Goal: Task Accomplishment & Management: Complete application form

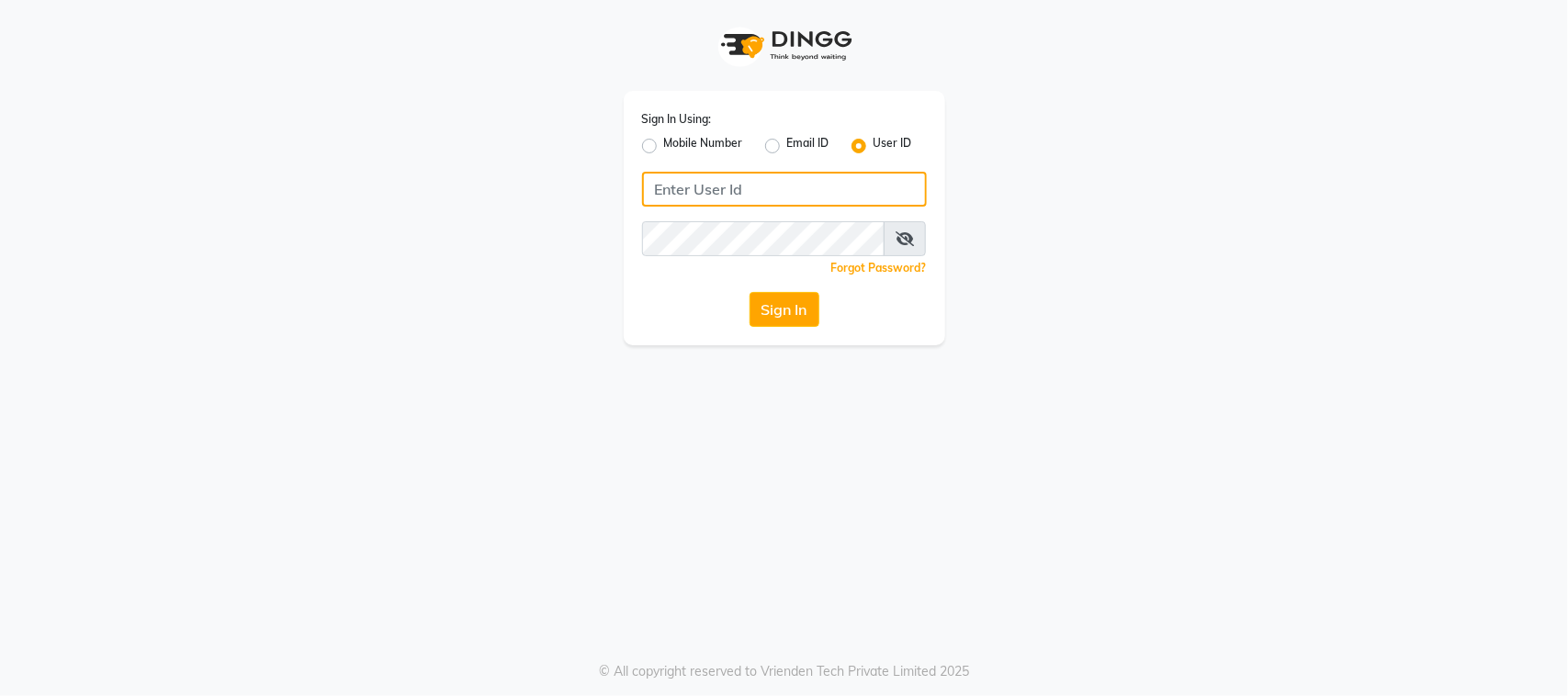
click at [689, 180] on input "Username" at bounding box center [784, 188] width 285 height 34
type input "thepurplevanity"
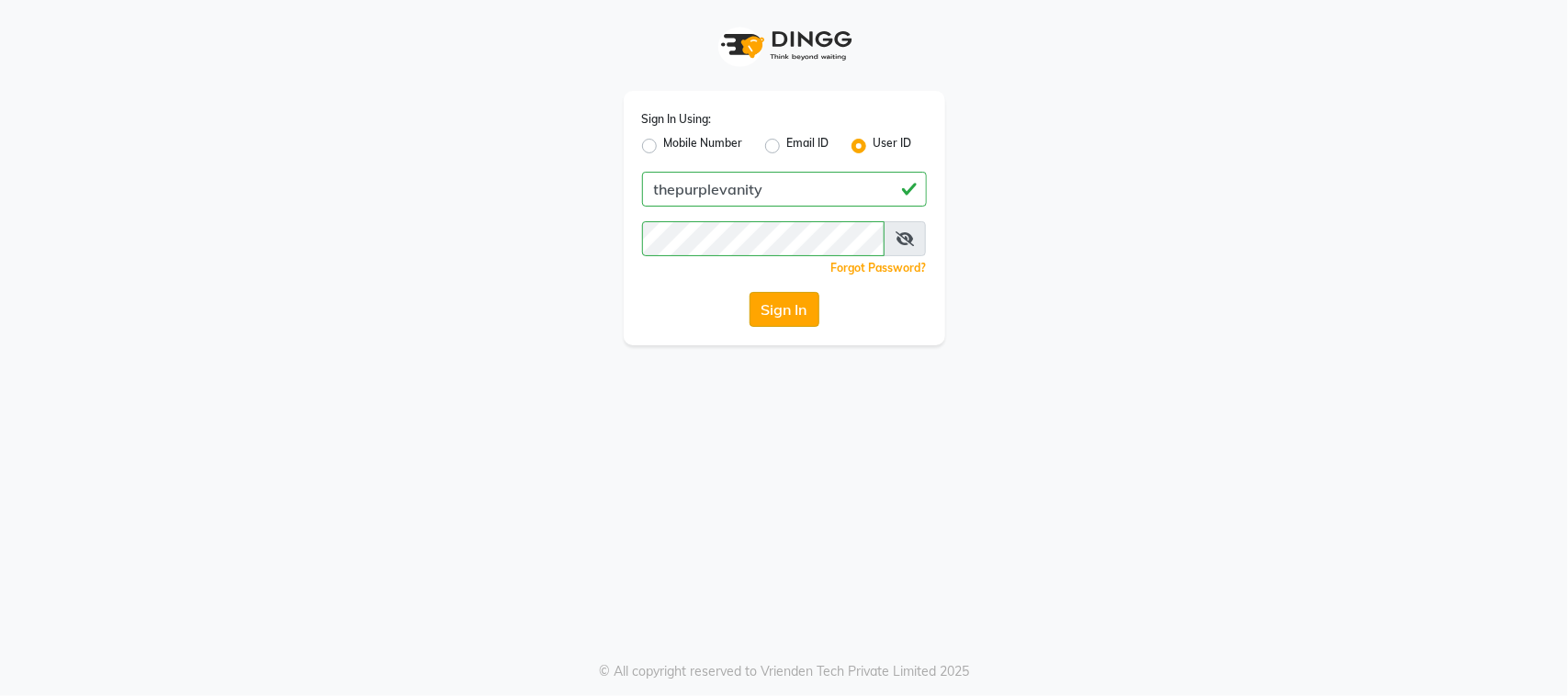
click at [763, 306] on button "Sign In" at bounding box center [784, 308] width 70 height 34
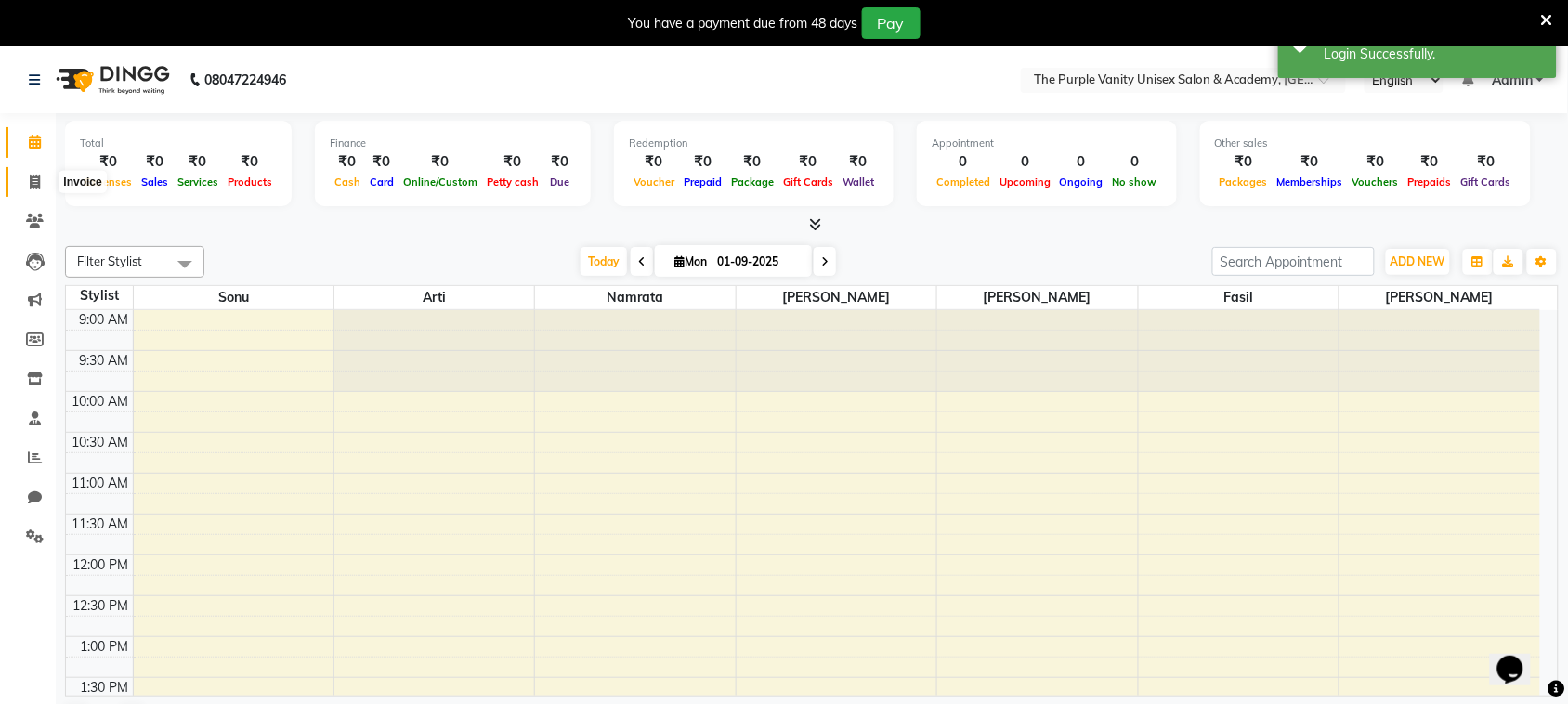
click at [37, 178] on icon at bounding box center [35, 181] width 10 height 14
select select "7947"
select select "service"
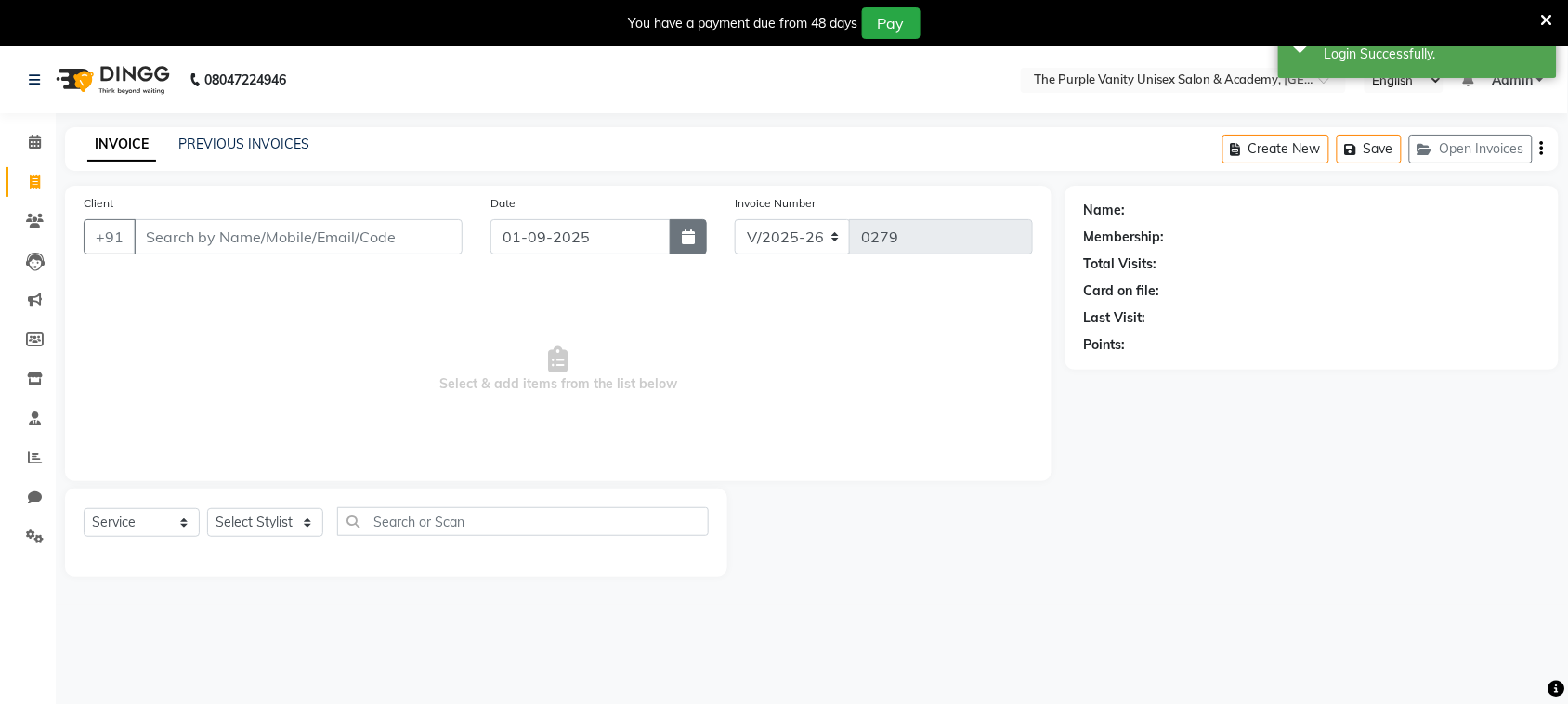
click at [687, 247] on button "button" at bounding box center [688, 237] width 37 height 35
select select "9"
select select "2025"
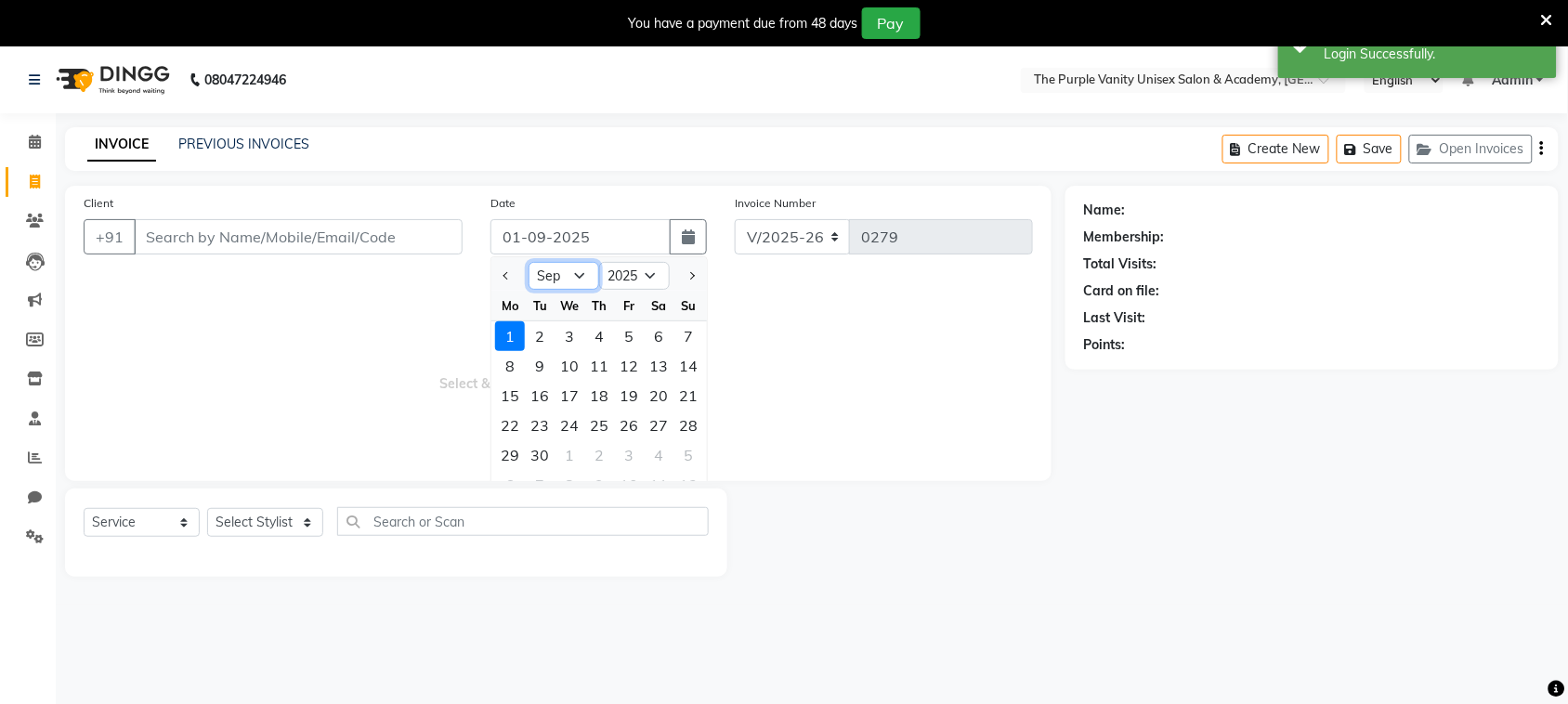
click at [576, 274] on select "Jan Feb Mar Apr May Jun [DATE] Aug Sep Oct Nov Dec" at bounding box center [564, 276] width 71 height 28
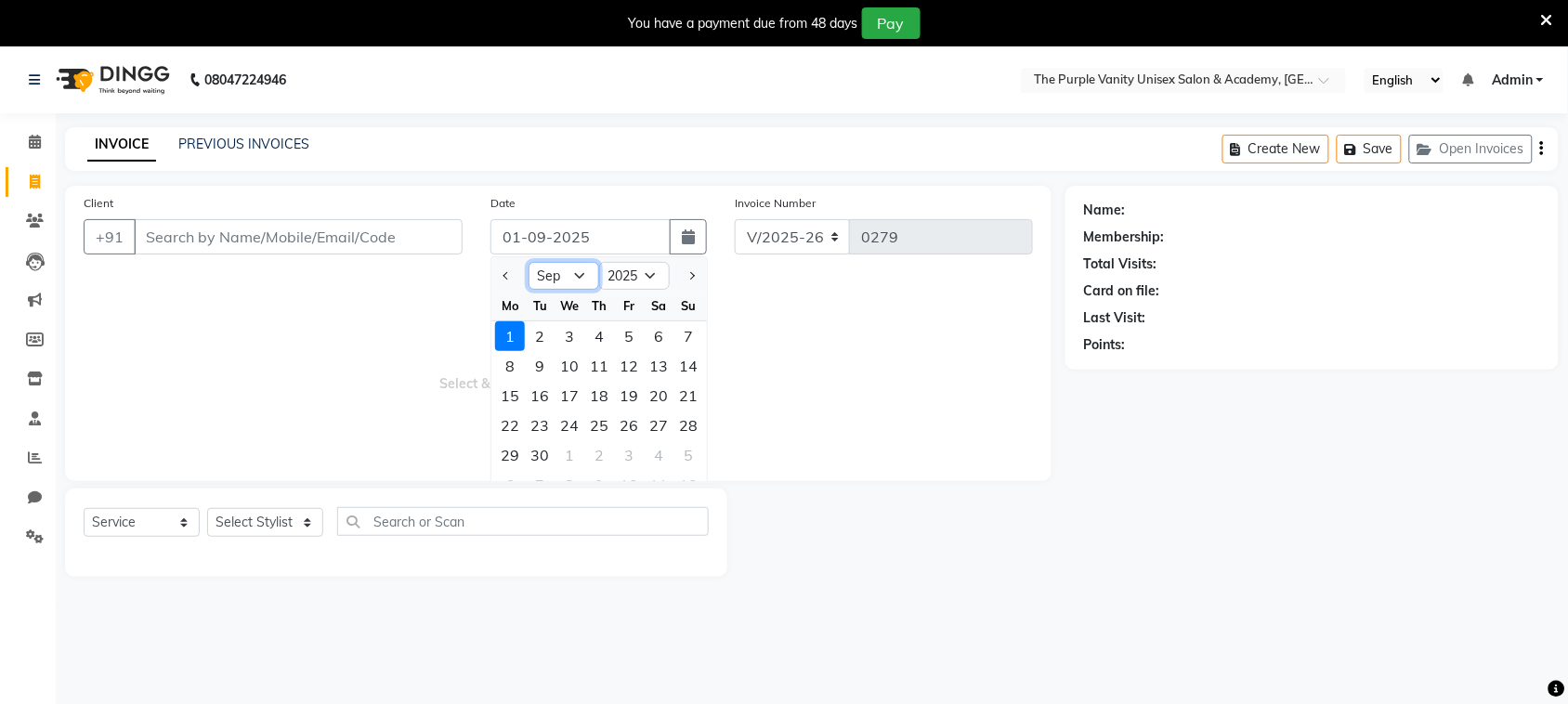
select select "8"
click at [529, 262] on select "Jan Feb Mar Apr May Jun [DATE] Aug Sep Oct Nov Dec" at bounding box center [564, 276] width 71 height 28
click at [511, 472] on div "1" at bounding box center [510, 485] width 30 height 30
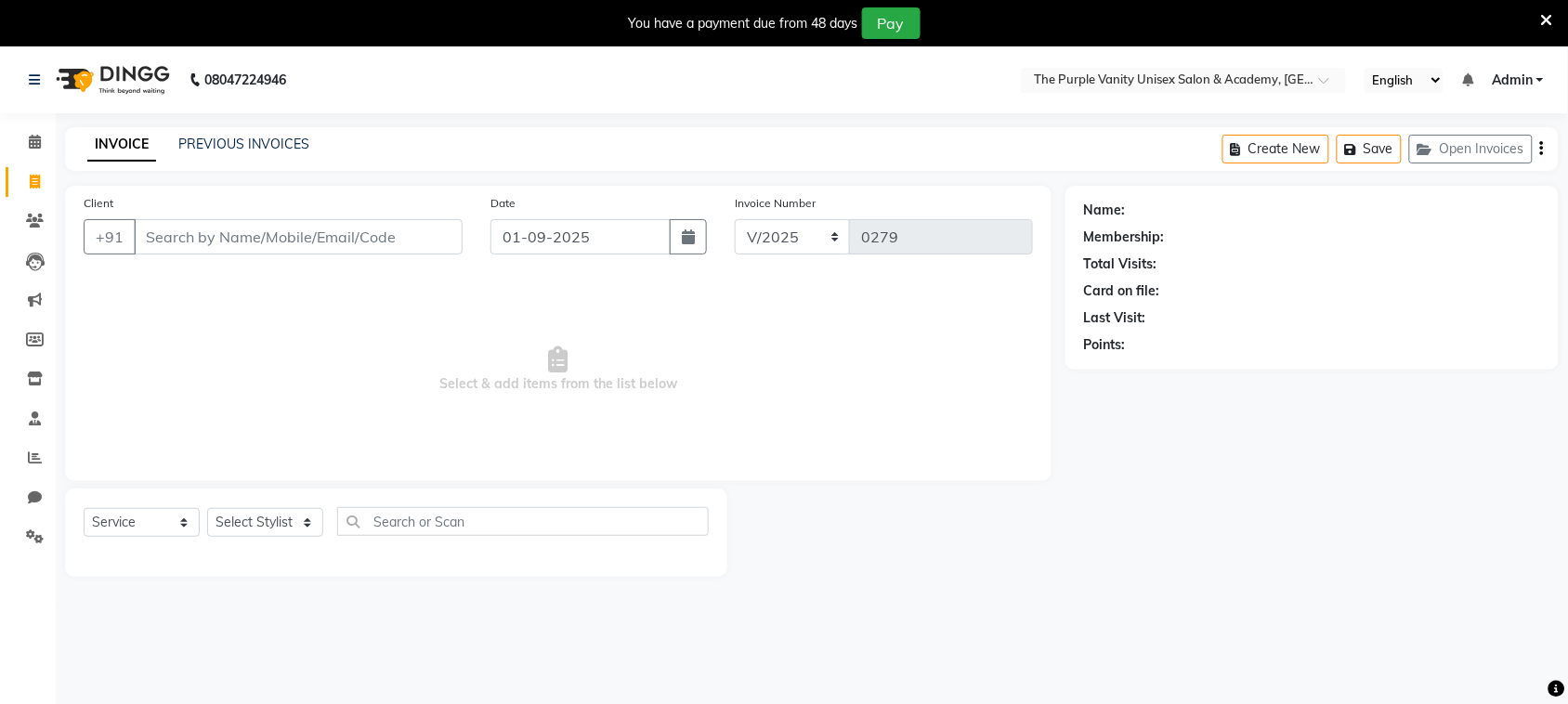
click at [629, 255] on div "Date [DATE]" at bounding box center [598, 231] width 244 height 76
click at [627, 242] on input "01-09-2025" at bounding box center [580, 237] width 180 height 35
select select "9"
select select "2025"
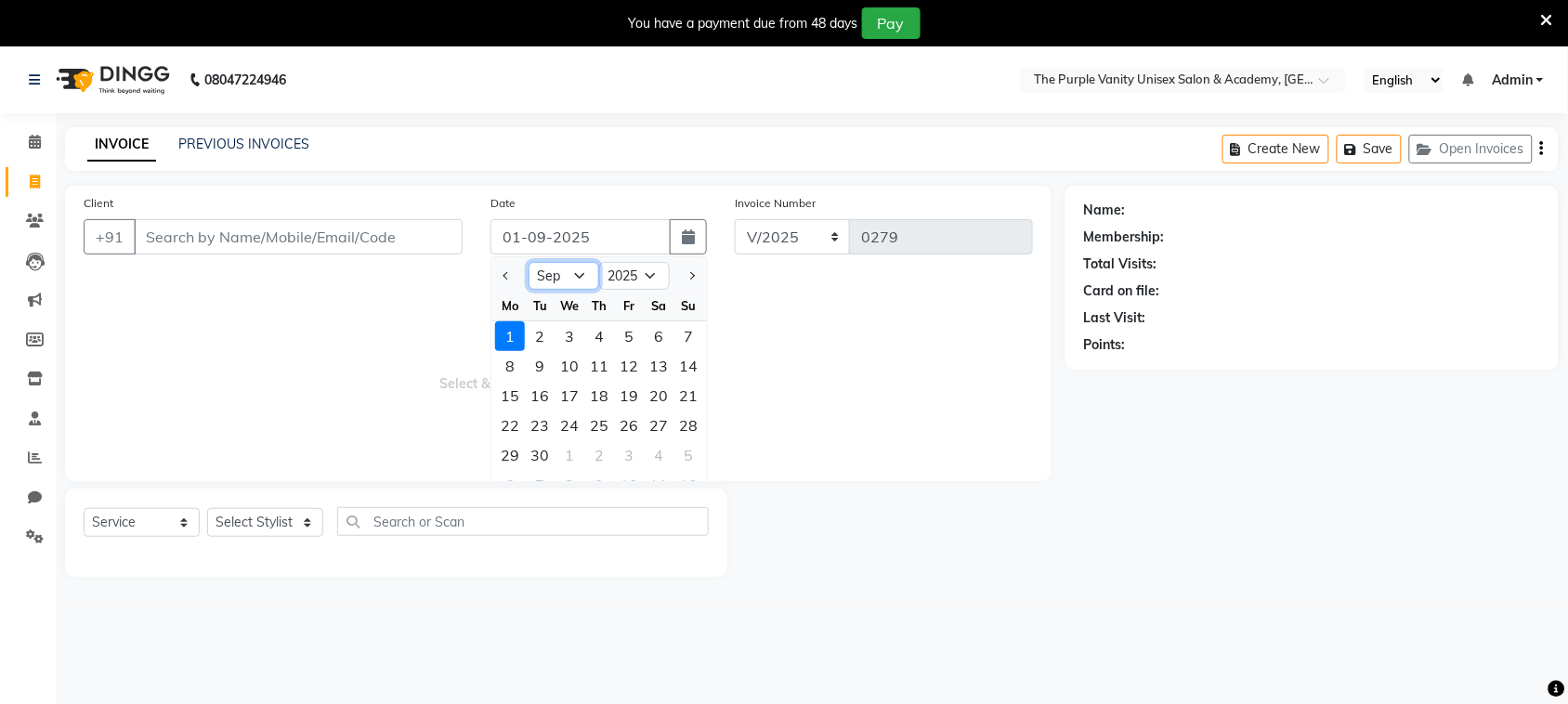
click at [578, 276] on select "Jan Feb Mar Apr May Jun [DATE] Aug Sep Oct Nov Dec" at bounding box center [564, 276] width 71 height 28
select select "8"
click at [529, 262] on select "Jan Feb Mar Apr May Jun [DATE] Aug Sep Oct Nov Dec" at bounding box center [564, 276] width 71 height 28
click at [684, 461] on div "31" at bounding box center [689, 455] width 30 height 30
type input "31-08-2025"
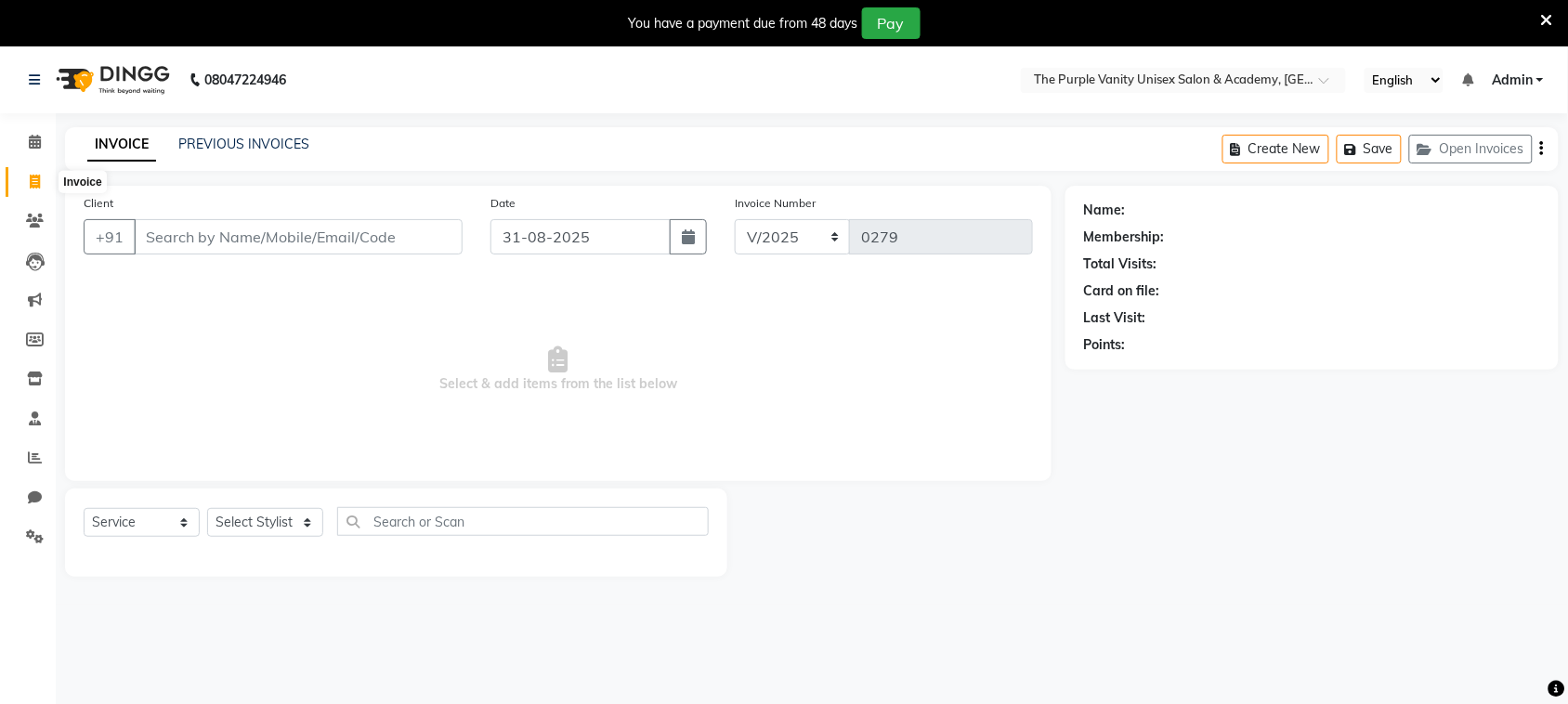
click at [39, 174] on icon at bounding box center [35, 181] width 10 height 14
select select "service"
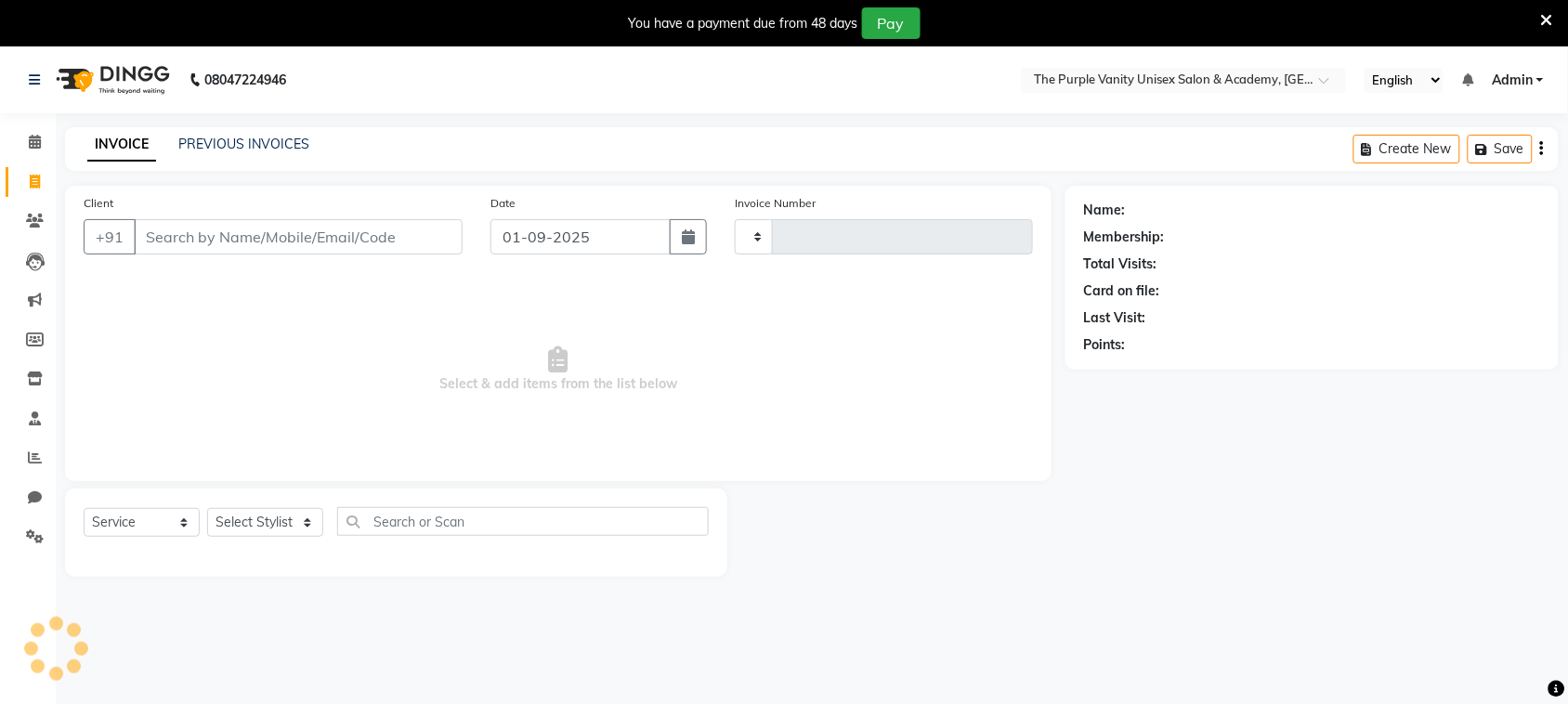
scroll to position [46, 0]
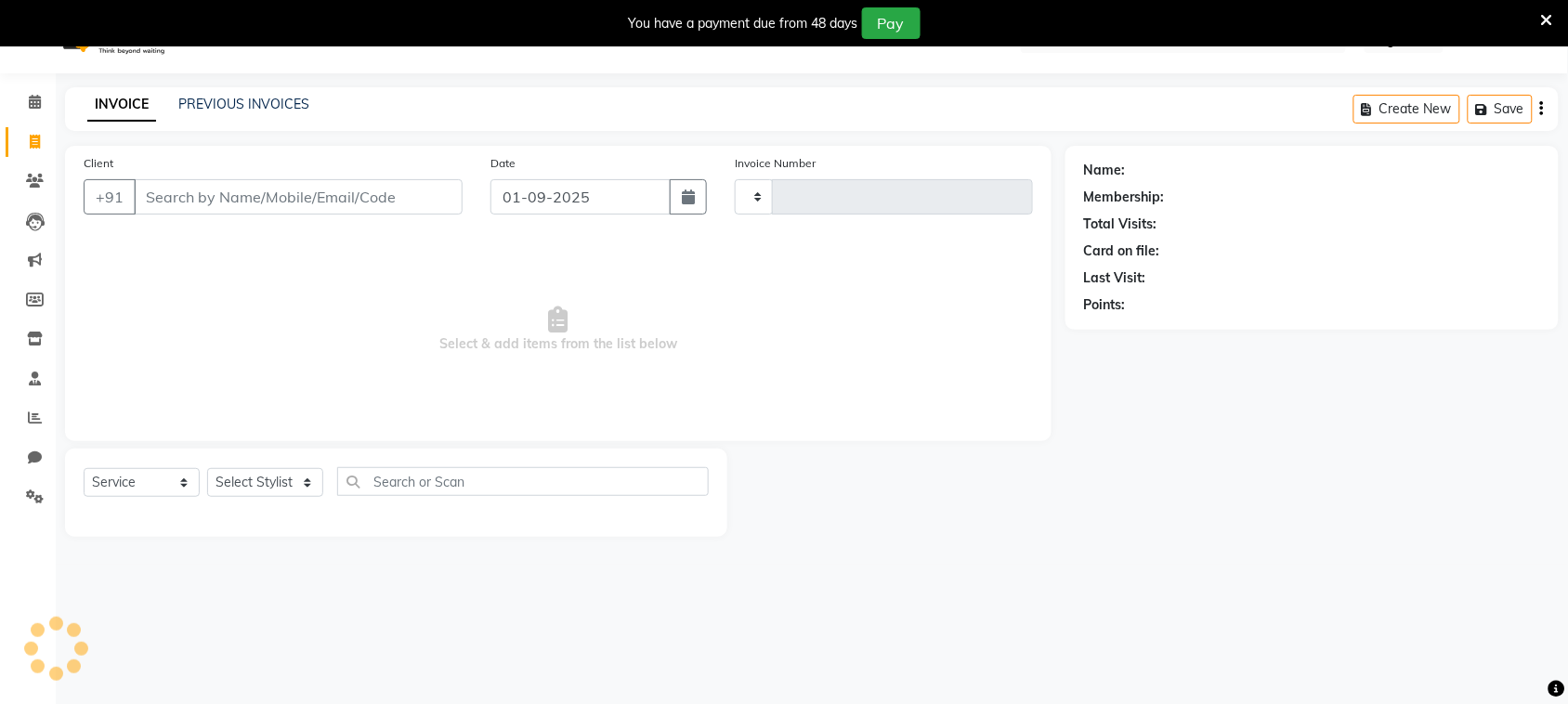
type input "0279"
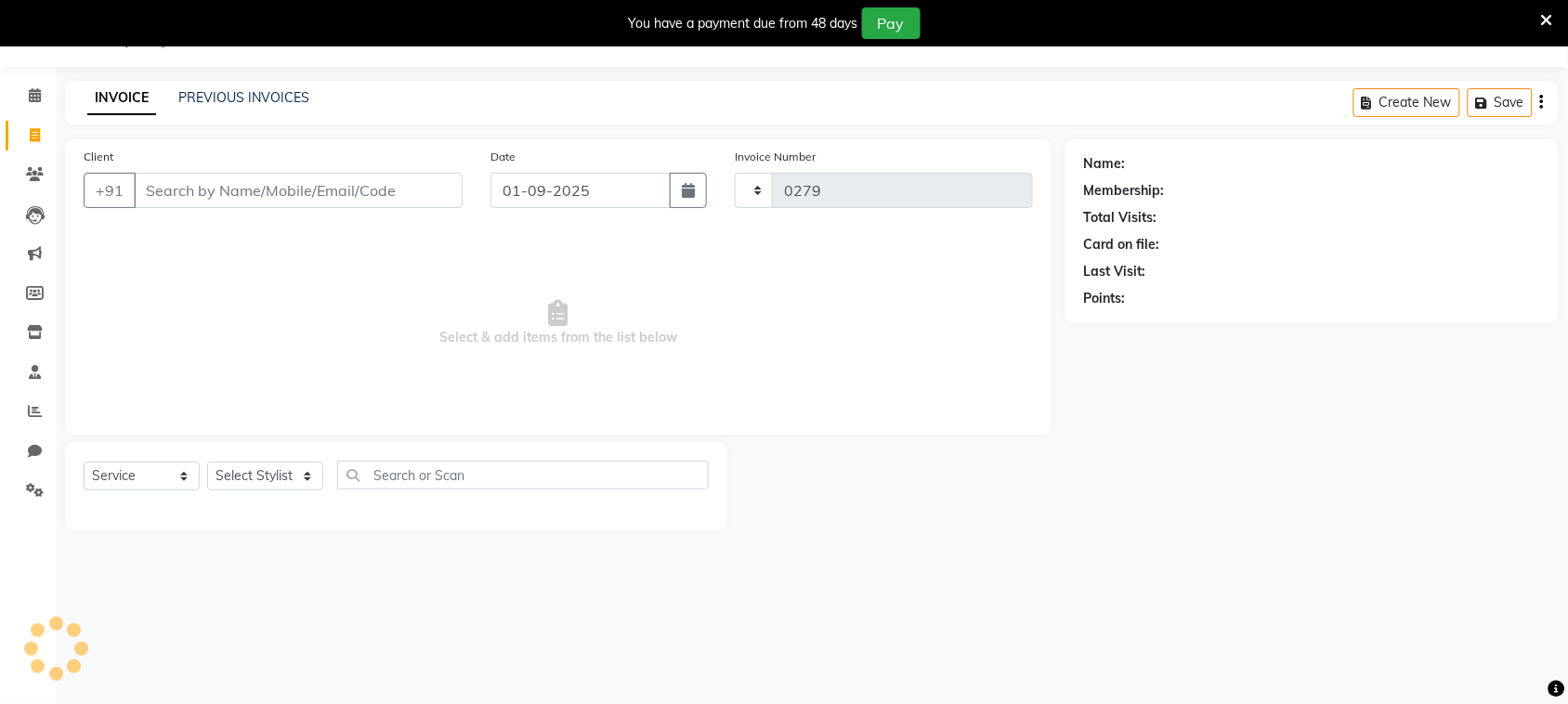
select select "7947"
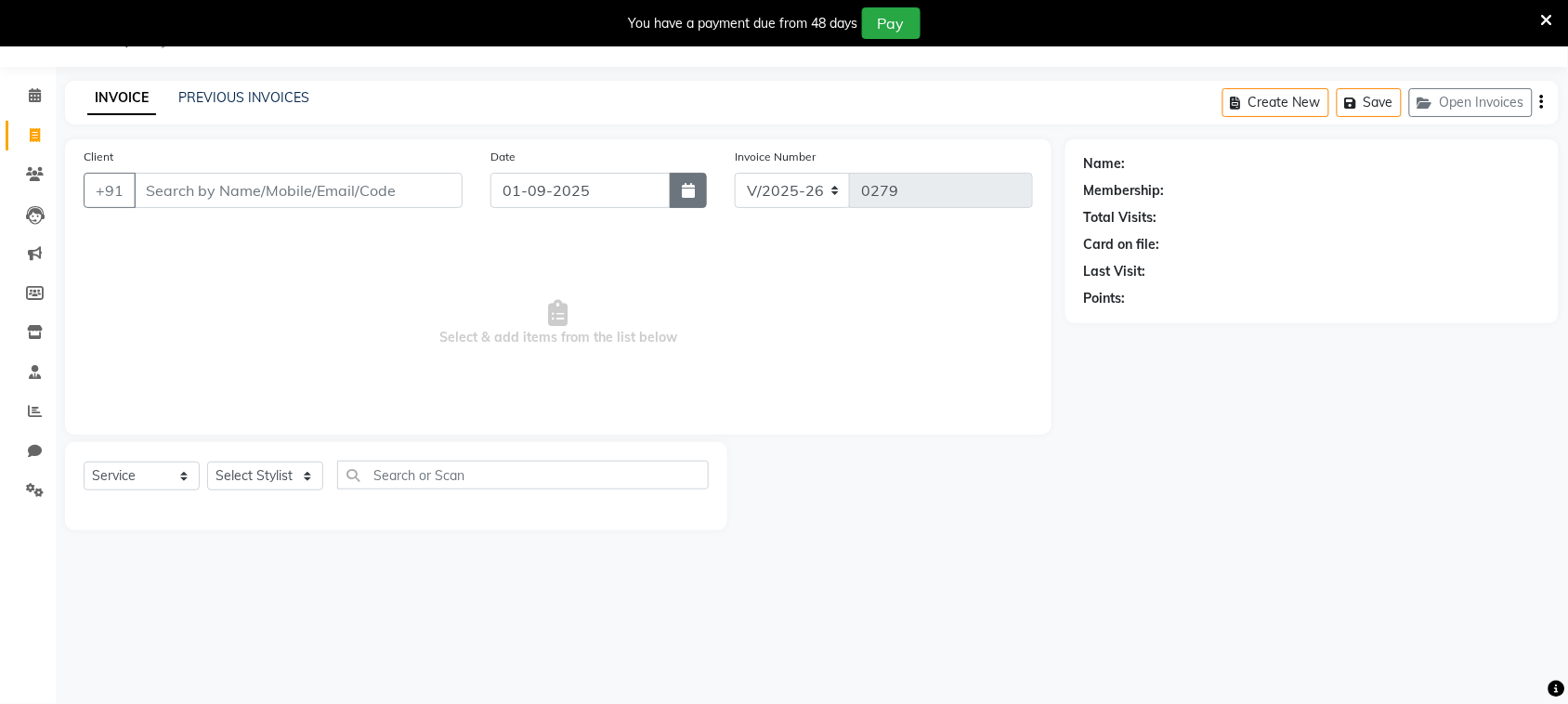
click at [694, 192] on button "button" at bounding box center [688, 189] width 37 height 35
select select "9"
select select "2025"
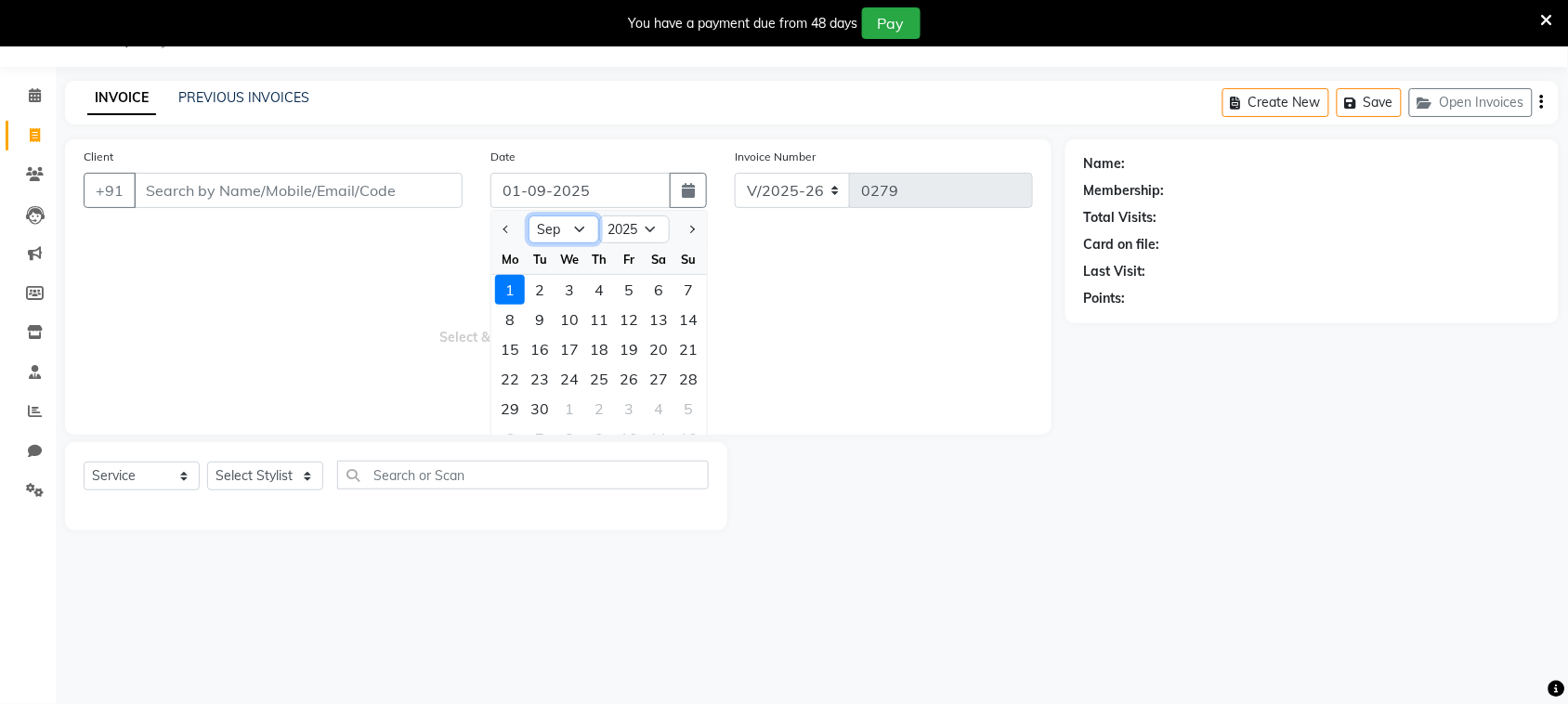
click at [580, 229] on select "Jan Feb Mar Apr May Jun [DATE] Aug Sep Oct Nov Dec" at bounding box center [564, 230] width 71 height 28
select select "8"
click at [529, 216] on select "Jan Feb Mar Apr May Jun [DATE] Aug Sep Oct Nov Dec" at bounding box center [564, 230] width 71 height 28
click at [687, 410] on div "31" at bounding box center [689, 409] width 30 height 30
type input "31-08-2025"
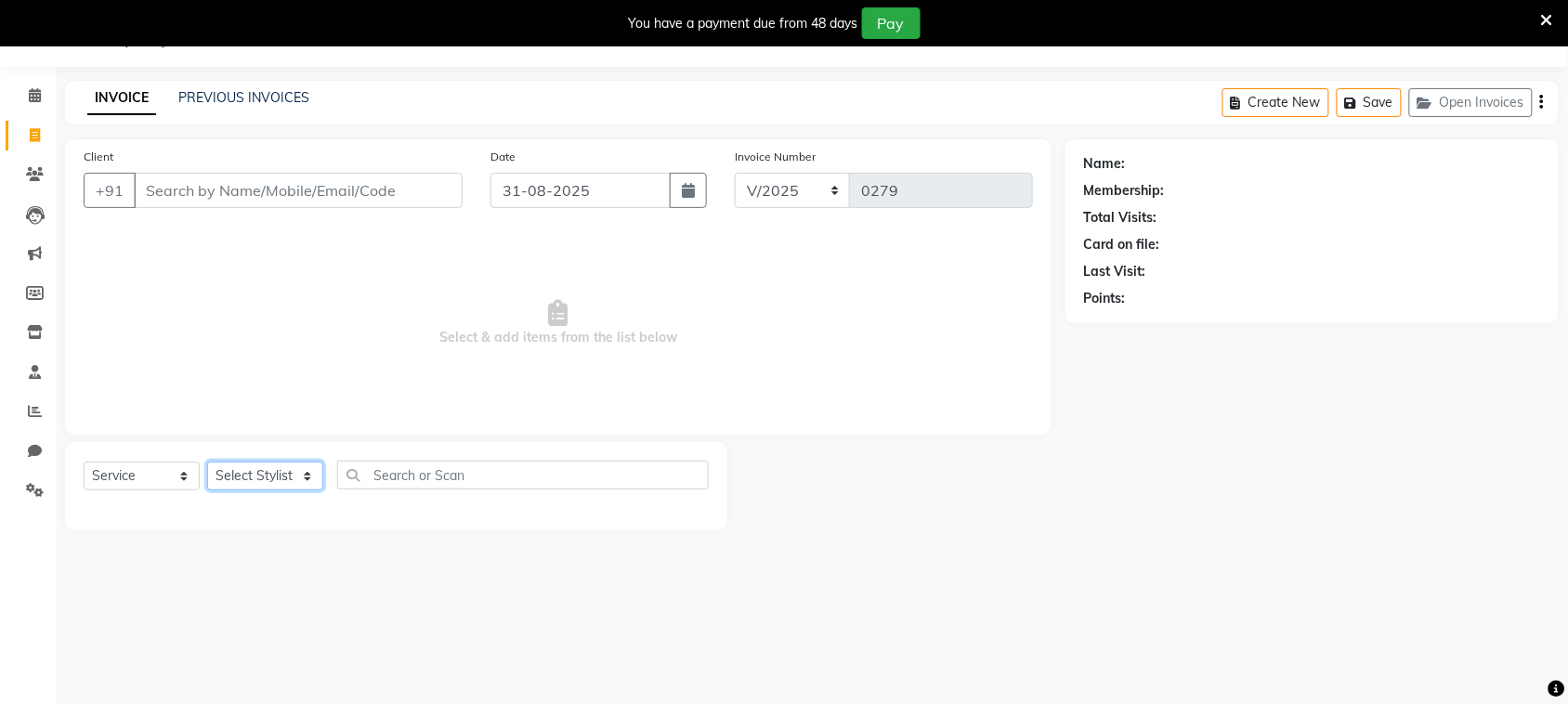
click at [265, 467] on select "Select Stylist [PERSON_NAME] [PERSON_NAME] [PERSON_NAME] [PERSON_NAME] [PERSON_…" at bounding box center [265, 476] width 116 height 29
select select "87293"
click at [207, 462] on select "Select Stylist [PERSON_NAME] [PERSON_NAME] [PERSON_NAME] [PERSON_NAME] [PERSON_…" at bounding box center [265, 476] width 116 height 29
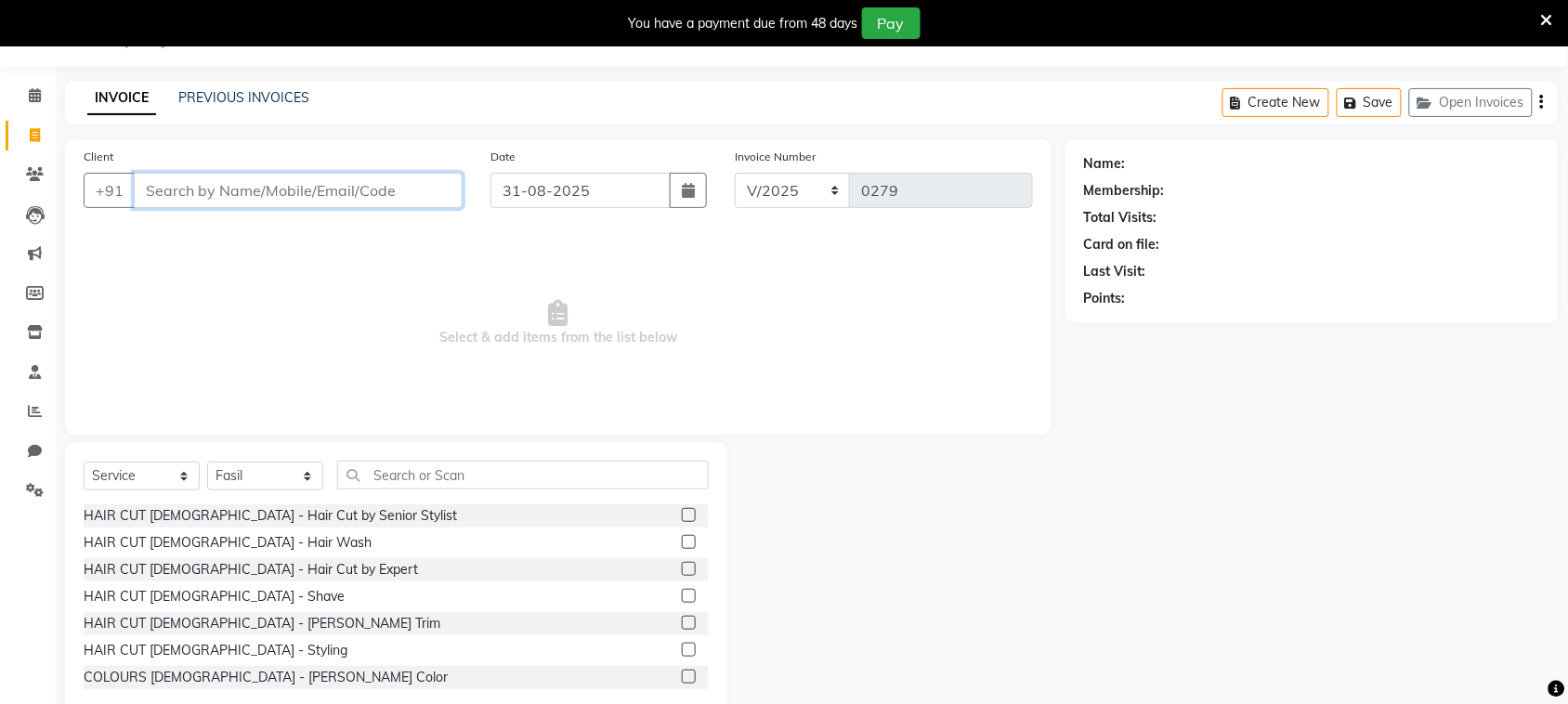
click at [274, 195] on input "Client" at bounding box center [298, 189] width 329 height 35
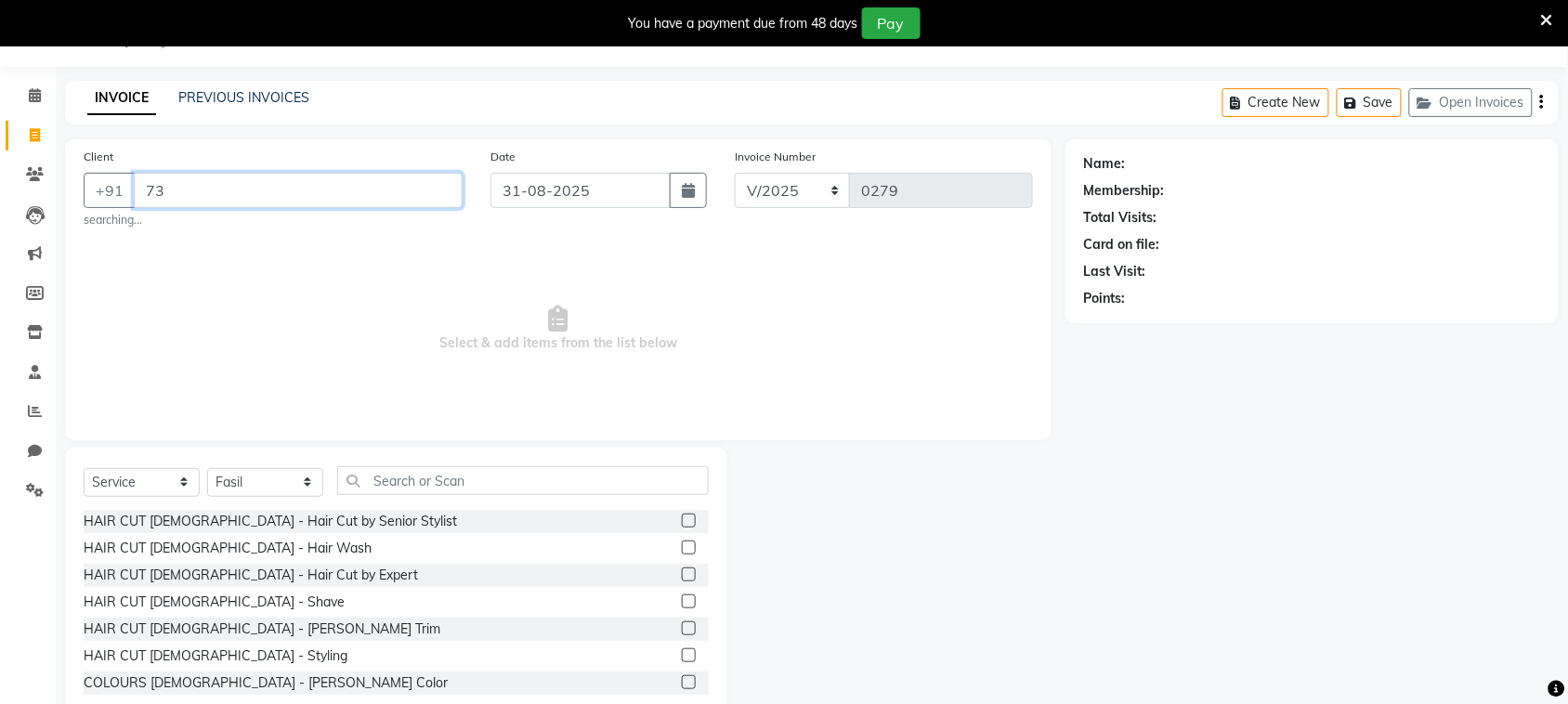
type input "7"
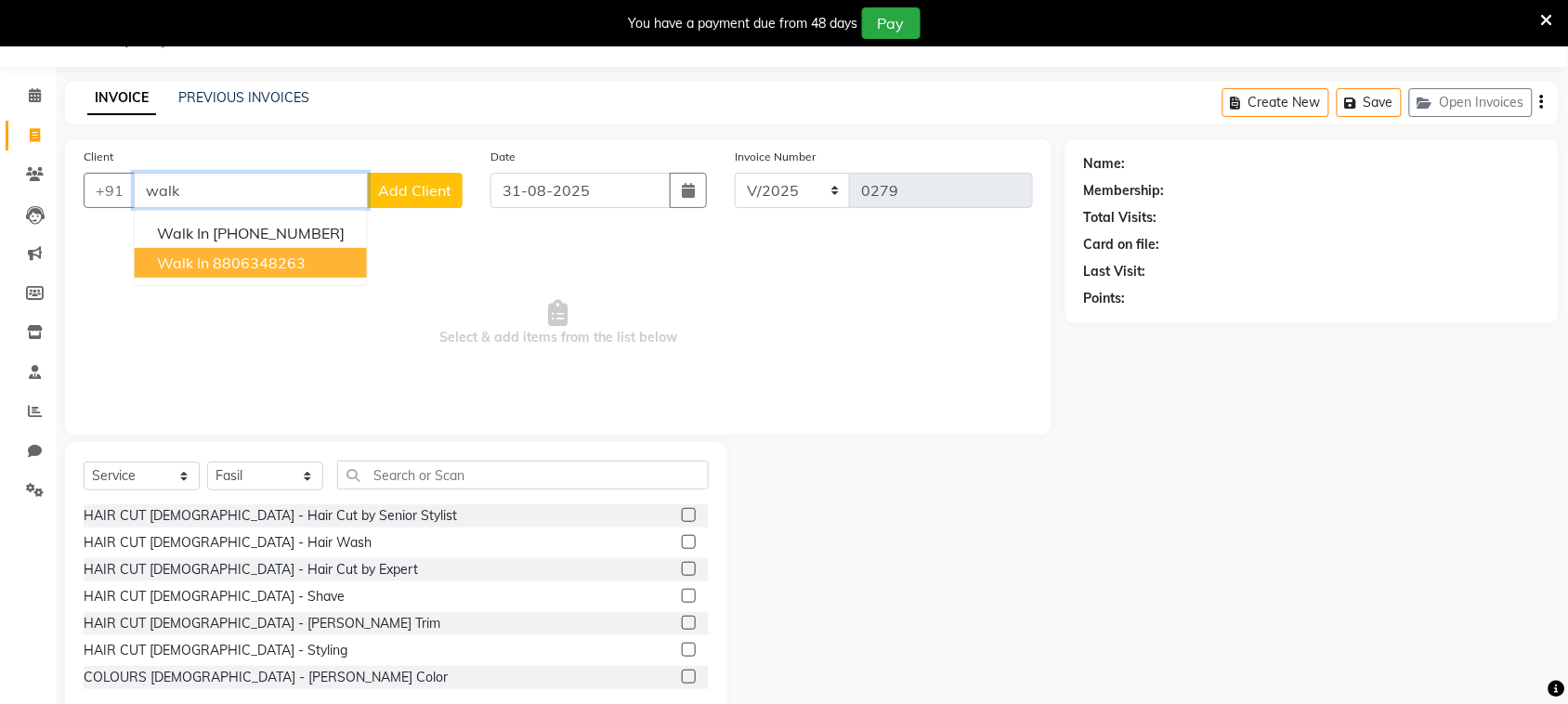
click at [270, 256] on ngb-highlight "8806348263" at bounding box center [259, 263] width 93 height 19
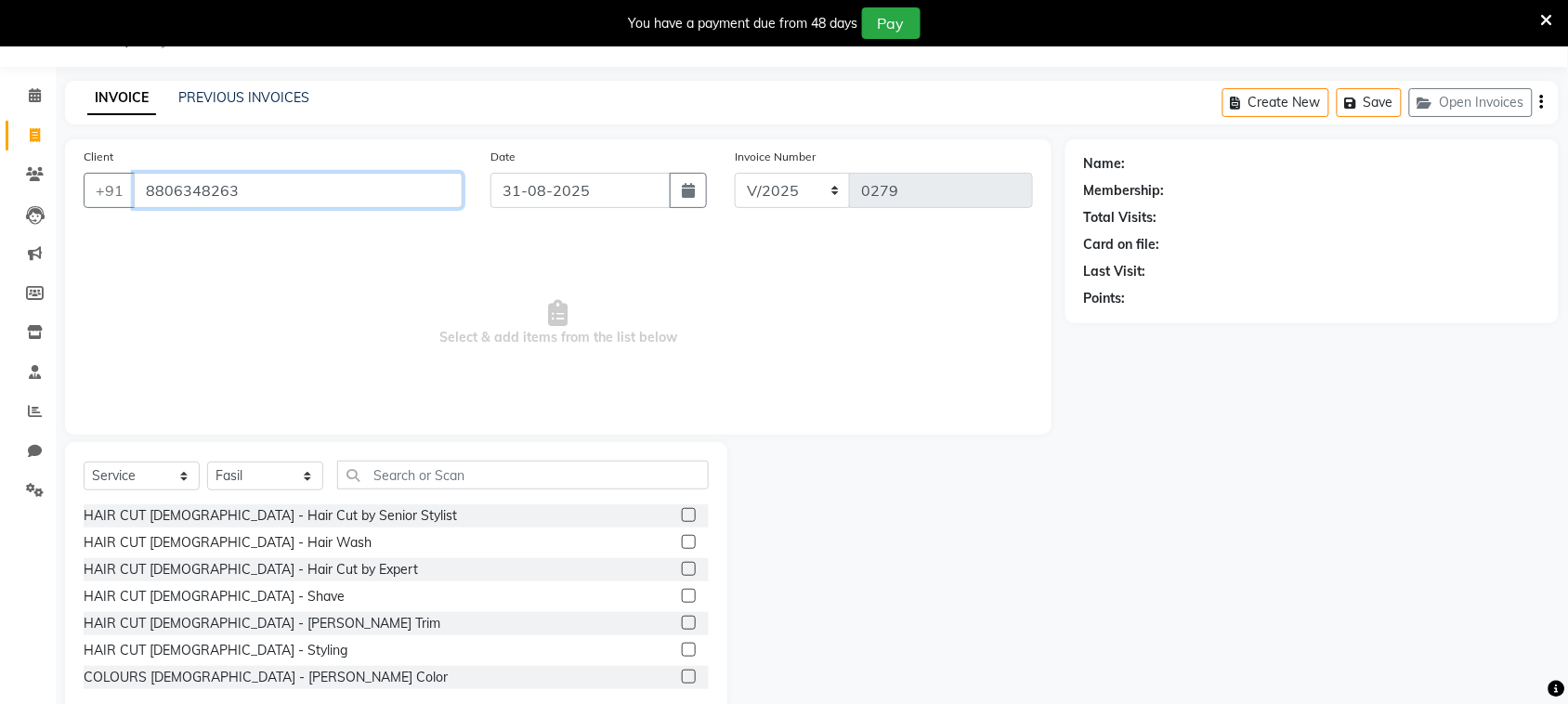
type input "8806348263"
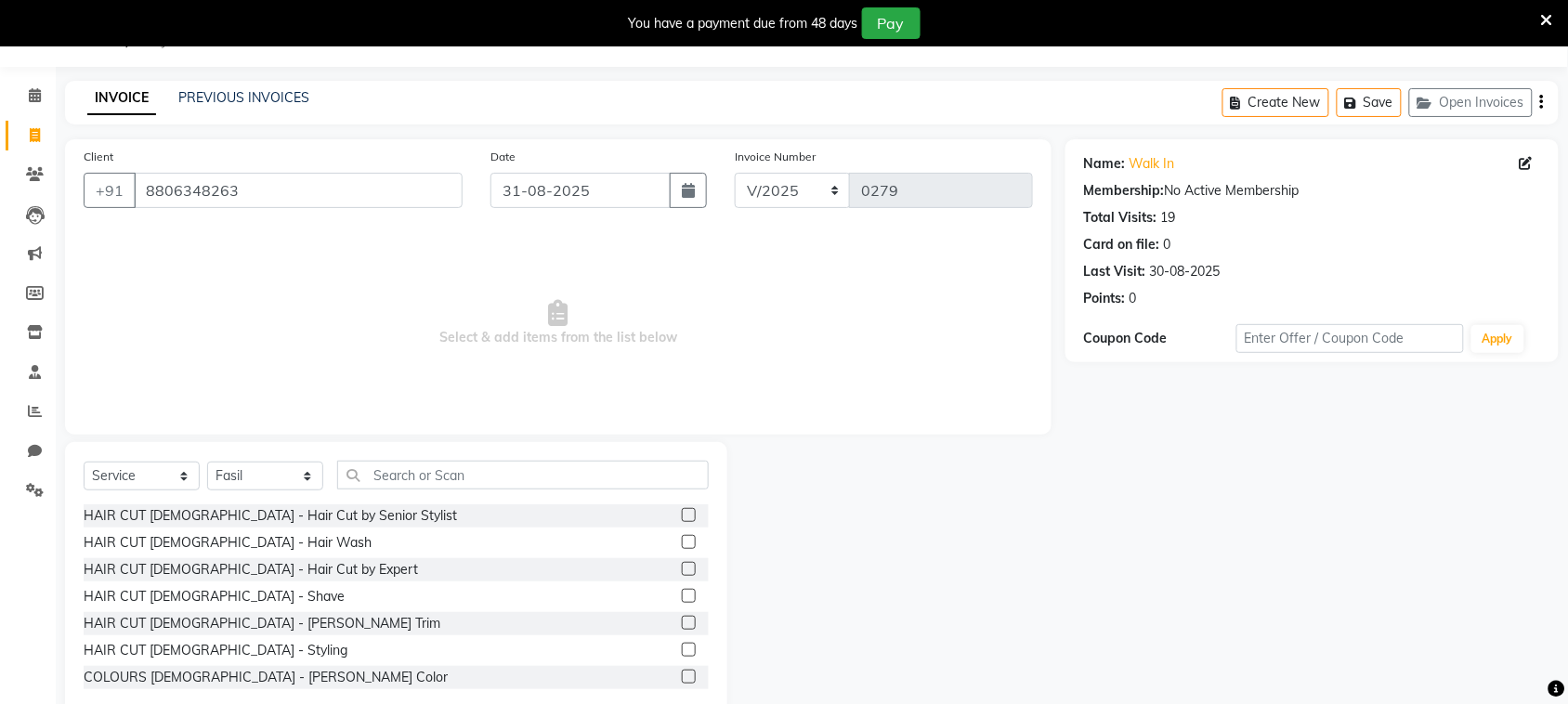
click at [682, 573] on label at bounding box center [689, 568] width 14 height 14
click at [682, 573] on input "checkbox" at bounding box center [688, 569] width 12 height 12
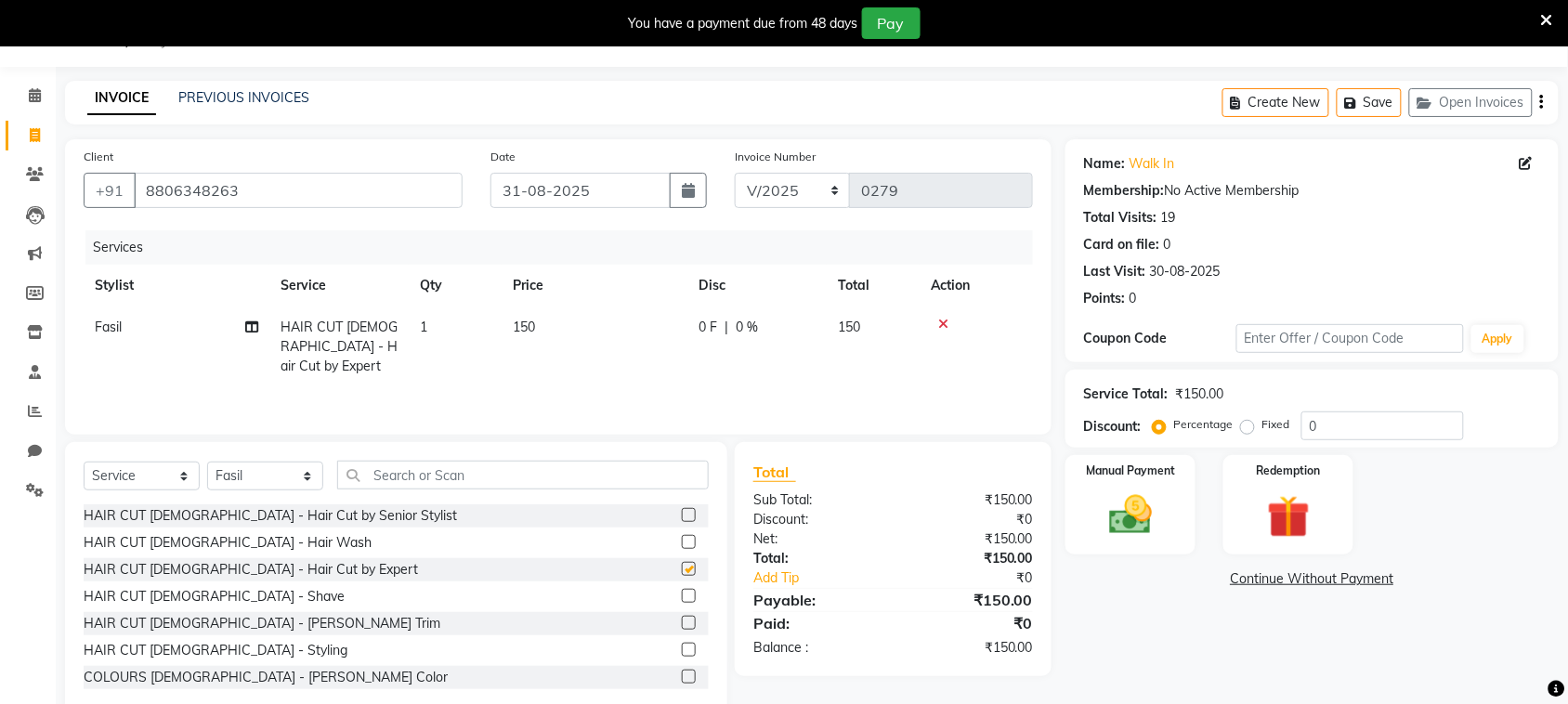
checkbox input "false"
click at [682, 624] on label at bounding box center [689, 623] width 14 height 14
click at [682, 624] on input "checkbox" at bounding box center [688, 623] width 12 height 12
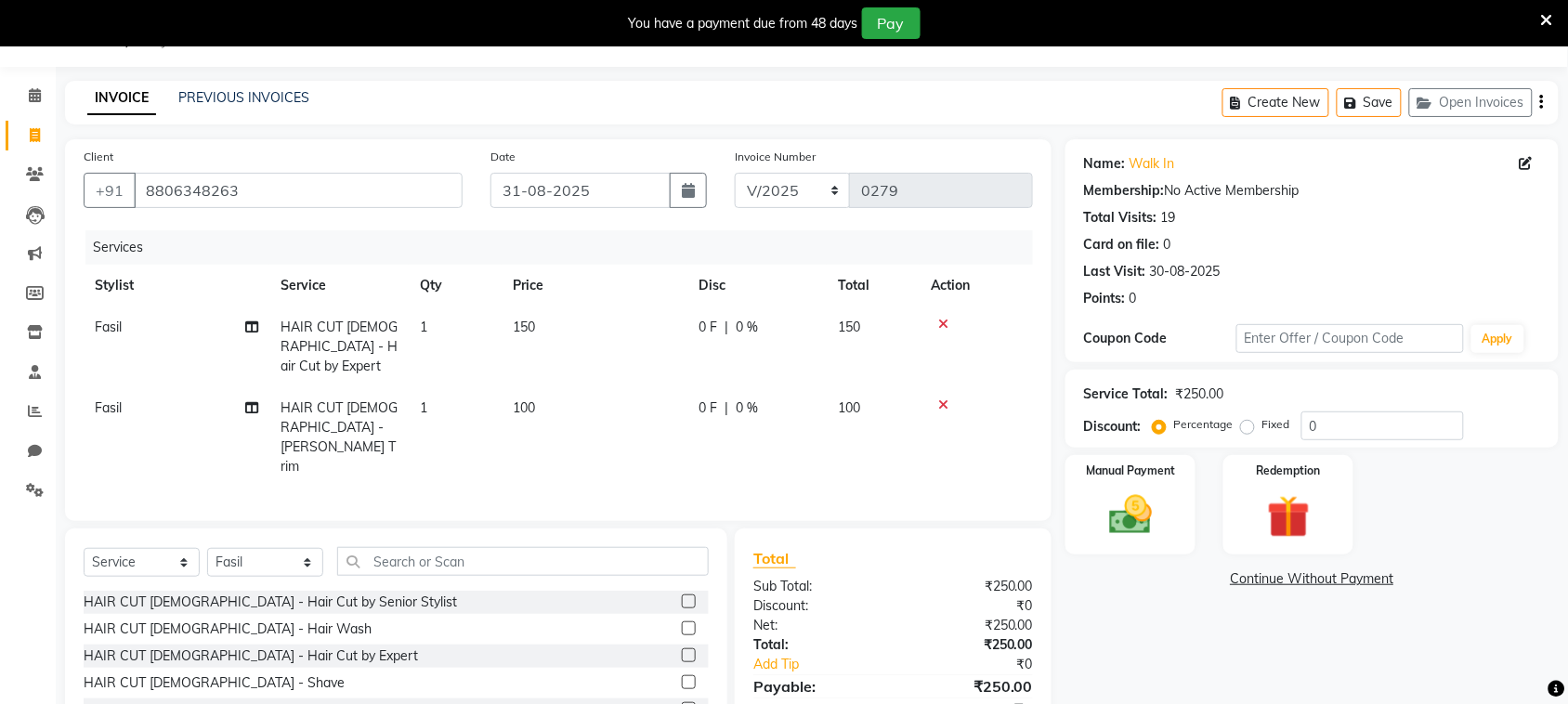
checkbox input "false"
click at [682, 621] on label at bounding box center [689, 628] width 14 height 14
click at [682, 623] on input "checkbox" at bounding box center [688, 629] width 12 height 12
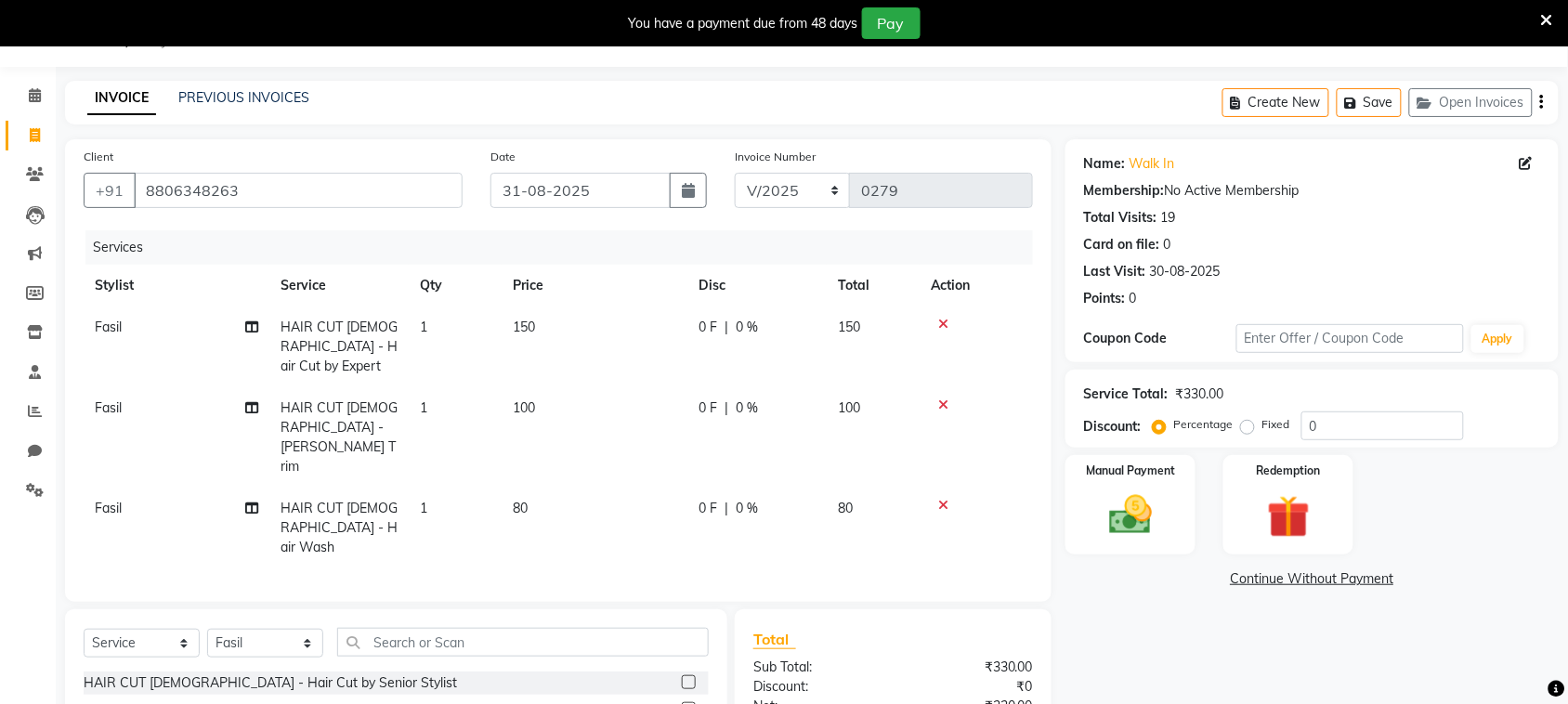
checkbox input "false"
click at [1097, 528] on img at bounding box center [1130, 515] width 73 height 51
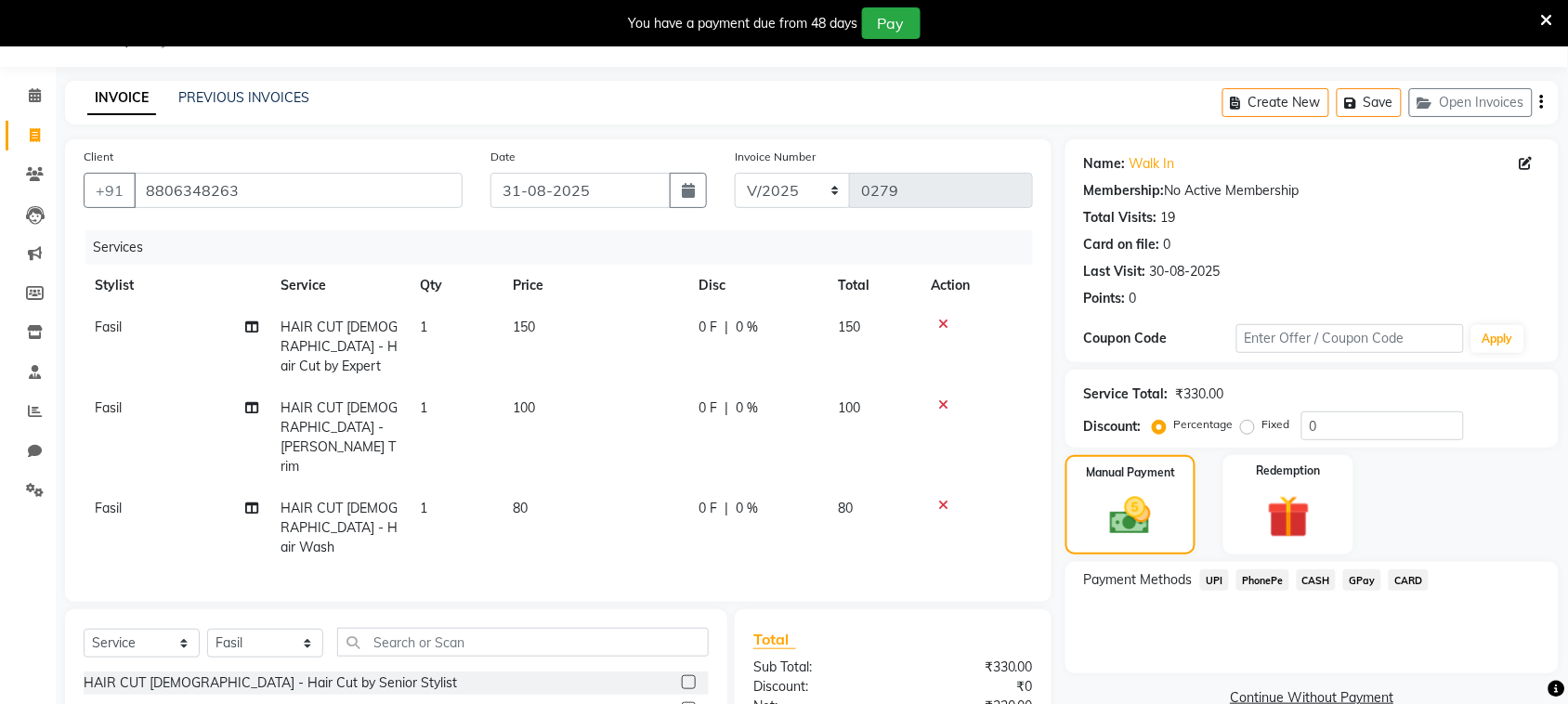
click at [1265, 581] on span "PhonePe" at bounding box center [1263, 580] width 53 height 22
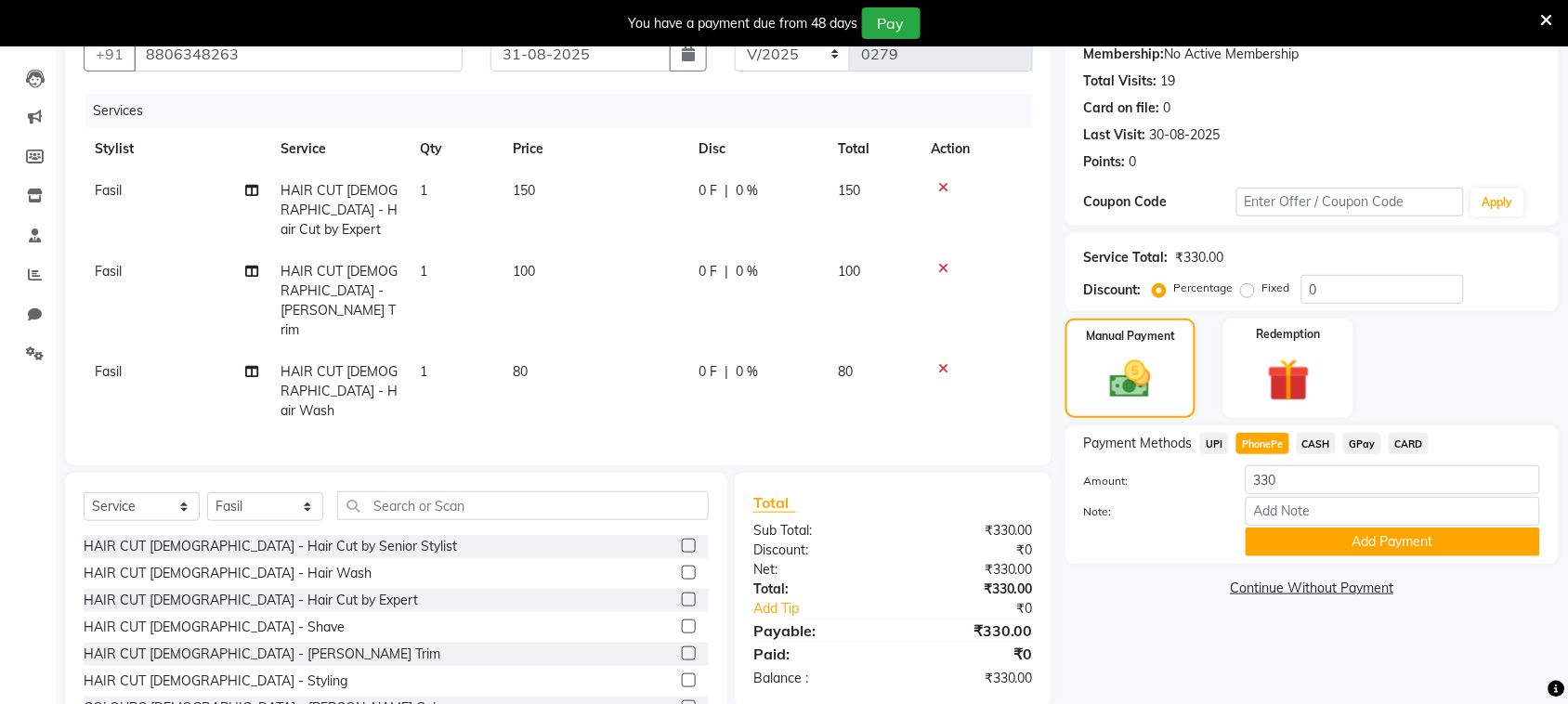
scroll to position [191, 0]
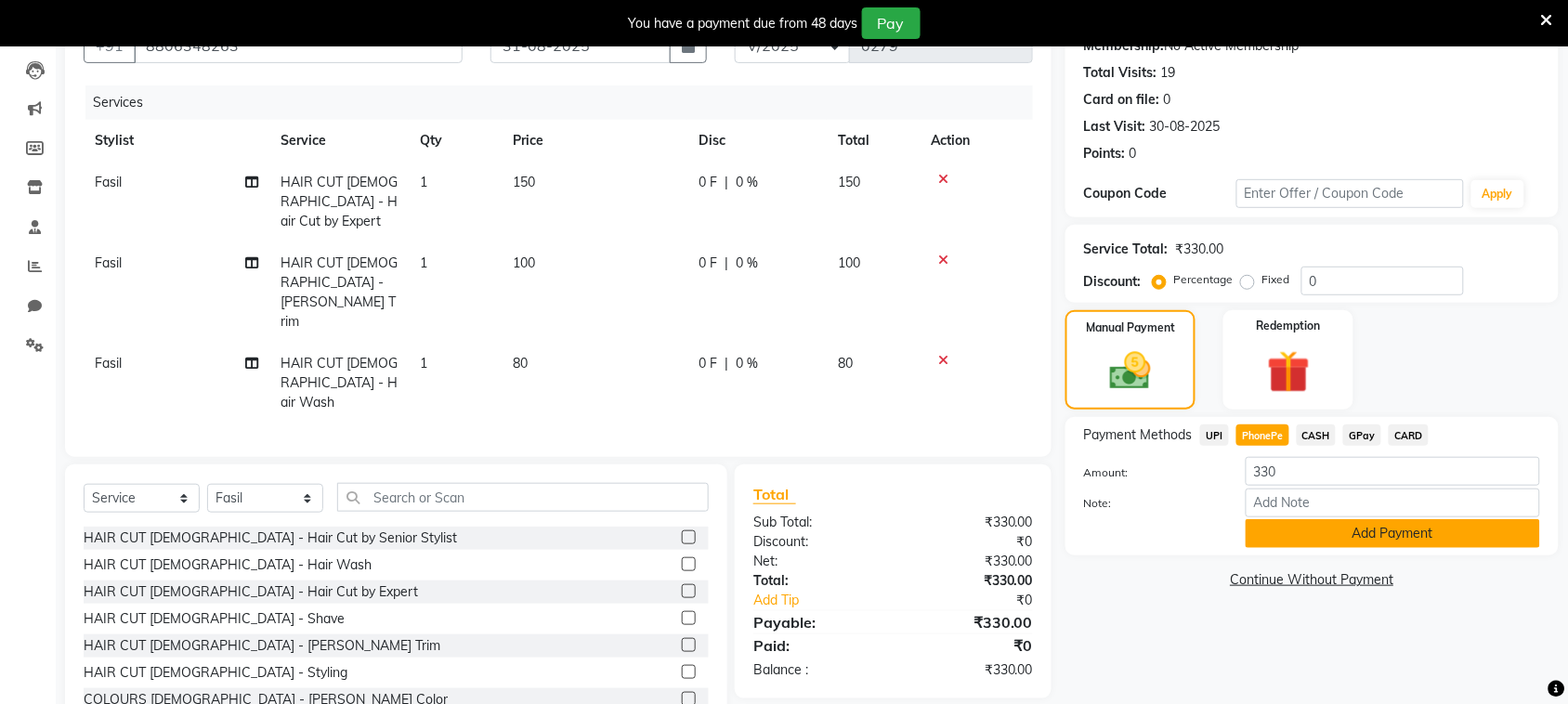
click at [1412, 534] on button "Add Payment" at bounding box center [1393, 533] width 294 height 29
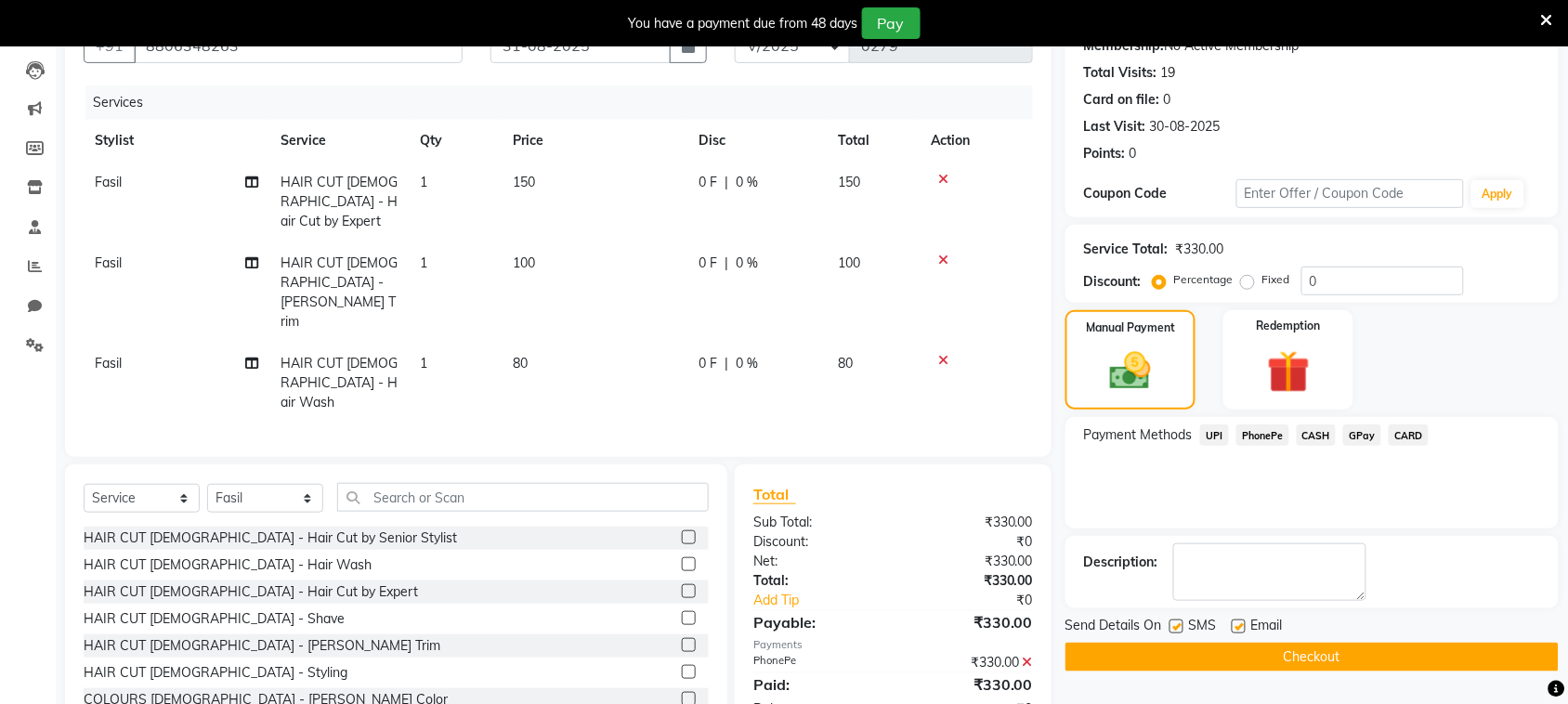
click at [1177, 617] on div "SMS" at bounding box center [1200, 628] width 62 height 24
click at [1177, 632] on label at bounding box center [1176, 626] width 14 height 14
click at [1177, 632] on input "checkbox" at bounding box center [1175, 627] width 12 height 12
checkbox input "false"
click at [1203, 652] on button "Checkout" at bounding box center [1312, 657] width 493 height 29
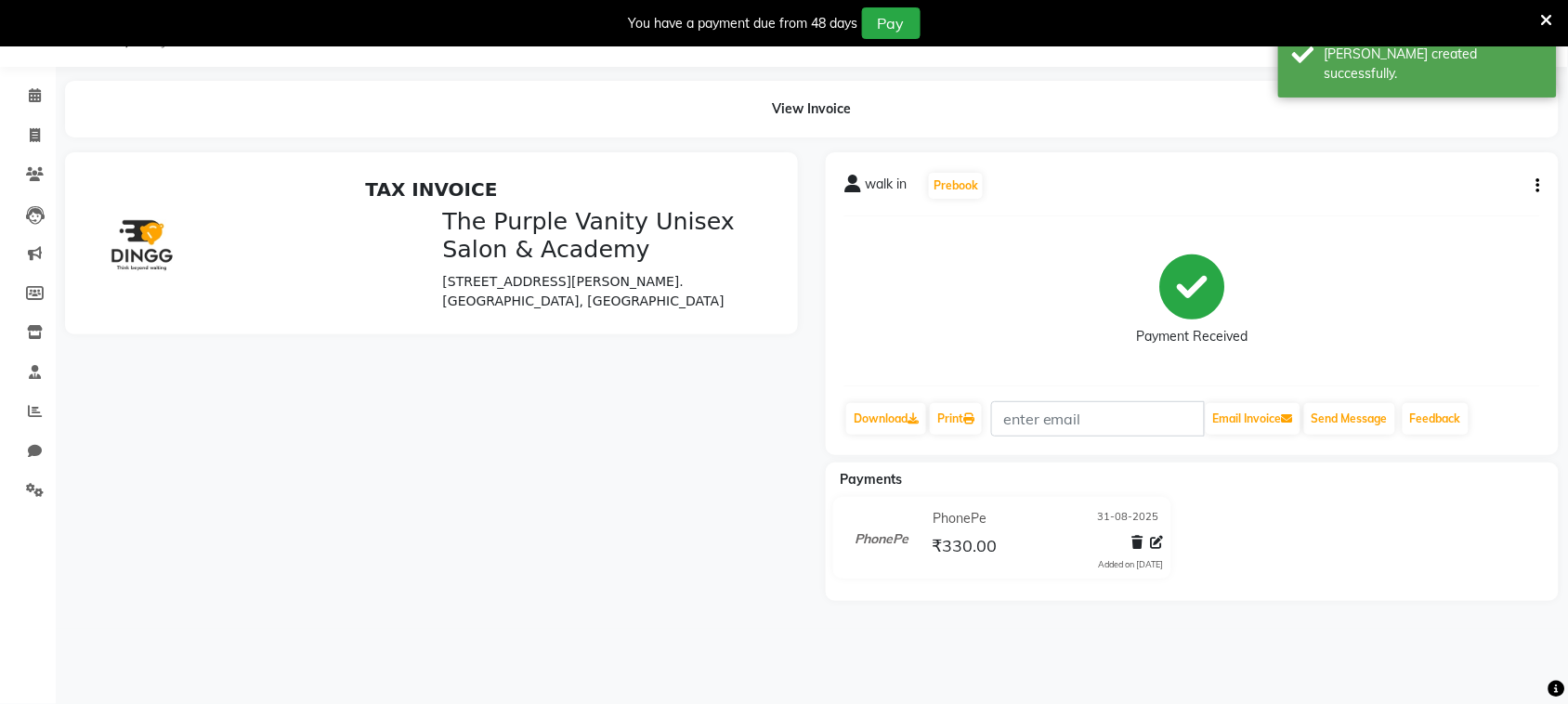
scroll to position [104, 0]
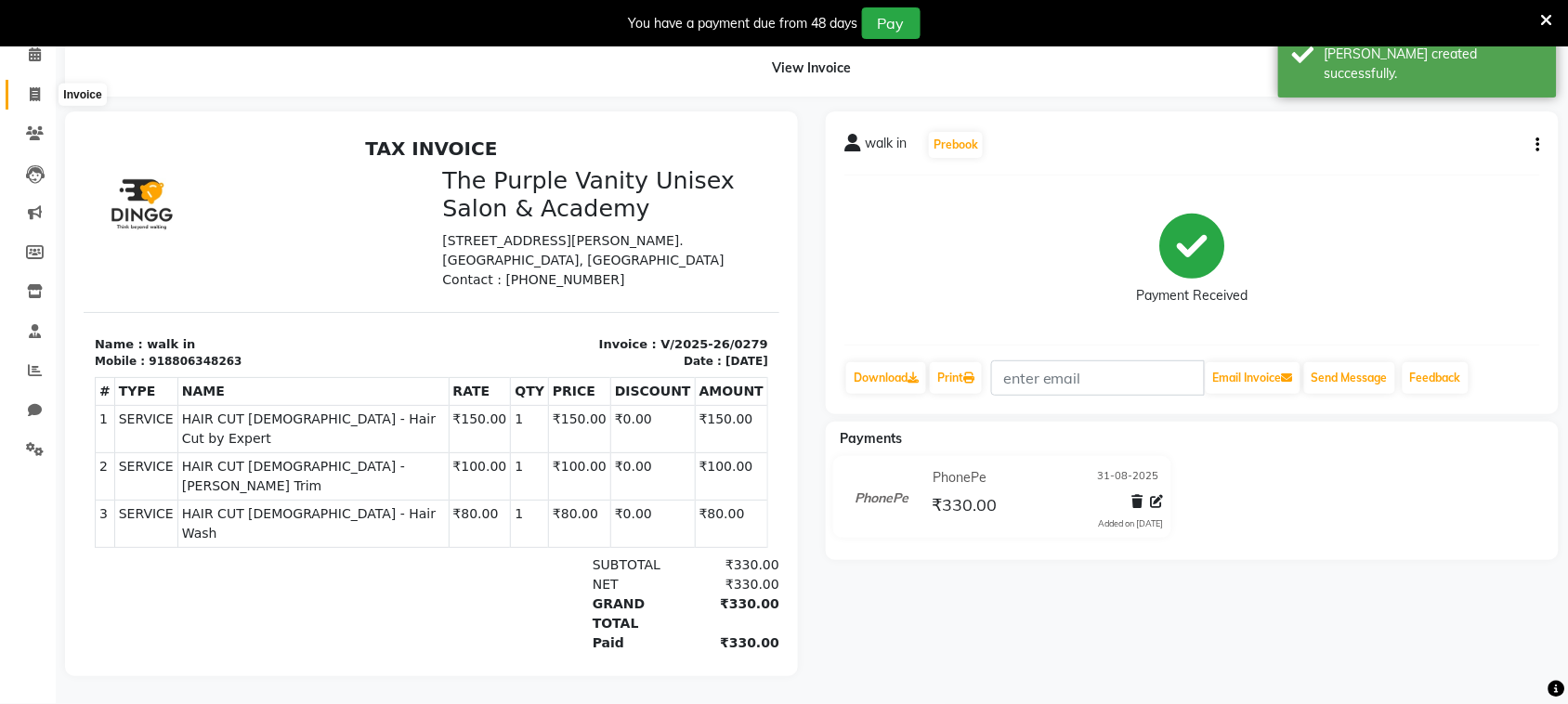
click at [32, 88] on icon at bounding box center [35, 94] width 10 height 14
select select "service"
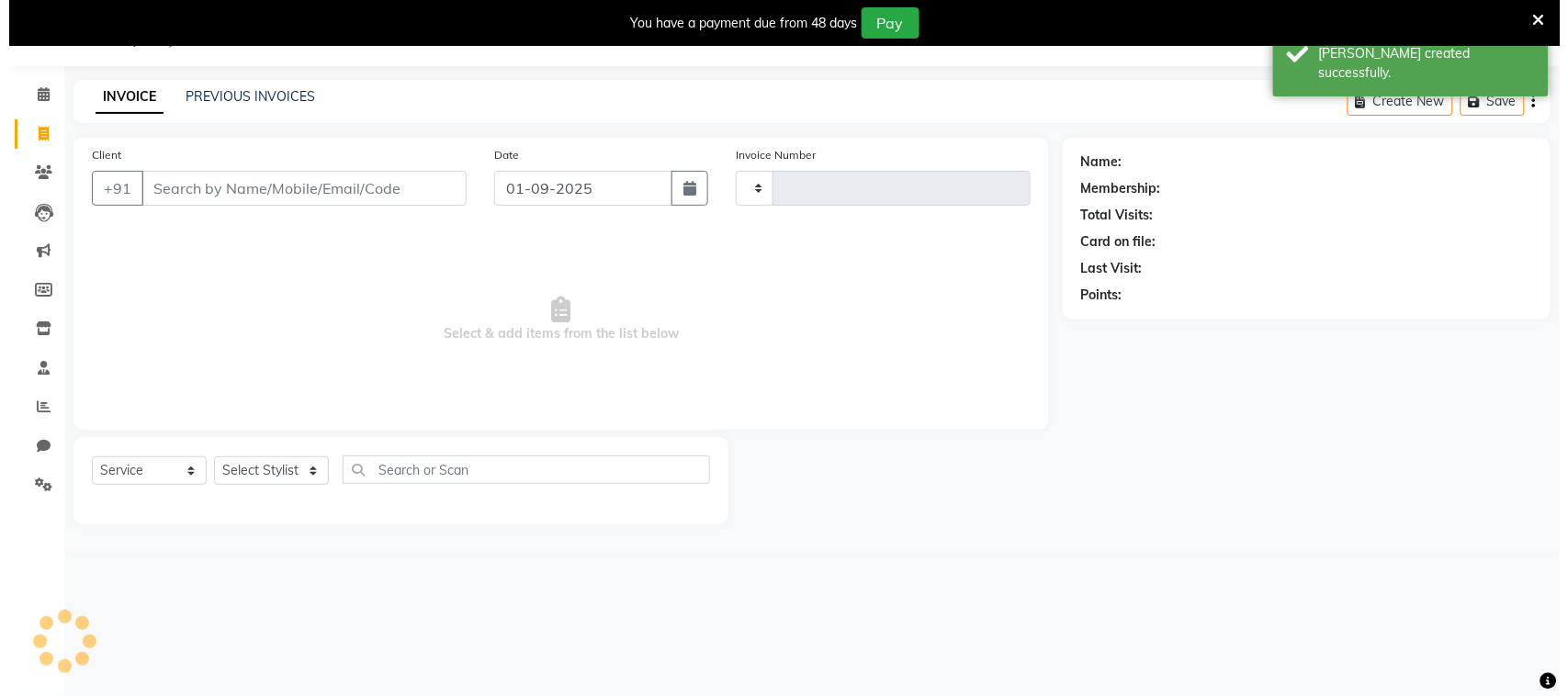
scroll to position [46, 0]
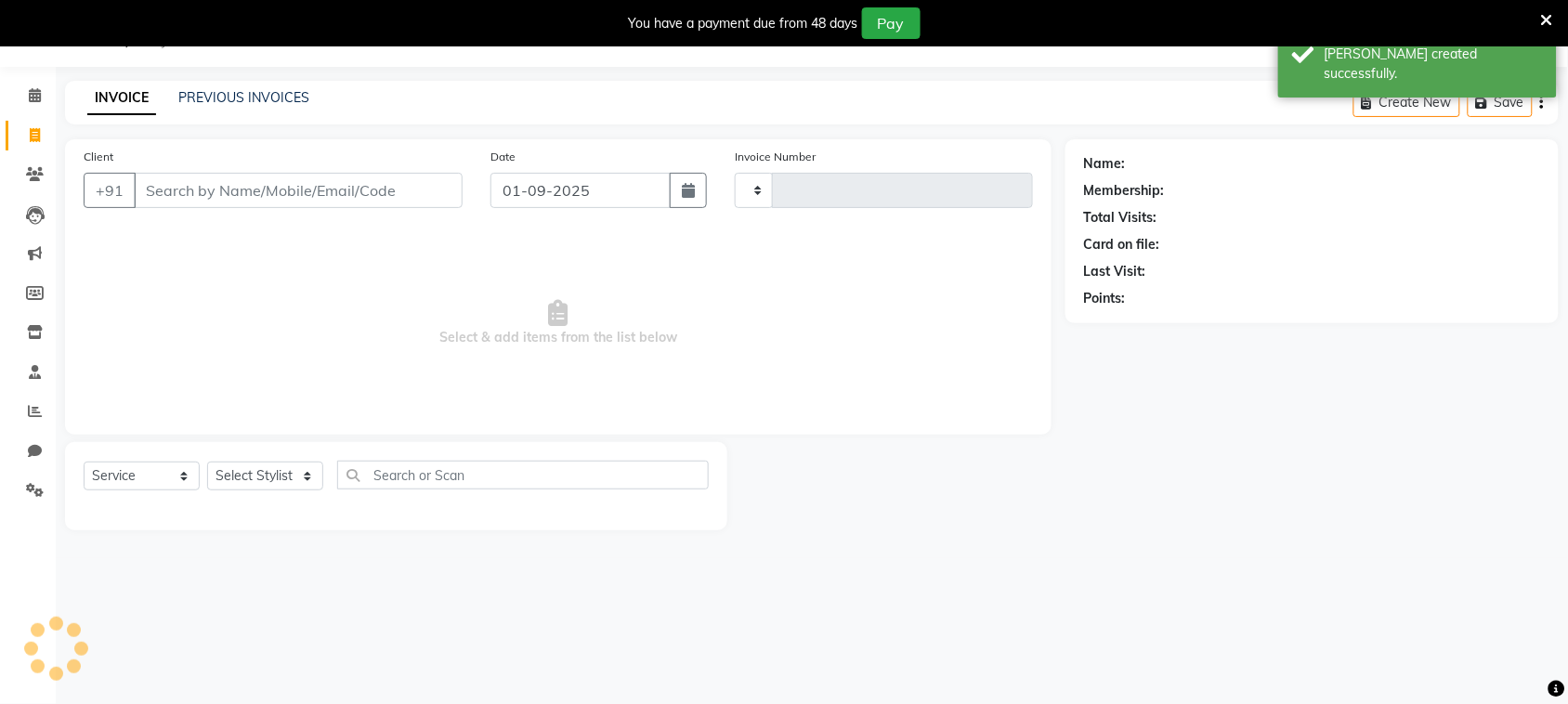
type input "0280"
select select "7947"
click at [687, 192] on icon "button" at bounding box center [689, 190] width 13 height 15
select select "9"
select select "2025"
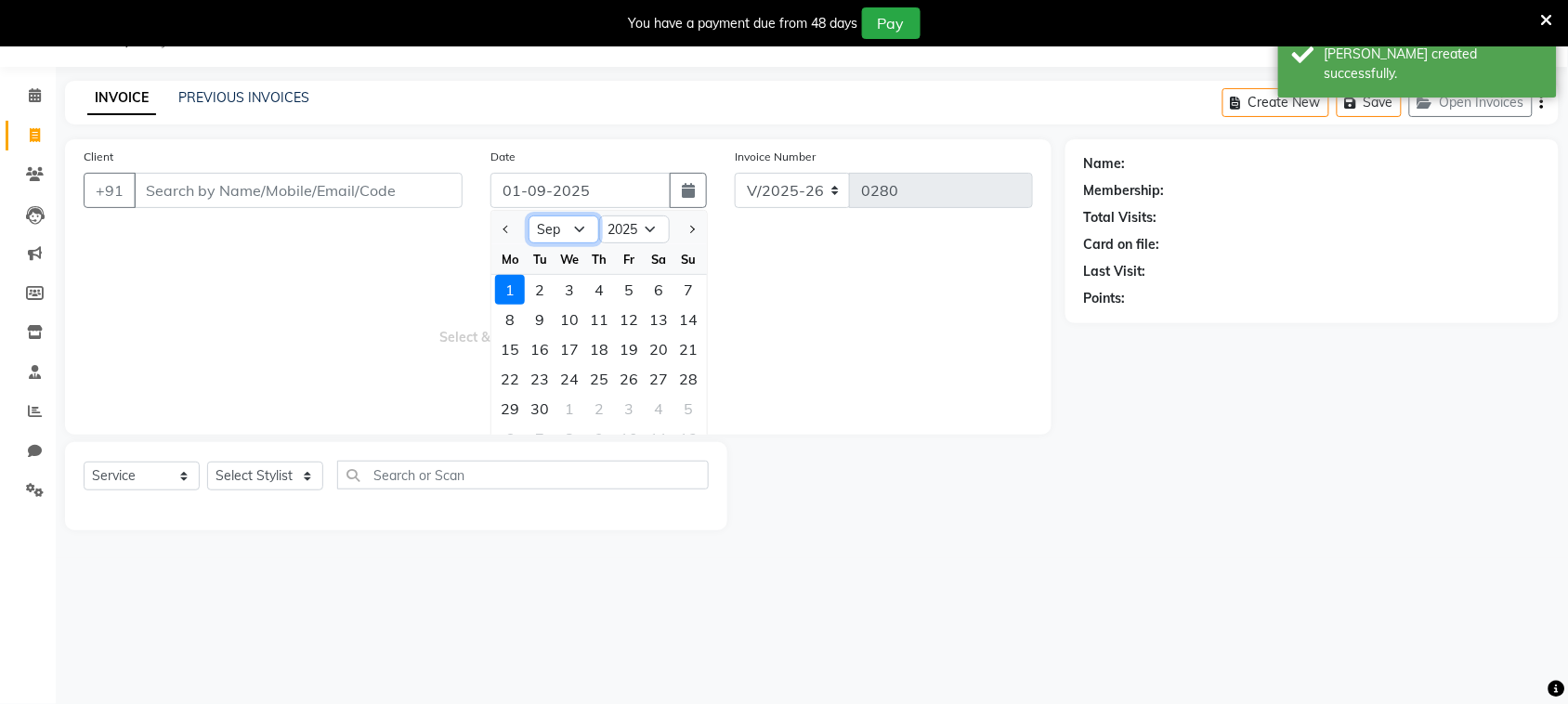
click at [585, 228] on select "Jan Feb Mar Apr May Jun [DATE] Aug Sep Oct Nov Dec" at bounding box center [564, 230] width 71 height 28
select select "8"
click at [529, 216] on select "Jan Feb Mar Apr May Jun [DATE] Aug Sep Oct Nov Dec" at bounding box center [564, 230] width 71 height 28
click at [689, 412] on div "31" at bounding box center [689, 409] width 30 height 30
type input "31-08-2025"
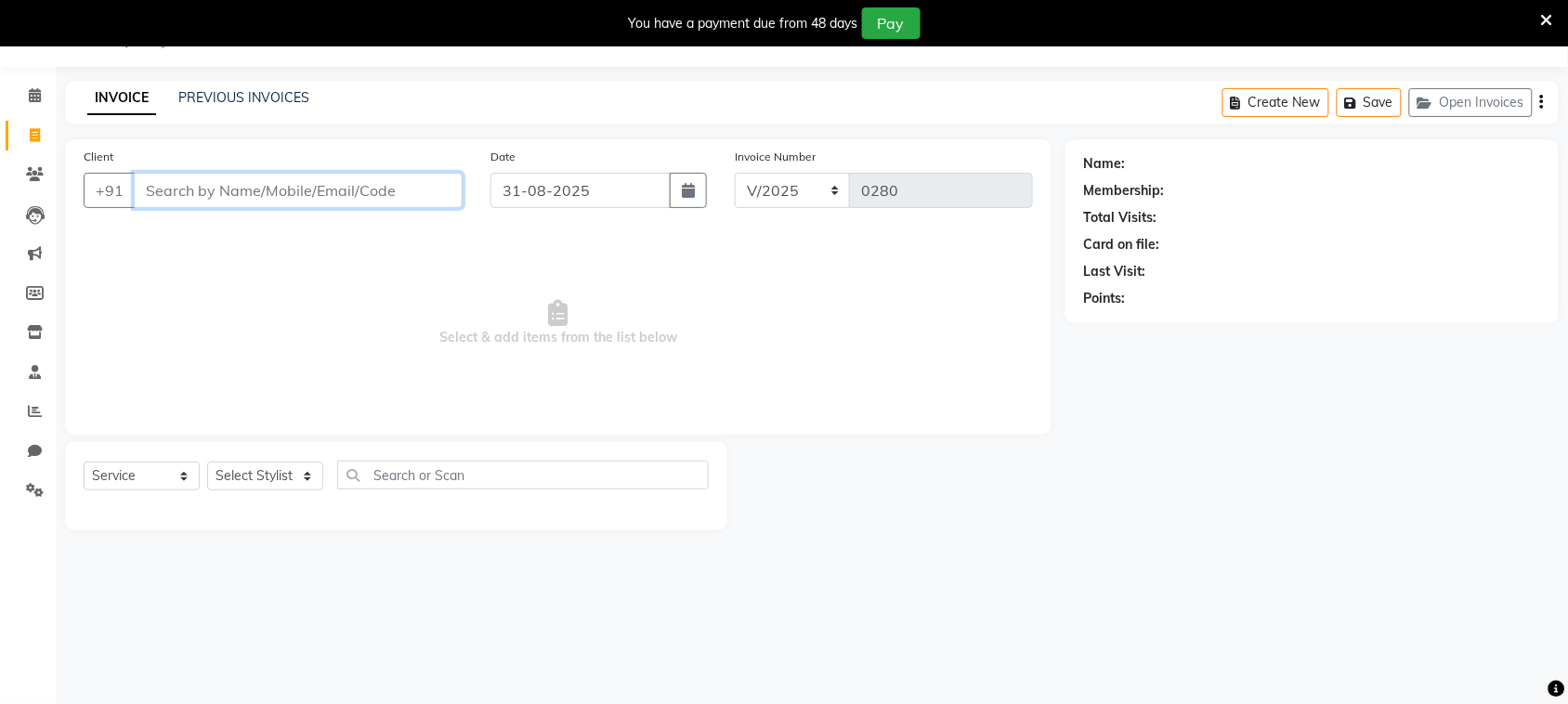
click at [286, 188] on input "Client" at bounding box center [298, 189] width 329 height 35
type input "9561249071"
click at [402, 195] on span "Add Client" at bounding box center [415, 190] width 74 height 19
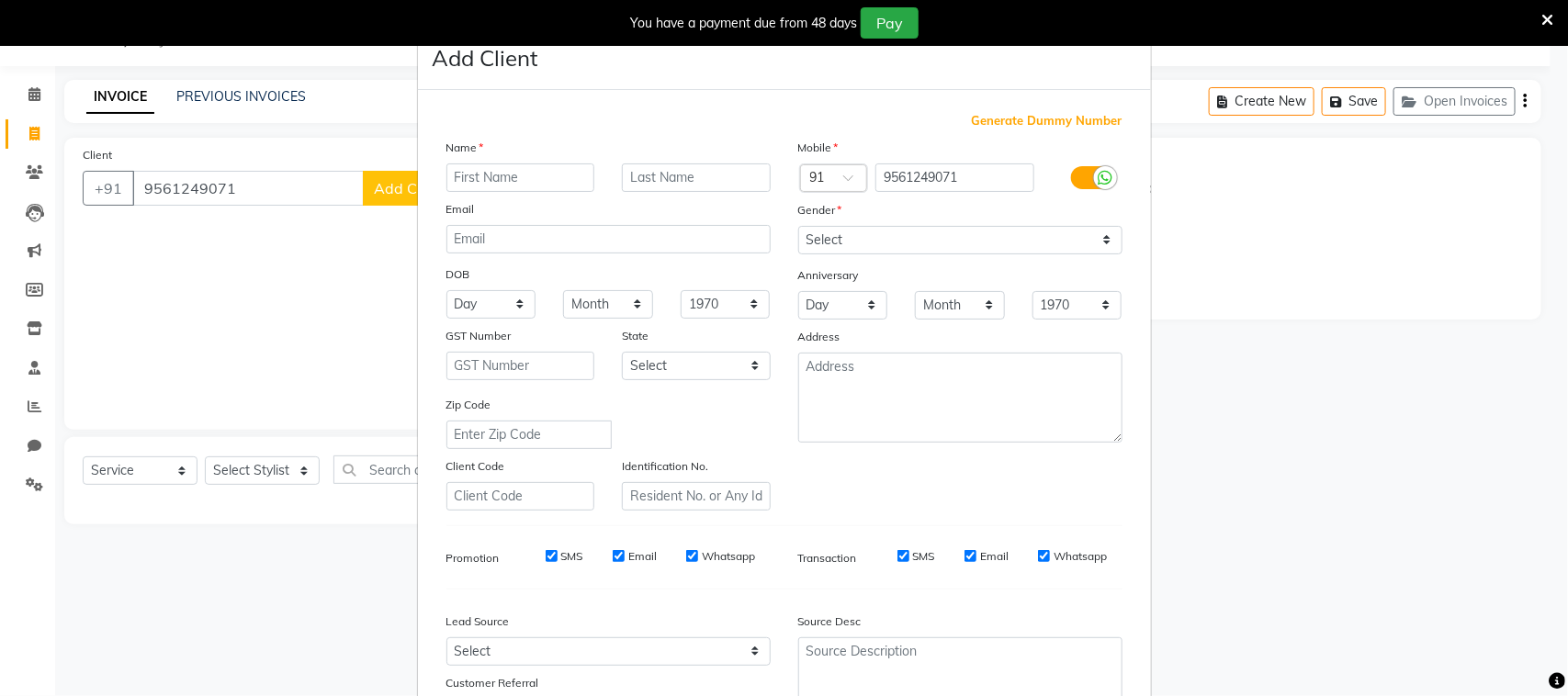
click at [539, 180] on input "text" at bounding box center [521, 177] width 149 height 29
type input "[PERSON_NAME]"
click at [859, 246] on select "Select [DEMOGRAPHIC_DATA] [DEMOGRAPHIC_DATA] Other Prefer Not To Say" at bounding box center [961, 239] width 324 height 29
select select "[DEMOGRAPHIC_DATA]"
click at [798, 225] on select "Select [DEMOGRAPHIC_DATA] [DEMOGRAPHIC_DATA] Other Prefer Not To Say" at bounding box center [961, 239] width 324 height 29
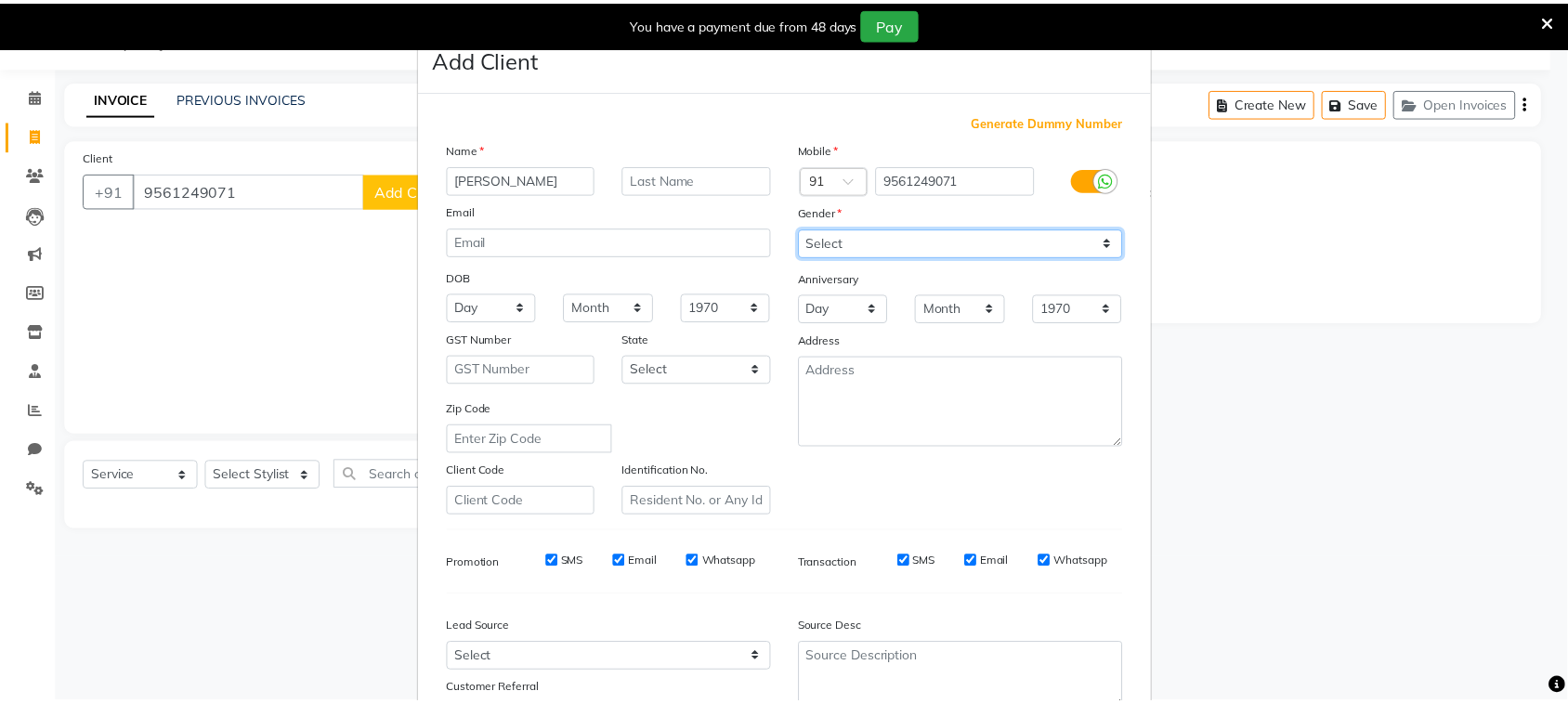
scroll to position [146, 0]
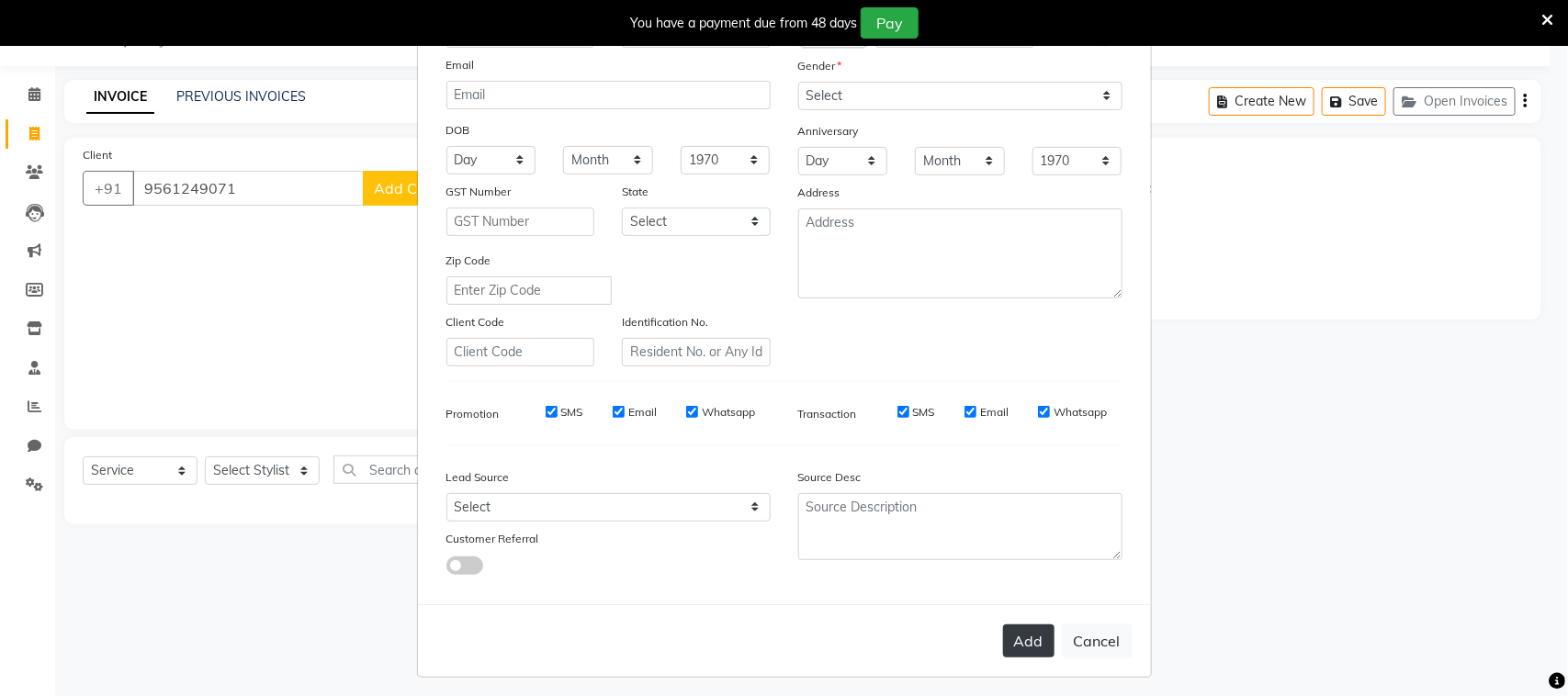
click at [1033, 640] on button "Add" at bounding box center [1028, 640] width 51 height 33
select select
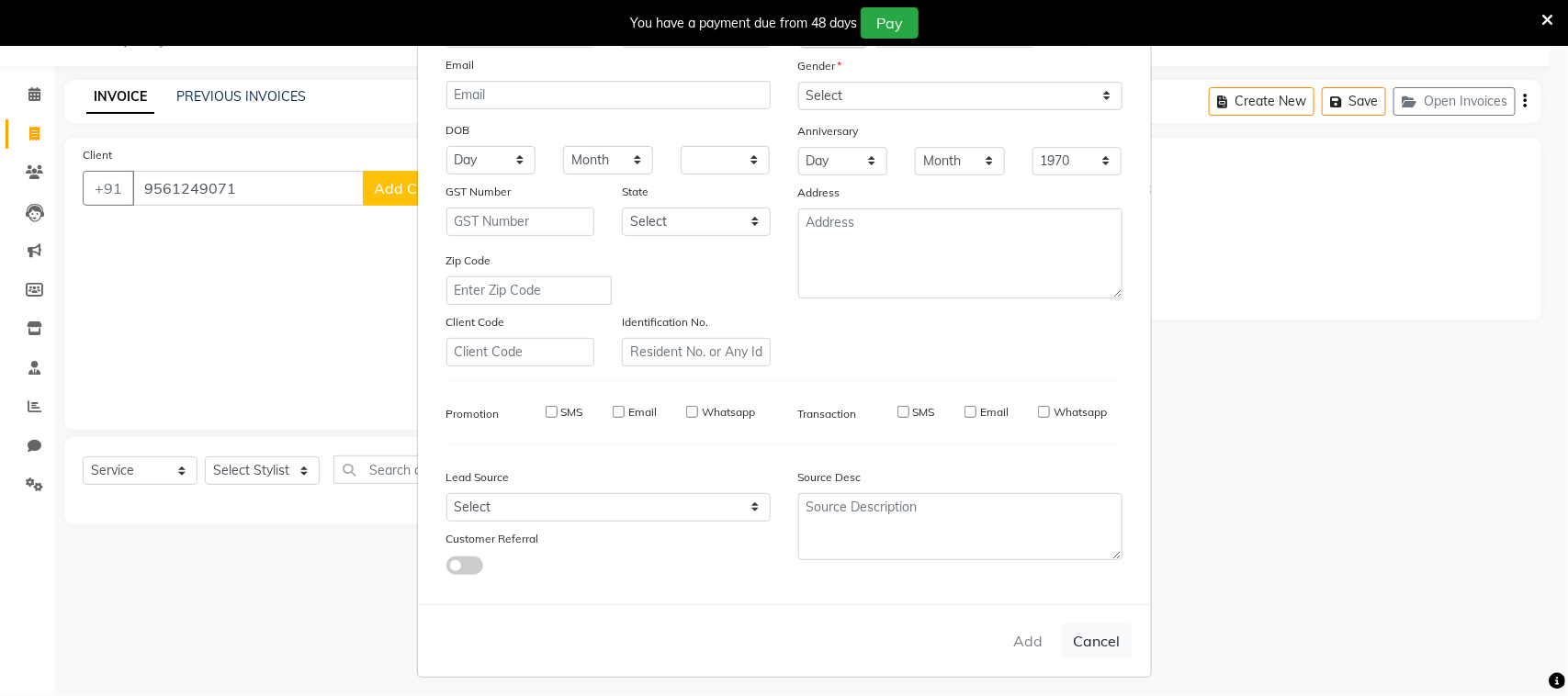
select select
checkbox input "false"
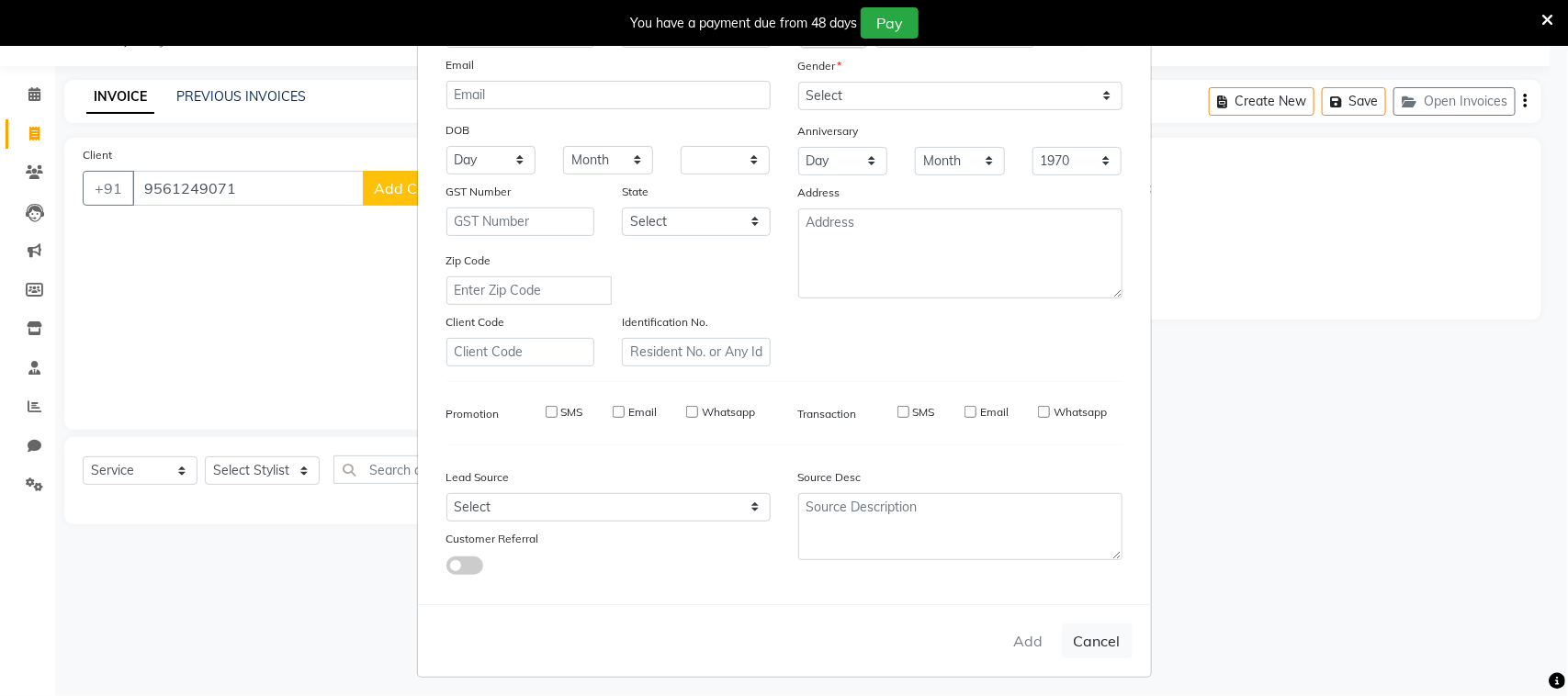
checkbox input "false"
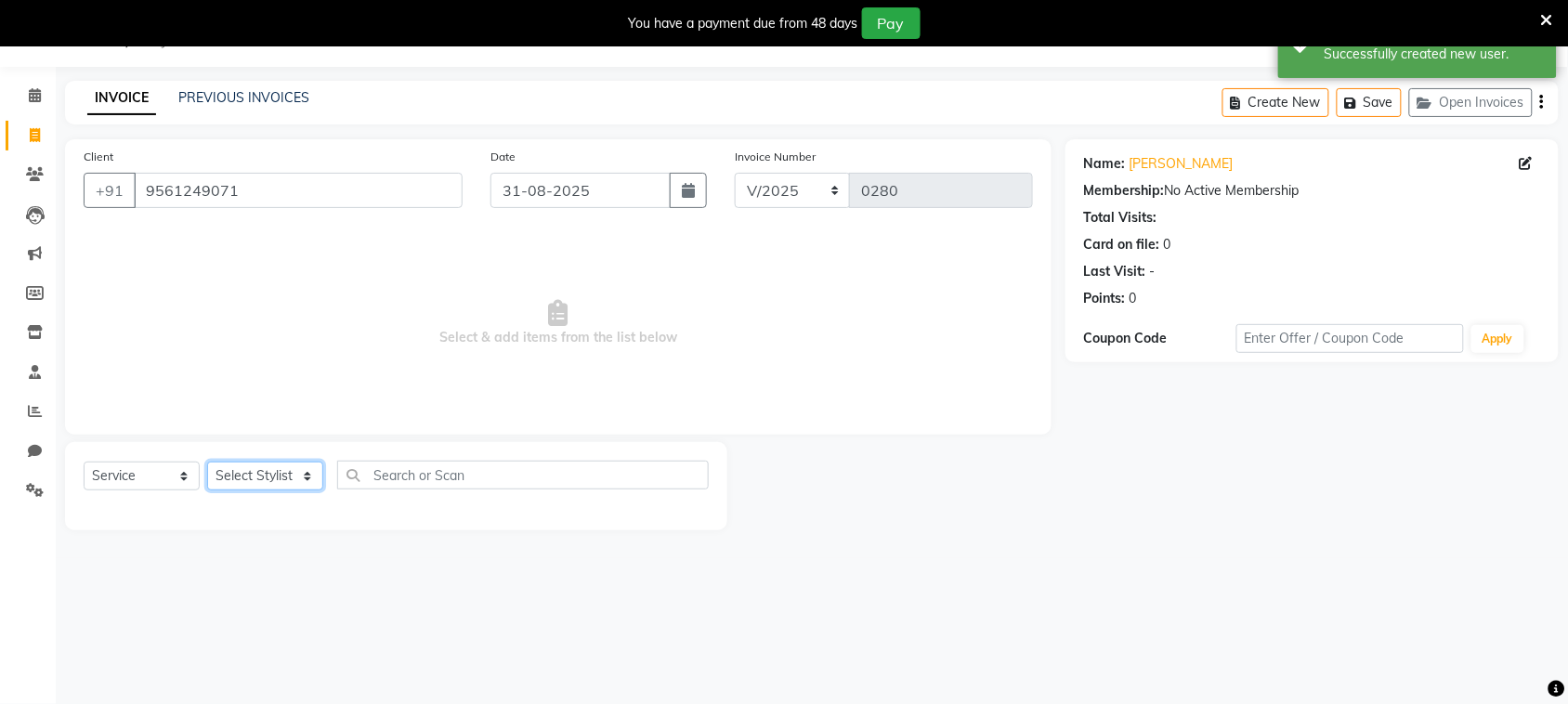
click at [285, 476] on select "Select Stylist [PERSON_NAME] [PERSON_NAME] [PERSON_NAME] [PERSON_NAME] [PERSON_…" at bounding box center [265, 476] width 116 height 29
select select "87147"
click at [207, 462] on select "Select Stylist [PERSON_NAME] [PERSON_NAME] [PERSON_NAME] [PERSON_NAME] [PERSON_…" at bounding box center [265, 476] width 116 height 29
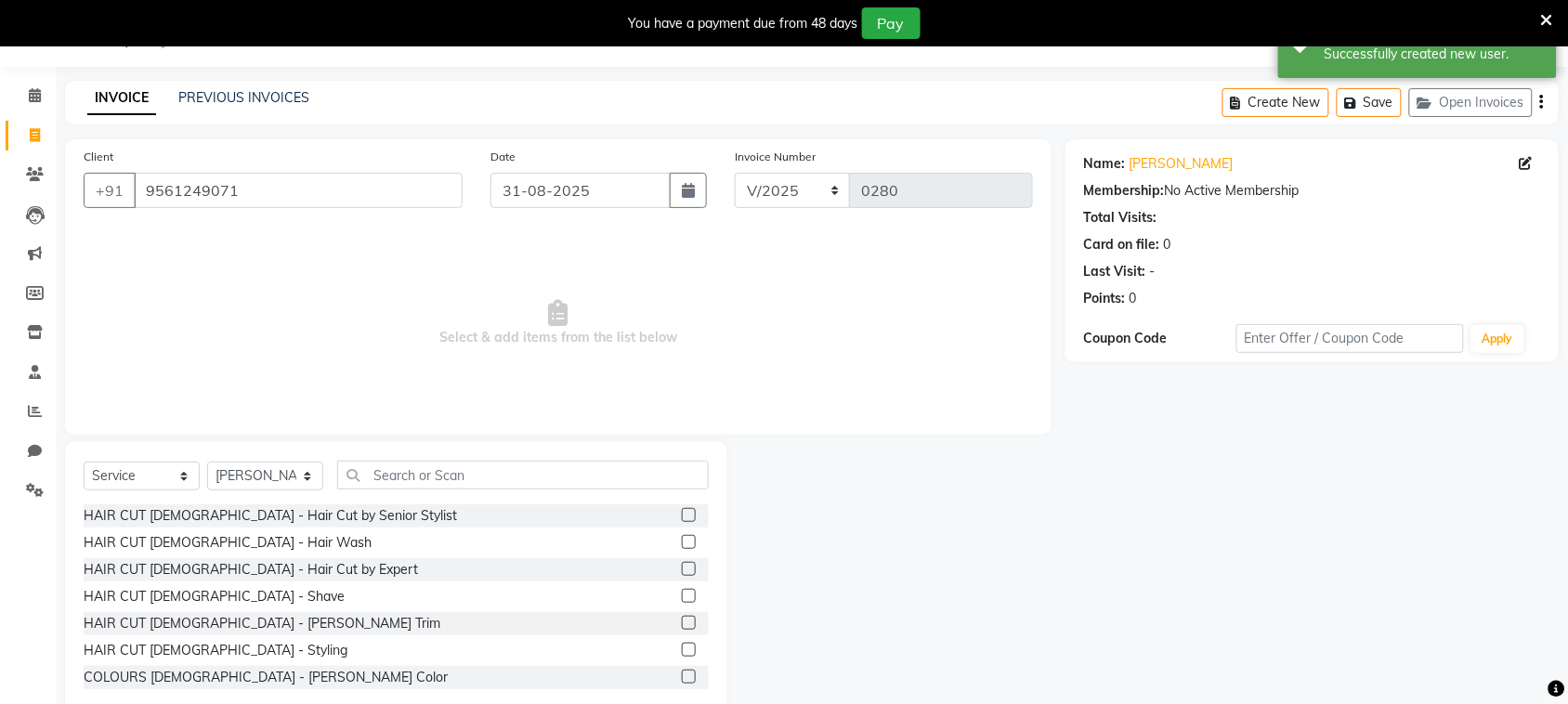
click at [682, 566] on label at bounding box center [689, 568] width 14 height 14
click at [682, 566] on input "checkbox" at bounding box center [688, 569] width 12 height 12
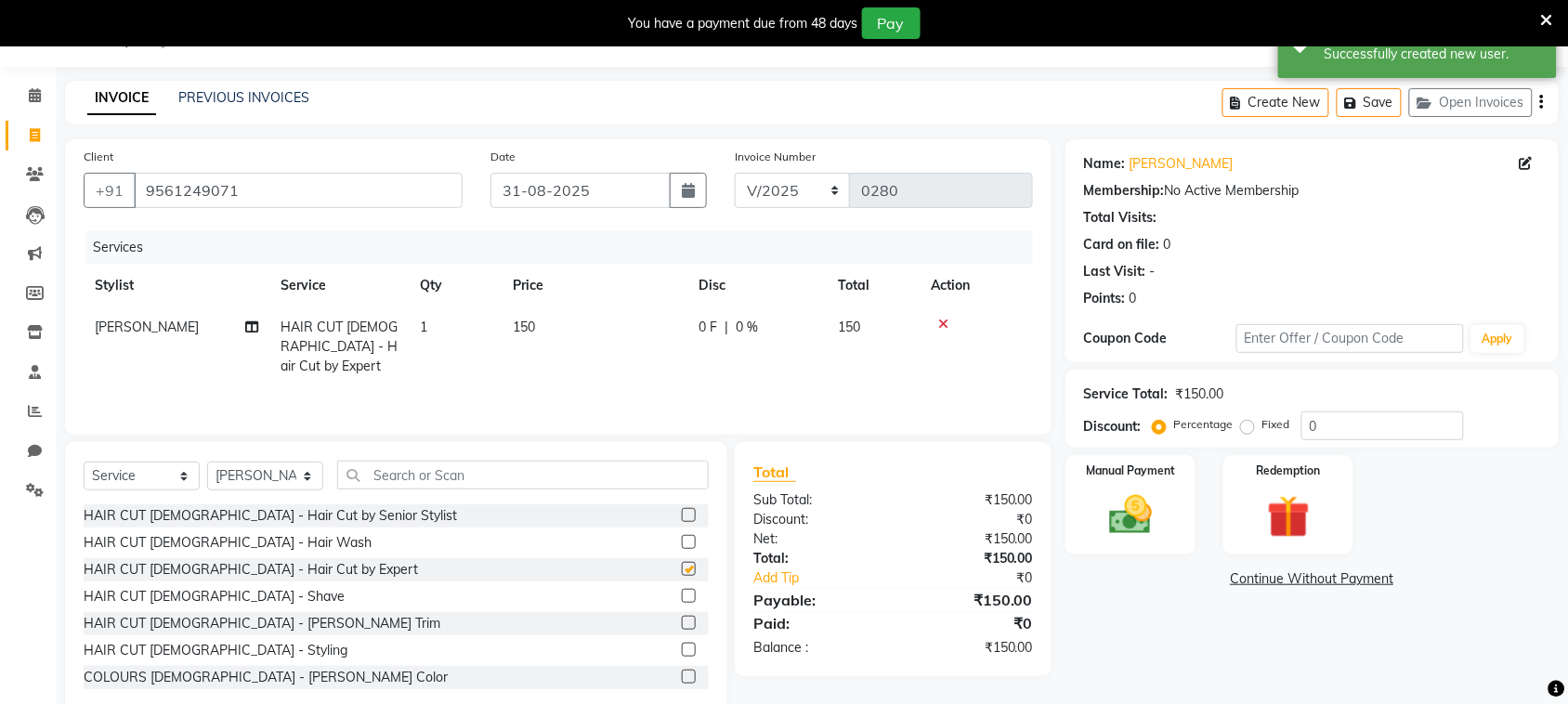
checkbox input "false"
click at [682, 628] on label at bounding box center [689, 623] width 14 height 14
click at [682, 628] on input "checkbox" at bounding box center [688, 623] width 12 height 12
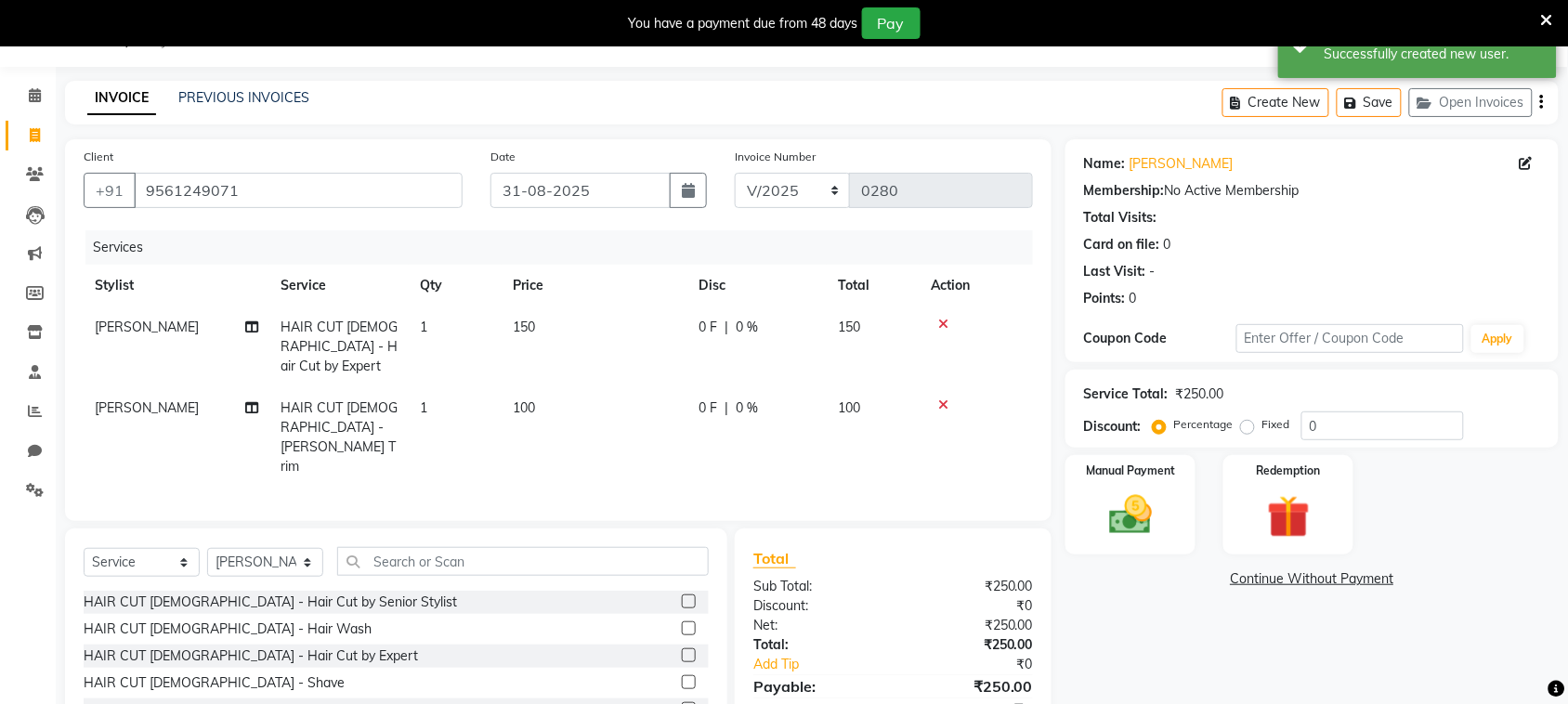
checkbox input "false"
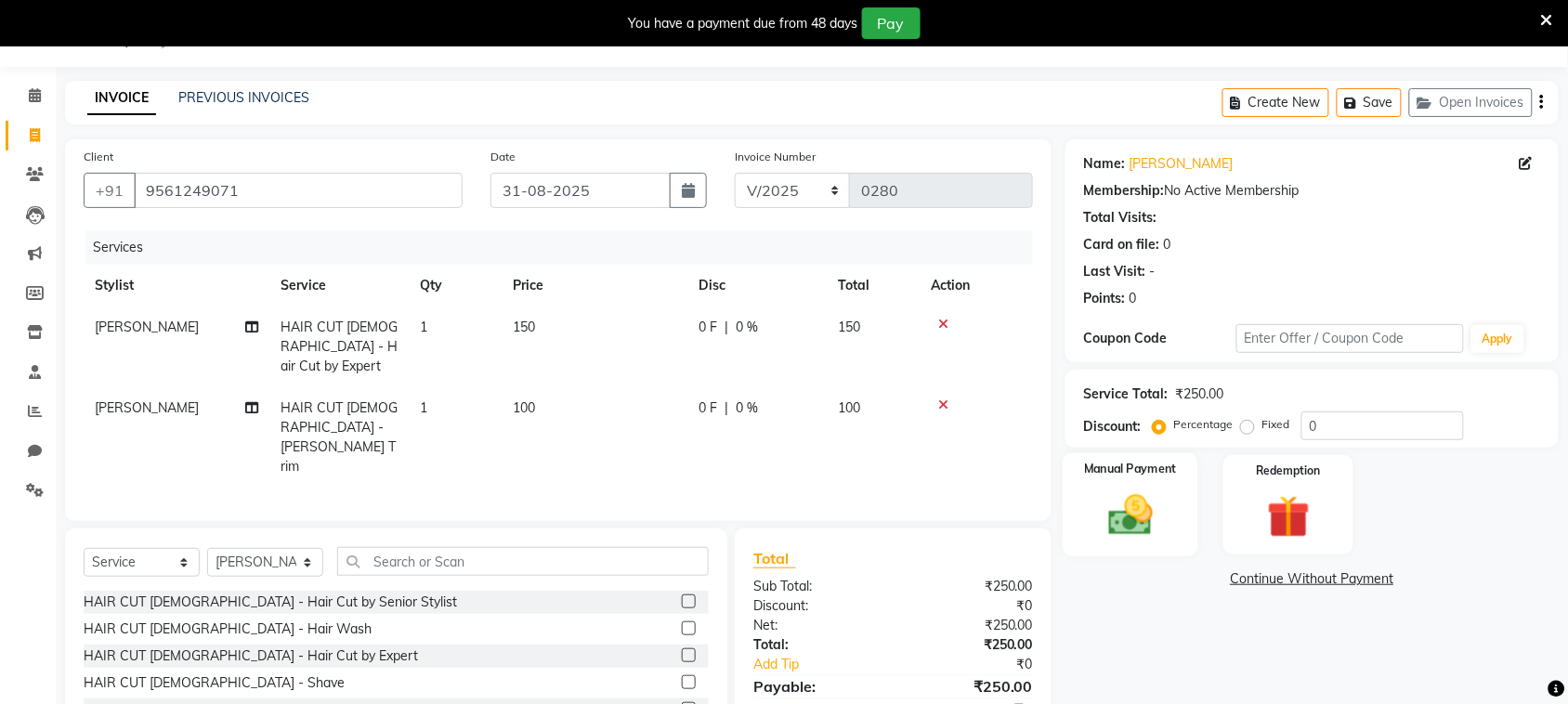
click at [1168, 507] on div "Manual Payment" at bounding box center [1131, 505] width 136 height 104
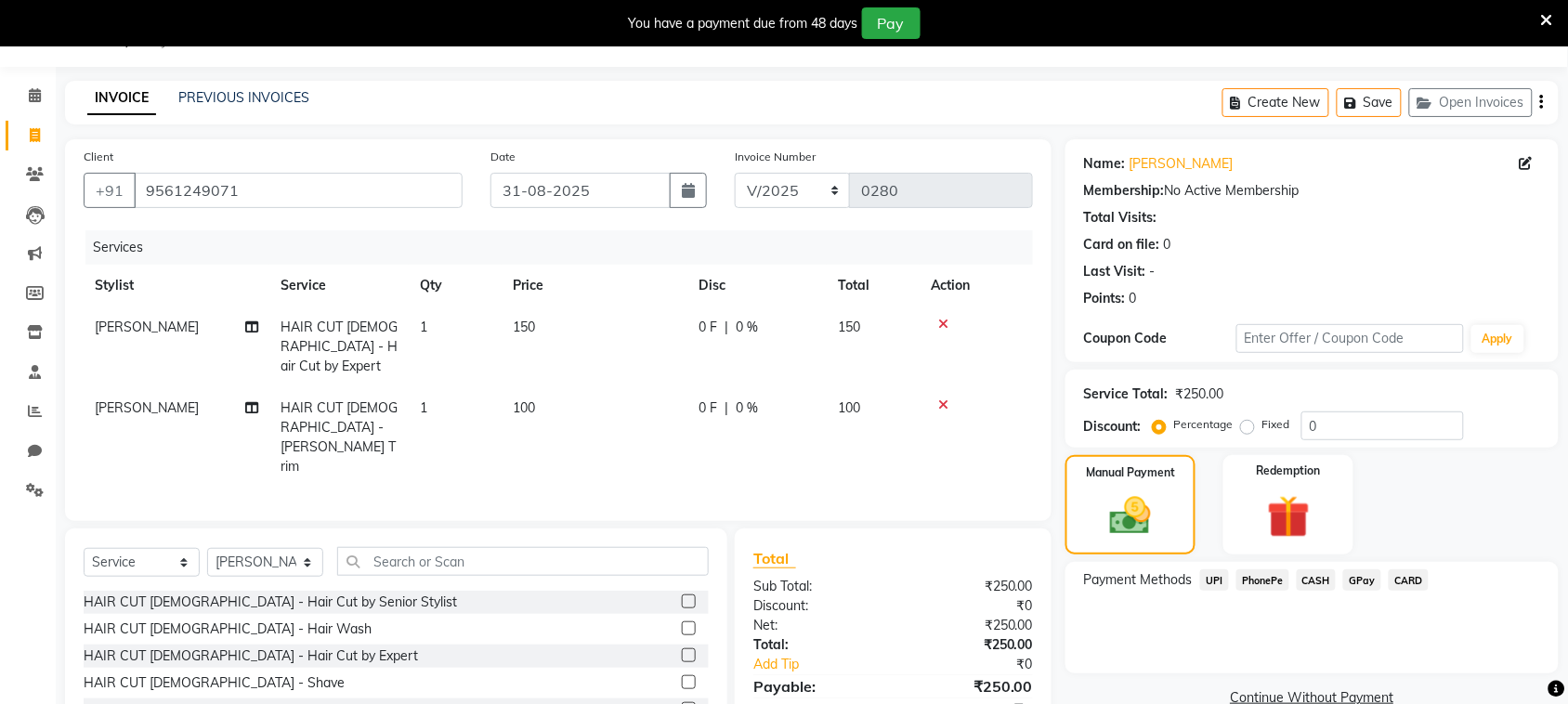
click at [1260, 585] on span "PhonePe" at bounding box center [1263, 580] width 53 height 22
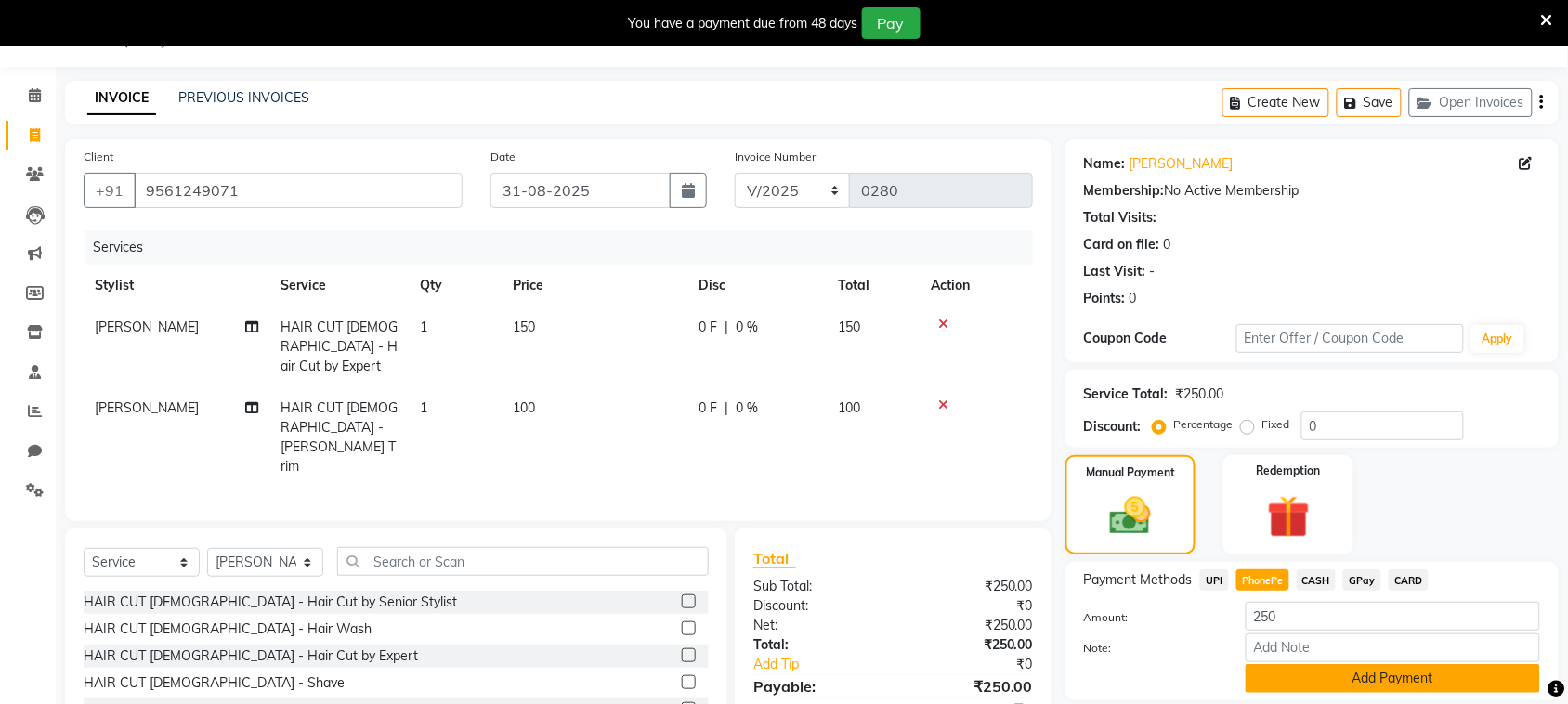
click at [1334, 679] on button "Add Payment" at bounding box center [1393, 679] width 294 height 29
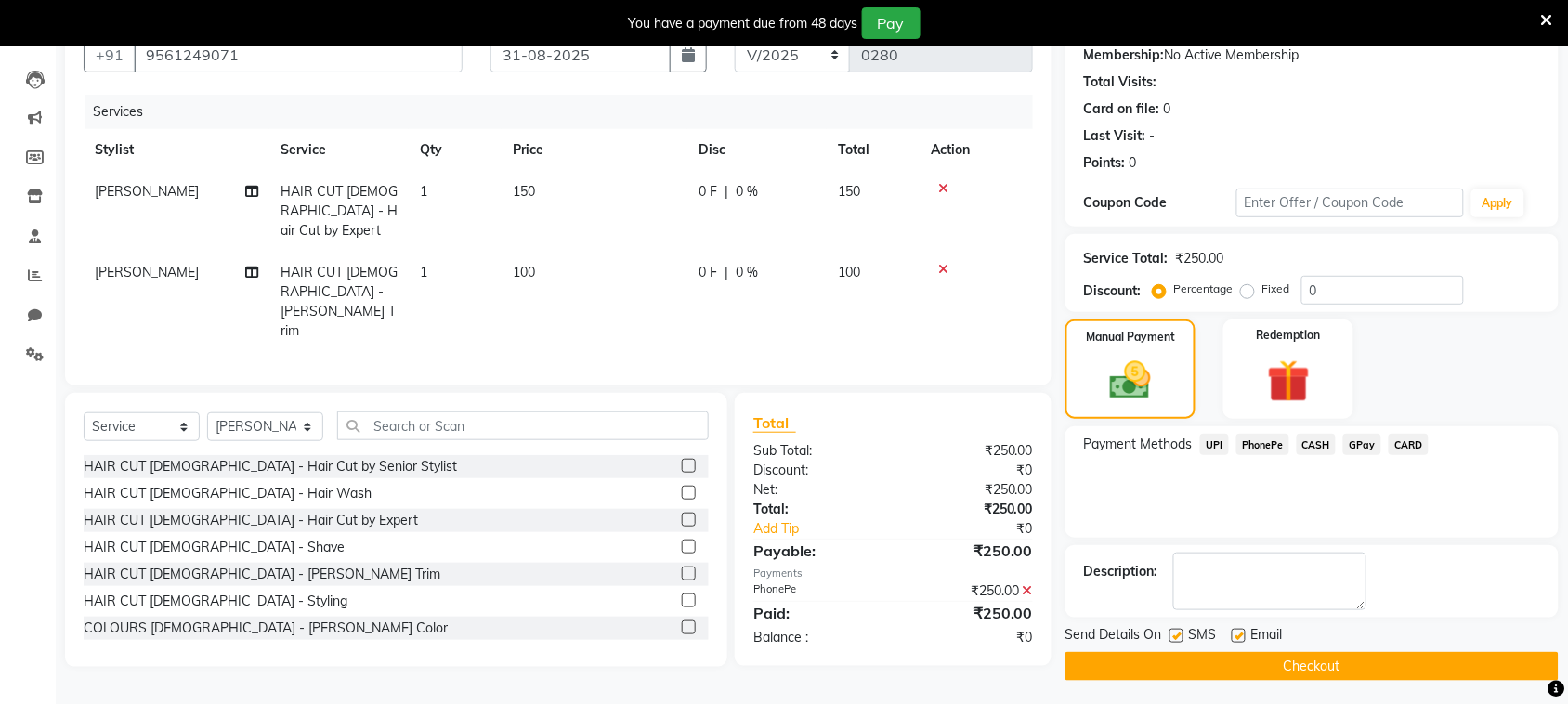
scroll to position [187, 0]
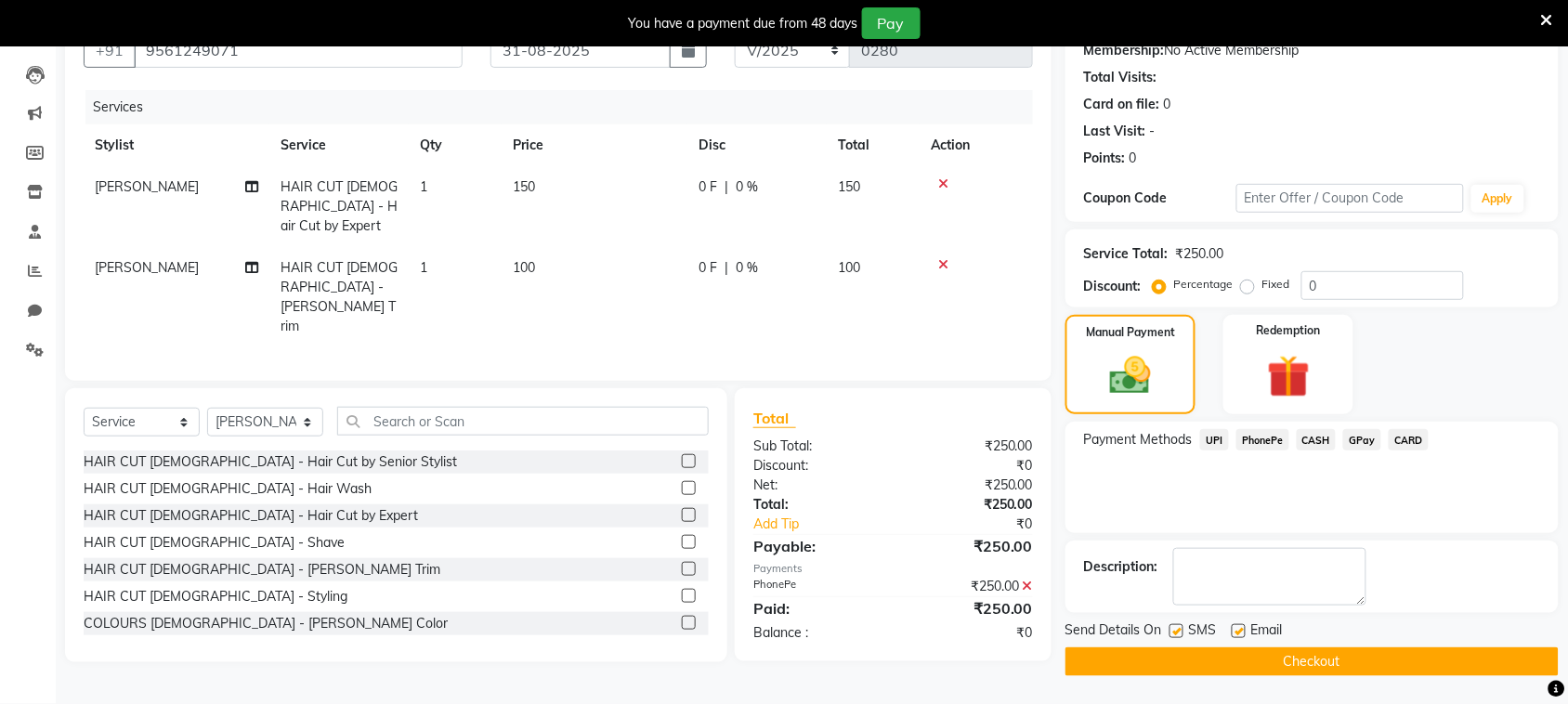
click at [1173, 630] on label at bounding box center [1176, 630] width 14 height 14
click at [1173, 630] on input "checkbox" at bounding box center [1175, 631] width 12 height 12
checkbox input "false"
click at [1190, 666] on button "Checkout" at bounding box center [1312, 662] width 493 height 29
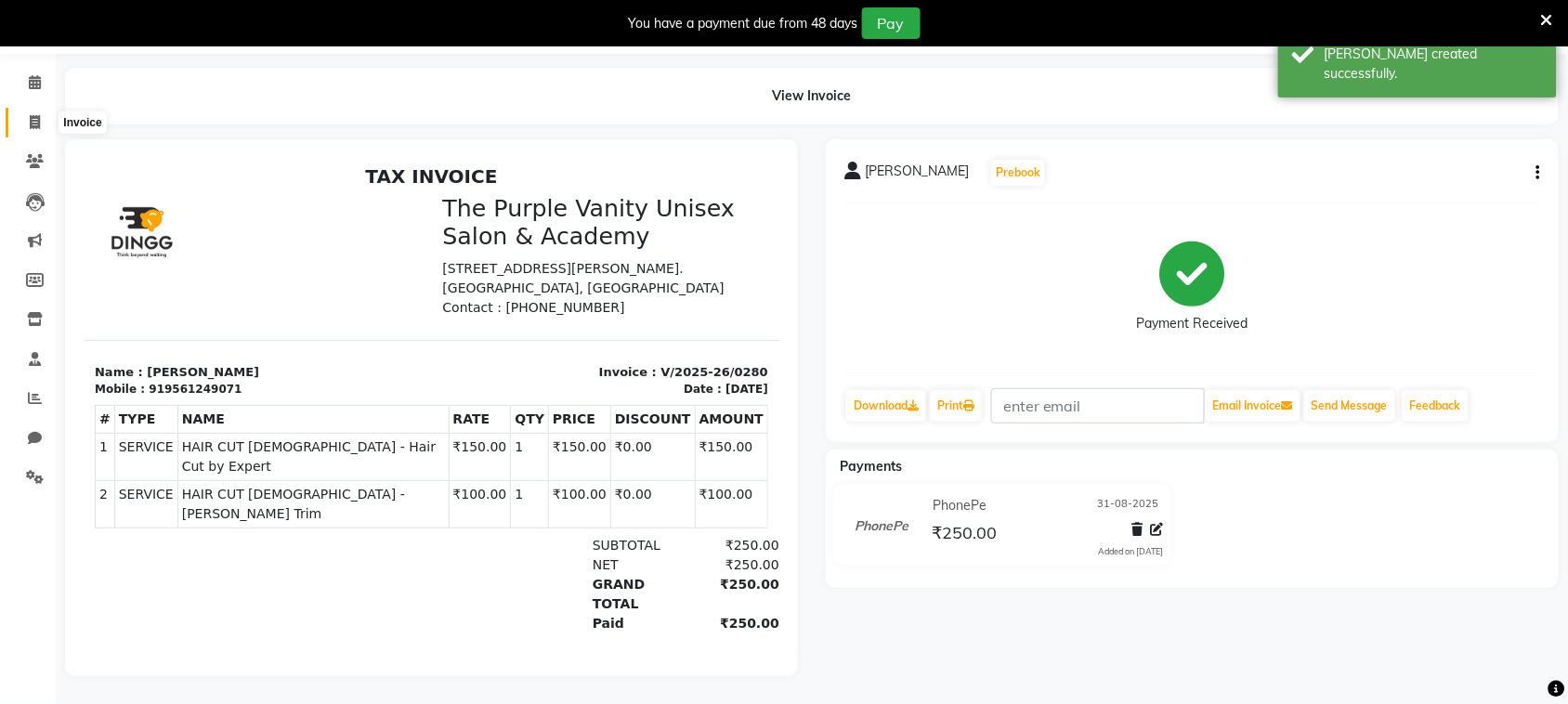
click at [35, 115] on icon at bounding box center [35, 122] width 10 height 14
select select "7947"
select select "service"
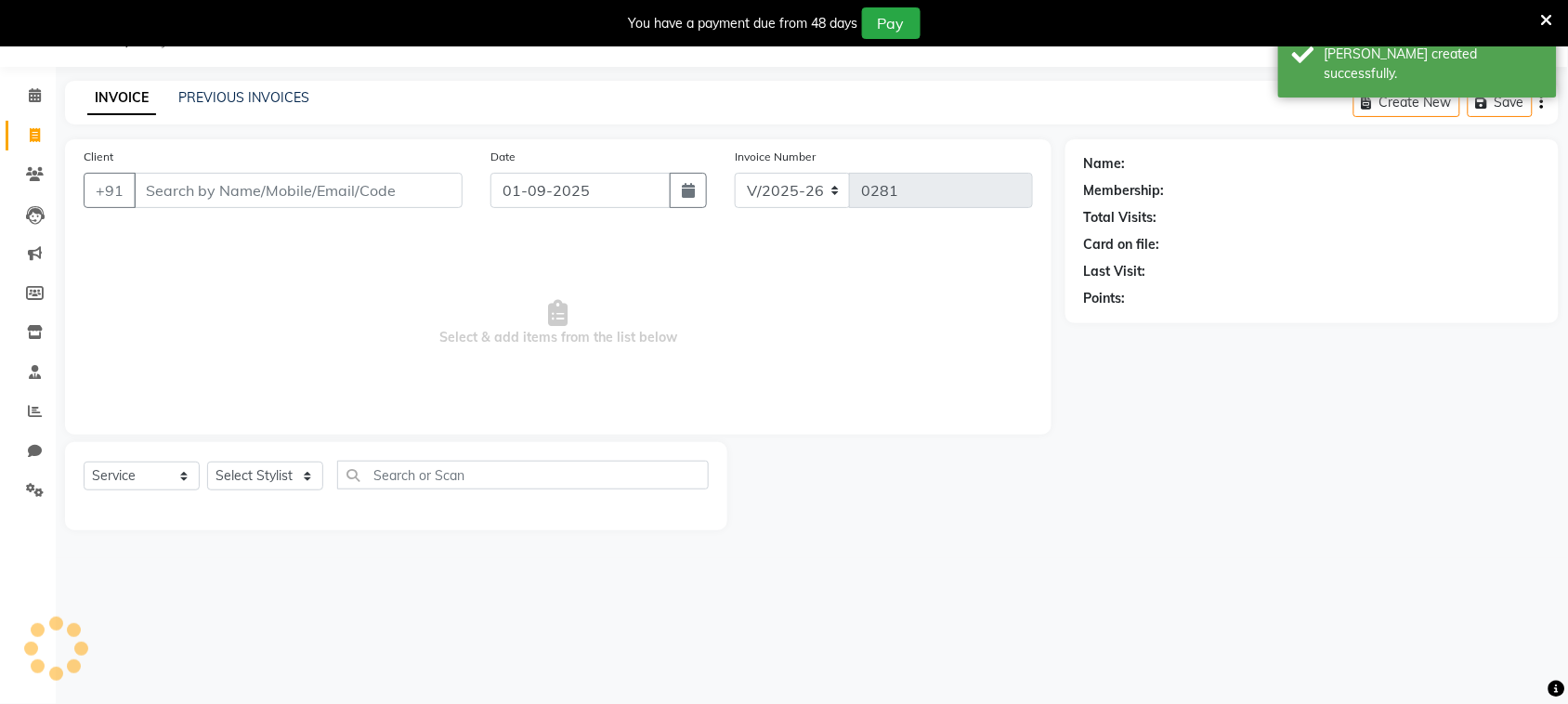
scroll to position [46, 0]
click at [689, 196] on icon "button" at bounding box center [689, 190] width 13 height 15
select select "9"
select select "2025"
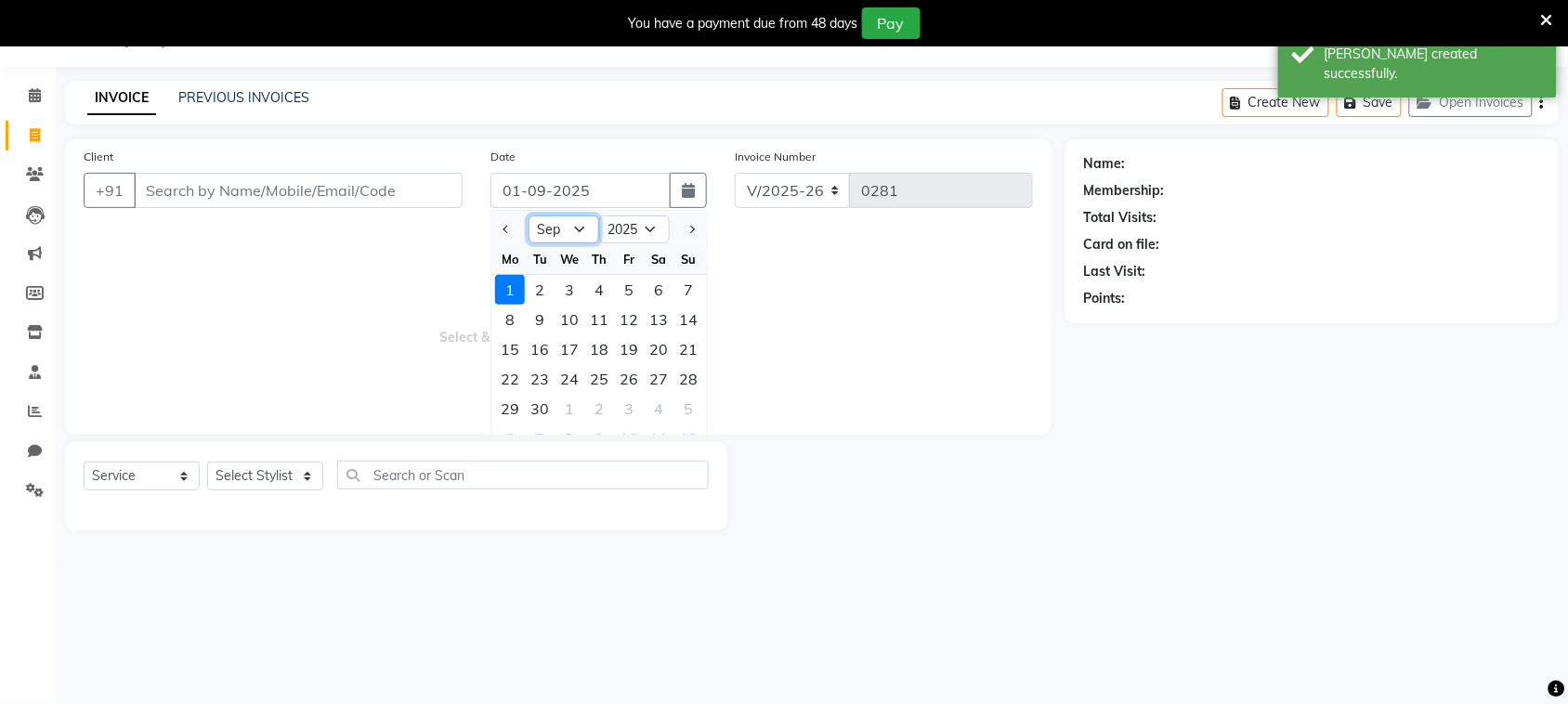
click at [582, 227] on select "Jan Feb Mar Apr May Jun [DATE] Aug Sep Oct Nov Dec" at bounding box center [564, 230] width 71 height 28
select select "8"
click at [529, 216] on select "Jan Feb Mar Apr May Jun [DATE] Aug Sep Oct Nov Dec" at bounding box center [564, 230] width 71 height 28
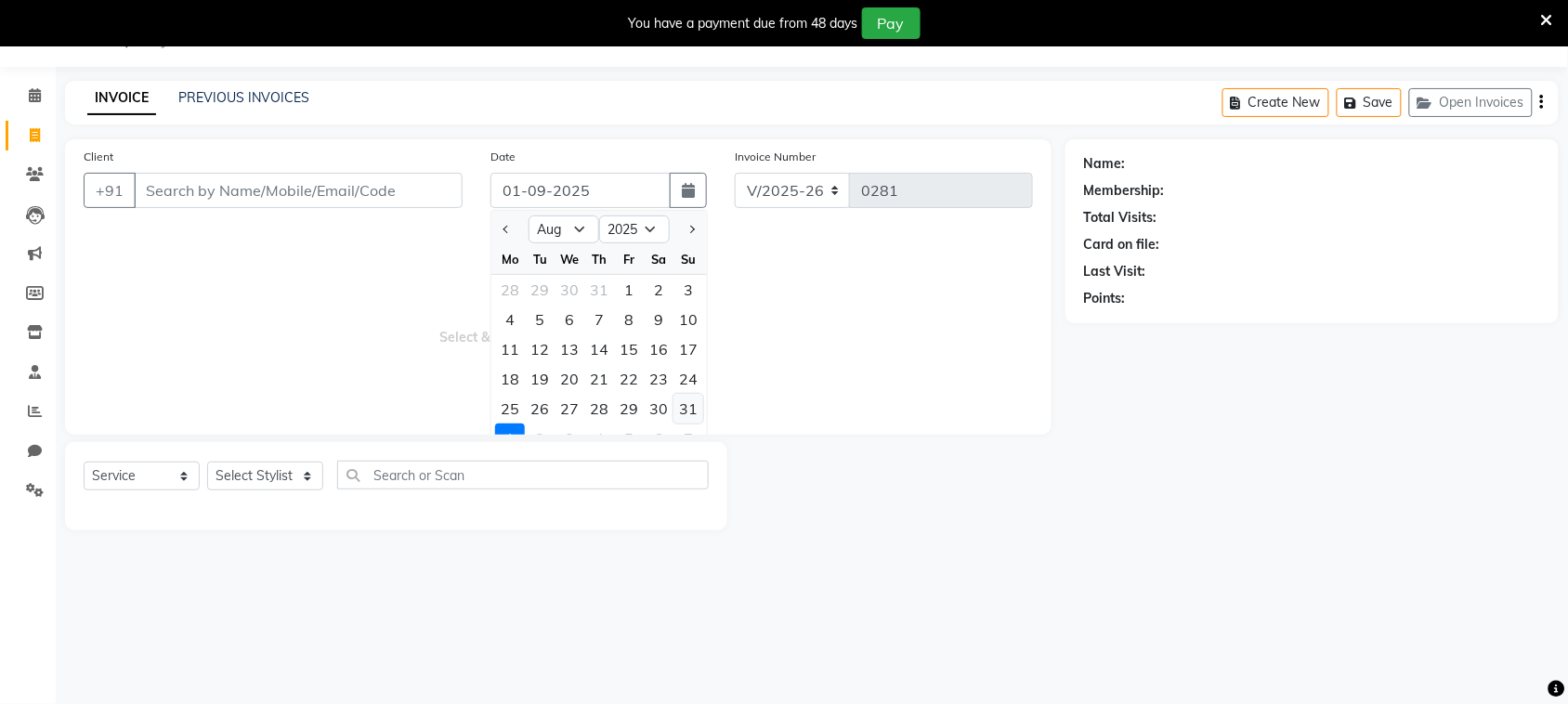
click at [690, 406] on div "31" at bounding box center [689, 409] width 30 height 30
type input "31-08-2025"
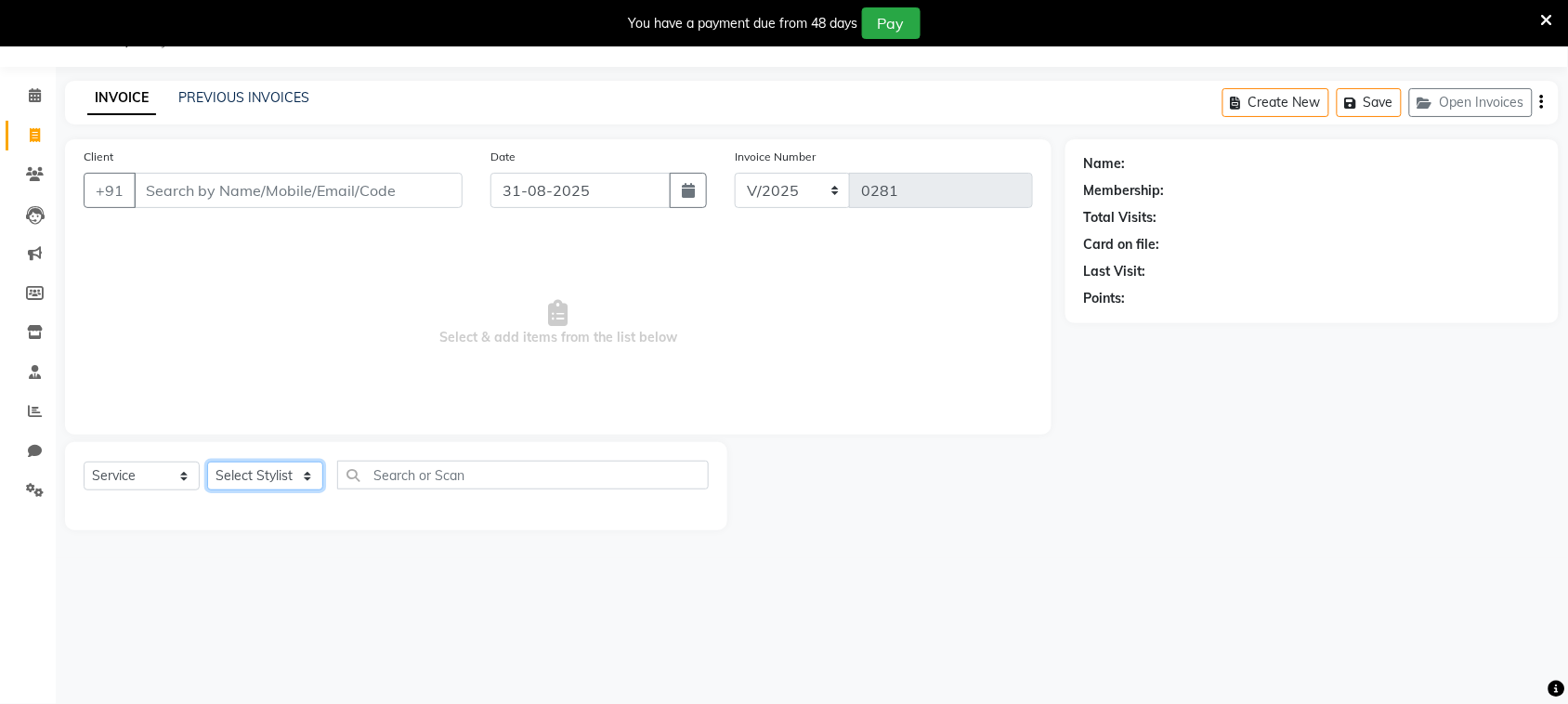
click at [291, 472] on select "Select Stylist [PERSON_NAME] [PERSON_NAME] [PERSON_NAME] [PERSON_NAME] [PERSON_…" at bounding box center [265, 476] width 116 height 29
click at [386, 342] on span "Select & add items from the list below" at bounding box center [558, 322] width 949 height 186
click at [335, 200] on input "Client" at bounding box center [298, 189] width 329 height 35
type input "U"
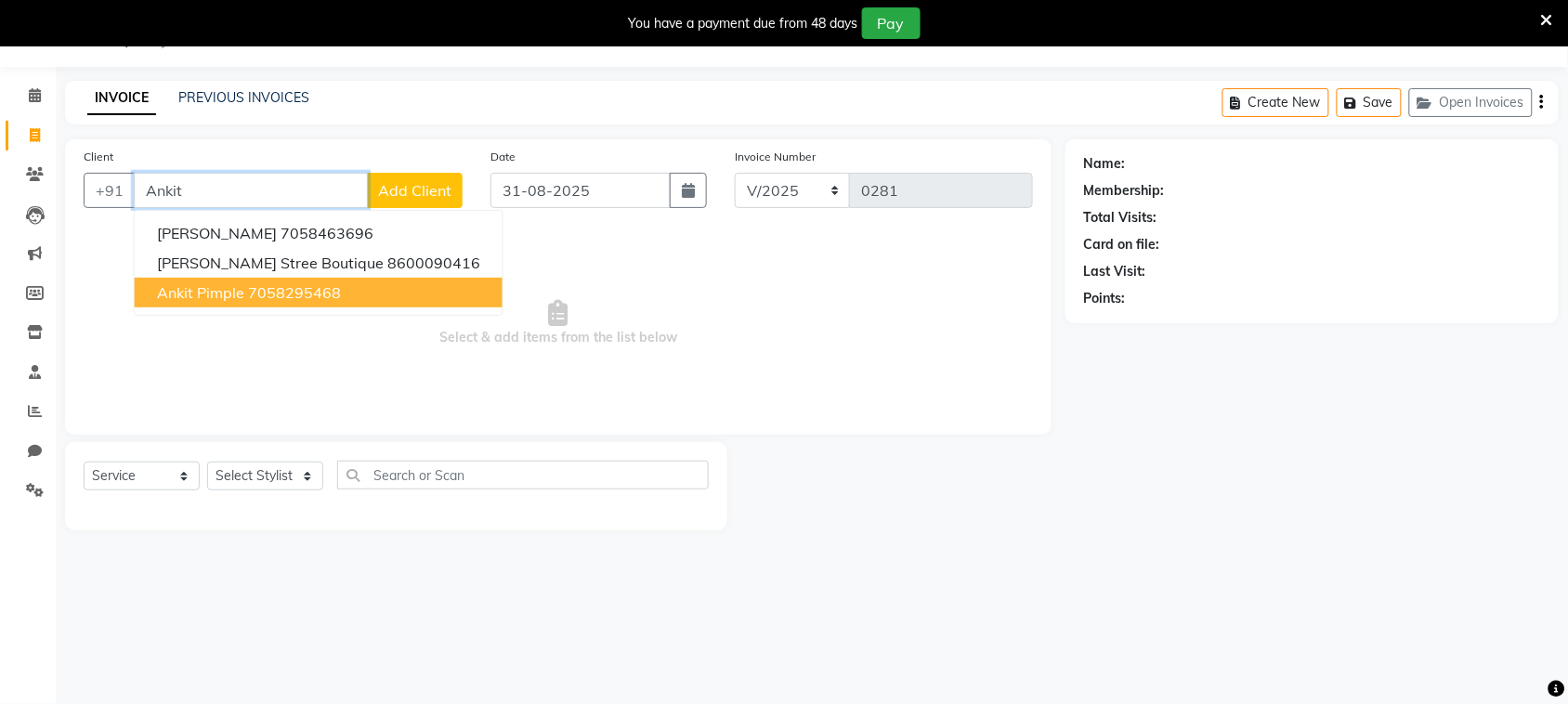
click at [340, 295] on ngb-highlight "7058295468" at bounding box center [294, 293] width 93 height 19
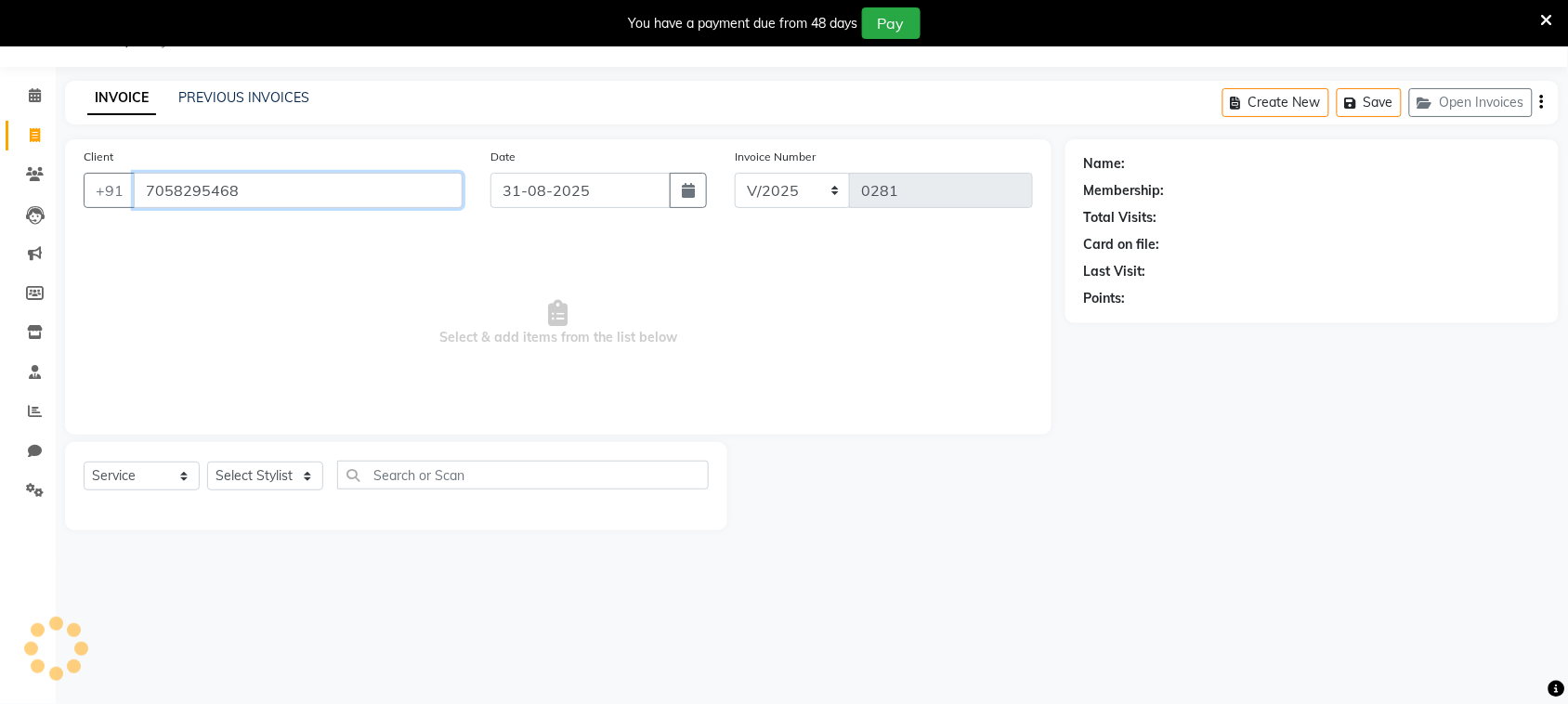
type input "7058295468"
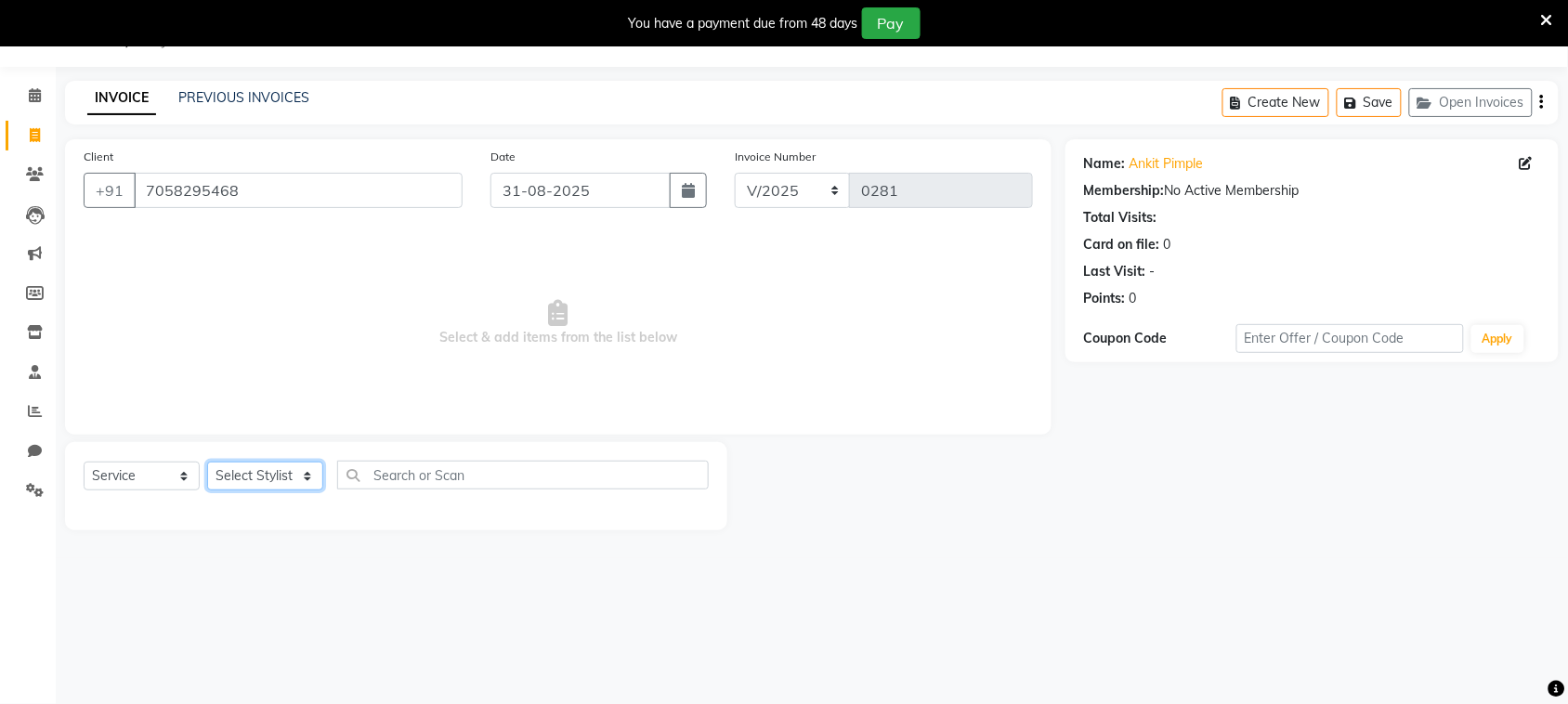
click at [276, 477] on select "Select Stylist [PERSON_NAME] [PERSON_NAME] [PERSON_NAME] [PERSON_NAME] [PERSON_…" at bounding box center [265, 476] width 116 height 29
select select "87147"
click at [207, 462] on select "Select Stylist [PERSON_NAME] [PERSON_NAME] [PERSON_NAME] [PERSON_NAME] [PERSON_…" at bounding box center [265, 476] width 116 height 29
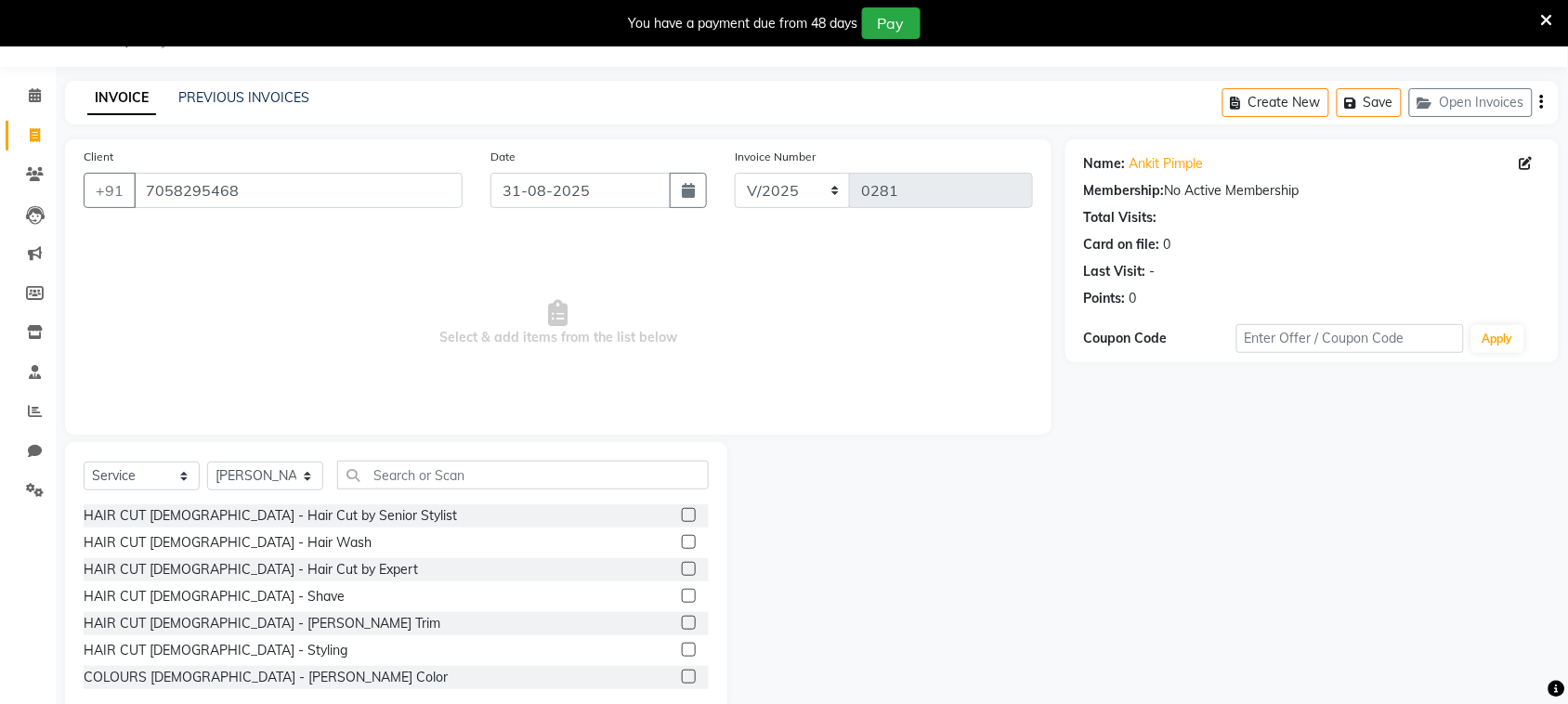
click at [682, 571] on label at bounding box center [689, 568] width 14 height 14
click at [682, 571] on input "checkbox" at bounding box center [688, 569] width 12 height 12
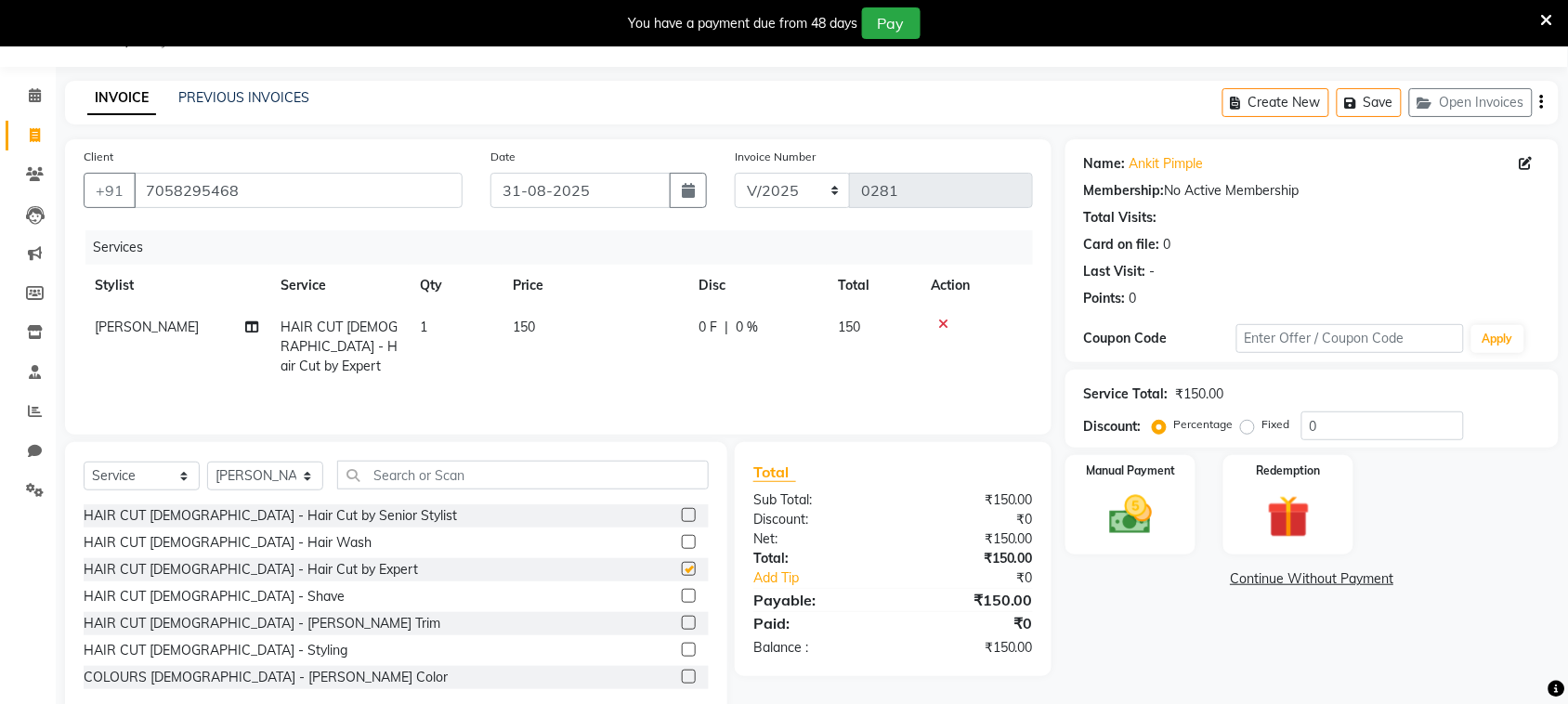
checkbox input "false"
click at [682, 628] on label at bounding box center [689, 623] width 14 height 14
click at [682, 628] on input "checkbox" at bounding box center [688, 623] width 12 height 12
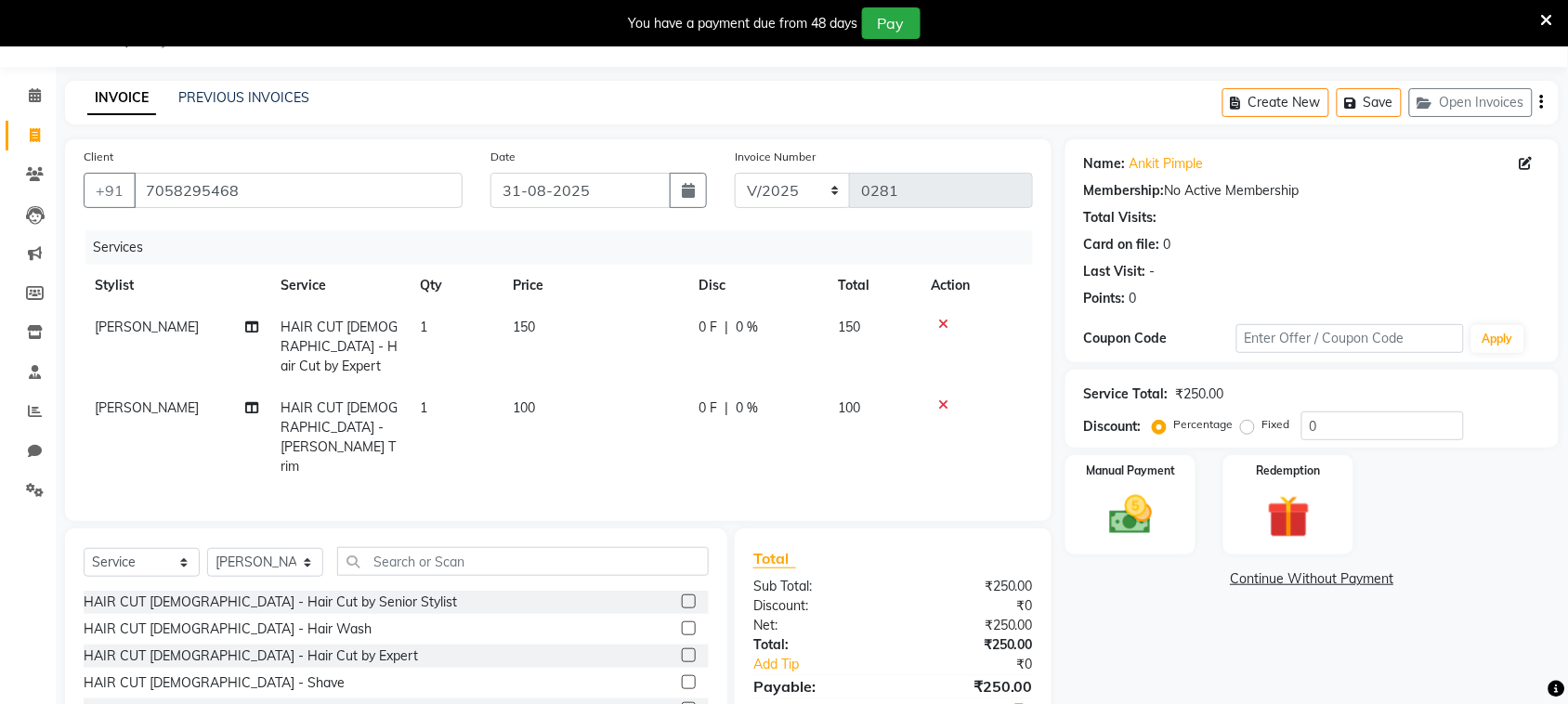
checkbox input "false"
click at [144, 548] on select "Select Service Product Membership Package Voucher Prepaid Gift Card" at bounding box center [141, 563] width 116 height 29
select select "product"
click at [84, 548] on select "Select Service Product Membership Package Voucher Prepaid Gift Card" at bounding box center [141, 563] width 116 height 29
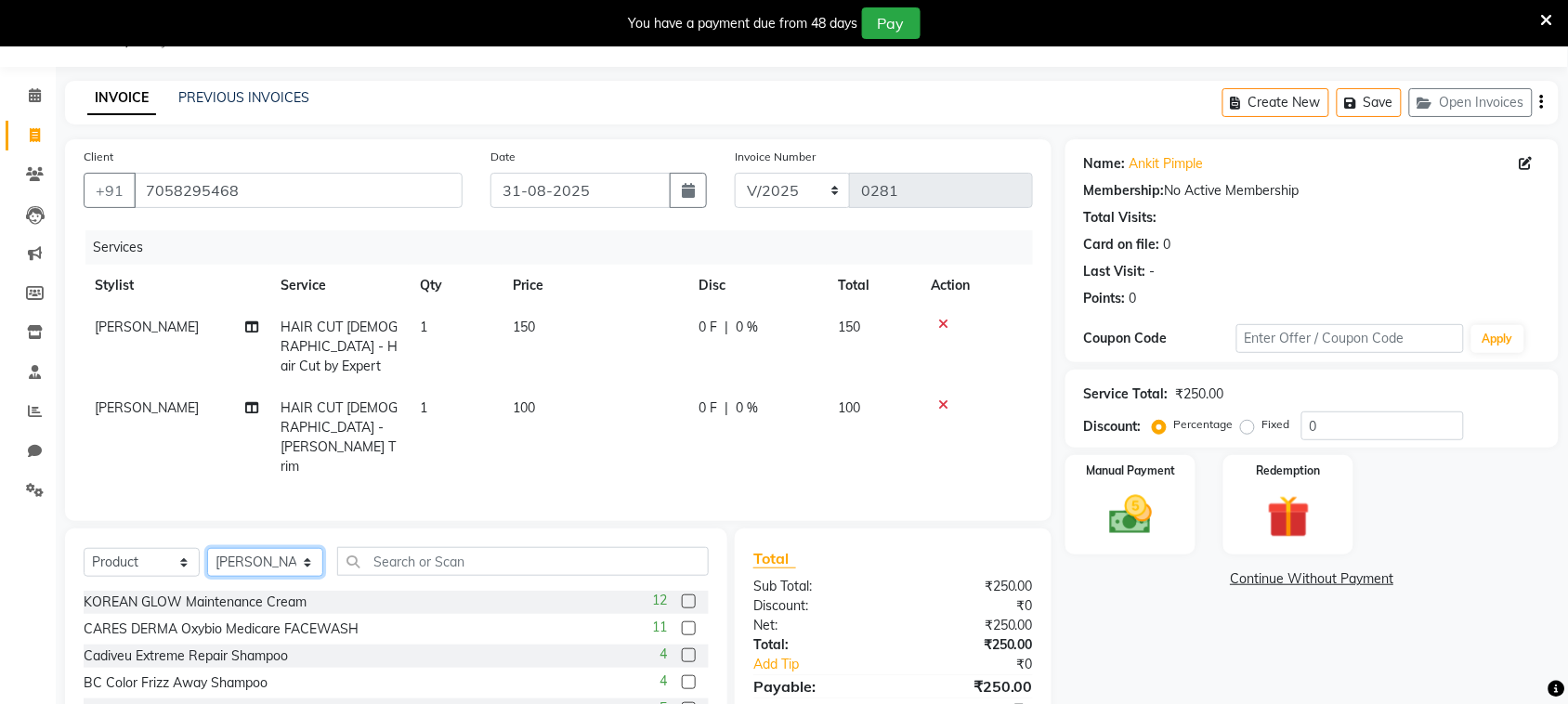
click at [285, 548] on select "Select Stylist [PERSON_NAME] [PERSON_NAME] [PERSON_NAME] [PERSON_NAME] [PERSON_…" at bounding box center [265, 563] width 116 height 29
select select "87146"
click at [207, 548] on select "Select Stylist [PERSON_NAME] [PERSON_NAME] [PERSON_NAME] [PERSON_NAME] [PERSON_…" at bounding box center [265, 563] width 116 height 29
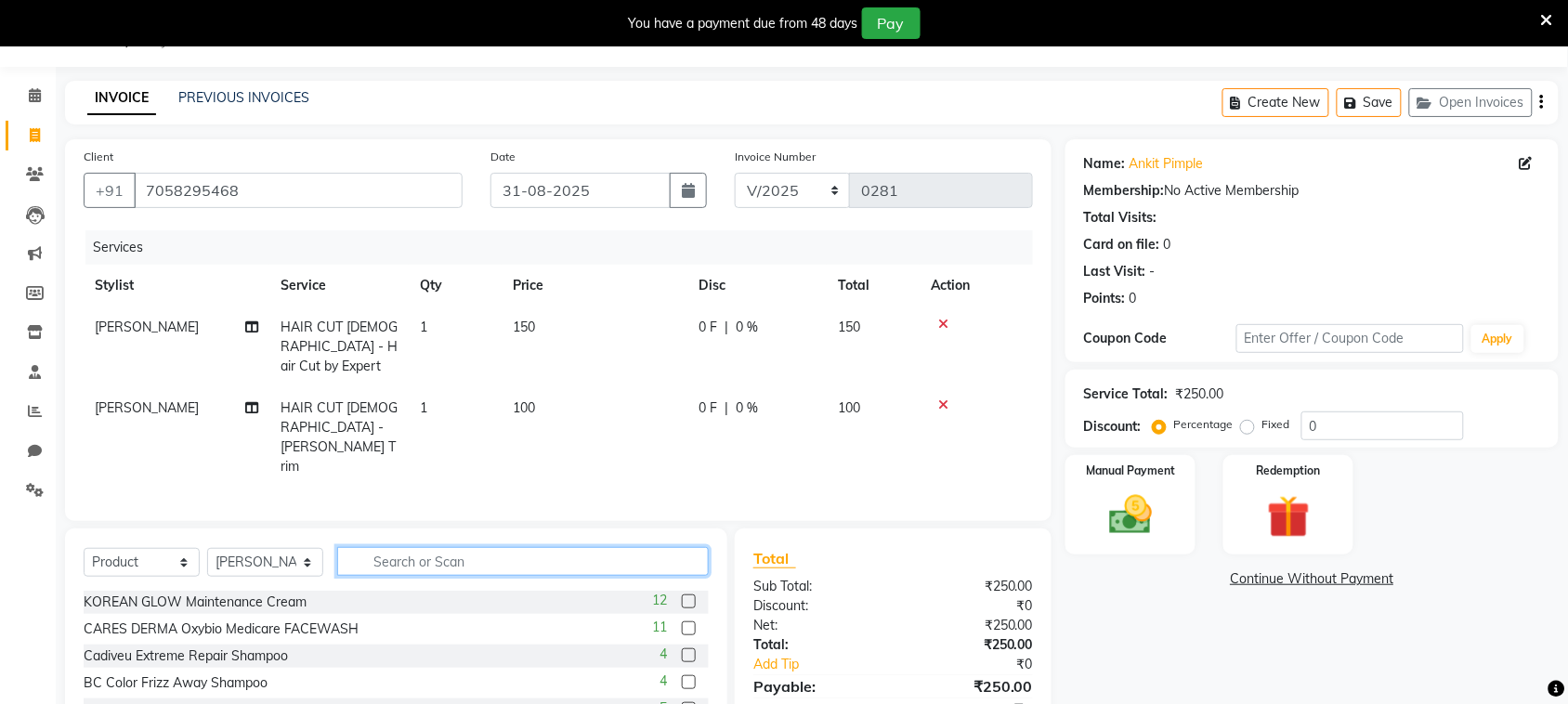
click at [432, 548] on input "text" at bounding box center [523, 562] width 371 height 29
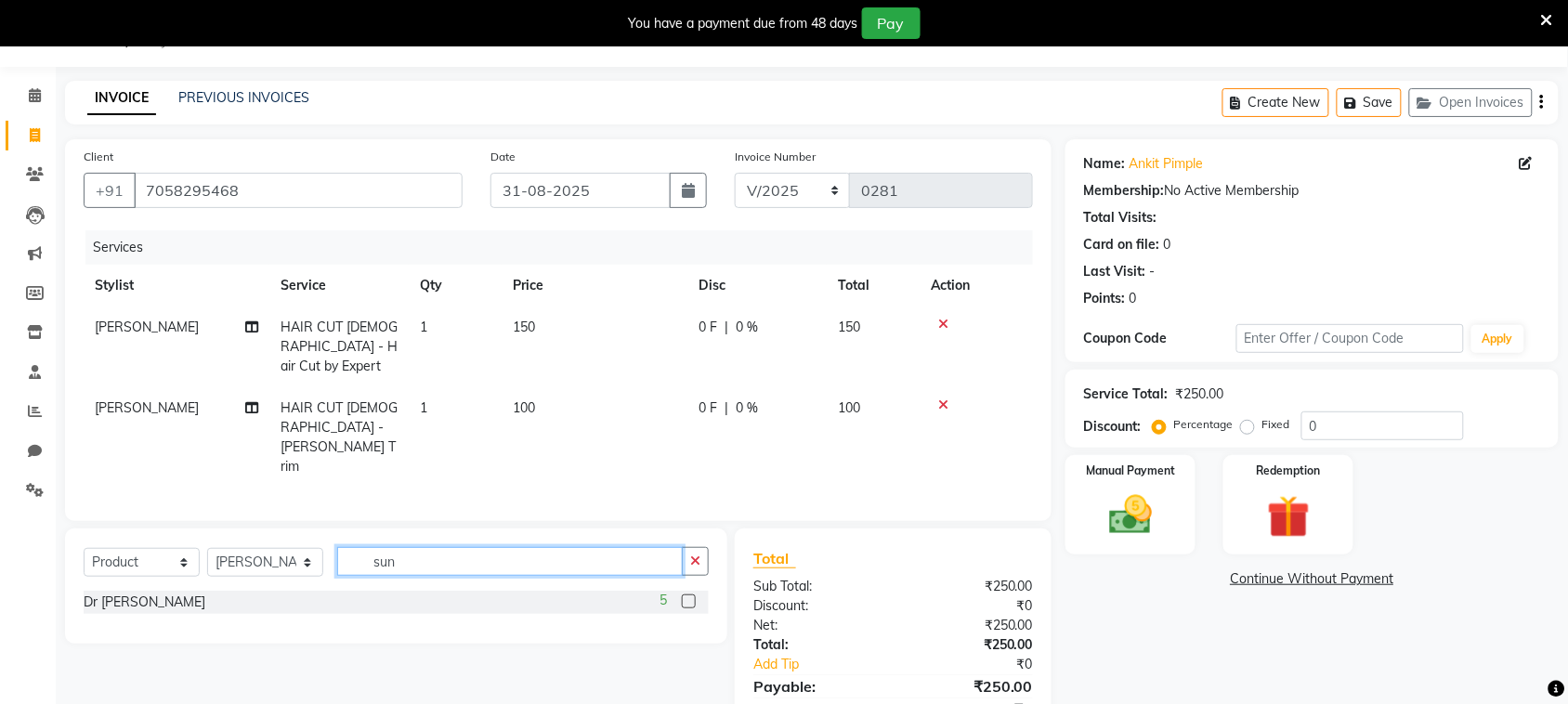
type input "sun"
click at [689, 595] on label at bounding box center [689, 601] width 14 height 14
click at [689, 597] on input "checkbox" at bounding box center [688, 602] width 12 height 12
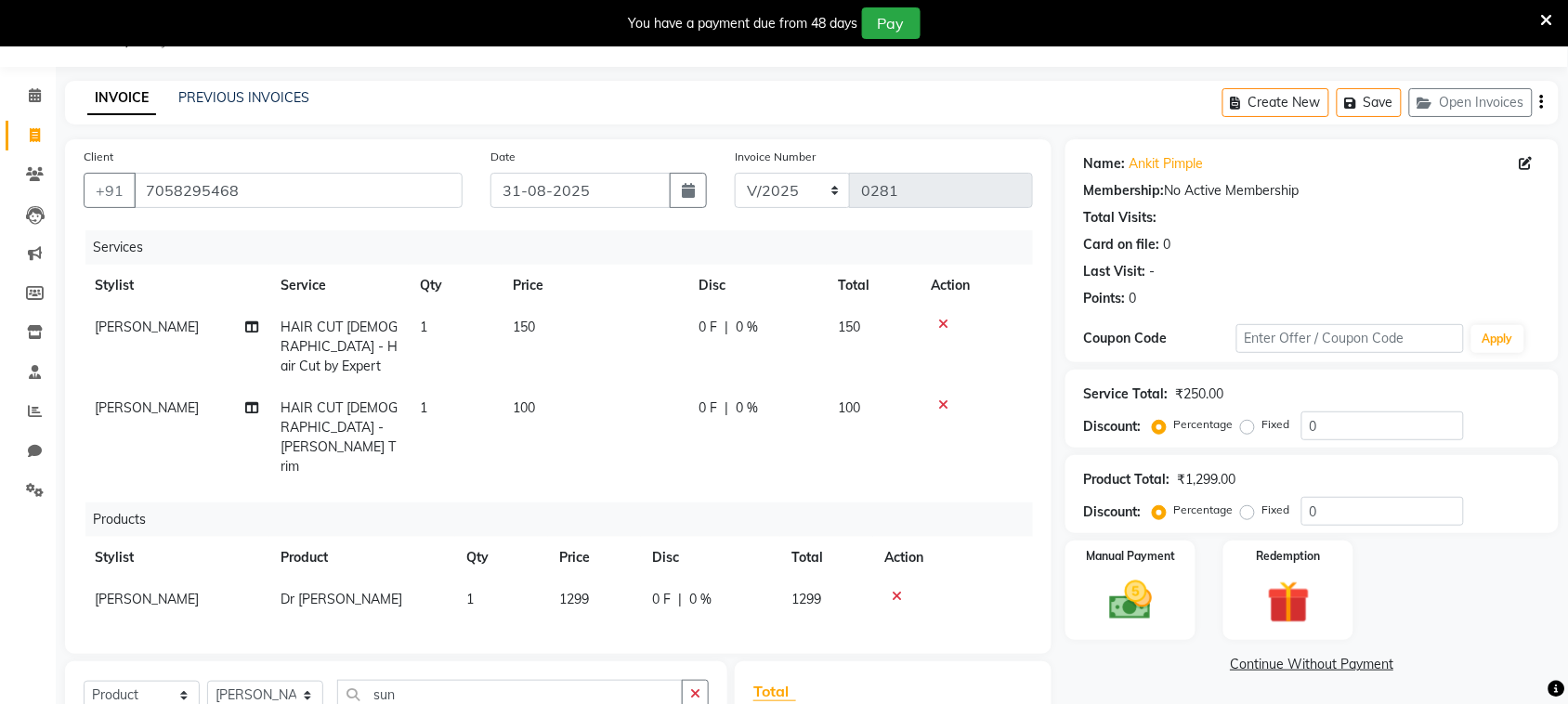
checkbox input "false"
click at [1138, 614] on img at bounding box center [1130, 600] width 73 height 51
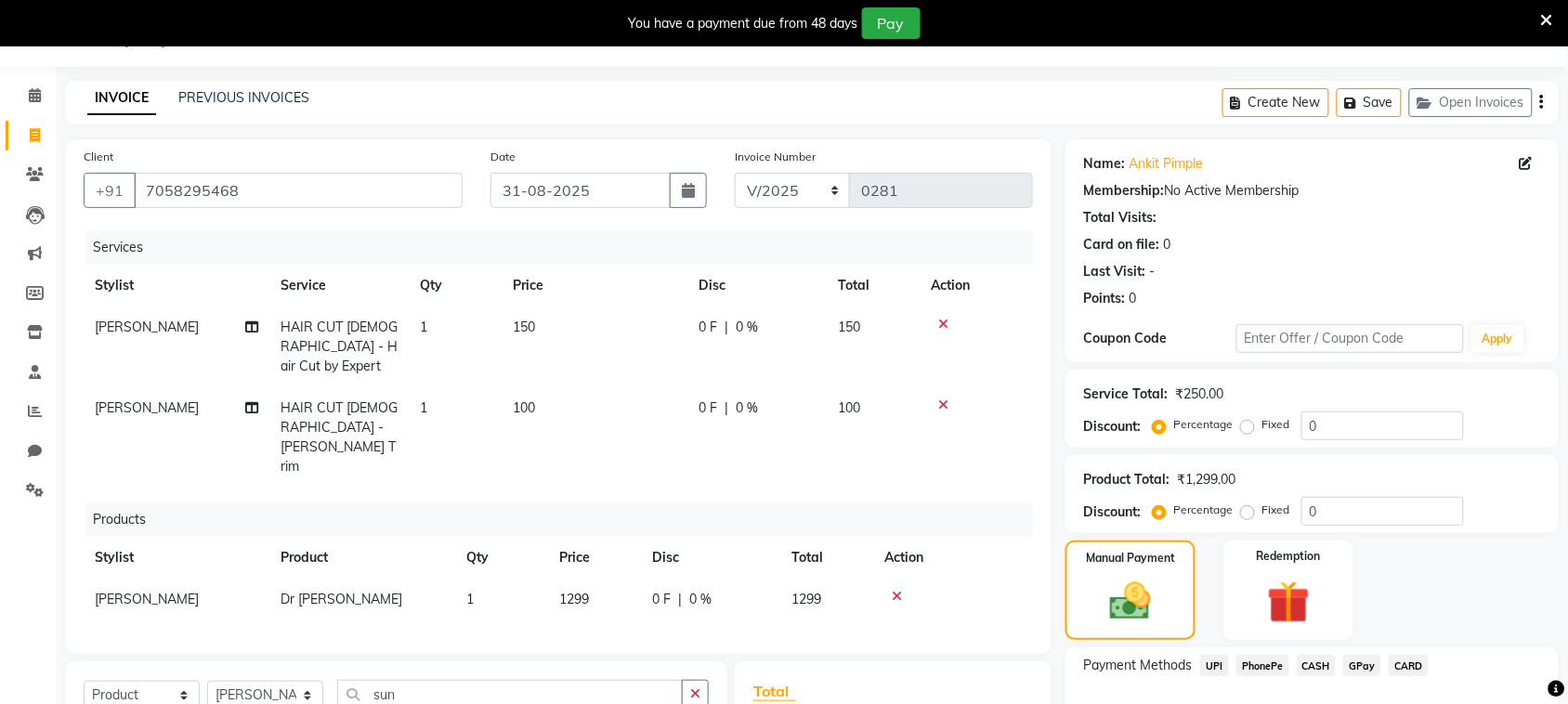
scroll to position [224, 0]
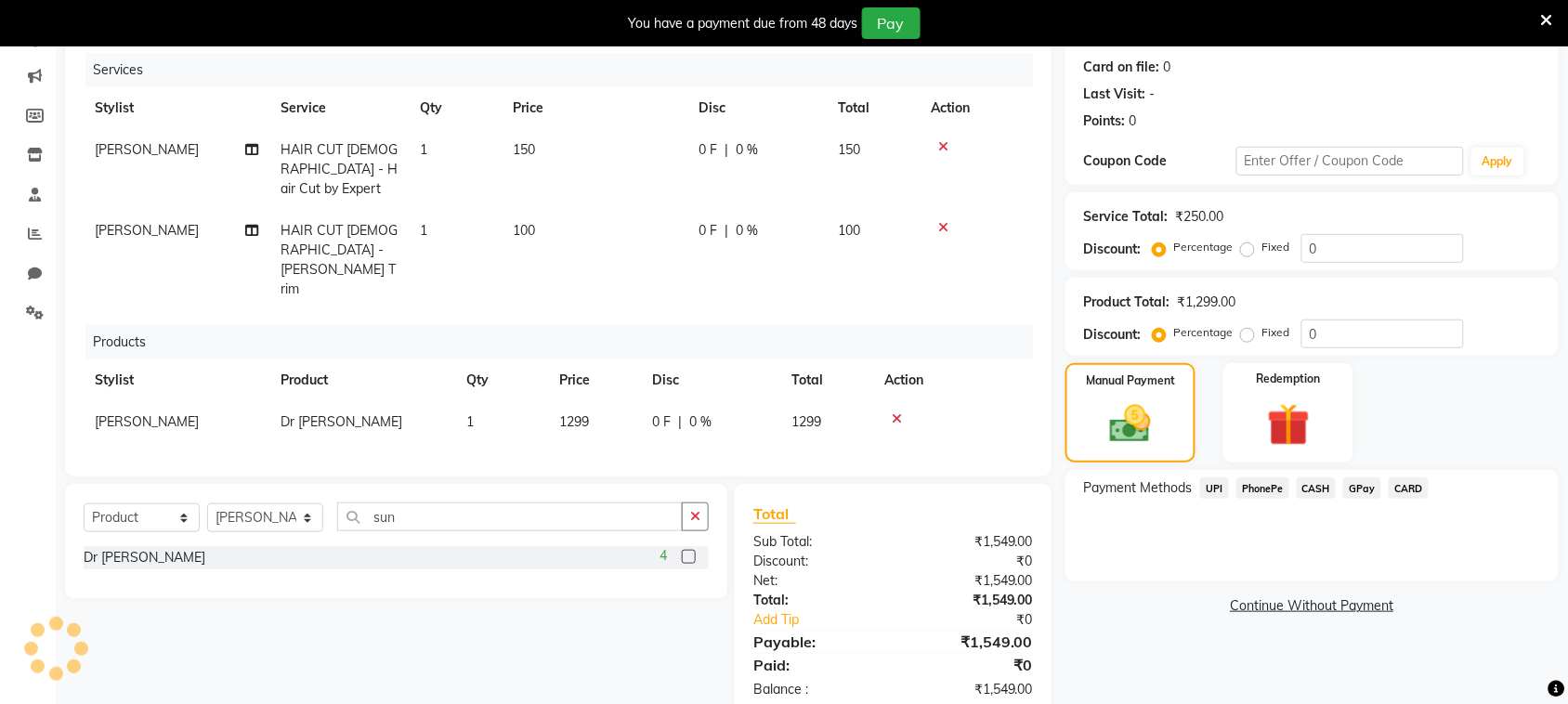
click at [1257, 486] on span "PhonePe" at bounding box center [1263, 488] width 53 height 22
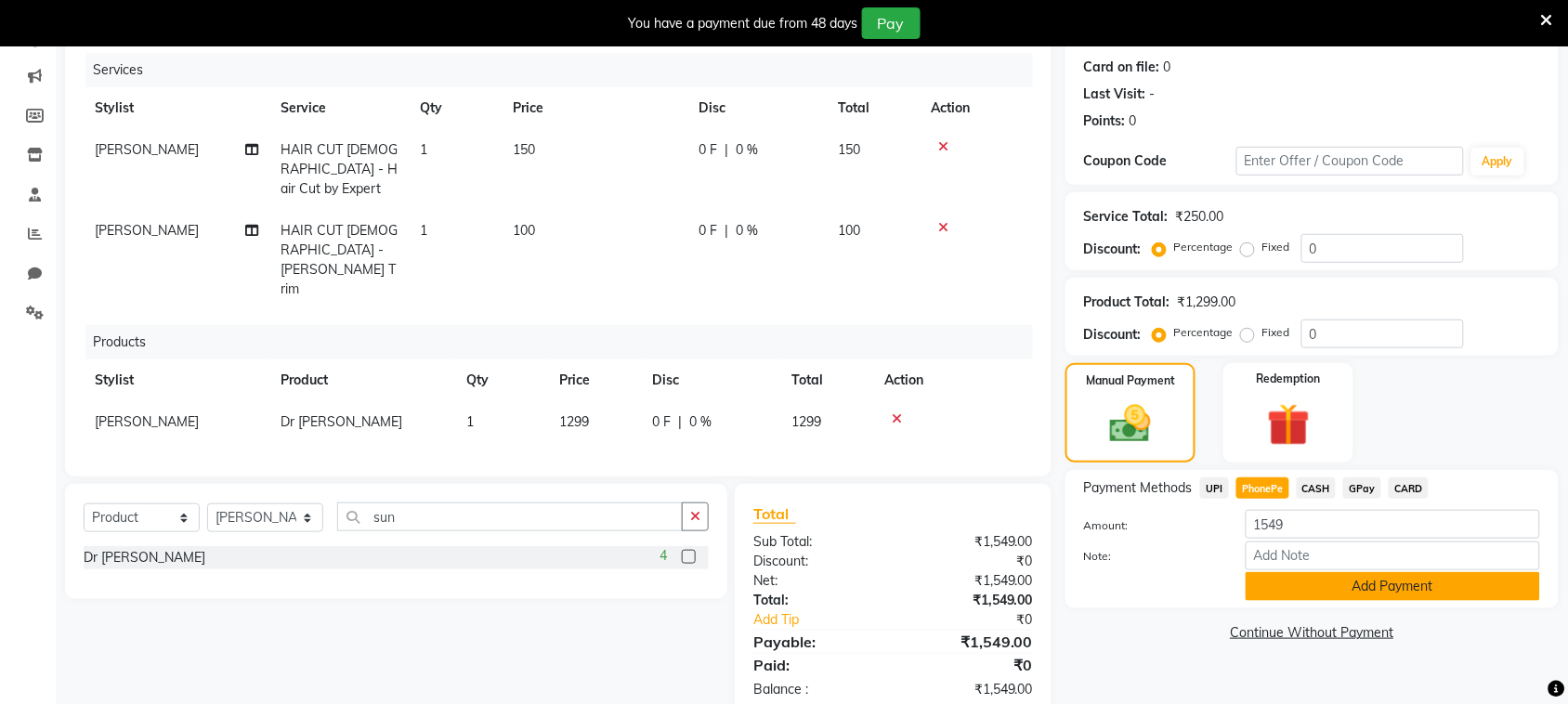
click at [1293, 586] on button "Add Payment" at bounding box center [1393, 586] width 294 height 29
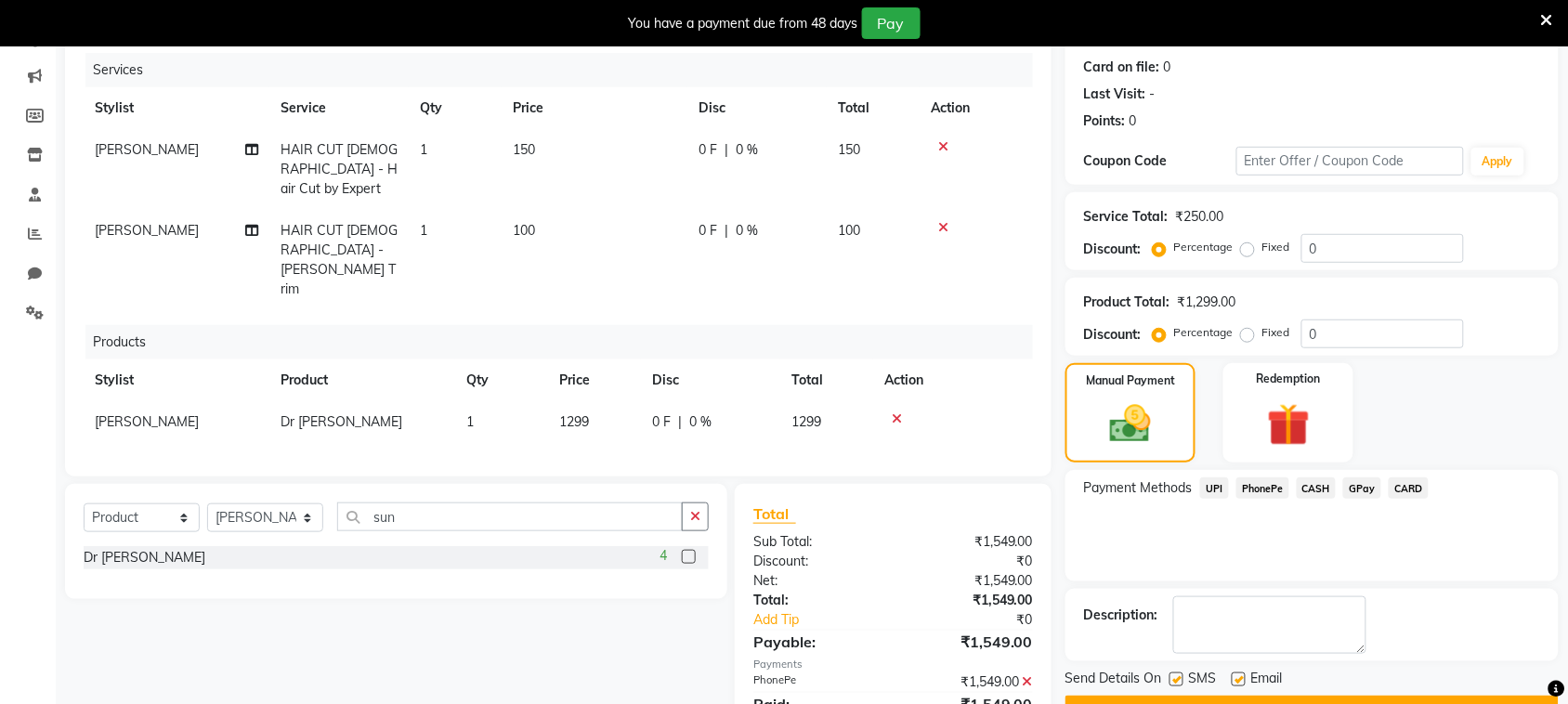
scroll to position [272, 0]
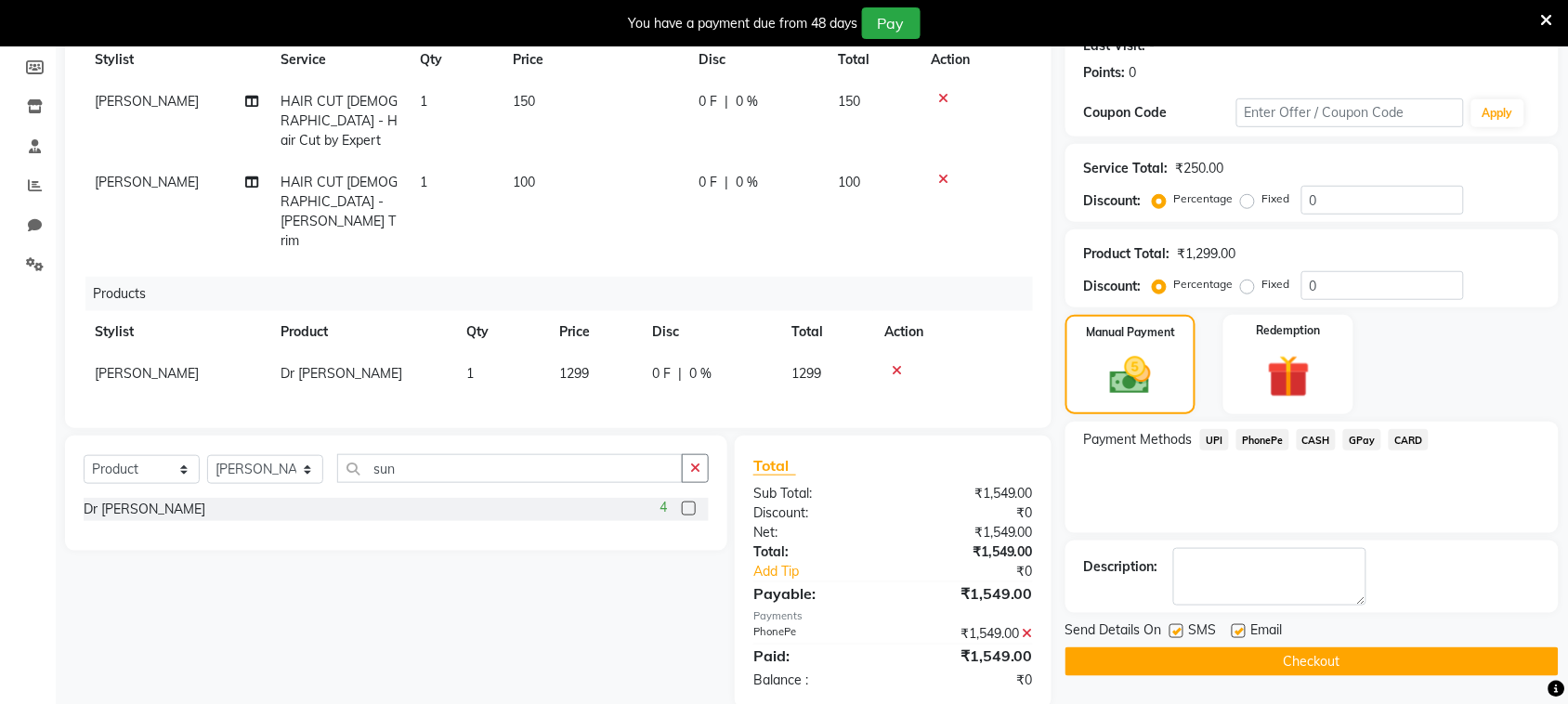
click at [1169, 625] on div at bounding box center [1175, 633] width 12 height 20
click at [1180, 634] on label at bounding box center [1176, 630] width 14 height 14
click at [1180, 634] on input "checkbox" at bounding box center [1175, 631] width 12 height 12
checkbox input "false"
click at [1200, 660] on button "Checkout" at bounding box center [1312, 662] width 493 height 29
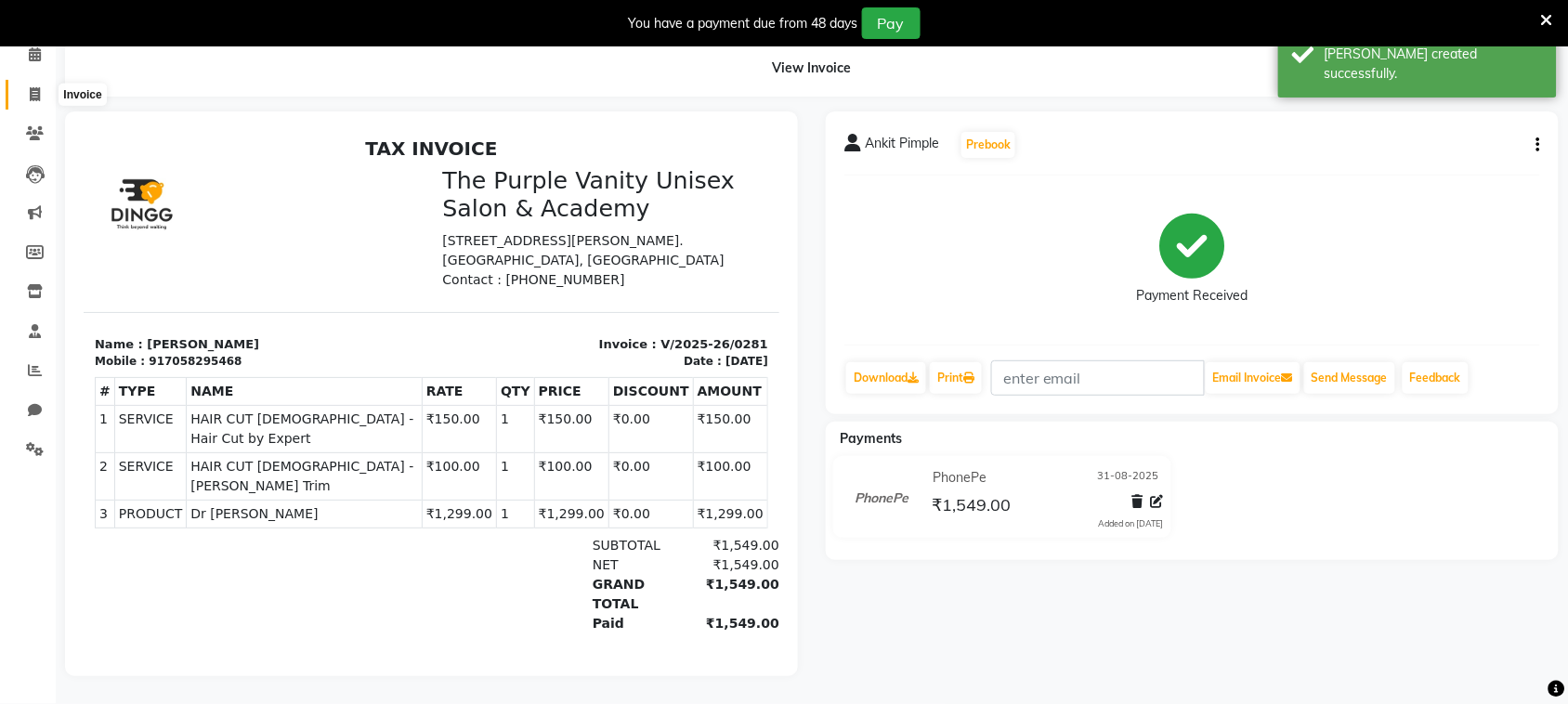
click at [40, 85] on span at bounding box center [35, 95] width 32 height 22
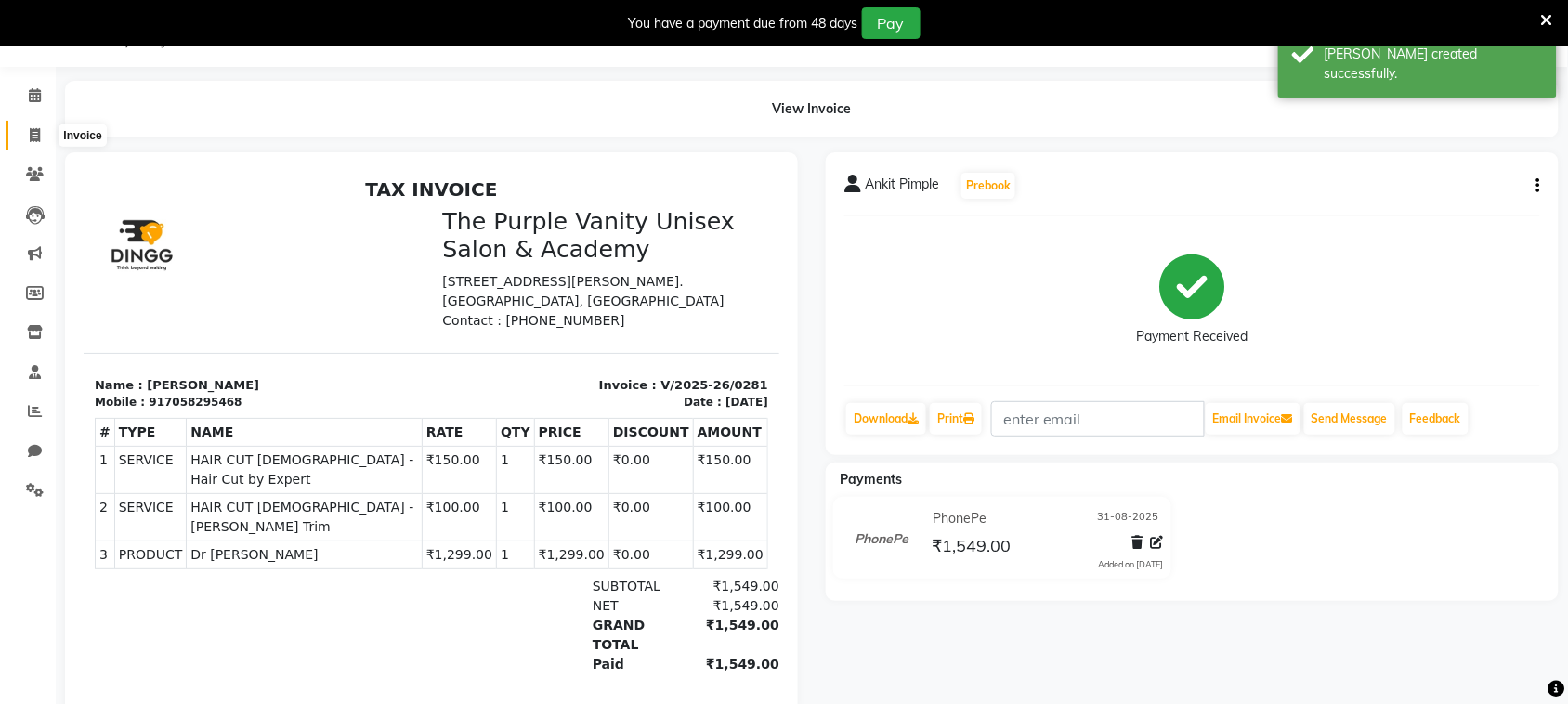
select select "7947"
select select "service"
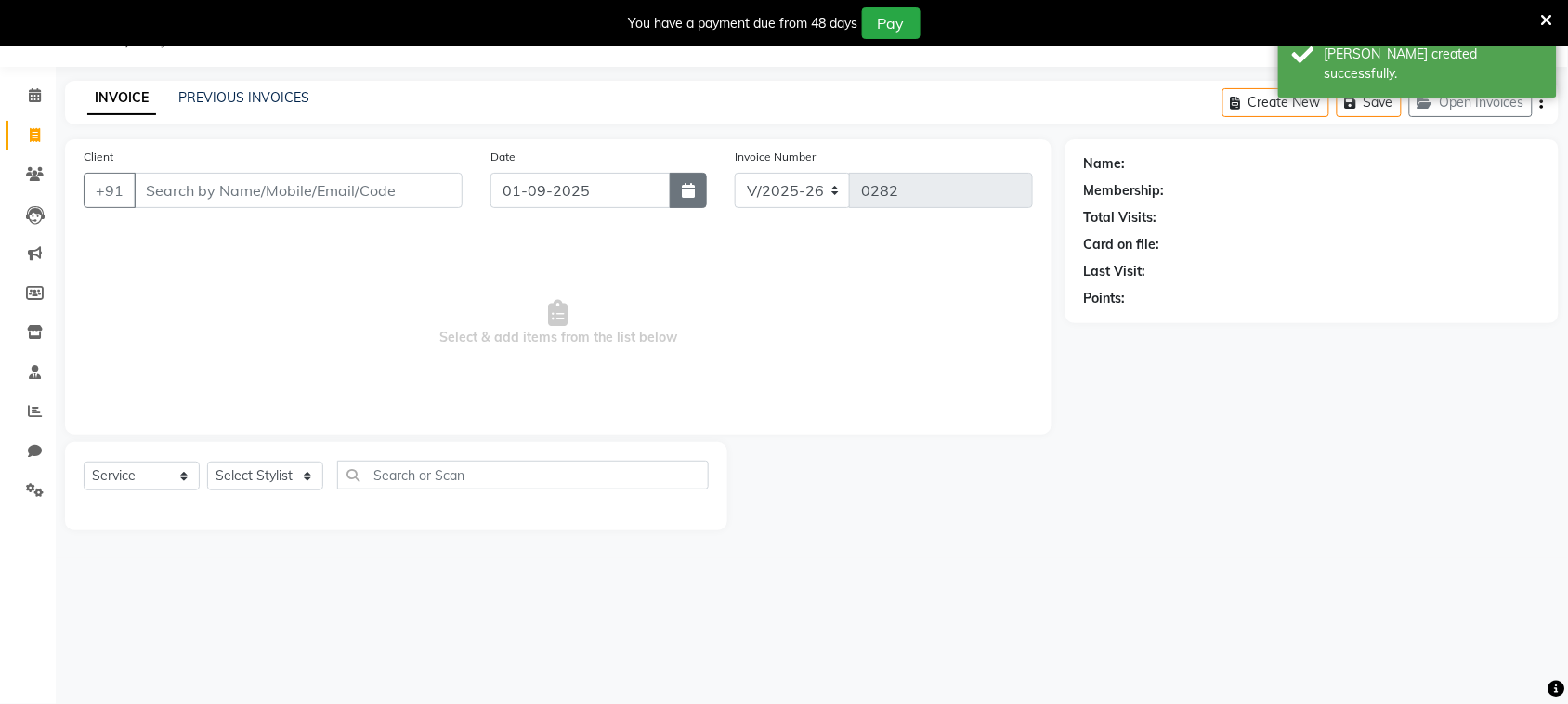
click at [690, 188] on icon "button" at bounding box center [689, 190] width 13 height 15
select select "9"
select select "2025"
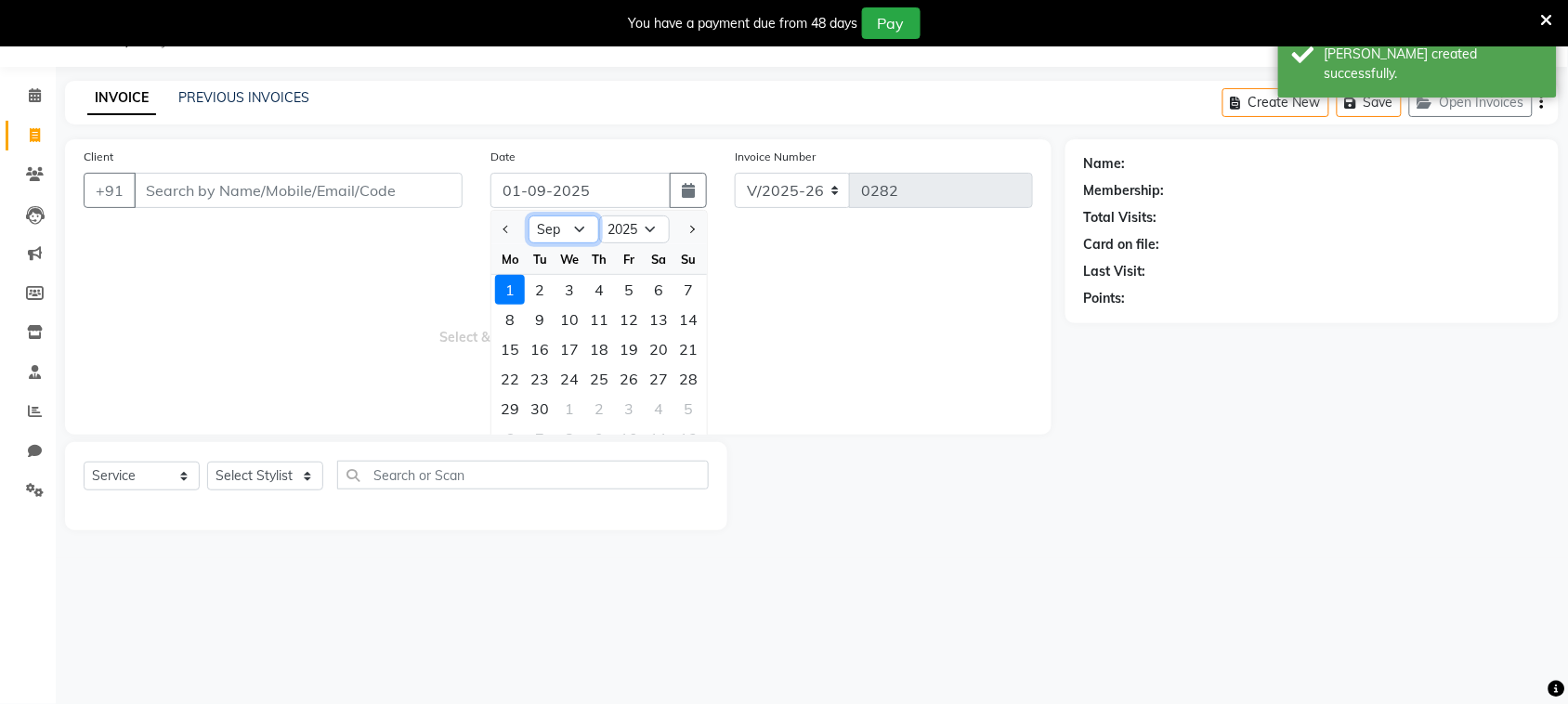
click at [578, 229] on select "Jan Feb Mar Apr May Jun [DATE] Aug Sep Oct Nov Dec" at bounding box center [564, 230] width 71 height 28
select select "8"
click at [529, 216] on select "Jan Feb Mar Apr May Jun [DATE] Aug Sep Oct Nov Dec" at bounding box center [564, 230] width 71 height 28
click at [644, 229] on select "2015 2016 2017 2018 2019 2020 2021 2022 2023 2024 2025 2026 2027 2028 2029 2030…" at bounding box center [634, 230] width 71 height 28
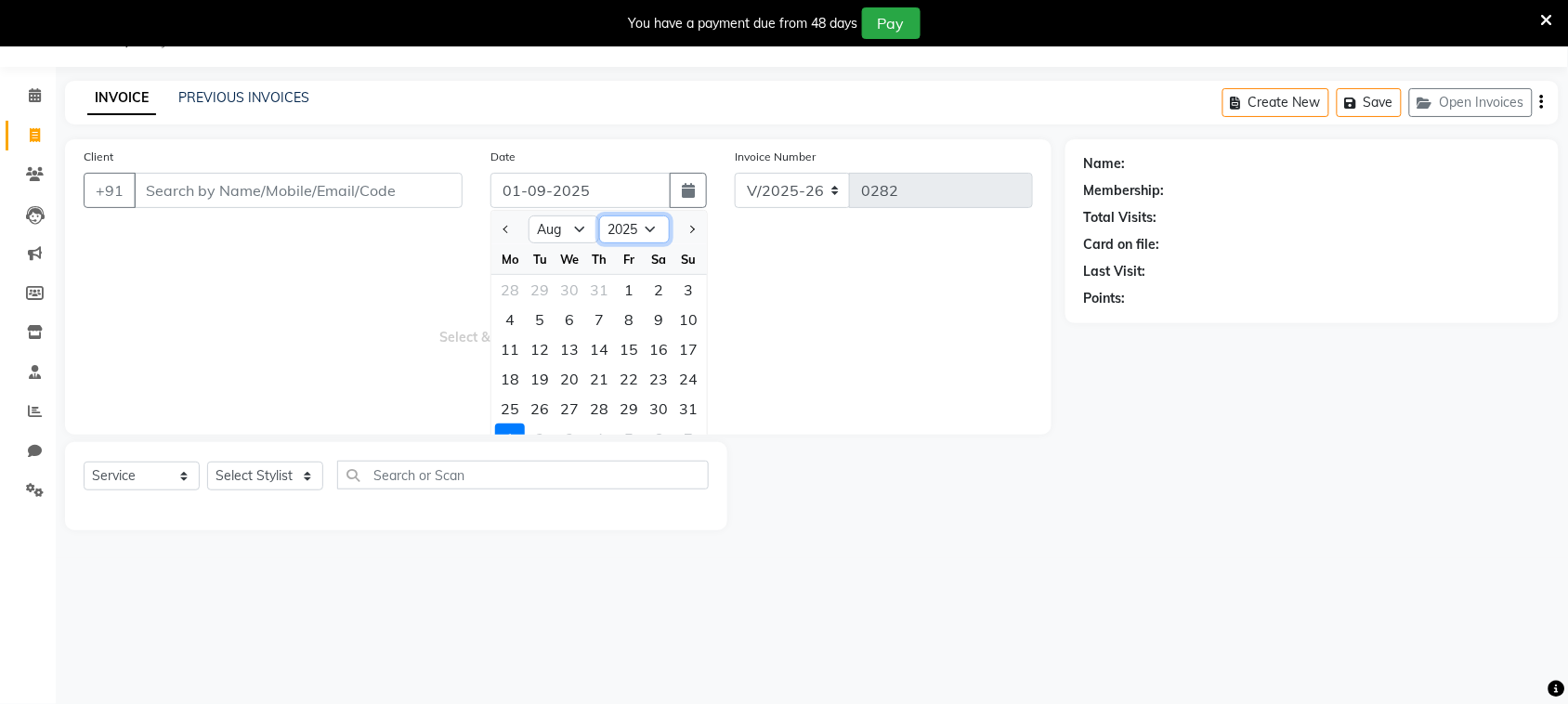
click at [660, 230] on select "2015 2016 2017 2018 2019 2020 2021 2022 2023 2024 2025 2026 2027 2028 2029 2030…" at bounding box center [634, 230] width 71 height 28
click at [694, 404] on div "31" at bounding box center [689, 409] width 30 height 30
type input "31-08-2025"
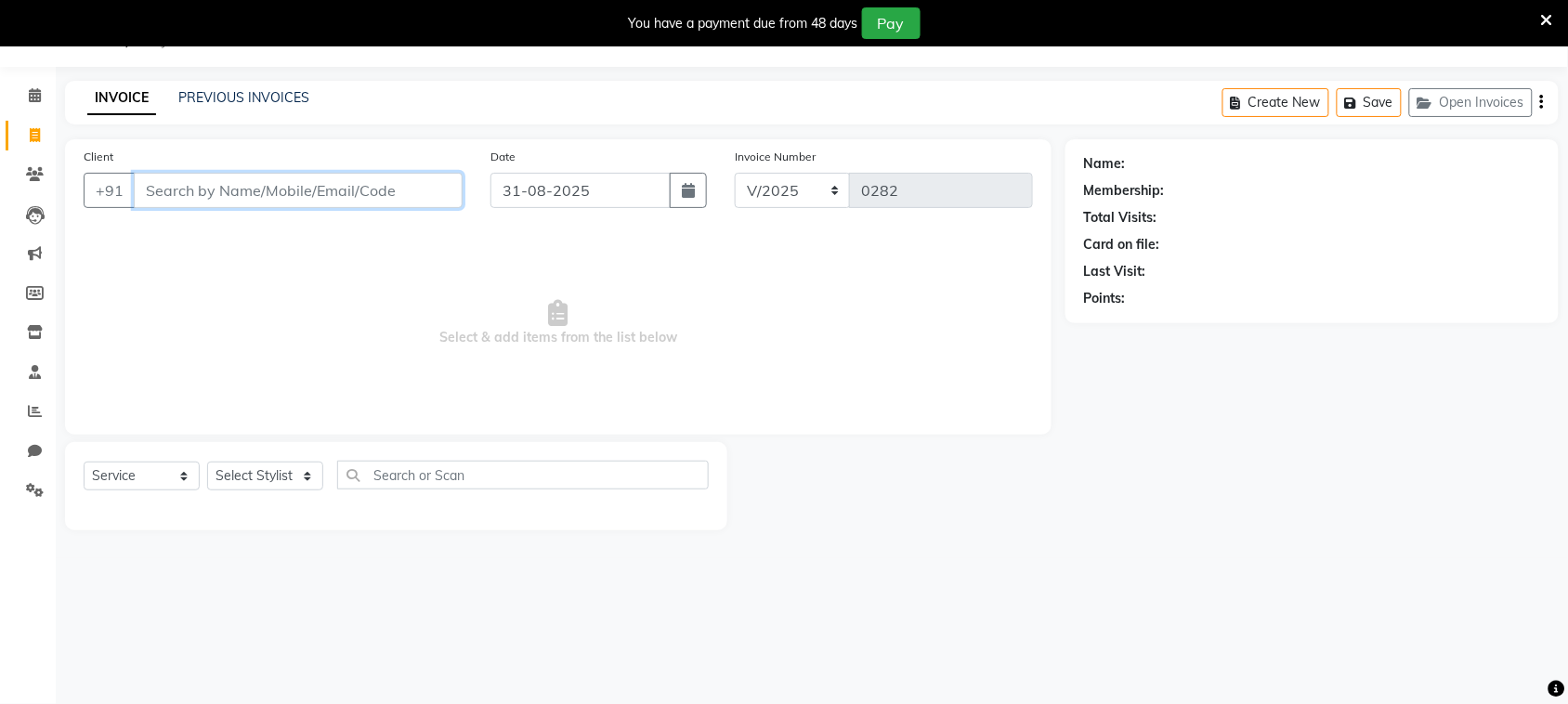
click at [297, 197] on input "Client" at bounding box center [298, 189] width 329 height 35
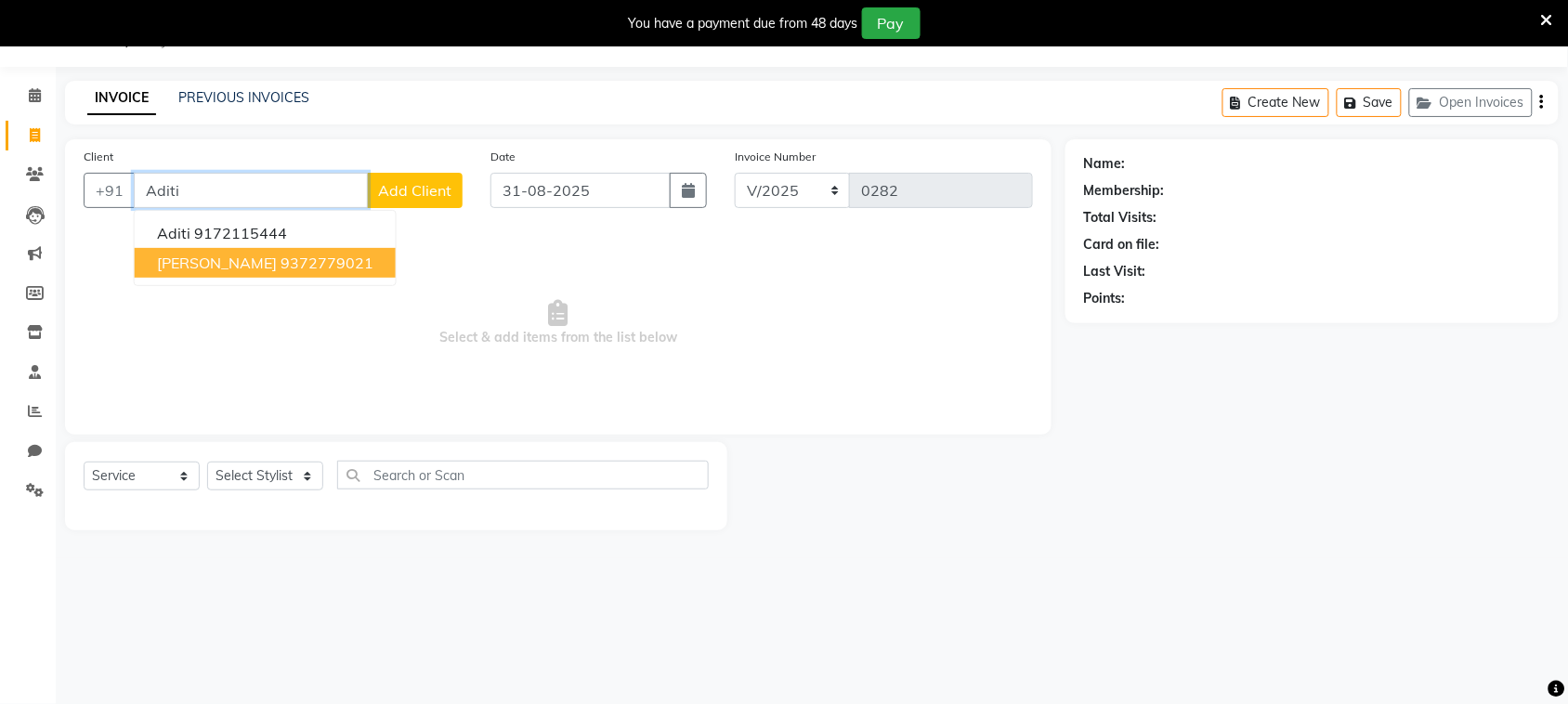
click at [297, 256] on ngb-highlight "9372779021" at bounding box center [327, 263] width 93 height 19
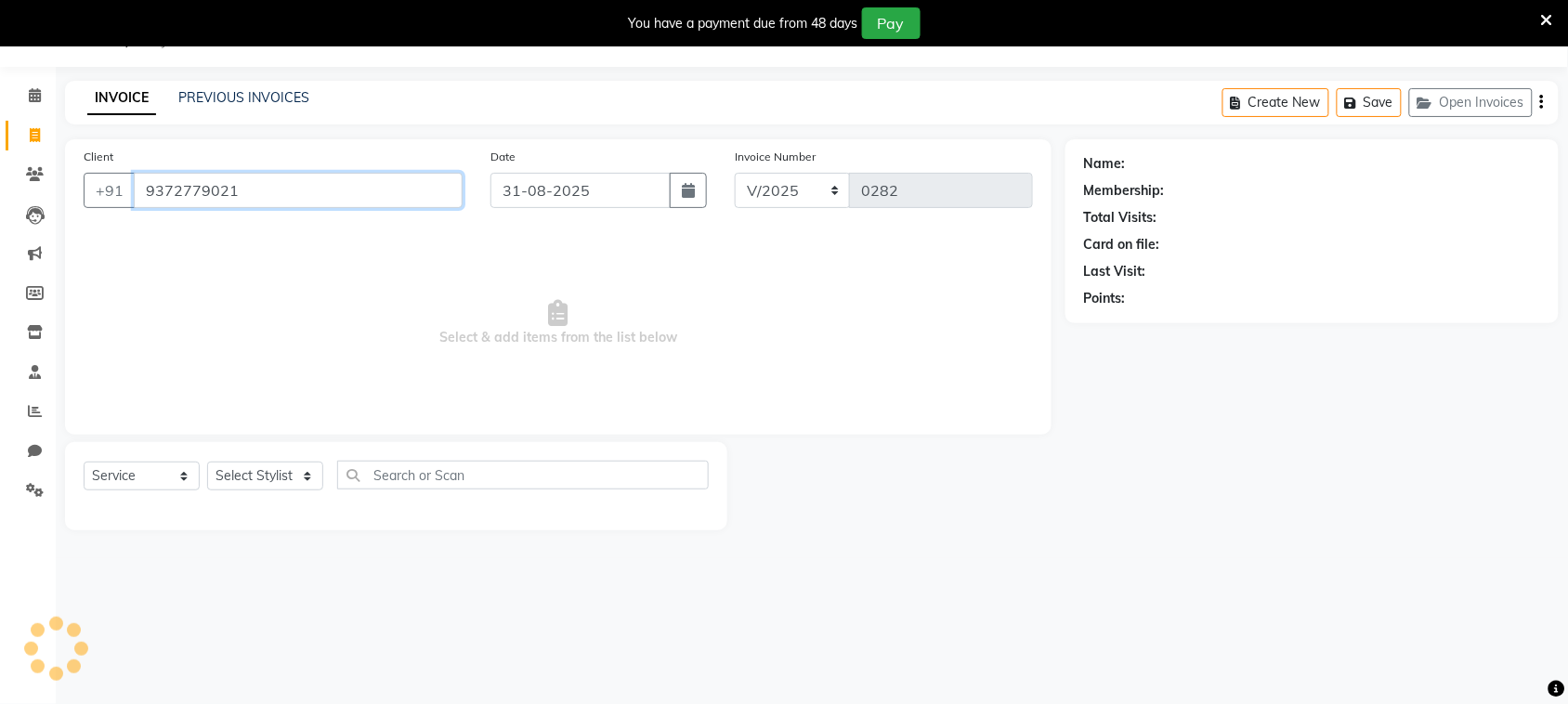
type input "9372779021"
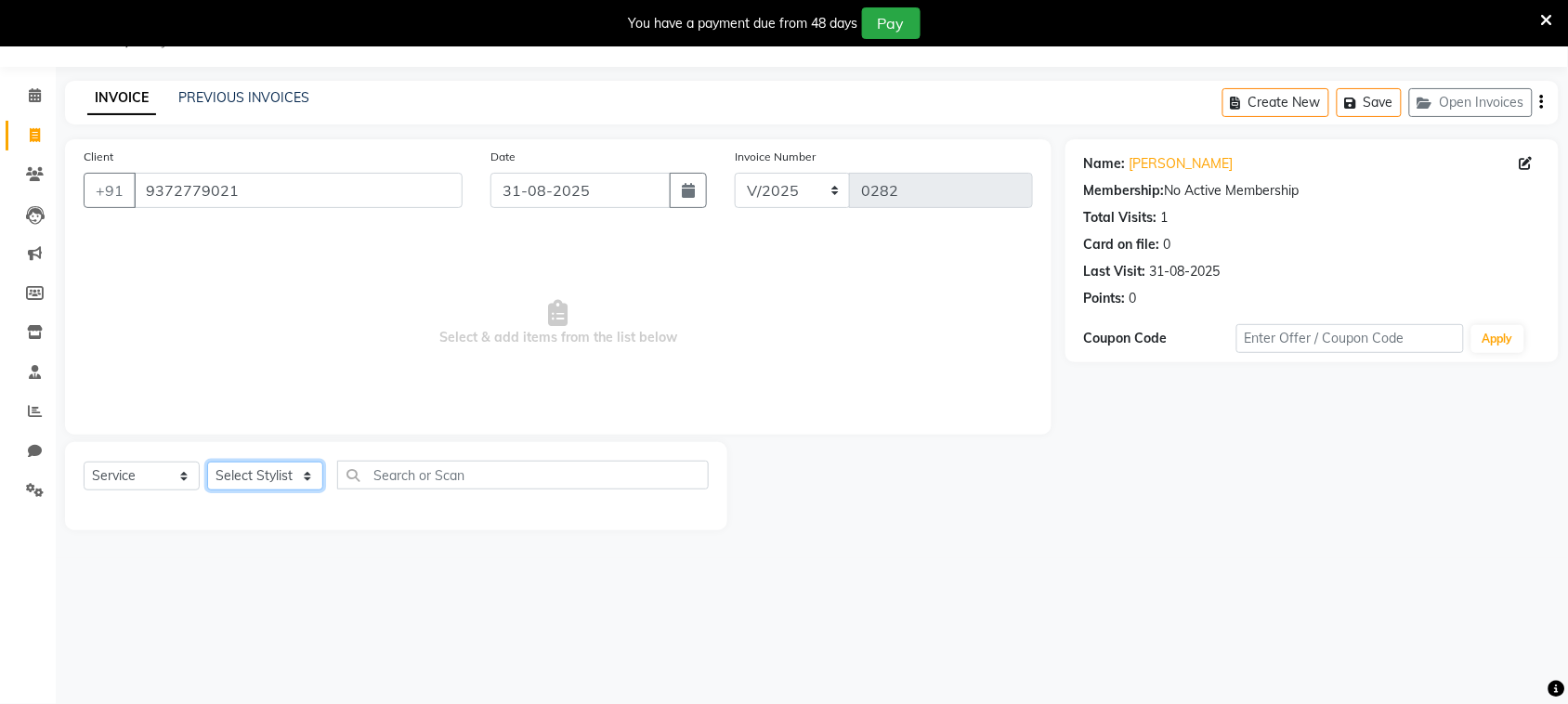
click at [274, 467] on select "Select Stylist [PERSON_NAME] [PERSON_NAME] [PERSON_NAME] [PERSON_NAME] [PERSON_…" at bounding box center [265, 476] width 116 height 29
select select "87147"
click at [207, 462] on select "Select Stylist [PERSON_NAME] [PERSON_NAME] [PERSON_NAME] [PERSON_NAME] [PERSON_…" at bounding box center [265, 476] width 116 height 29
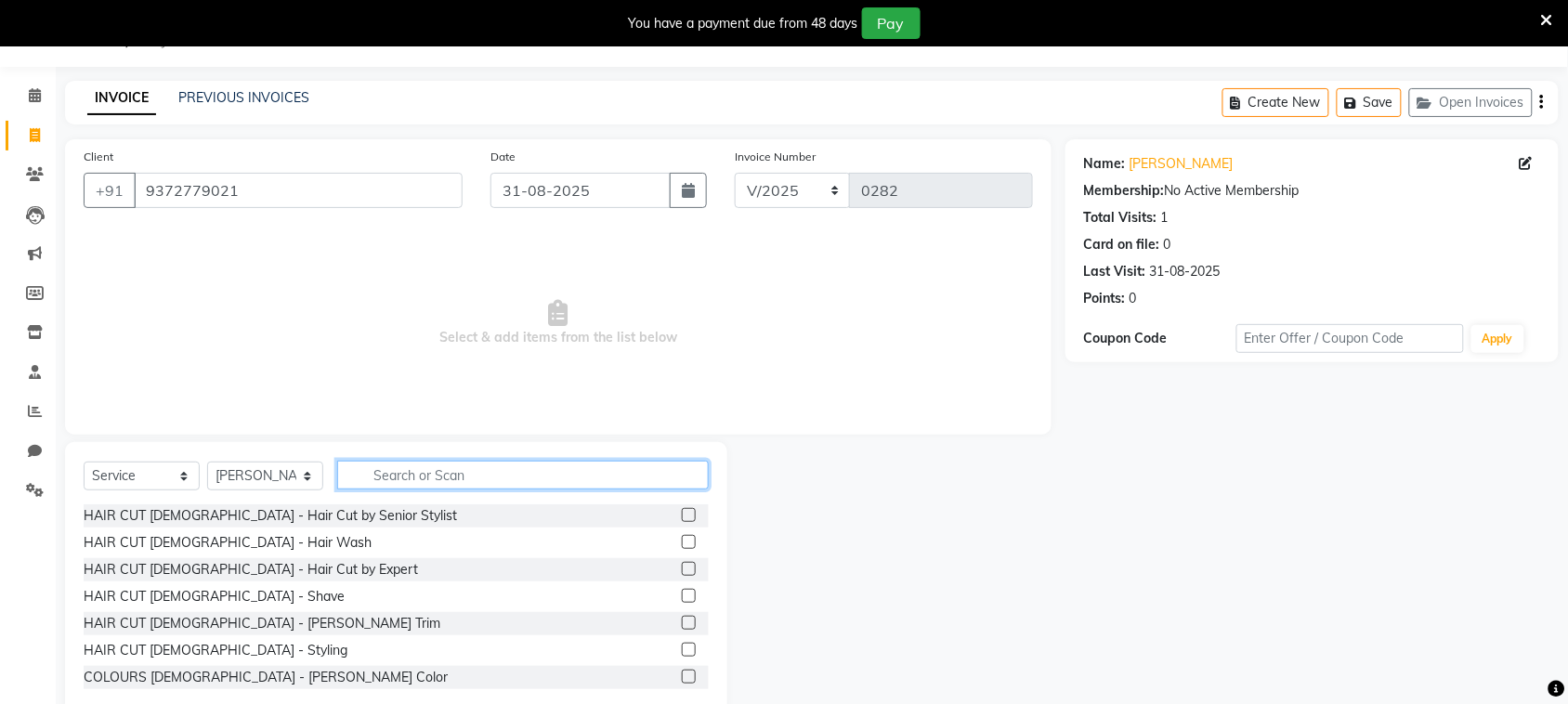
click at [422, 476] on input "text" at bounding box center [523, 475] width 371 height 29
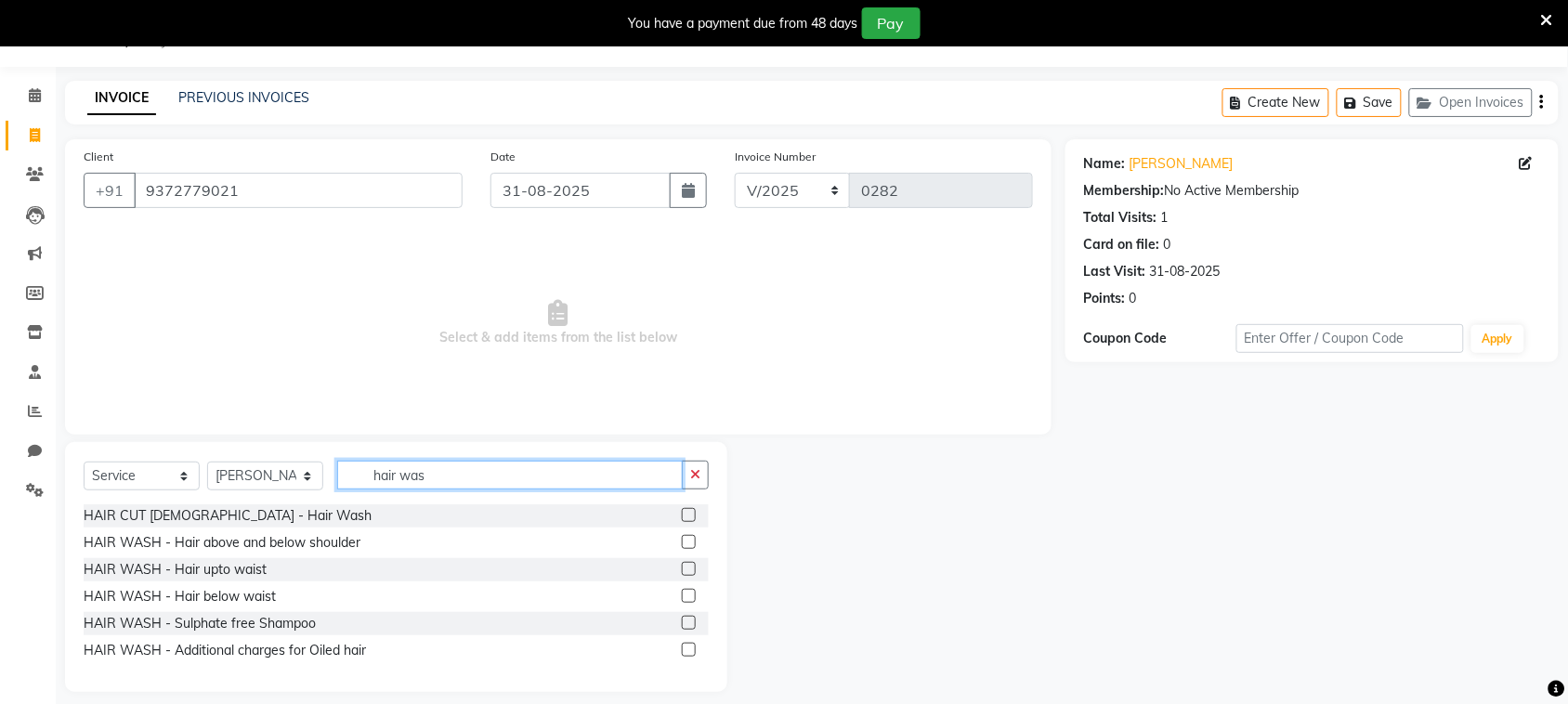
type input "hair was"
click at [688, 546] on label at bounding box center [689, 542] width 14 height 14
click at [688, 546] on input "checkbox" at bounding box center [688, 543] width 12 height 12
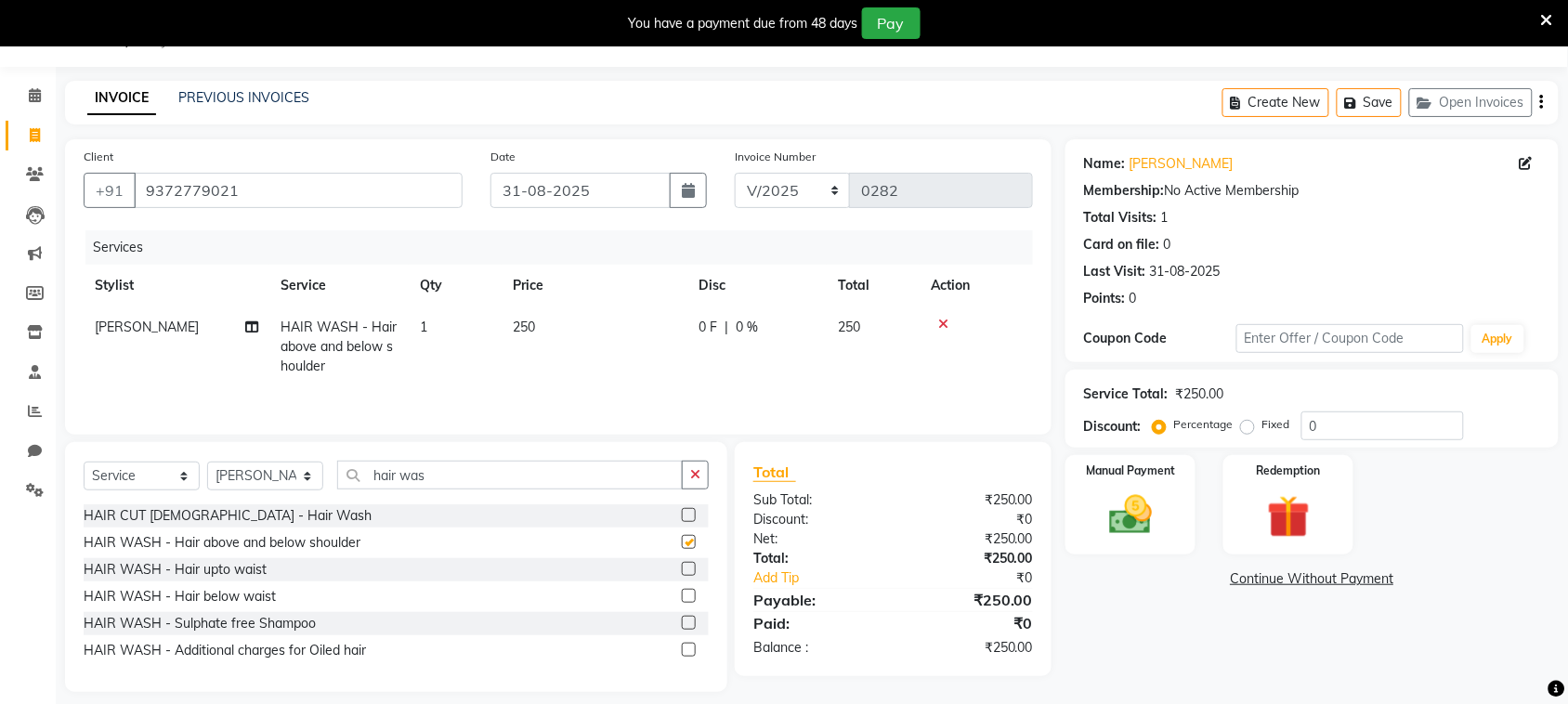
checkbox input "false"
click at [295, 481] on select "Select Stylist [PERSON_NAME] [PERSON_NAME] [PERSON_NAME] [PERSON_NAME] [PERSON_…" at bounding box center [265, 476] width 116 height 29
select select "87143"
click at [207, 465] on select "Select Stylist [PERSON_NAME] [PERSON_NAME] [PERSON_NAME] [PERSON_NAME] [PERSON_…" at bounding box center [265, 476] width 116 height 29
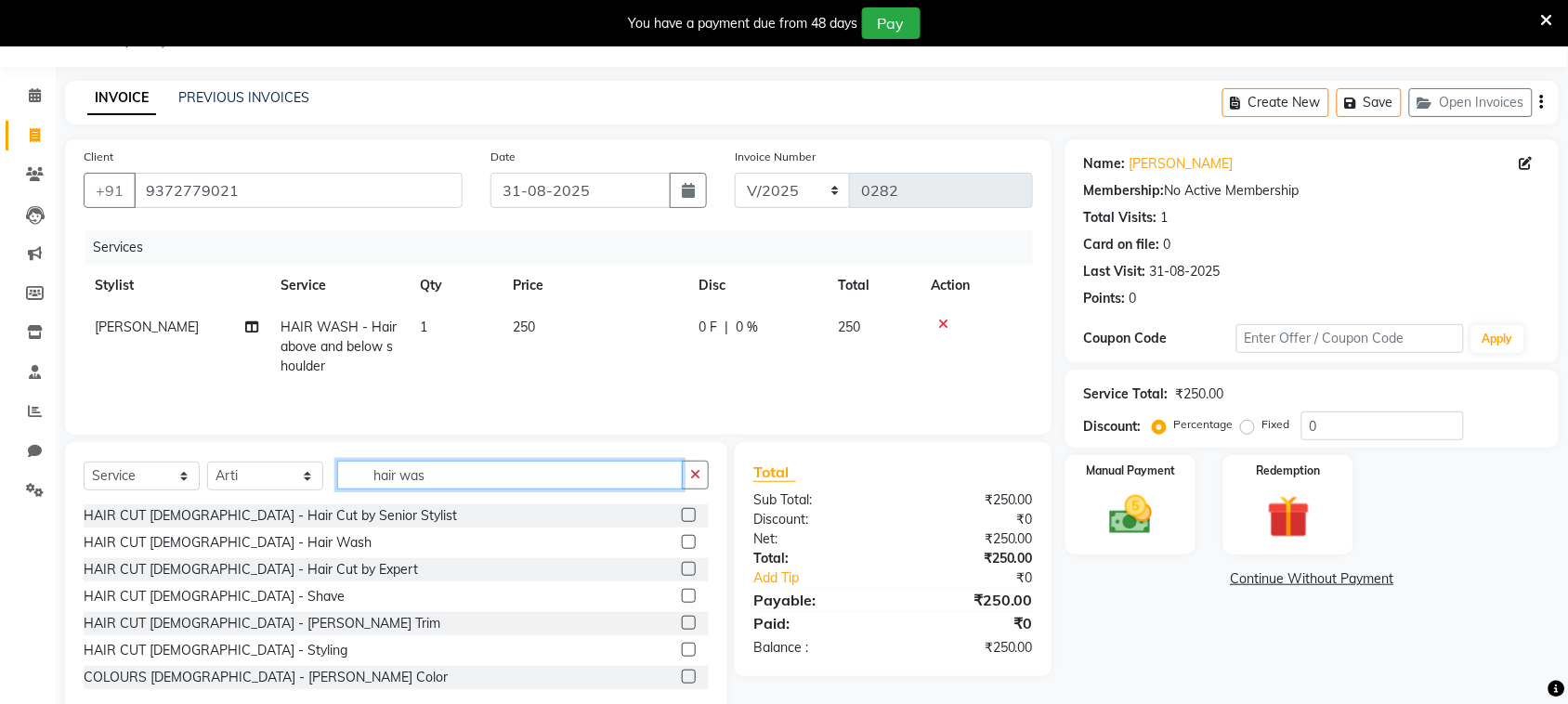
click at [476, 483] on input "hair was" at bounding box center [510, 475] width 346 height 29
type input "h"
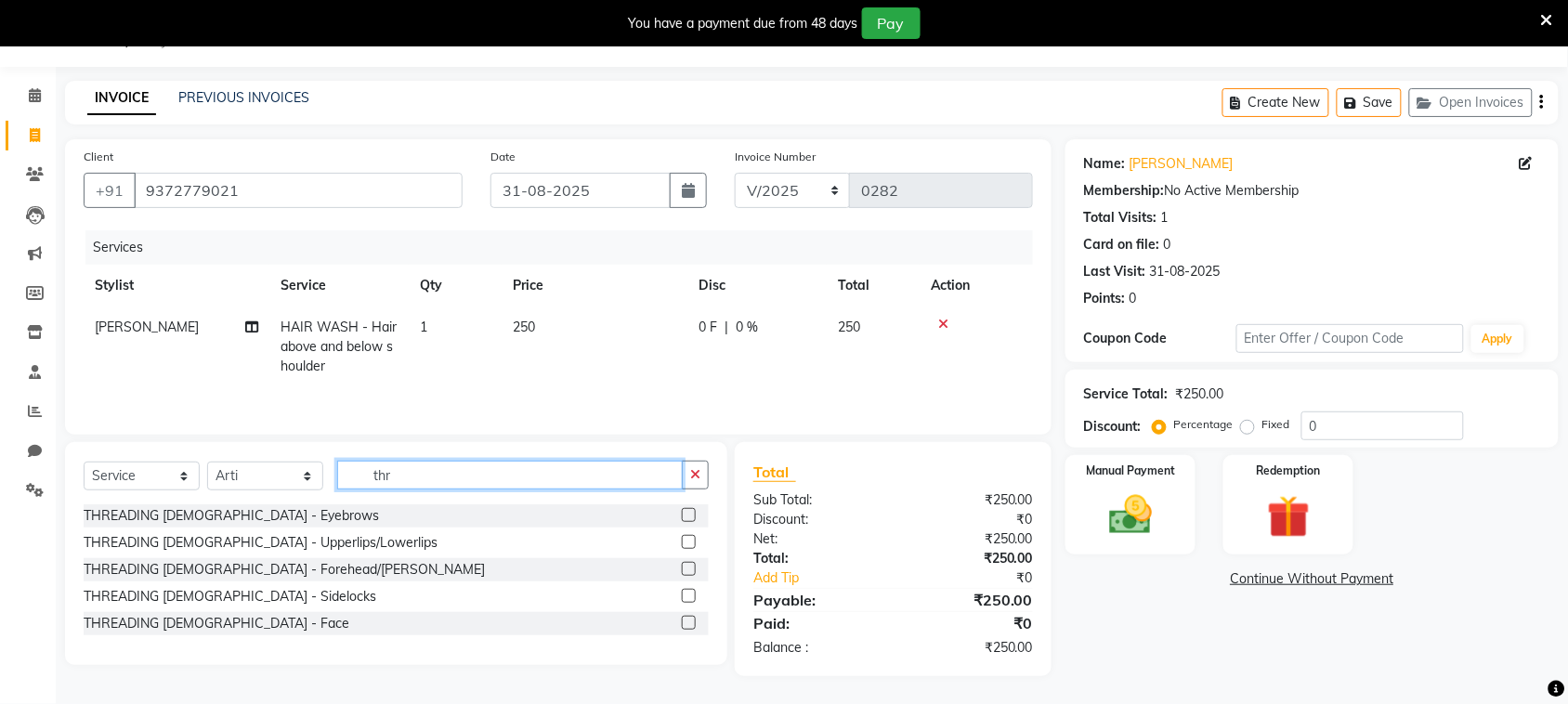
type input "thr"
click at [680, 521] on div "THREADING [DEMOGRAPHIC_DATA] - Eyebrows" at bounding box center [396, 516] width 625 height 24
click at [689, 521] on label at bounding box center [689, 515] width 14 height 14
click at [689, 521] on input "checkbox" at bounding box center [688, 516] width 12 height 12
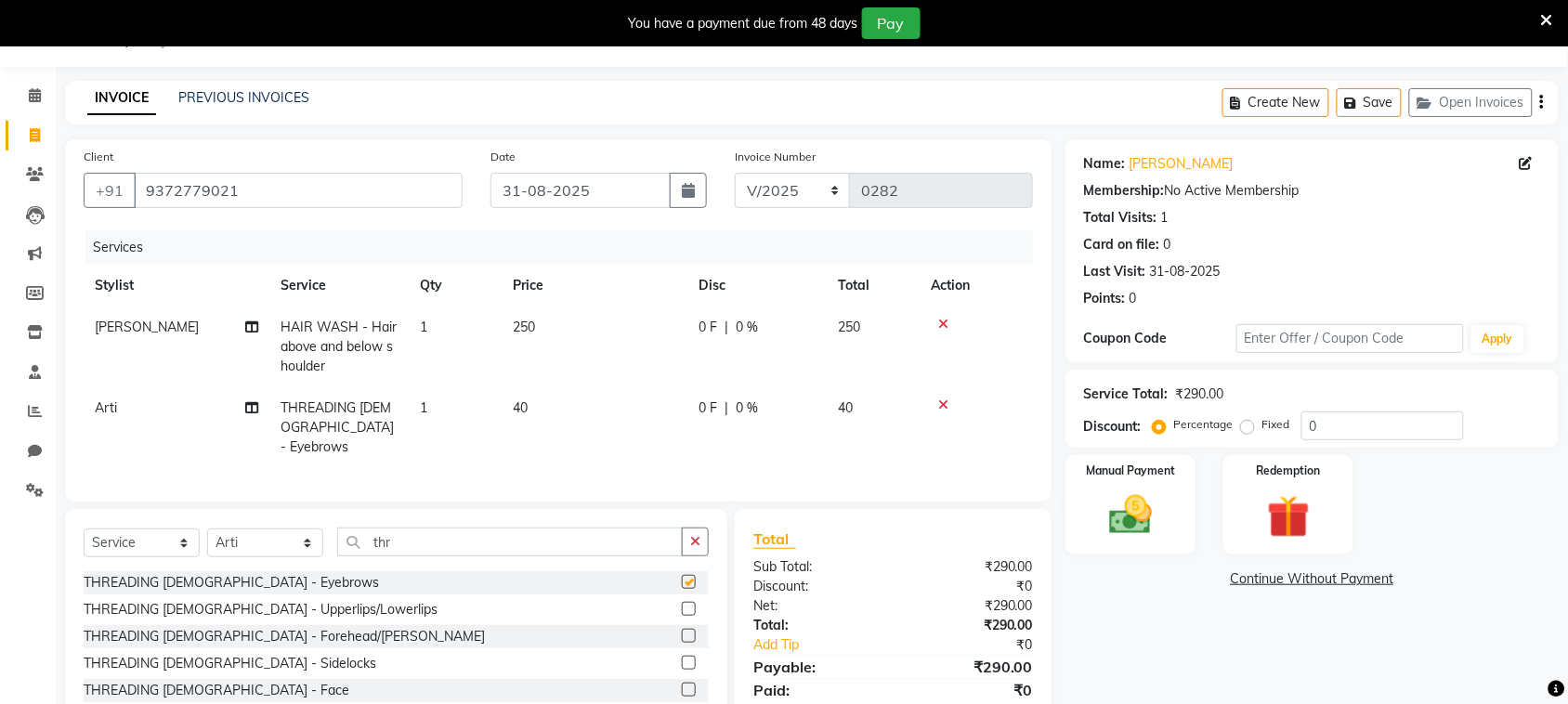
checkbox input "false"
click at [1110, 512] on img at bounding box center [1130, 515] width 73 height 51
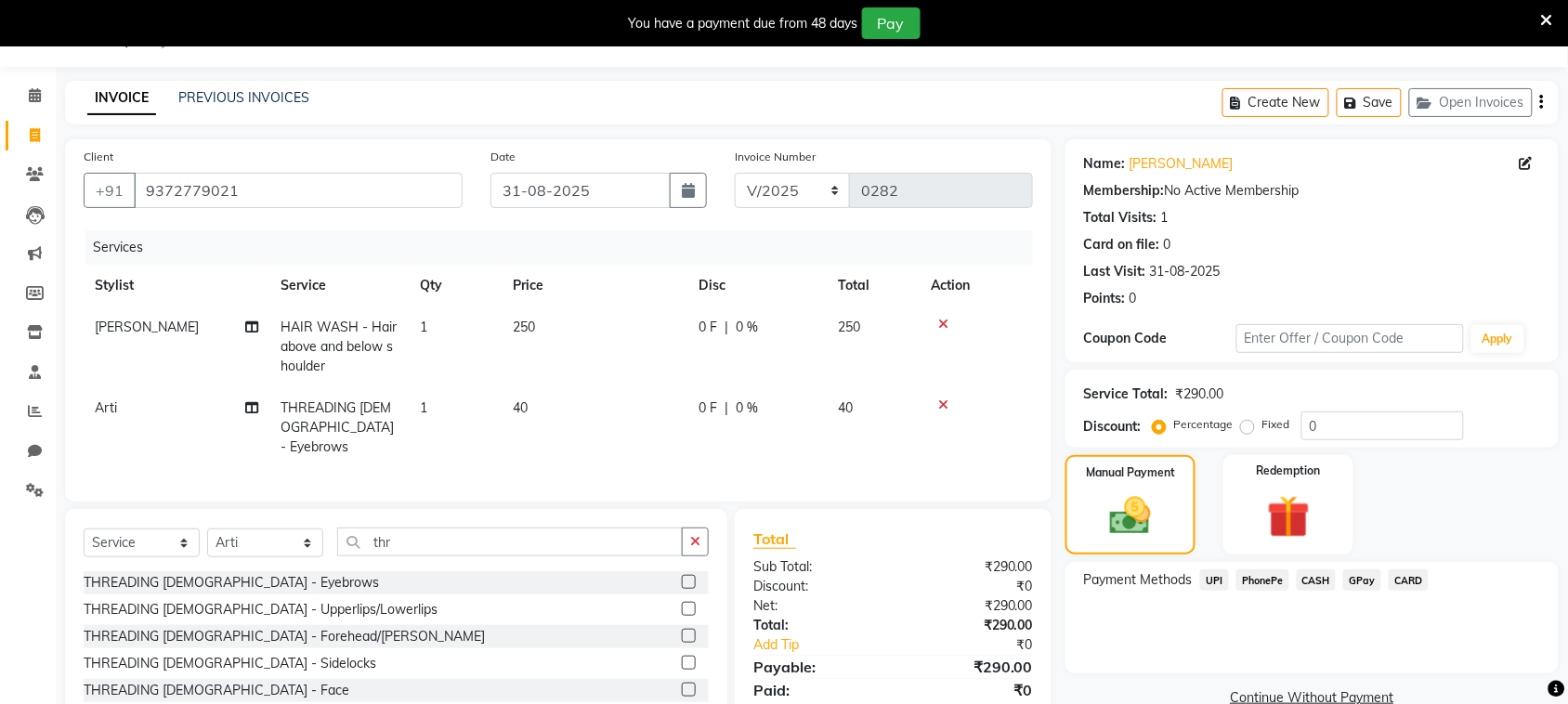
click at [1261, 581] on span "PhonePe" at bounding box center [1263, 580] width 53 height 22
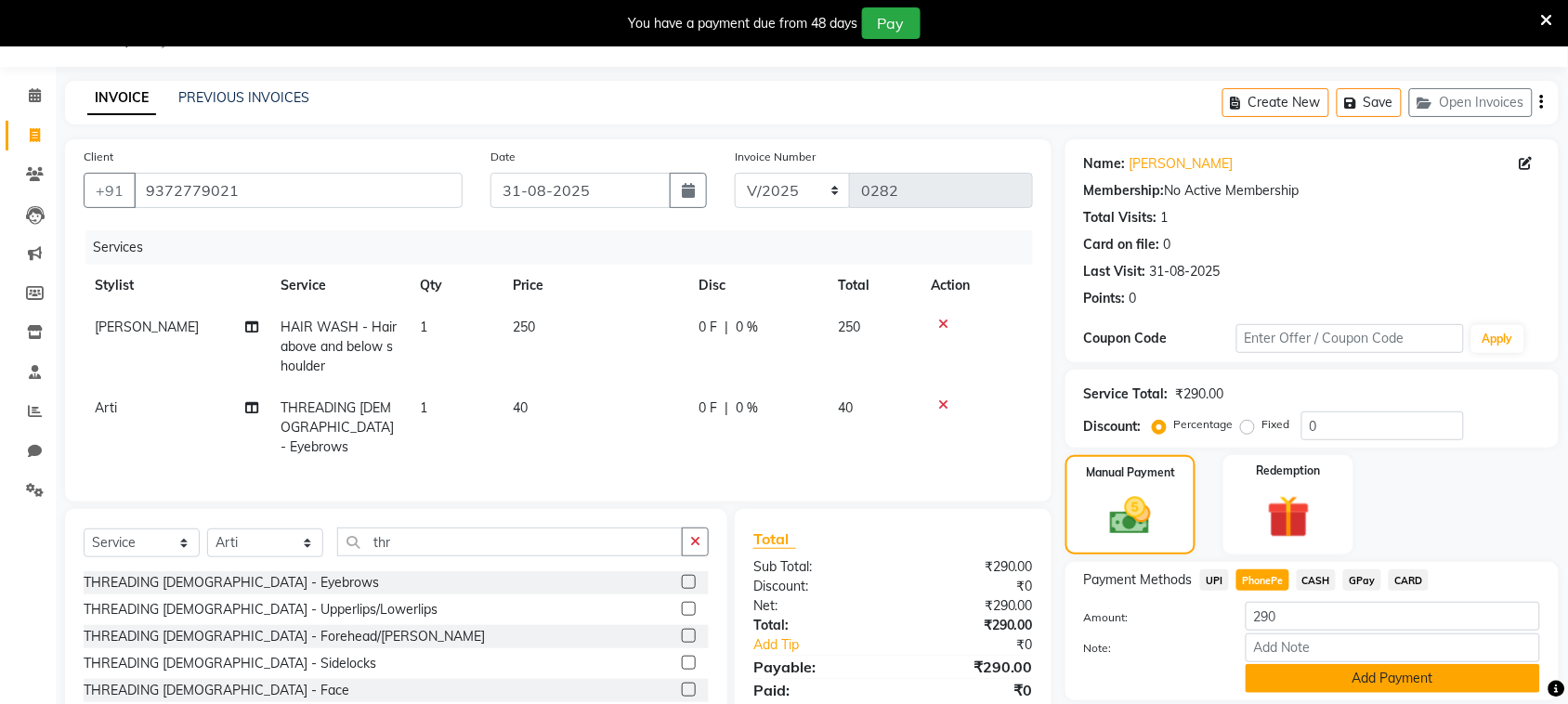
click at [1370, 681] on button "Add Payment" at bounding box center [1393, 679] width 294 height 29
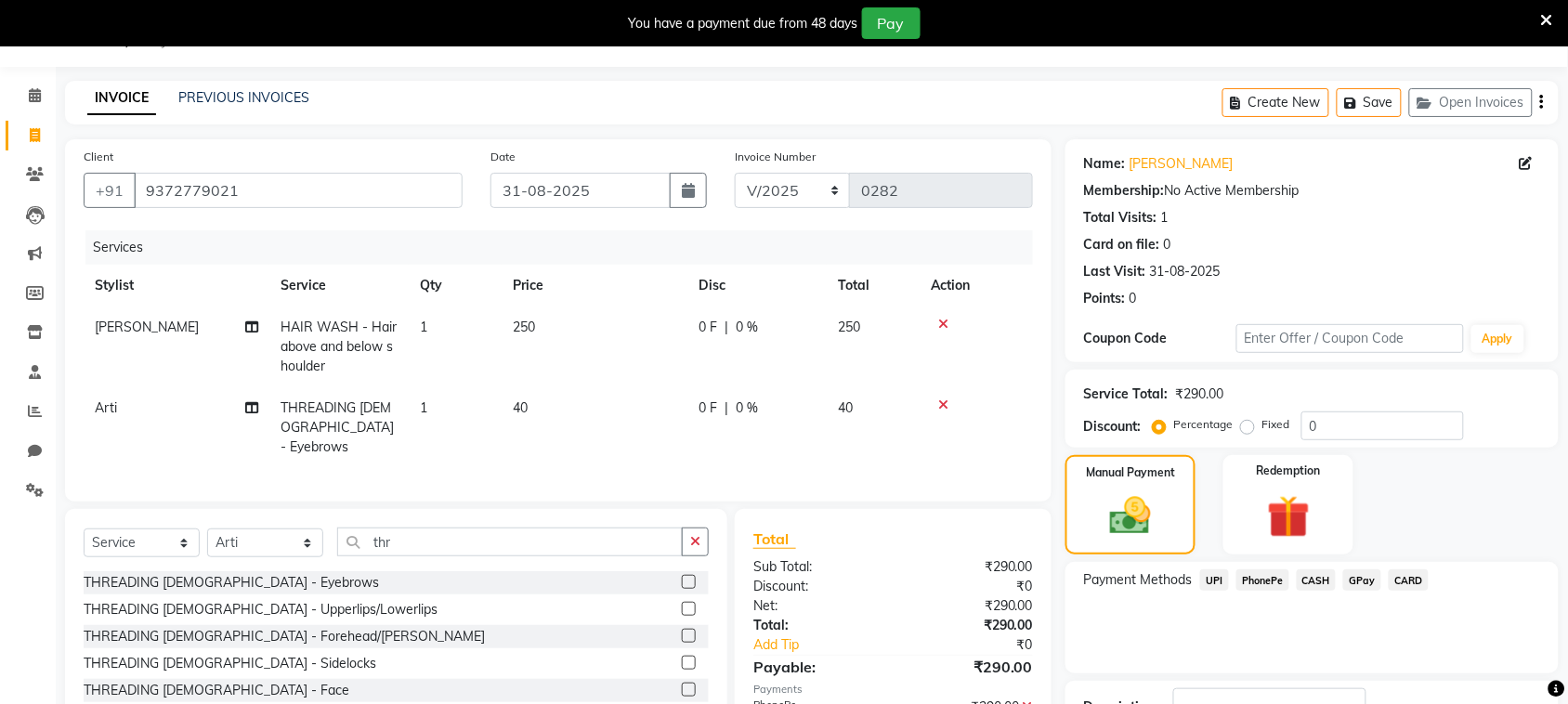
scroll to position [187, 0]
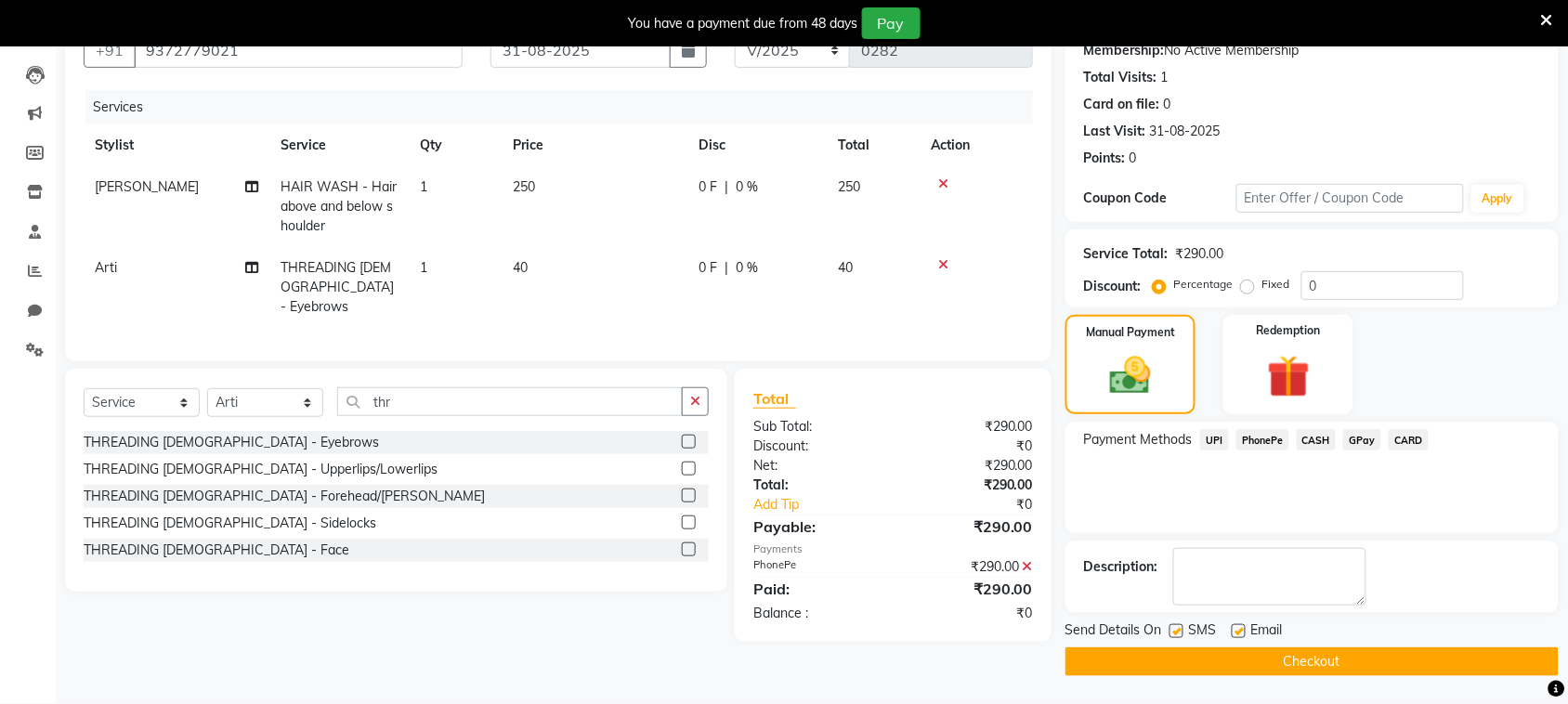
click at [1176, 630] on label at bounding box center [1176, 630] width 14 height 14
click at [1176, 630] on input "checkbox" at bounding box center [1175, 631] width 12 height 12
checkbox input "false"
click at [1181, 651] on button "Checkout" at bounding box center [1312, 662] width 493 height 29
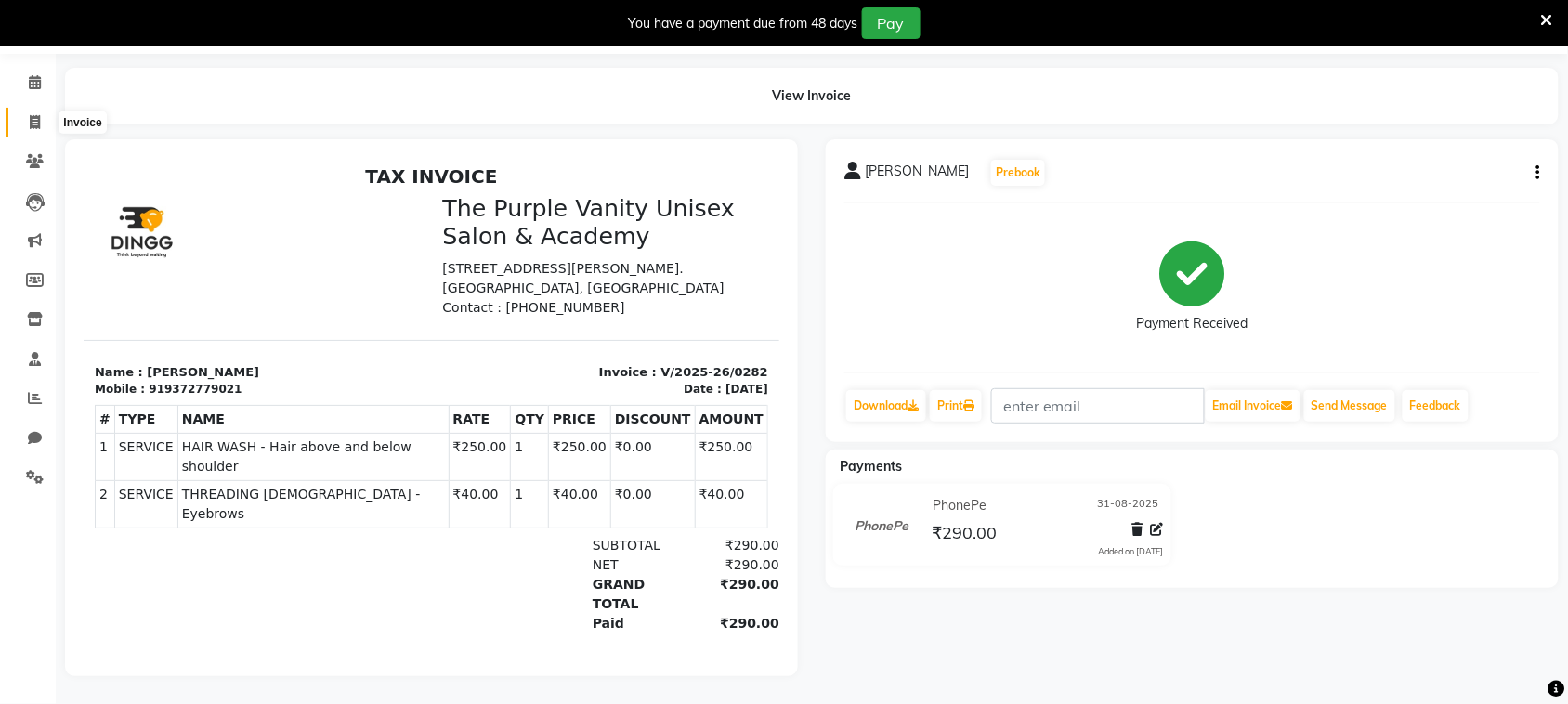
click at [33, 115] on icon at bounding box center [35, 122] width 10 height 14
select select "service"
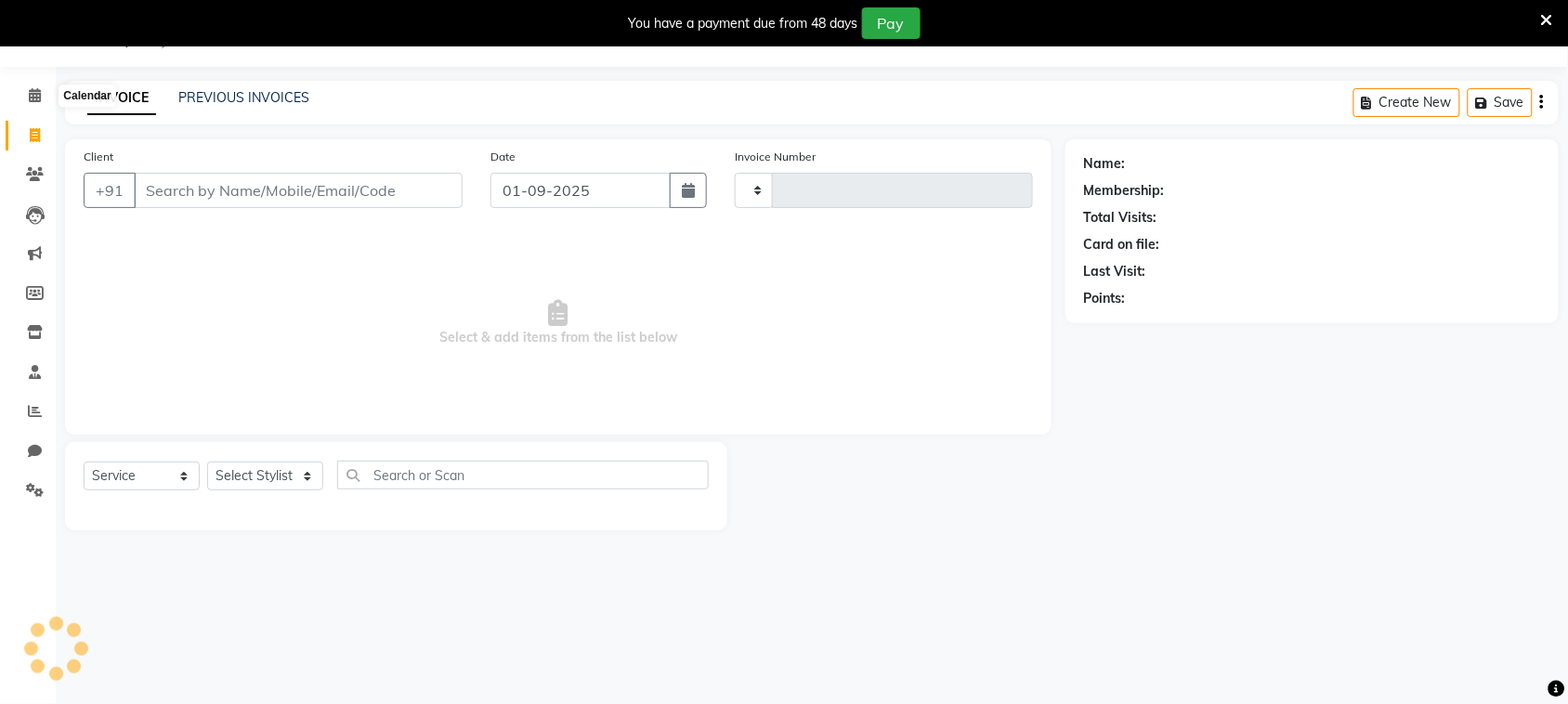
scroll to position [46, 0]
select select "7947"
type input "0283"
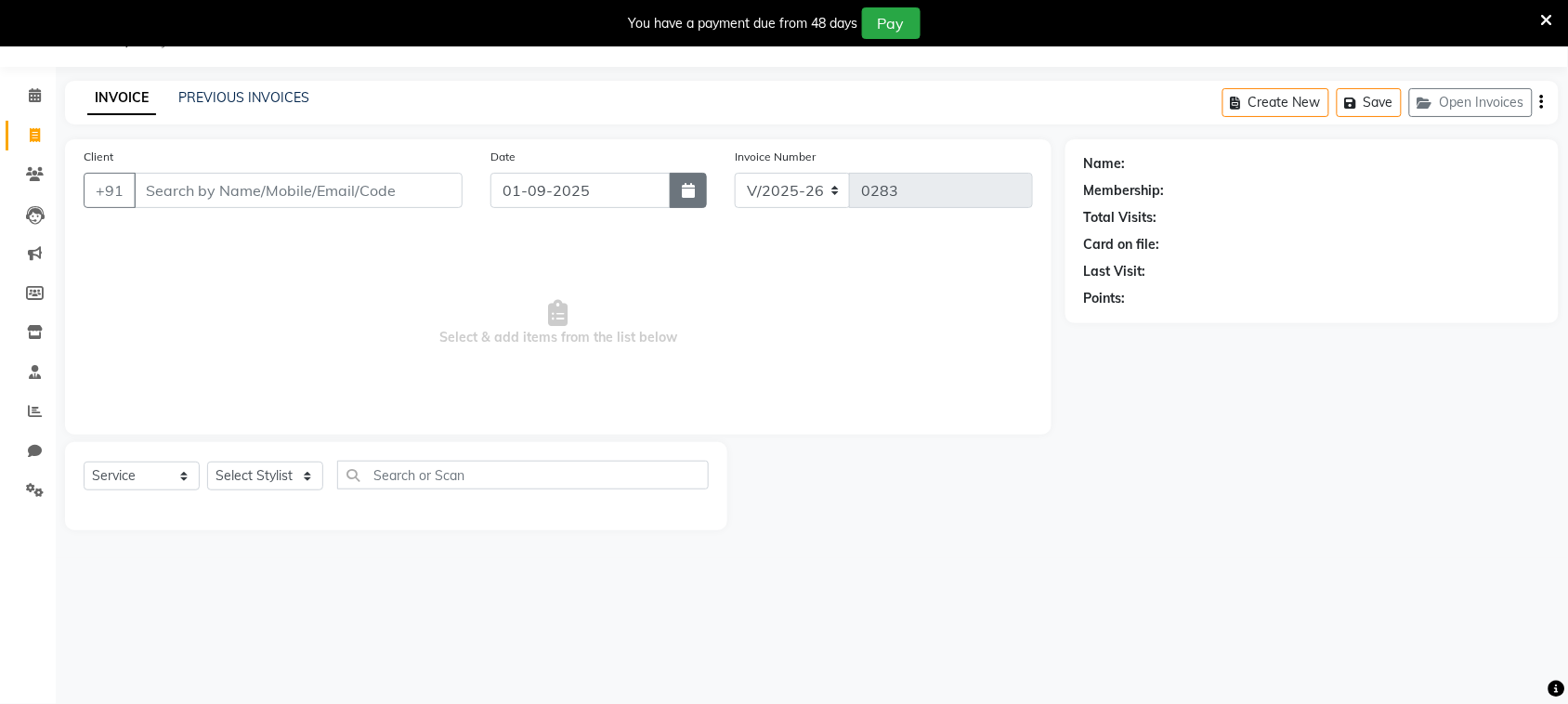
click at [685, 188] on icon "button" at bounding box center [689, 190] width 13 height 15
select select "9"
select select "2025"
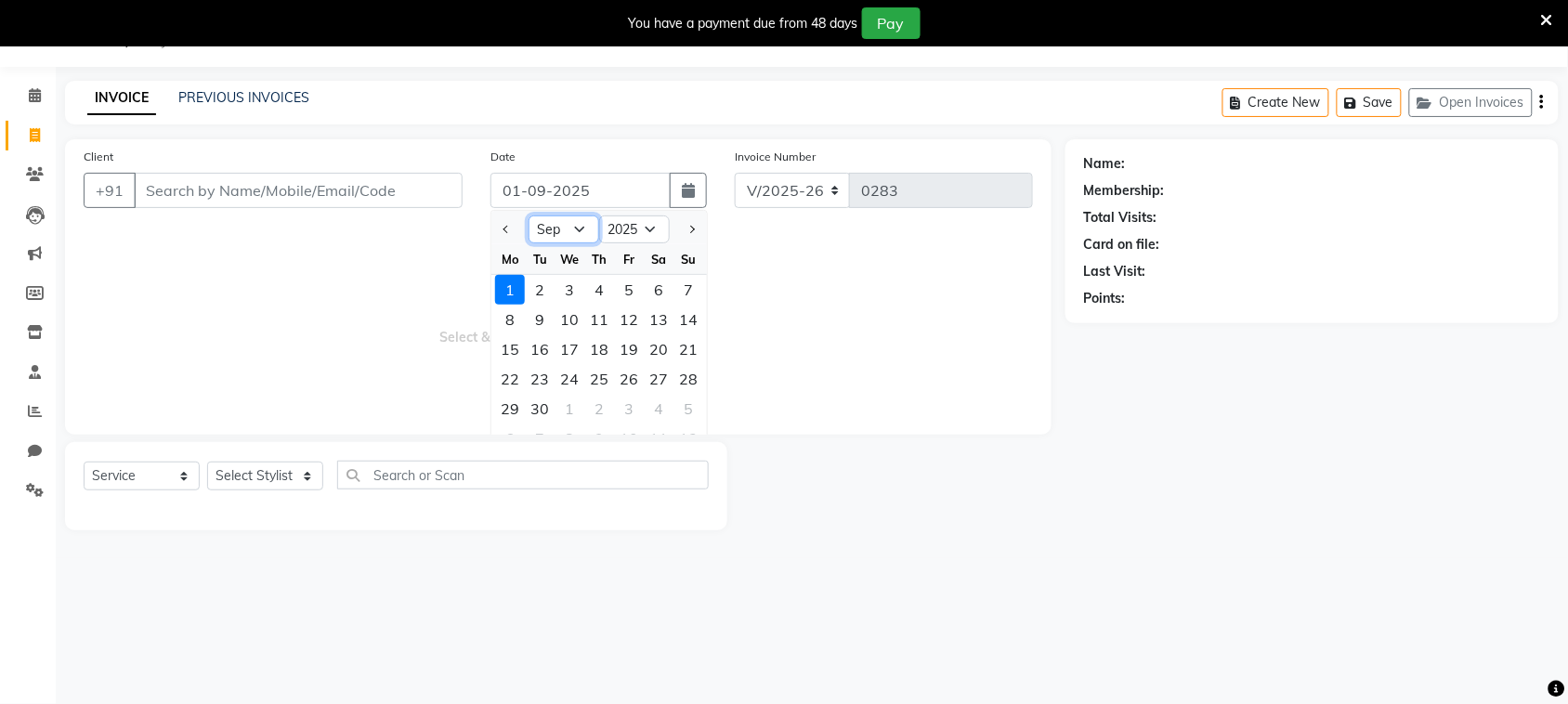
click at [582, 237] on select "Jan Feb Mar Apr May Jun [DATE] Aug Sep Oct Nov Dec" at bounding box center [564, 230] width 71 height 28
select select "8"
click at [529, 216] on select "Jan Feb Mar Apr May Jun [DATE] Aug Sep Oct Nov Dec" at bounding box center [564, 230] width 71 height 28
click at [683, 404] on div "31" at bounding box center [689, 409] width 30 height 30
type input "31-08-2025"
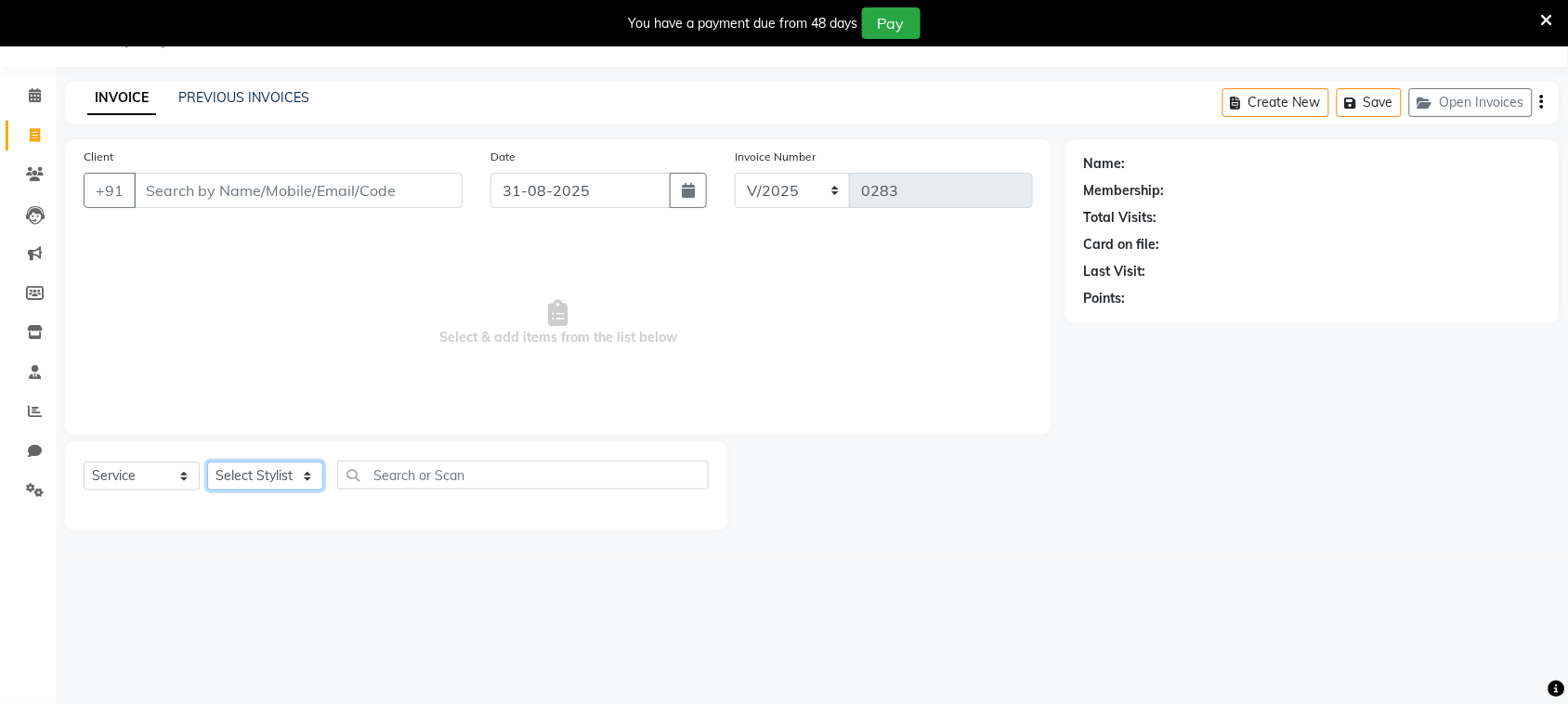
click at [295, 469] on select "Select Stylist [PERSON_NAME] [PERSON_NAME] [PERSON_NAME] [PERSON_NAME] [PERSON_…" at bounding box center [265, 476] width 116 height 29
select select "87293"
click at [207, 462] on select "Select Stylist [PERSON_NAME] [PERSON_NAME] [PERSON_NAME] [PERSON_NAME] [PERSON_…" at bounding box center [265, 476] width 116 height 29
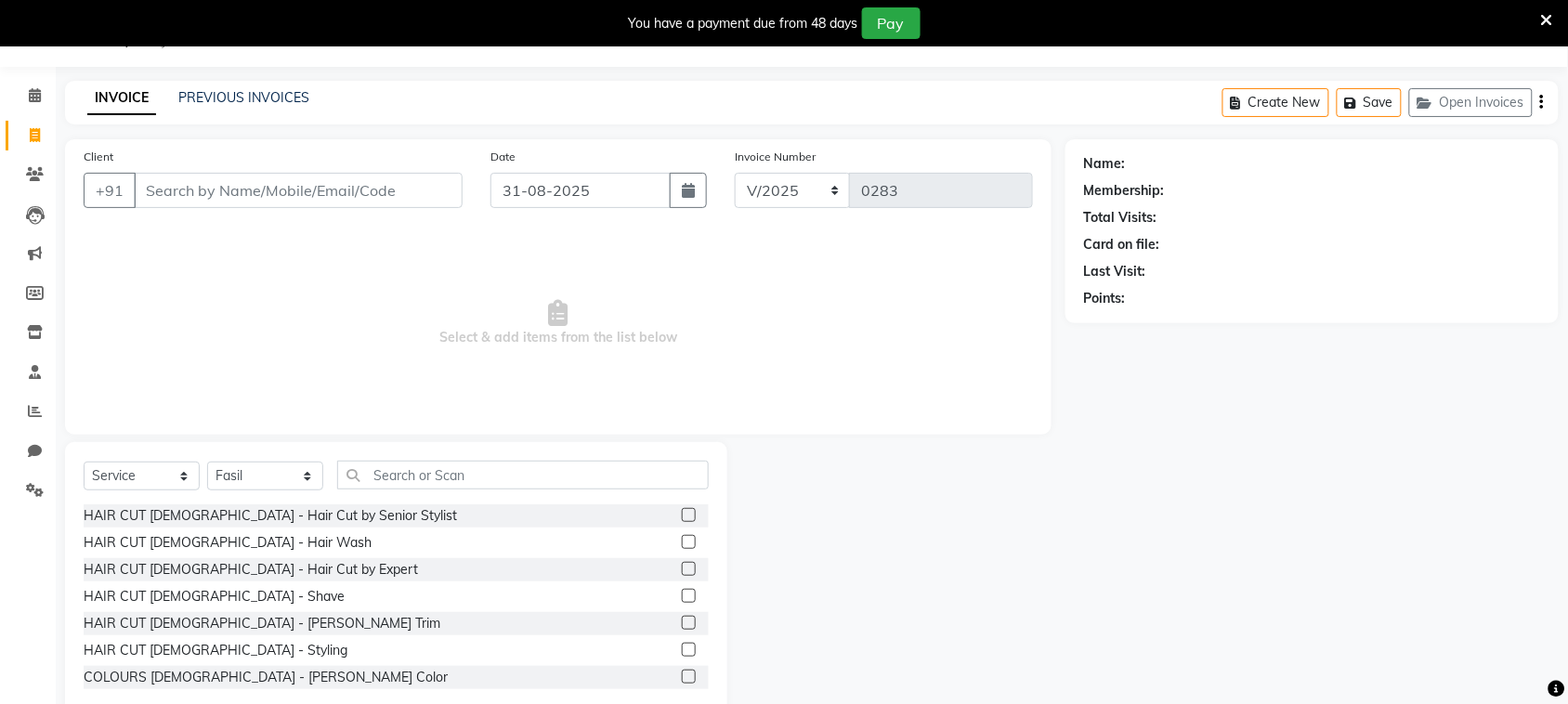
click at [682, 540] on label at bounding box center [689, 542] width 14 height 14
click at [682, 540] on input "checkbox" at bounding box center [688, 543] width 12 height 12
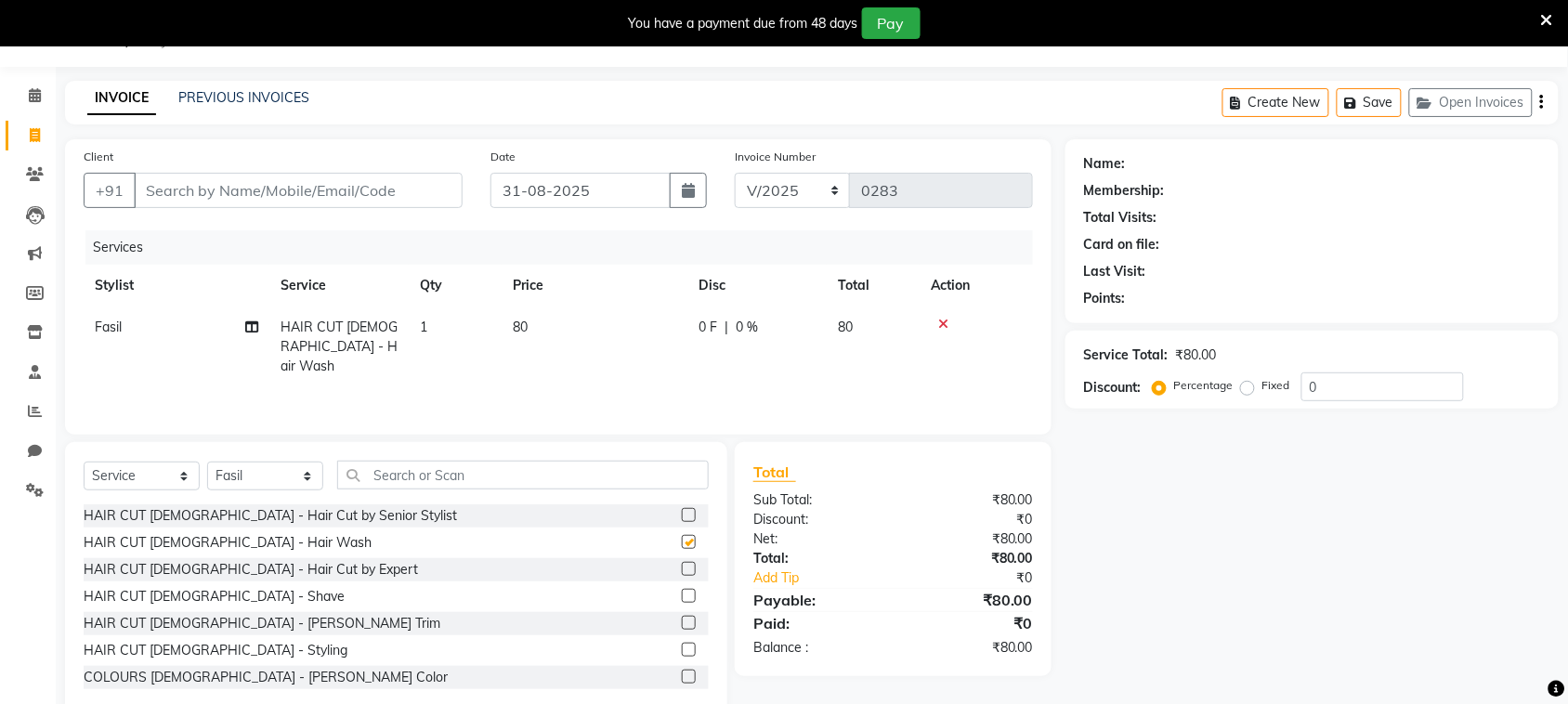
checkbox input "false"
click at [682, 567] on label at bounding box center [689, 568] width 14 height 14
click at [682, 567] on input "checkbox" at bounding box center [688, 569] width 12 height 12
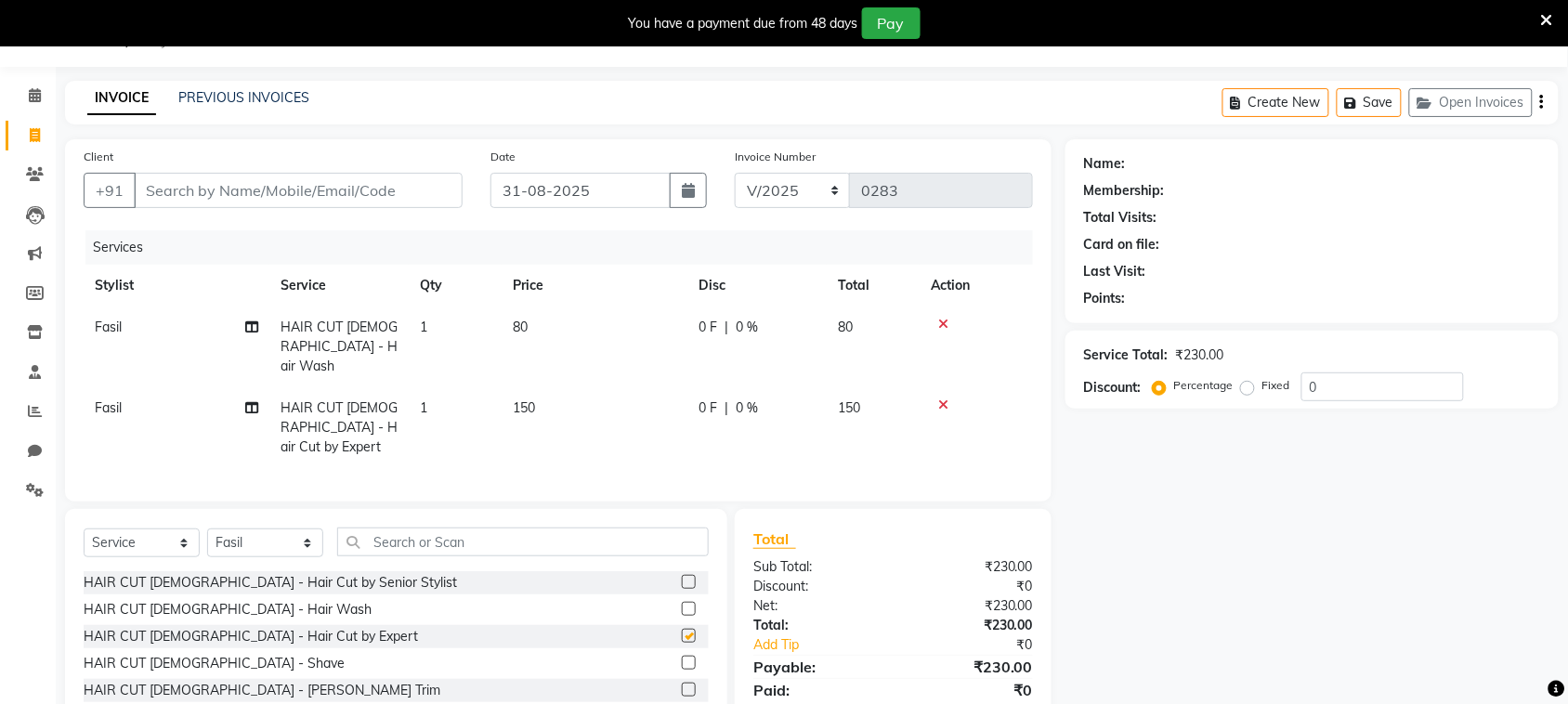
checkbox input "false"
click at [682, 682] on label at bounding box center [689, 689] width 14 height 14
click at [682, 684] on input "checkbox" at bounding box center [688, 690] width 12 height 12
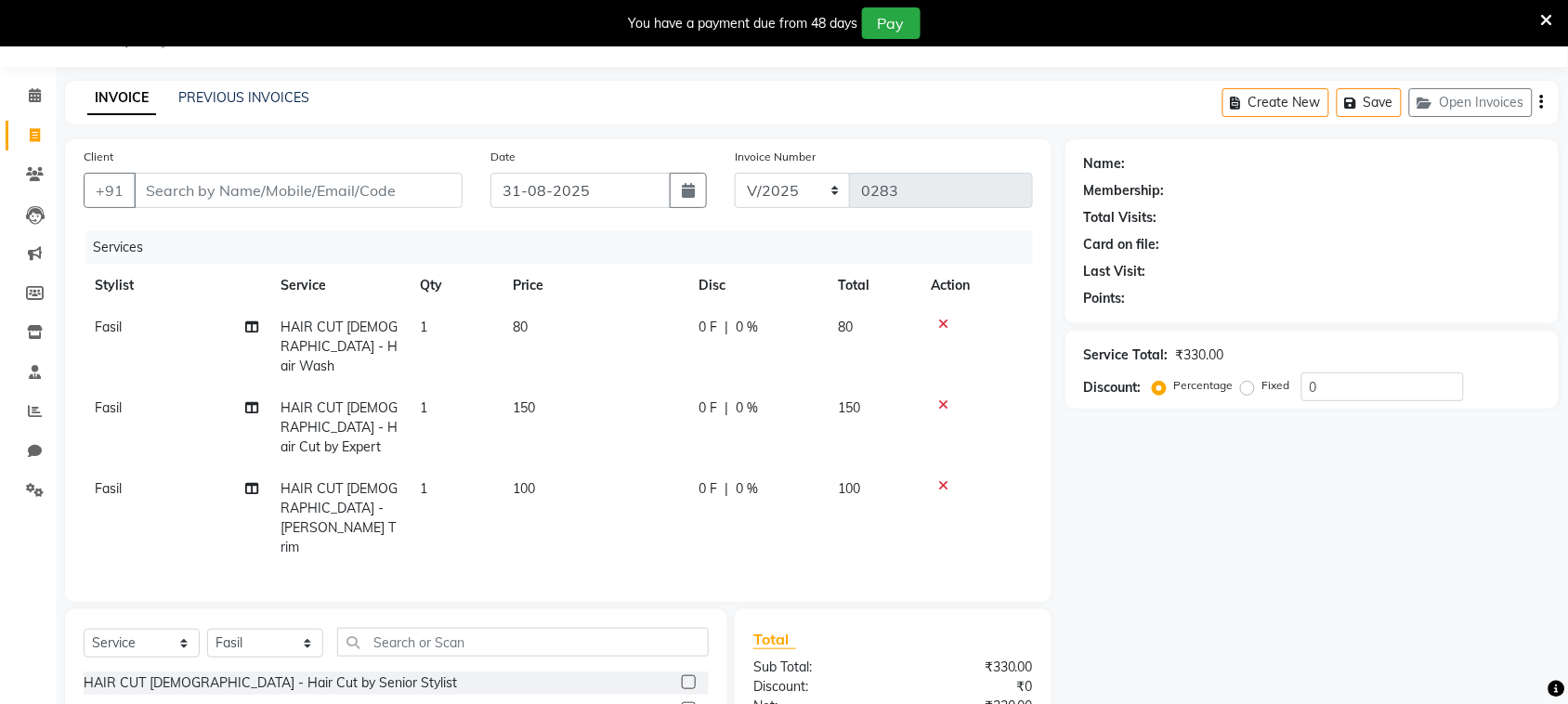
checkbox input "false"
click at [941, 321] on icon at bounding box center [943, 324] width 10 height 13
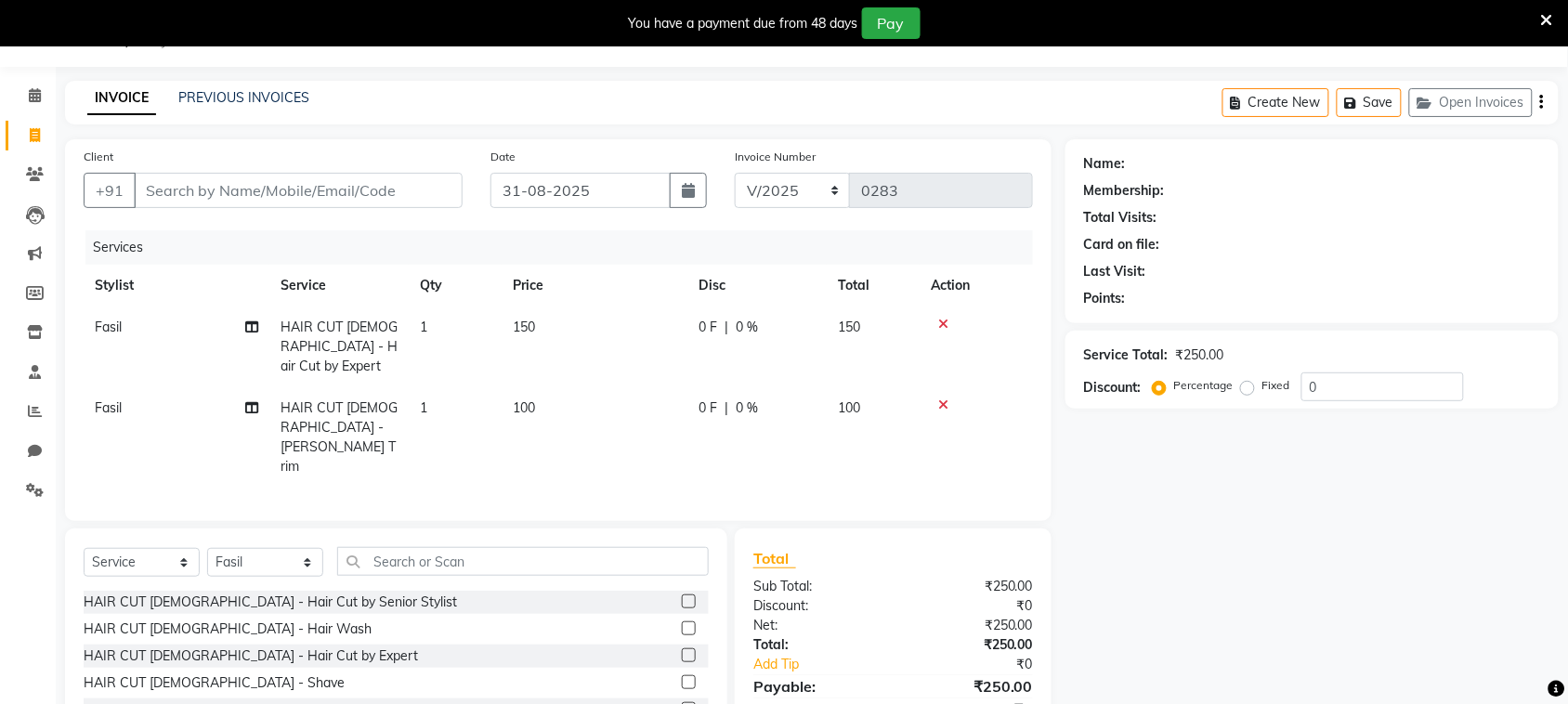
click at [535, 400] on span "100" at bounding box center [524, 408] width 23 height 17
select select "87293"
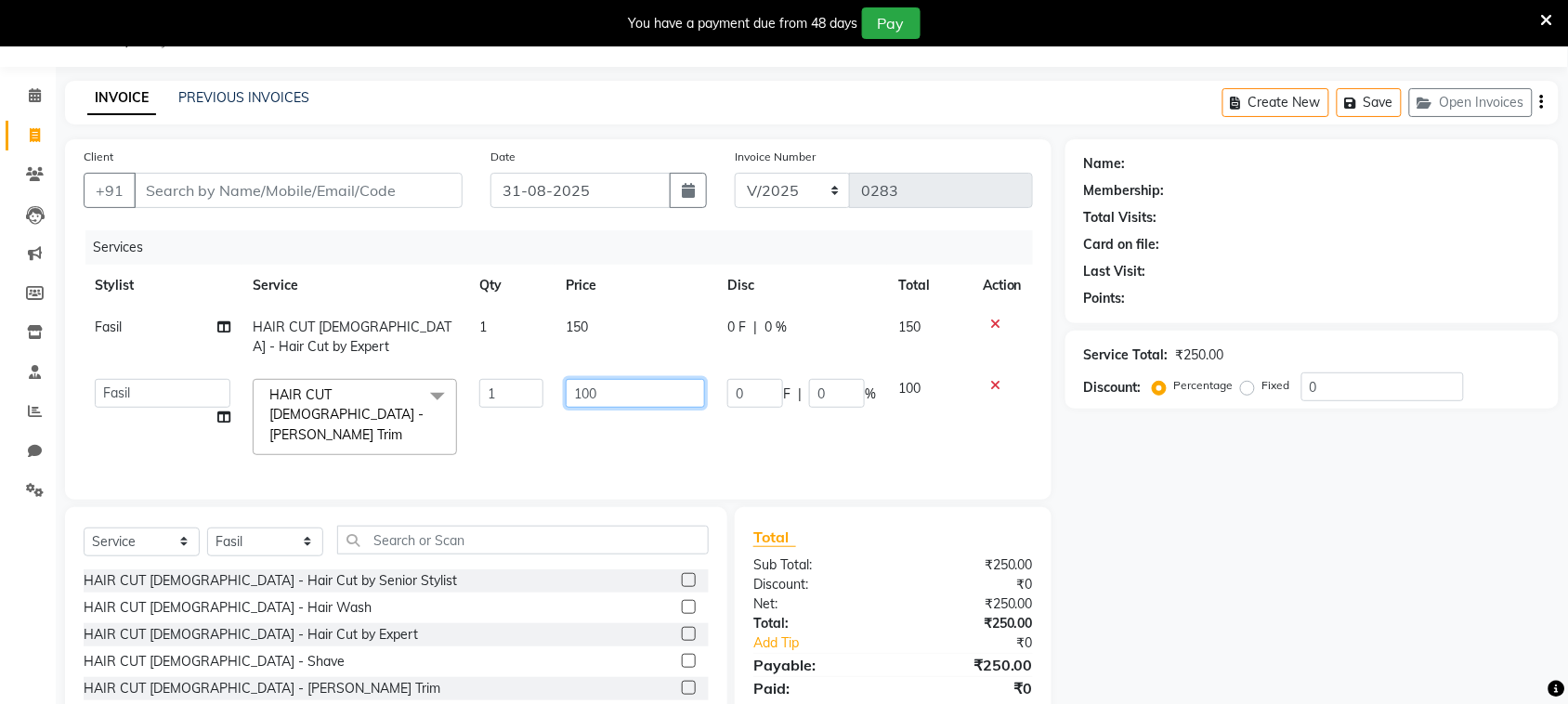
click at [611, 388] on input "100" at bounding box center [635, 393] width 139 height 29
type input "1"
type input "150"
click at [622, 423] on td "150" at bounding box center [635, 417] width 162 height 98
select select "87293"
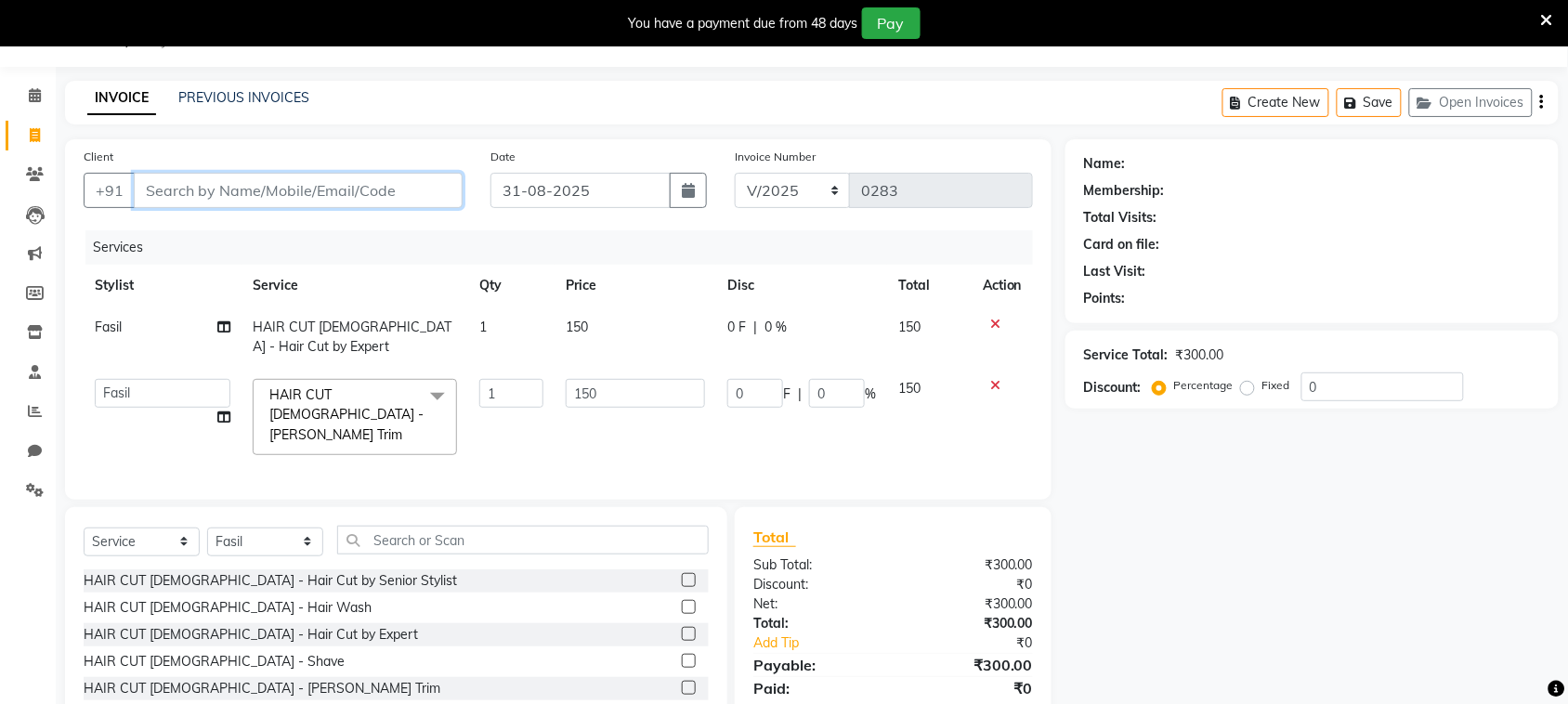
click at [322, 188] on input "Client" at bounding box center [298, 189] width 329 height 35
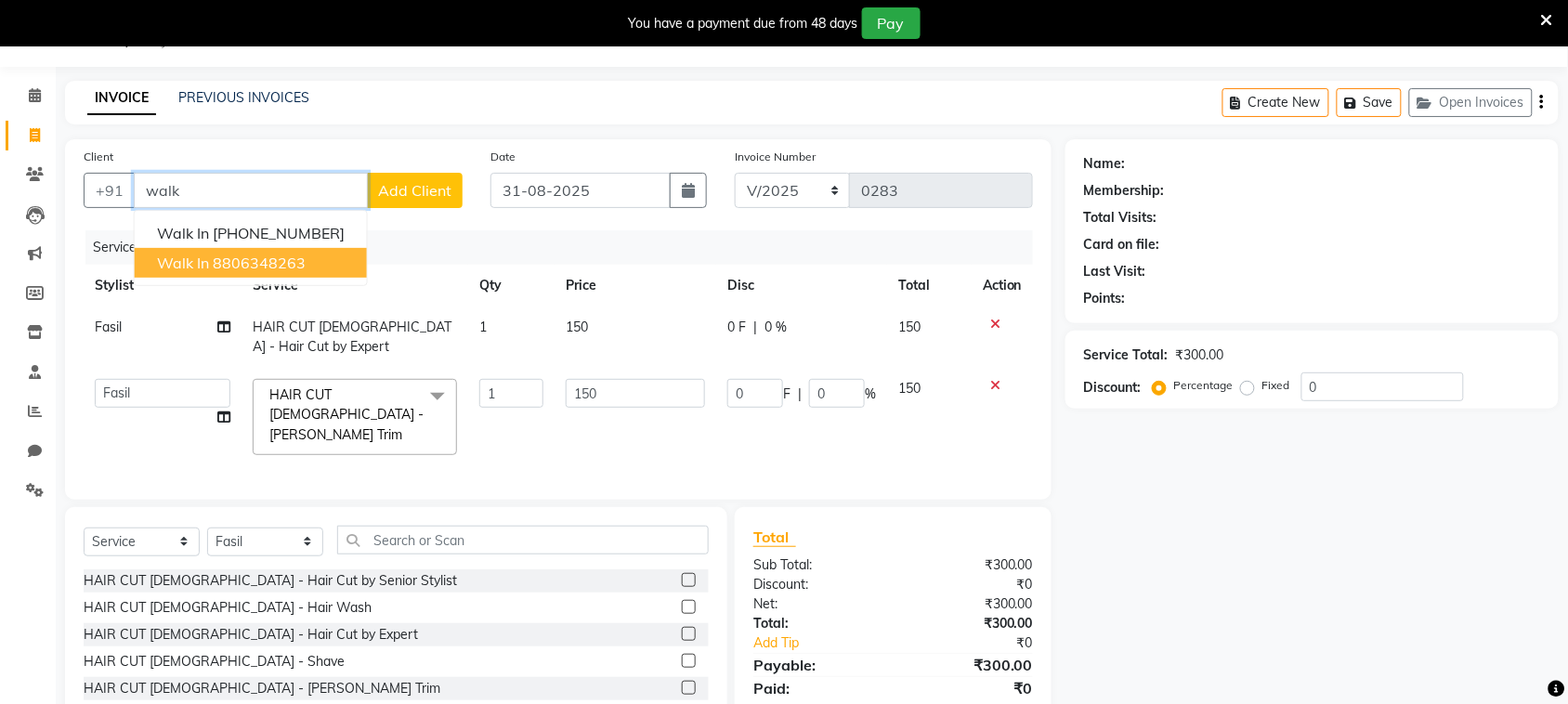
click at [285, 261] on ngb-highlight "8806348263" at bounding box center [259, 263] width 93 height 19
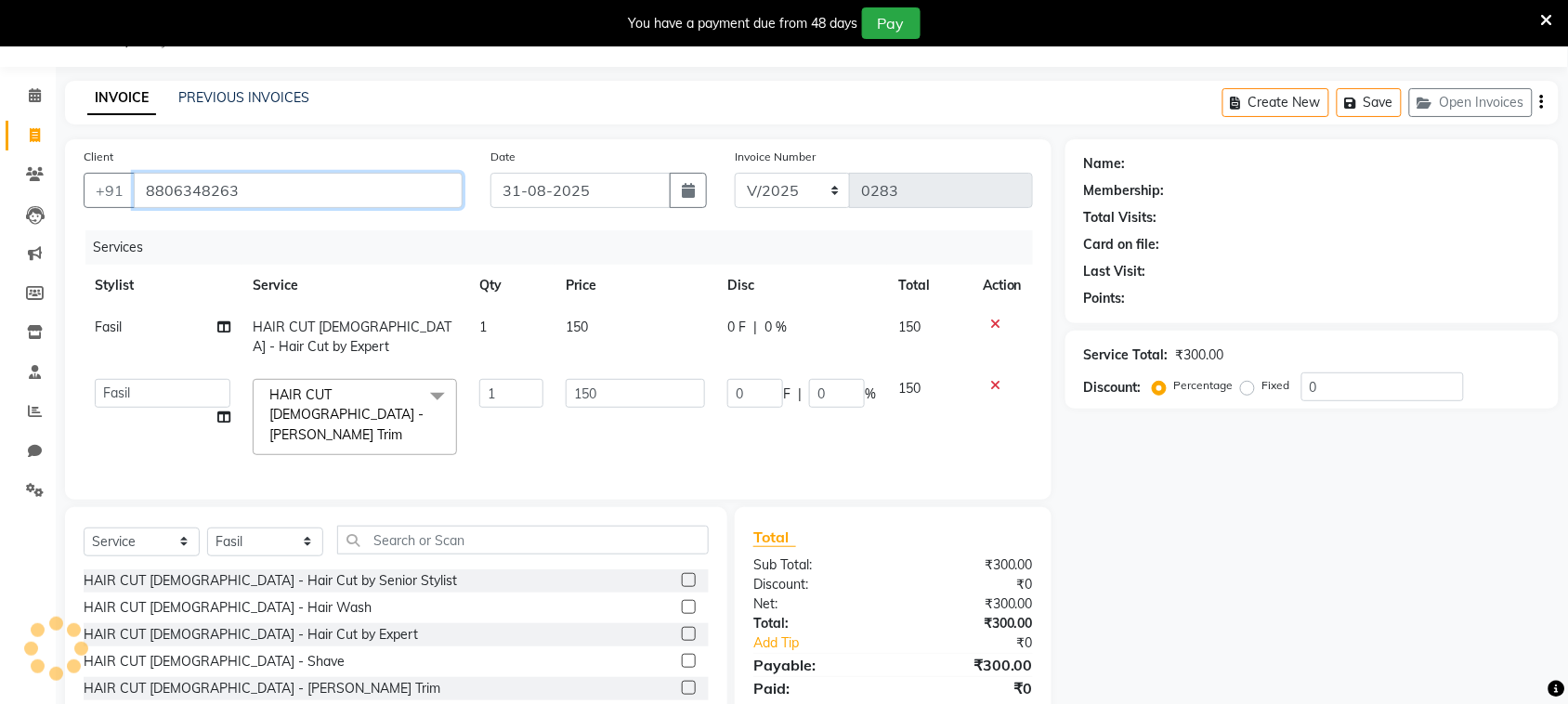
type input "8806348263"
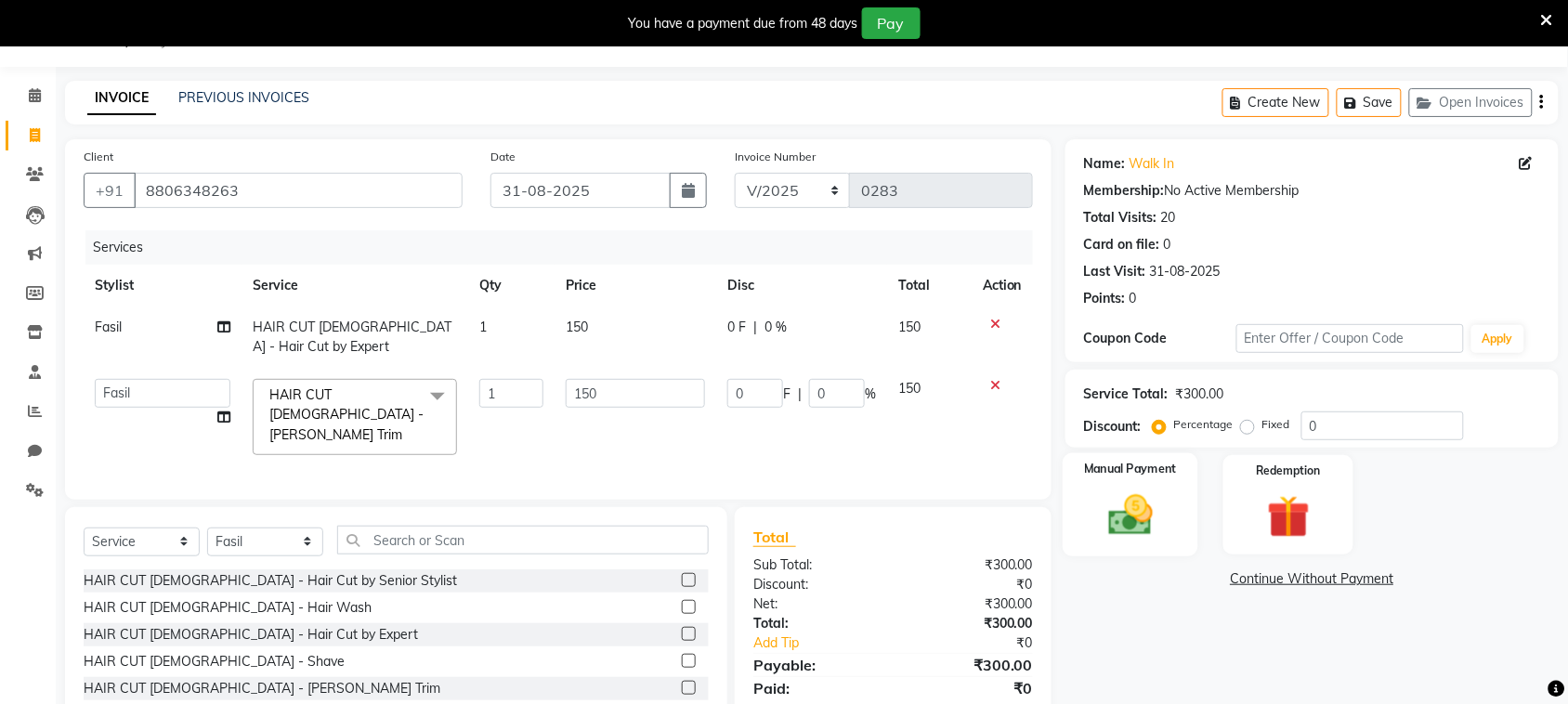
click at [1142, 506] on img at bounding box center [1130, 515] width 73 height 51
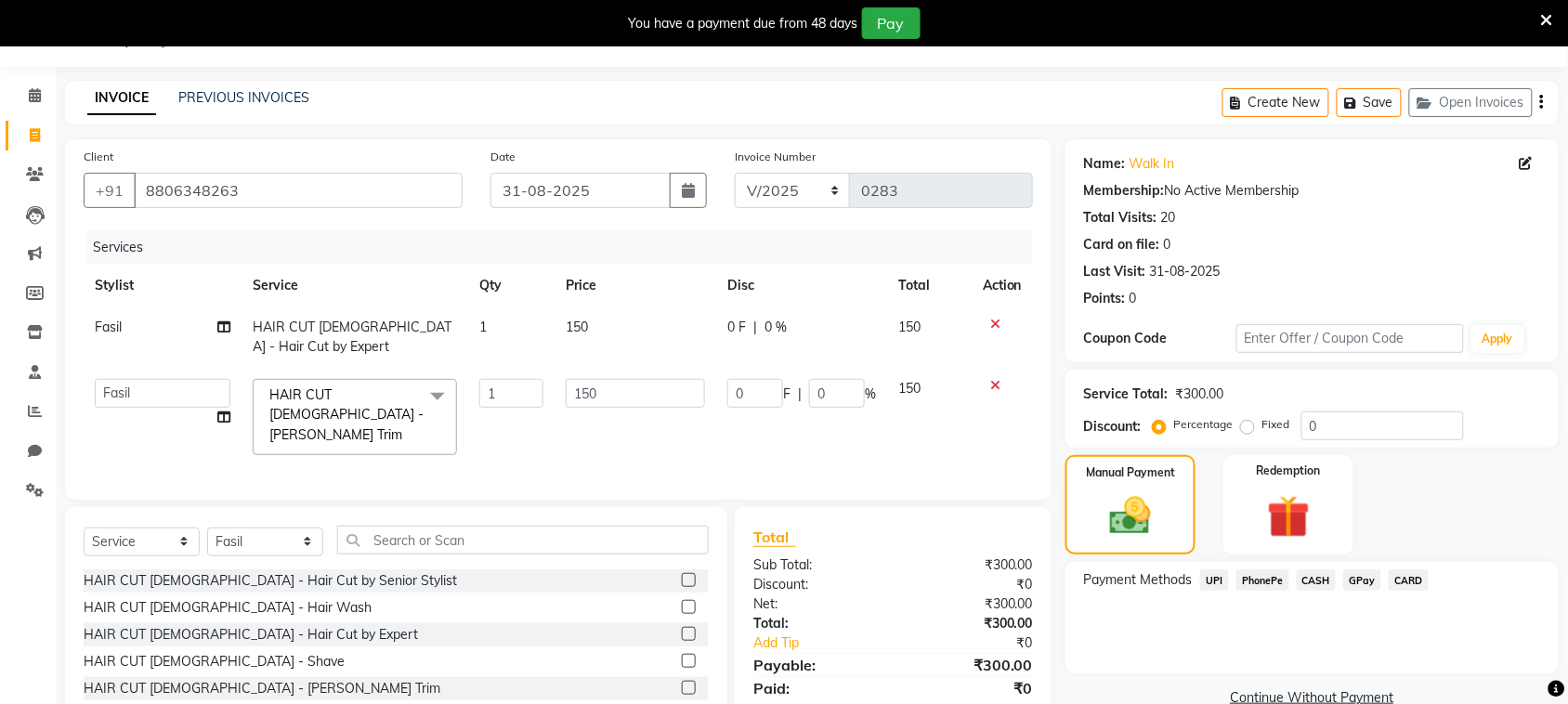
click at [1254, 582] on span "PhonePe" at bounding box center [1263, 580] width 53 height 22
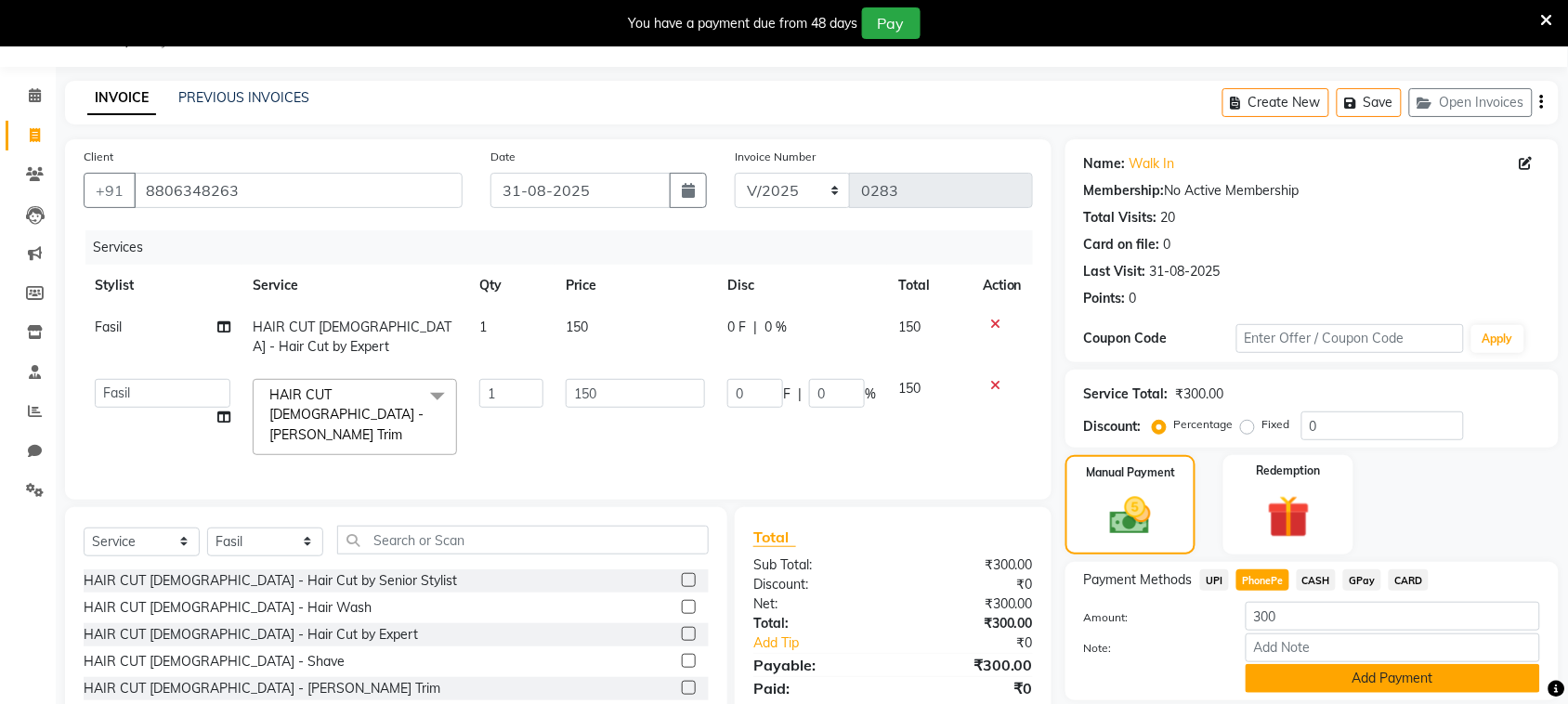
click at [1337, 681] on button "Add Payment" at bounding box center [1393, 679] width 294 height 29
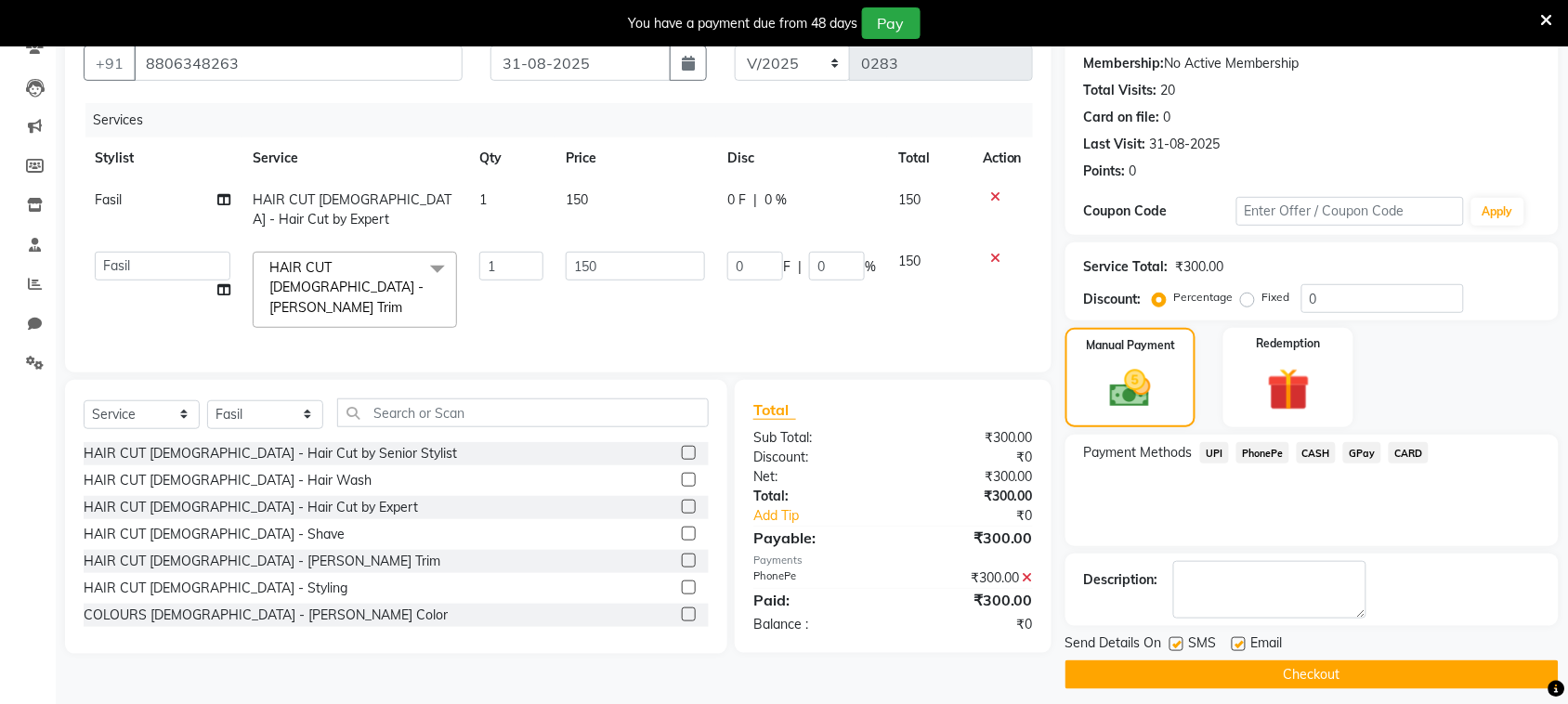
scroll to position [187, 0]
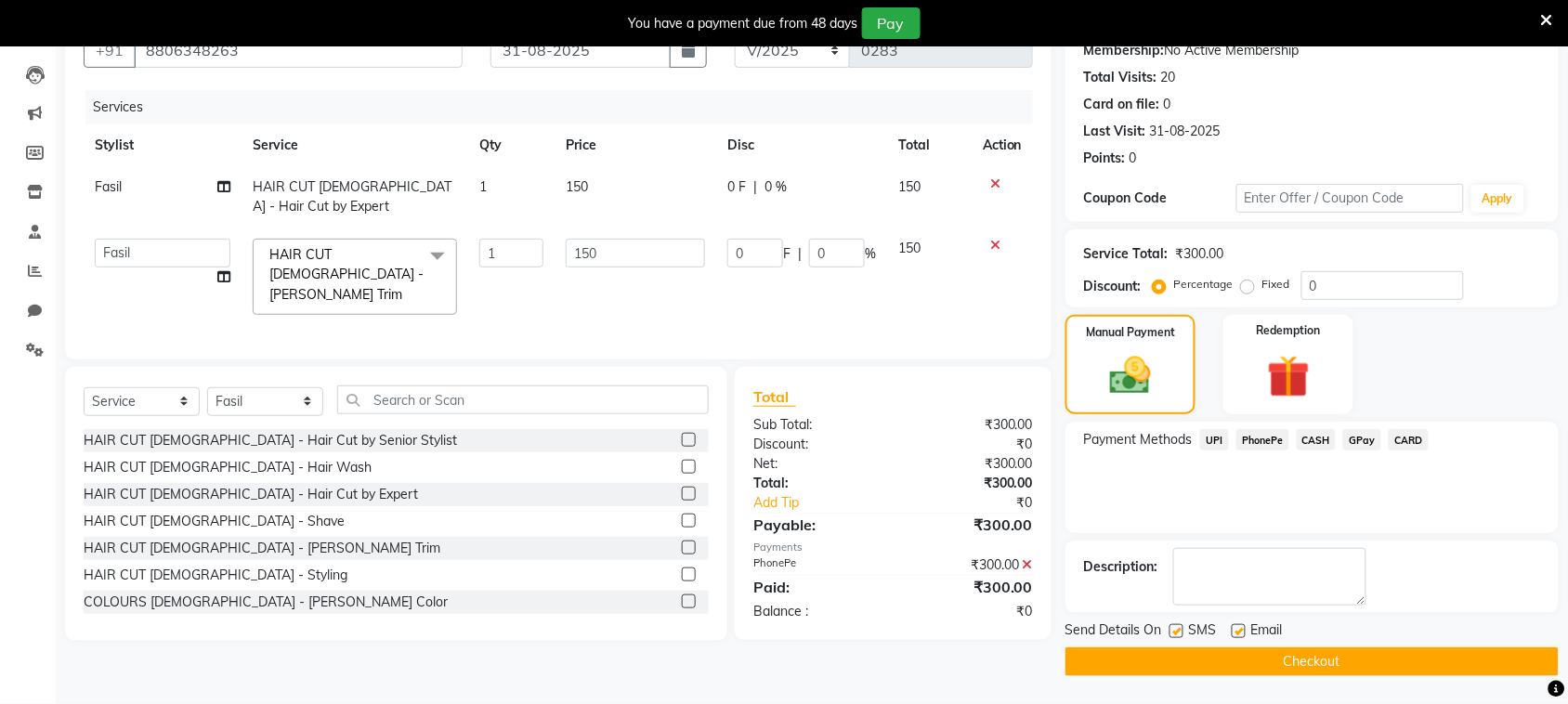
click at [1176, 632] on label at bounding box center [1176, 630] width 14 height 14
click at [1176, 632] on input "checkbox" at bounding box center [1175, 631] width 12 height 12
checkbox input "false"
click at [1185, 657] on button "Checkout" at bounding box center [1312, 662] width 493 height 29
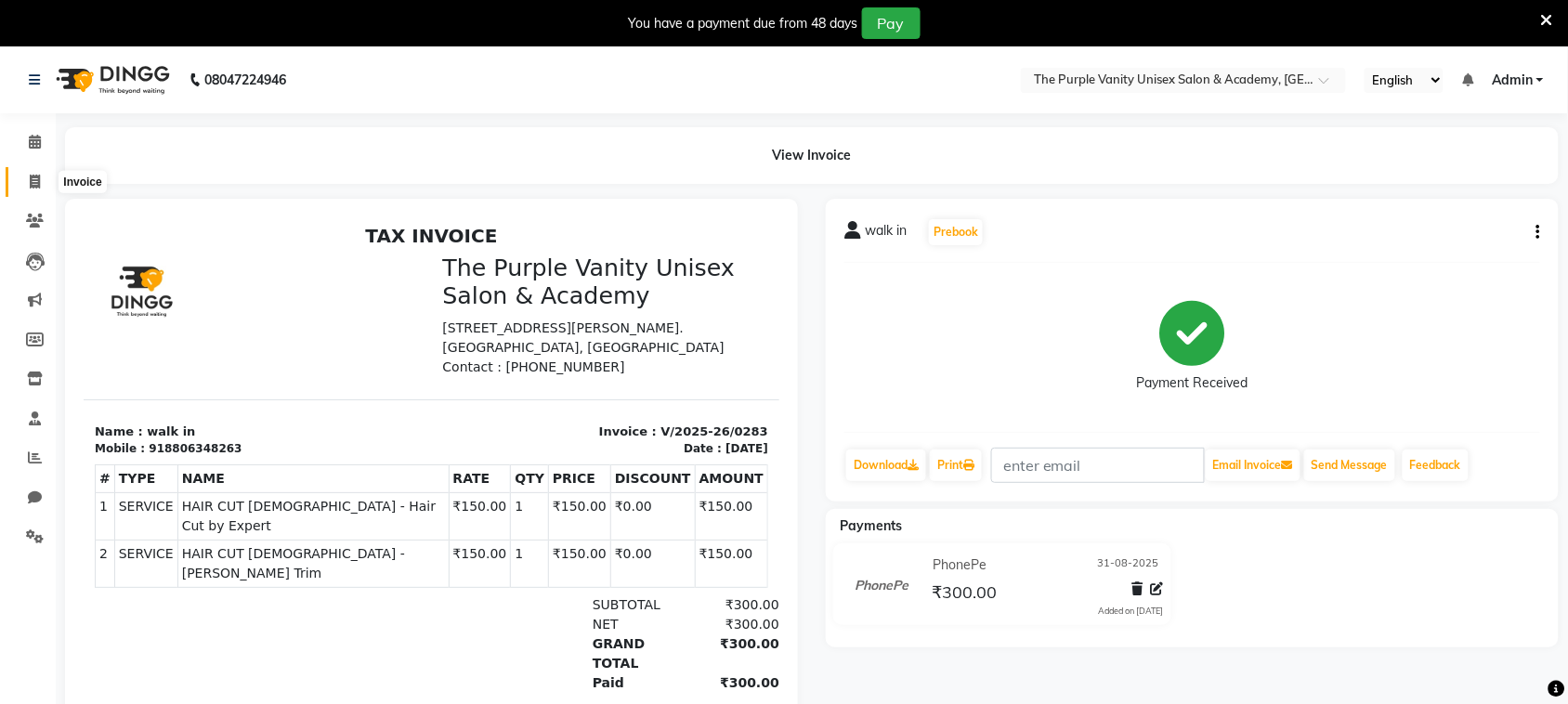
click at [31, 178] on icon at bounding box center [35, 181] width 10 height 14
select select "service"
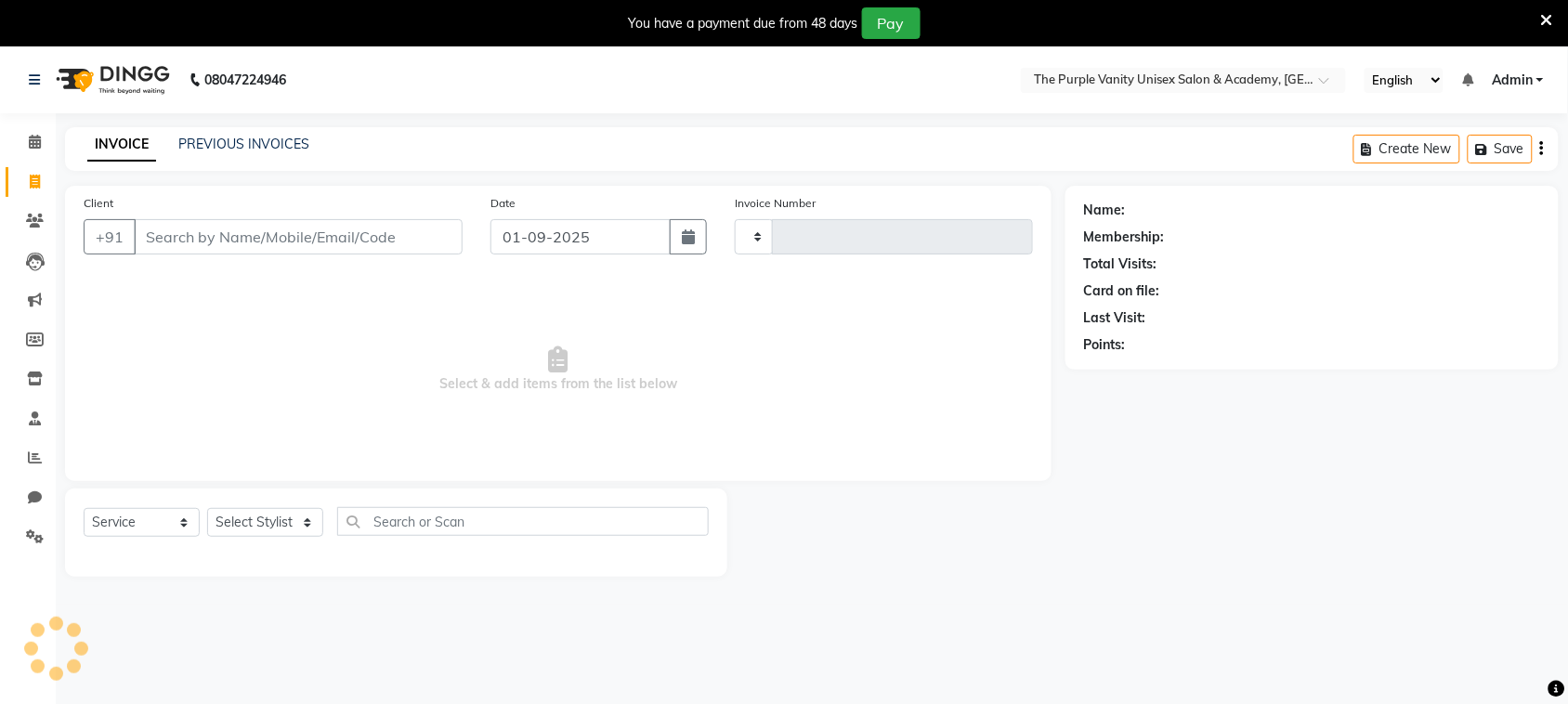
scroll to position [46, 0]
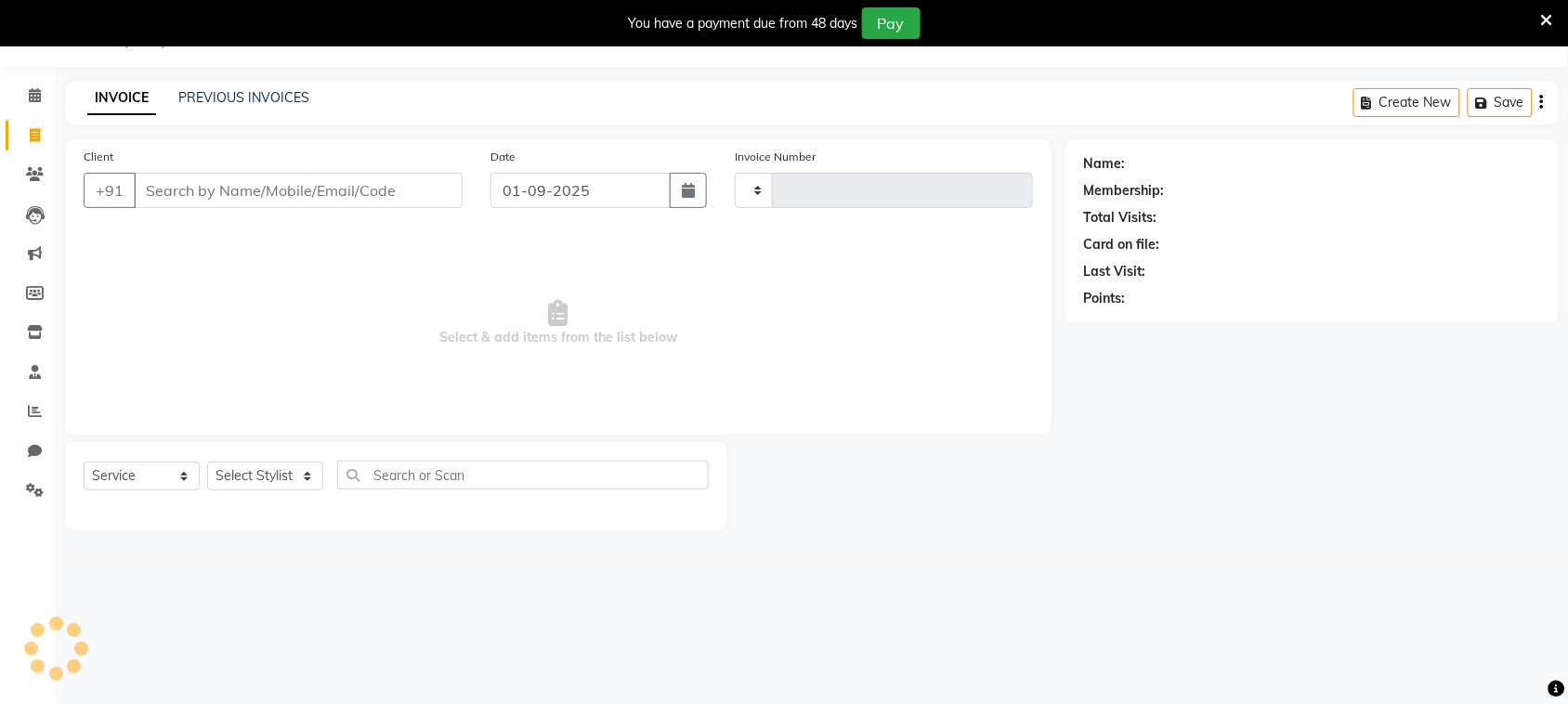
type input "0284"
select select "7947"
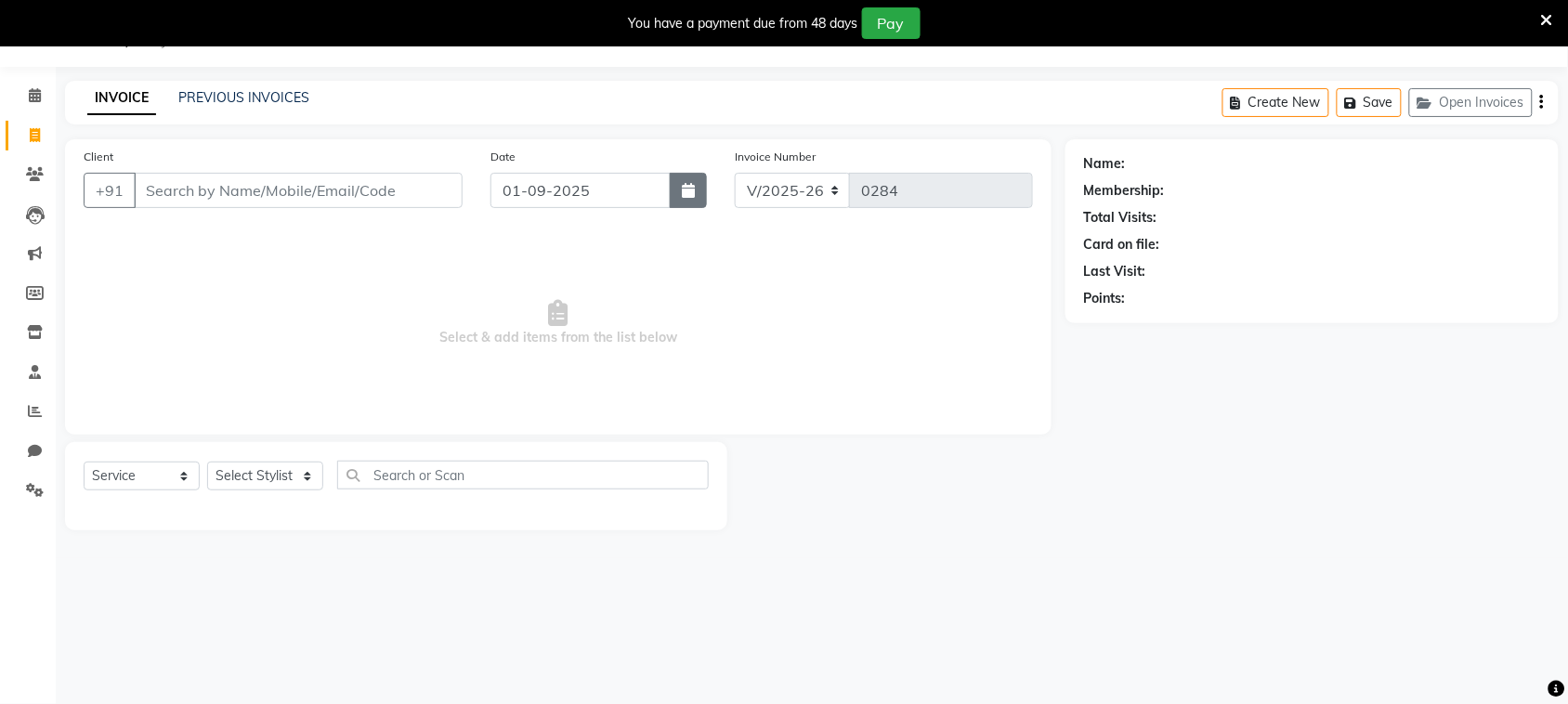
click at [689, 184] on icon "button" at bounding box center [689, 190] width 13 height 15
select select "9"
select select "2025"
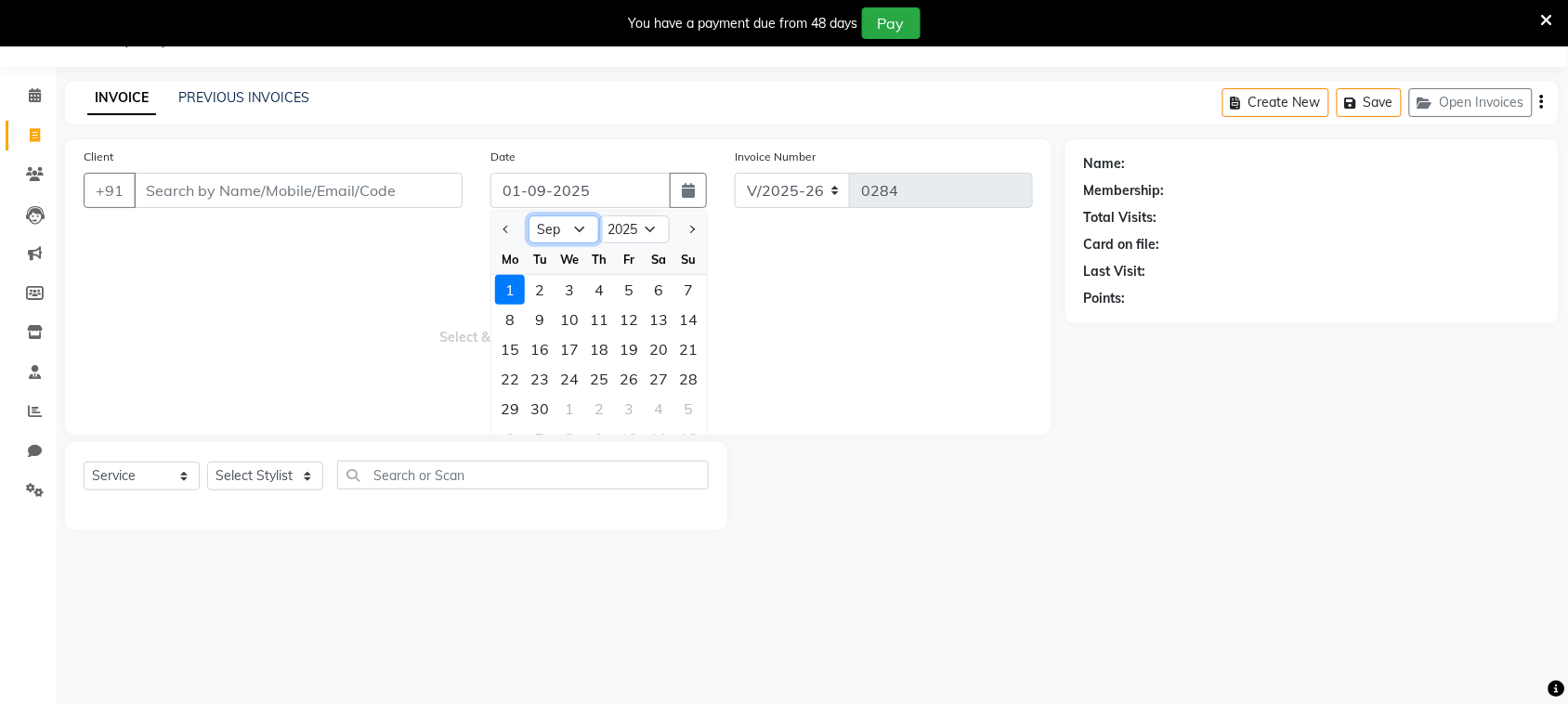
click at [571, 230] on select "Jan Feb Mar Apr May Jun [DATE] Aug Sep Oct Nov Dec" at bounding box center [564, 230] width 71 height 28
select select "8"
click at [529, 216] on select "Jan Feb Mar Apr May Jun [DATE] Aug Sep Oct Nov Dec" at bounding box center [564, 230] width 71 height 28
click at [688, 401] on div "31" at bounding box center [689, 409] width 30 height 30
type input "31-08-2025"
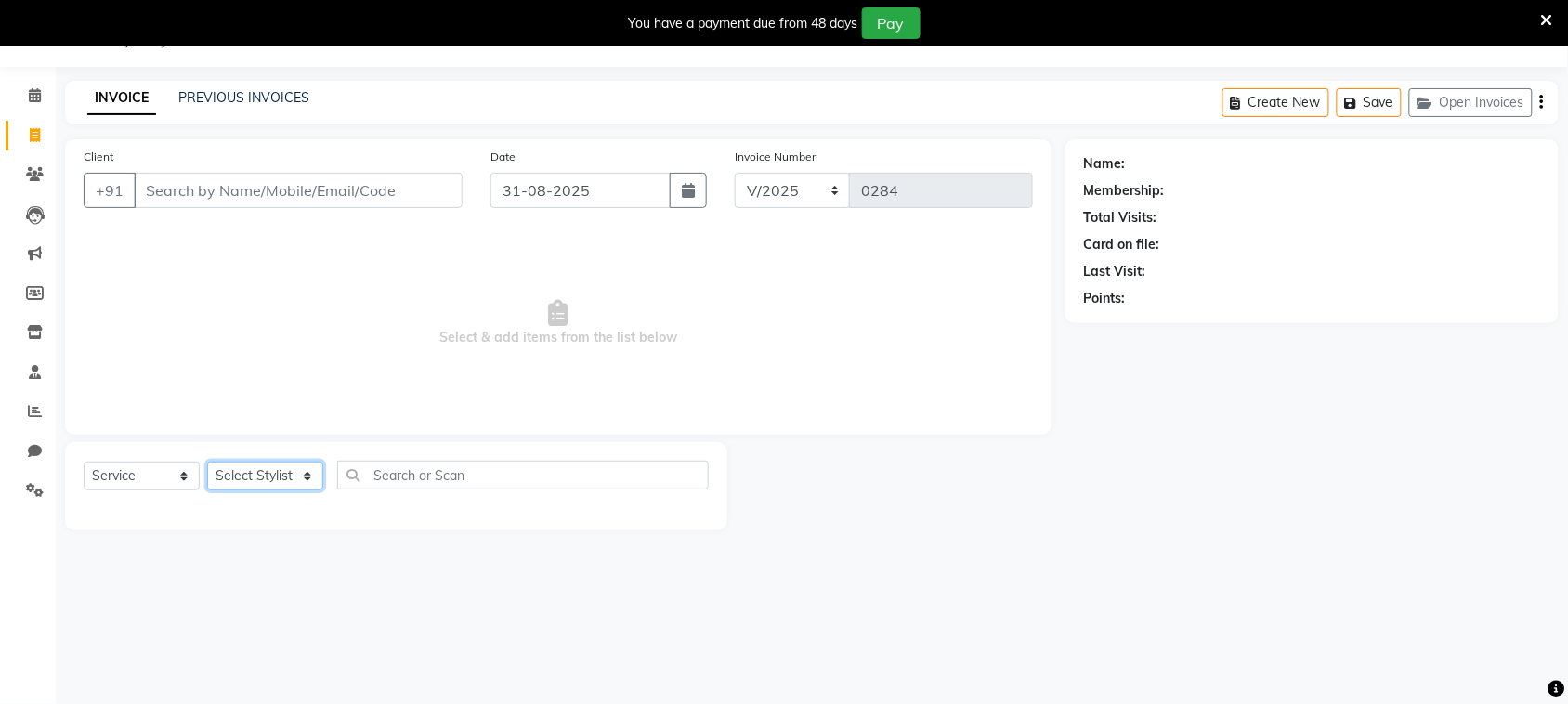
click at [257, 475] on select "Select Stylist [PERSON_NAME] [PERSON_NAME] [PERSON_NAME] [PERSON_NAME] [PERSON_…" at bounding box center [265, 476] width 116 height 29
select select "87293"
click at [207, 462] on select "Select Stylist [PERSON_NAME] [PERSON_NAME] [PERSON_NAME] [PERSON_NAME] [PERSON_…" at bounding box center [265, 476] width 116 height 29
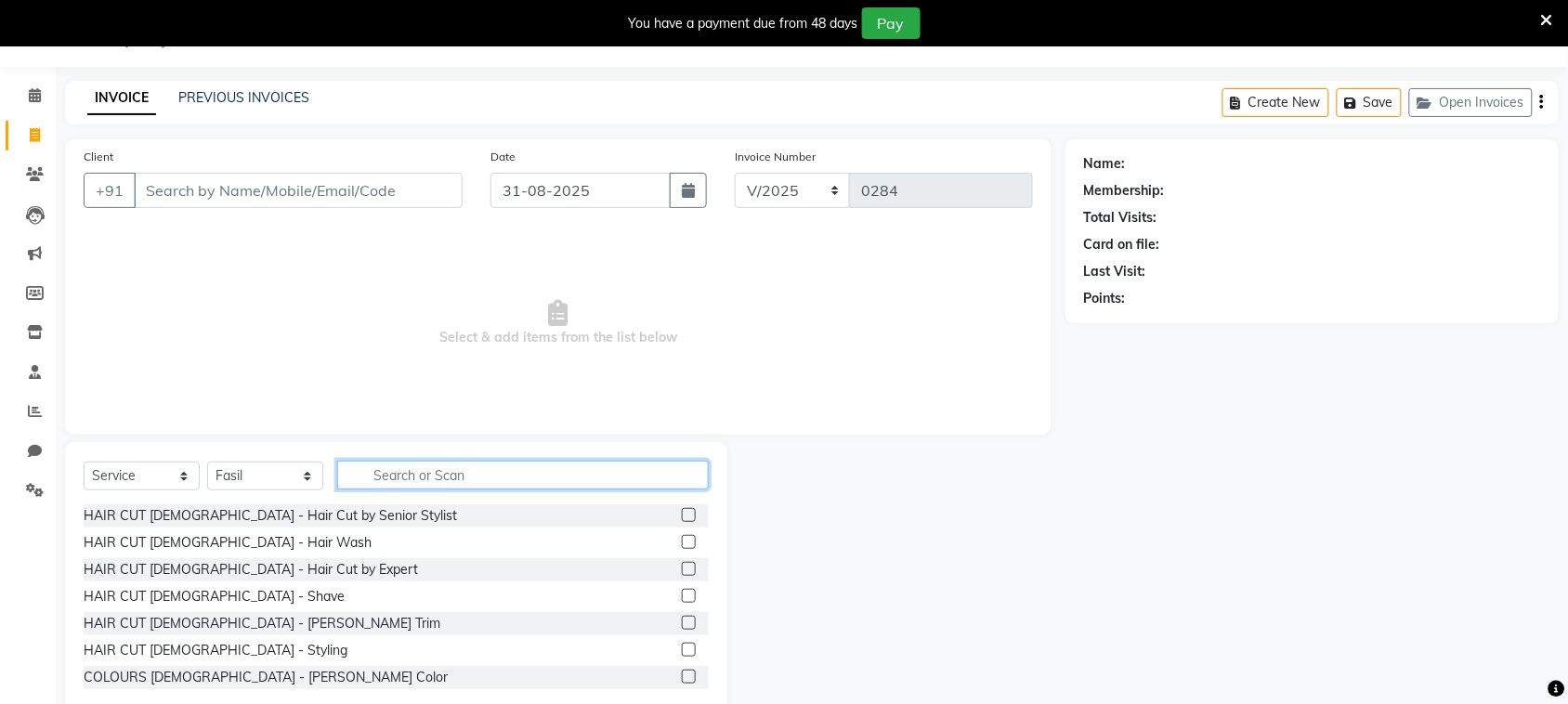
click at [469, 471] on input "text" at bounding box center [523, 475] width 371 height 29
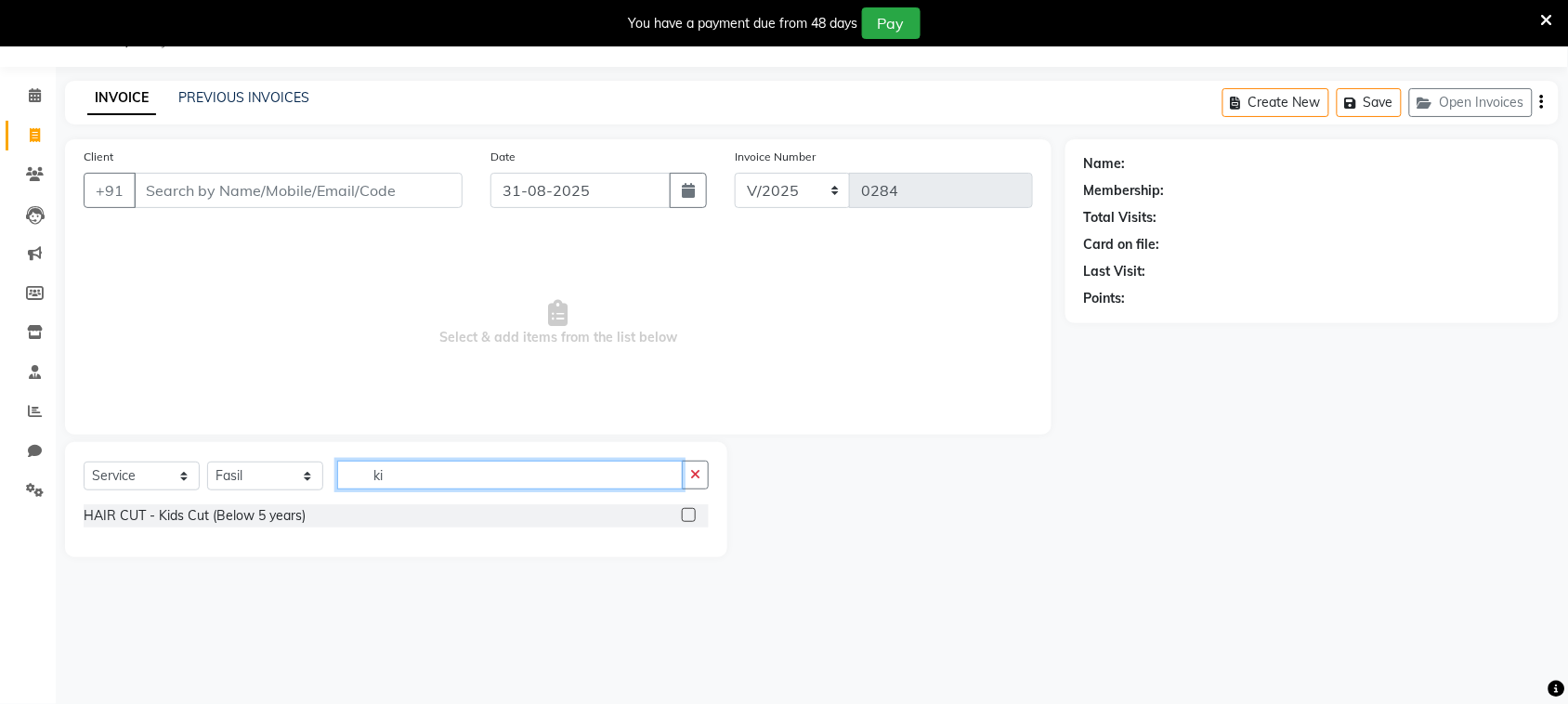
type input "k"
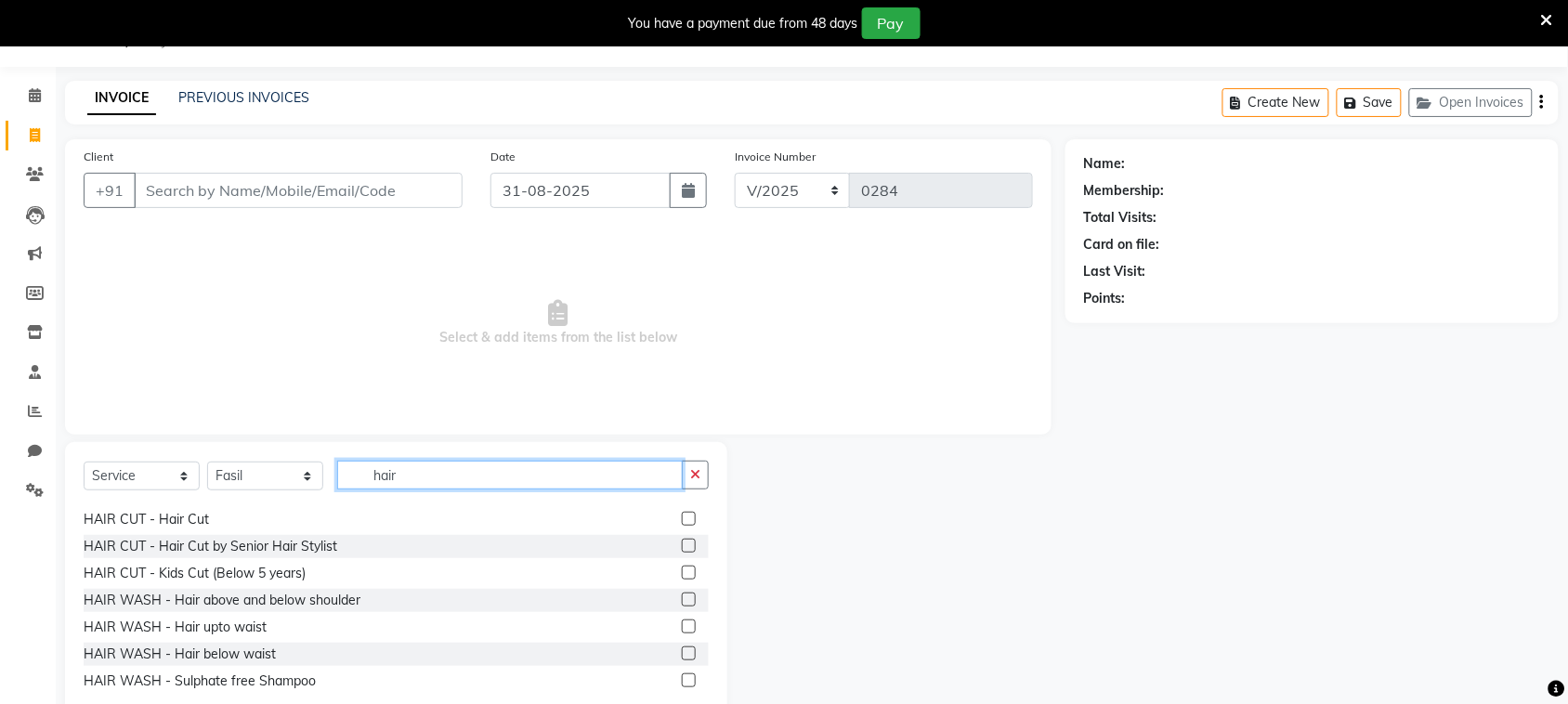
scroll to position [512, 0]
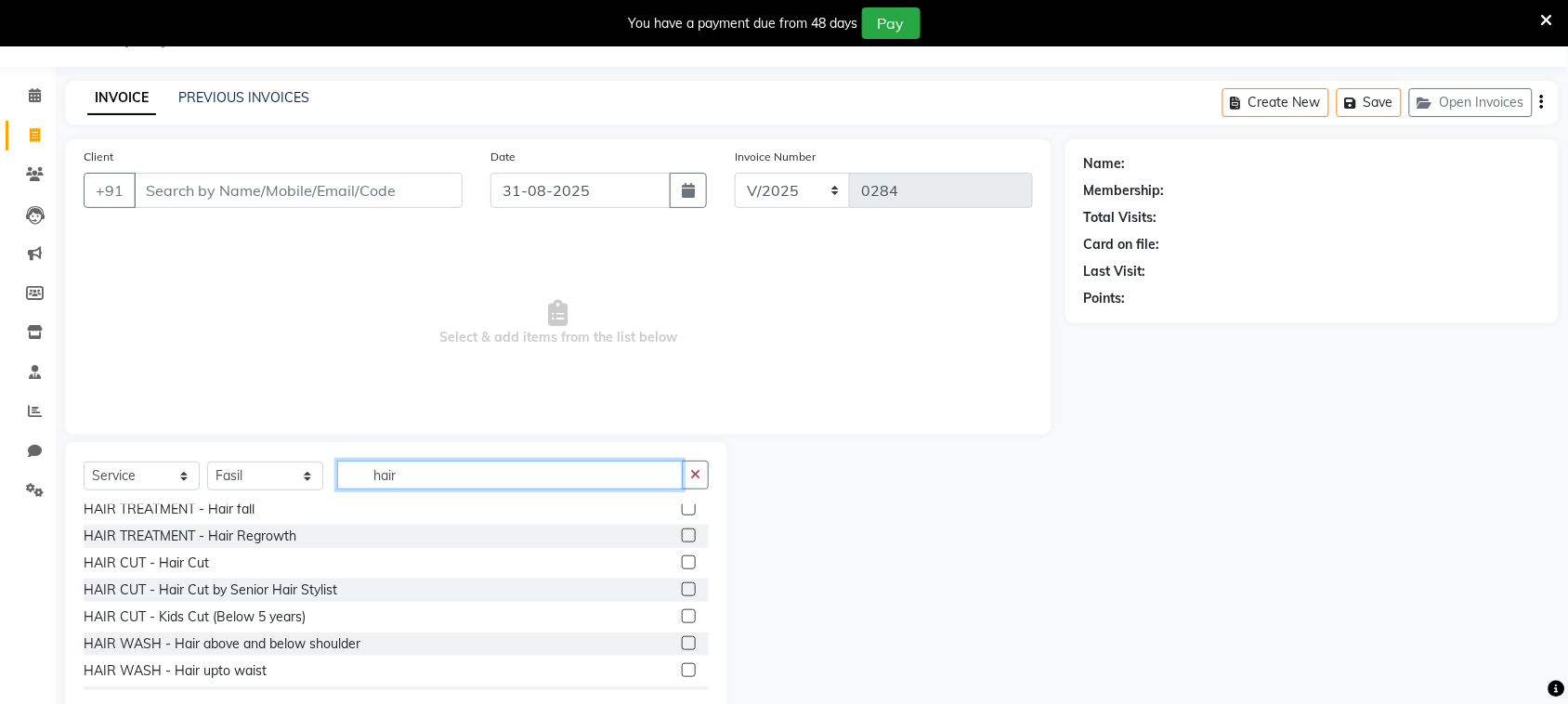
type input "hair"
click at [682, 555] on label at bounding box center [689, 562] width 14 height 14
click at [682, 557] on input "checkbox" at bounding box center [688, 563] width 12 height 12
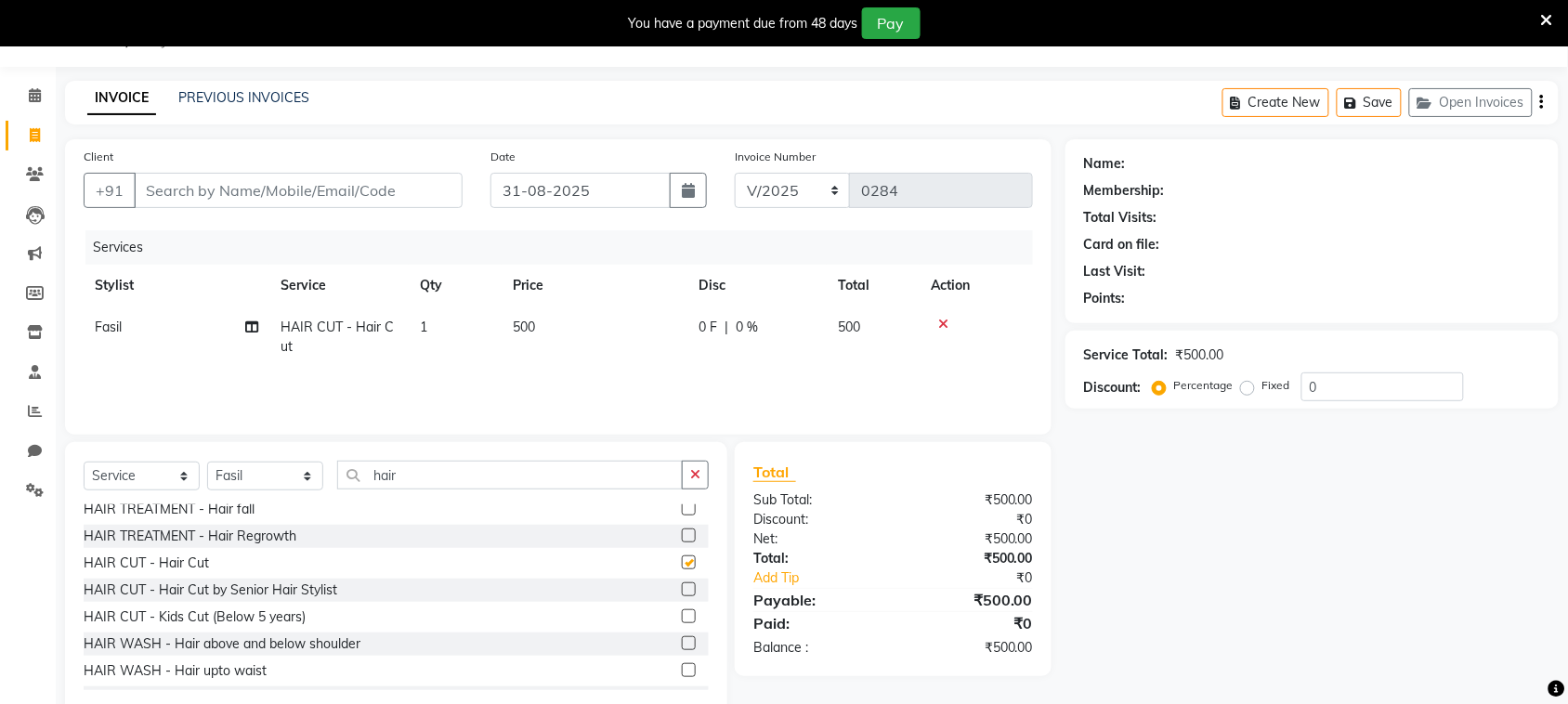
checkbox input "false"
click at [377, 177] on input "Client" at bounding box center [298, 189] width 329 height 35
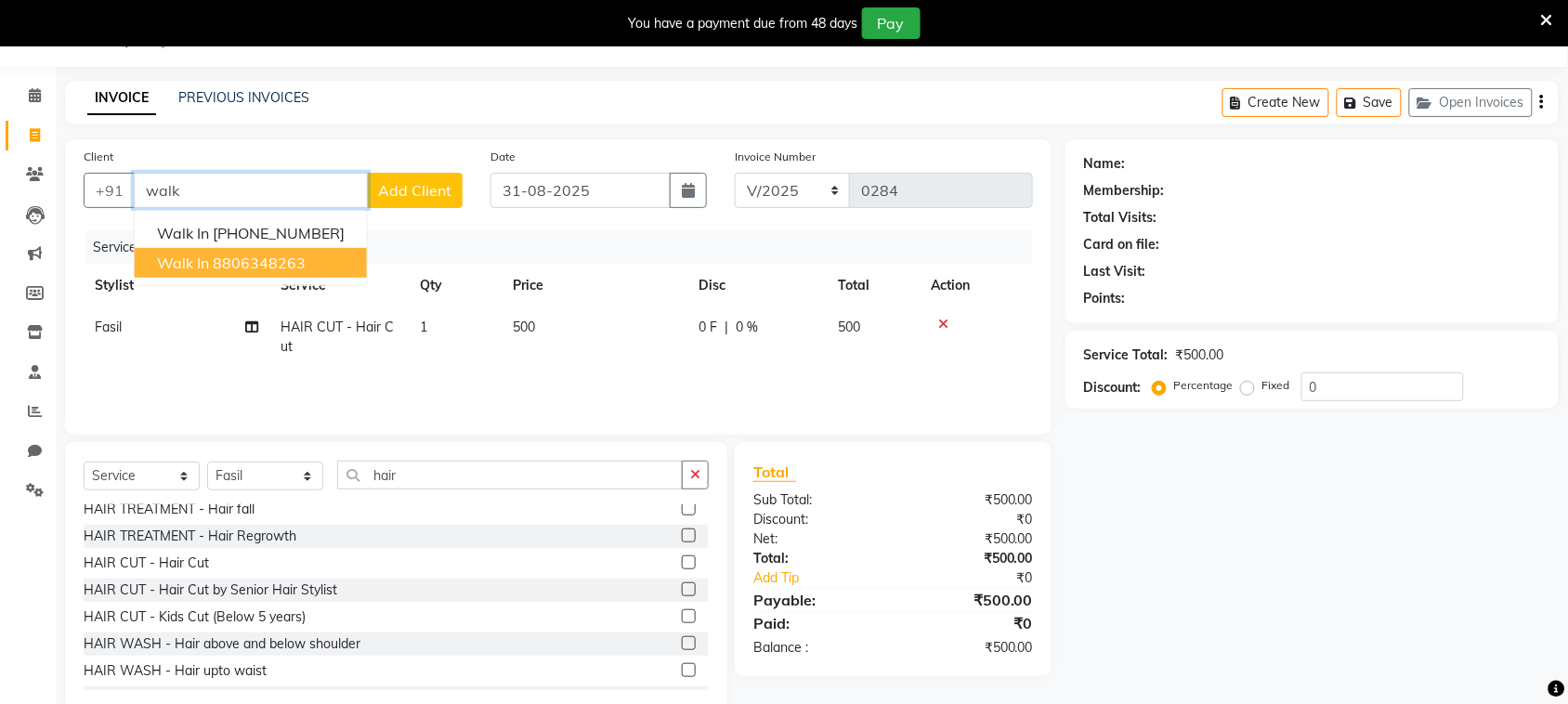
click at [333, 255] on button "walk in 8806348263" at bounding box center [251, 263] width 232 height 30
type input "8806348263"
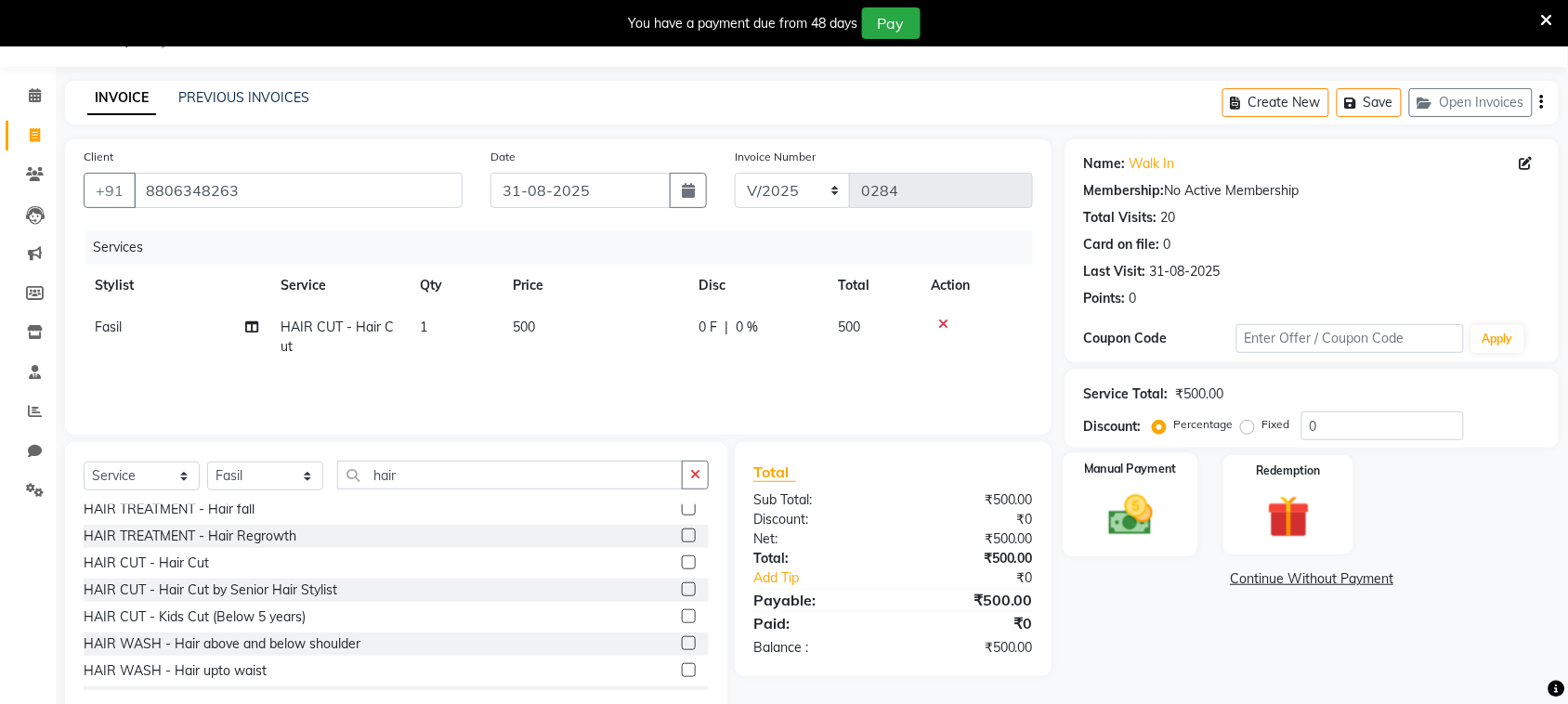
click at [1125, 493] on img at bounding box center [1130, 515] width 73 height 51
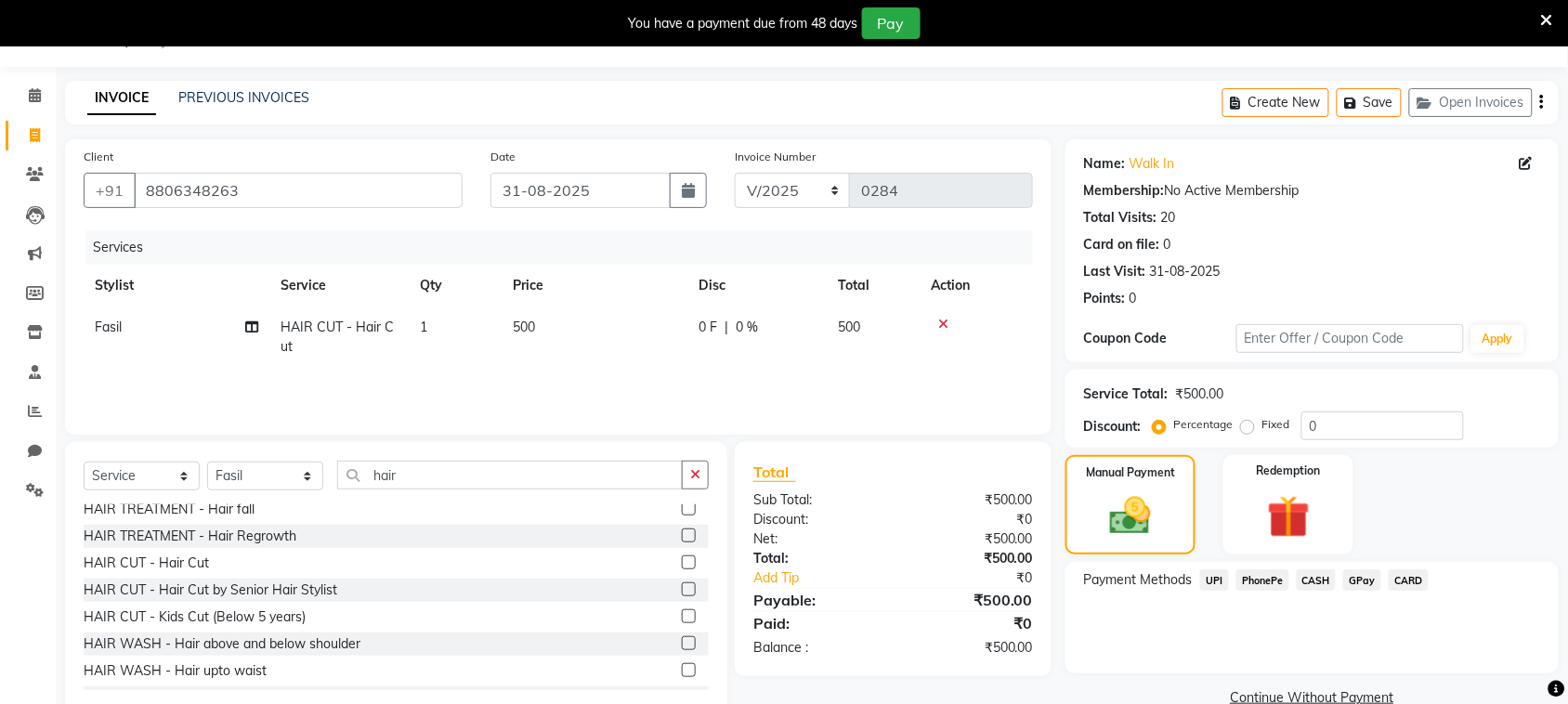
click at [1269, 587] on span "PhonePe" at bounding box center [1263, 580] width 53 height 22
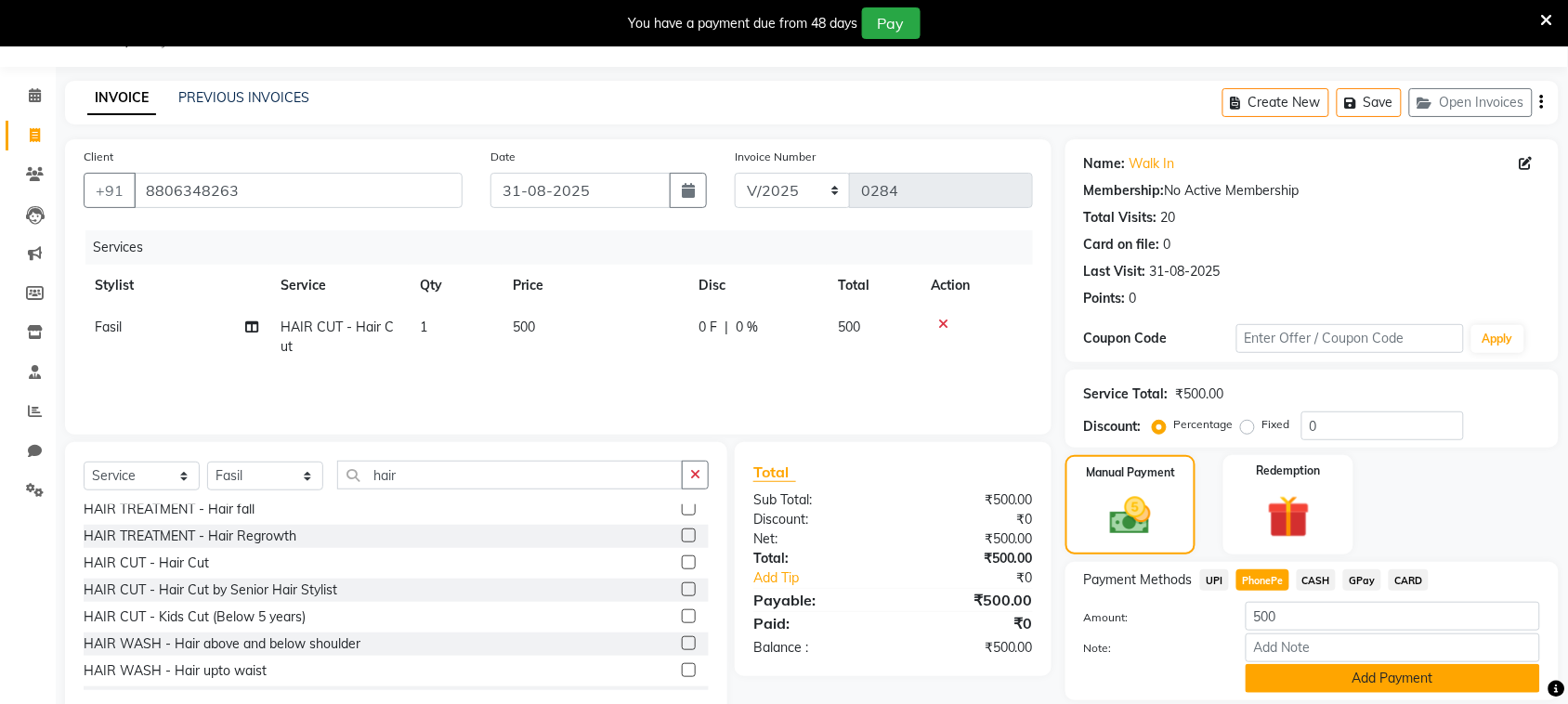
click at [1331, 679] on button "Add Payment" at bounding box center [1393, 679] width 294 height 29
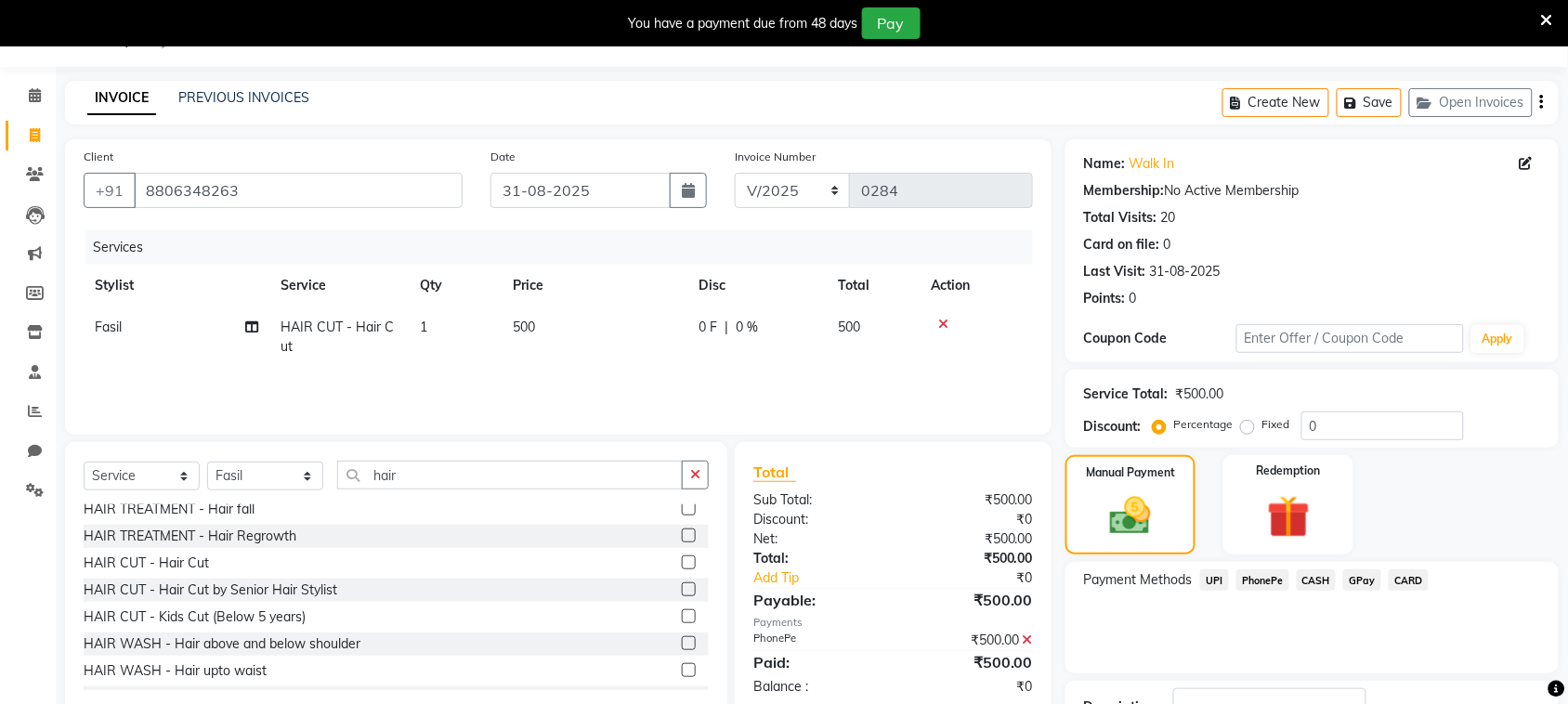
scroll to position [187, 0]
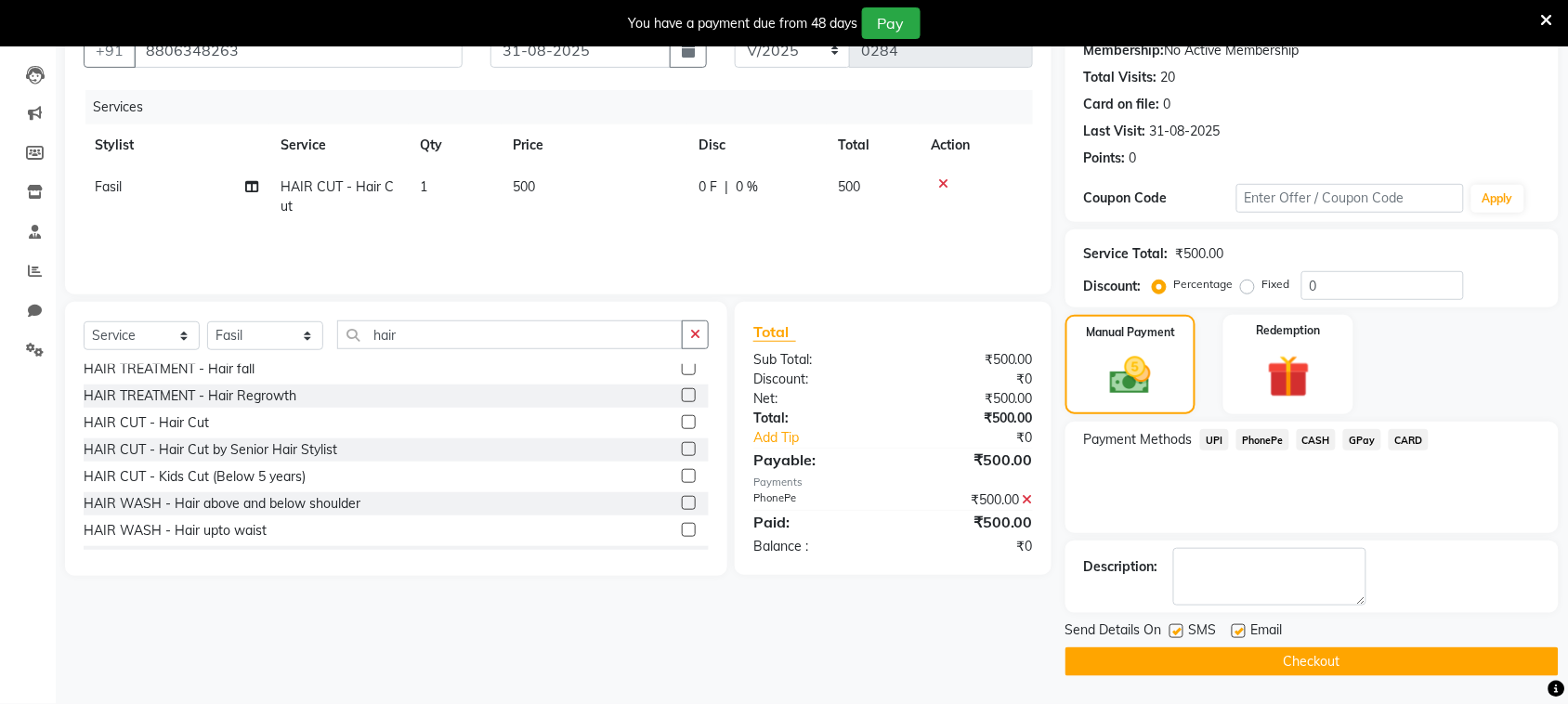
click at [1175, 629] on label at bounding box center [1176, 630] width 14 height 14
click at [1175, 629] on input "checkbox" at bounding box center [1175, 631] width 12 height 12
checkbox input "false"
click at [1187, 658] on button "Checkout" at bounding box center [1312, 662] width 493 height 29
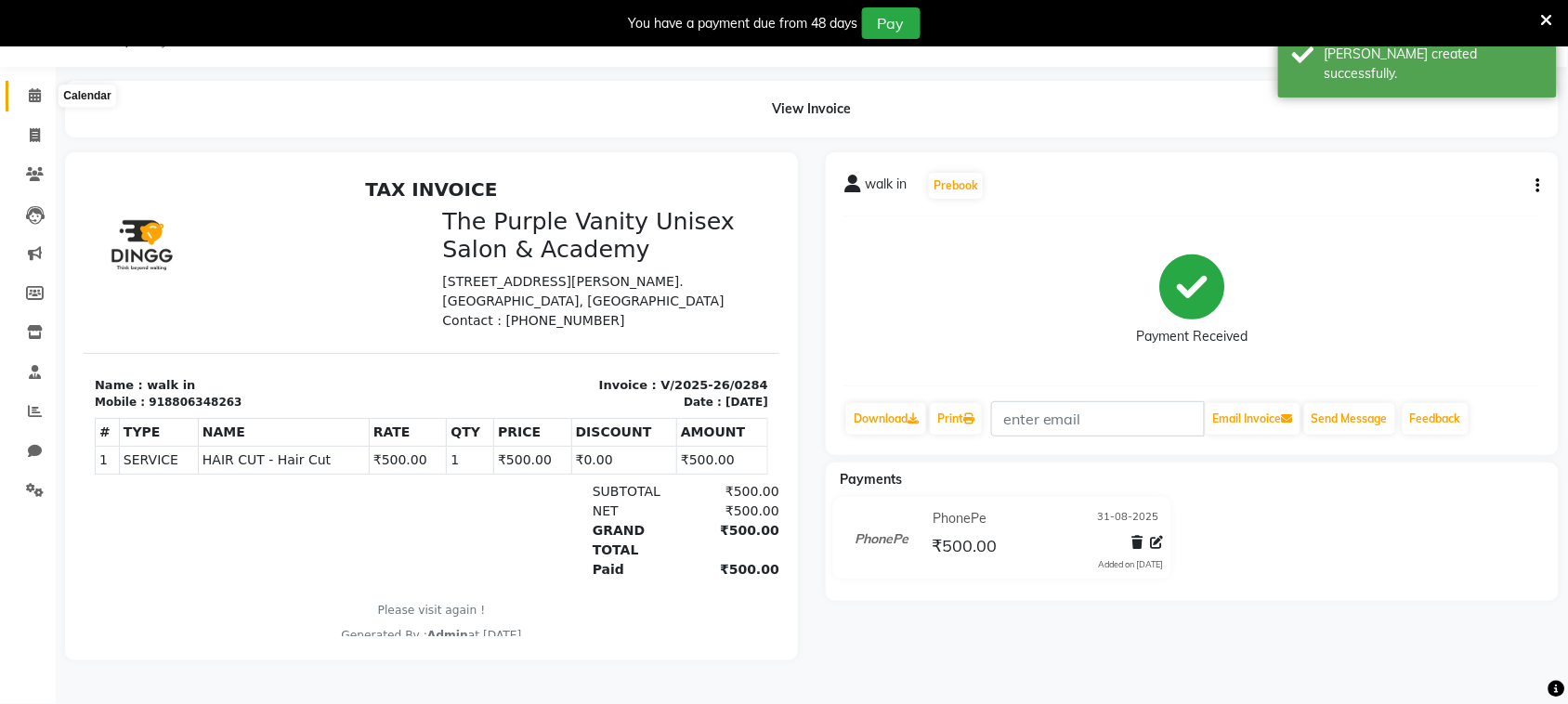
click at [31, 99] on icon at bounding box center [35, 95] width 12 height 14
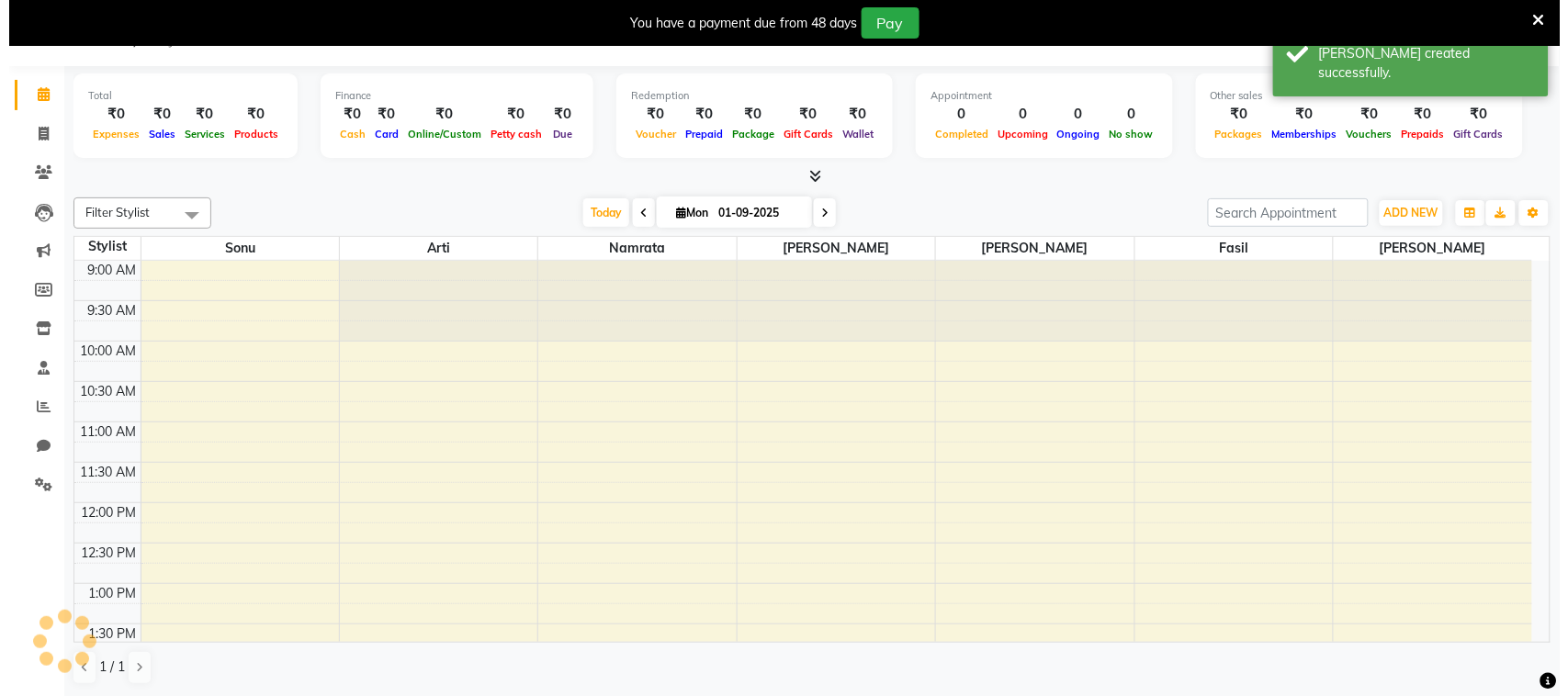
scroll to position [491, 0]
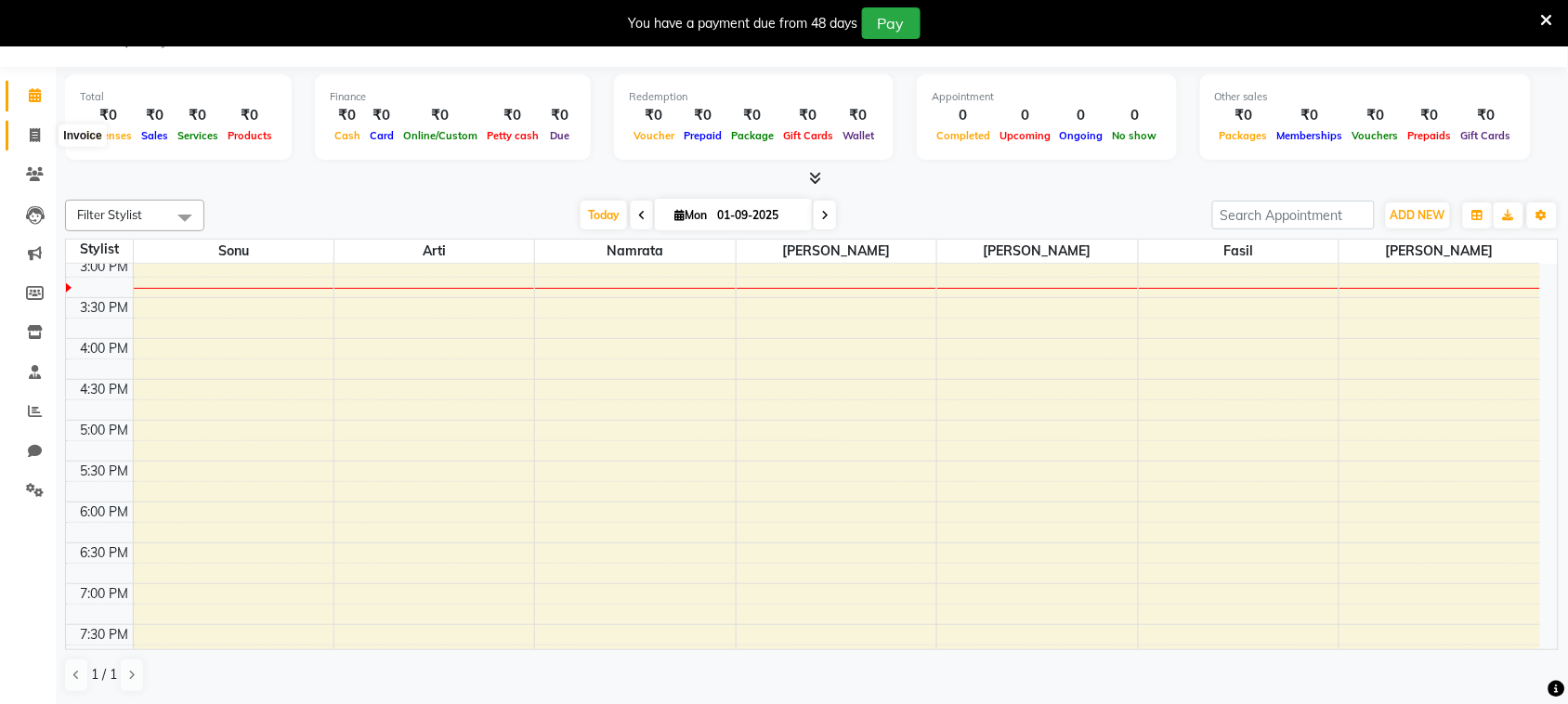
click at [33, 137] on icon at bounding box center [35, 135] width 10 height 14
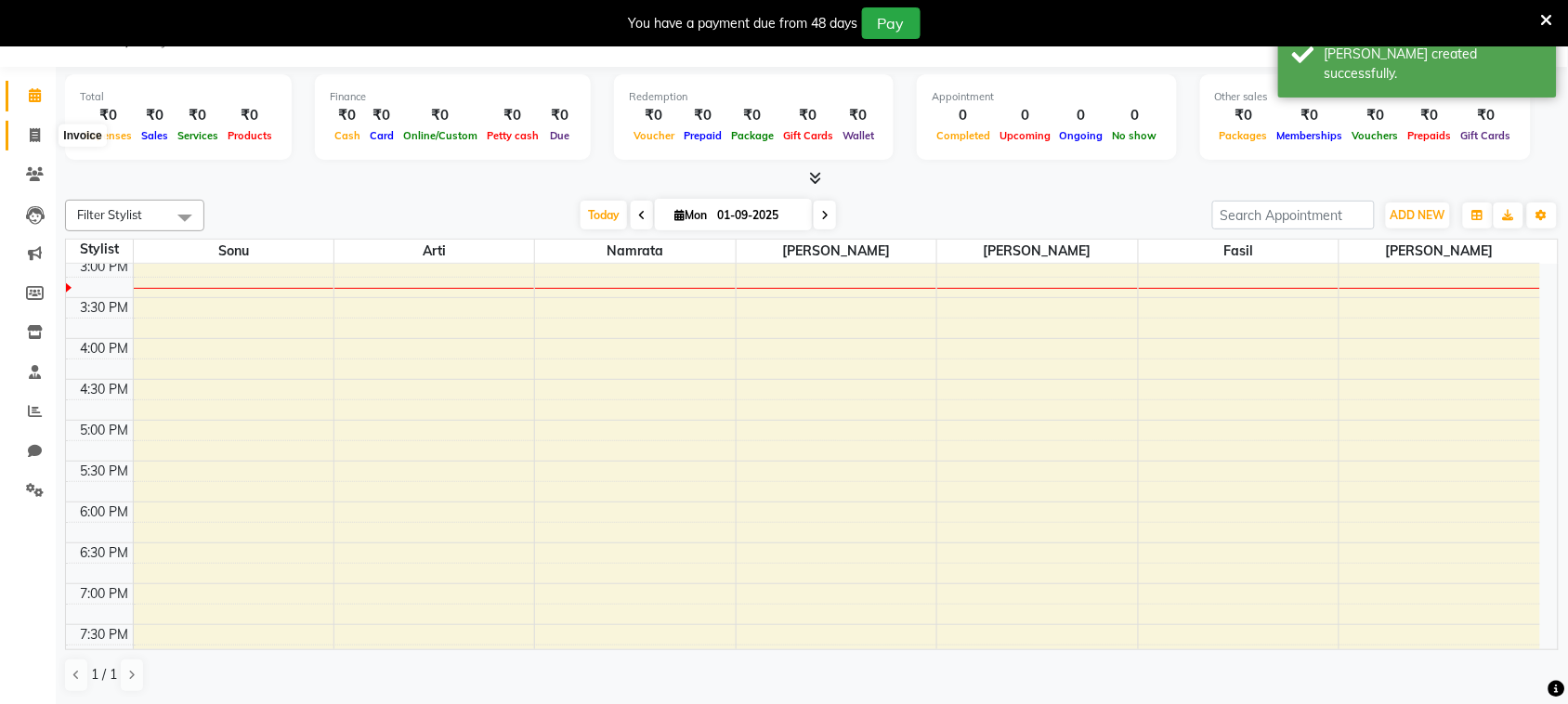
select select "7947"
select select "service"
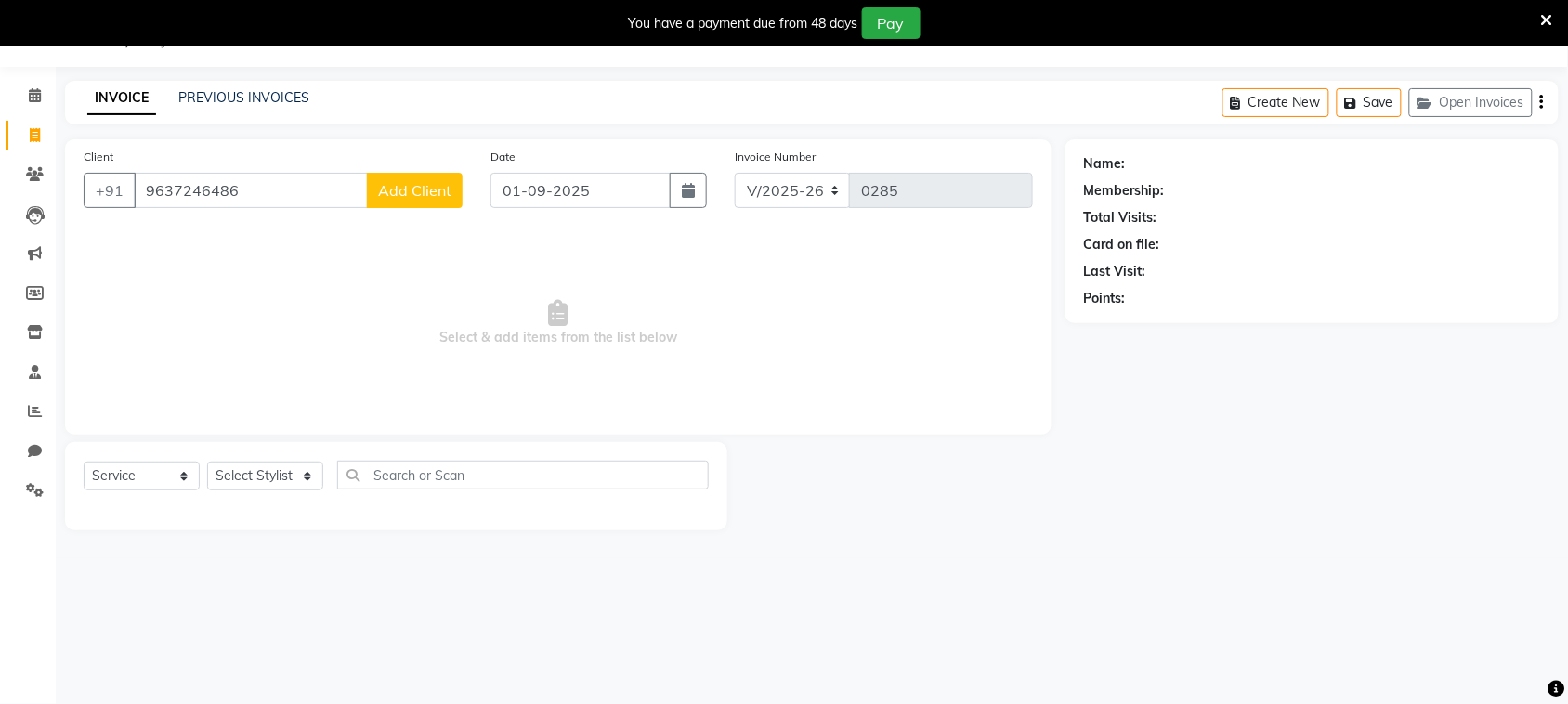
type input "9637246486"
click at [392, 184] on span "Add Client" at bounding box center [415, 190] width 74 height 19
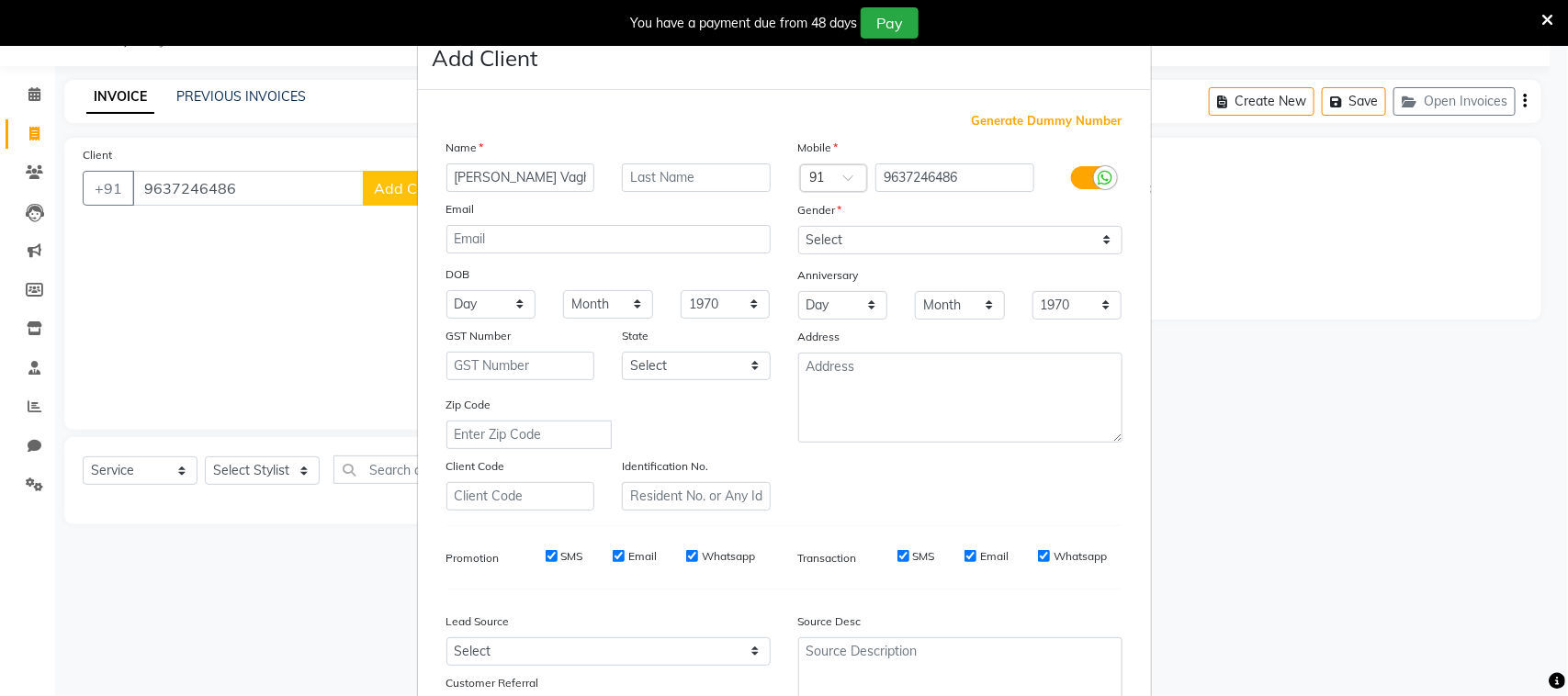
type input "[PERSON_NAME] Vaghle"
click at [860, 239] on select "Select [DEMOGRAPHIC_DATA] [DEMOGRAPHIC_DATA] Other Prefer Not To Say" at bounding box center [961, 239] width 324 height 29
select select "[DEMOGRAPHIC_DATA]"
click at [798, 225] on select "Select [DEMOGRAPHIC_DATA] [DEMOGRAPHIC_DATA] Other Prefer Not To Say" at bounding box center [961, 239] width 324 height 29
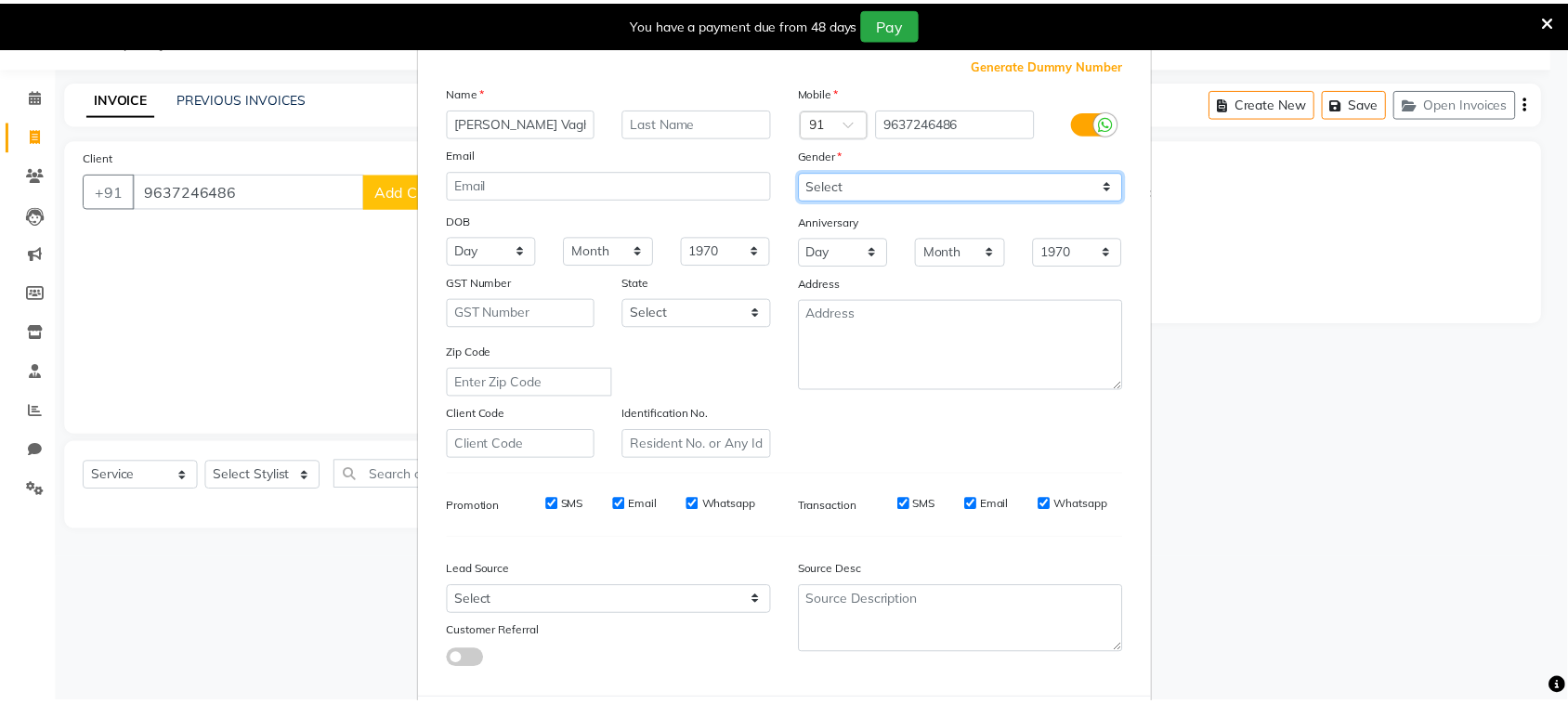
scroll to position [146, 0]
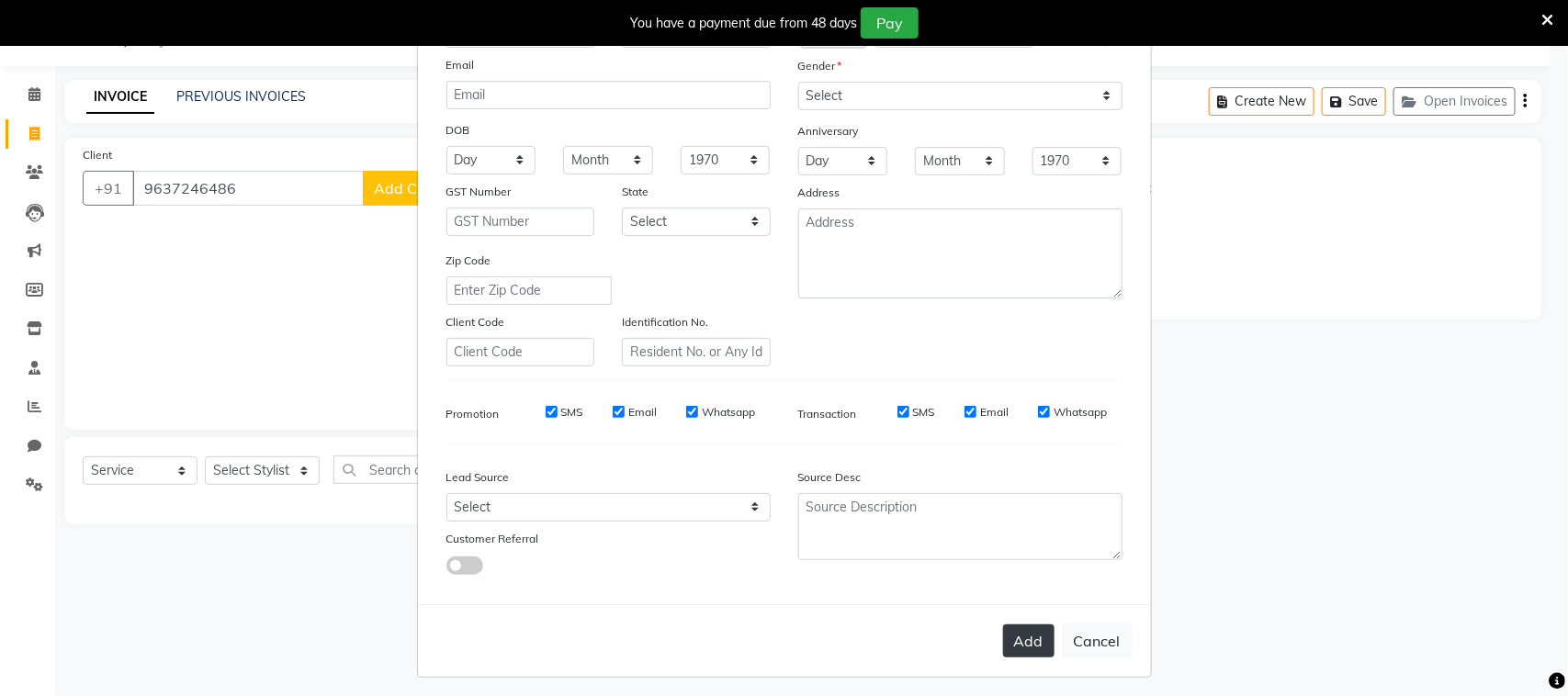
click at [1022, 645] on button "Add" at bounding box center [1028, 640] width 51 height 33
select select
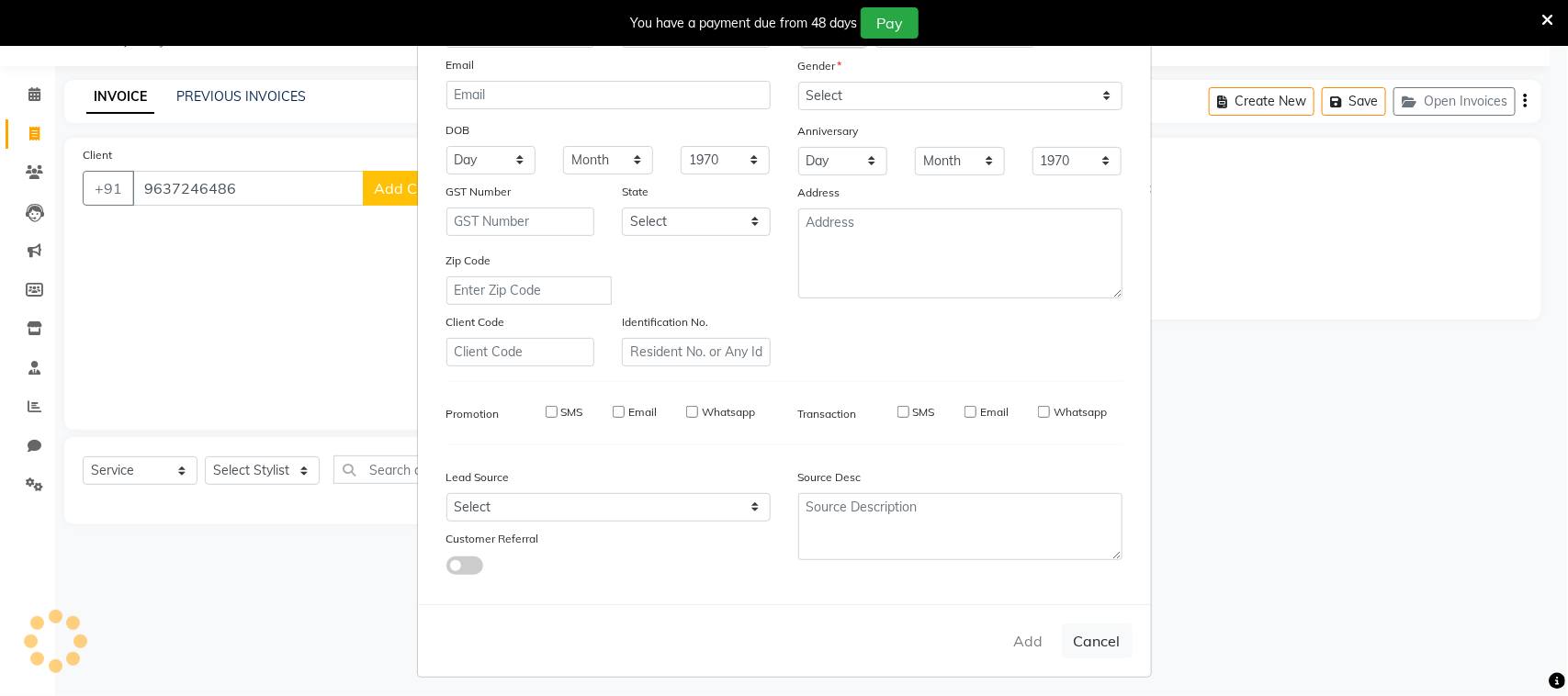
select select
checkbox input "false"
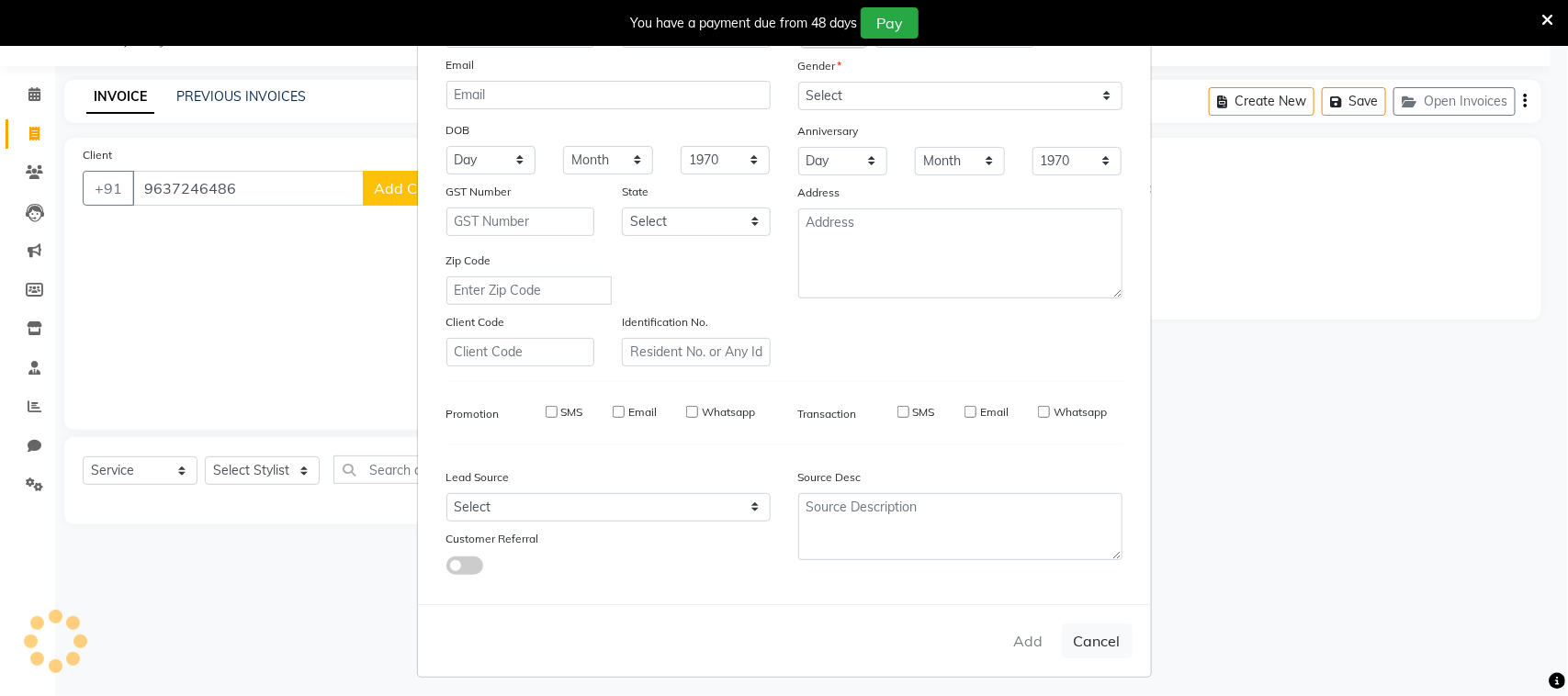
checkbox input "false"
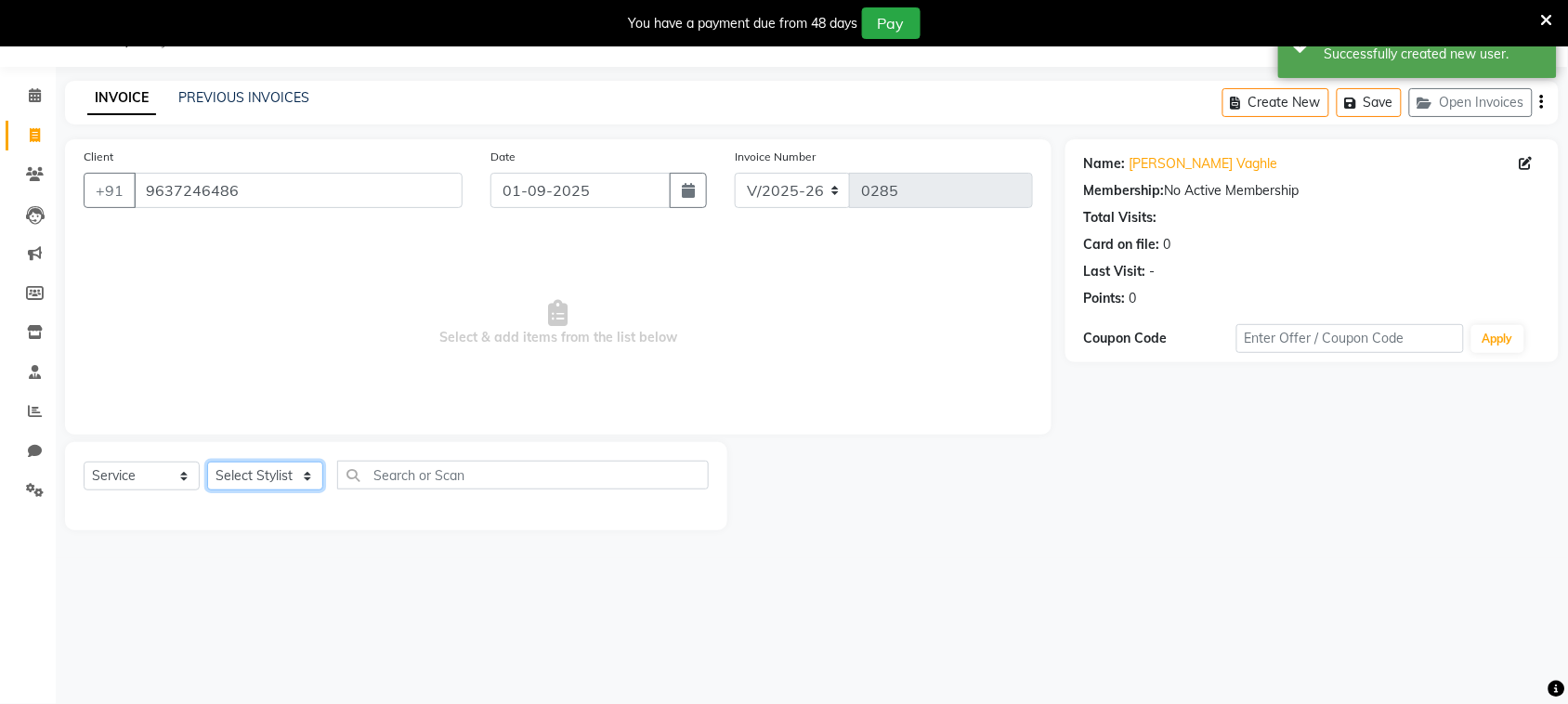
click at [265, 479] on select "Select Stylist [PERSON_NAME] [PERSON_NAME] [PERSON_NAME] [PERSON_NAME] [PERSON_…" at bounding box center [265, 476] width 116 height 29
select select "87143"
click at [207, 462] on select "Select Stylist [PERSON_NAME] [PERSON_NAME] [PERSON_NAME] [PERSON_NAME] [PERSON_…" at bounding box center [265, 476] width 116 height 29
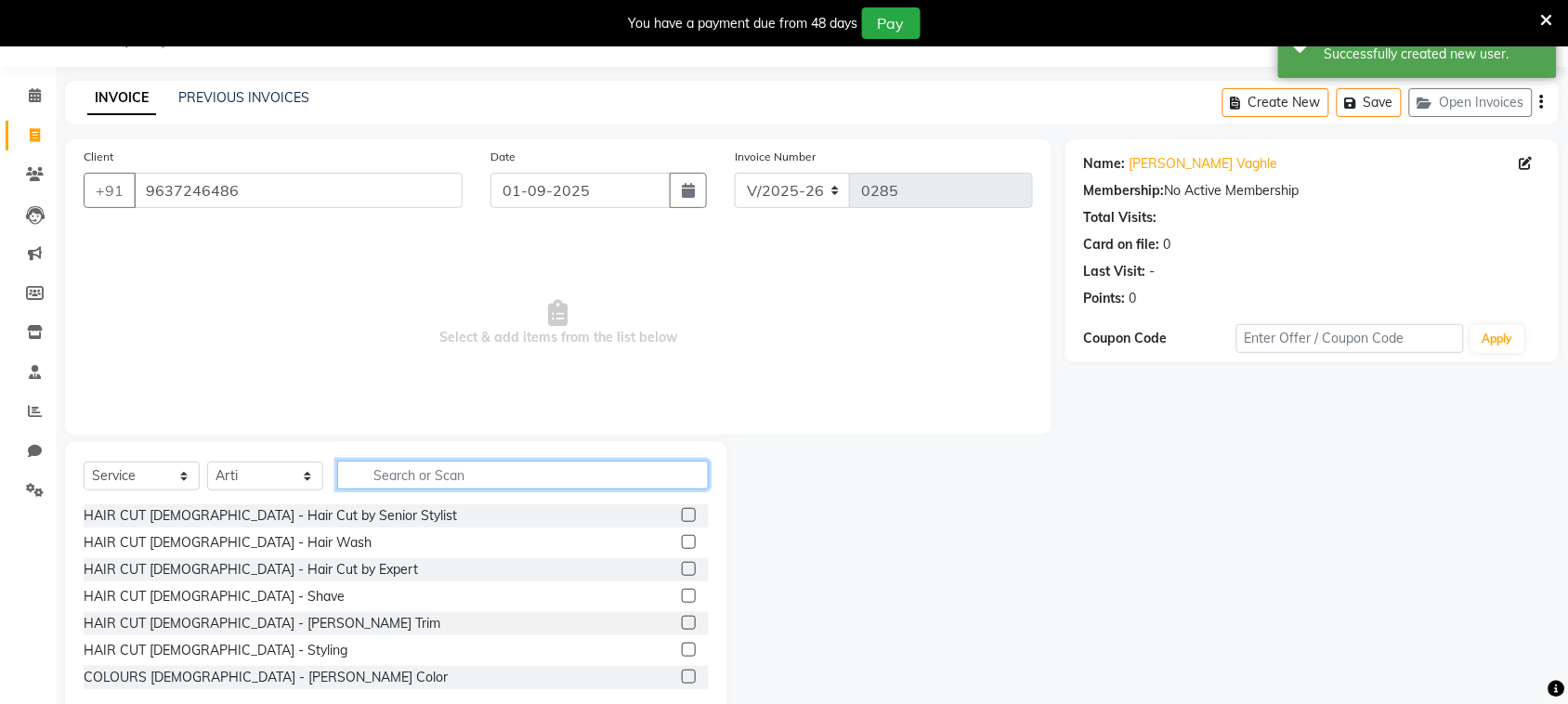
click at [400, 466] on input "text" at bounding box center [523, 475] width 371 height 29
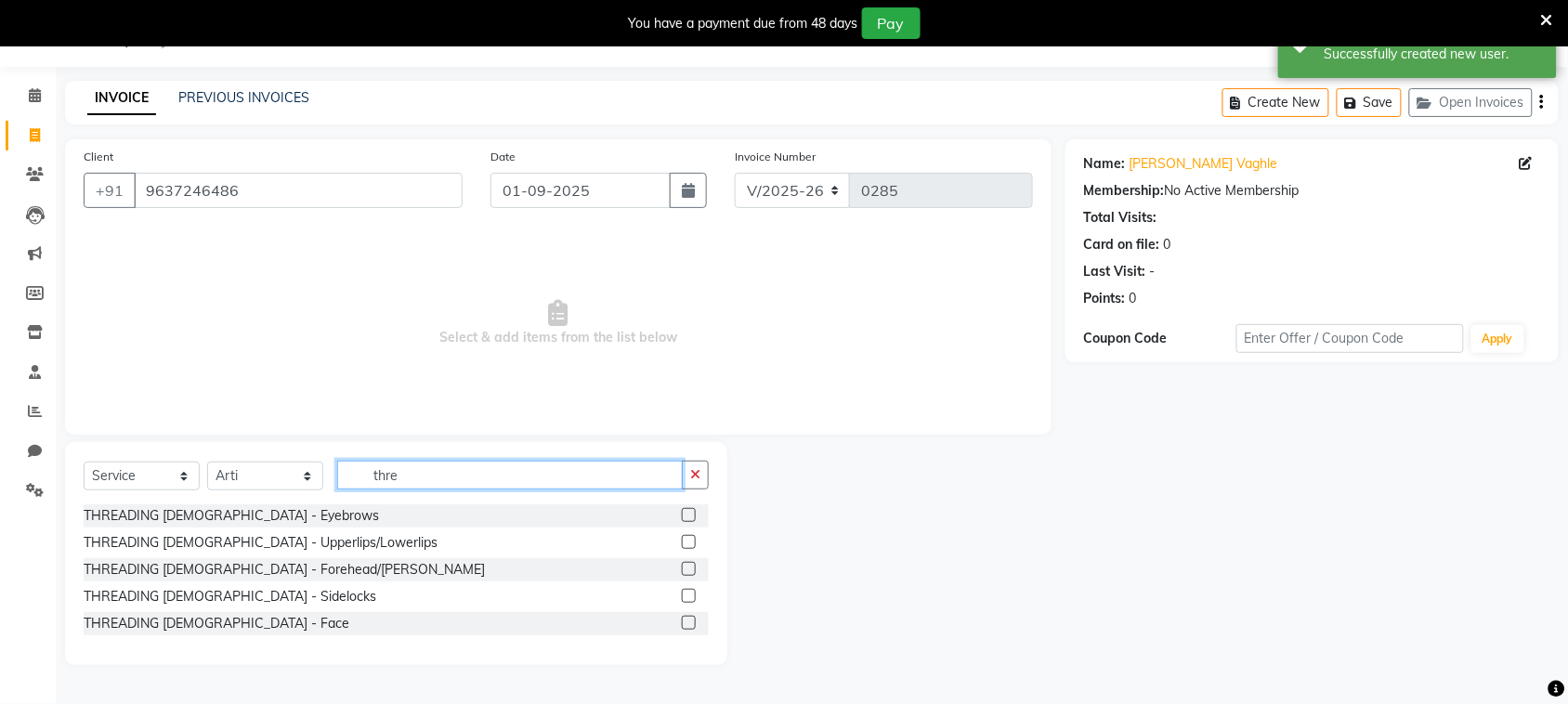
type input "thre"
click at [690, 517] on label at bounding box center [689, 515] width 14 height 14
click at [690, 517] on input "checkbox" at bounding box center [688, 516] width 12 height 12
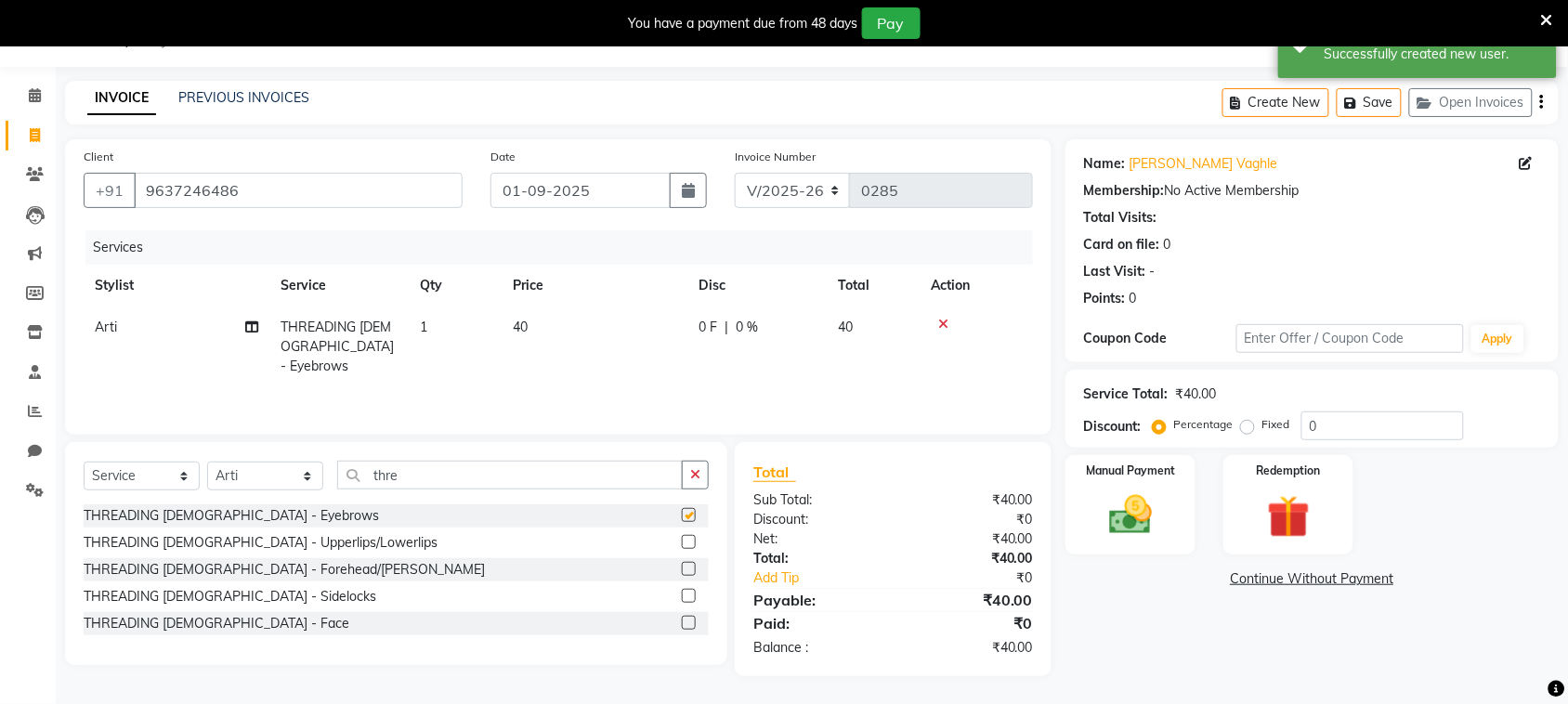
checkbox input "false"
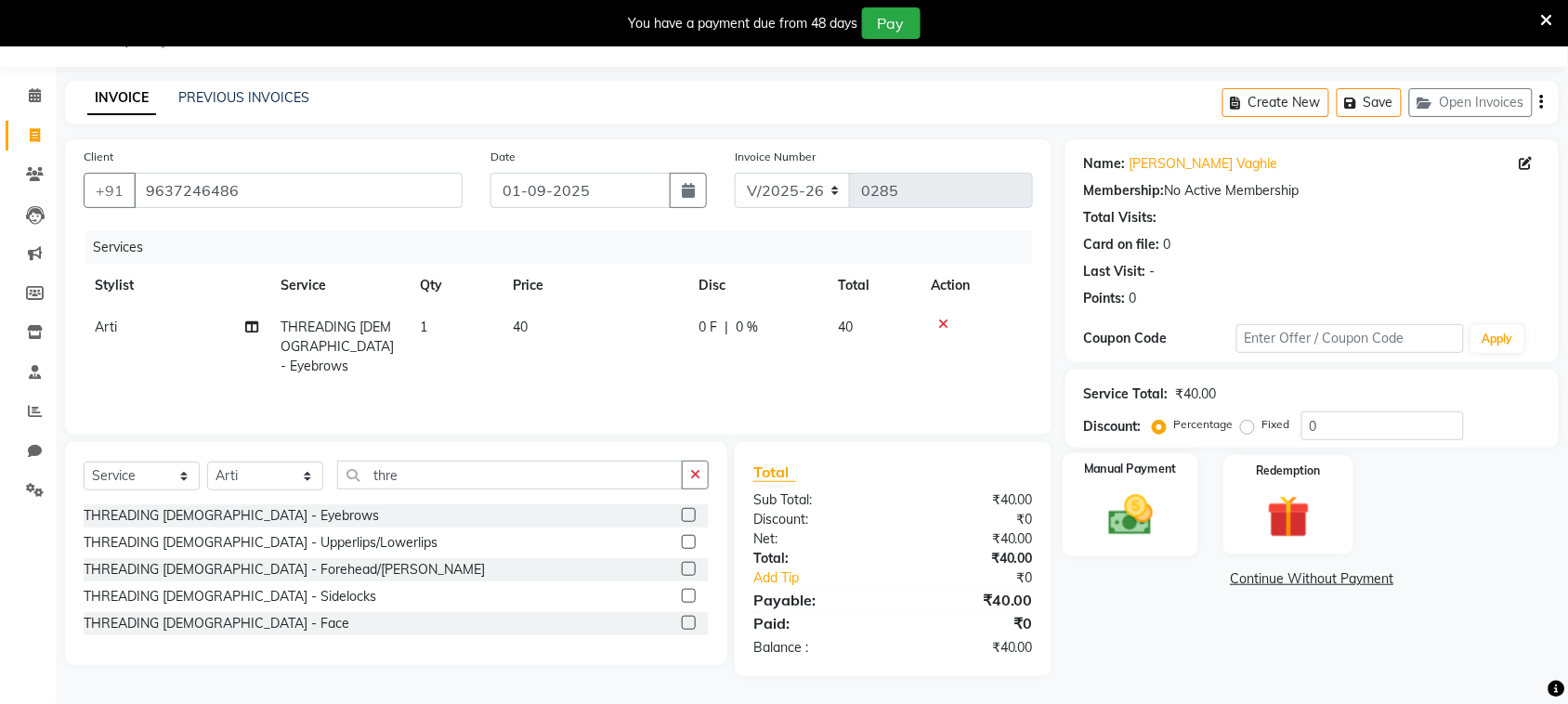
click at [1144, 489] on img at bounding box center [1130, 515] width 73 height 51
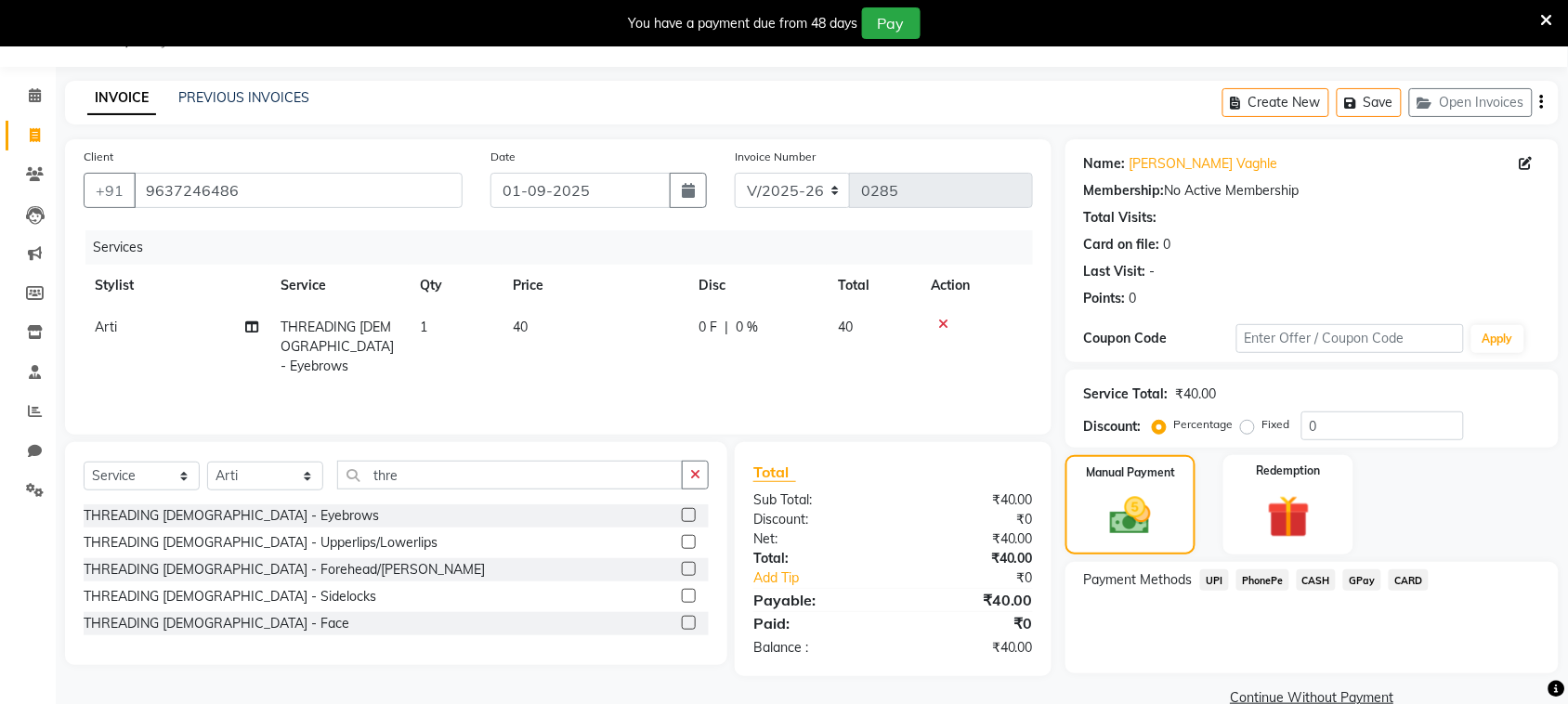
click at [1269, 581] on span "PhonePe" at bounding box center [1263, 580] width 53 height 22
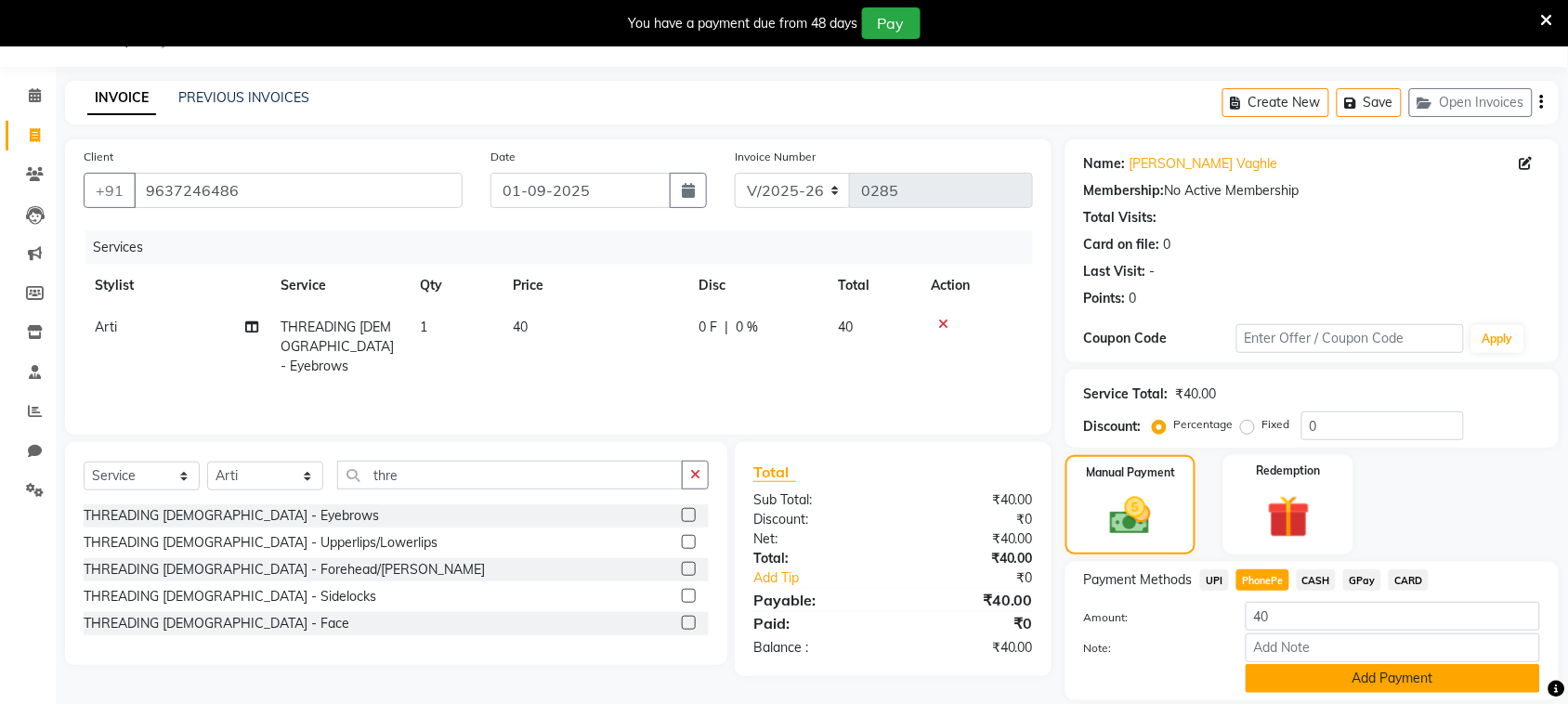
click at [1298, 679] on button "Add Payment" at bounding box center [1393, 679] width 294 height 29
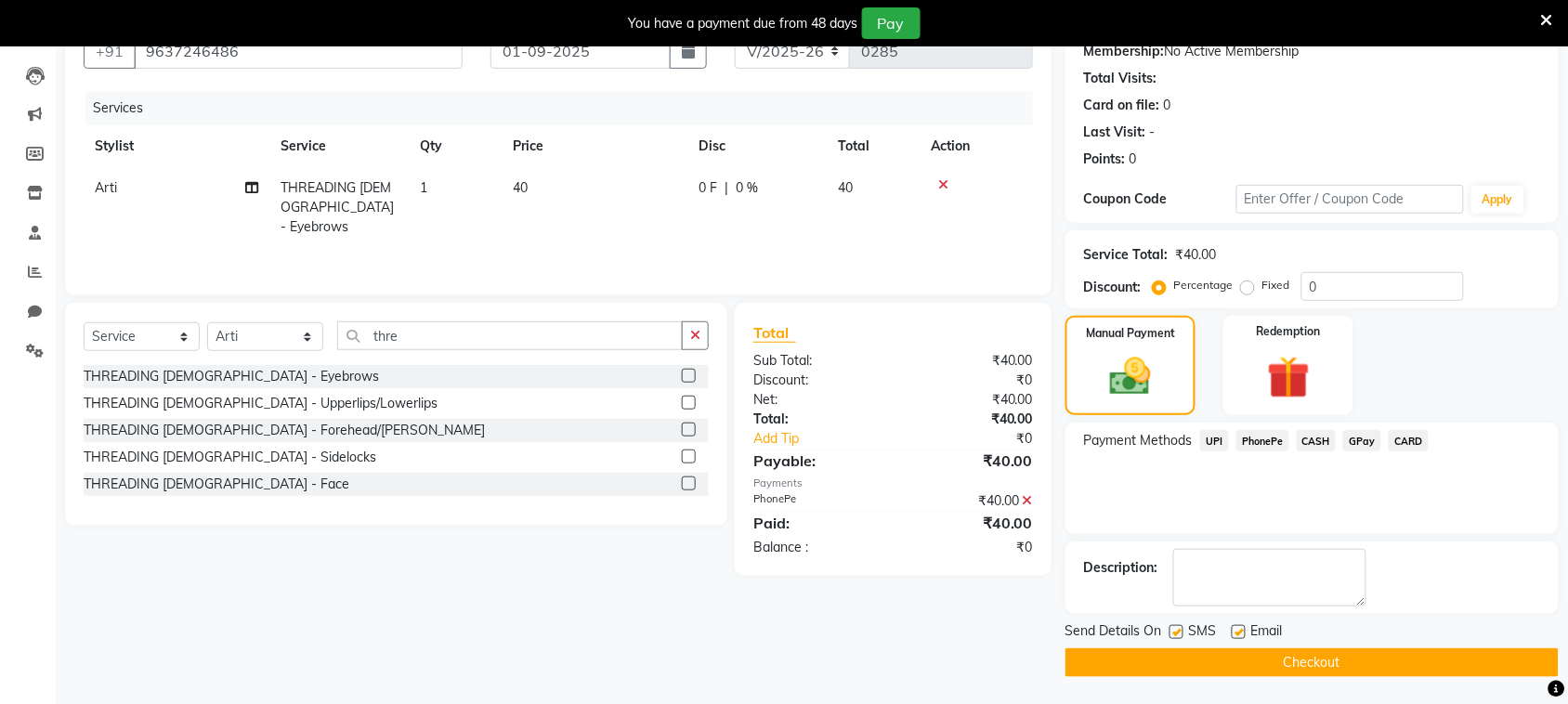
scroll to position [187, 0]
click at [1177, 634] on label at bounding box center [1176, 630] width 14 height 14
click at [1177, 634] on input "checkbox" at bounding box center [1175, 631] width 12 height 12
checkbox input "false"
click at [1194, 662] on button "Checkout" at bounding box center [1312, 662] width 493 height 29
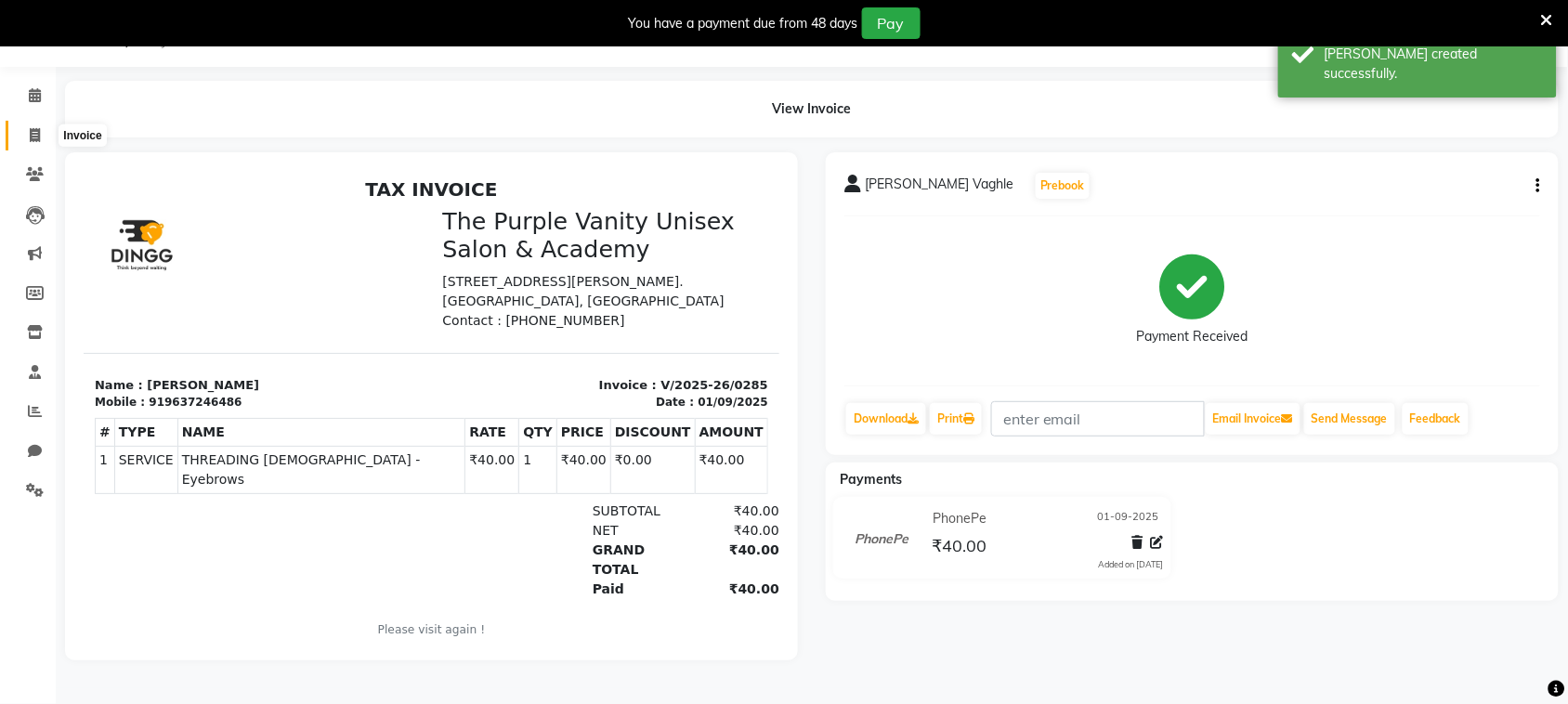
click at [31, 128] on icon at bounding box center [35, 135] width 10 height 14
select select "service"
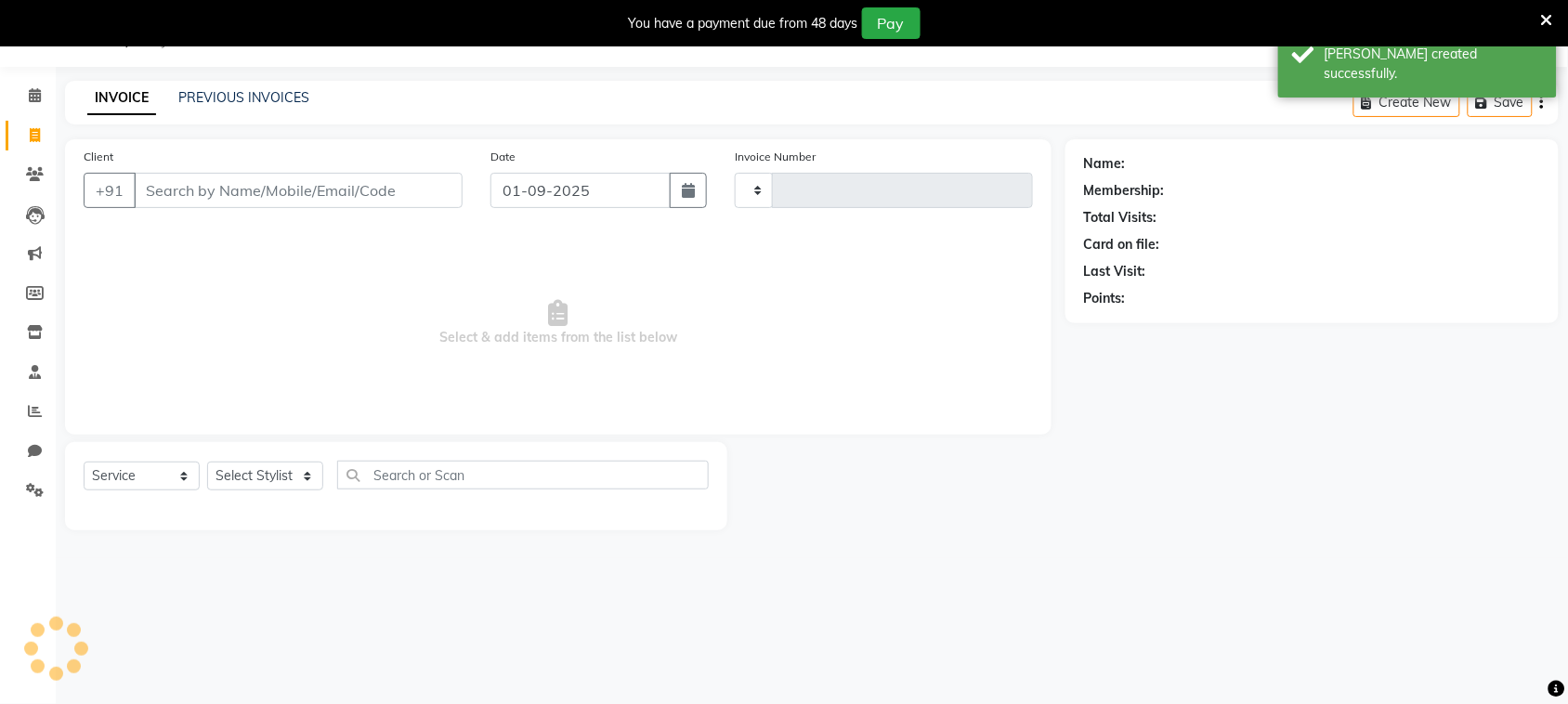
type input "0286"
select select "7947"
click at [200, 179] on input "Client" at bounding box center [298, 189] width 329 height 35
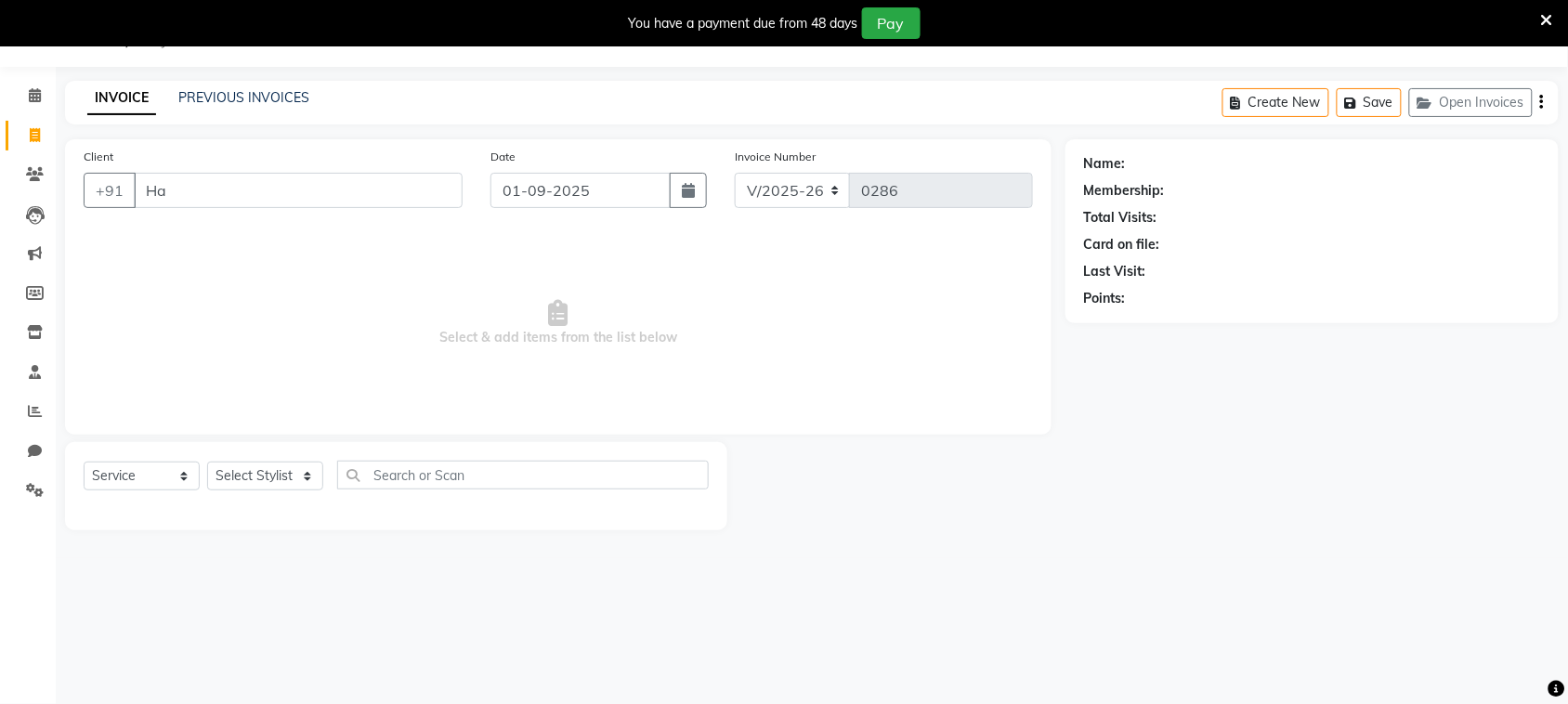
type input "H"
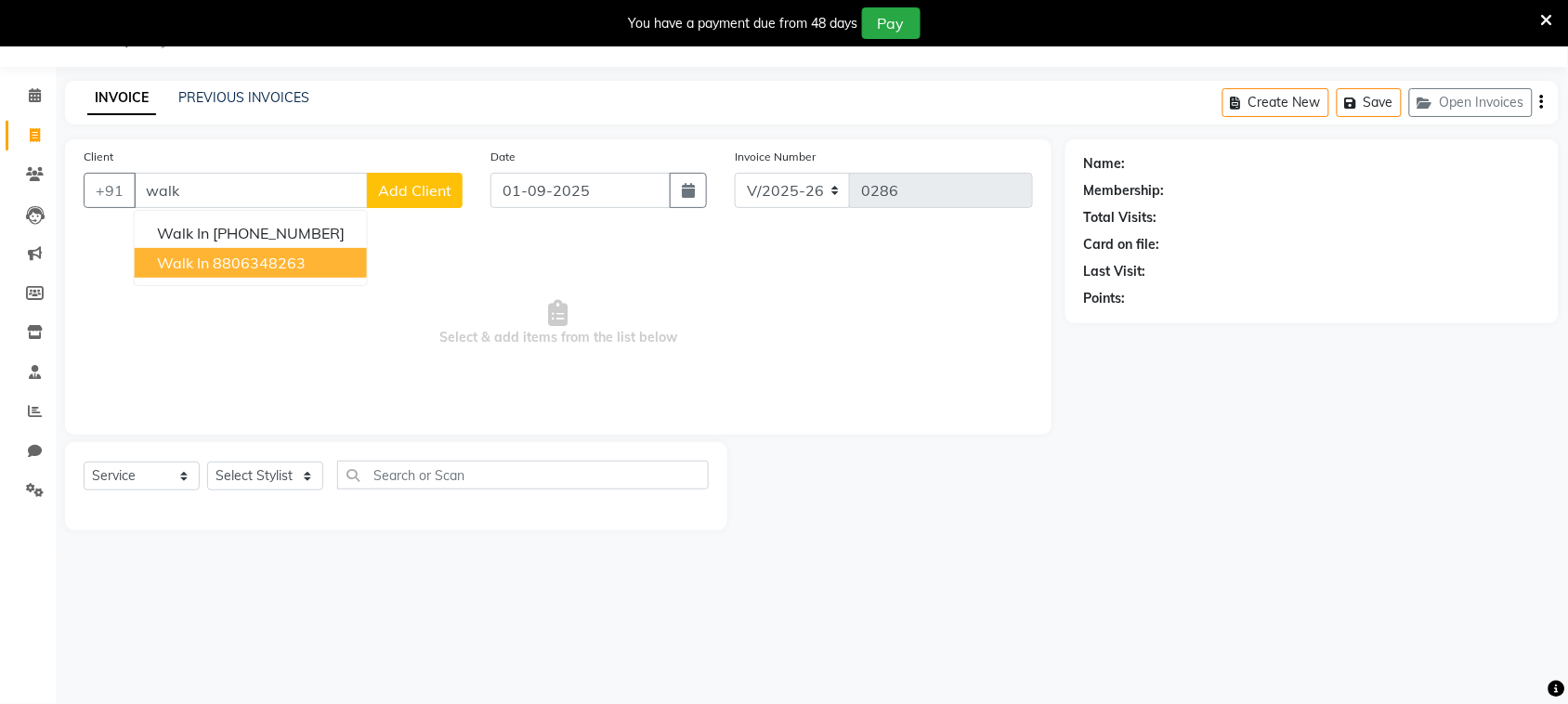
click at [227, 276] on button "walk in 8806348263" at bounding box center [251, 263] width 232 height 30
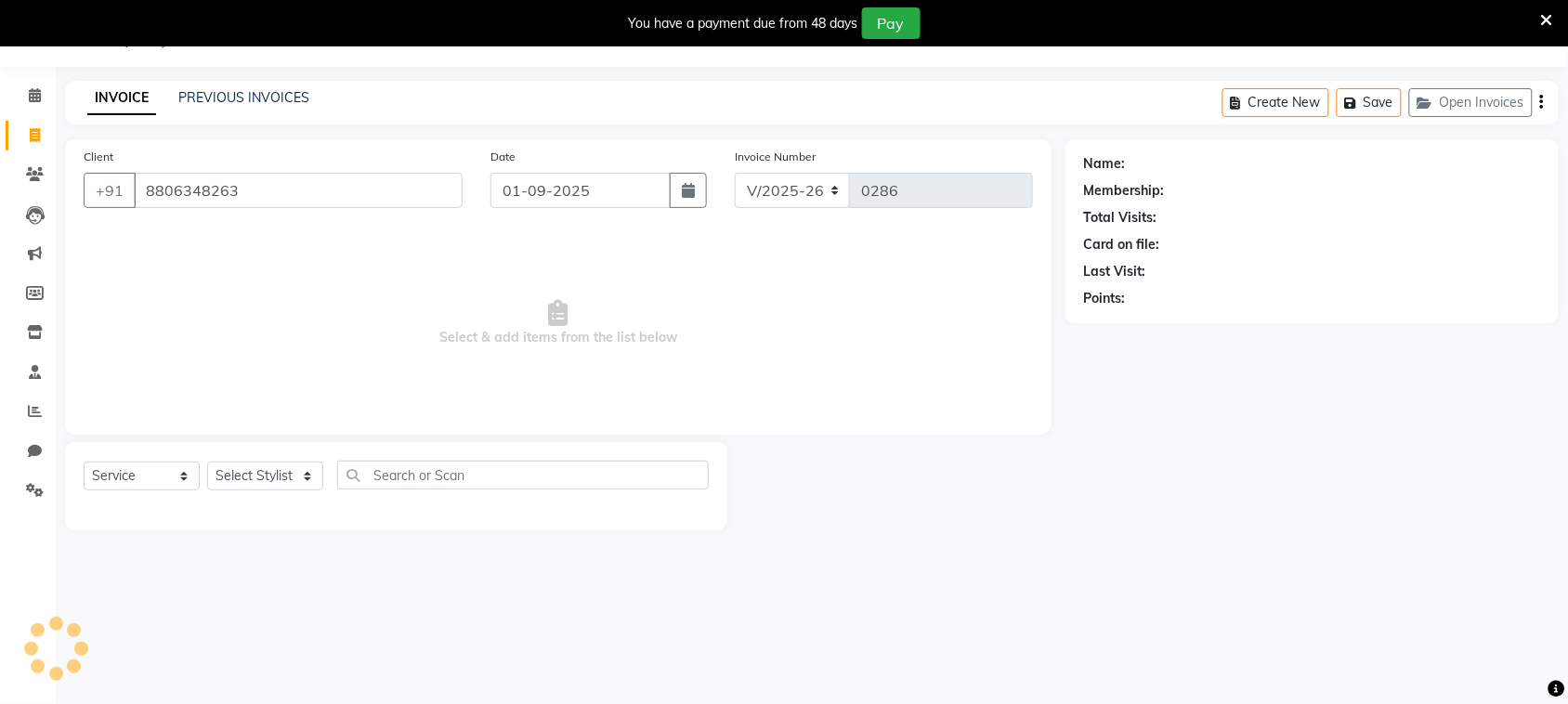
type input "8806348263"
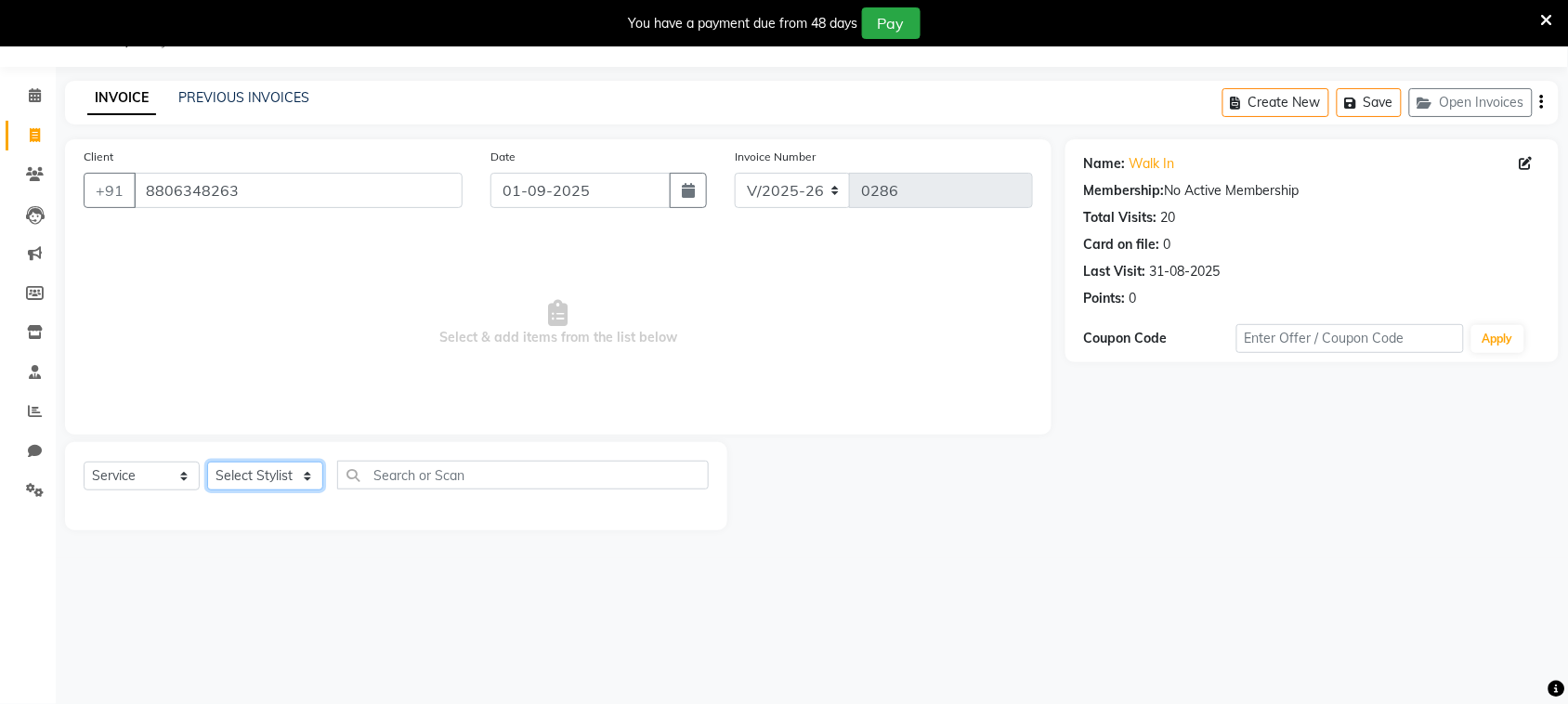
click at [286, 475] on select "Select Stylist [PERSON_NAME] [PERSON_NAME] [PERSON_NAME] [PERSON_NAME] [PERSON_…" at bounding box center [265, 476] width 116 height 29
select select "87293"
click at [207, 462] on select "Select Stylist [PERSON_NAME] [PERSON_NAME] [PERSON_NAME] [PERSON_NAME] [PERSON_…" at bounding box center [265, 476] width 116 height 29
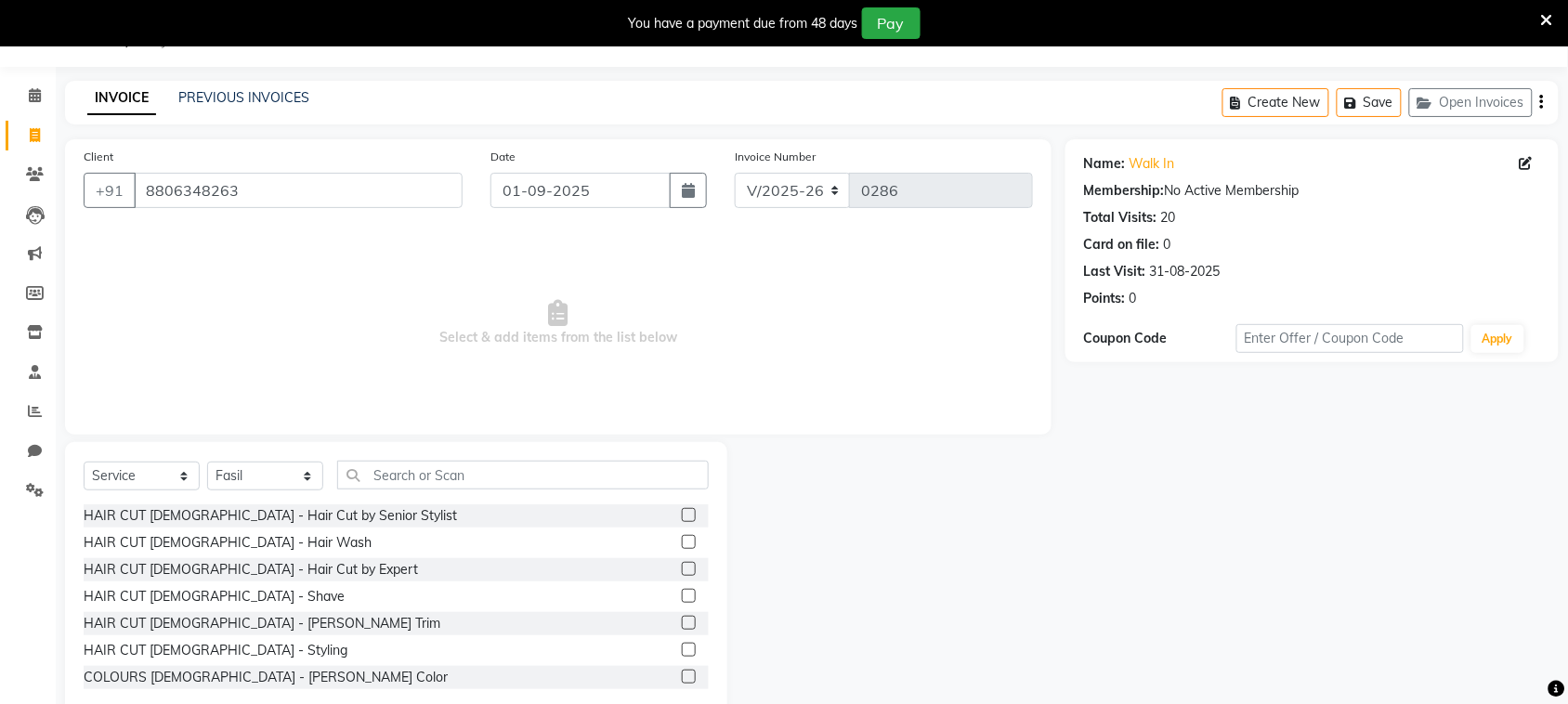
click at [682, 512] on label at bounding box center [689, 515] width 14 height 14
click at [682, 512] on input "checkbox" at bounding box center [688, 516] width 12 height 12
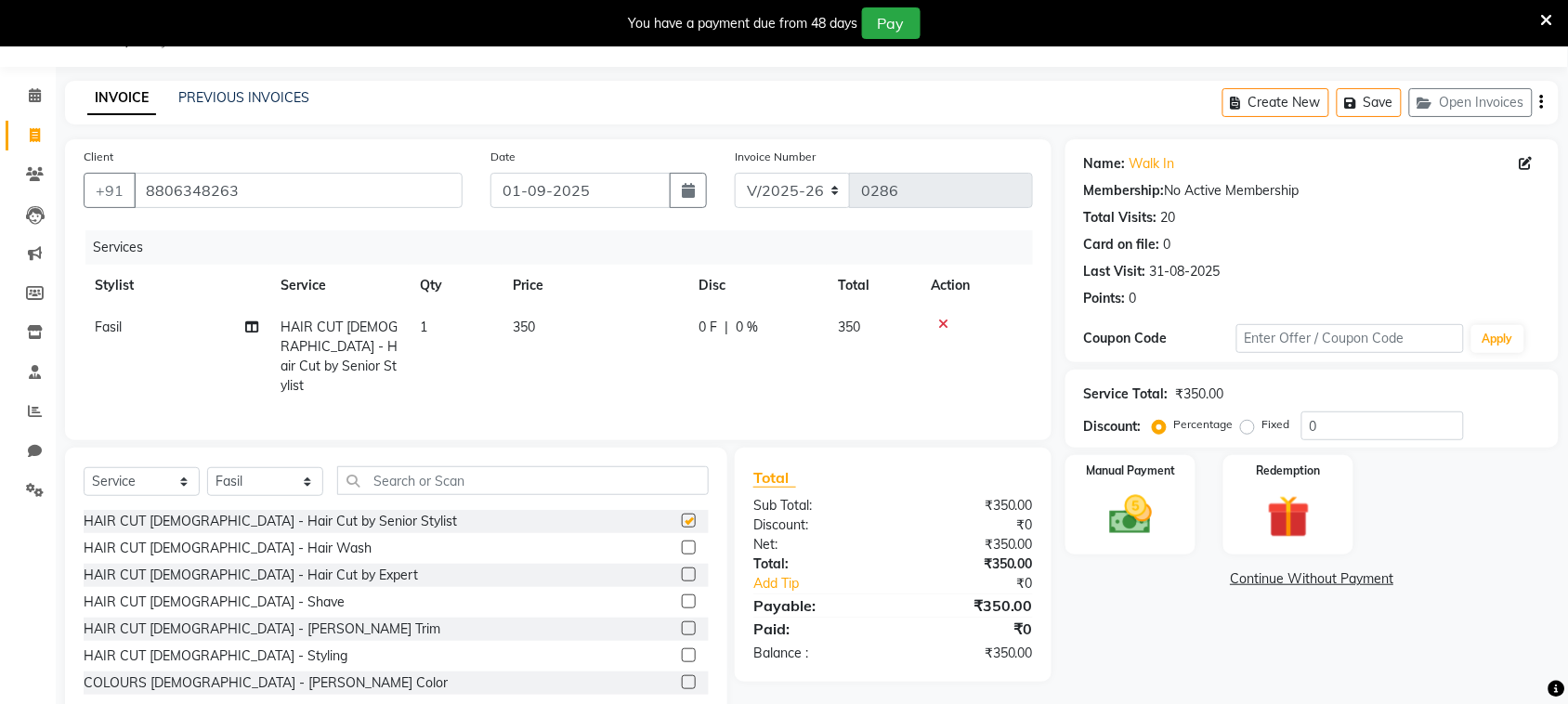
checkbox input "false"
click at [710, 325] on span "0 F" at bounding box center [708, 327] width 19 height 20
select select "87293"
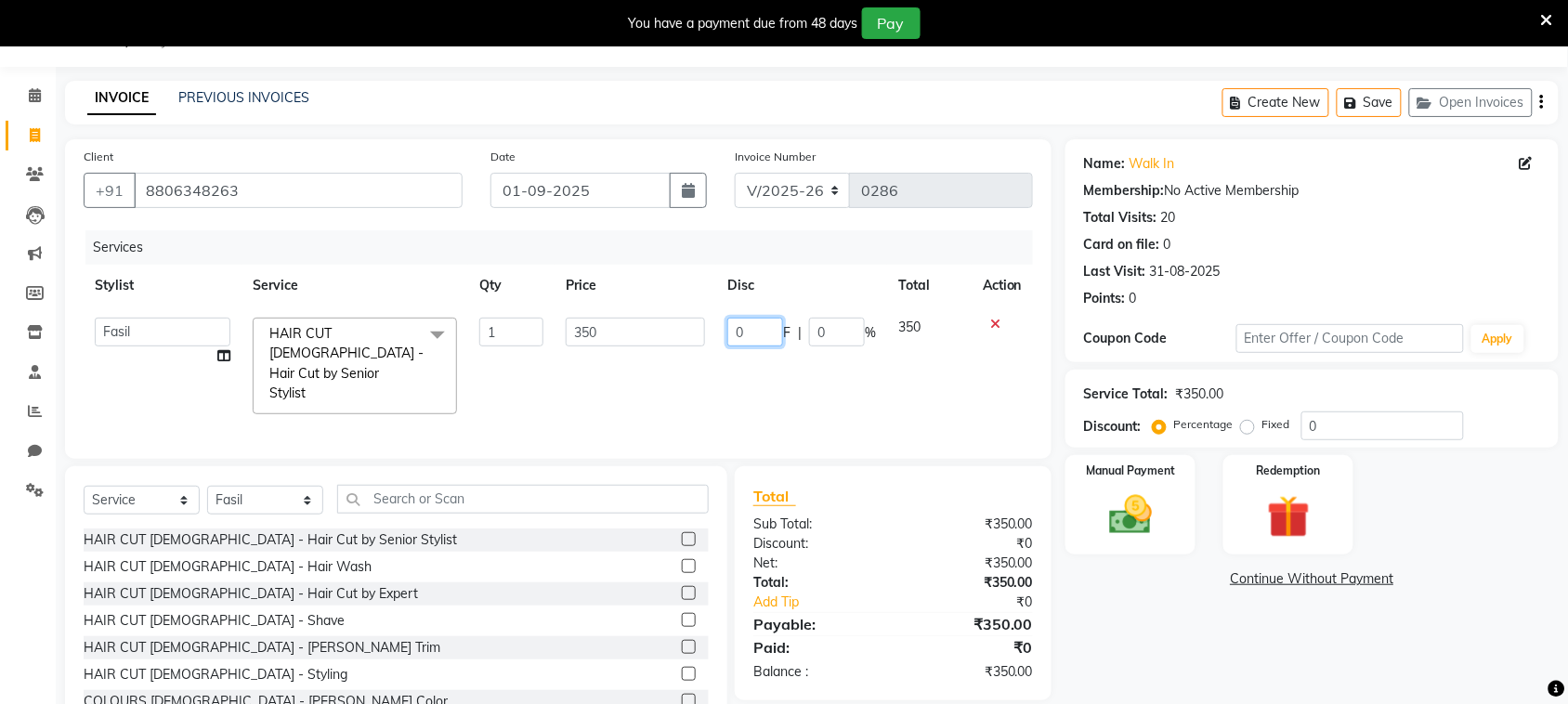
click at [746, 336] on input "0" at bounding box center [755, 332] width 56 height 29
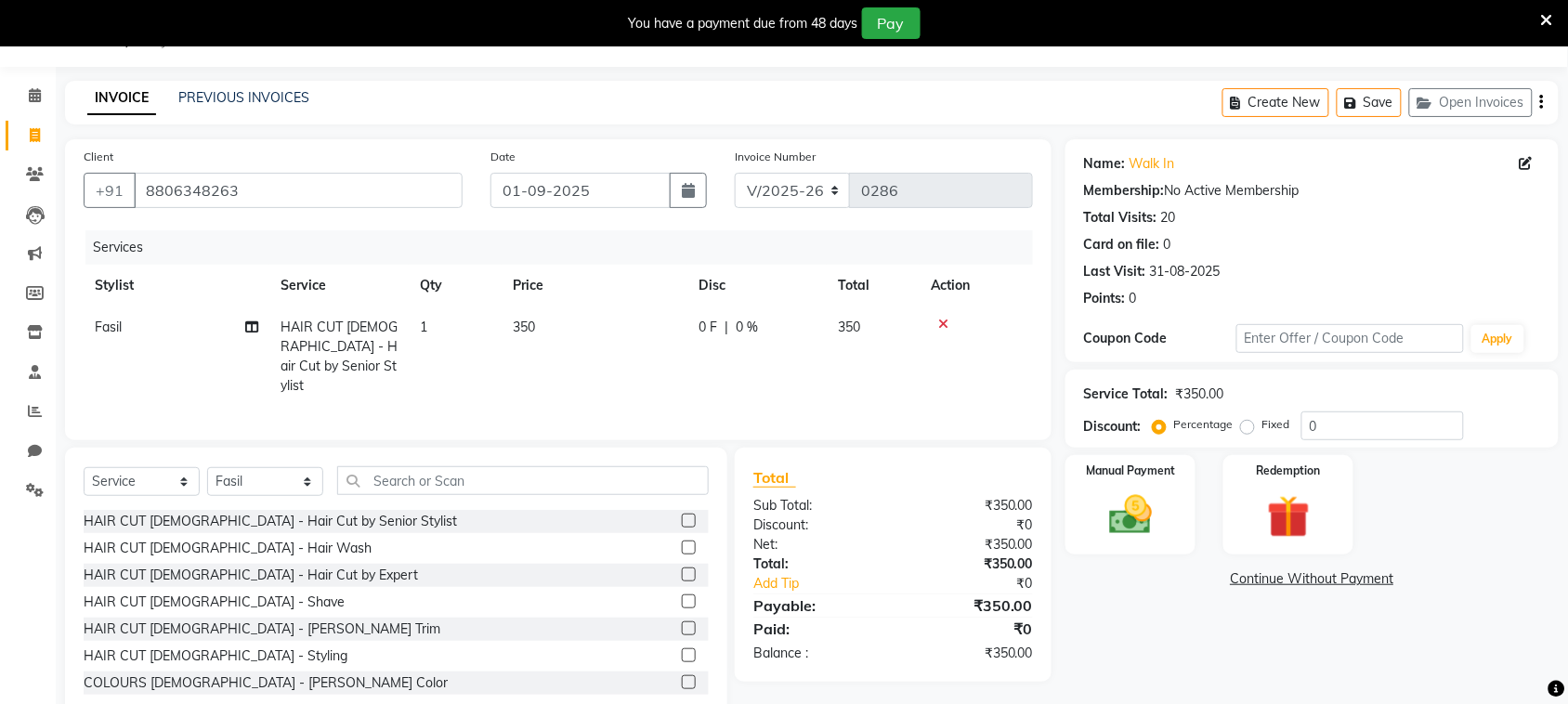
click at [535, 321] on span "350" at bounding box center [524, 327] width 23 height 17
select select "87293"
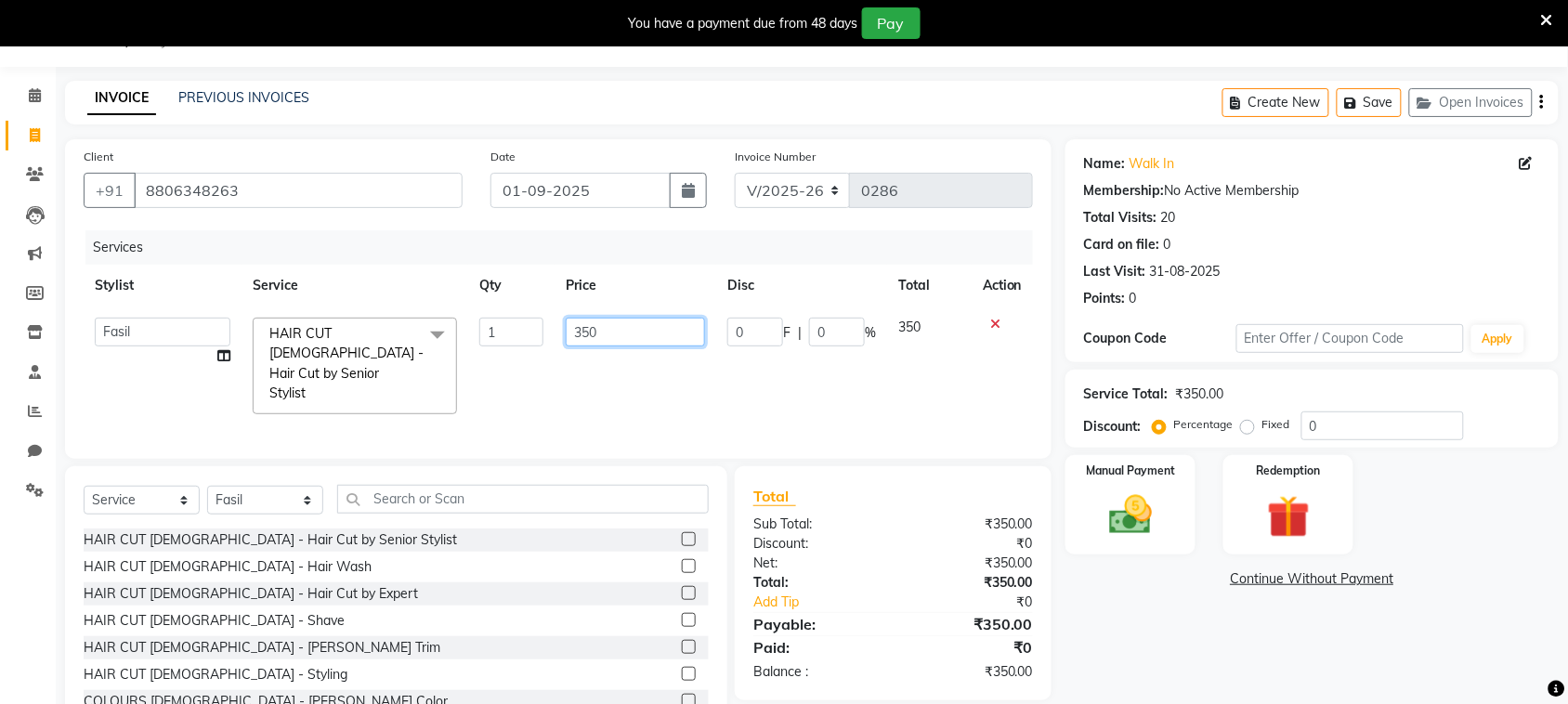
click at [648, 339] on input "350" at bounding box center [635, 332] width 139 height 29
type input "3"
type input "200"
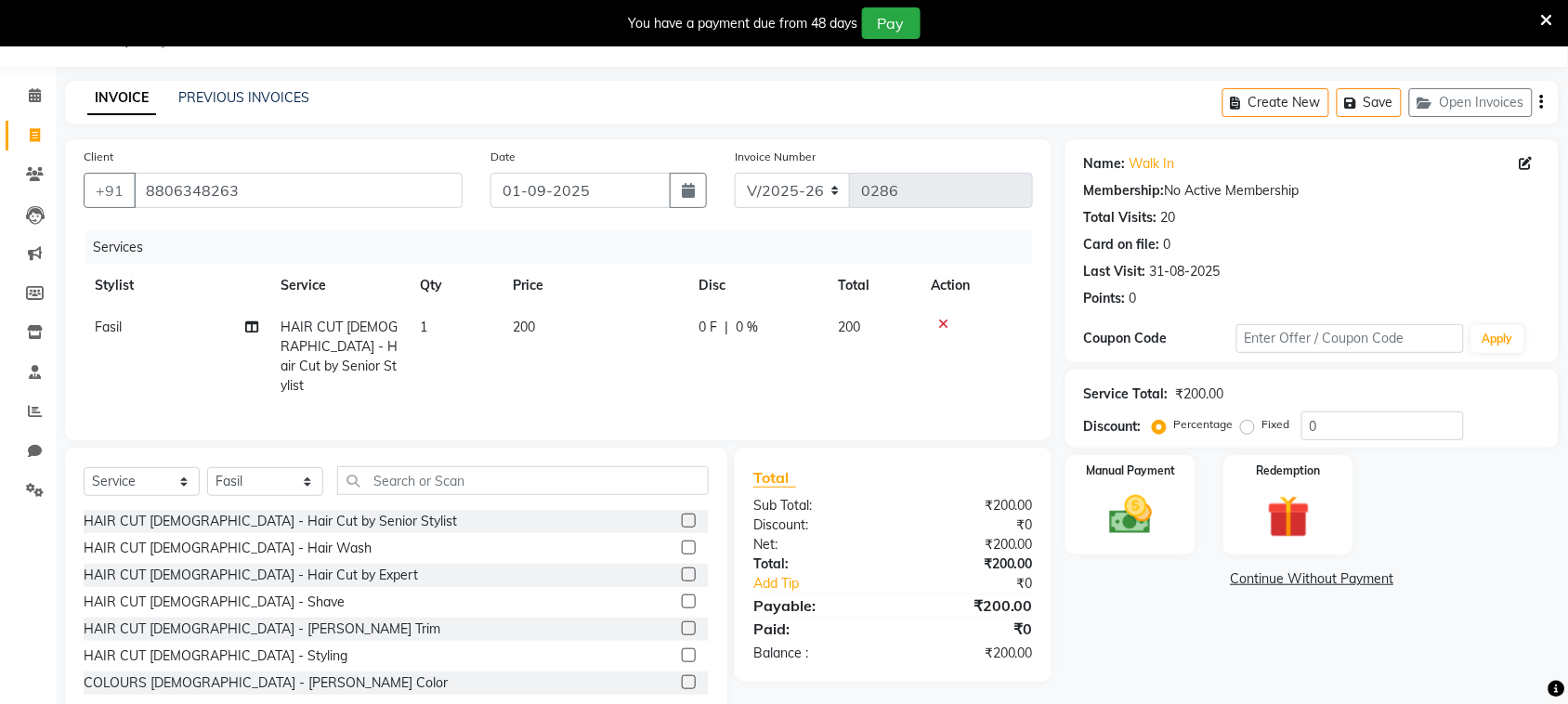
click at [747, 360] on td "0 F | 0 %" at bounding box center [757, 356] width 139 height 100
select select "87293"
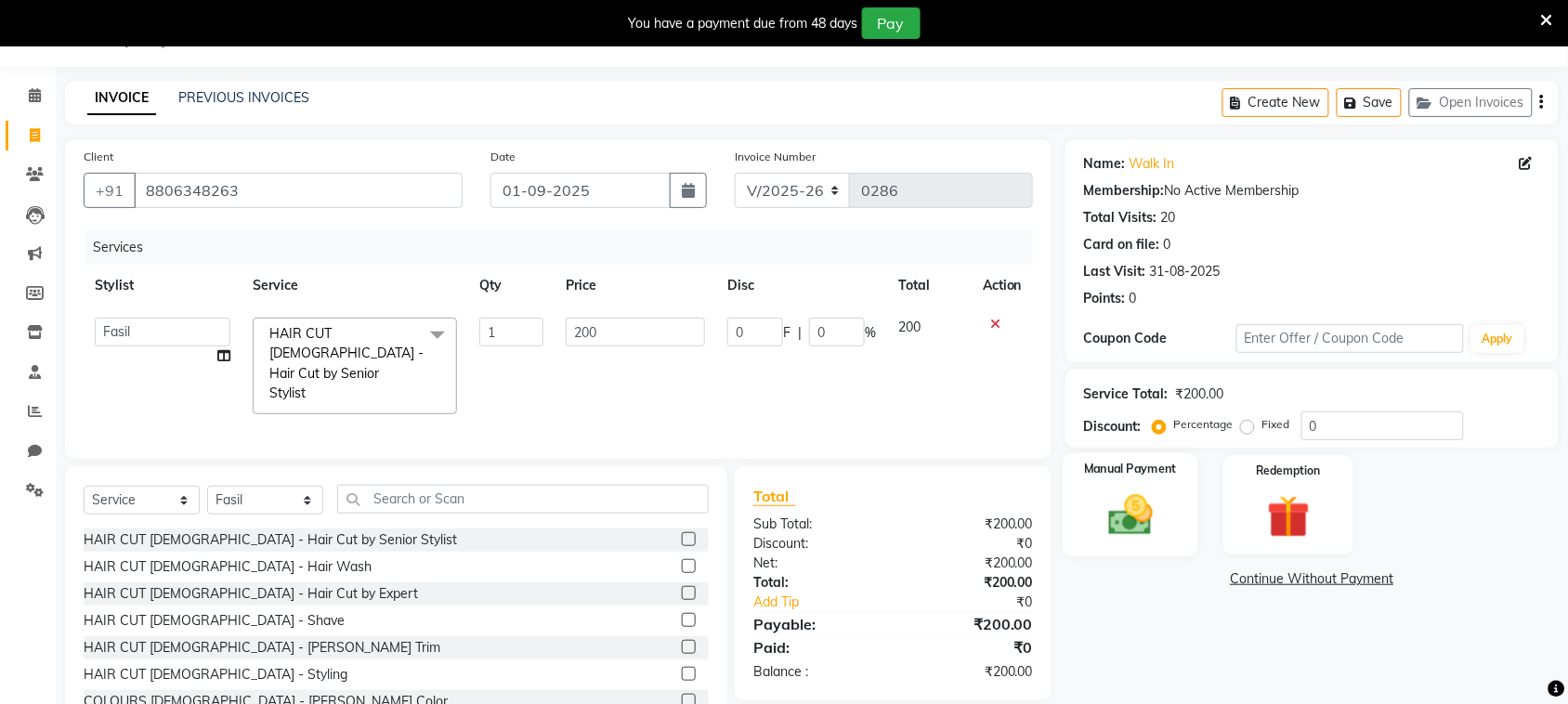
click at [1173, 493] on div "Manual Payment" at bounding box center [1131, 505] width 136 height 104
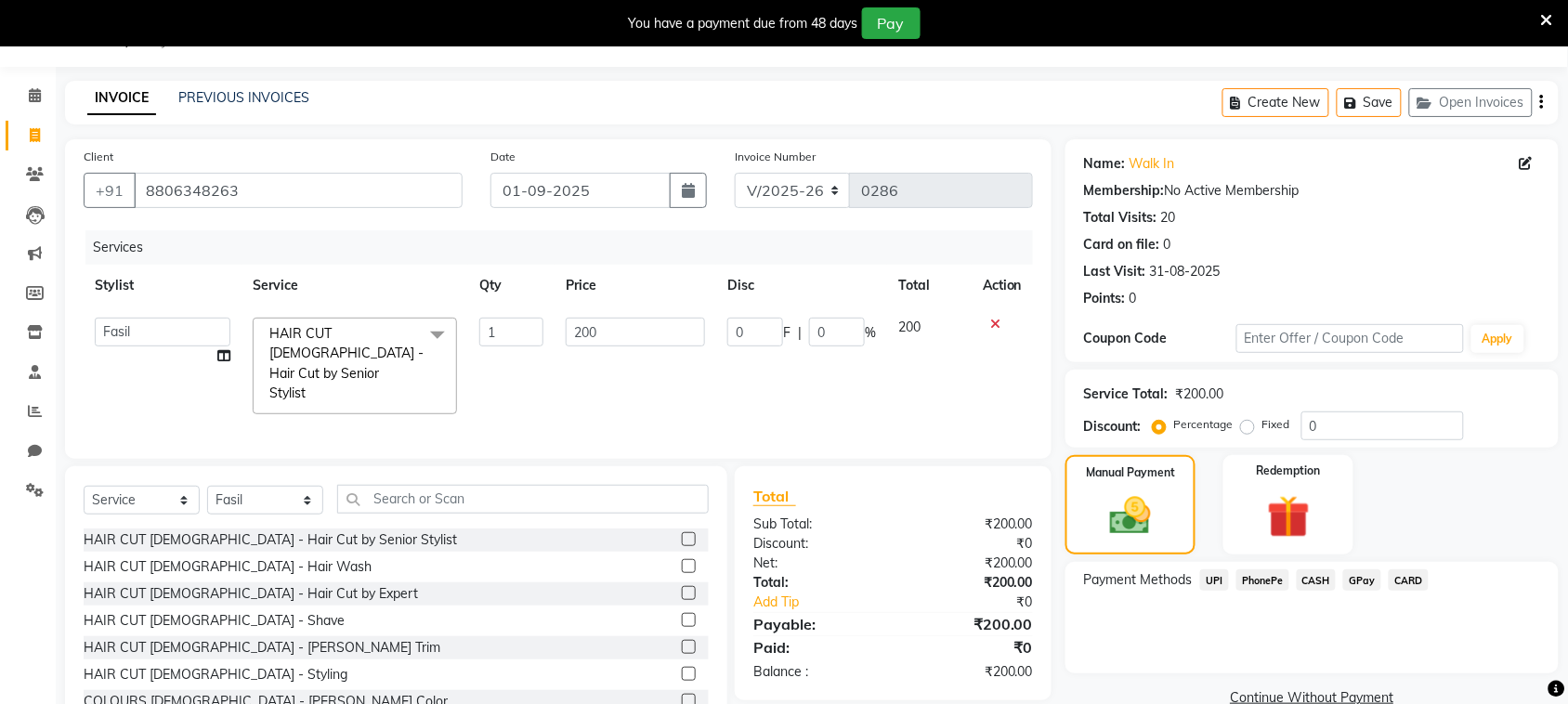
click at [1254, 572] on span "PhonePe" at bounding box center [1263, 580] width 53 height 22
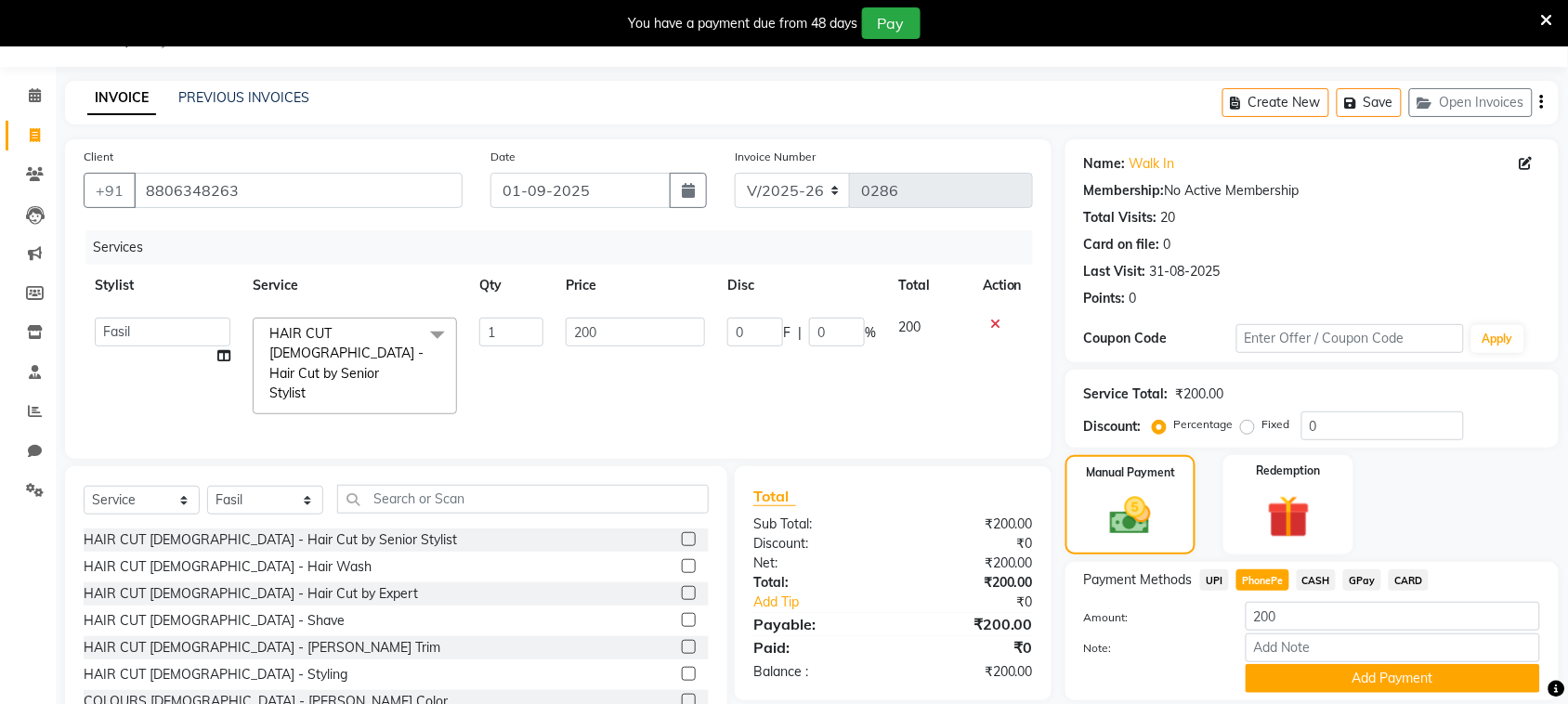
click at [1316, 581] on span "CASH" at bounding box center [1316, 580] width 40 height 22
click at [1320, 674] on button "Add Payment" at bounding box center [1393, 679] width 294 height 29
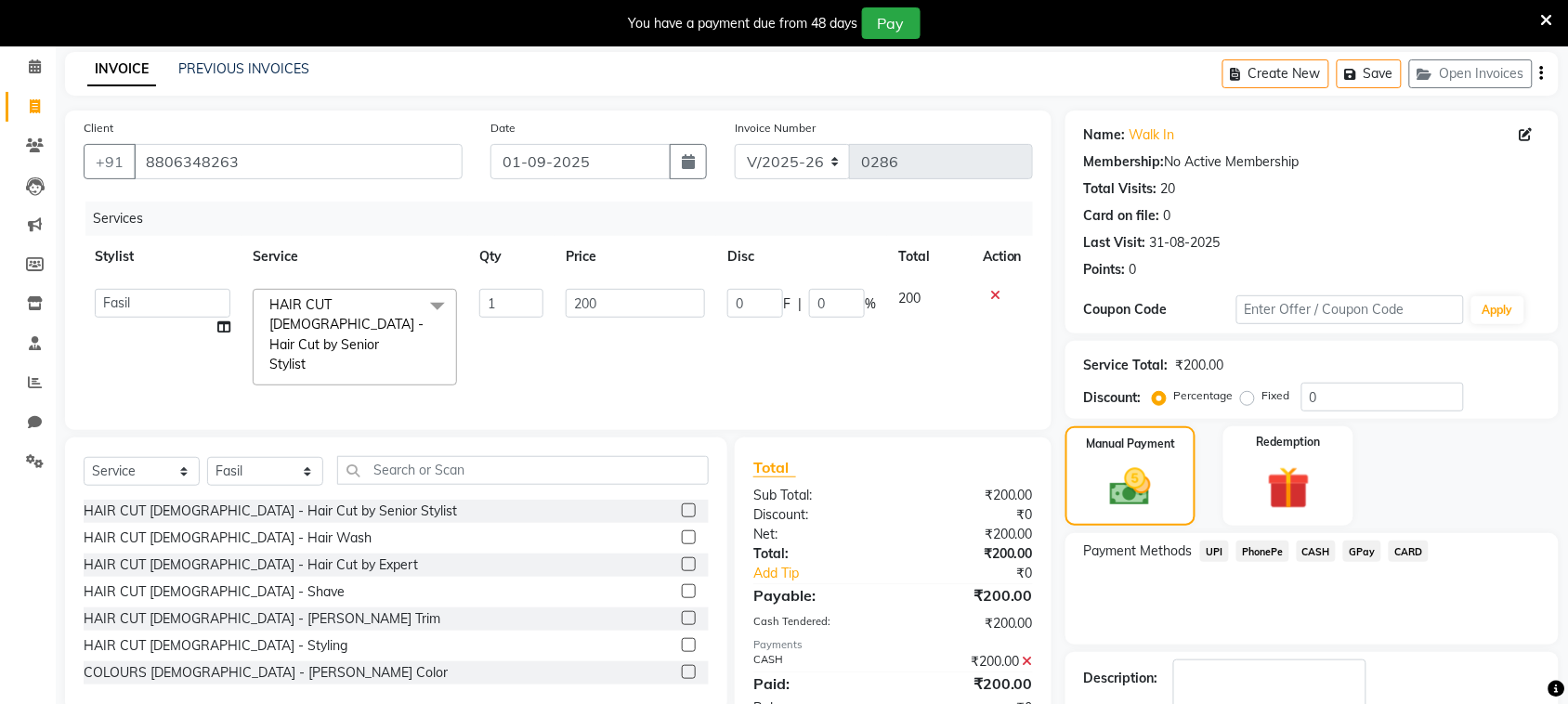
scroll to position [187, 0]
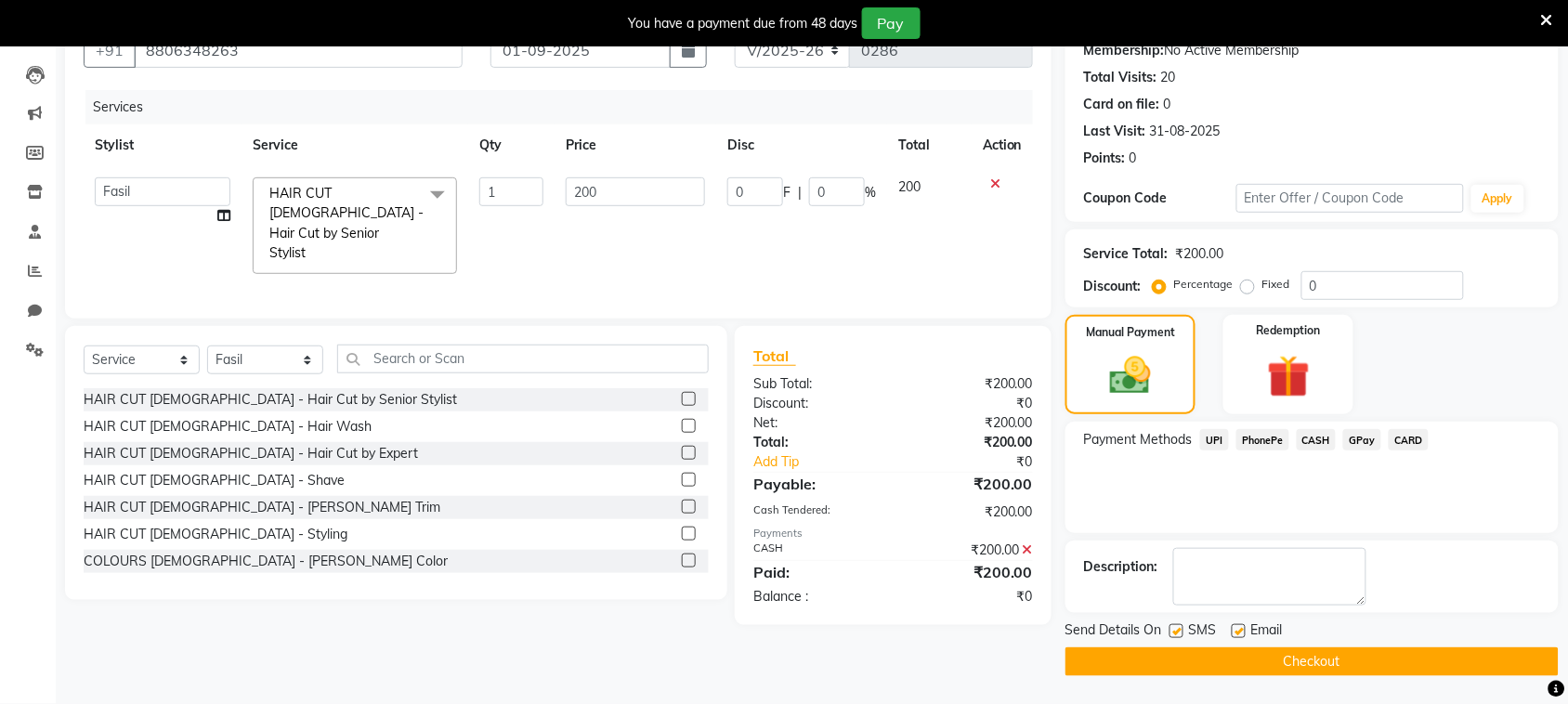
click at [1180, 629] on label at bounding box center [1176, 630] width 14 height 14
click at [1180, 629] on input "checkbox" at bounding box center [1175, 631] width 12 height 12
checkbox input "false"
click at [1186, 660] on button "Checkout" at bounding box center [1312, 662] width 493 height 29
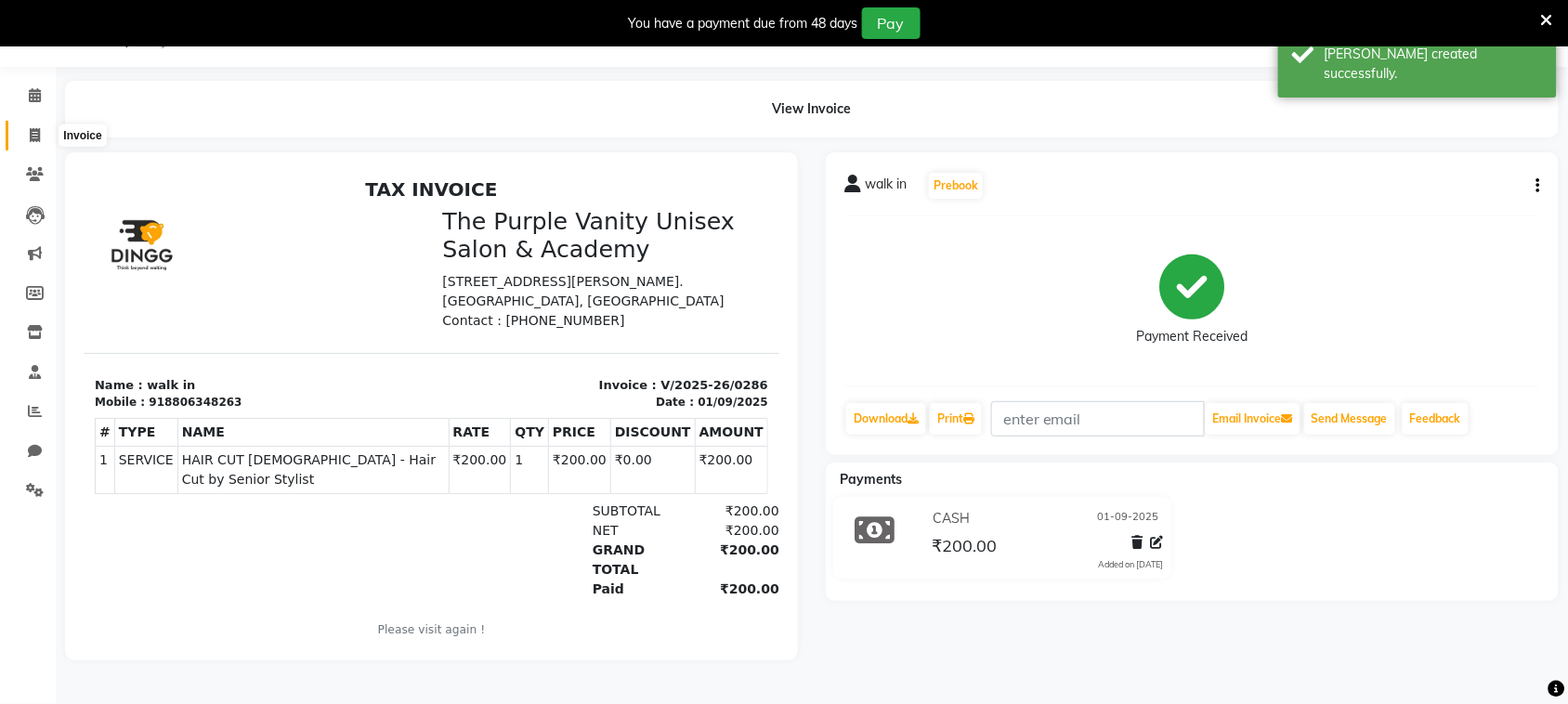
click at [38, 142] on span at bounding box center [35, 136] width 32 height 22
select select "7947"
select select "service"
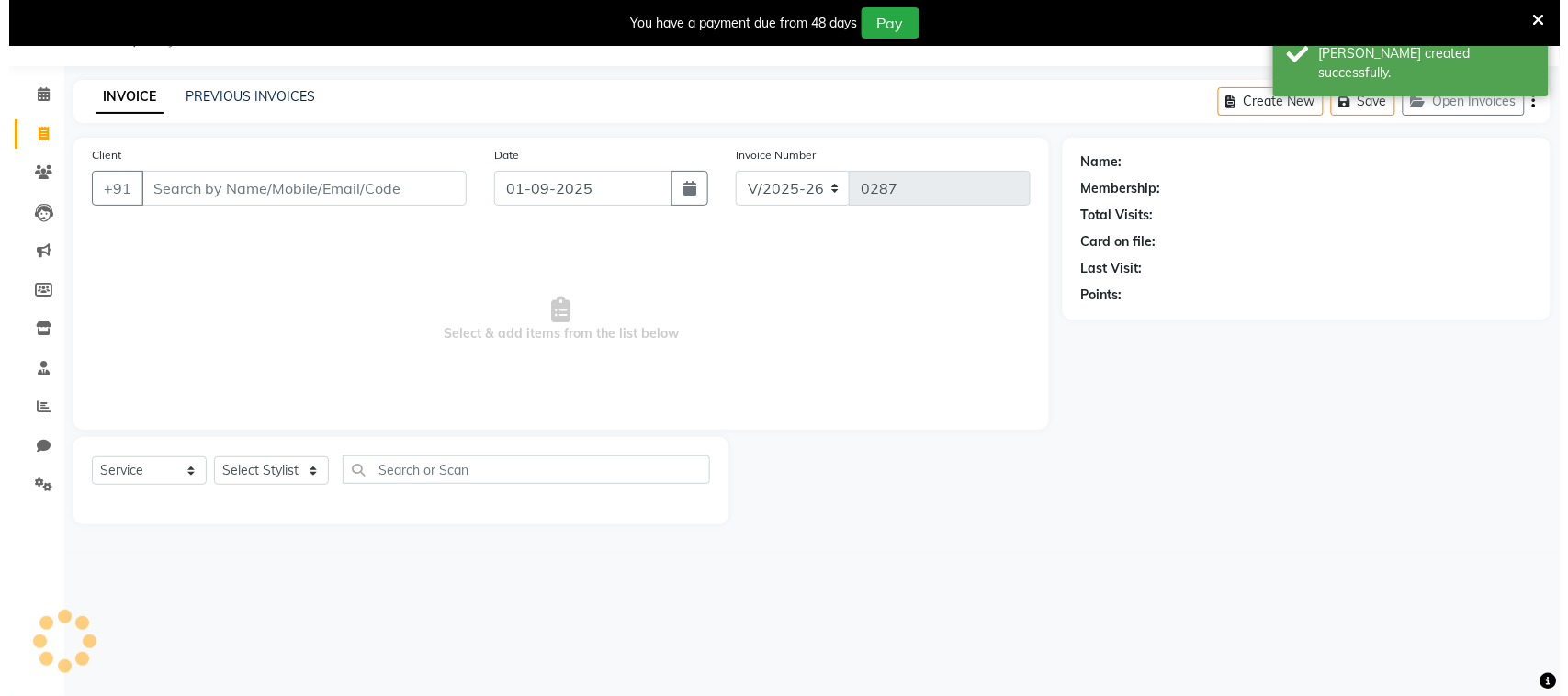
scroll to position [46, 0]
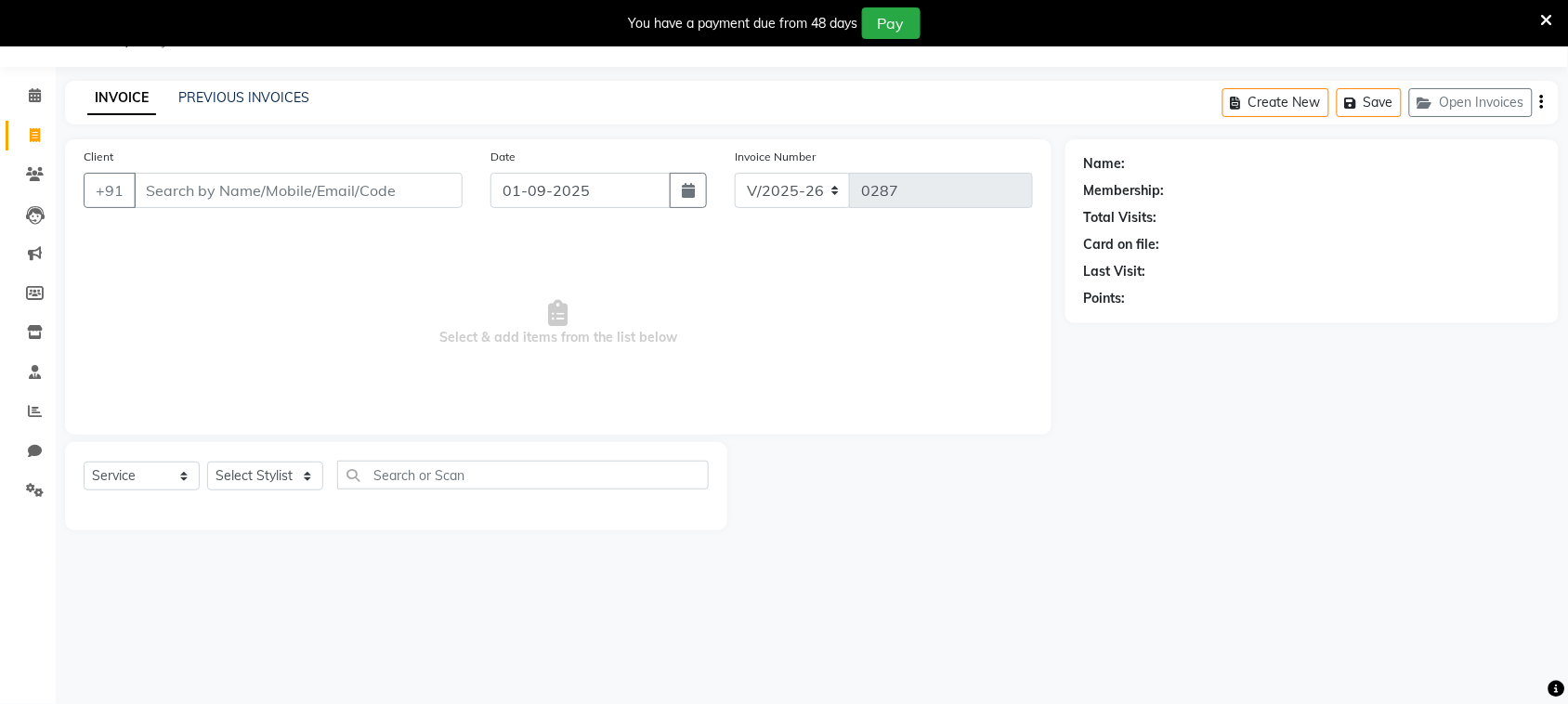
click at [277, 190] on input "Client" at bounding box center [298, 189] width 329 height 35
type input "7798402079"
click at [409, 198] on span "Add Client" at bounding box center [415, 190] width 74 height 19
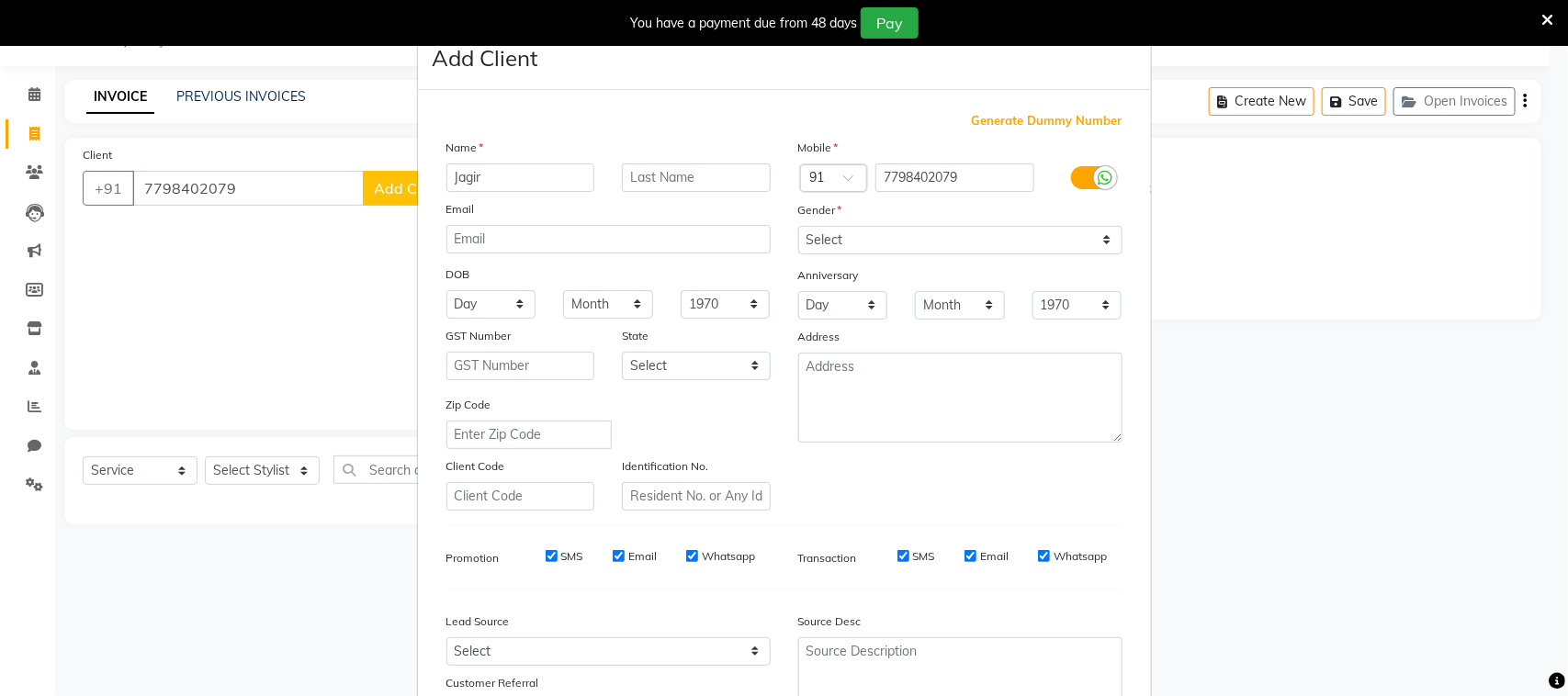
type input "Jagir"
type input "Rajput"
click at [841, 240] on select "Select [DEMOGRAPHIC_DATA] [DEMOGRAPHIC_DATA] Other Prefer Not To Say" at bounding box center [961, 239] width 324 height 29
select select "[DEMOGRAPHIC_DATA]"
click at [798, 225] on select "Select [DEMOGRAPHIC_DATA] [DEMOGRAPHIC_DATA] Other Prefer Not To Say" at bounding box center [961, 239] width 324 height 29
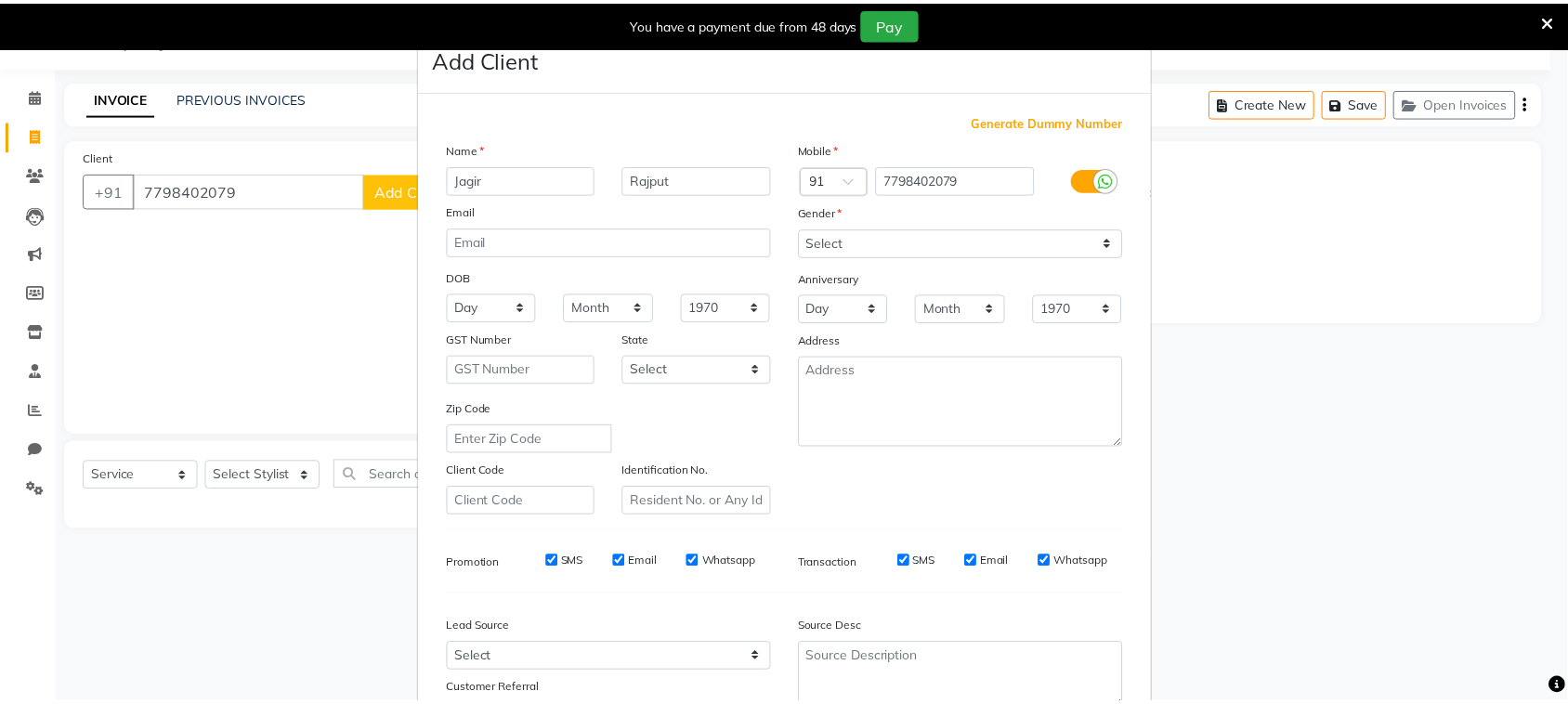
scroll to position [146, 0]
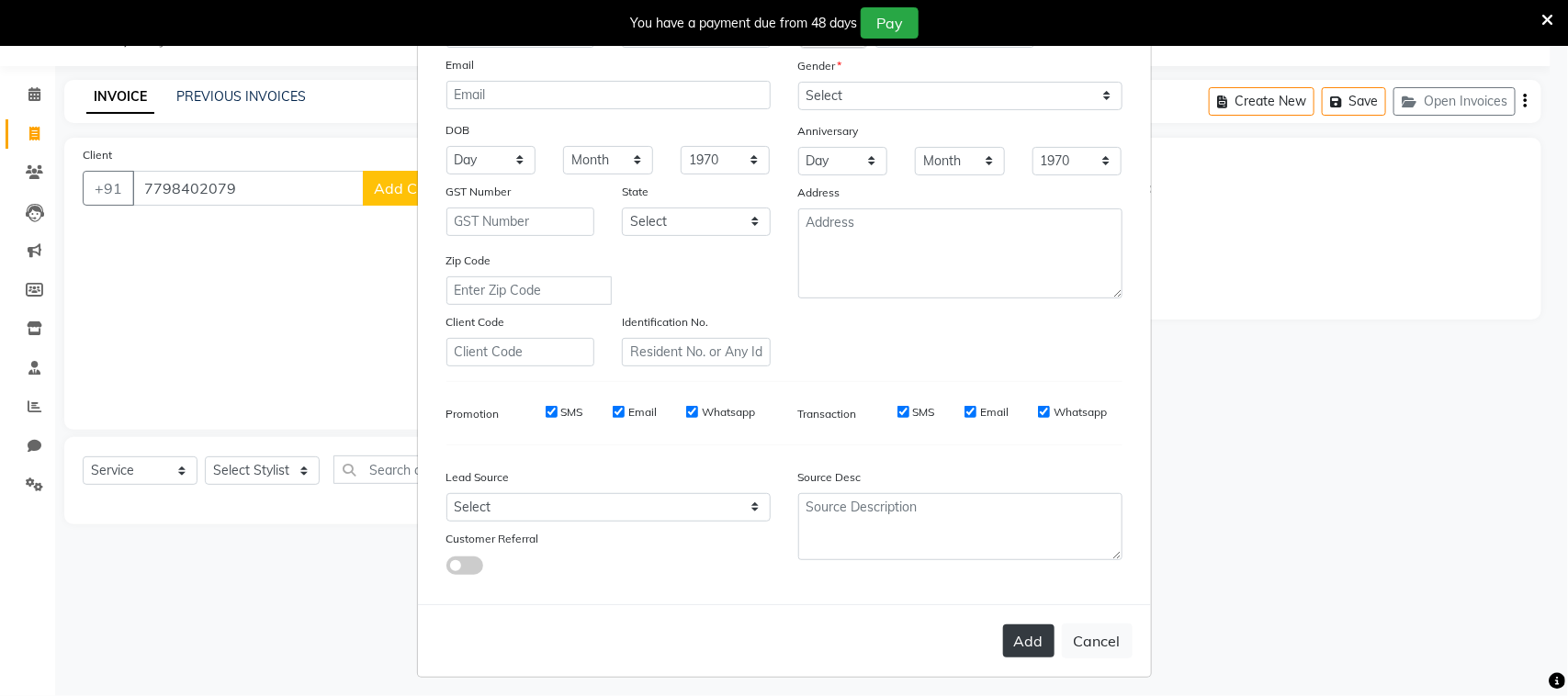
click at [1029, 632] on button "Add" at bounding box center [1028, 640] width 51 height 33
select select
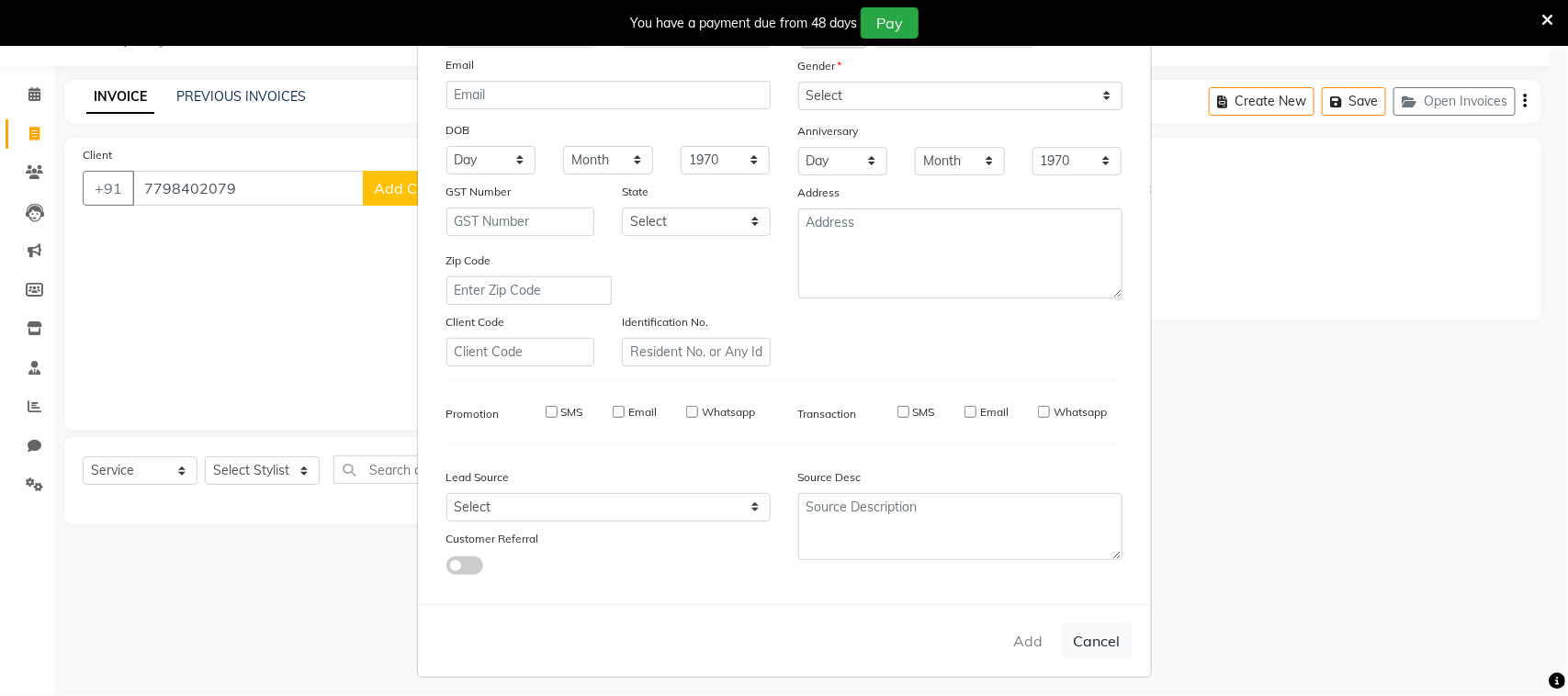
select select
checkbox input "false"
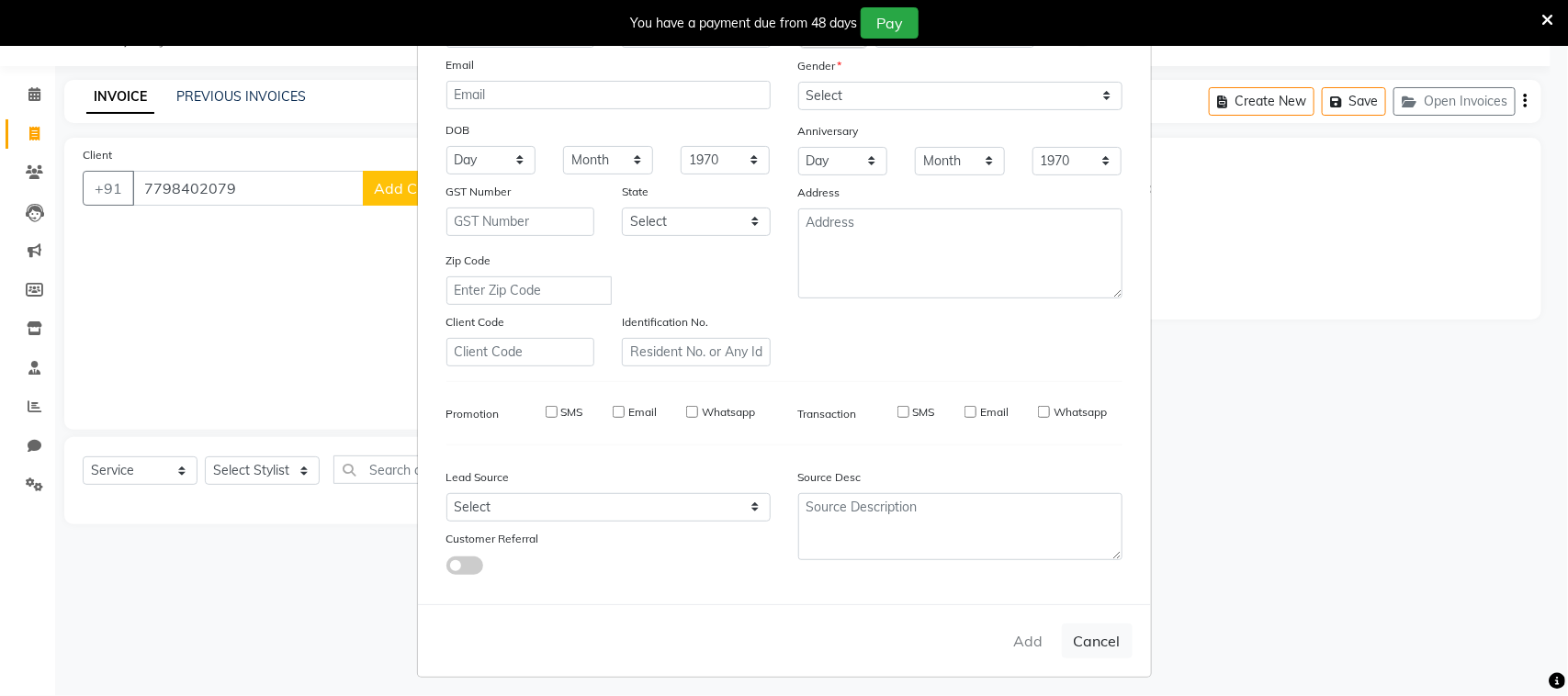
checkbox input "false"
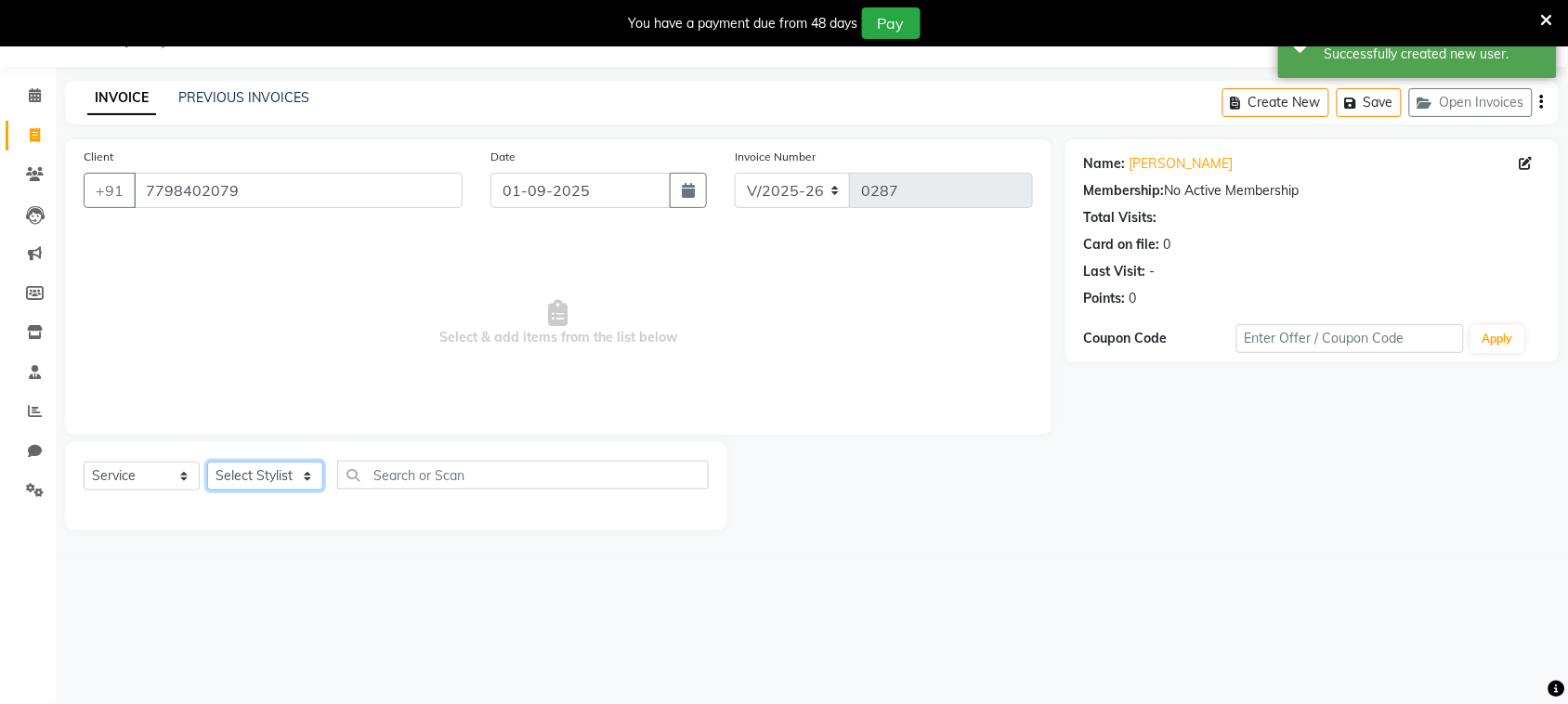
click at [271, 467] on select "Select Stylist [PERSON_NAME] [PERSON_NAME] [PERSON_NAME] [PERSON_NAME] [PERSON_…" at bounding box center [265, 476] width 116 height 29
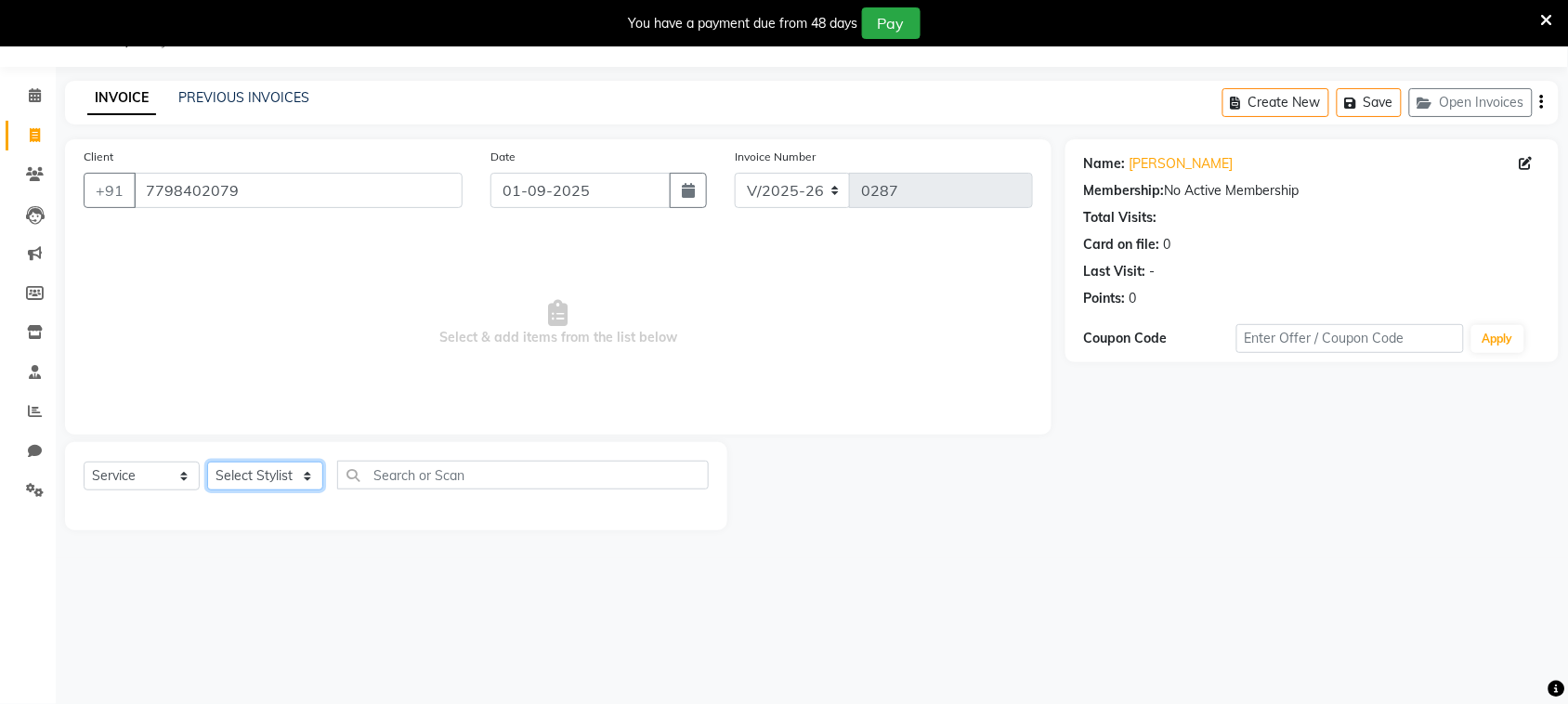
select select "71496"
click at [207, 462] on select "Select Stylist [PERSON_NAME] [PERSON_NAME] [PERSON_NAME] [PERSON_NAME] [PERSON_…" at bounding box center [265, 476] width 116 height 29
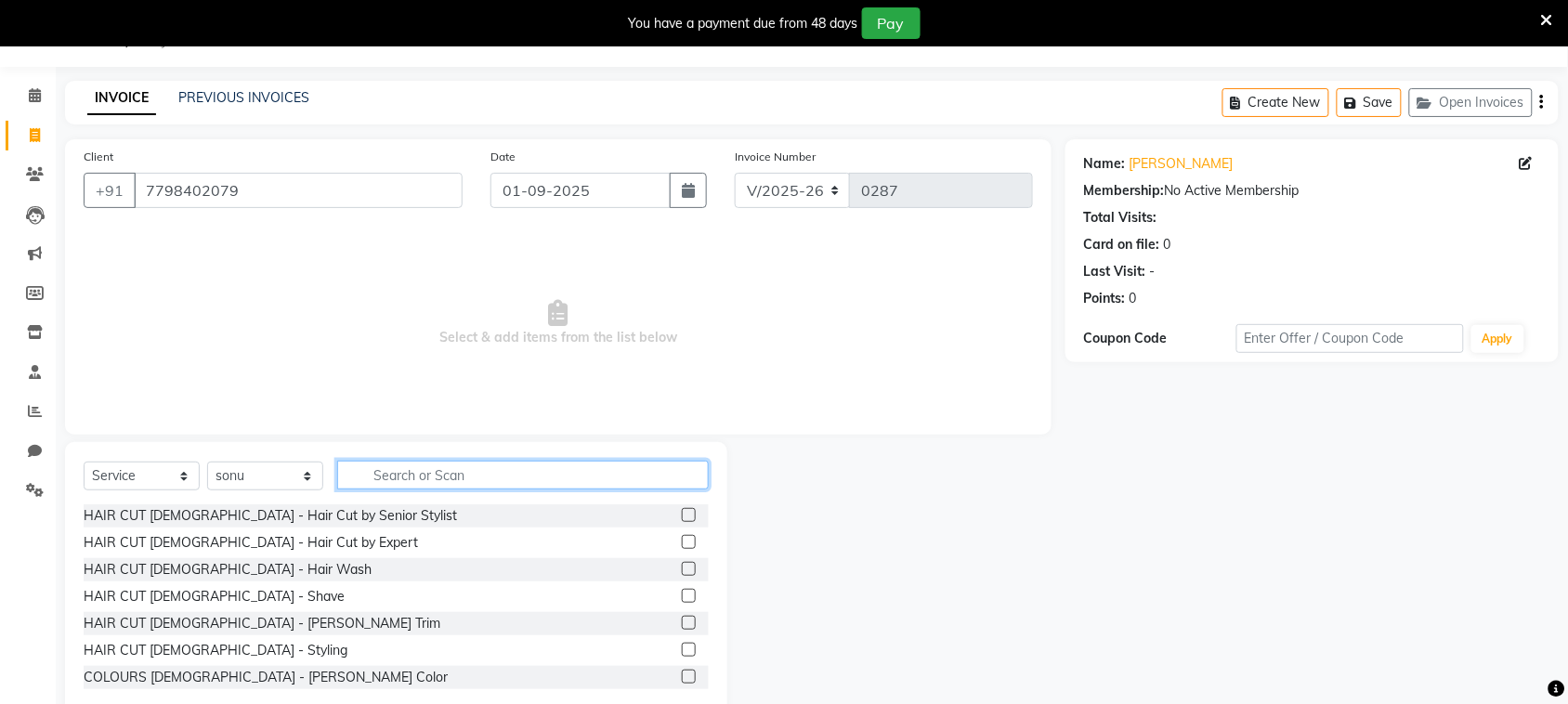
click at [443, 481] on input "text" at bounding box center [523, 475] width 371 height 29
click at [682, 541] on label at bounding box center [689, 542] width 14 height 14
click at [682, 541] on input "checkbox" at bounding box center [688, 543] width 12 height 12
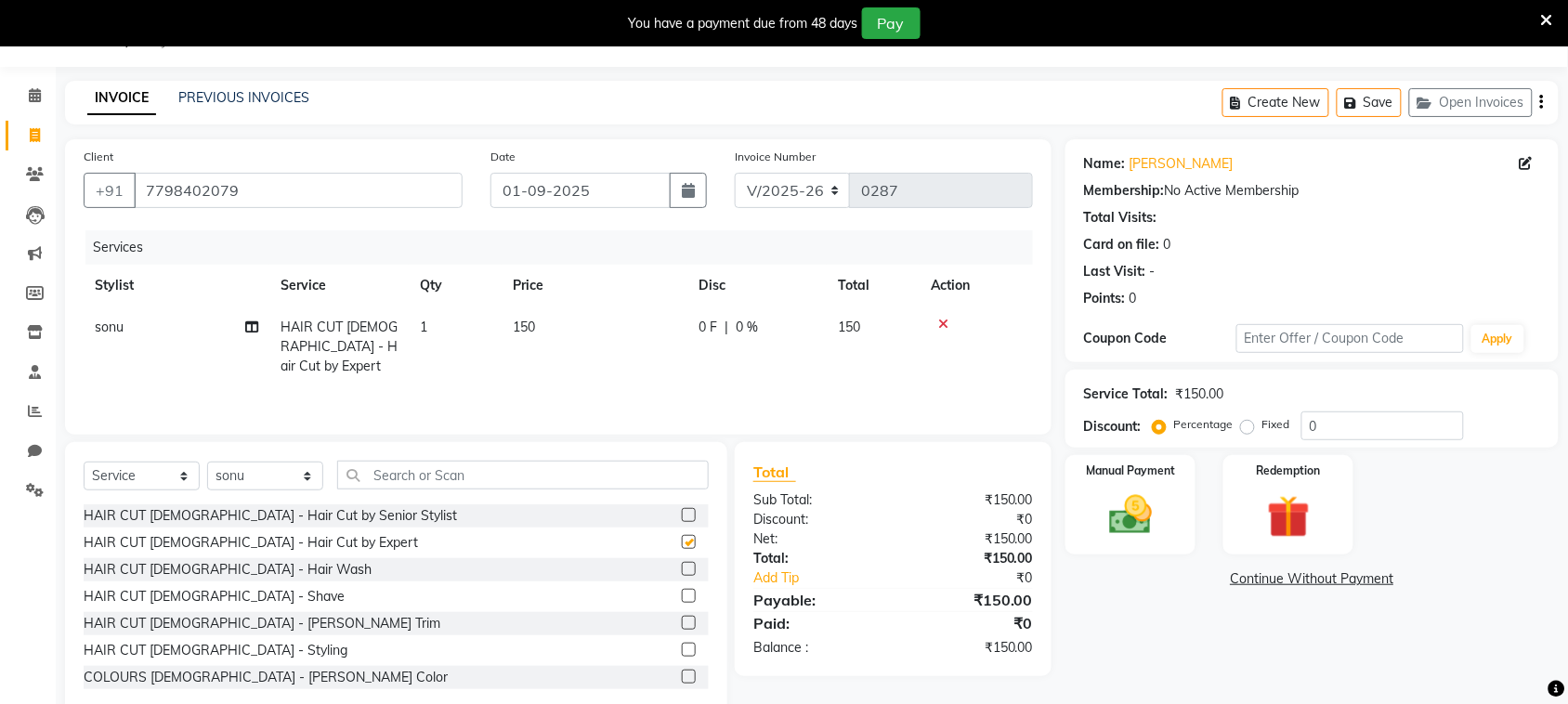
checkbox input "false"
click at [1162, 527] on img at bounding box center [1130, 515] width 73 height 51
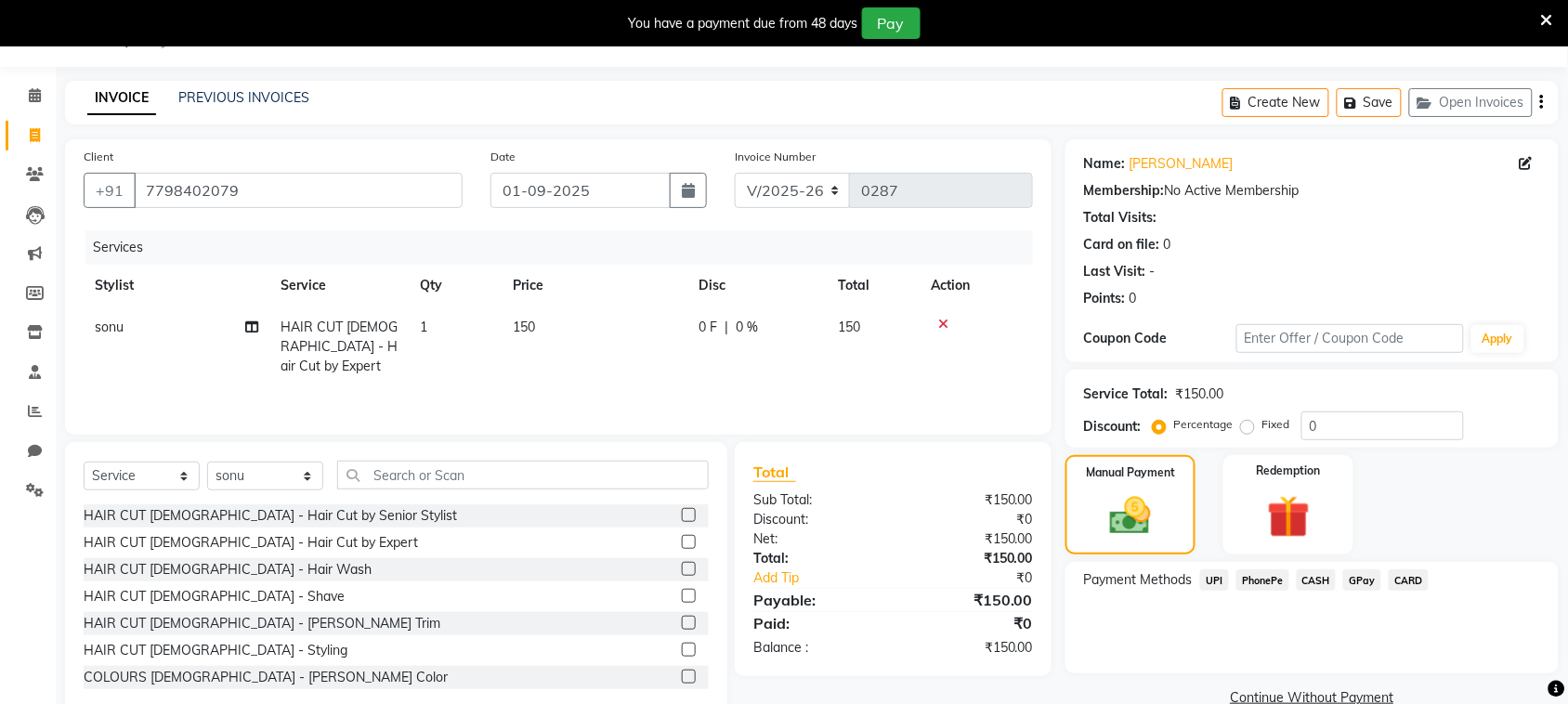
click at [1272, 587] on span "PhonePe" at bounding box center [1263, 580] width 53 height 22
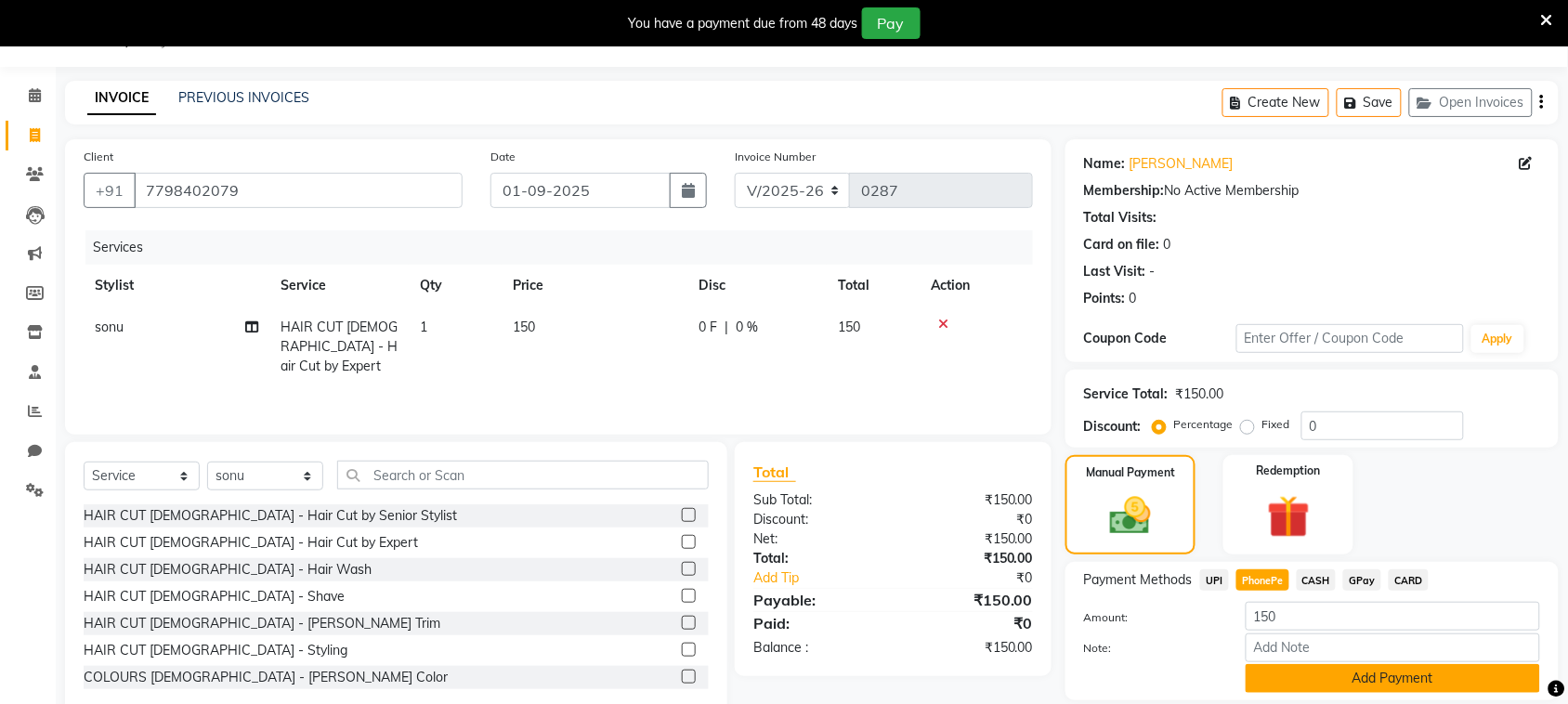
click at [1298, 671] on button "Add Payment" at bounding box center [1393, 679] width 294 height 29
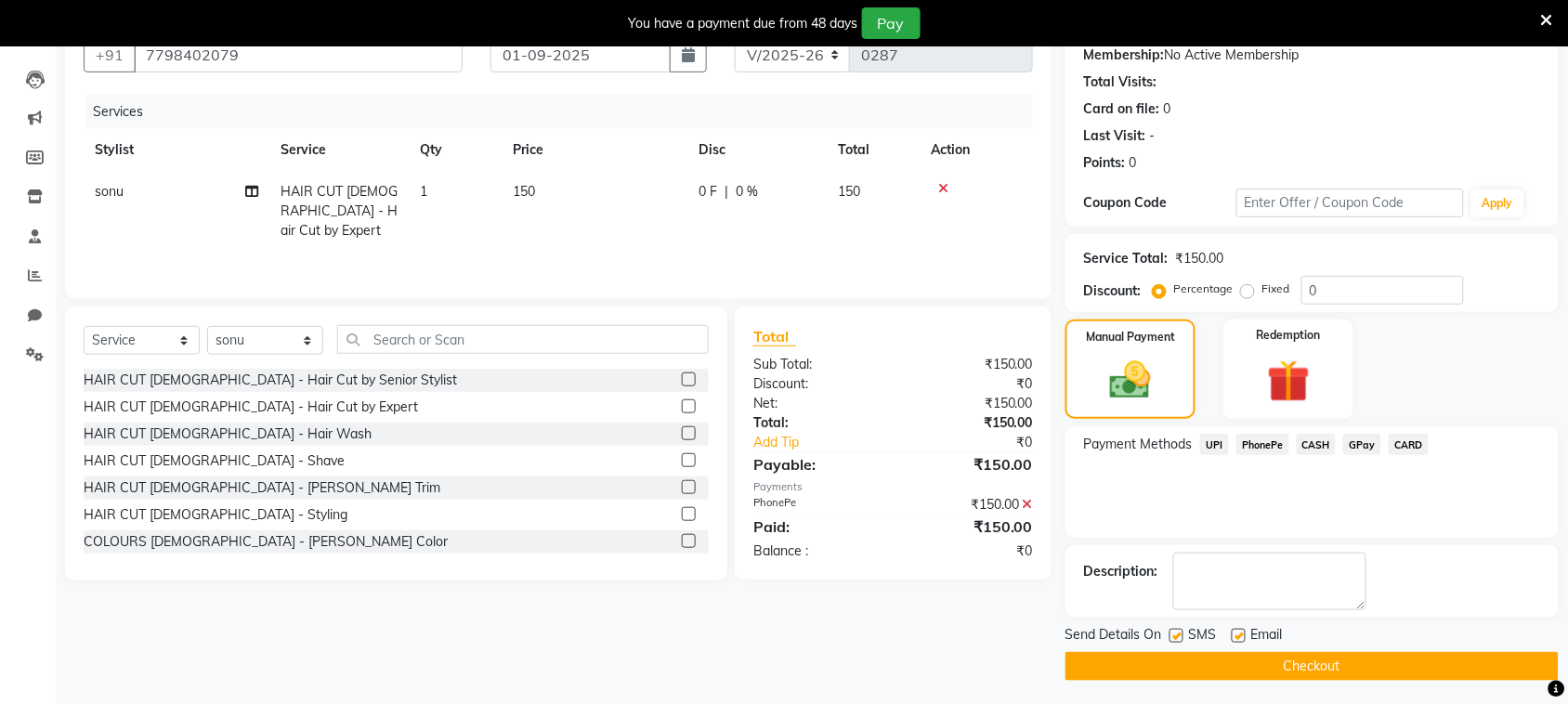
scroll to position [187, 0]
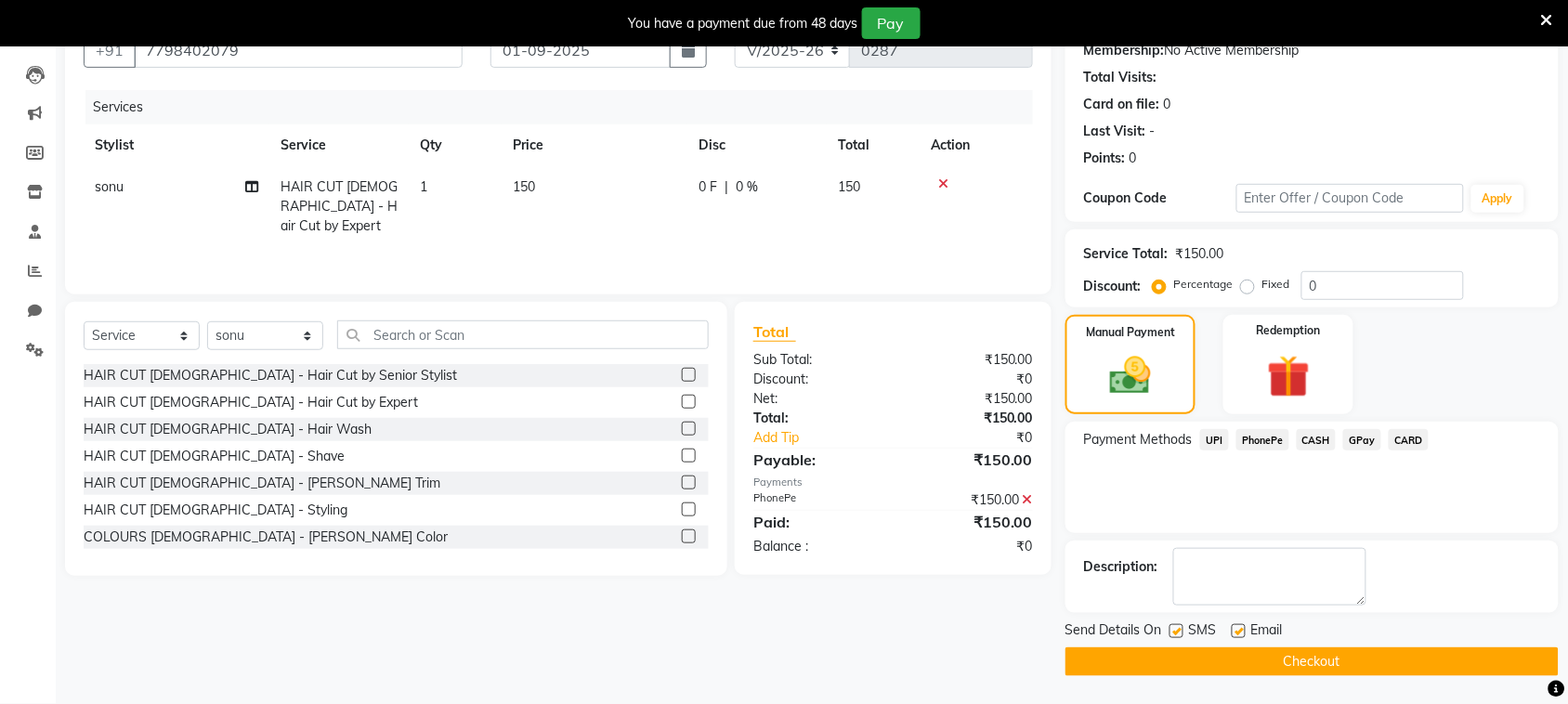
click at [1178, 633] on label at bounding box center [1176, 630] width 14 height 14
click at [1178, 633] on input "checkbox" at bounding box center [1175, 631] width 12 height 12
checkbox input "false"
click at [1196, 666] on button "Checkout" at bounding box center [1312, 662] width 493 height 29
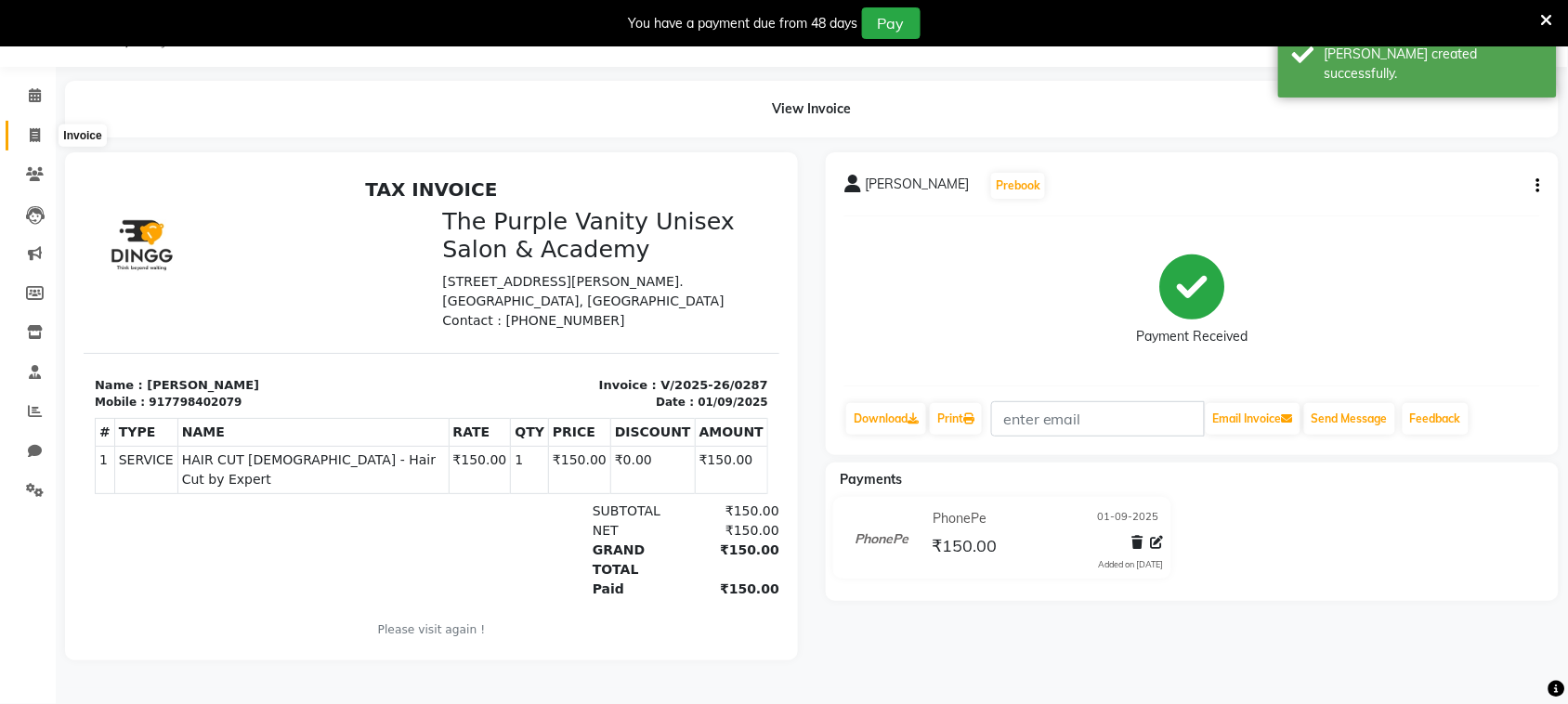
click at [30, 132] on icon at bounding box center [35, 135] width 10 height 14
select select "service"
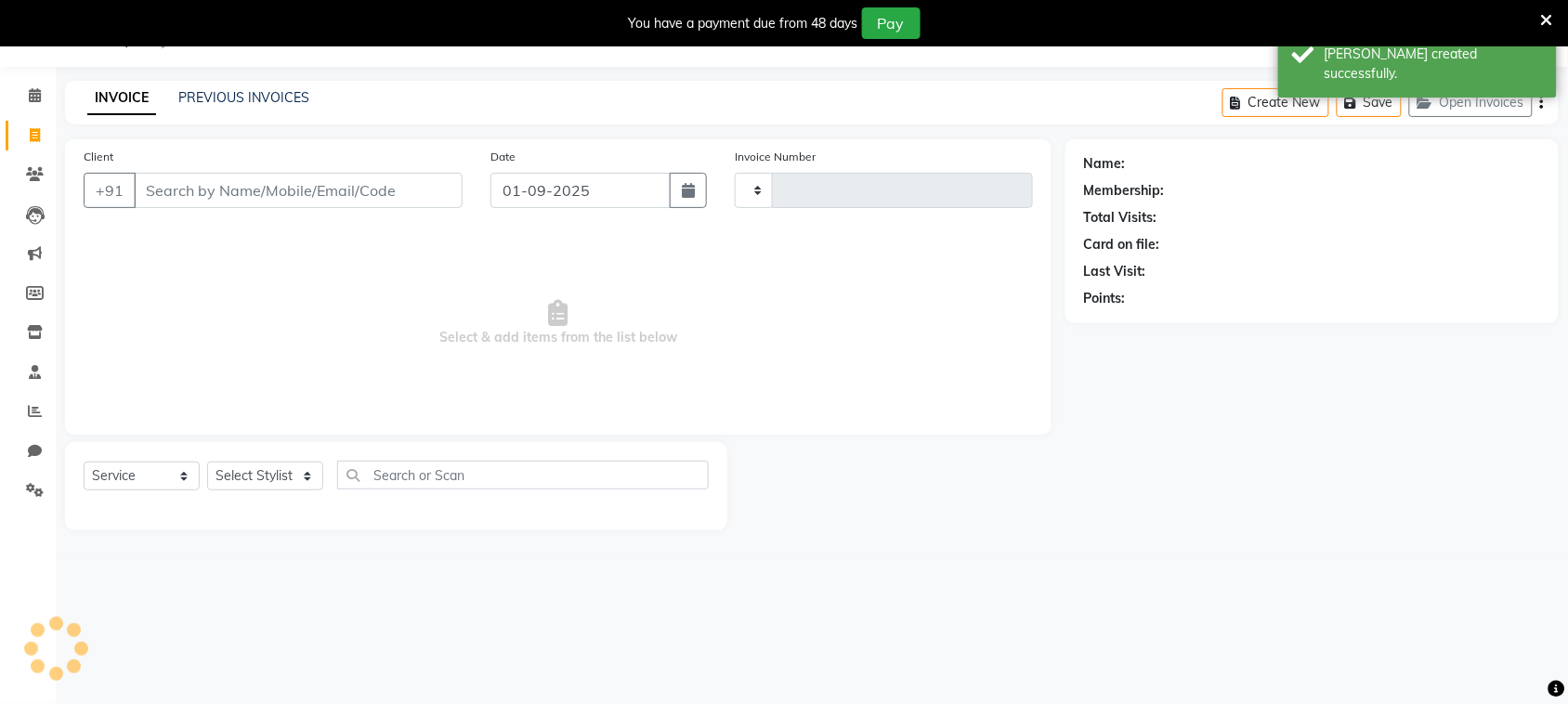
type input "0288"
select select "7947"
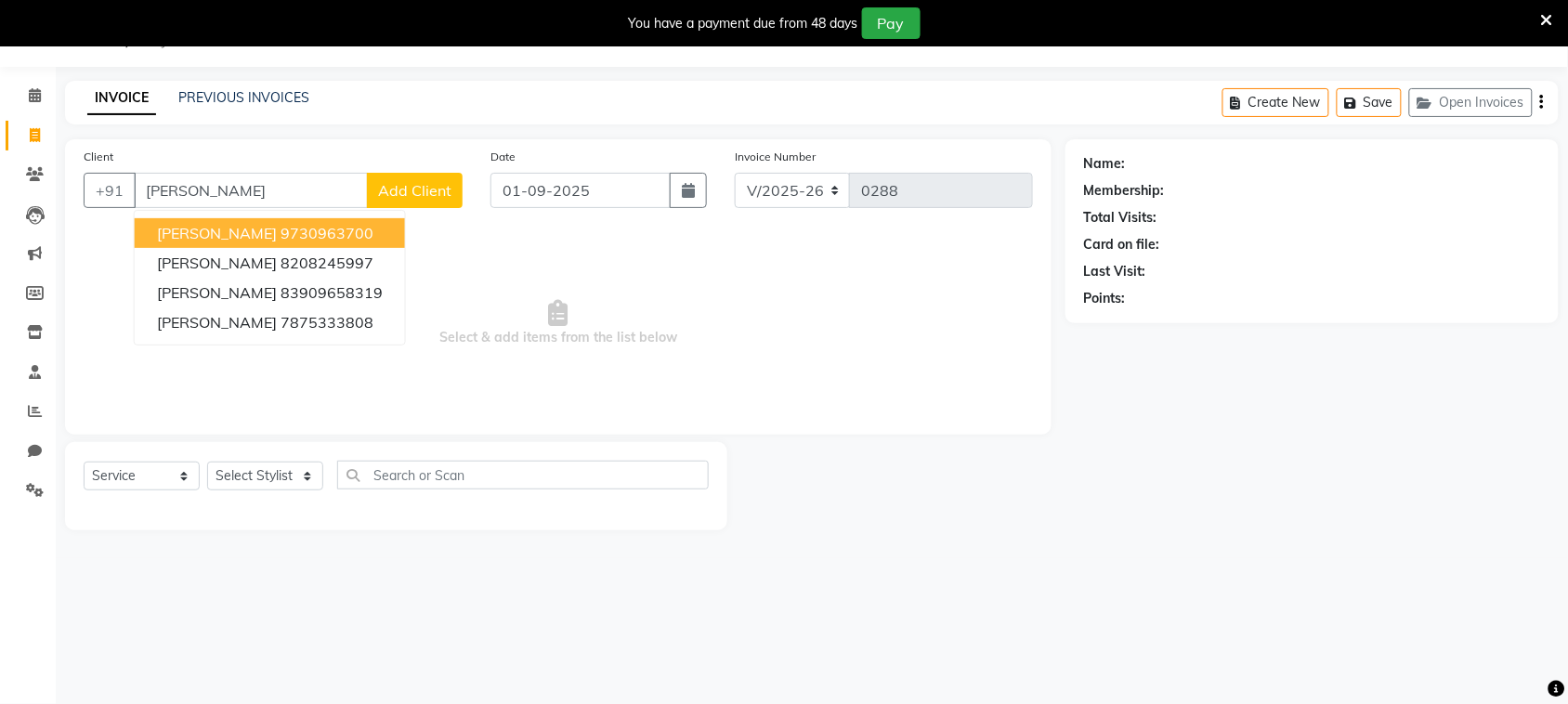
click at [256, 234] on span "[PERSON_NAME]" at bounding box center [217, 234] width 120 height 19
type input "9730963700"
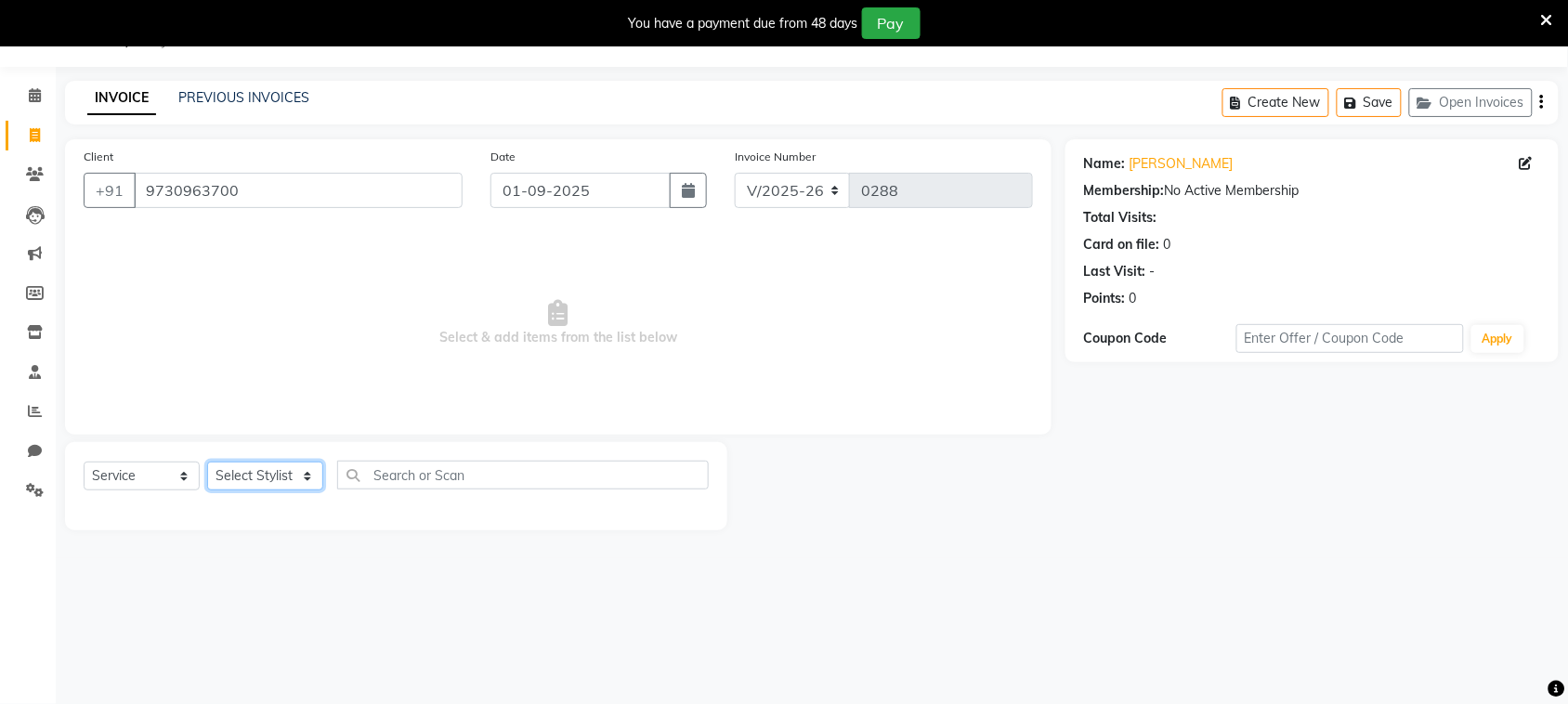
click at [286, 476] on select "Select Stylist [PERSON_NAME] [PERSON_NAME] [PERSON_NAME] [PERSON_NAME] [PERSON_…" at bounding box center [265, 476] width 116 height 29
select select "87143"
click at [207, 462] on select "Select Stylist [PERSON_NAME] [PERSON_NAME] [PERSON_NAME] [PERSON_NAME] [PERSON_…" at bounding box center [265, 476] width 116 height 29
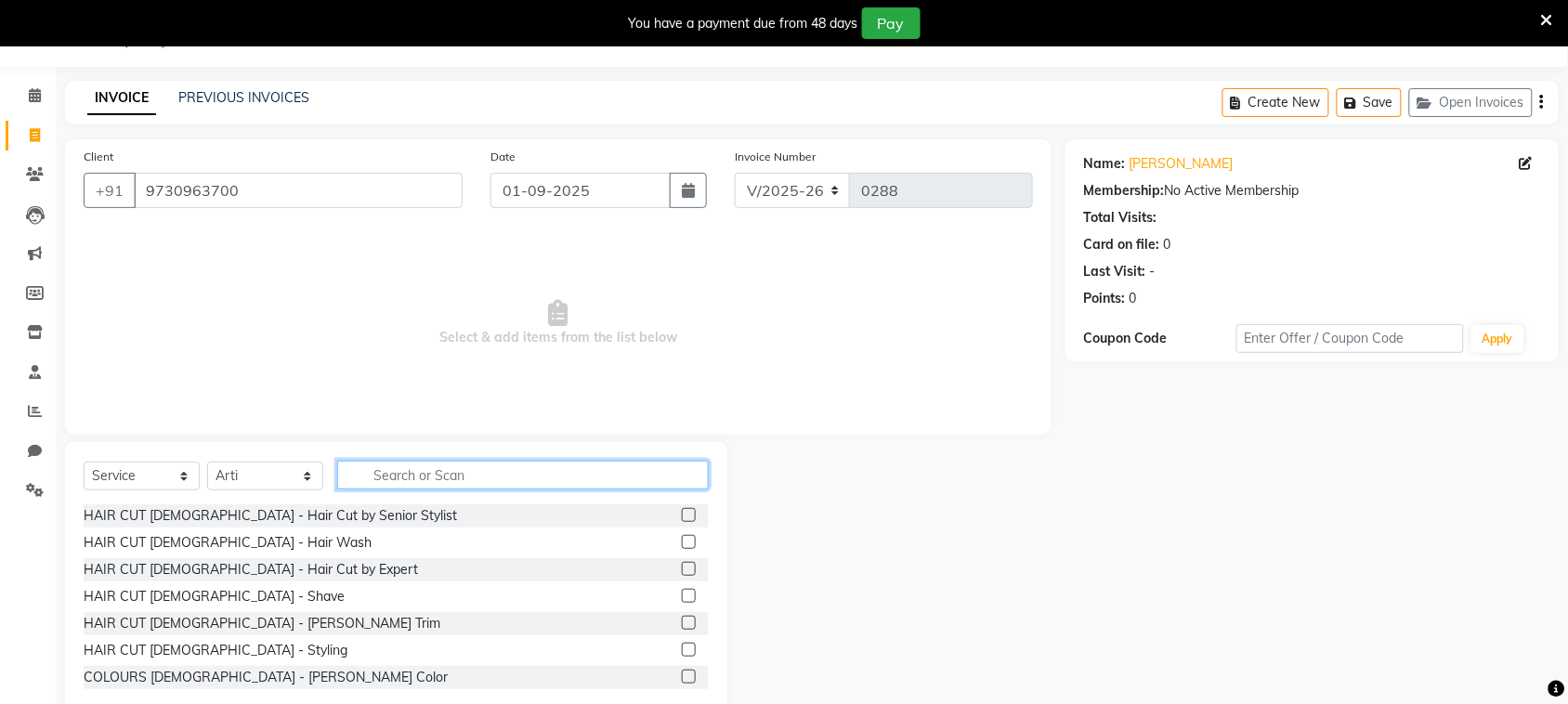
click at [443, 467] on input "text" at bounding box center [523, 475] width 371 height 29
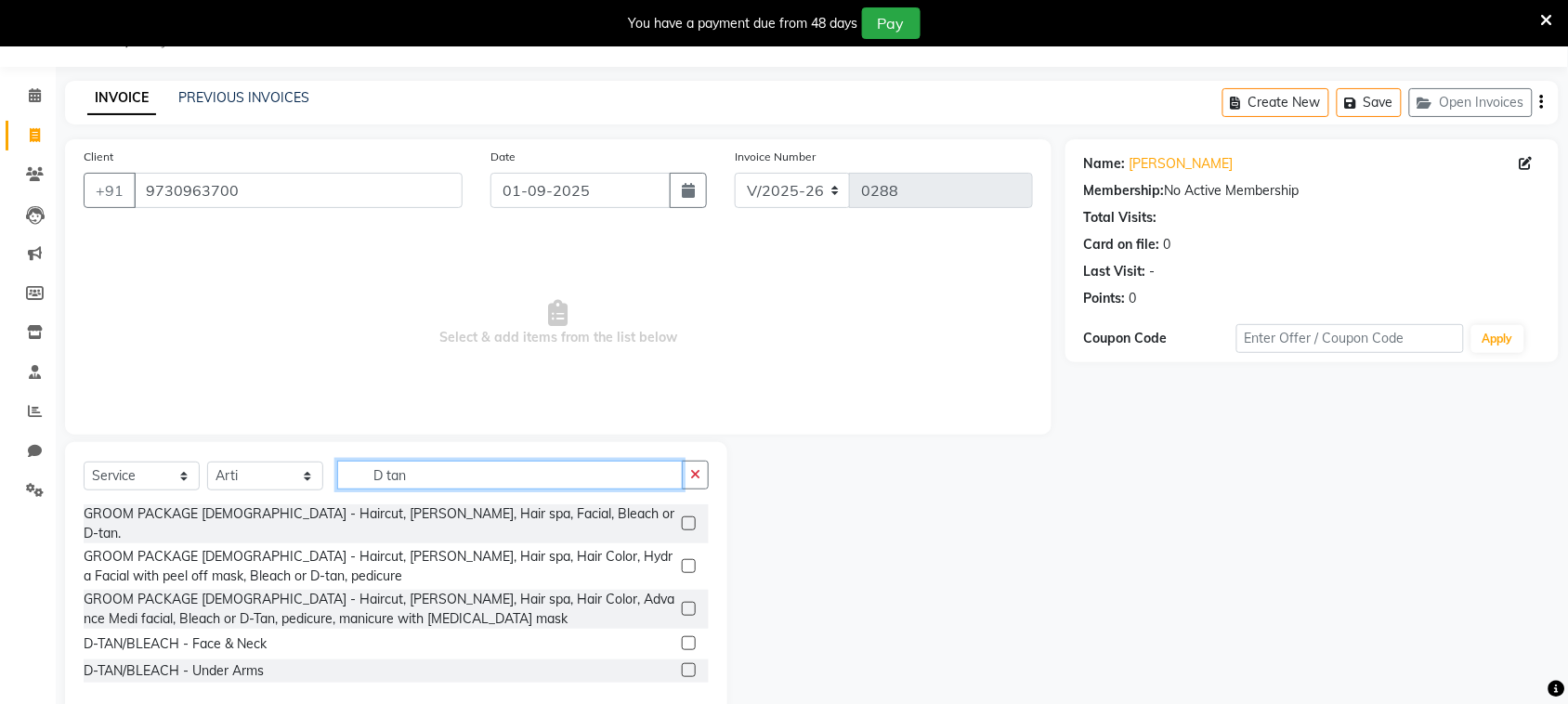
type input "D tan"
click at [682, 636] on label at bounding box center [689, 643] width 14 height 14
click at [682, 638] on input "checkbox" at bounding box center [688, 644] width 12 height 12
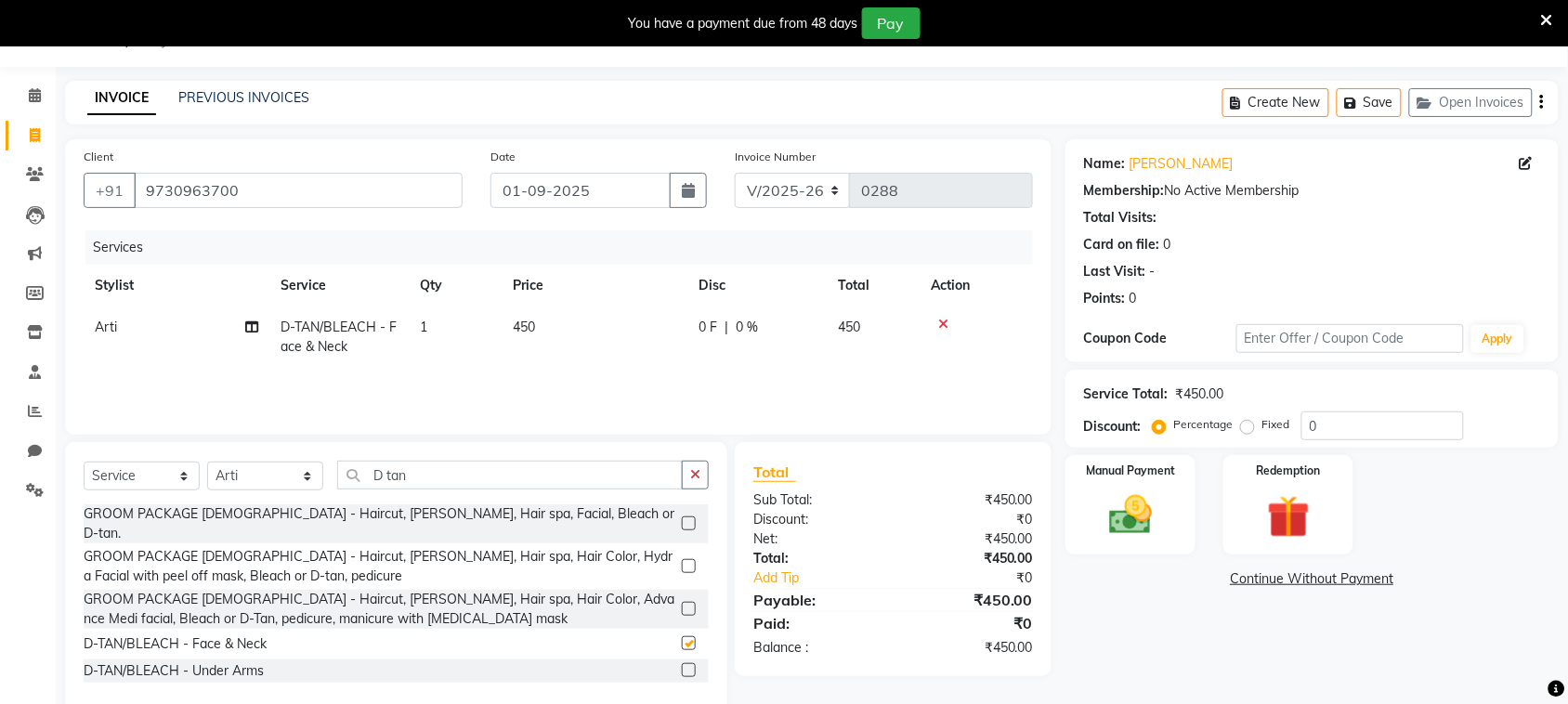
checkbox input "false"
click at [623, 463] on input "D tan" at bounding box center [510, 475] width 346 height 29
type input "D"
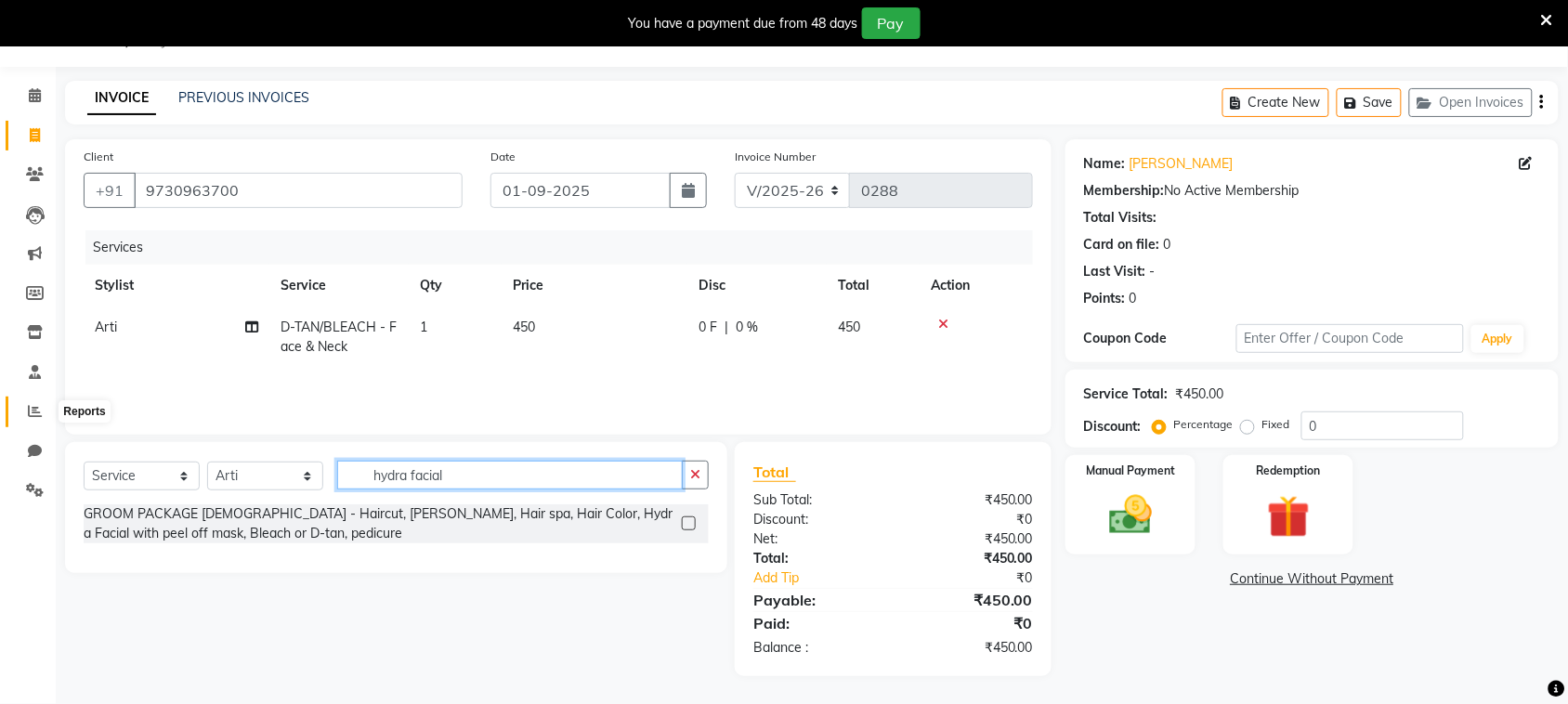
type input "hydra facial"
click at [30, 406] on icon at bounding box center [35, 411] width 14 height 14
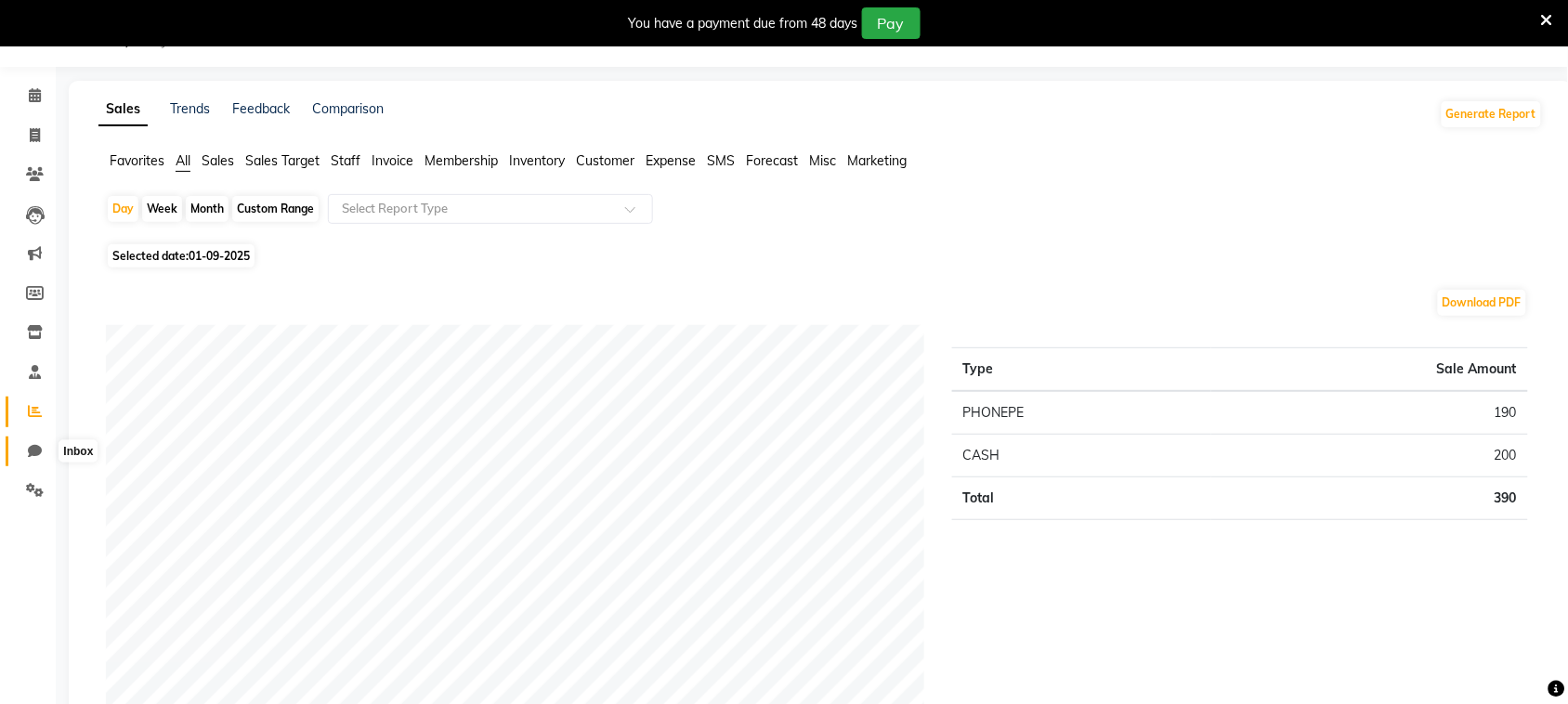
click at [31, 448] on icon at bounding box center [35, 450] width 14 height 14
select select "100"
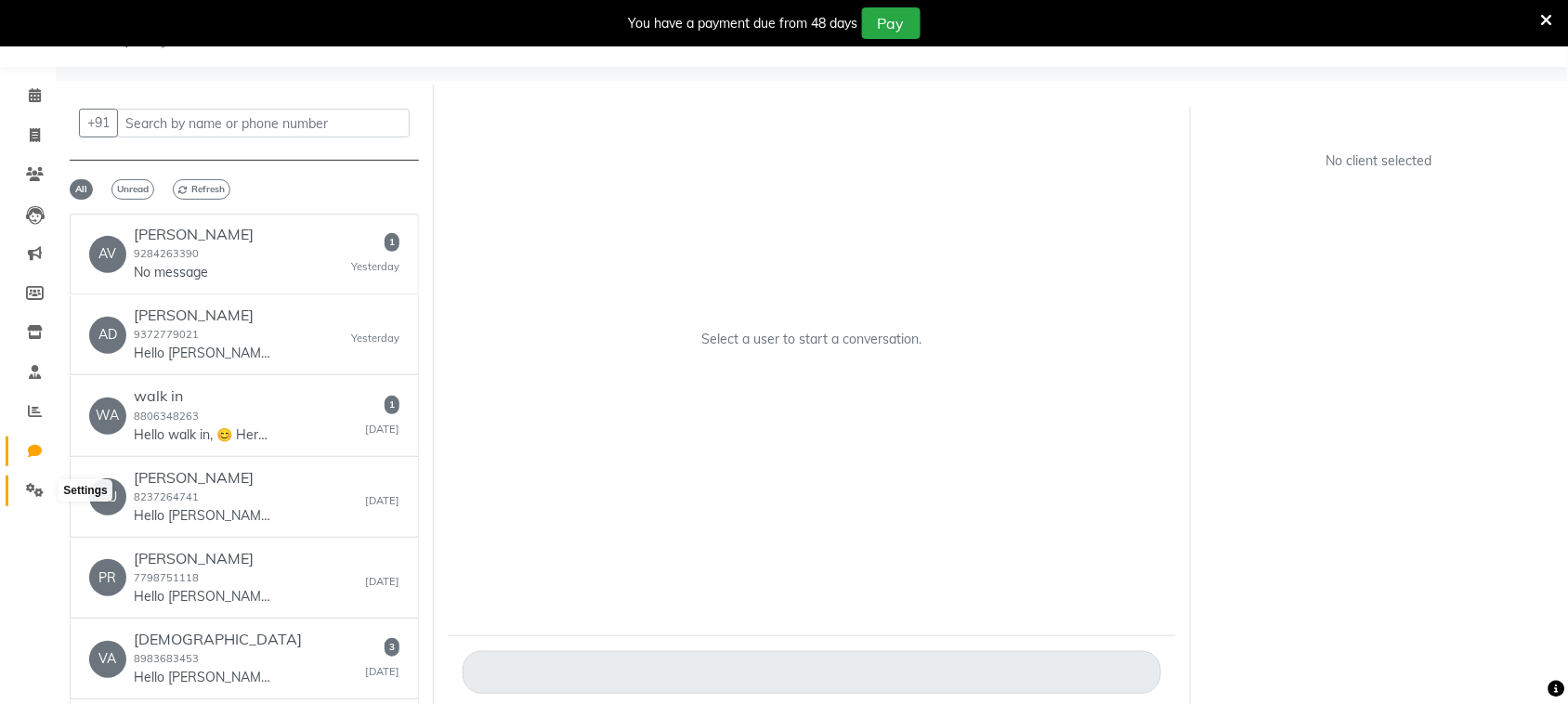
click at [31, 487] on icon at bounding box center [35, 490] width 18 height 14
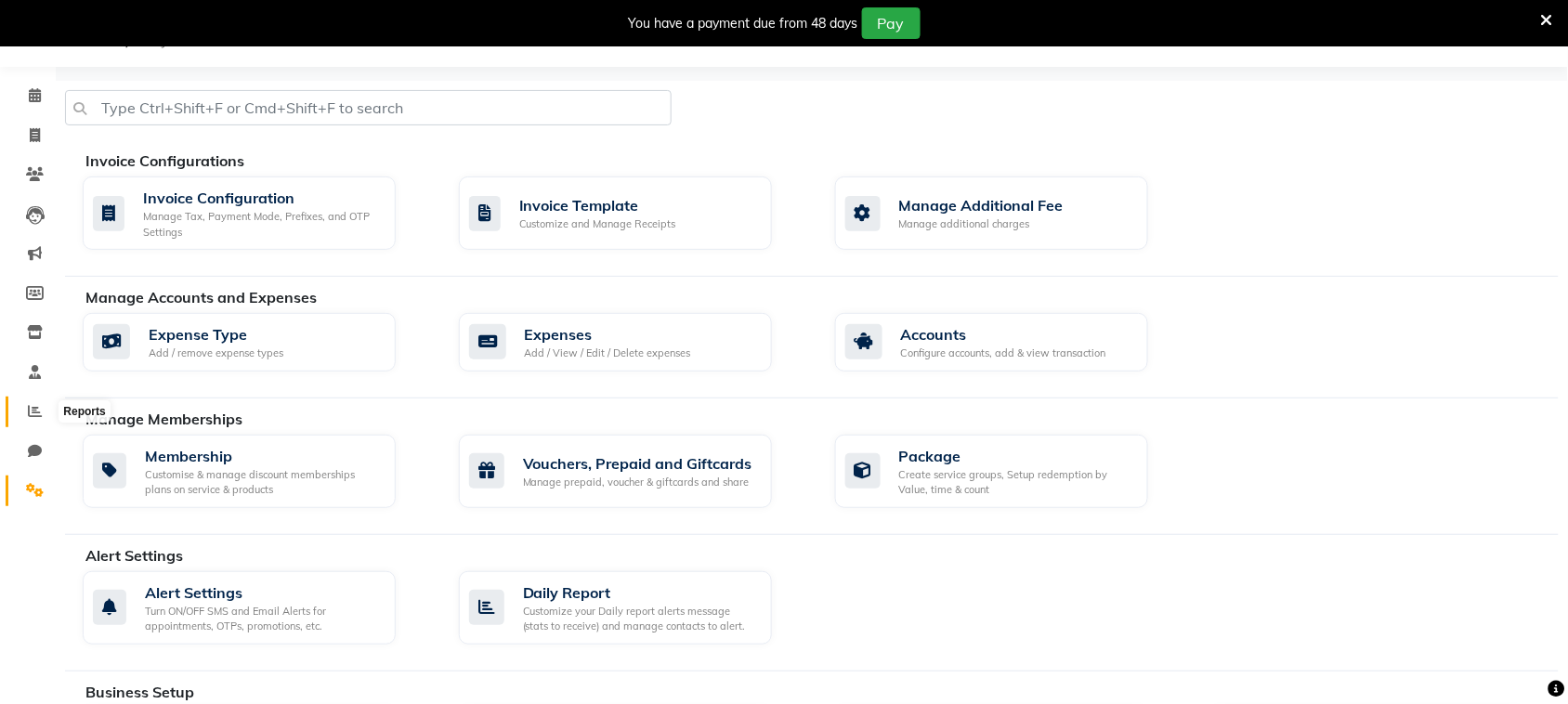
click at [31, 409] on icon at bounding box center [35, 411] width 14 height 14
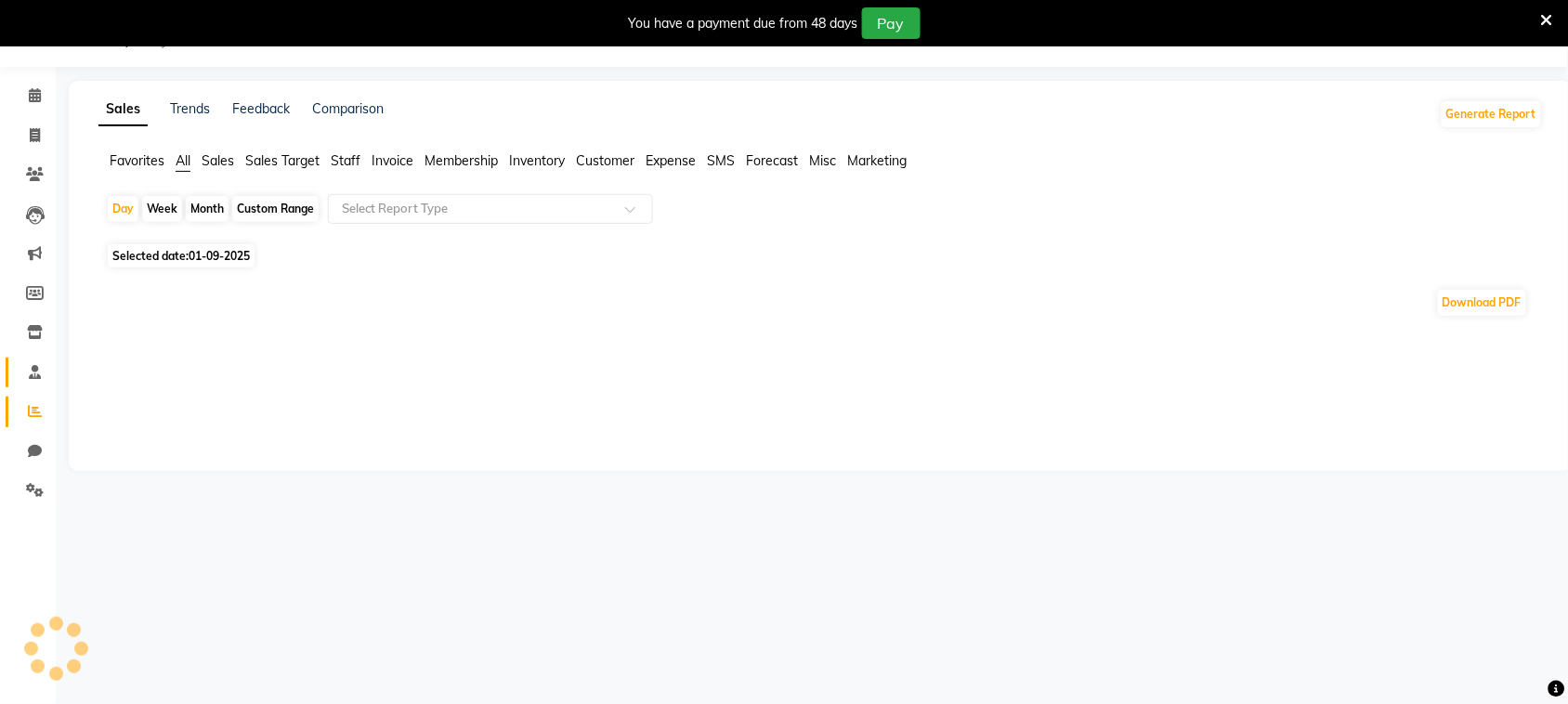
click at [37, 359] on link "Staff" at bounding box center [27, 372] width 44 height 31
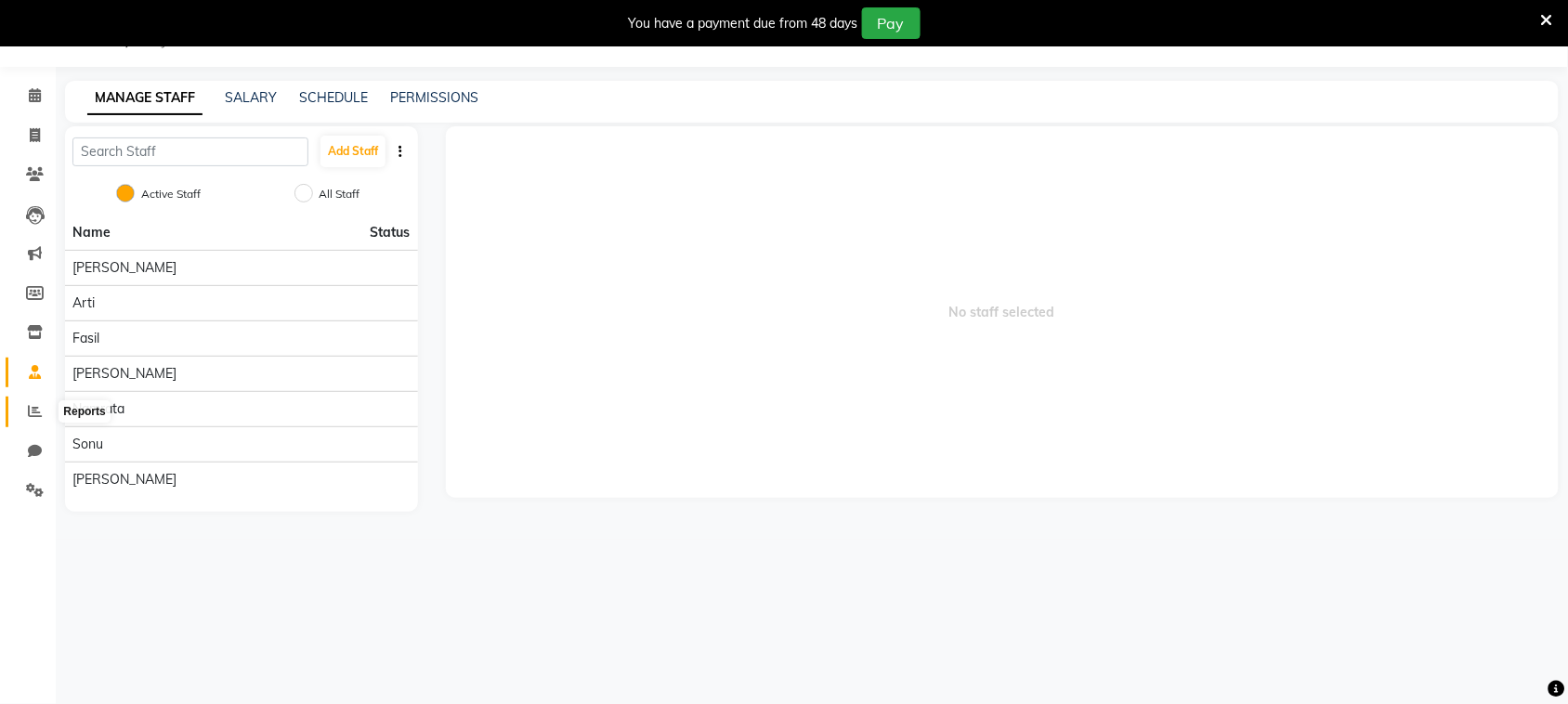
click at [34, 411] on icon at bounding box center [35, 411] width 14 height 14
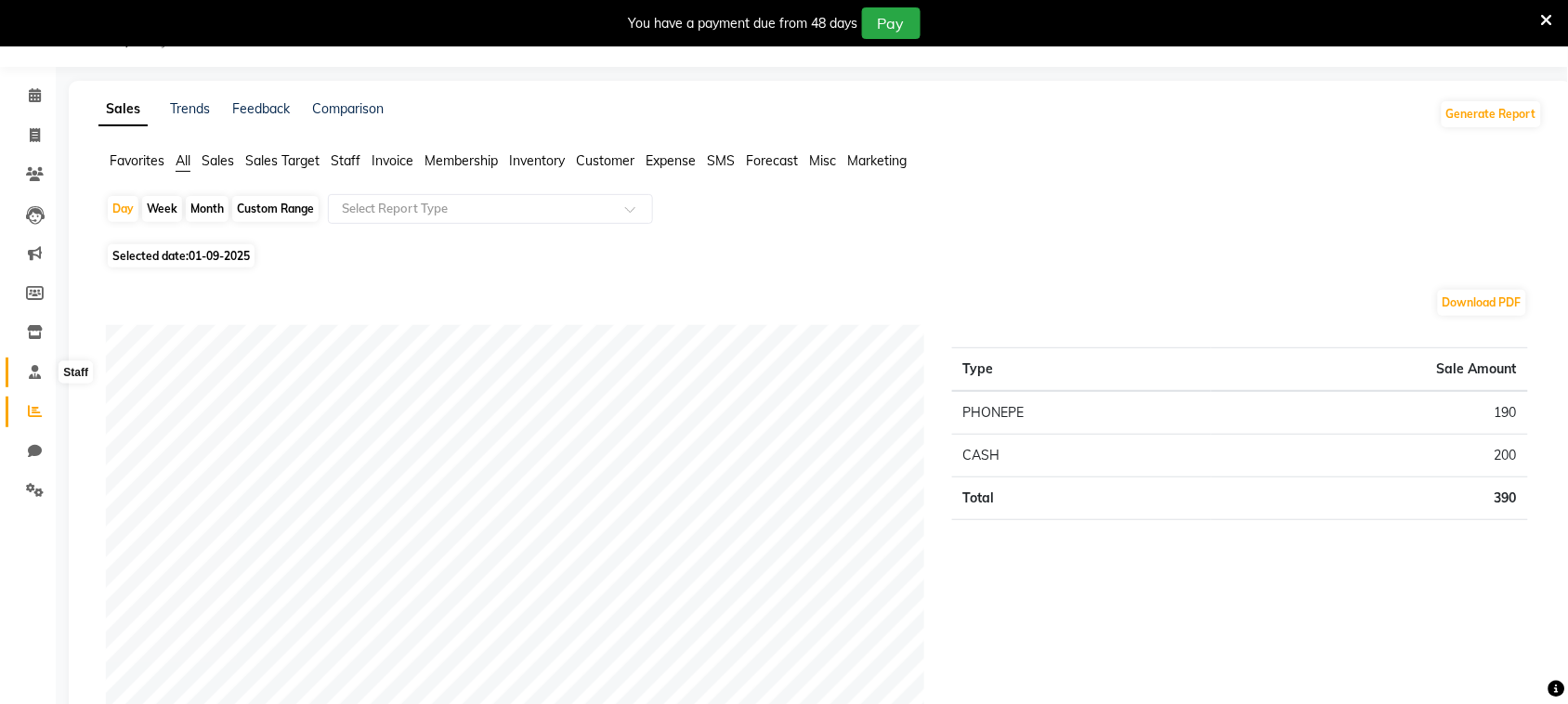
click at [34, 374] on icon at bounding box center [35, 371] width 12 height 14
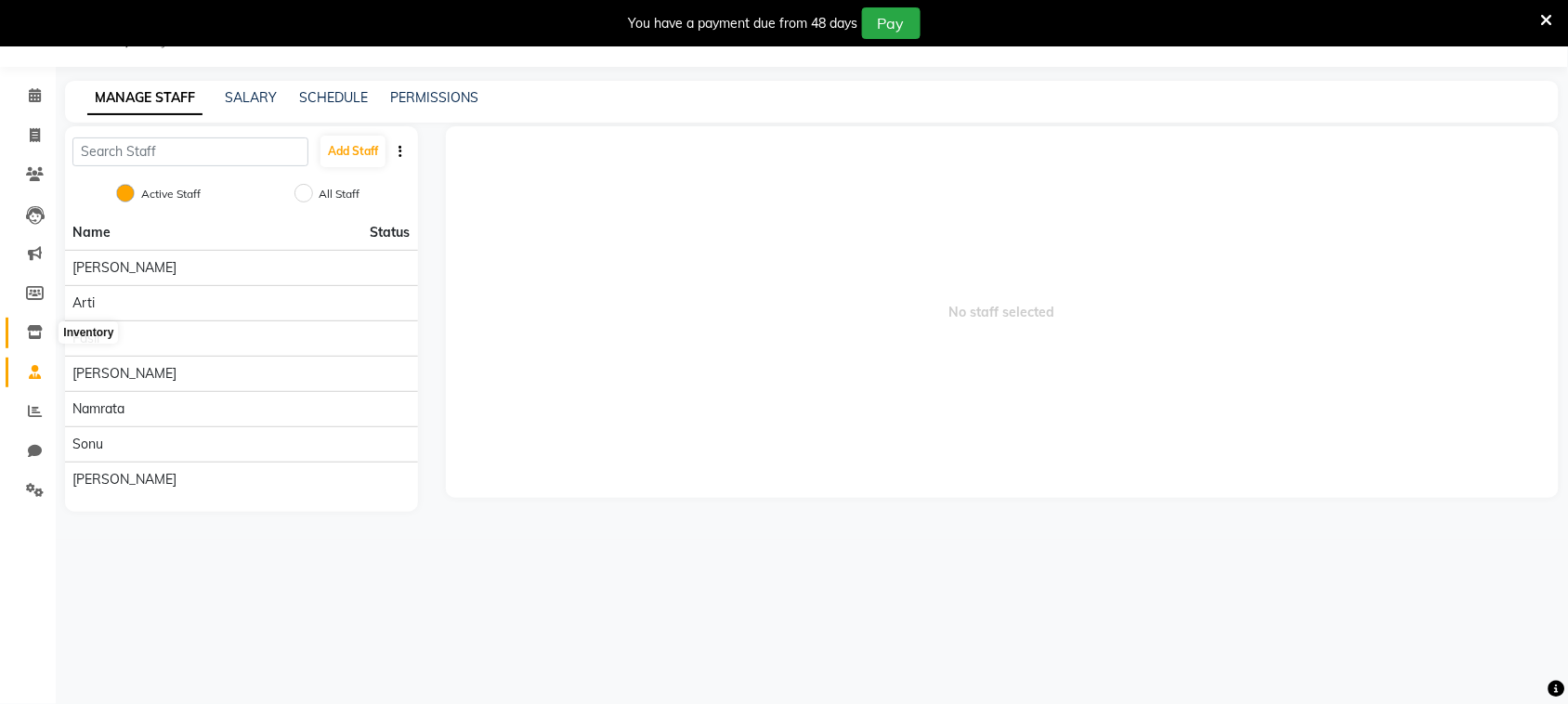
click at [32, 330] on icon at bounding box center [35, 332] width 16 height 14
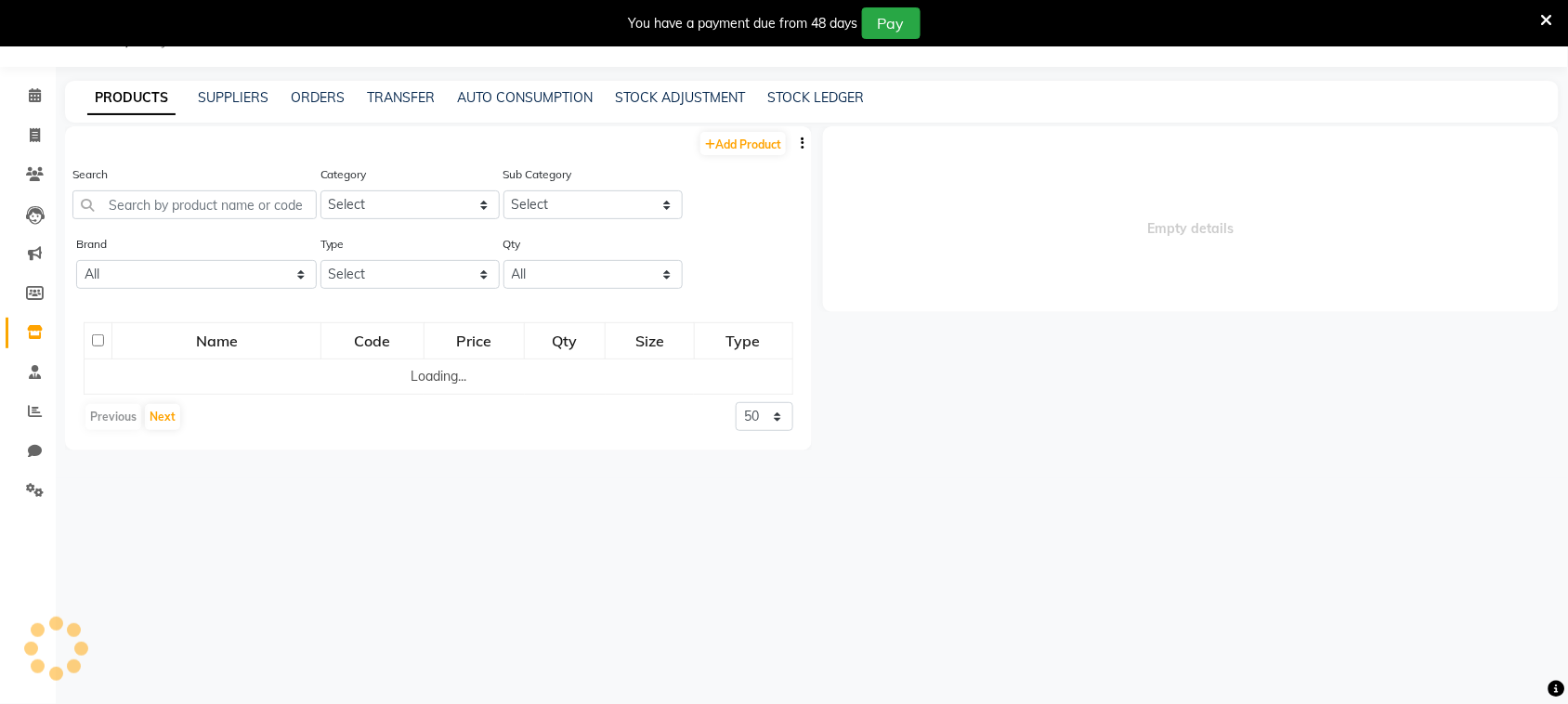
select select
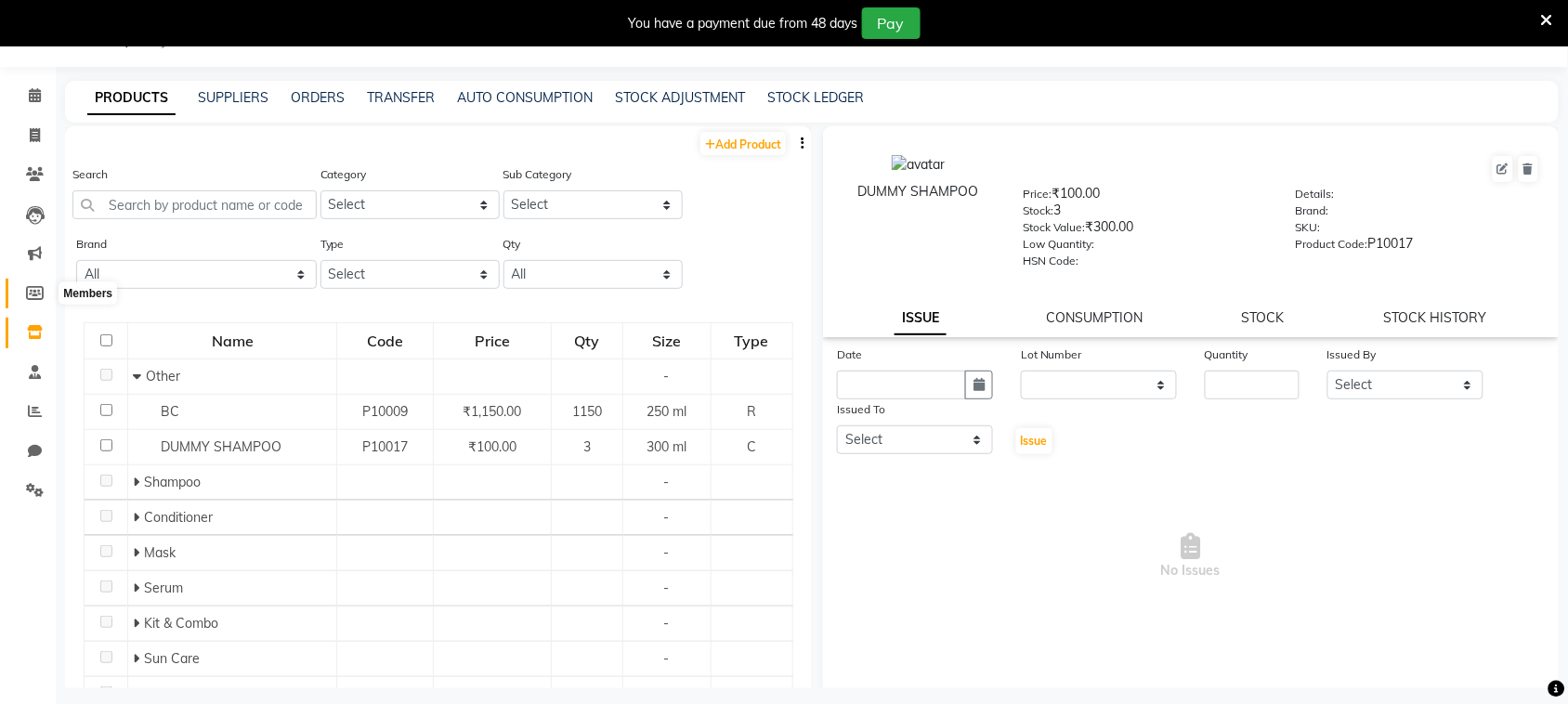
click at [33, 298] on icon at bounding box center [35, 293] width 18 height 14
select select
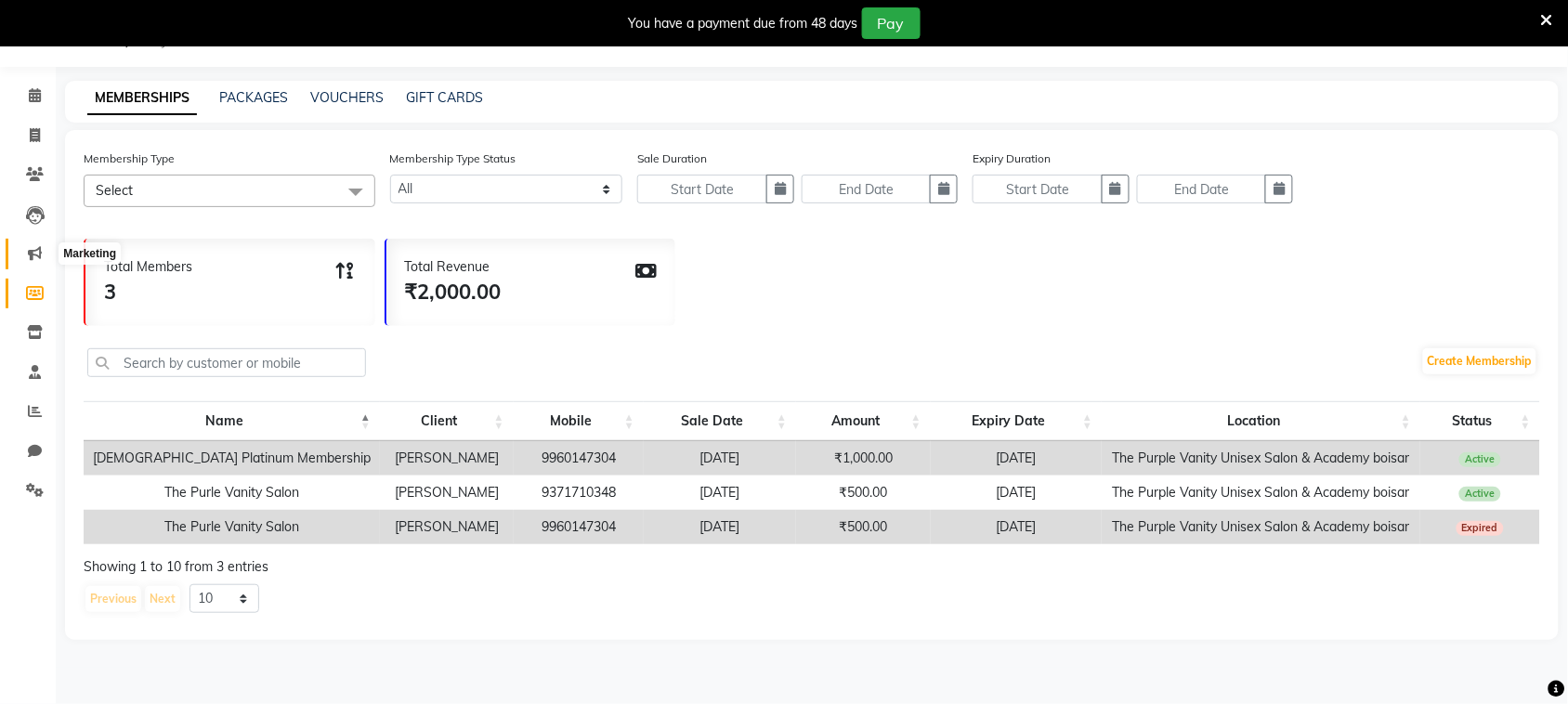
click at [31, 252] on icon at bounding box center [35, 253] width 14 height 14
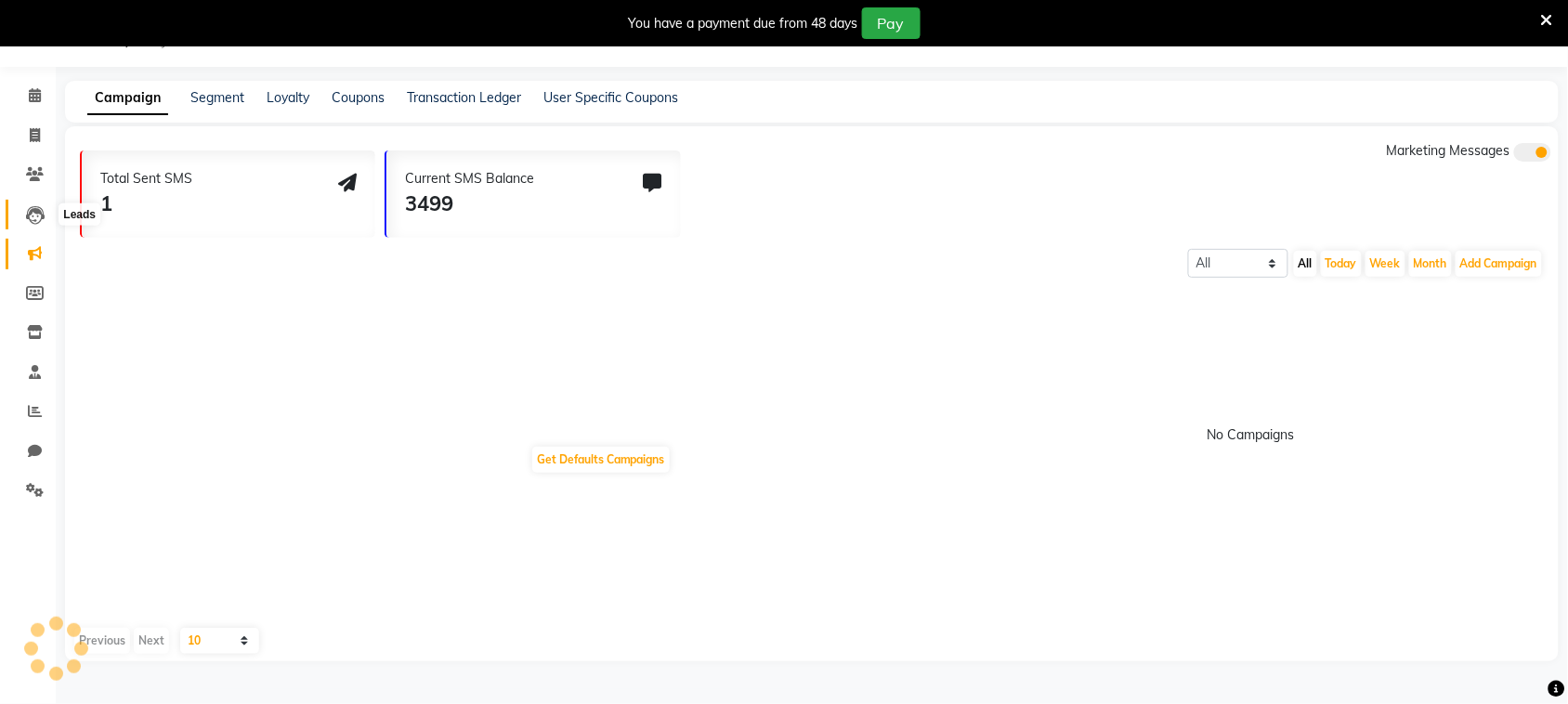
click at [32, 223] on icon at bounding box center [36, 216] width 19 height 19
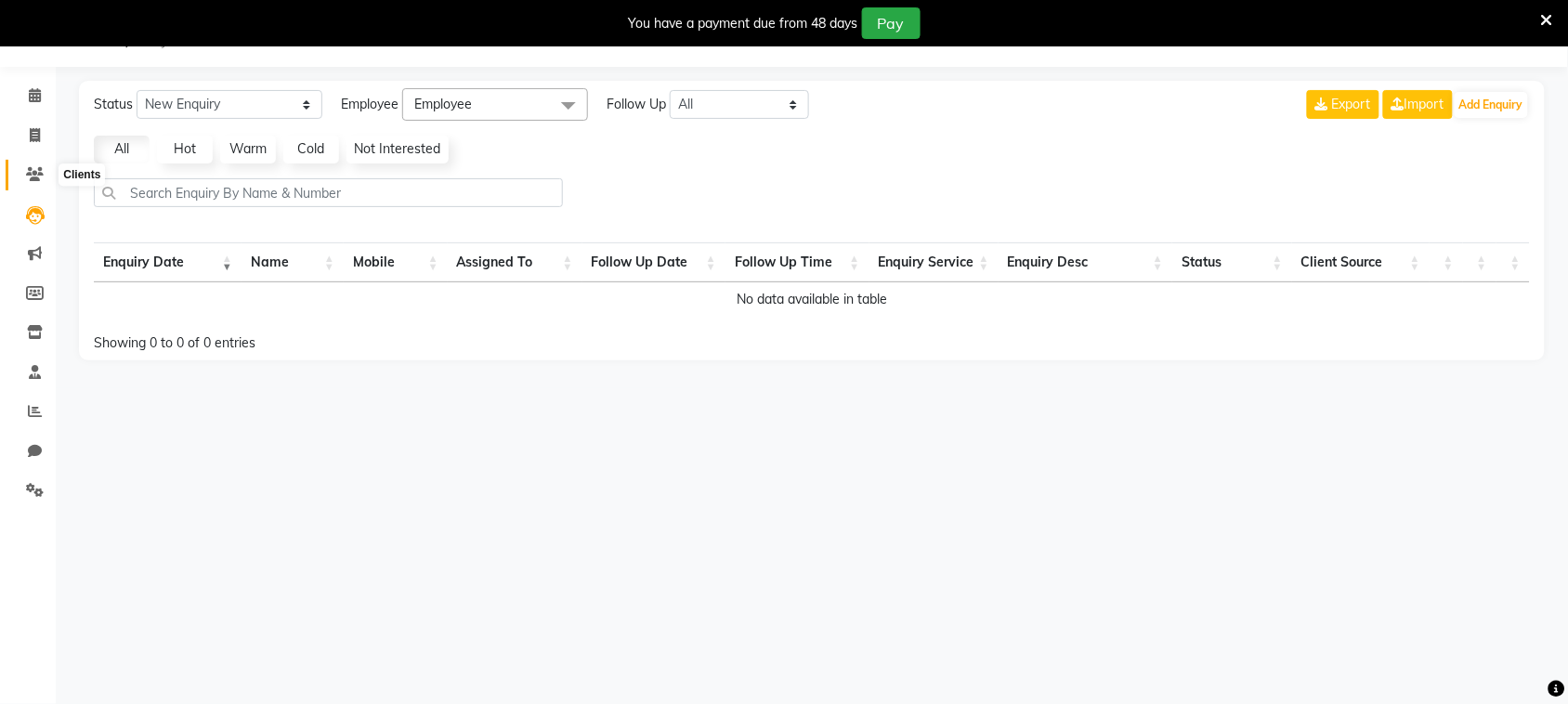
click at [28, 170] on icon at bounding box center [35, 173] width 18 height 14
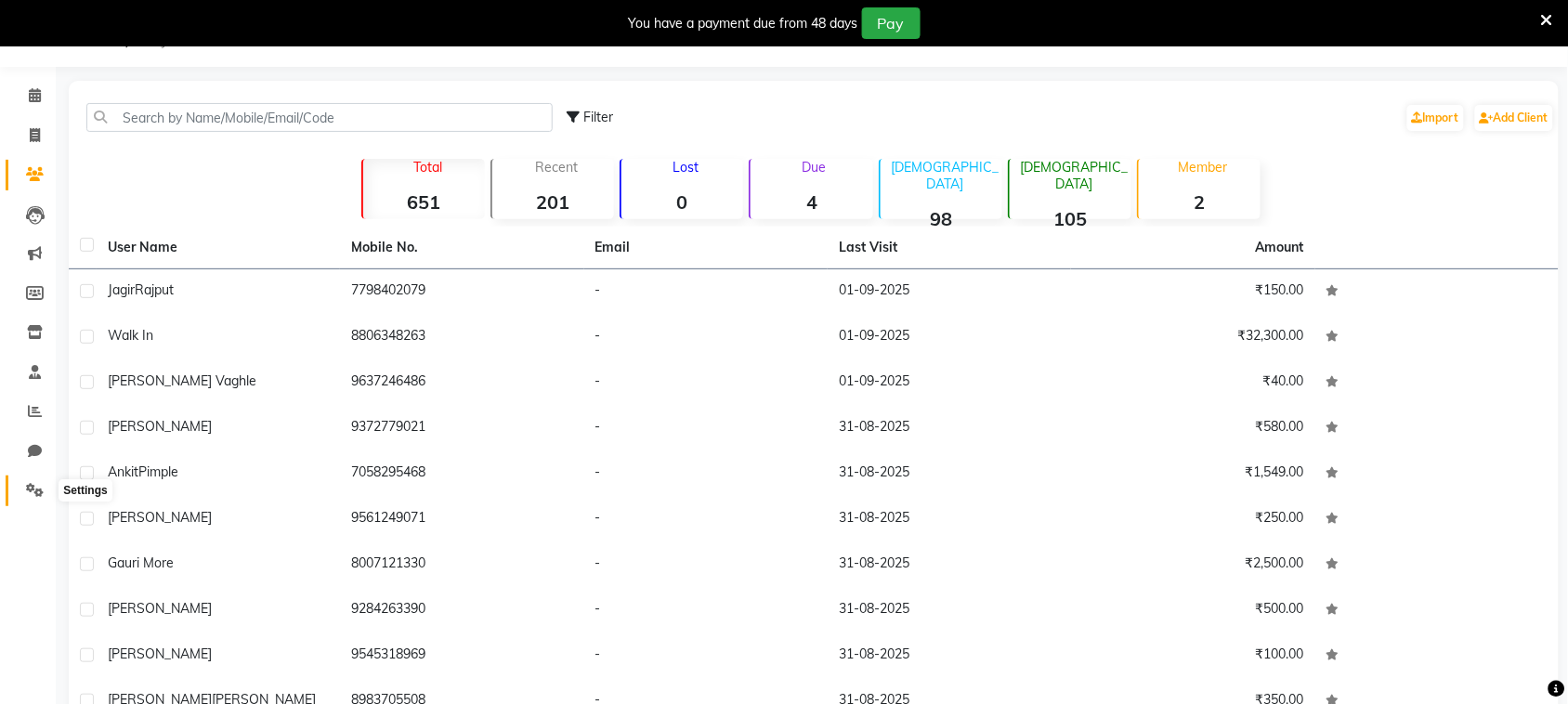
click at [31, 488] on icon at bounding box center [35, 490] width 18 height 14
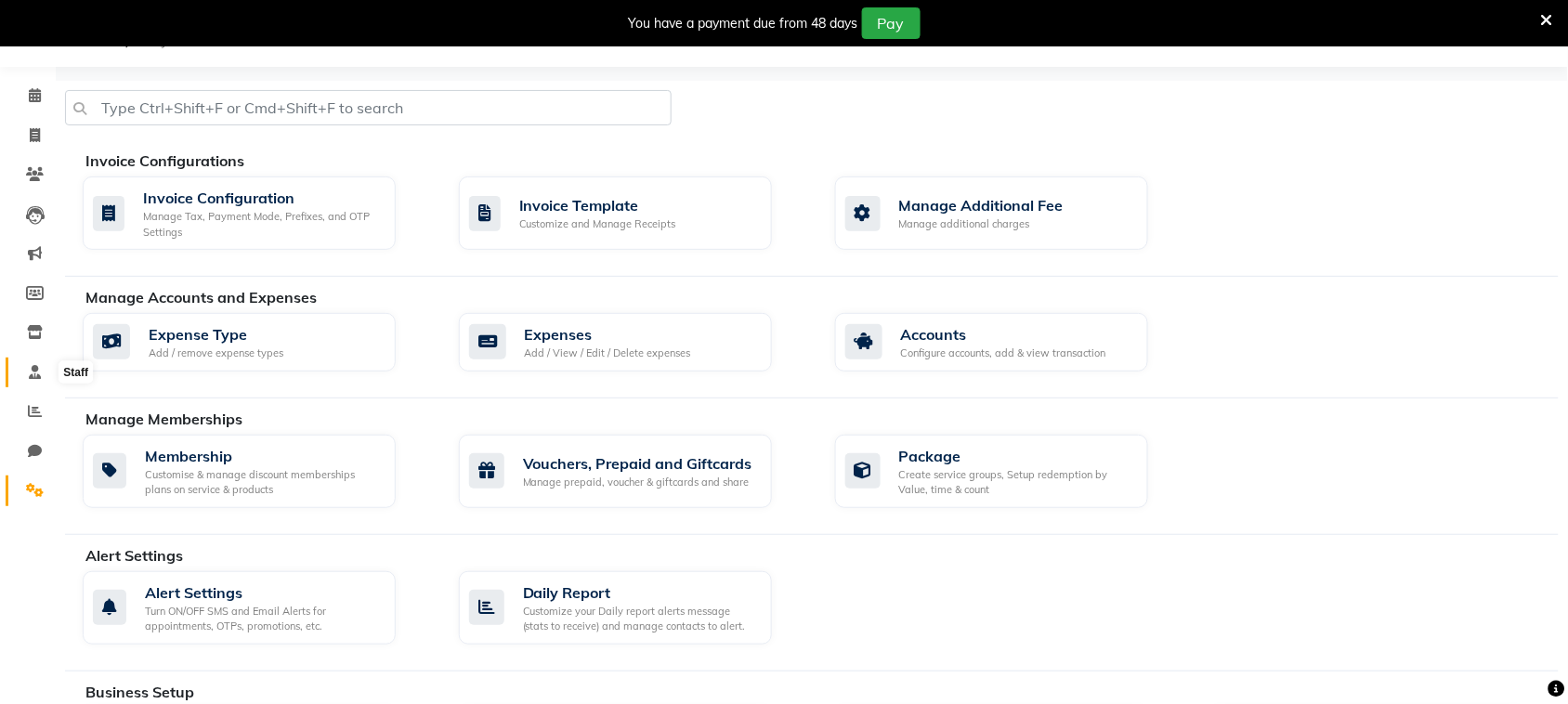
click at [31, 372] on icon at bounding box center [35, 371] width 12 height 14
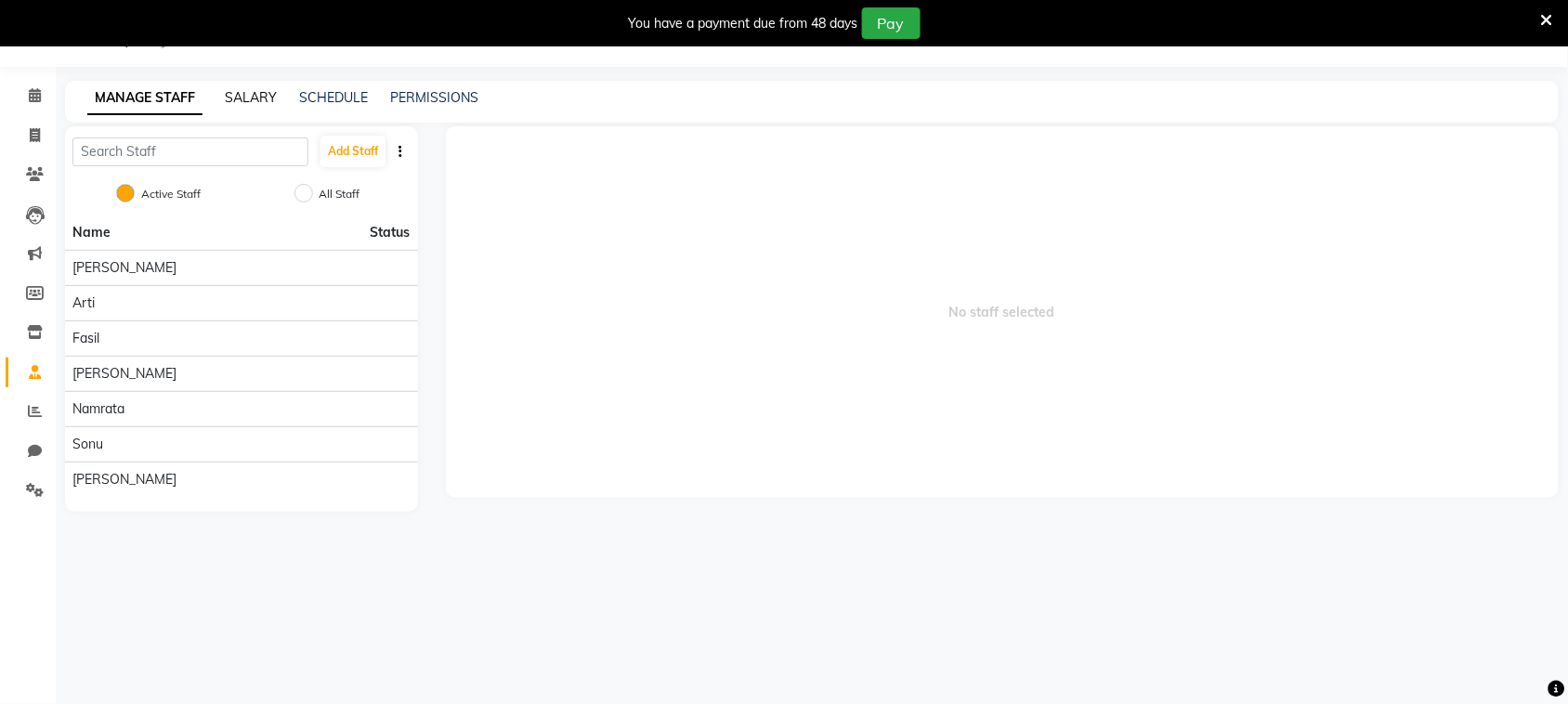
click at [247, 93] on link "SALARY" at bounding box center [251, 98] width 52 height 17
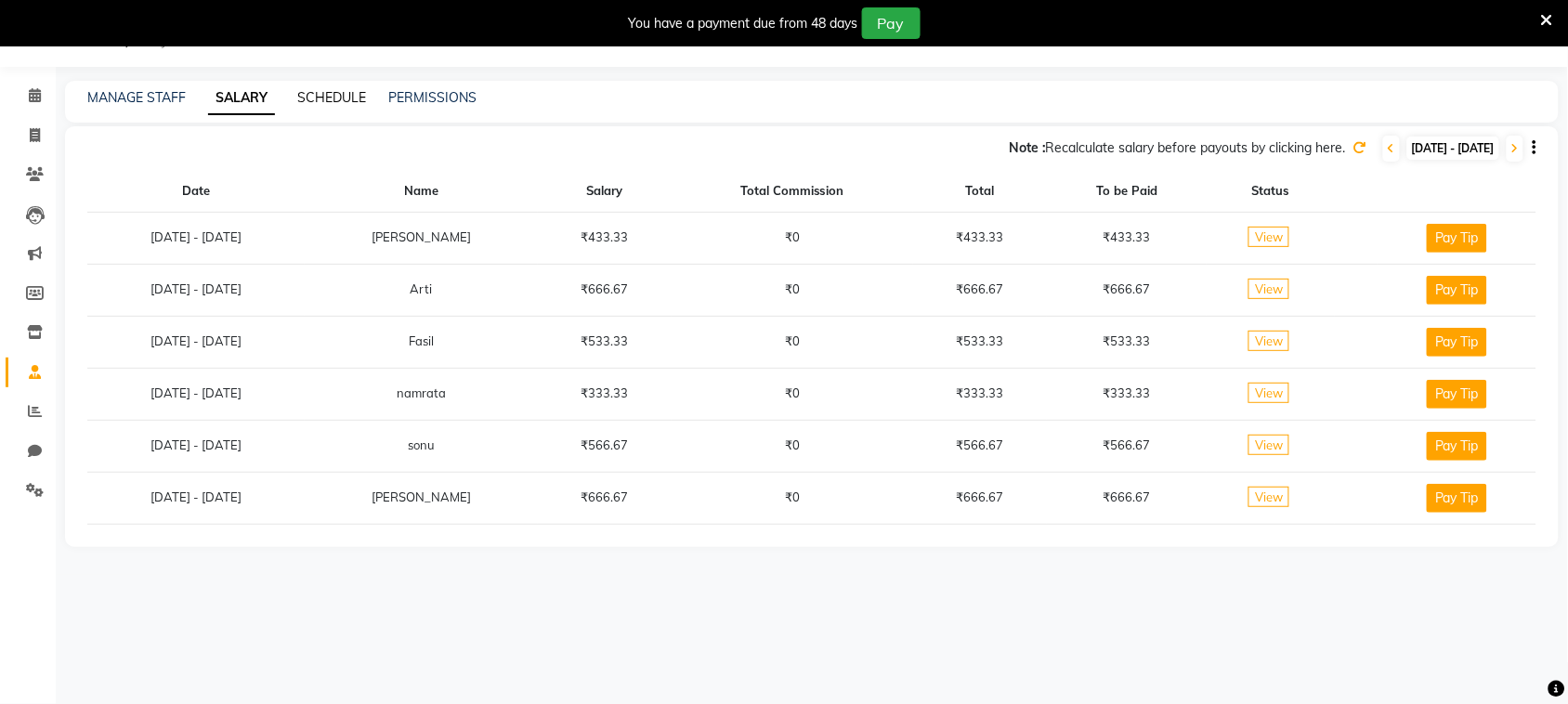
click at [309, 90] on link "SCHEDULE" at bounding box center [331, 98] width 69 height 17
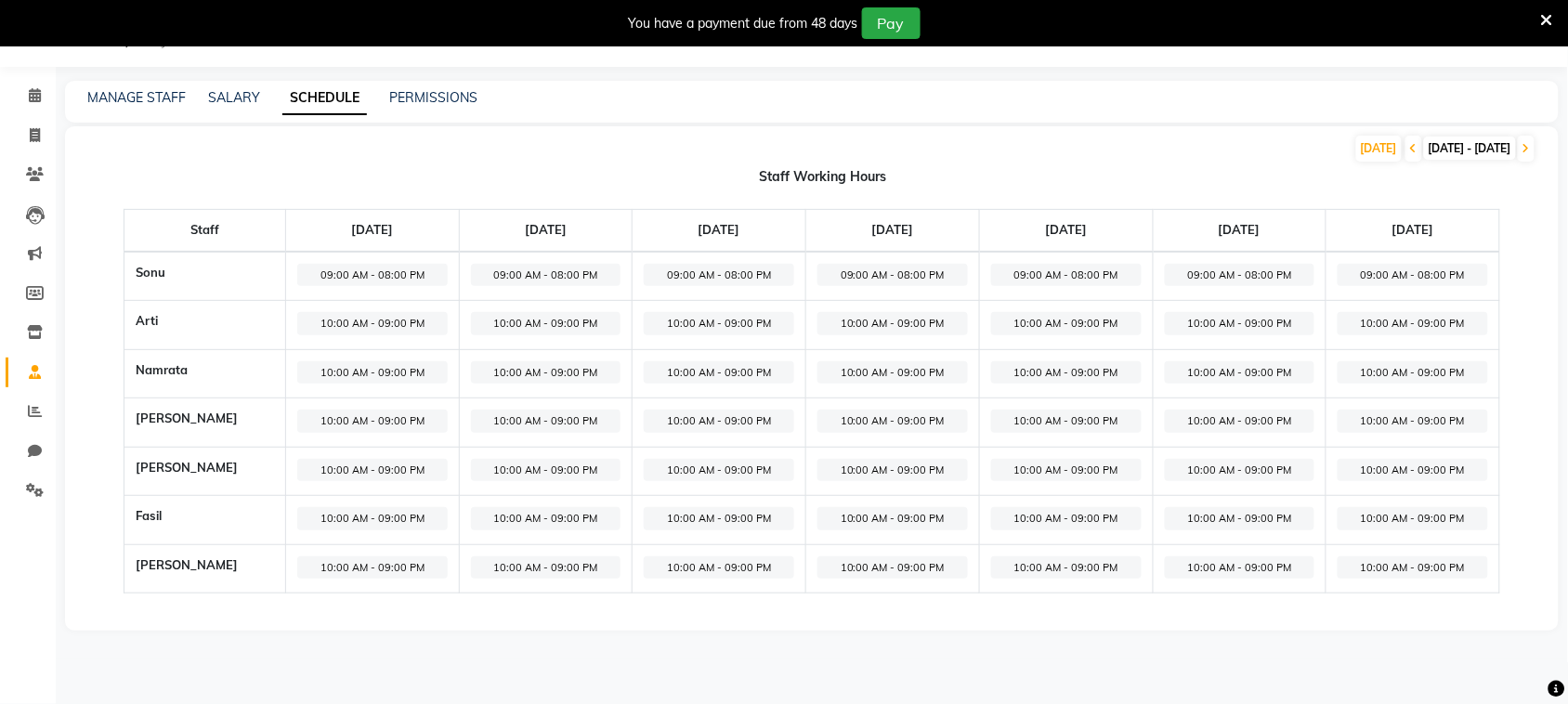
click at [406, 86] on div "MANAGE STAFF SALARY SCHEDULE PERMISSIONS" at bounding box center [811, 102] width 1494 height 41
click at [416, 95] on link "PERMISSIONS" at bounding box center [433, 98] width 89 height 17
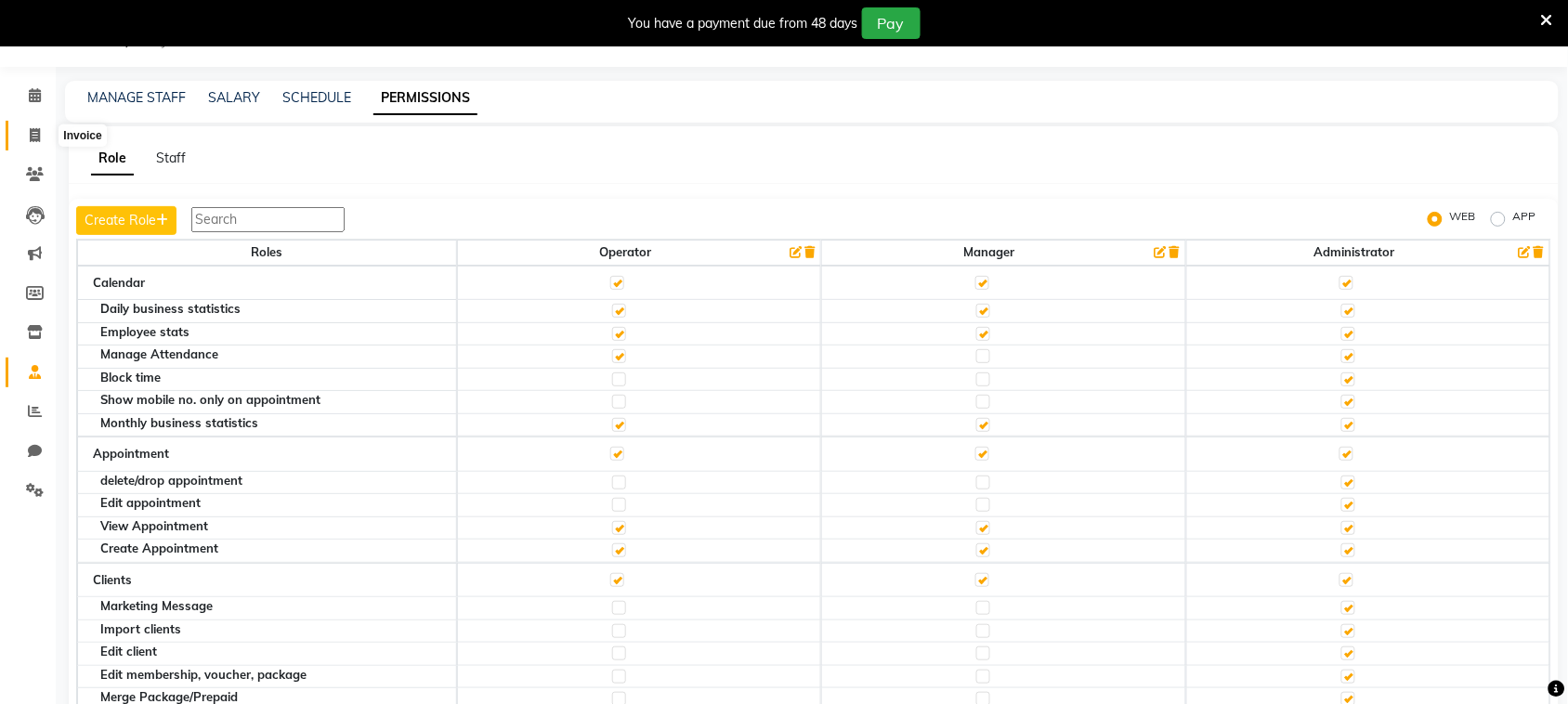
click at [32, 131] on icon at bounding box center [35, 135] width 10 height 14
select select "7947"
select select "service"
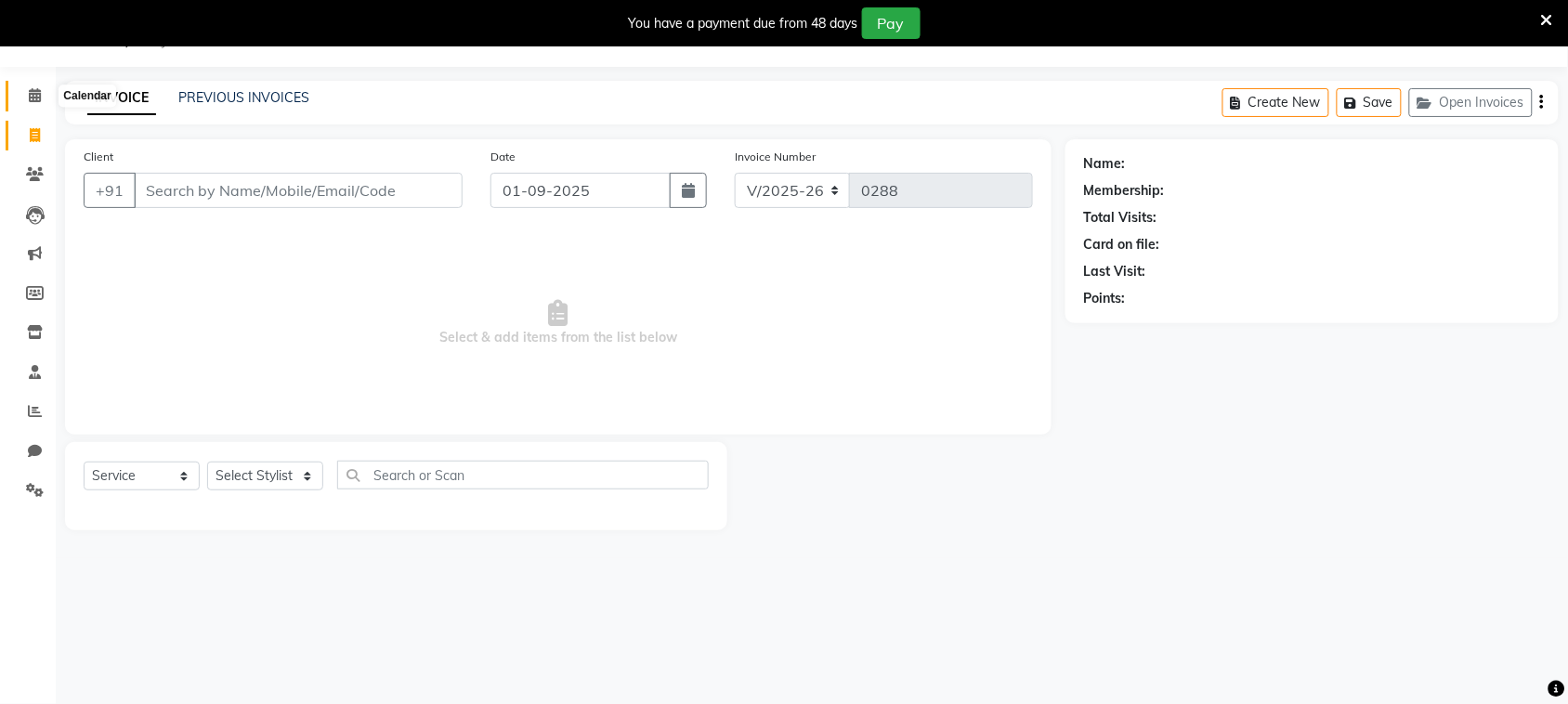
click at [31, 91] on icon at bounding box center [35, 95] width 12 height 14
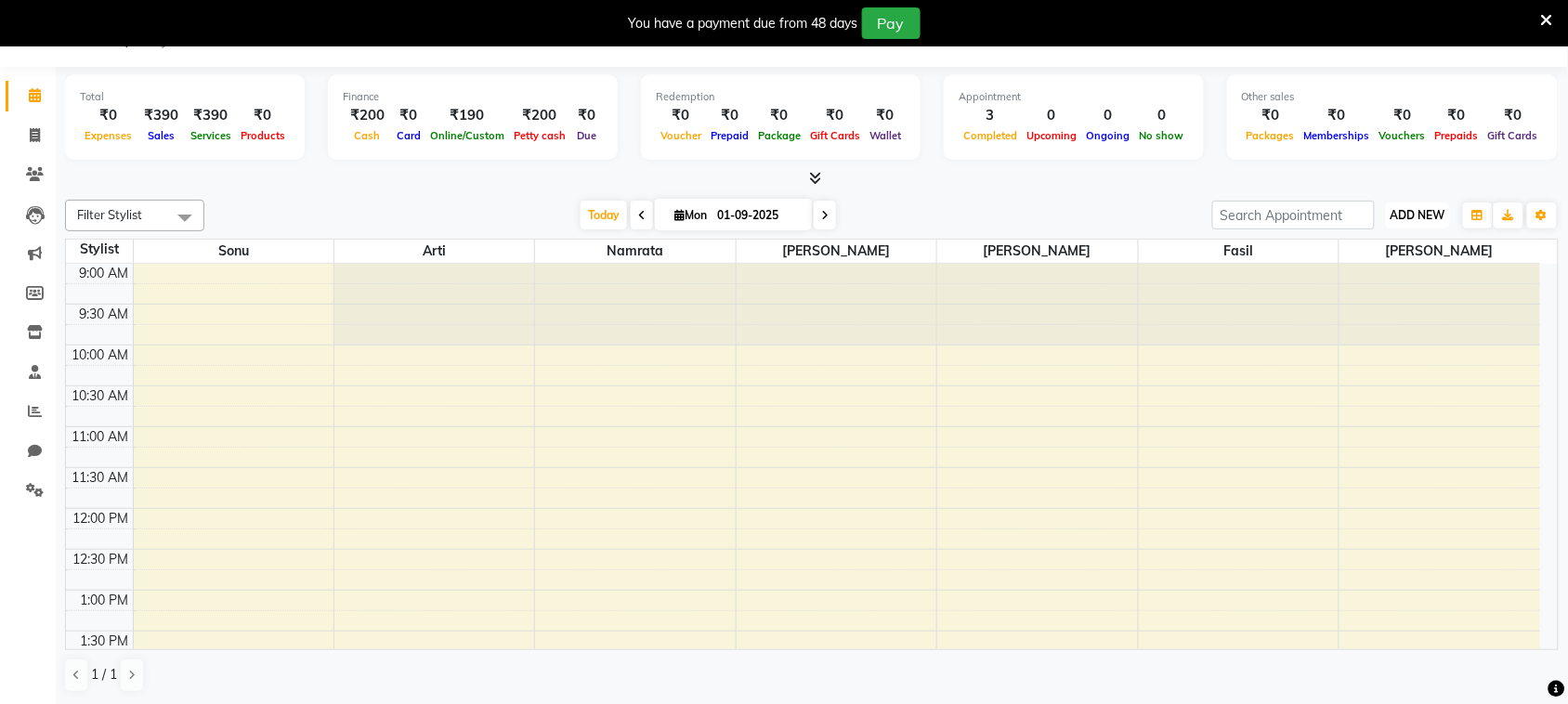
click at [1428, 214] on span "ADD NEW" at bounding box center [1418, 215] width 55 height 14
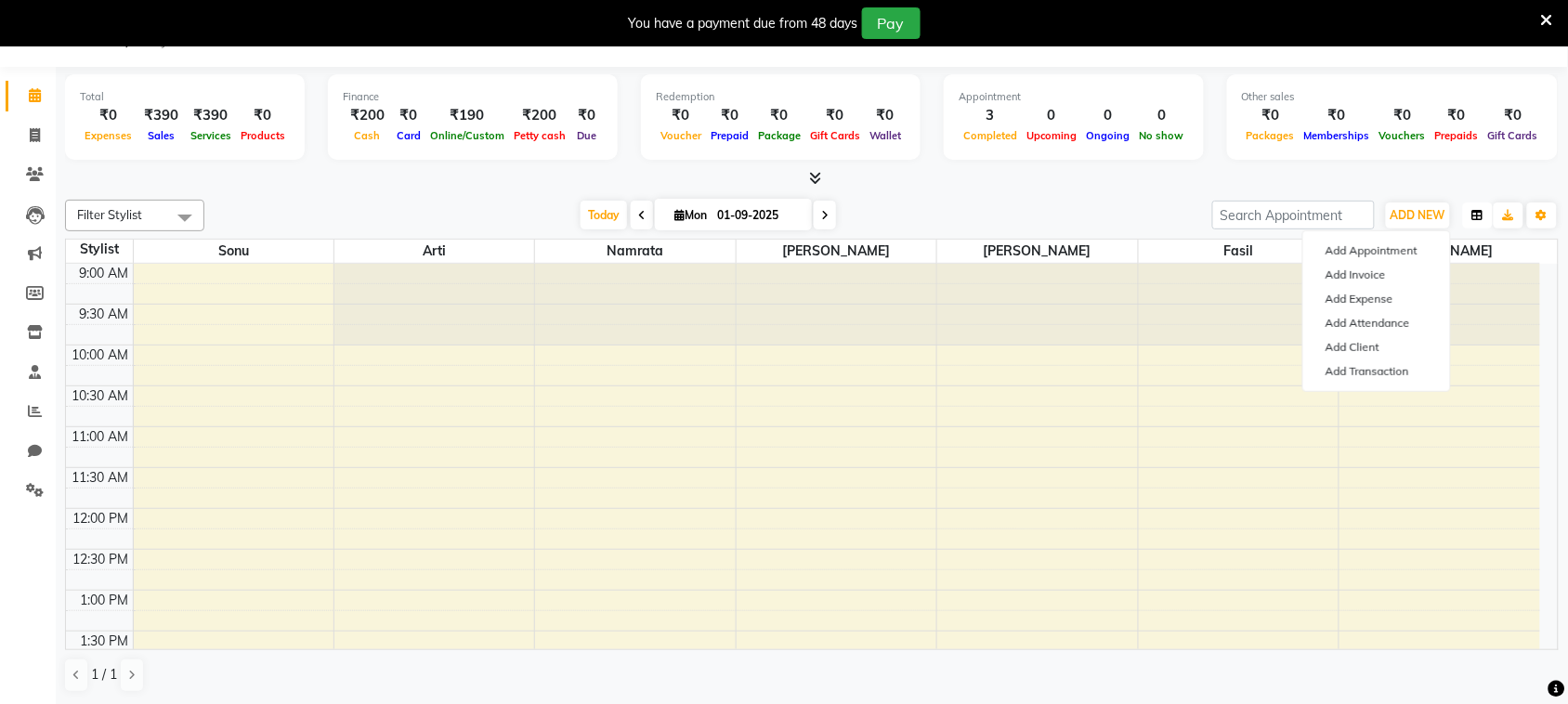
click at [1479, 211] on icon "button" at bounding box center [1478, 216] width 11 height 11
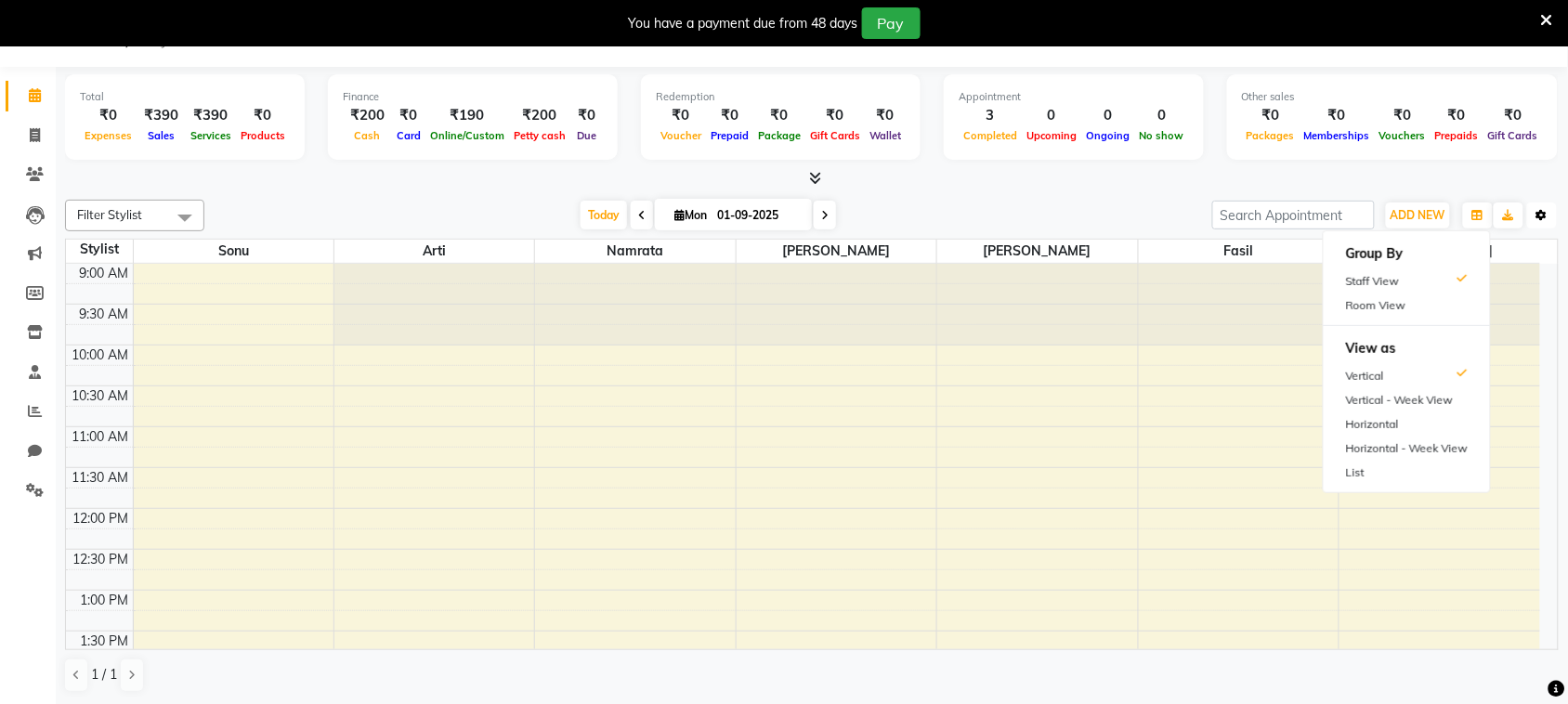
click at [1543, 215] on icon "button" at bounding box center [1542, 216] width 11 height 11
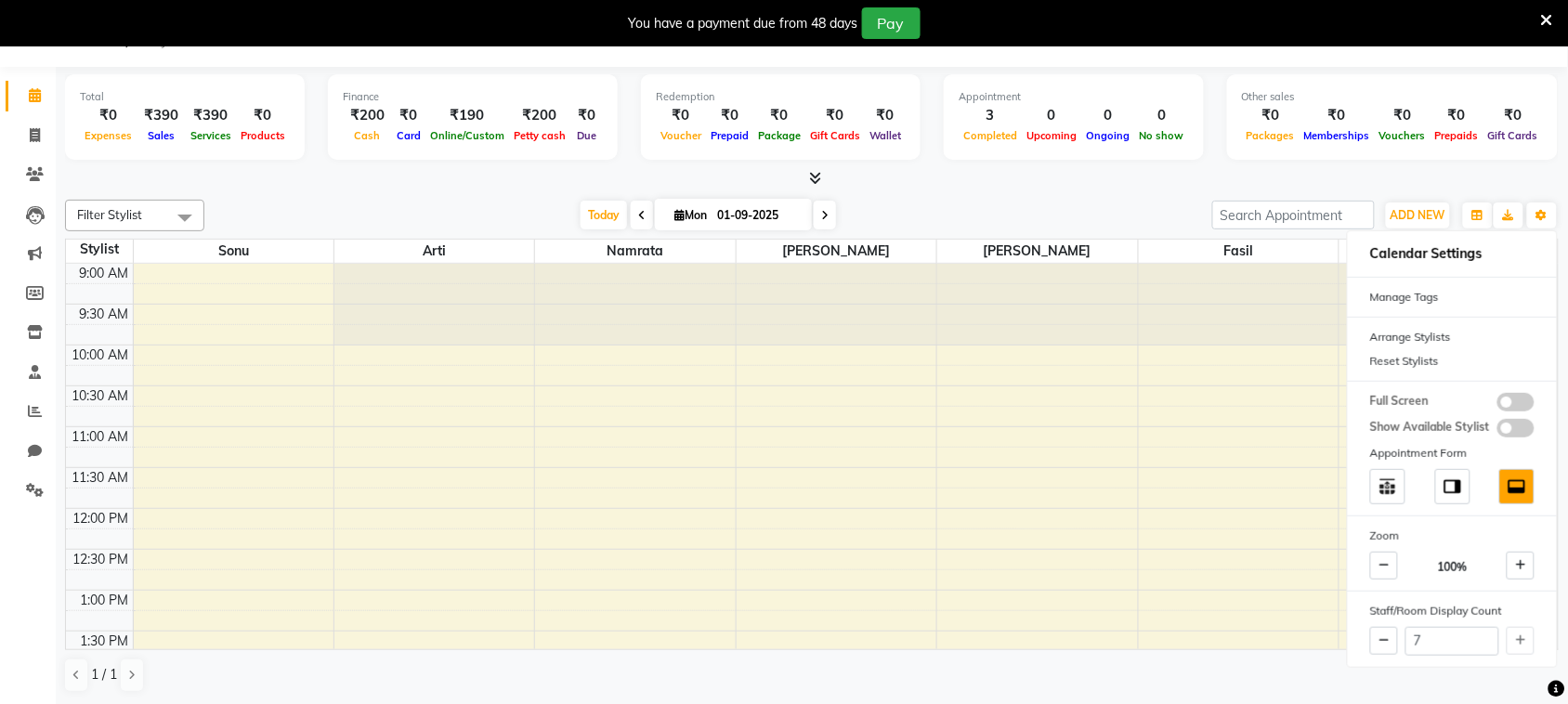
click at [1510, 169] on div at bounding box center [811, 178] width 1494 height 20
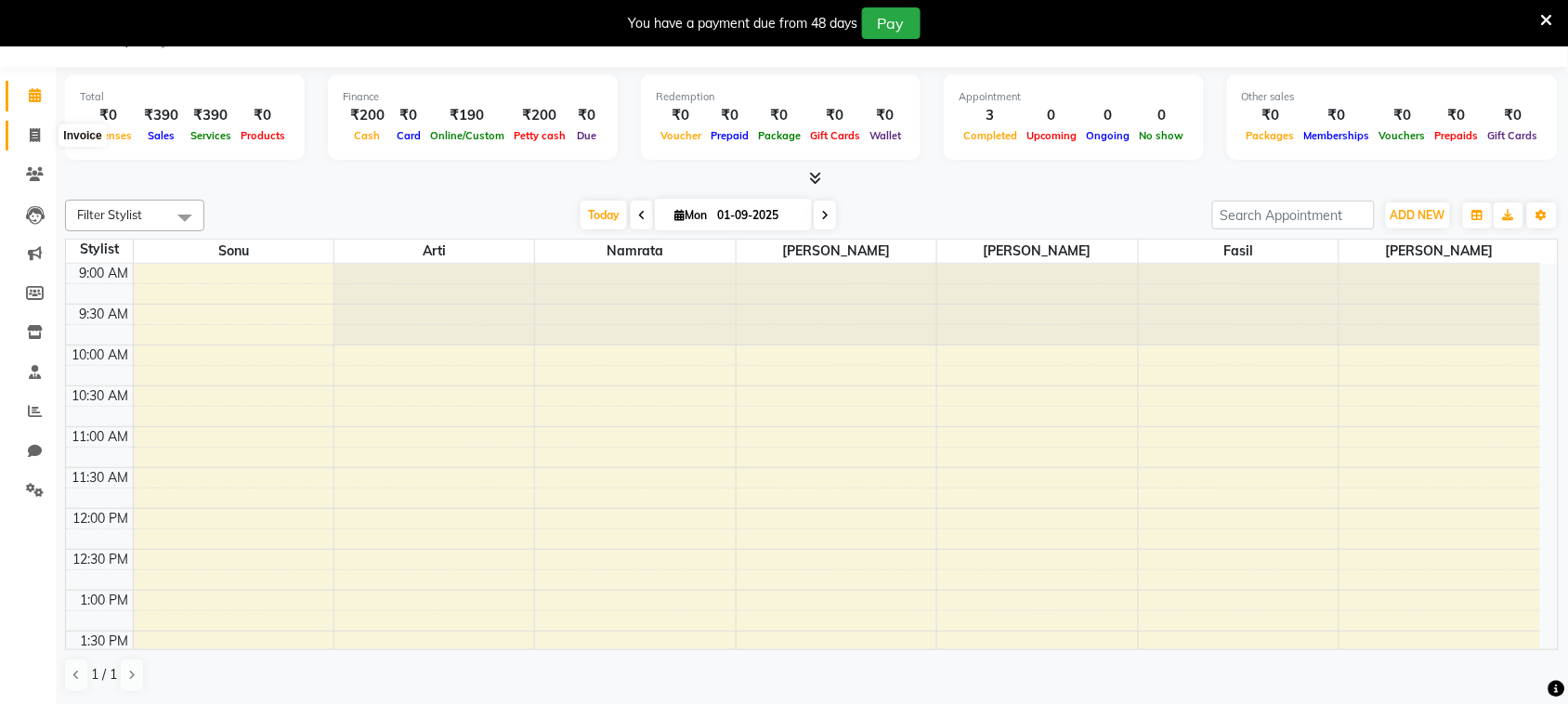
click at [30, 125] on span at bounding box center [35, 136] width 32 height 22
select select "7947"
select select "service"
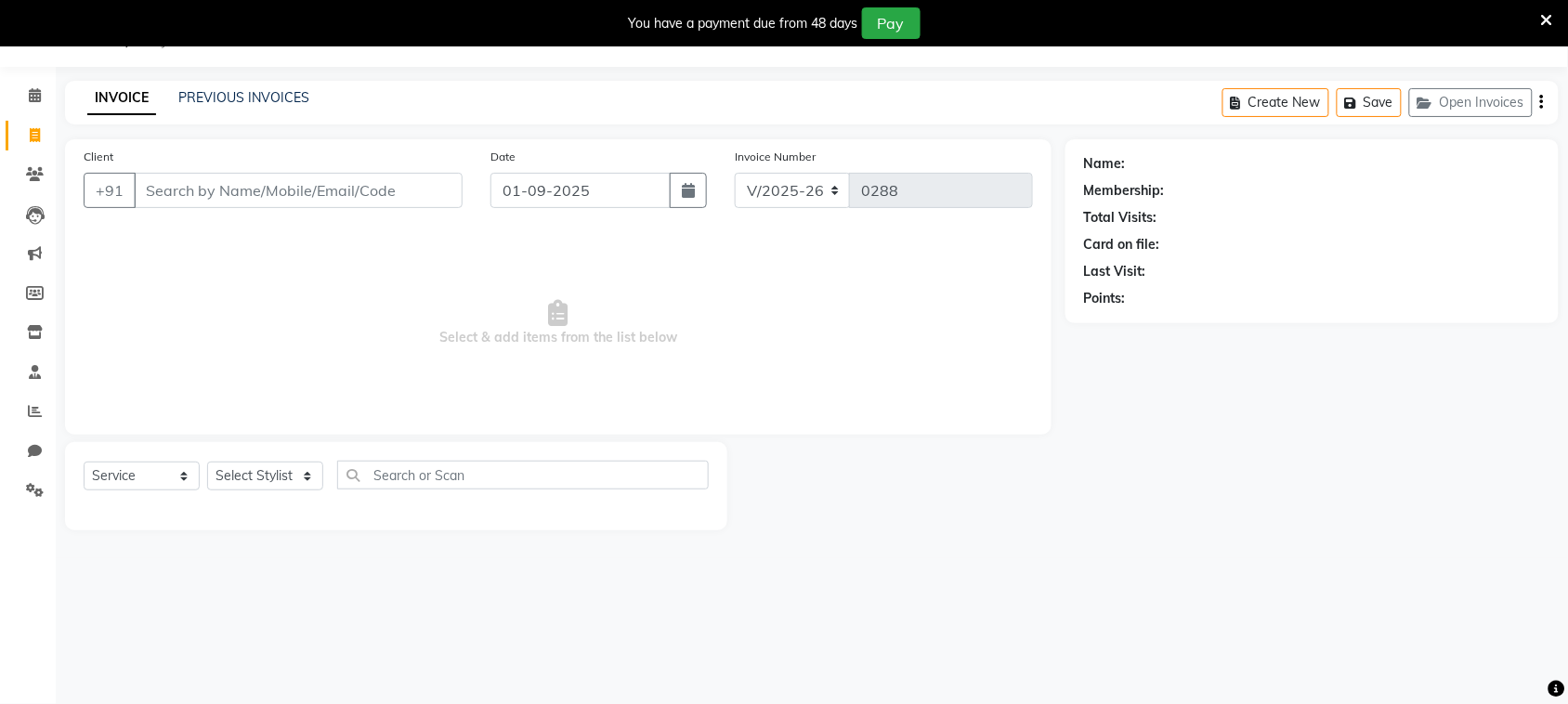
click at [201, 178] on input "Client" at bounding box center [298, 189] width 329 height 35
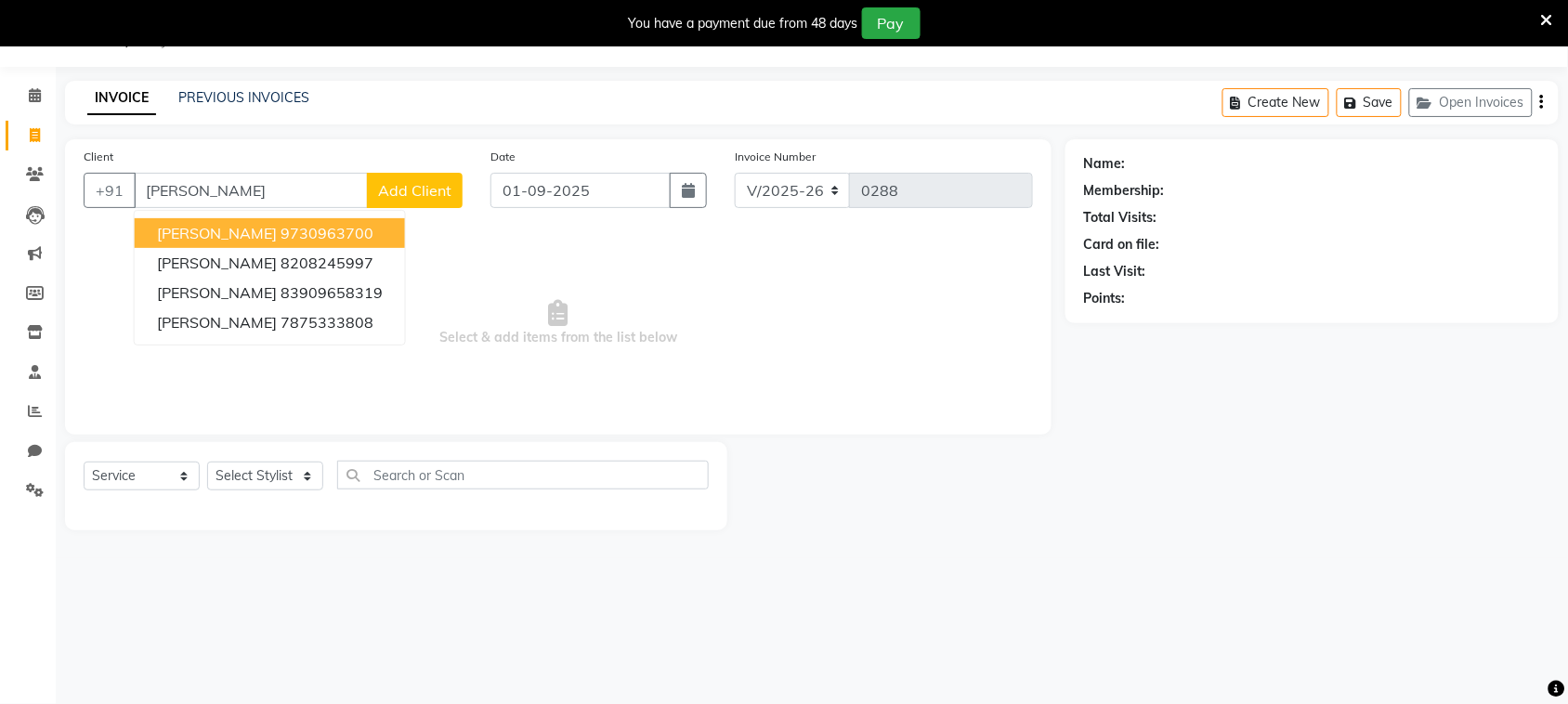
click at [293, 234] on ngb-highlight "9730963700" at bounding box center [327, 234] width 93 height 19
type input "9730963700"
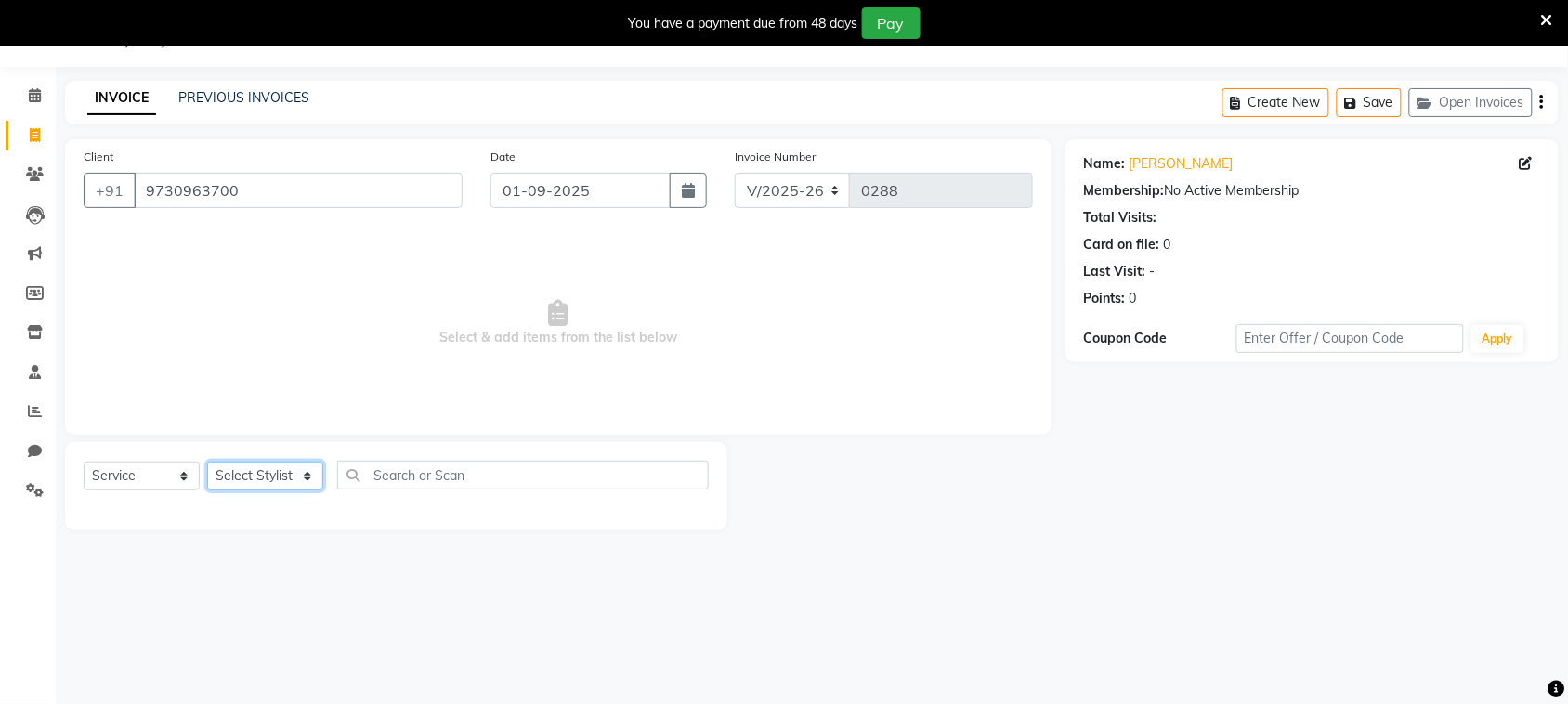
click at [307, 475] on select "Select Stylist [PERSON_NAME] [PERSON_NAME] [PERSON_NAME] [PERSON_NAME] [PERSON_…" at bounding box center [265, 476] width 116 height 29
click at [207, 462] on select "Select Stylist [PERSON_NAME] [PERSON_NAME] [PERSON_NAME] [PERSON_NAME] [PERSON_…" at bounding box center [265, 476] width 116 height 29
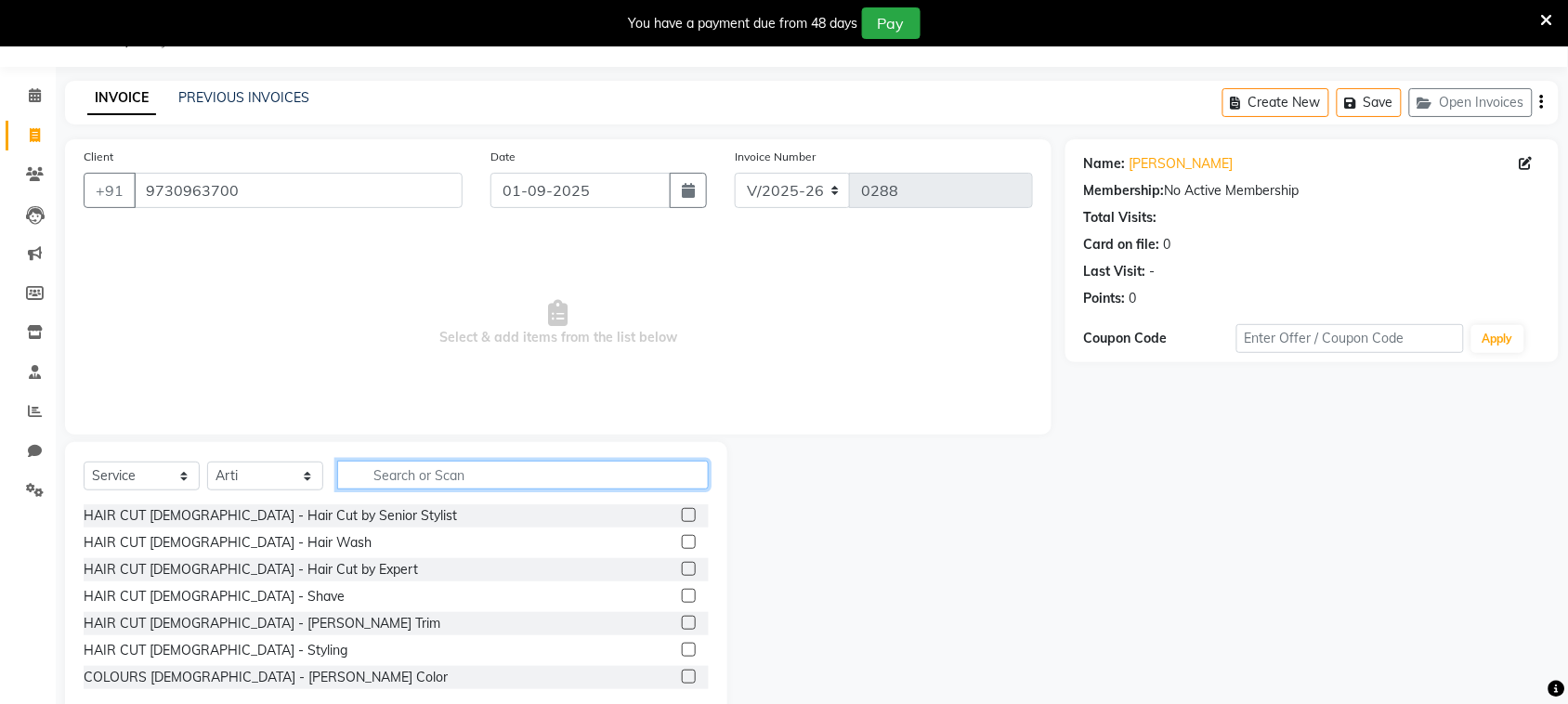
click at [444, 476] on input "text" at bounding box center [523, 475] width 371 height 29
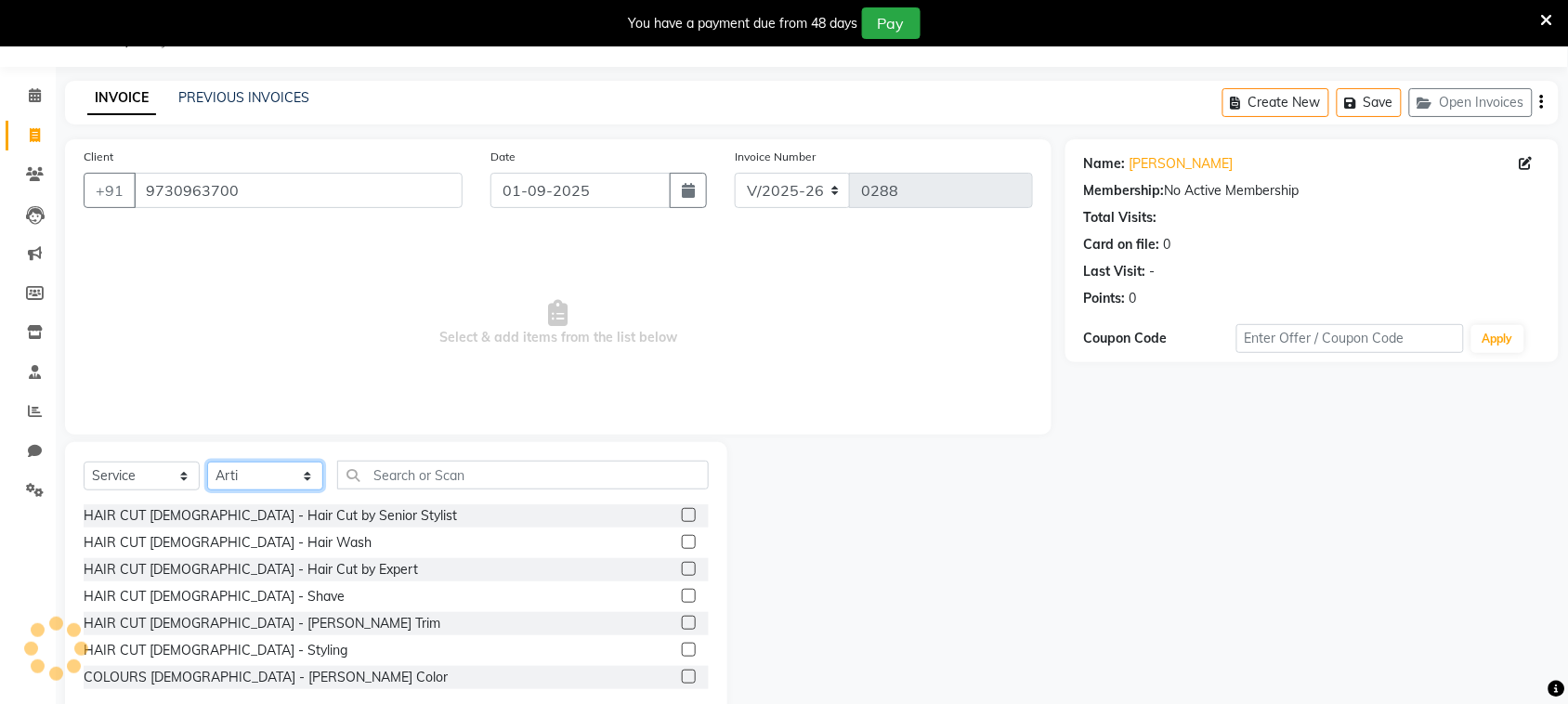
click at [302, 476] on select "Select Stylist [PERSON_NAME] [PERSON_NAME] [PERSON_NAME] [PERSON_NAME] [PERSON_…" at bounding box center [265, 476] width 116 height 29
select select "87146"
click at [207, 462] on select "Select Stylist [PERSON_NAME] [PERSON_NAME] [PERSON_NAME] [PERSON_NAME] [PERSON_…" at bounding box center [265, 476] width 116 height 29
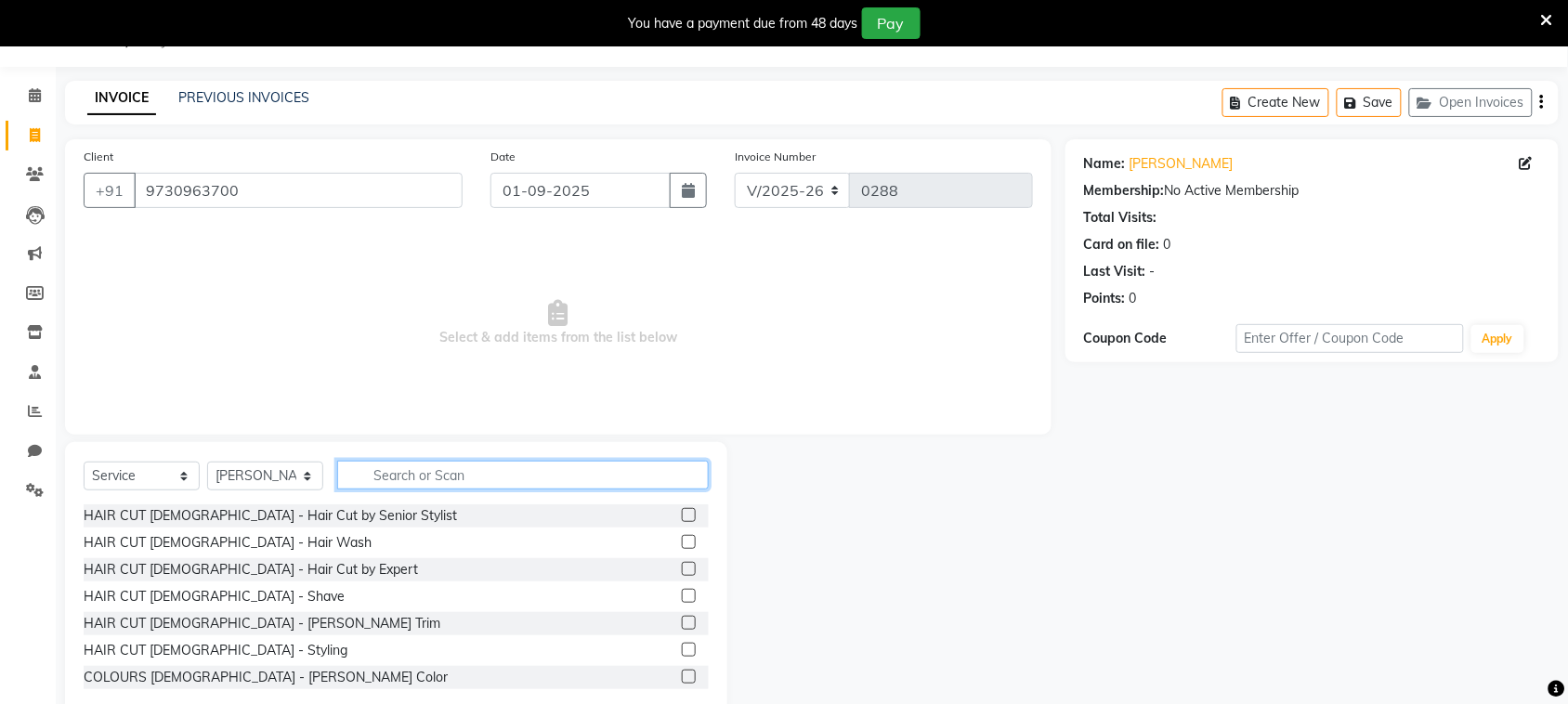
click at [446, 482] on input "text" at bounding box center [523, 475] width 371 height 29
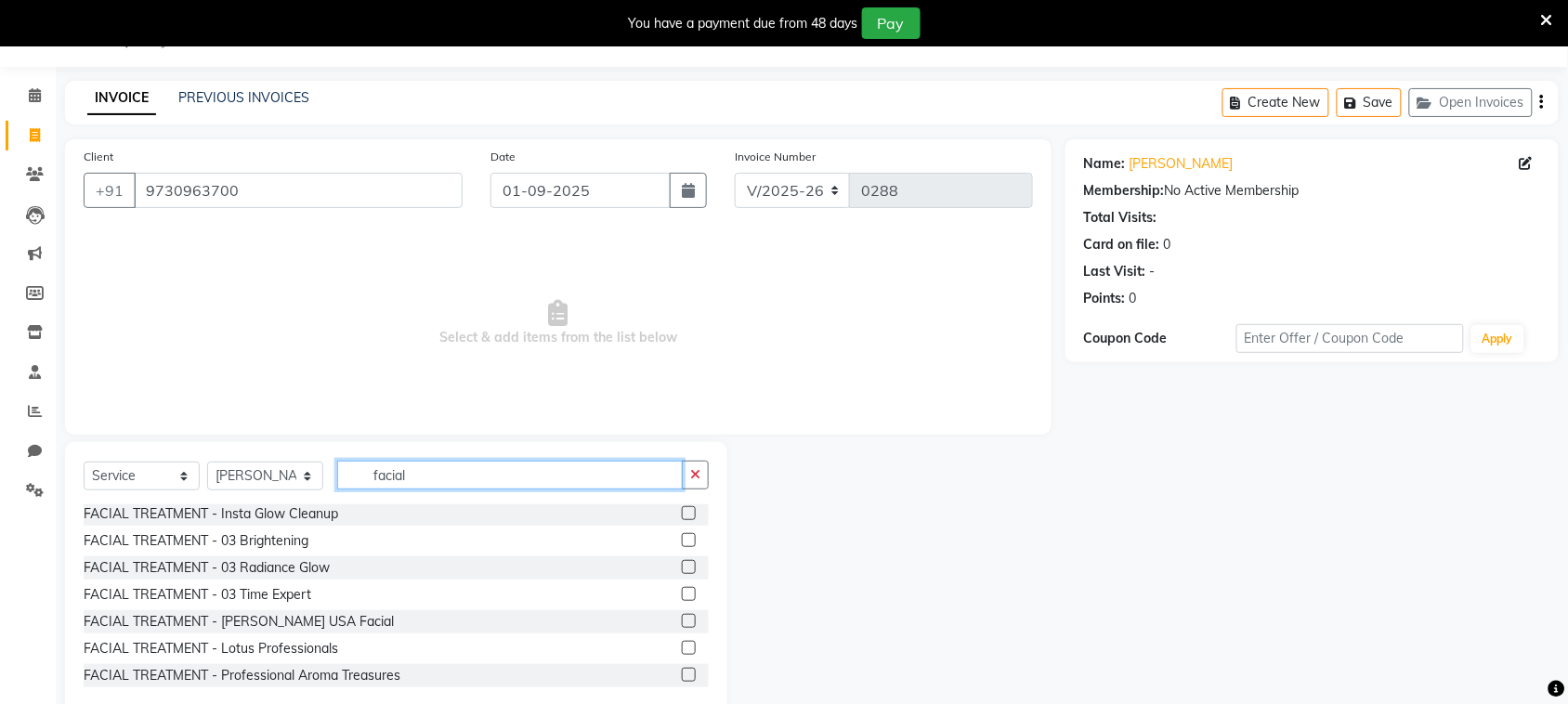
scroll to position [221, 0]
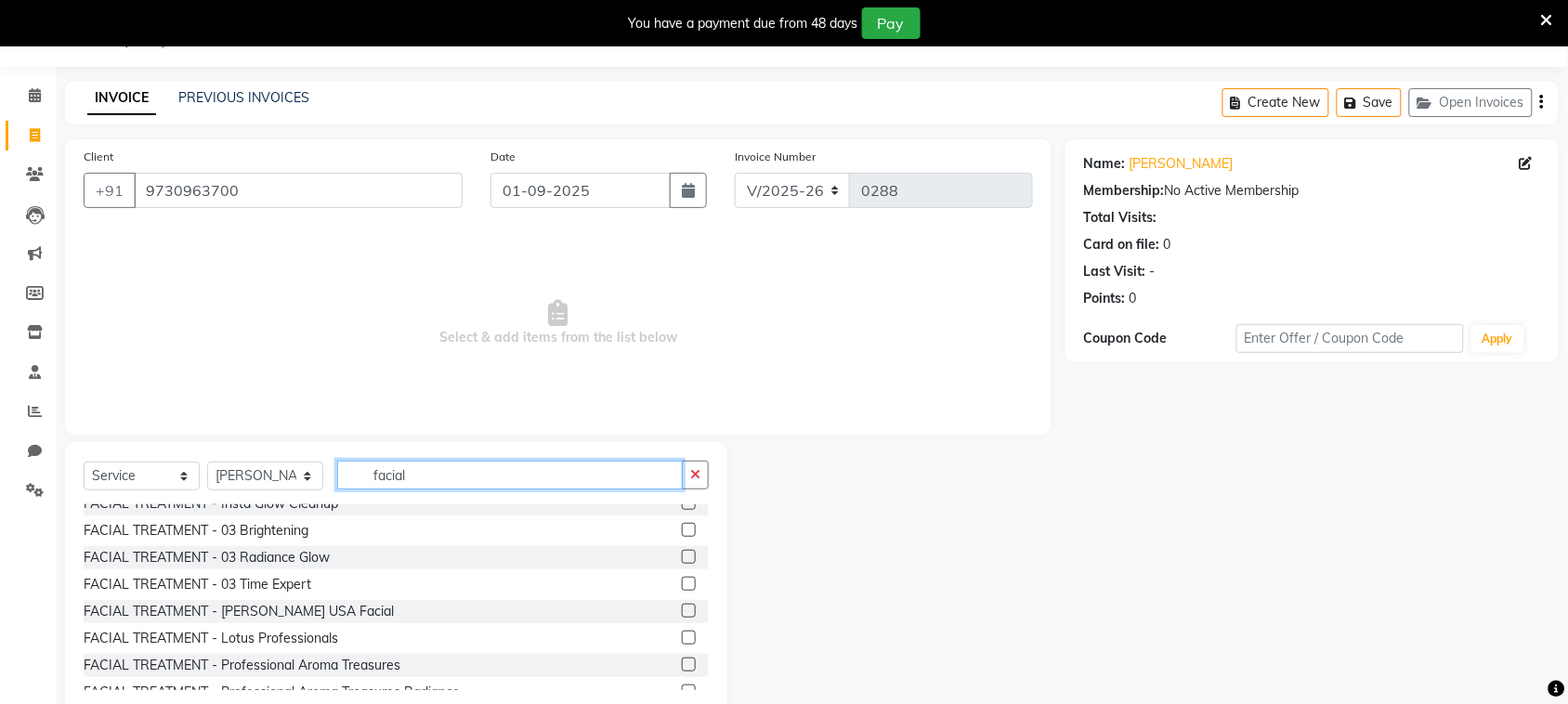
type input "facial"
click at [682, 577] on label at bounding box center [689, 583] width 14 height 14
click at [682, 579] on input "checkbox" at bounding box center [688, 584] width 12 height 12
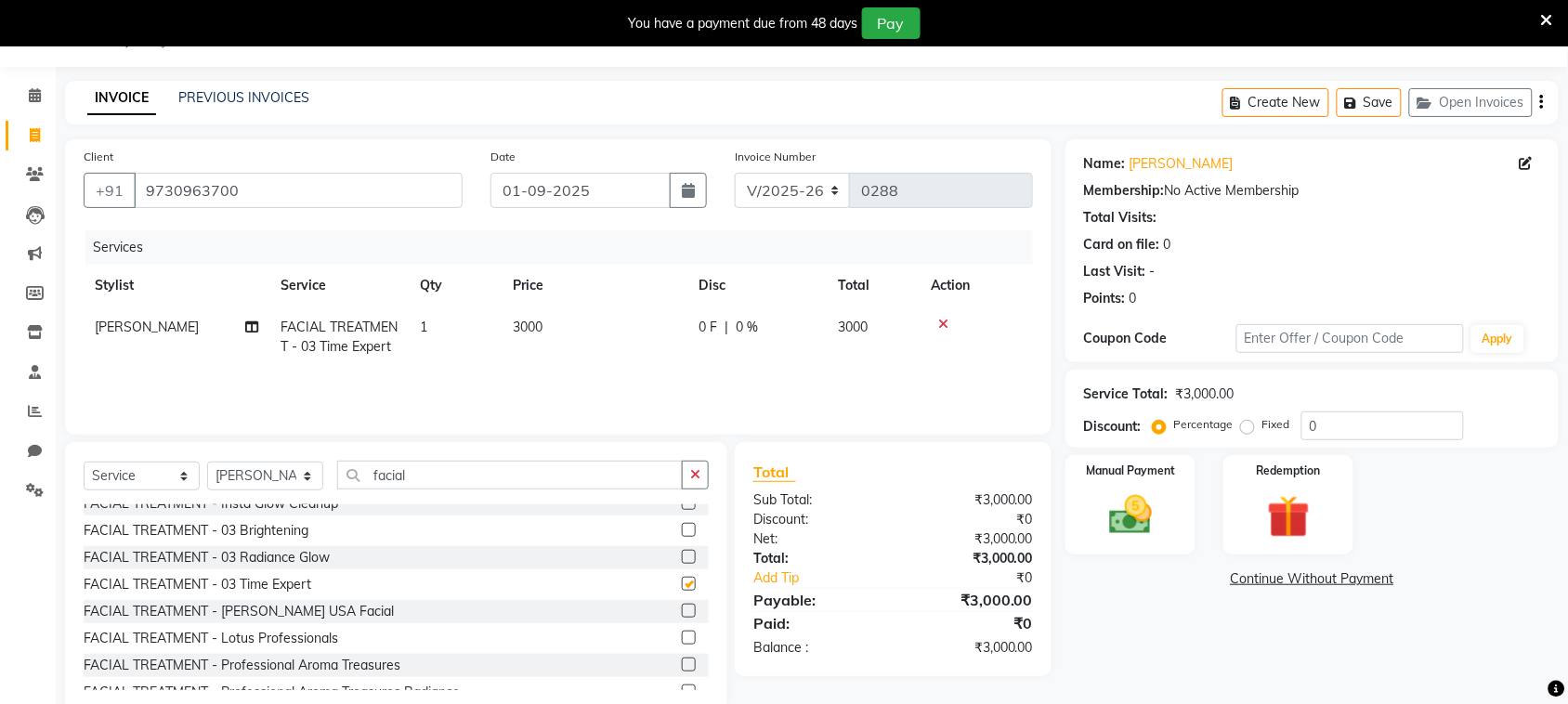
checkbox input "false"
click at [632, 472] on input "facial" at bounding box center [510, 475] width 346 height 29
type input "f"
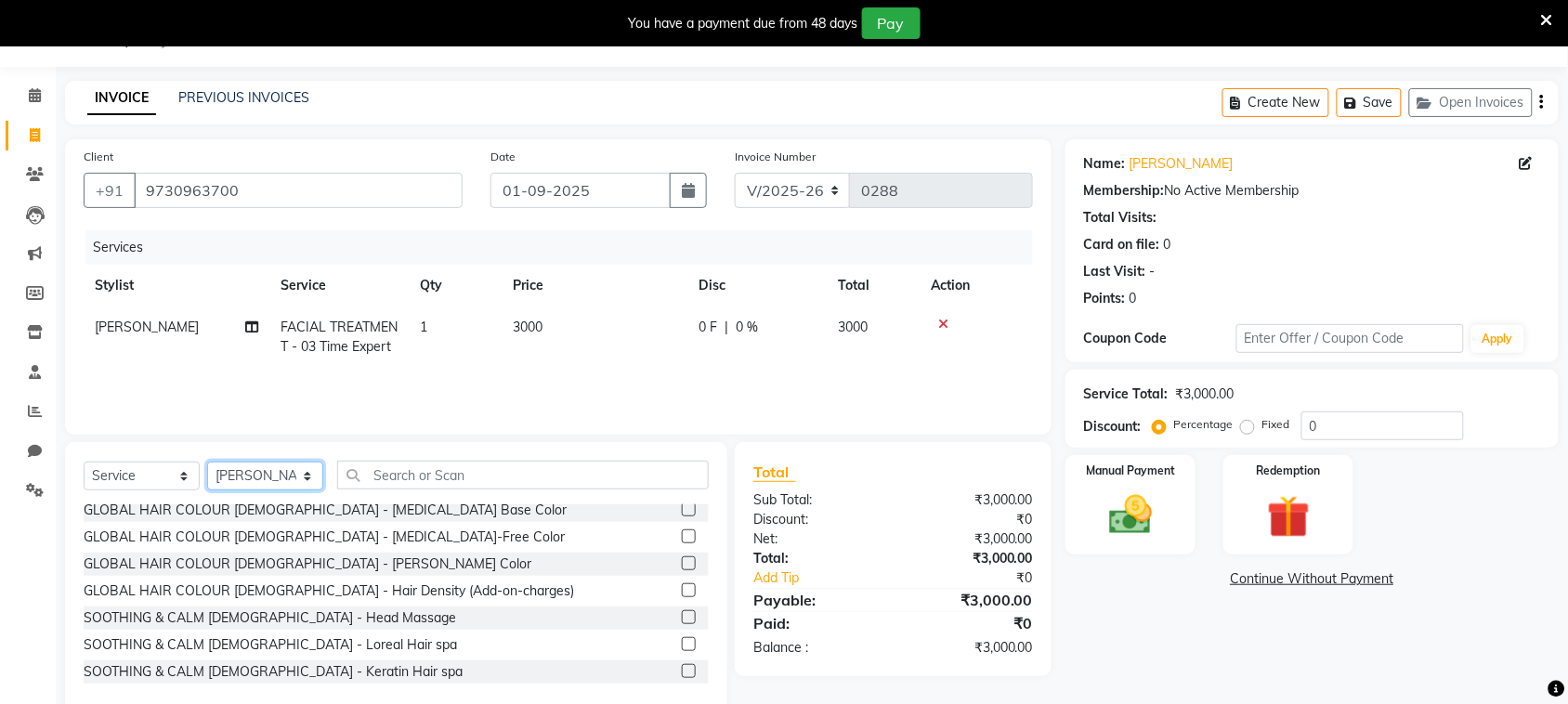
click at [294, 467] on select "Select Stylist [PERSON_NAME] [PERSON_NAME] [PERSON_NAME] [PERSON_NAME] [PERSON_…" at bounding box center [265, 476] width 116 height 29
select select "87293"
click at [207, 462] on select "Select Stylist [PERSON_NAME] [PERSON_NAME] [PERSON_NAME] [PERSON_NAME] [PERSON_…" at bounding box center [265, 476] width 116 height 29
click at [428, 467] on input "text" at bounding box center [523, 475] width 371 height 29
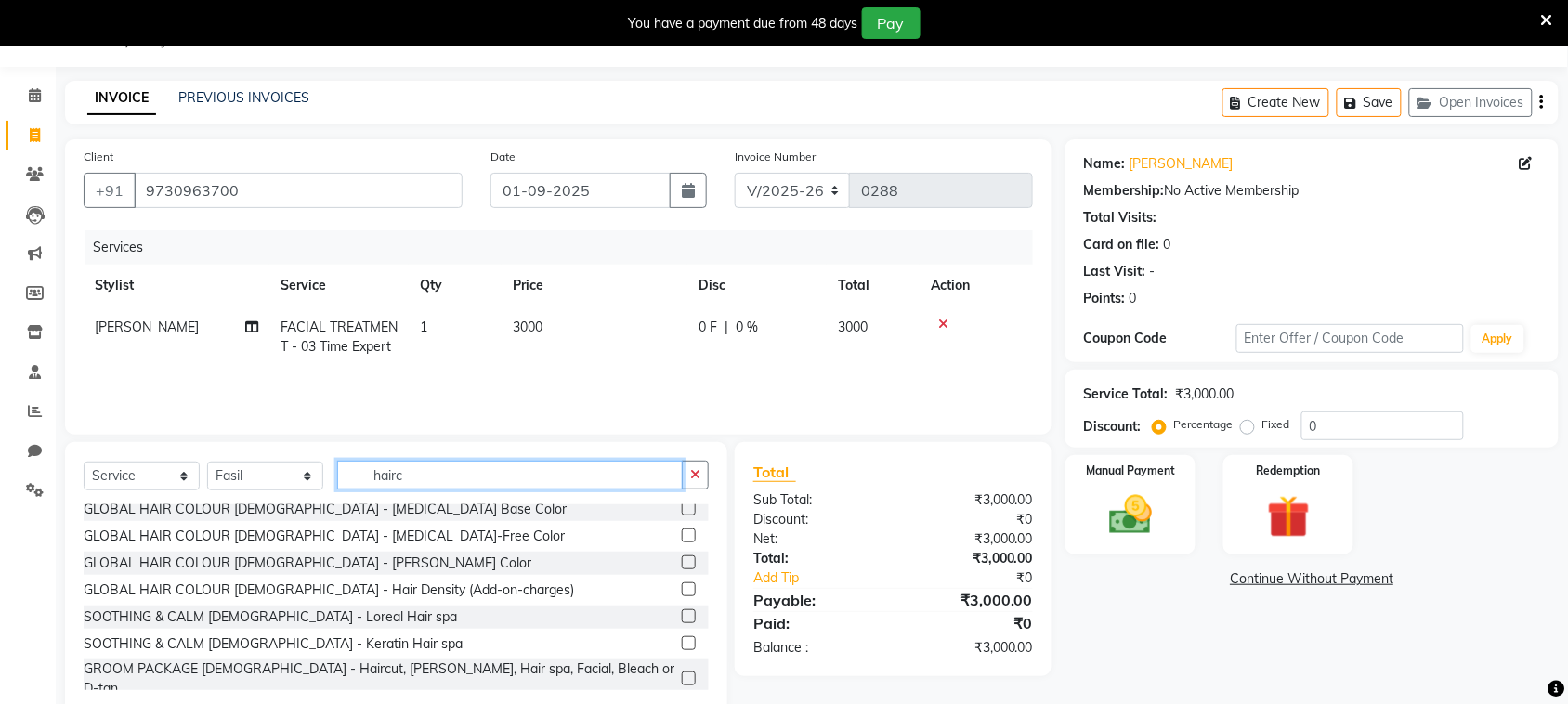
scroll to position [0, 0]
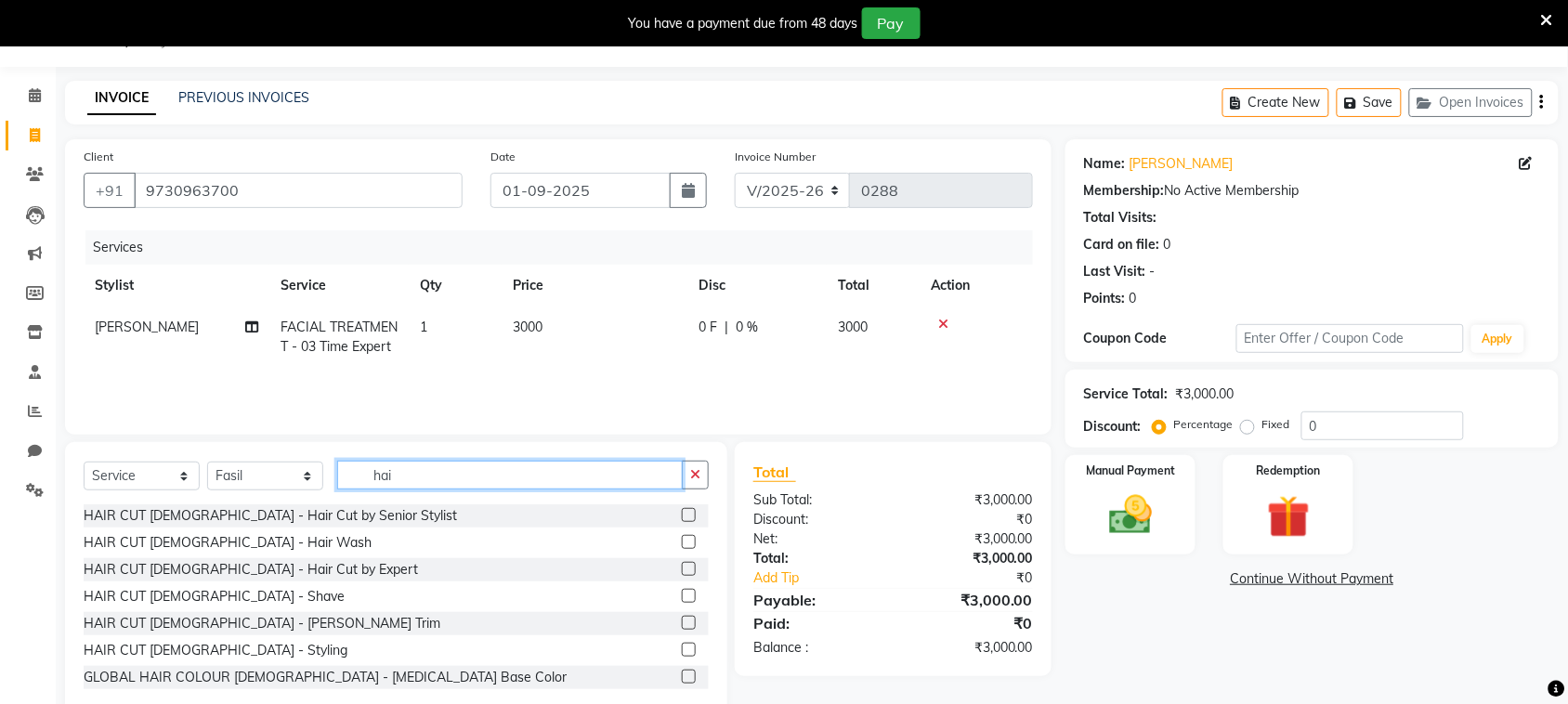
type input "hai"
click at [682, 564] on label at bounding box center [689, 568] width 14 height 14
click at [682, 564] on input "checkbox" at bounding box center [688, 569] width 12 height 12
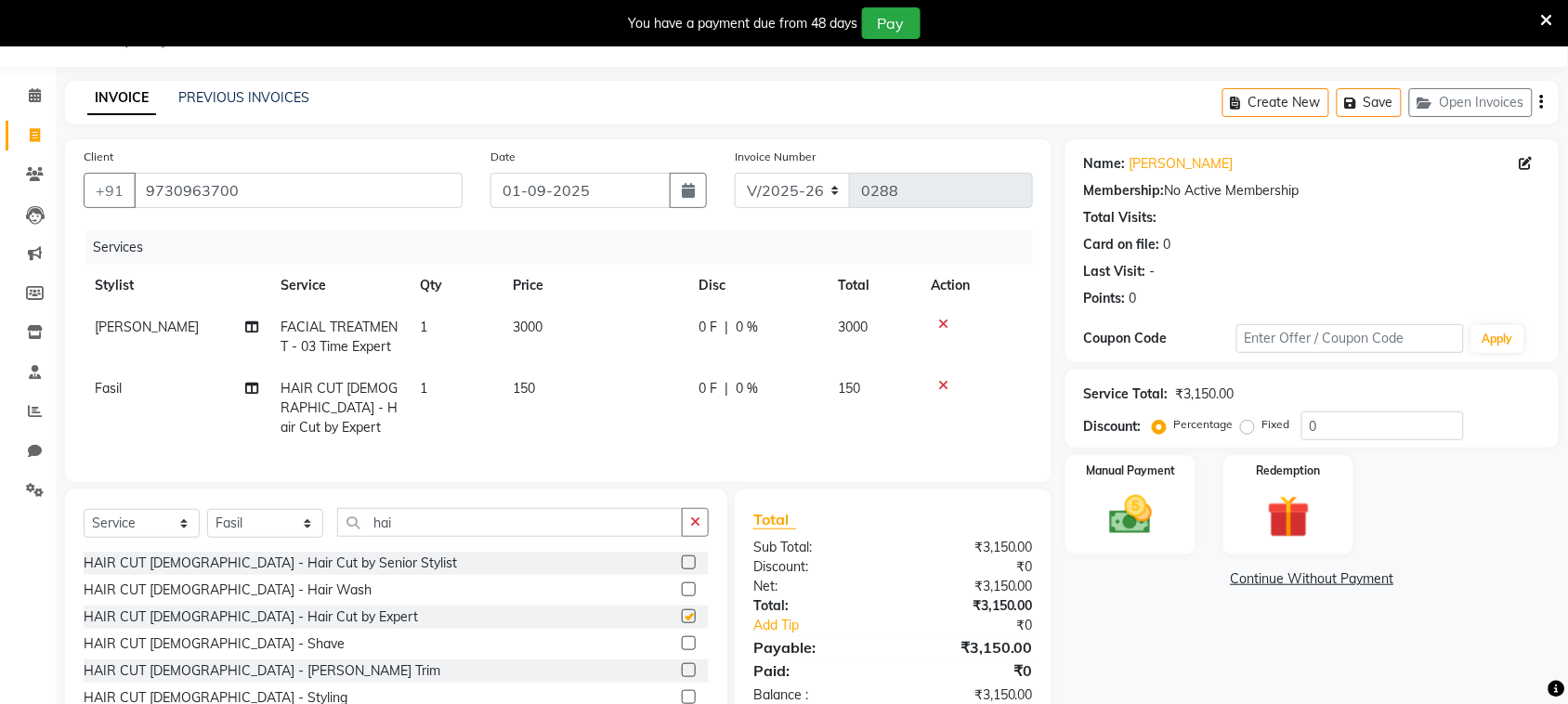
checkbox input "false"
click at [682, 663] on label at bounding box center [689, 670] width 14 height 14
click at [682, 665] on input "checkbox" at bounding box center [688, 671] width 12 height 12
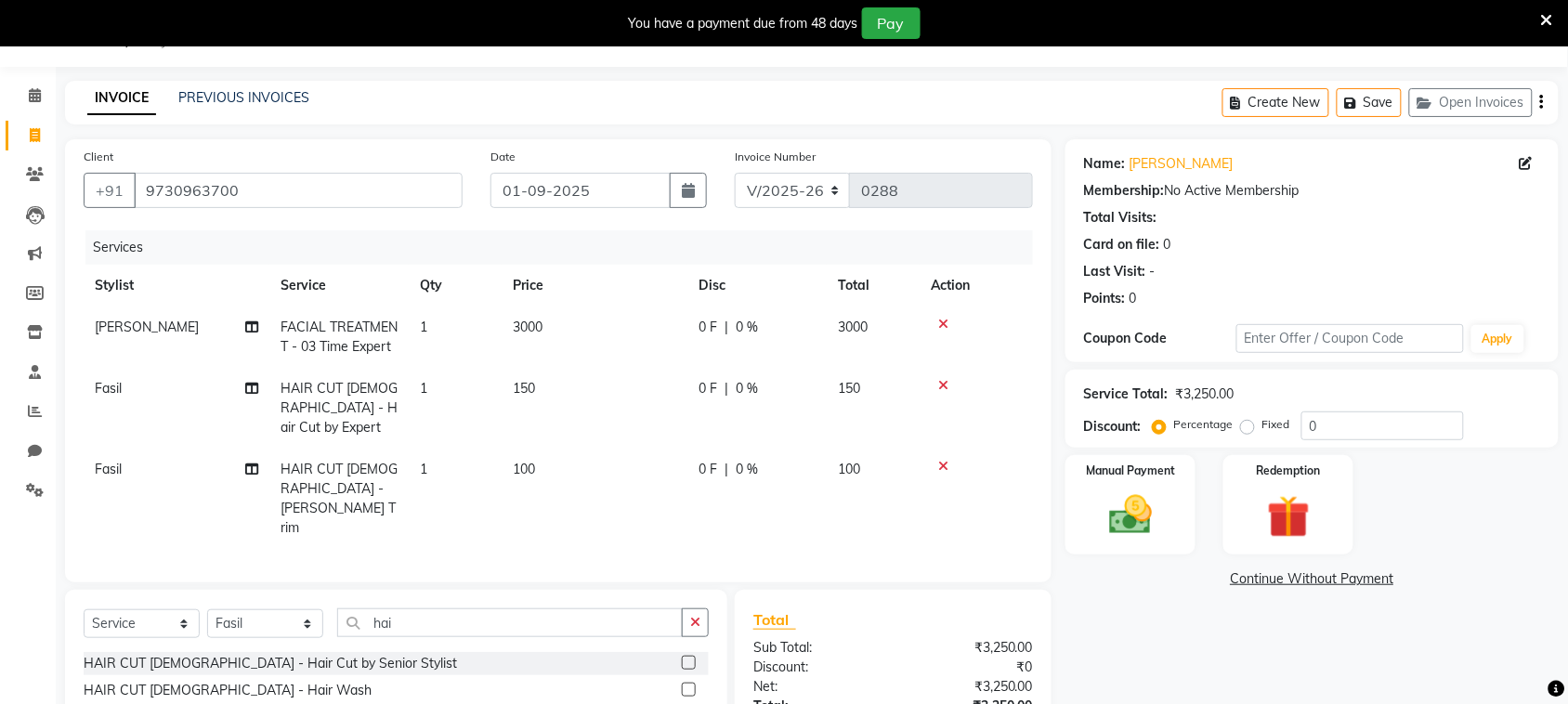
checkbox input "false"
click at [304, 610] on select "Select Stylist [PERSON_NAME] [PERSON_NAME] [PERSON_NAME] [PERSON_NAME] [PERSON_…" at bounding box center [265, 624] width 116 height 29
select select "71496"
click at [207, 610] on select "Select Stylist [PERSON_NAME] [PERSON_NAME] [PERSON_NAME] [PERSON_NAME] [PERSON_…" at bounding box center [265, 624] width 116 height 29
click at [416, 609] on input "hai" at bounding box center [510, 623] width 346 height 29
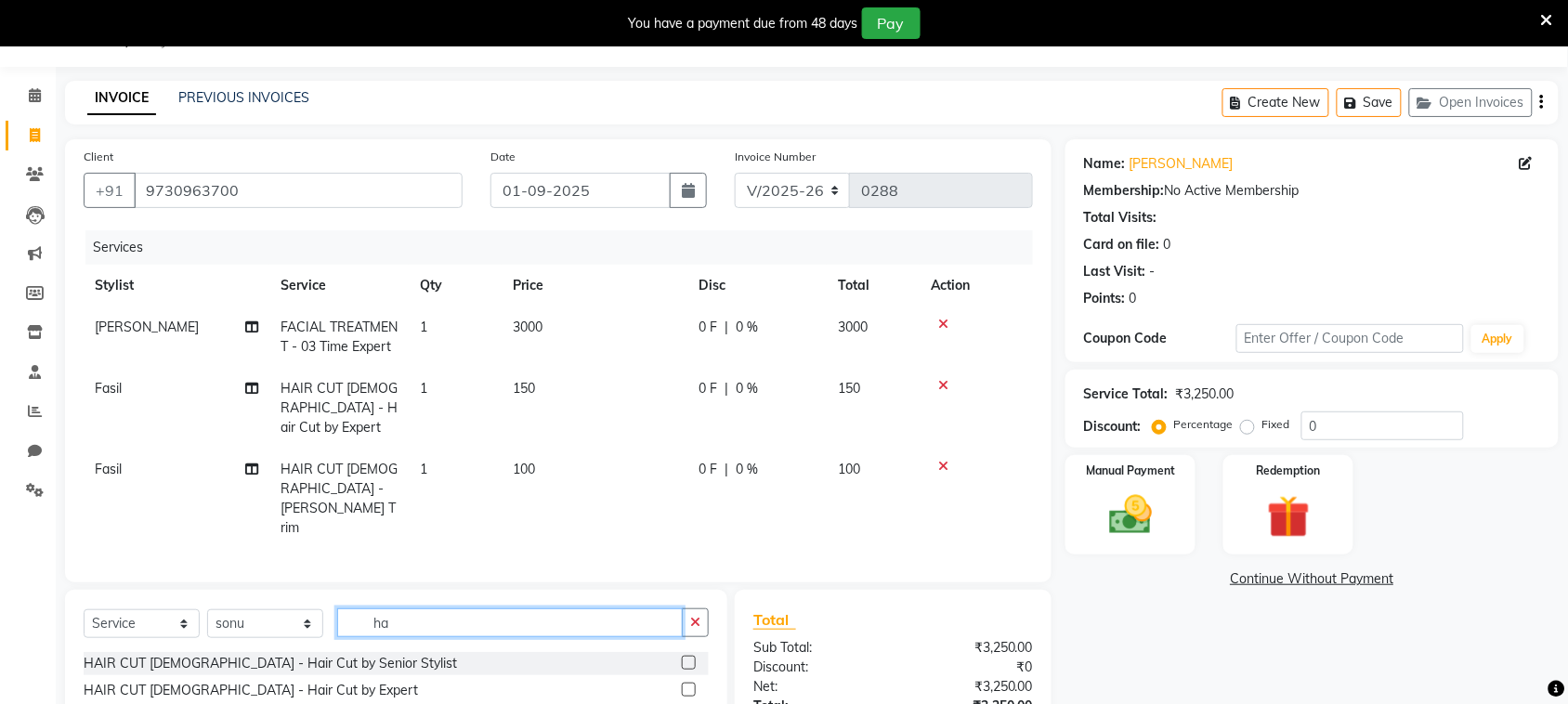
type input "h"
type input "dand"
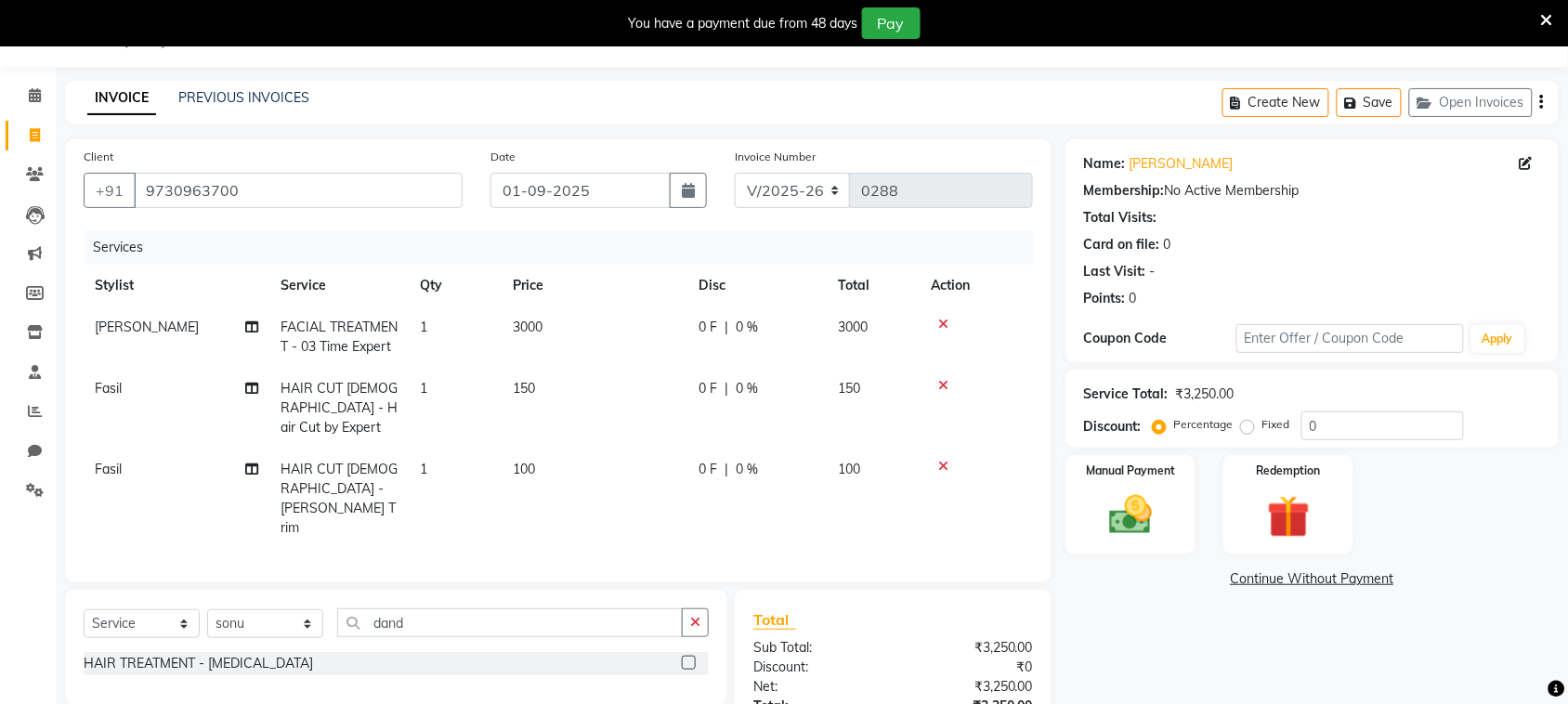
click at [690, 656] on label at bounding box center [689, 663] width 14 height 14
click at [690, 658] on input "checkbox" at bounding box center [688, 663] width 12 height 12
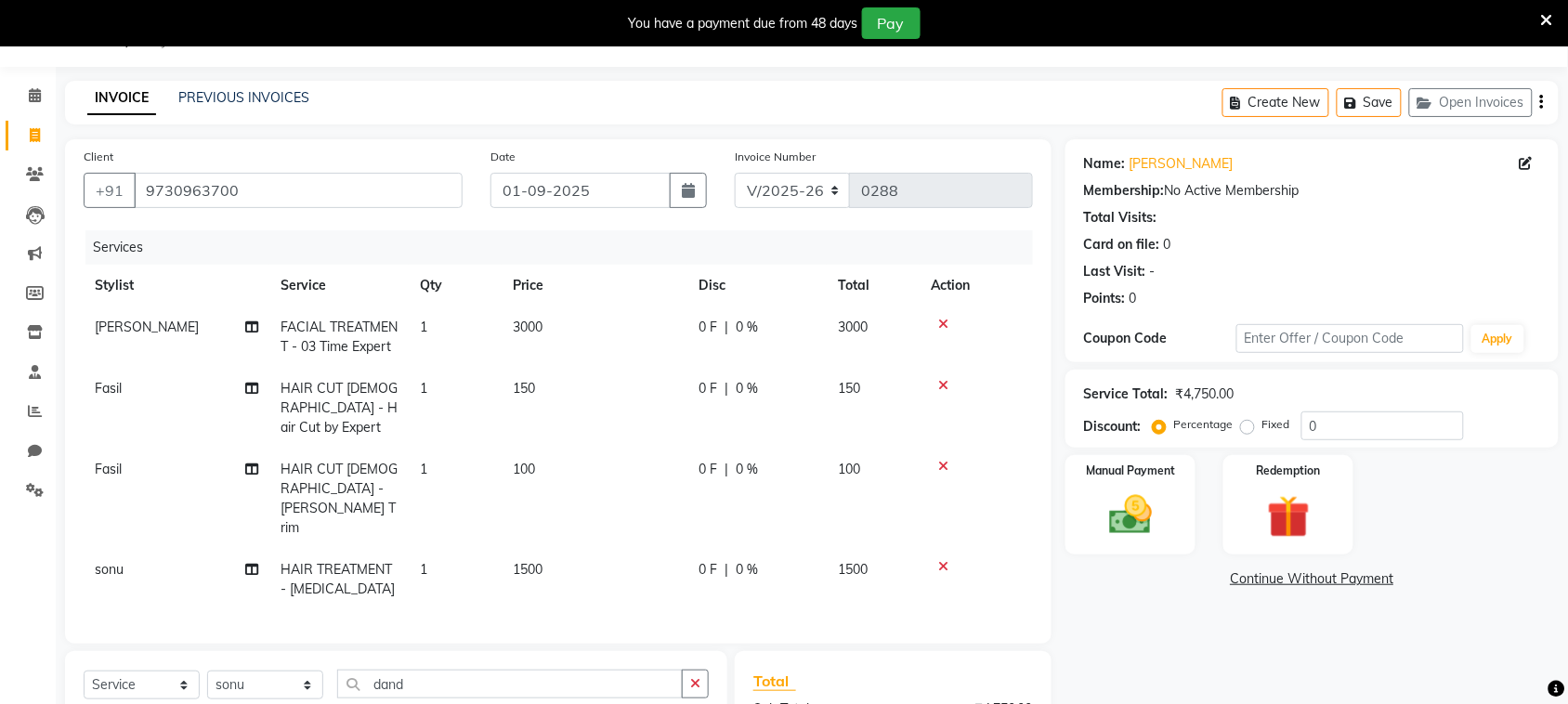
checkbox input "false"
click at [482, 670] on input "dand" at bounding box center [510, 684] width 346 height 29
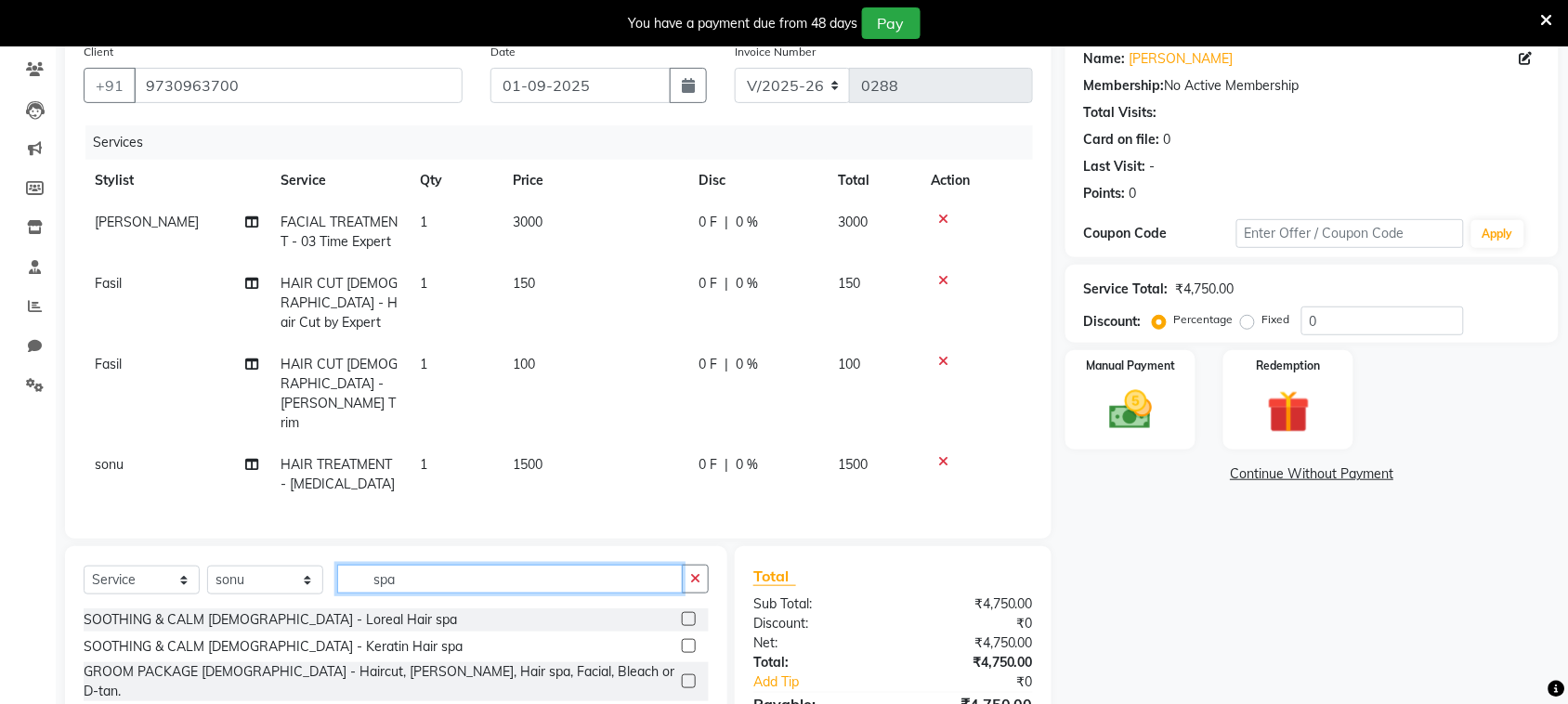
scroll to position [223, 0]
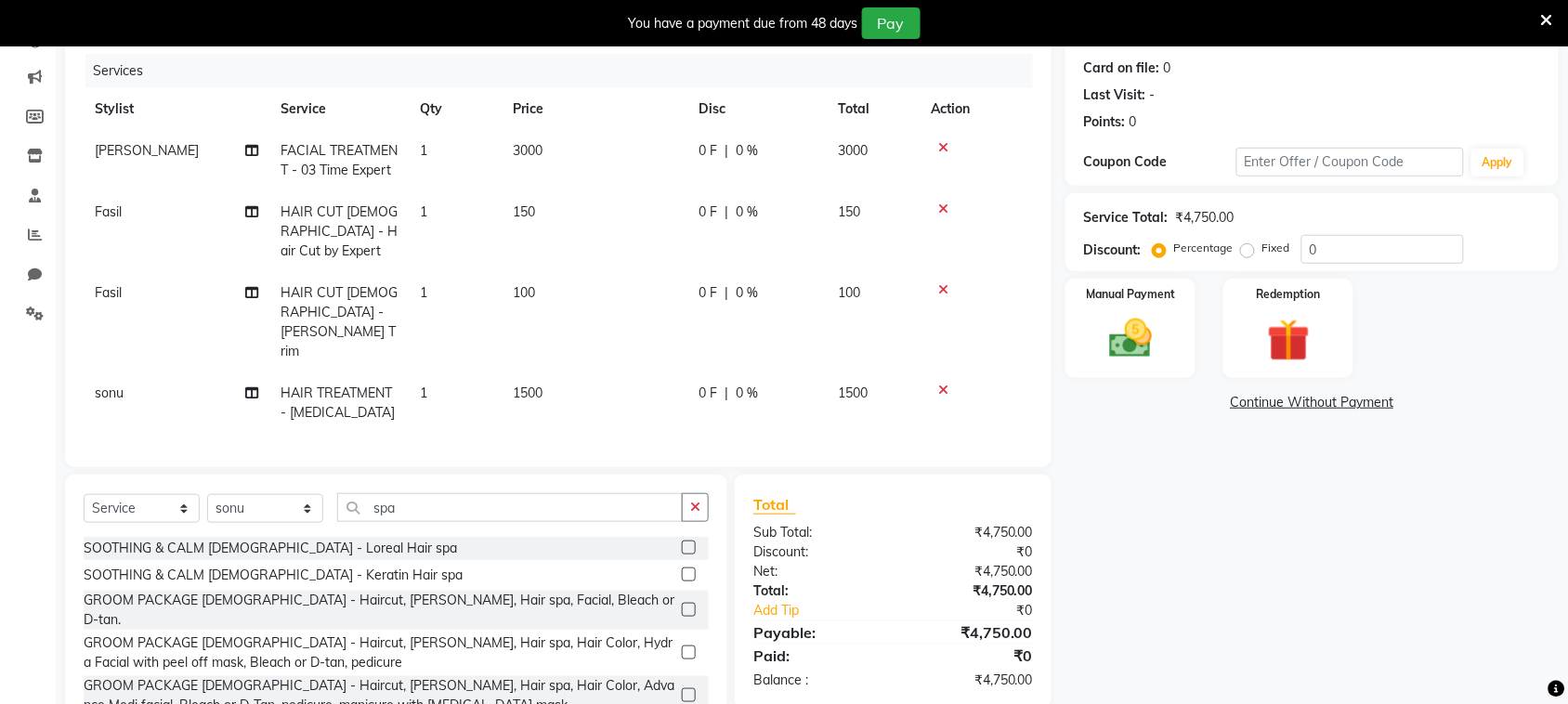
click at [682, 541] on label at bounding box center [689, 548] width 14 height 14
click at [682, 543] on input "checkbox" at bounding box center [688, 548] width 12 height 12
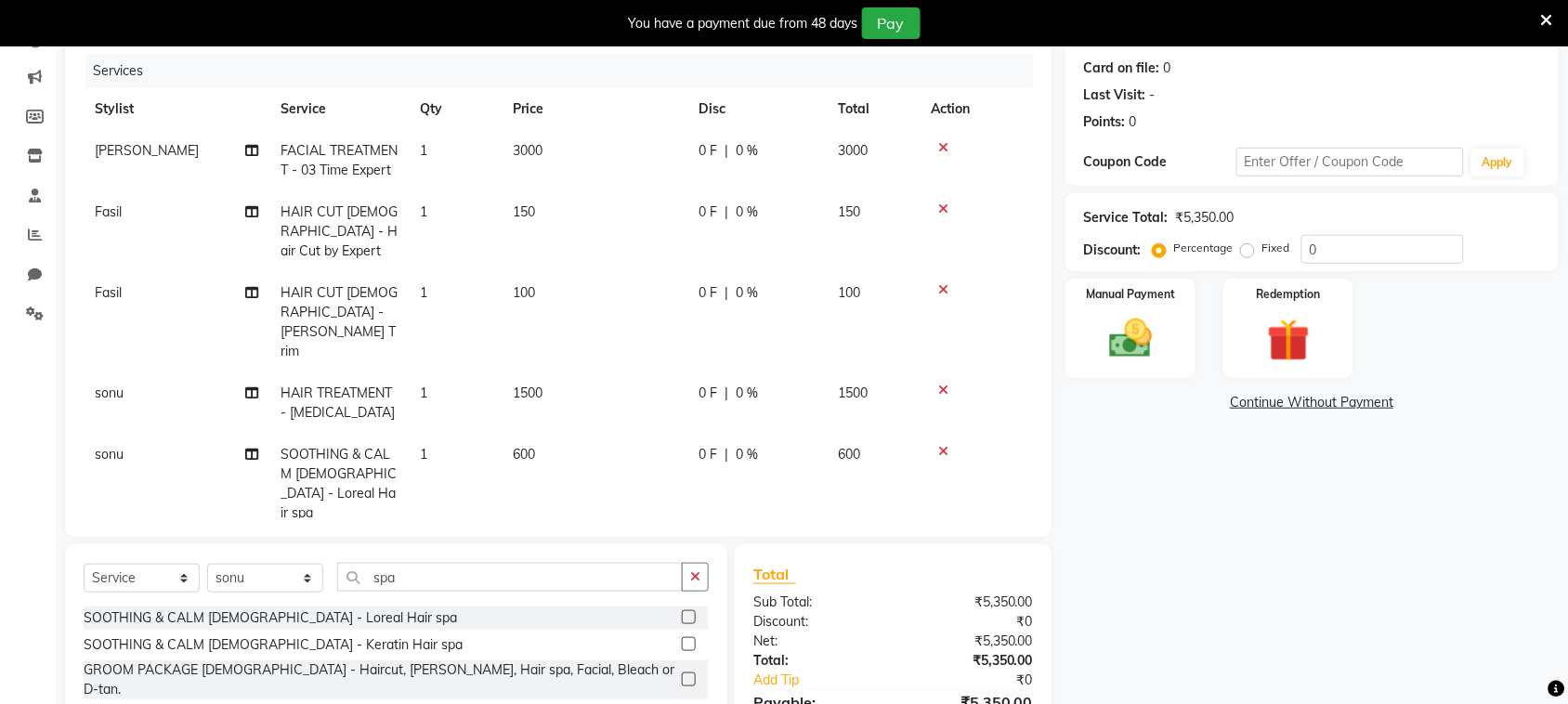
click at [541, 434] on td "600" at bounding box center [594, 483] width 186 height 100
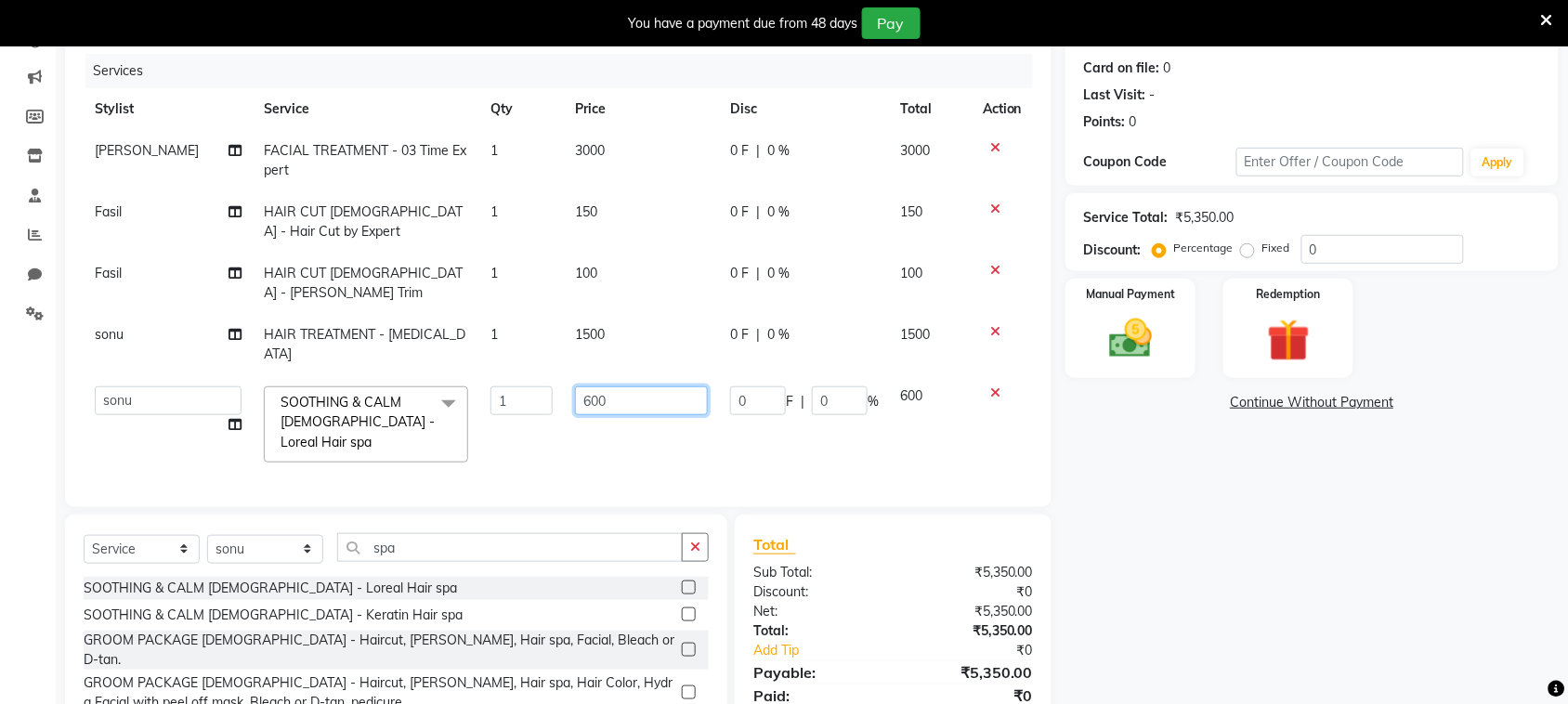
click at [611, 386] on input "600" at bounding box center [641, 401] width 133 height 29
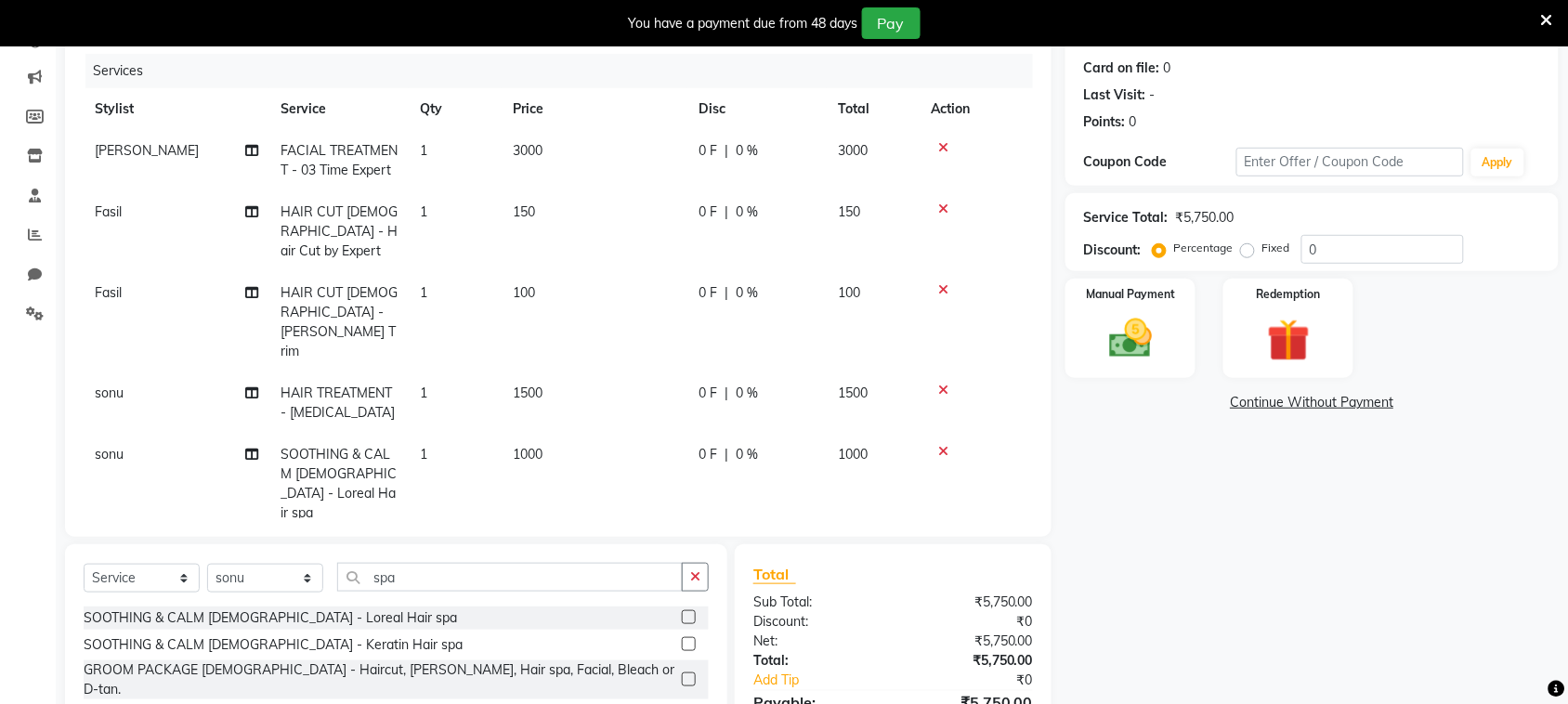
click at [601, 311] on tbody "[PERSON_NAME] FACIAL TREATMENT - 03 Time Expert 1 3000 0 F | 0 % 3000 Fasil HAI…" at bounding box center [558, 332] width 949 height 404
click at [559, 372] on td "1500" at bounding box center [594, 402] width 186 height 61
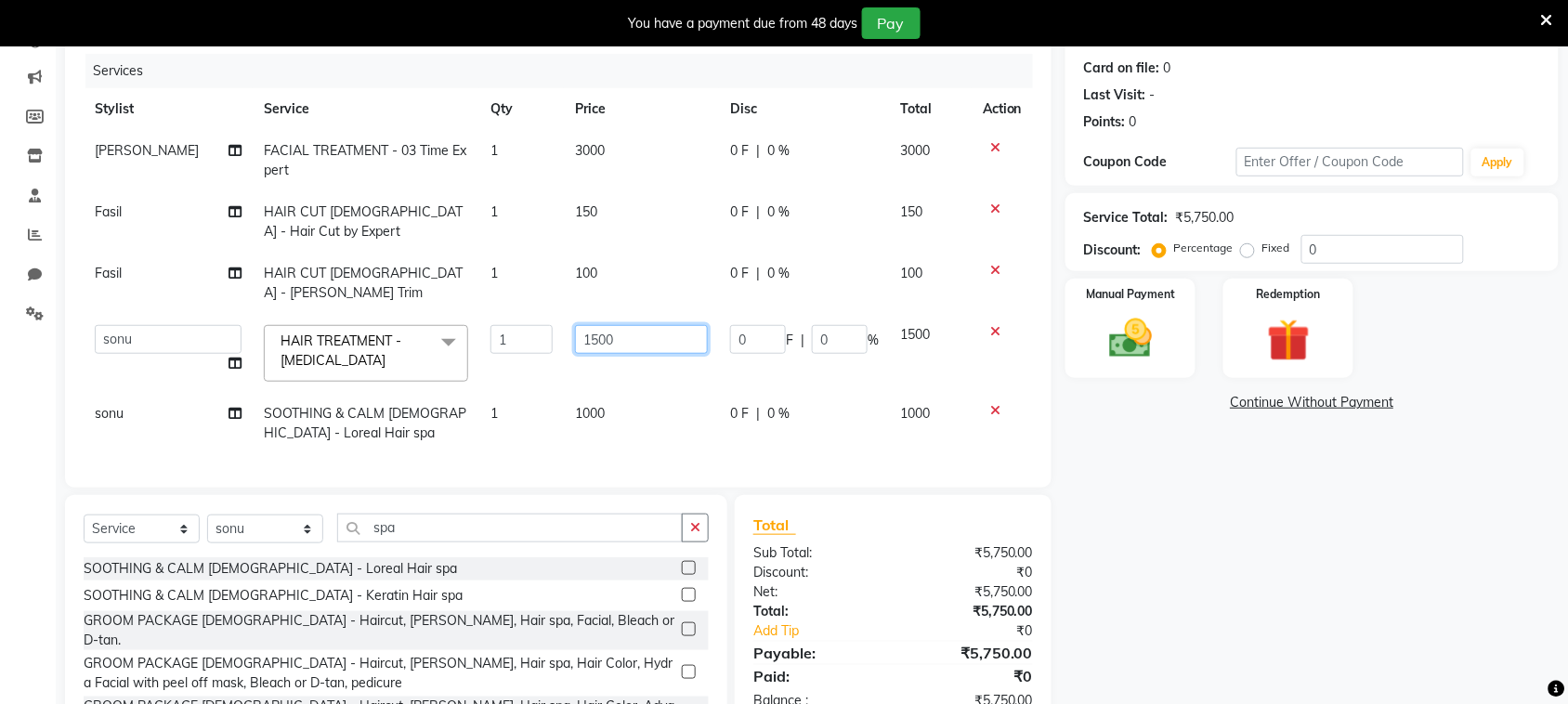
click at [615, 325] on input "1500" at bounding box center [641, 339] width 133 height 29
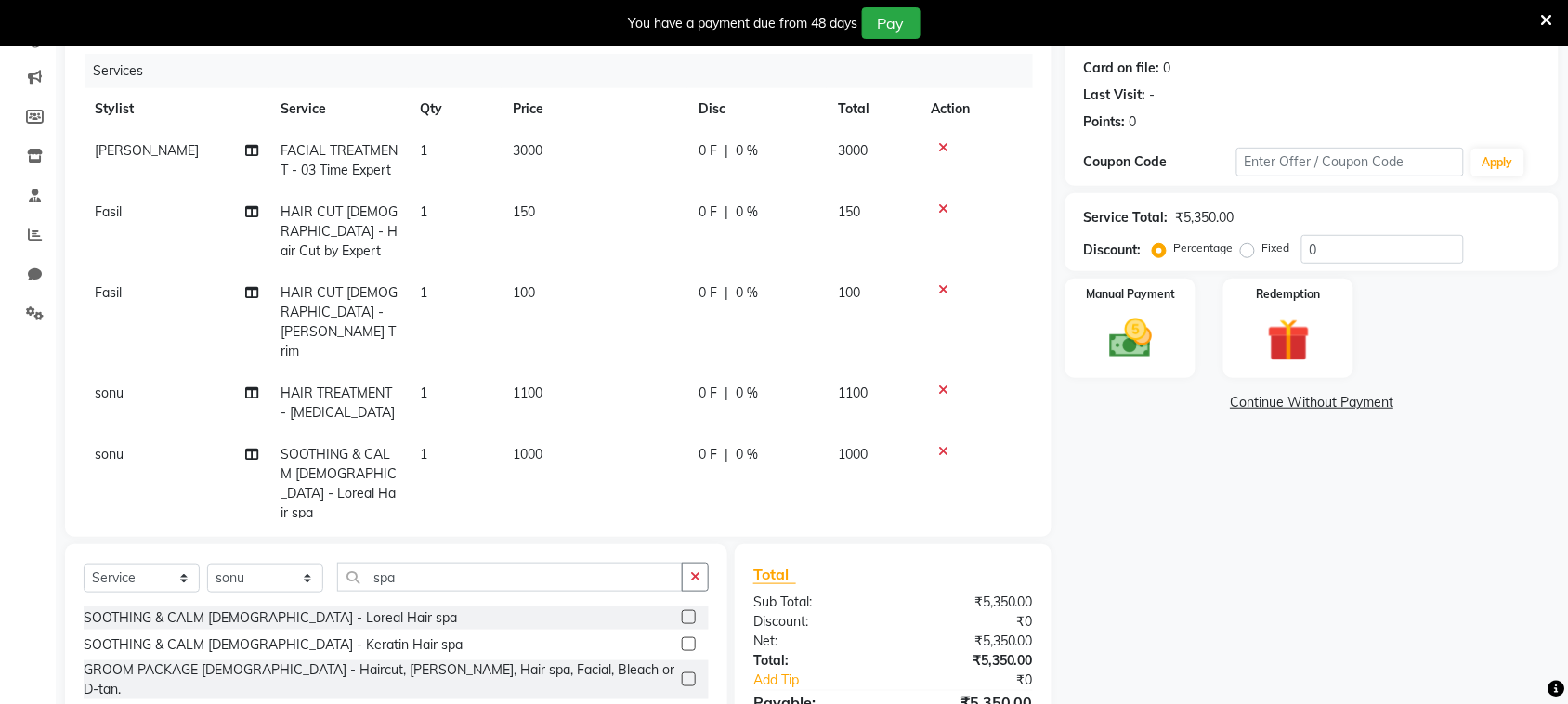
click at [792, 372] on td "0 F | 0 %" at bounding box center [757, 402] width 139 height 61
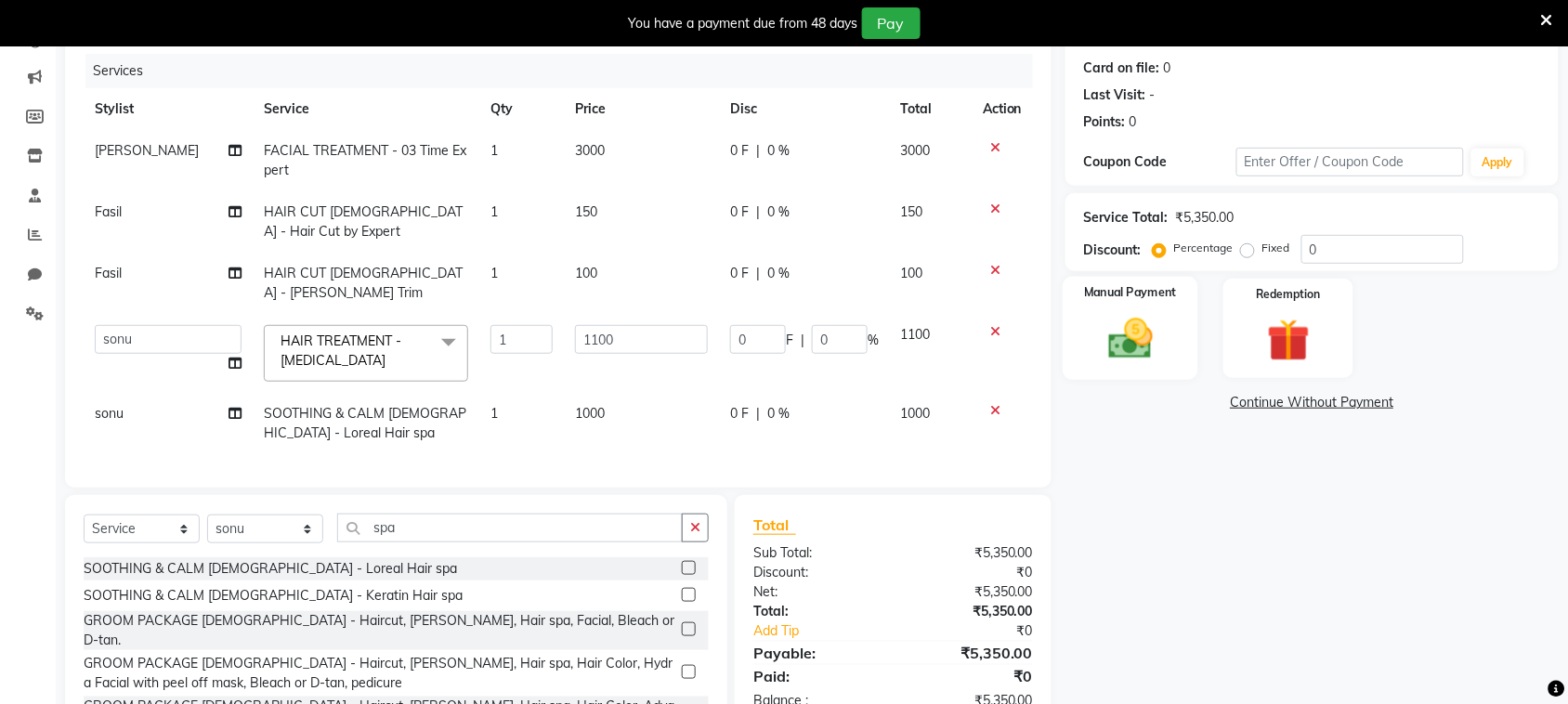
click at [1130, 341] on img at bounding box center [1130, 338] width 73 height 51
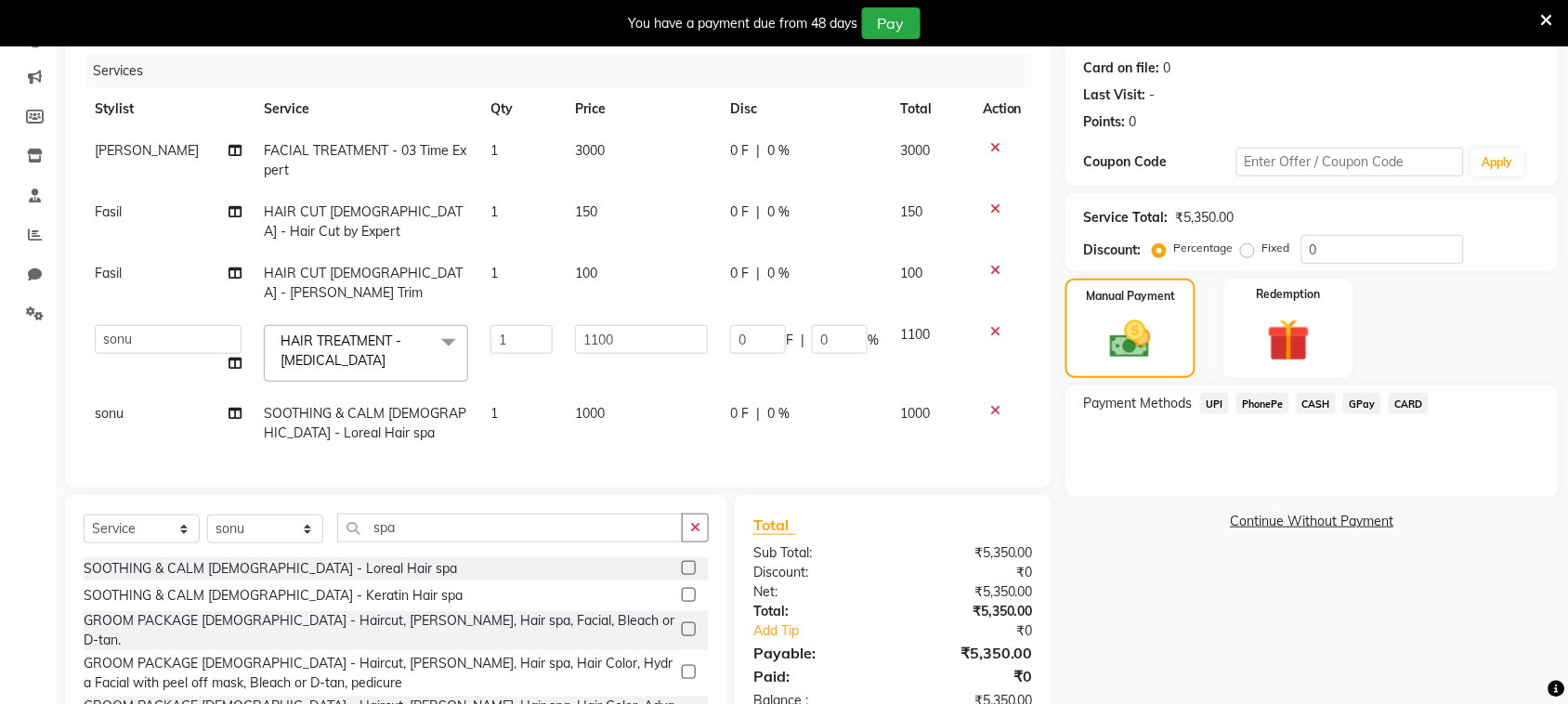
click at [1268, 405] on span "PhonePe" at bounding box center [1263, 403] width 53 height 22
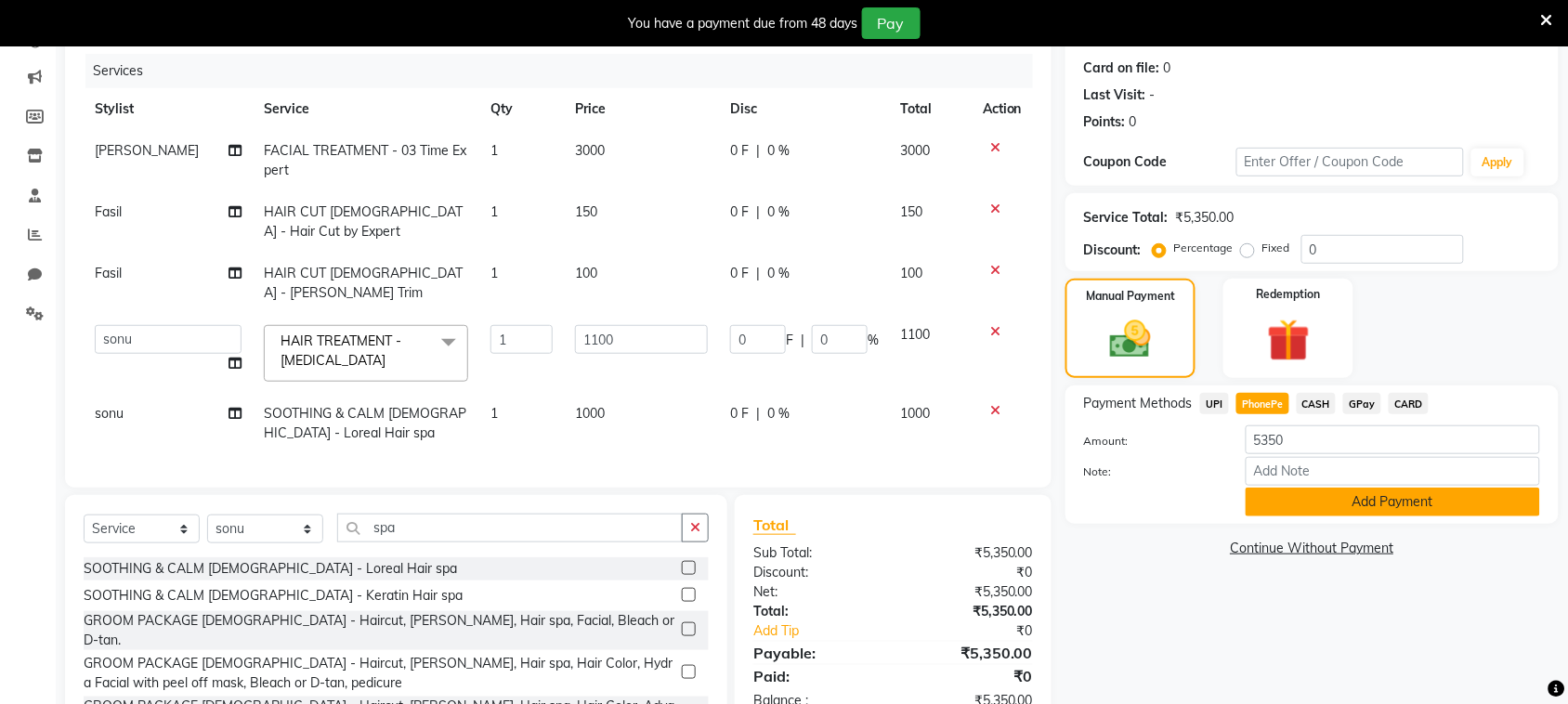
click at [1321, 499] on button "Add Payment" at bounding box center [1393, 501] width 294 height 29
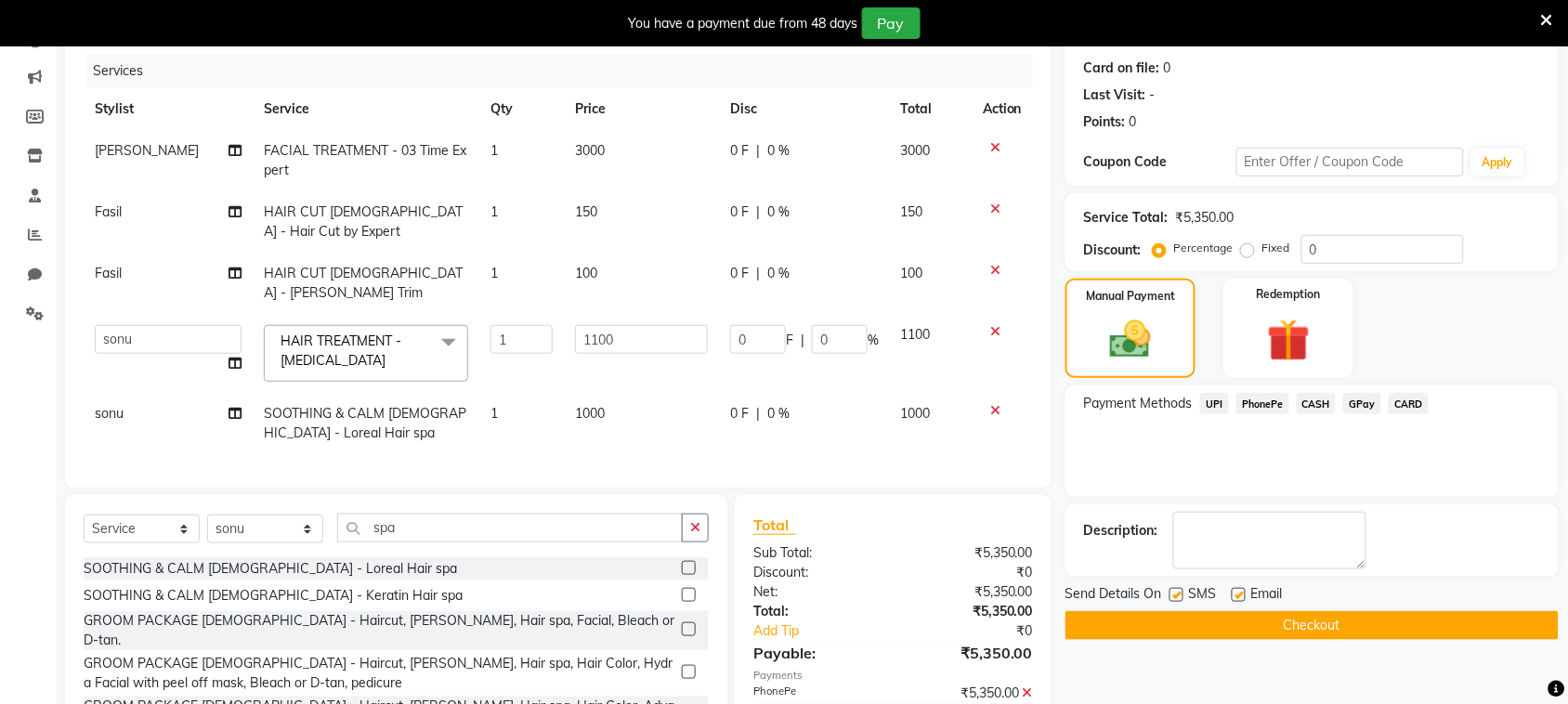
click at [1176, 593] on label at bounding box center [1176, 595] width 14 height 14
click at [1176, 593] on input "checkbox" at bounding box center [1175, 596] width 12 height 12
click at [1183, 617] on button "Checkout" at bounding box center [1312, 626] width 493 height 29
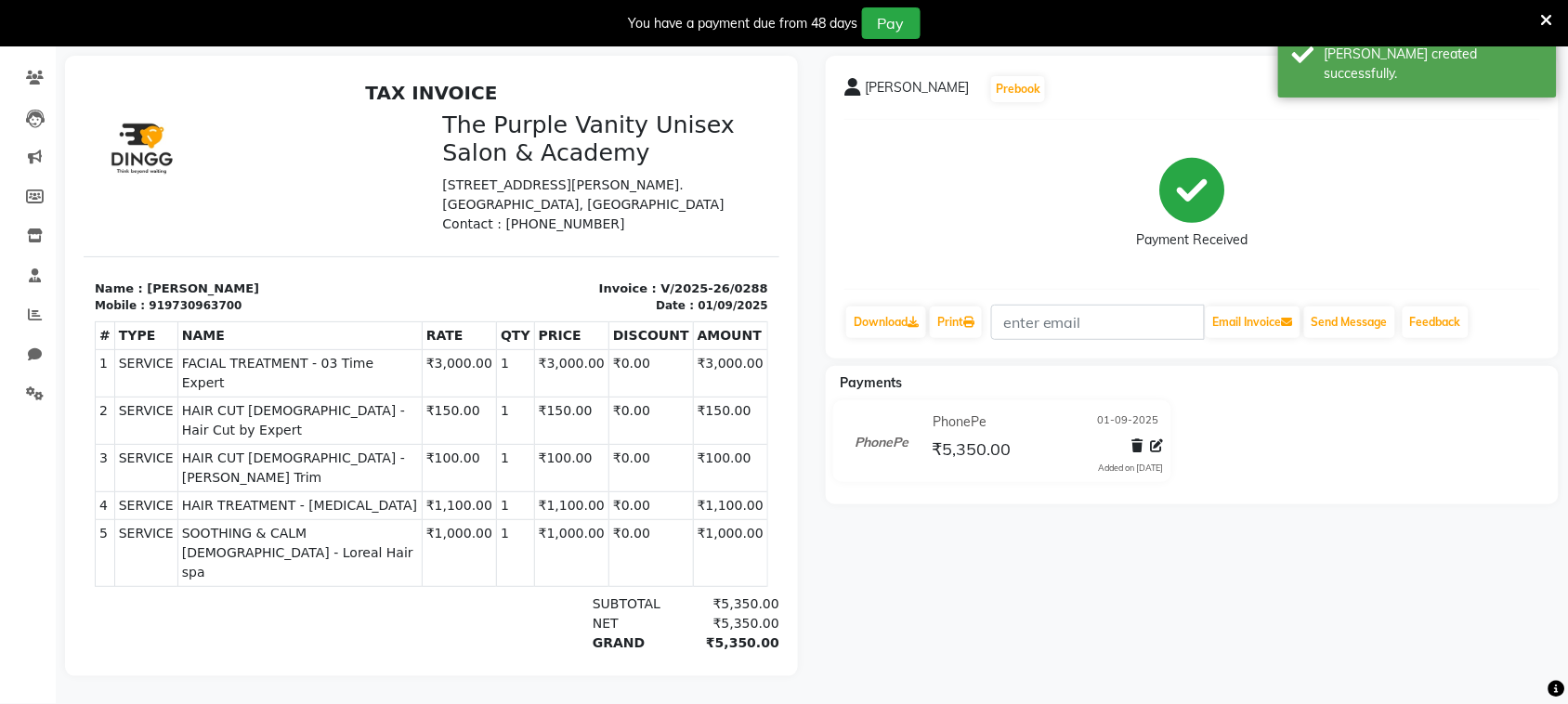
click at [922, 154] on div "Payment Received" at bounding box center [1192, 205] width 695 height 139
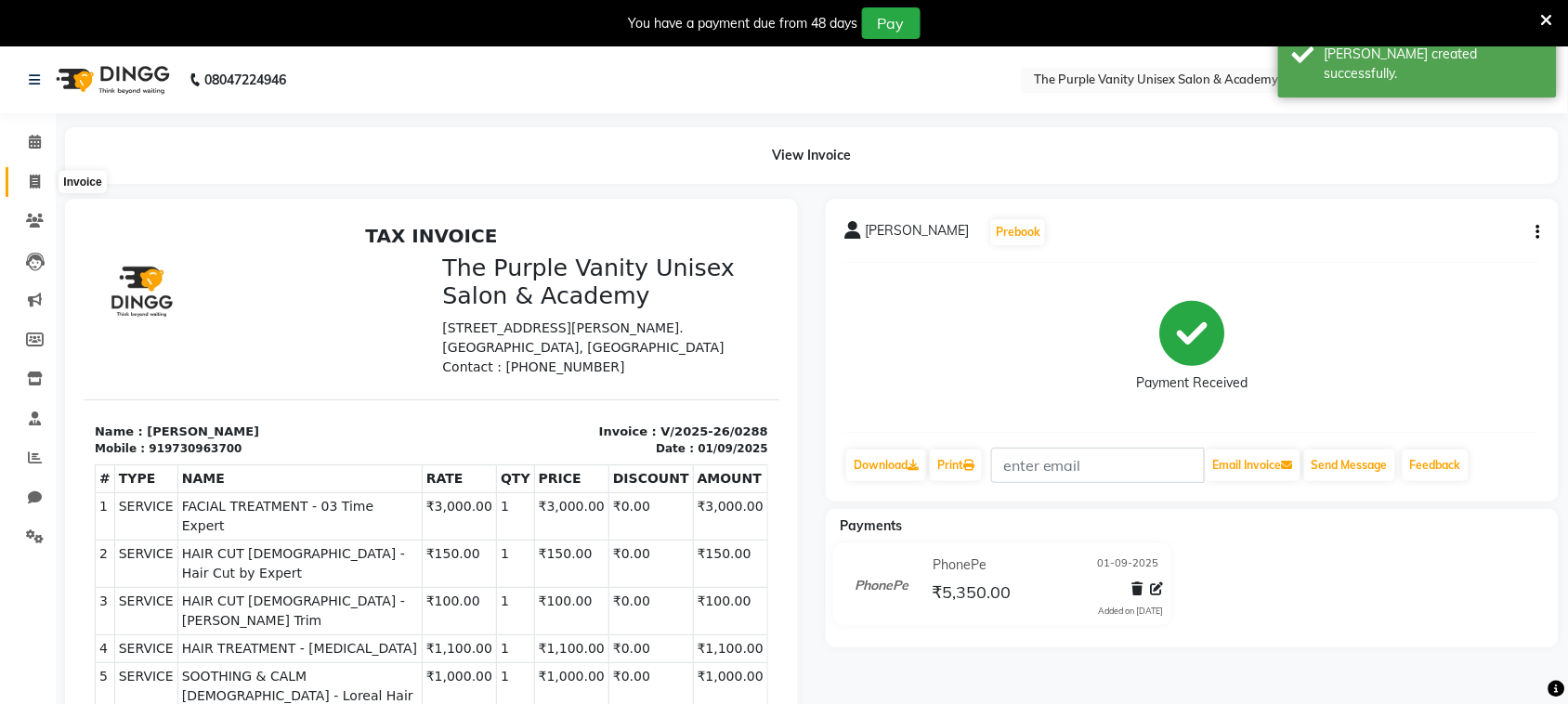
click at [40, 179] on span at bounding box center [35, 182] width 32 height 22
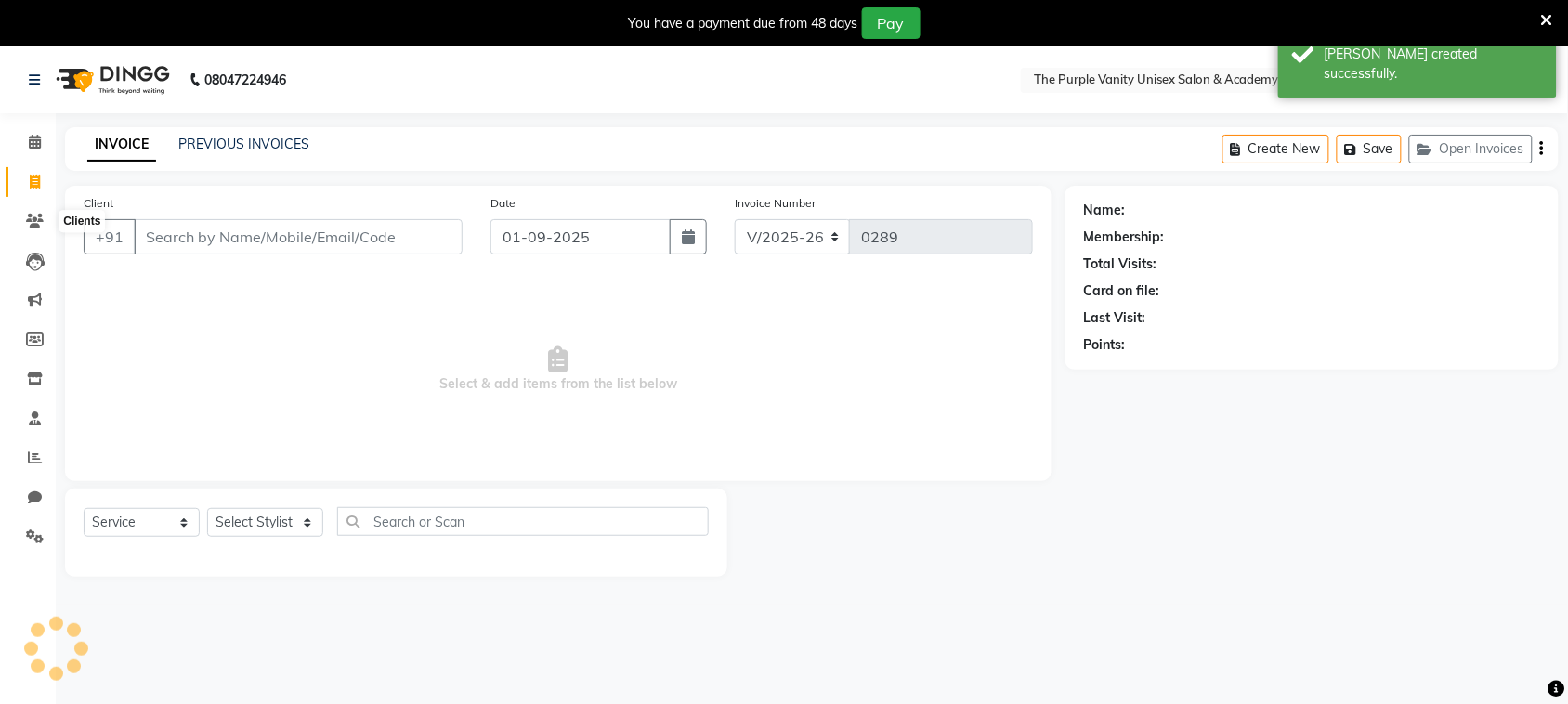
scroll to position [46, 0]
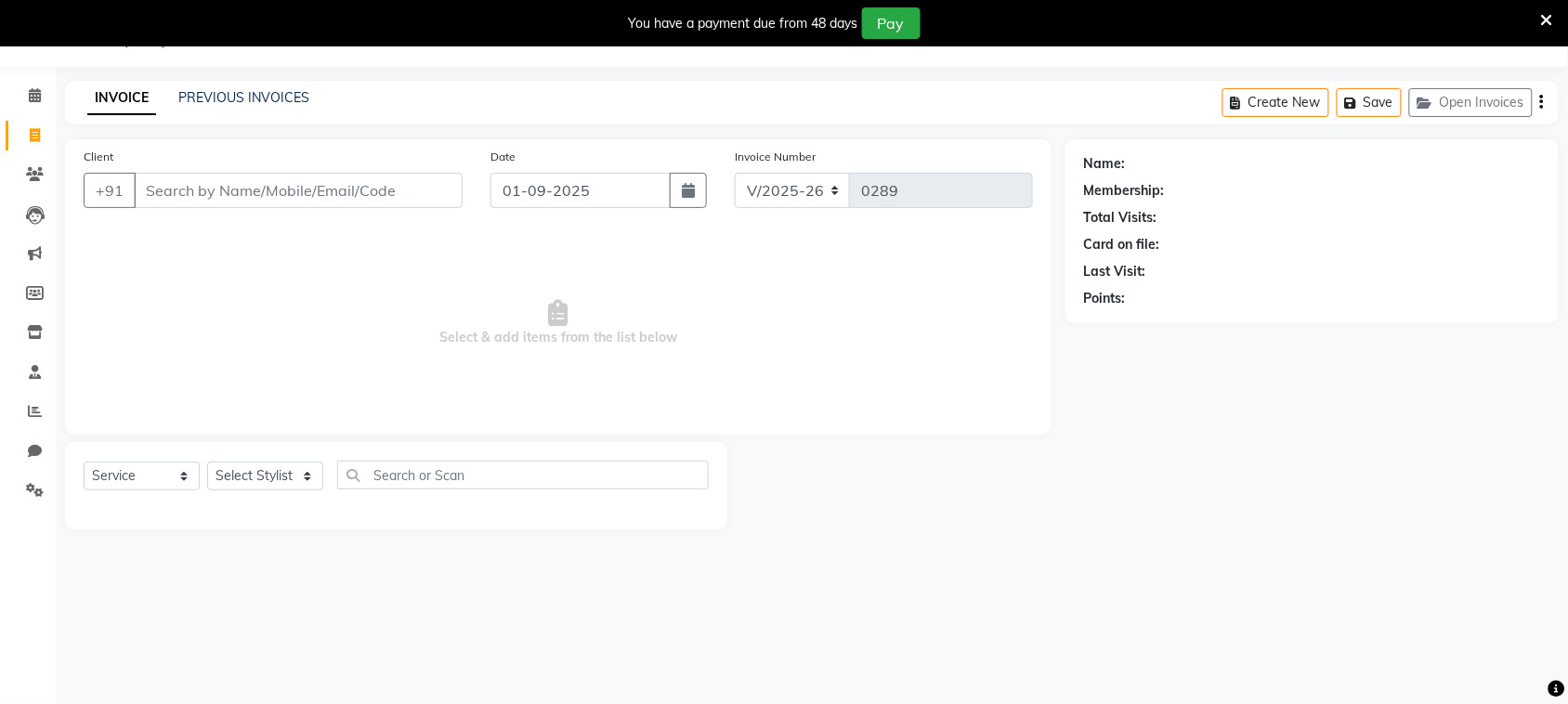
click at [183, 200] on input "Client" at bounding box center [298, 189] width 329 height 35
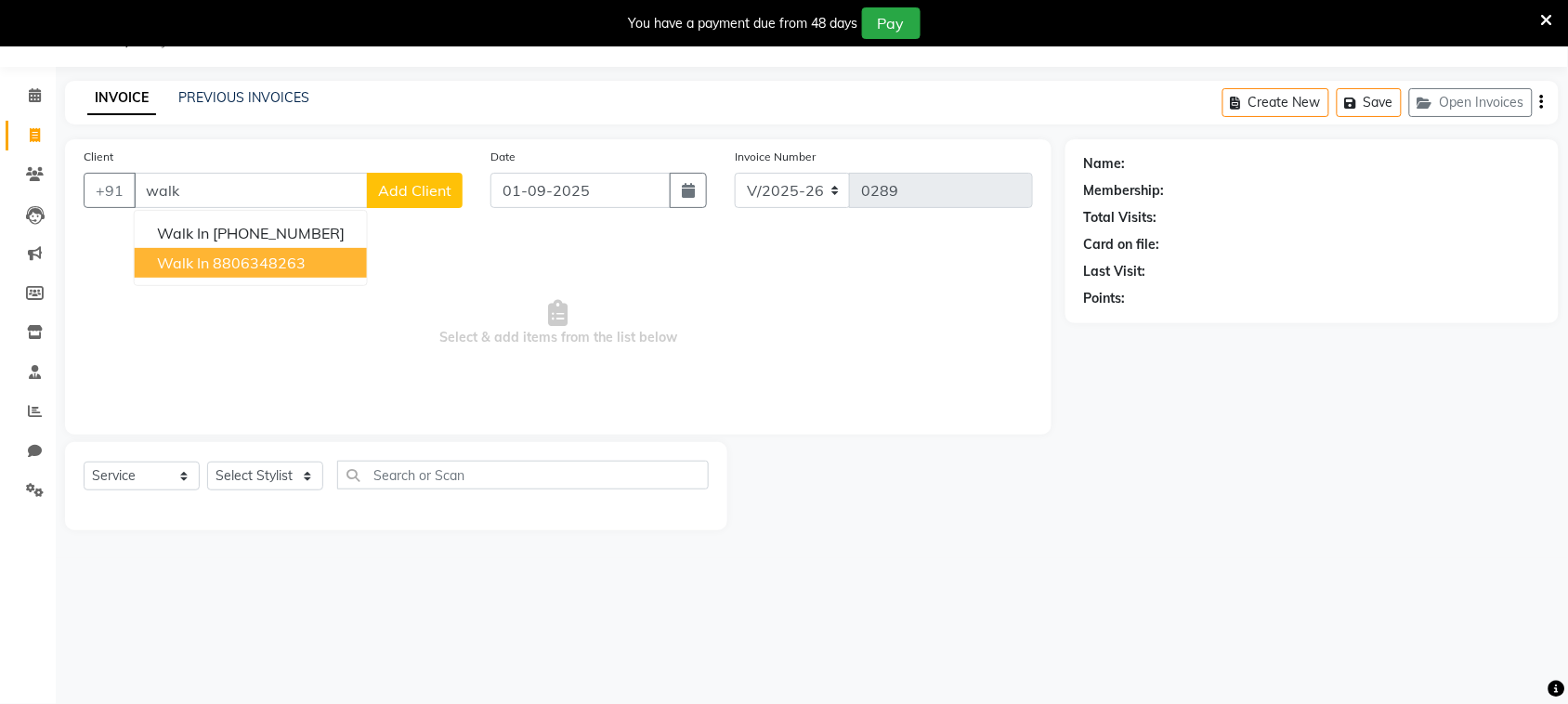
click at [228, 256] on ngb-highlight "8806348263" at bounding box center [259, 263] width 93 height 19
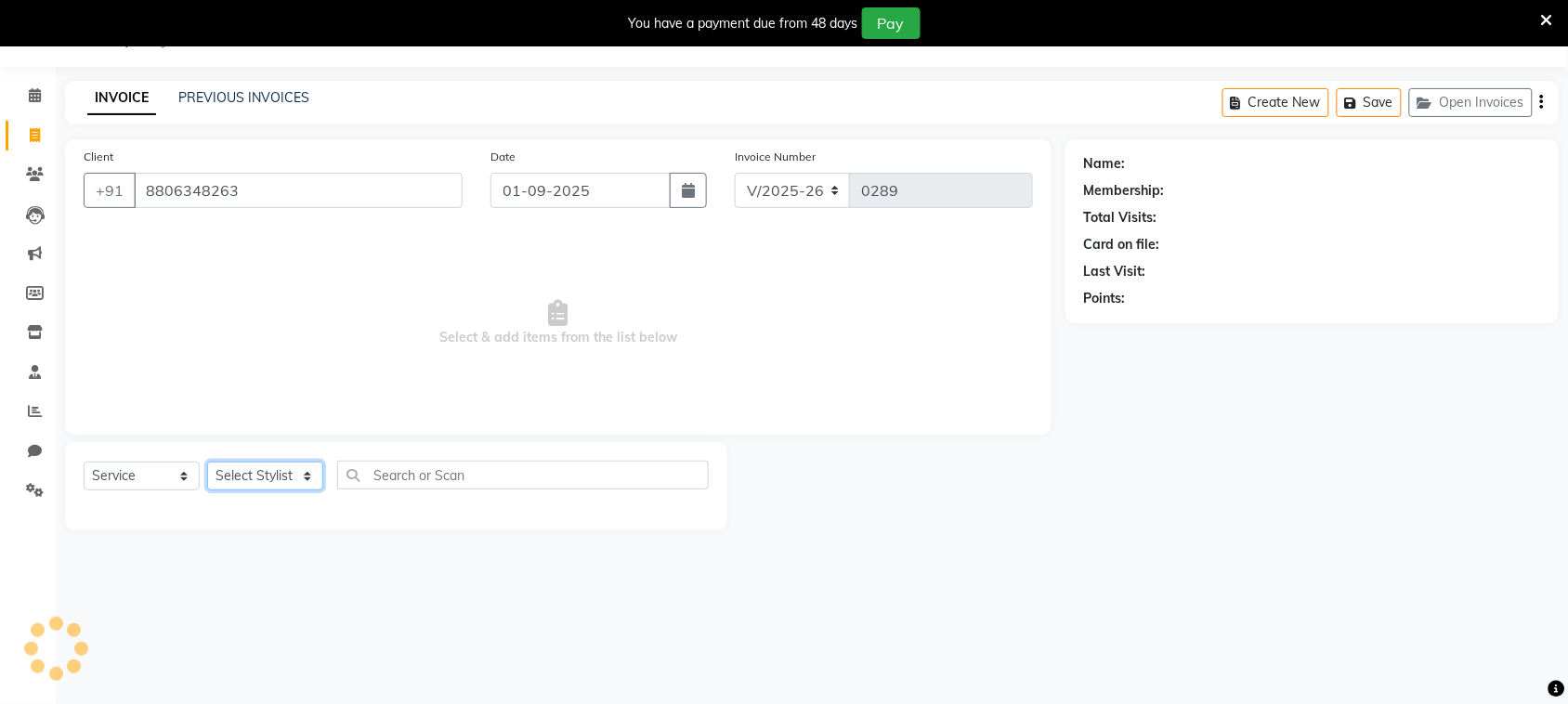
click at [271, 476] on select "Select Stylist [PERSON_NAME] [PERSON_NAME] [PERSON_NAME] [PERSON_NAME] [PERSON_…" at bounding box center [265, 476] width 116 height 29
click at [207, 462] on select "Select Stylist [PERSON_NAME] [PERSON_NAME] [PERSON_NAME] [PERSON_NAME] [PERSON_…" at bounding box center [265, 476] width 116 height 29
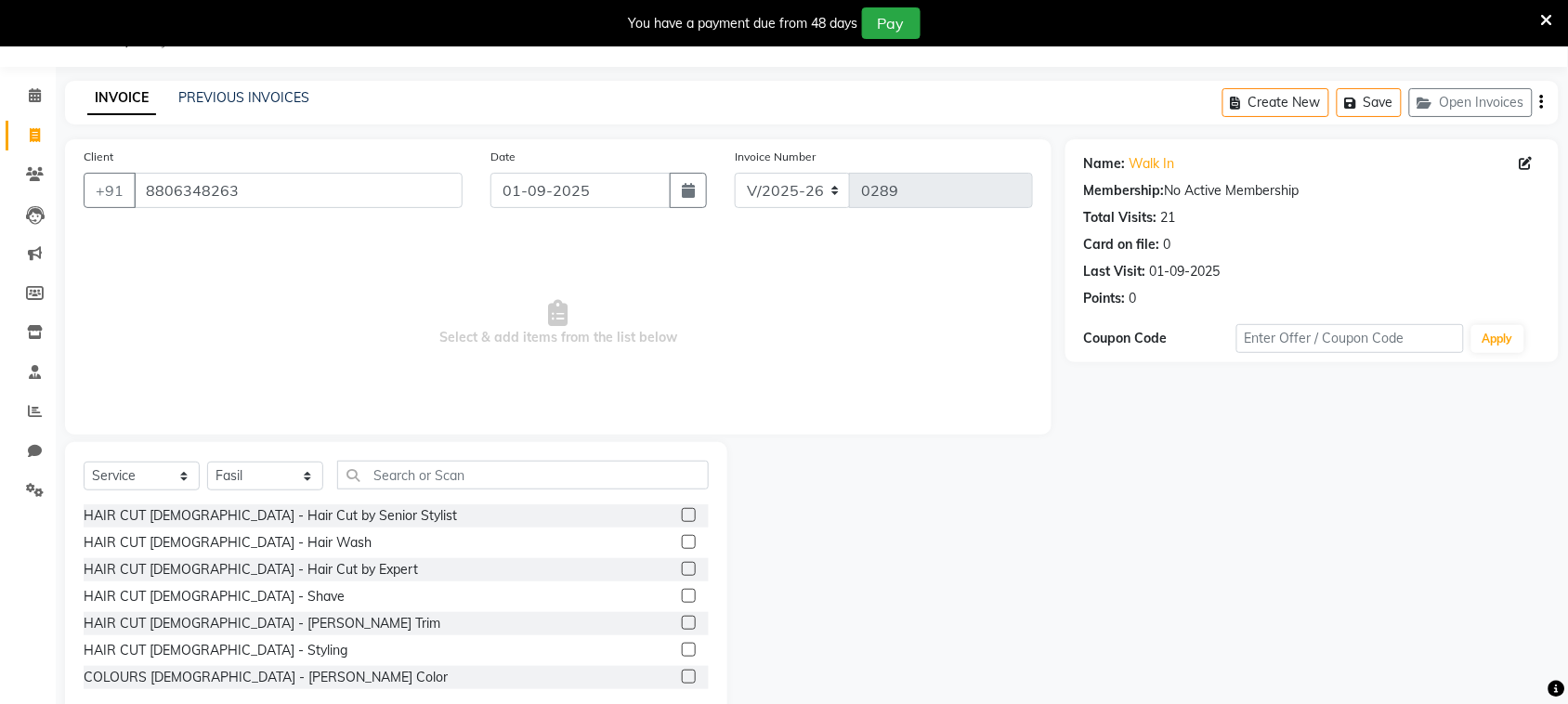
click at [682, 567] on label at bounding box center [689, 568] width 14 height 14
click at [682, 567] on input "checkbox" at bounding box center [688, 569] width 12 height 12
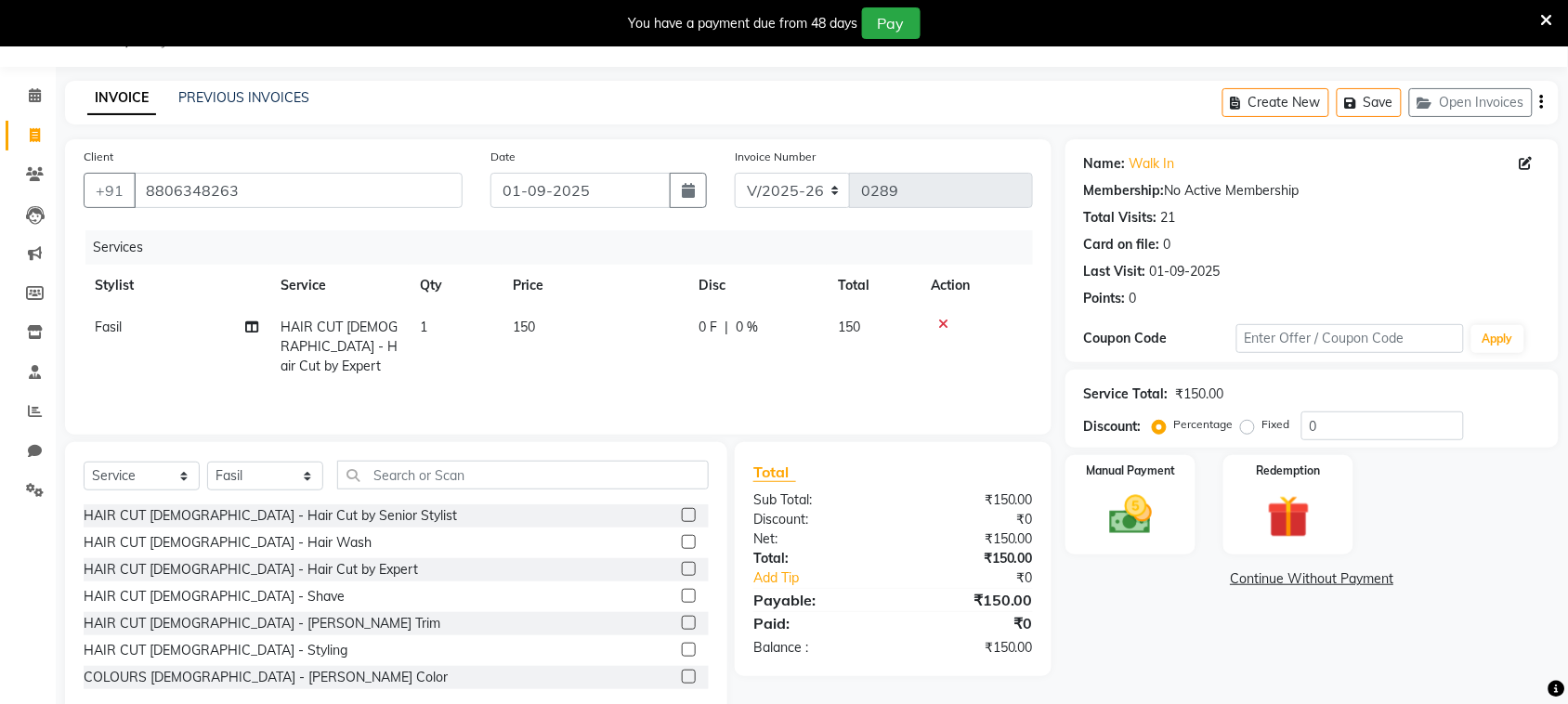
click at [682, 618] on label at bounding box center [689, 623] width 14 height 14
click at [682, 618] on input "checkbox" at bounding box center [688, 623] width 12 height 12
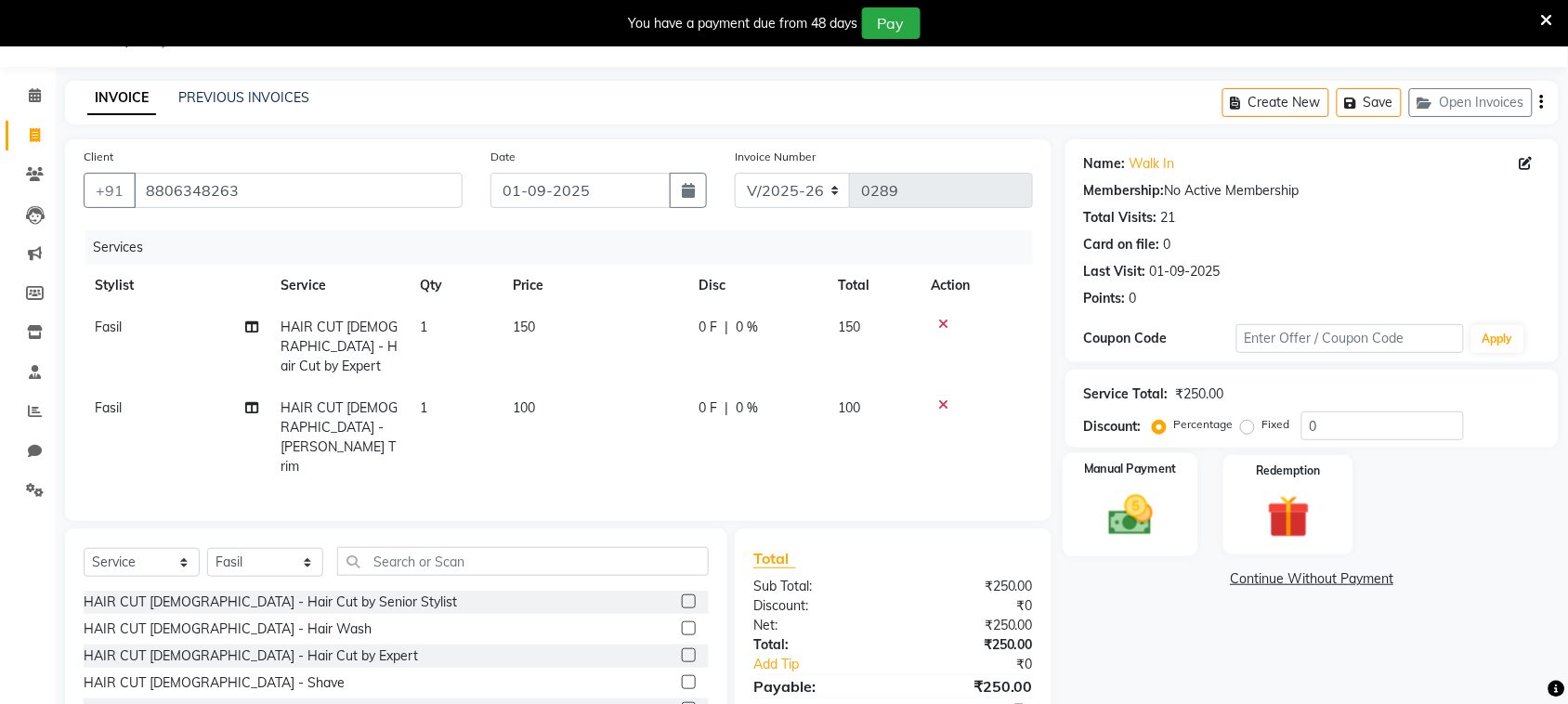
click at [1138, 501] on img at bounding box center [1130, 515] width 73 height 51
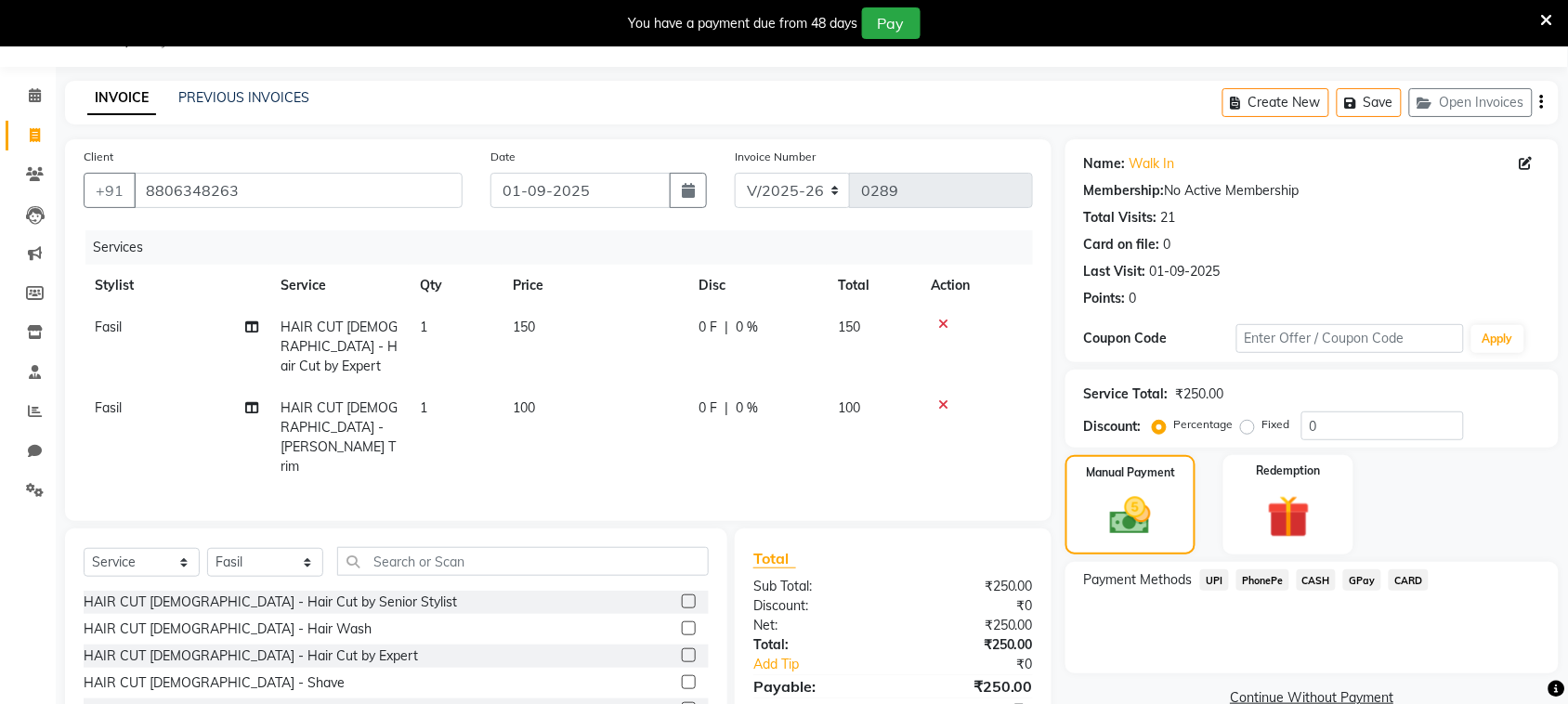
click at [1315, 579] on span "CASH" at bounding box center [1316, 580] width 40 height 22
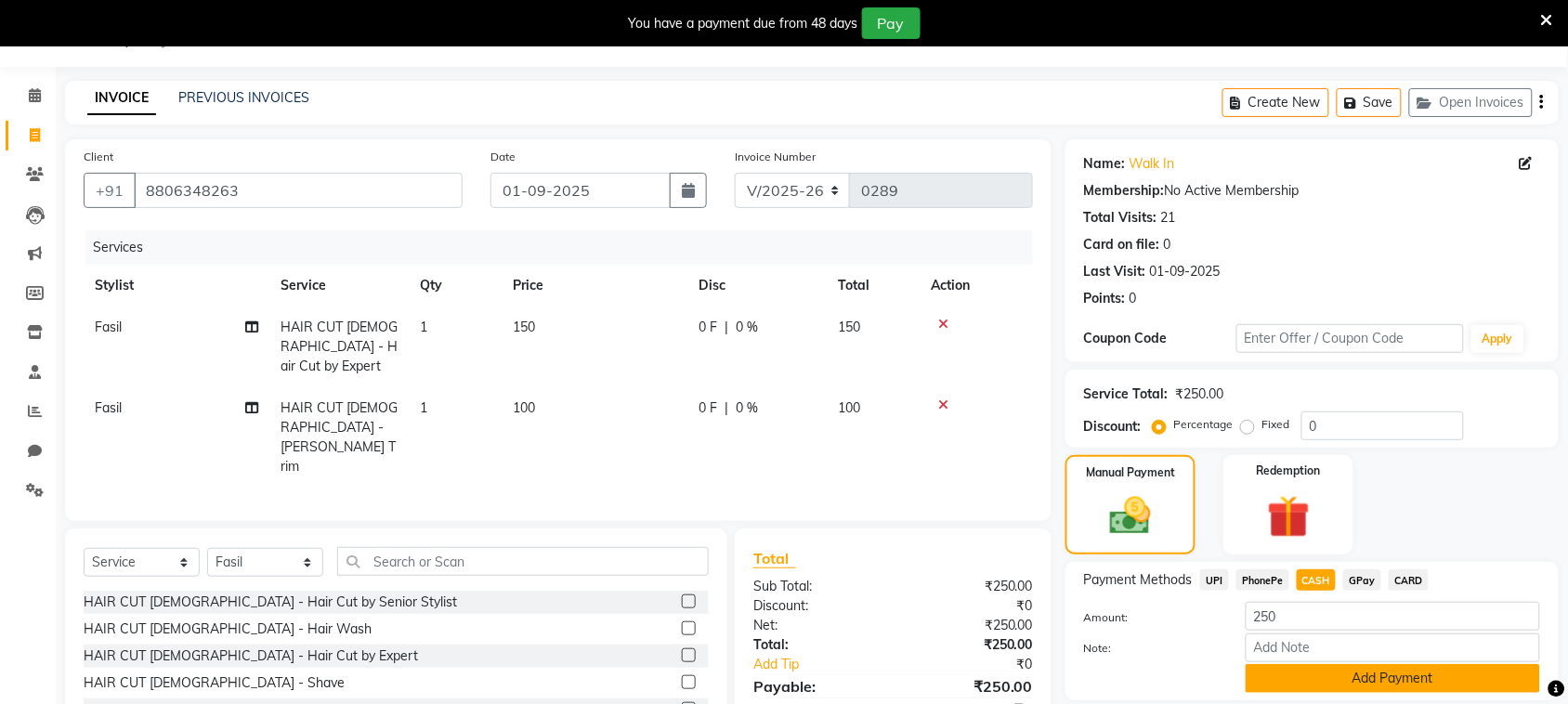
click at [1391, 675] on button "Add Payment" at bounding box center [1393, 679] width 294 height 29
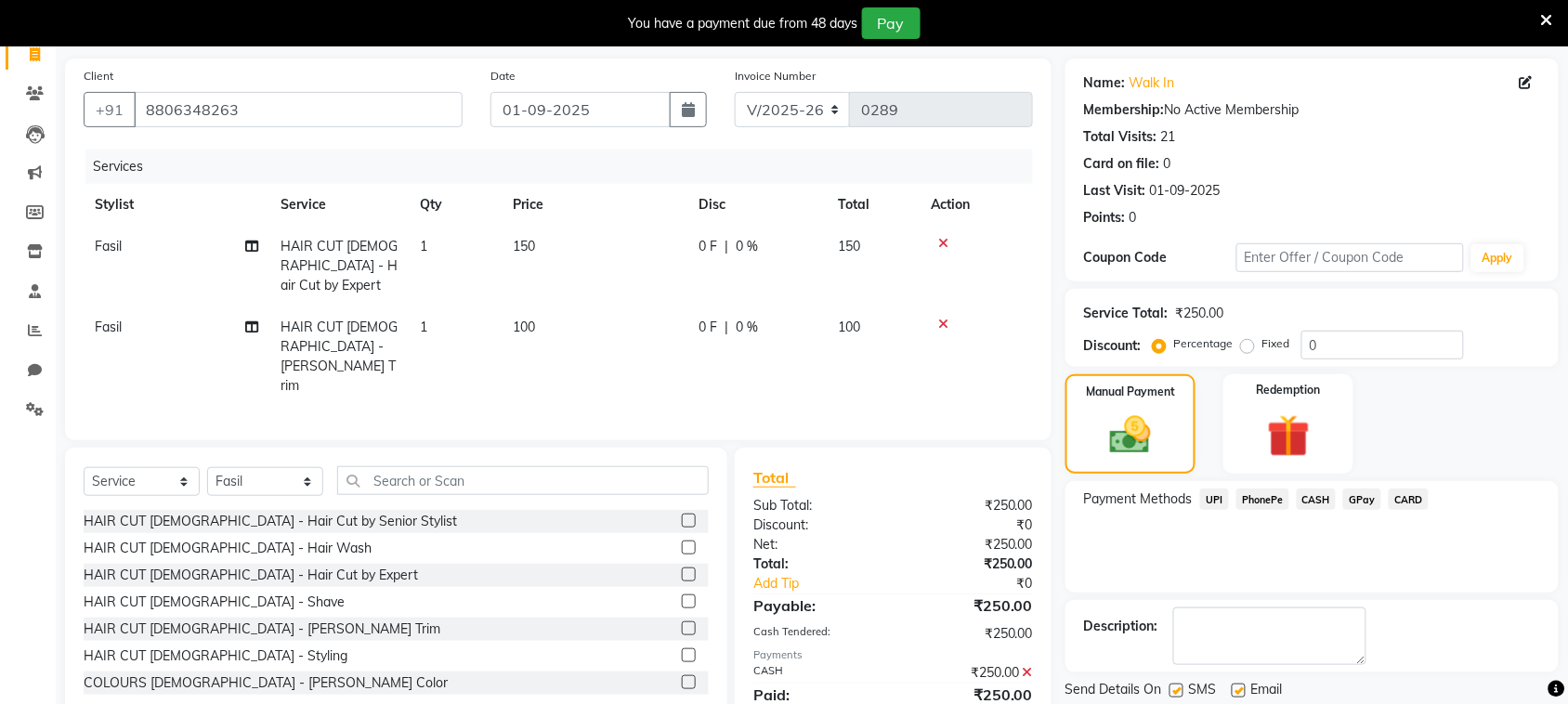
scroll to position [187, 0]
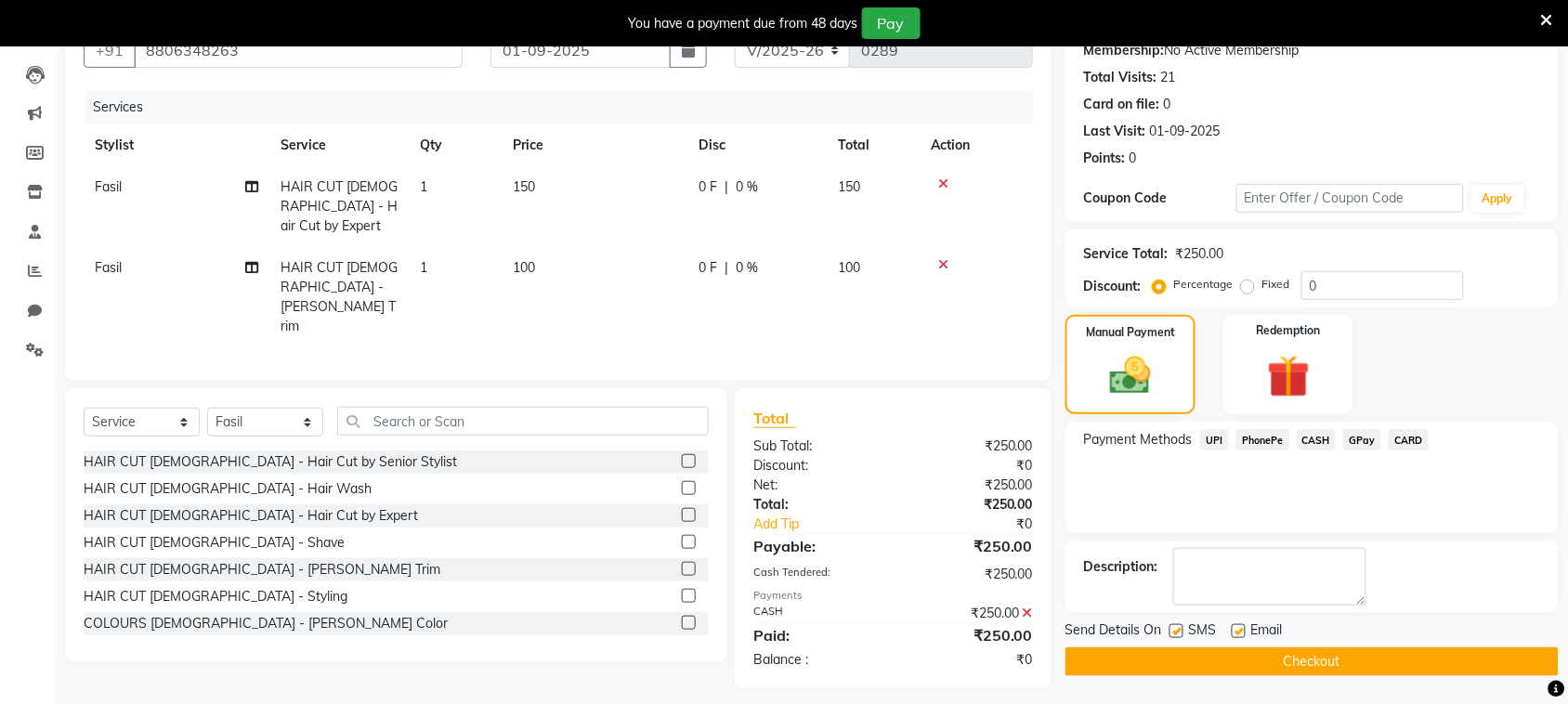
click at [1181, 639] on div at bounding box center [1175, 633] width 12 height 20
click at [1173, 630] on label at bounding box center [1176, 630] width 14 height 14
click at [1173, 630] on input "checkbox" at bounding box center [1175, 631] width 12 height 12
click at [1183, 656] on button "Checkout" at bounding box center [1312, 662] width 493 height 29
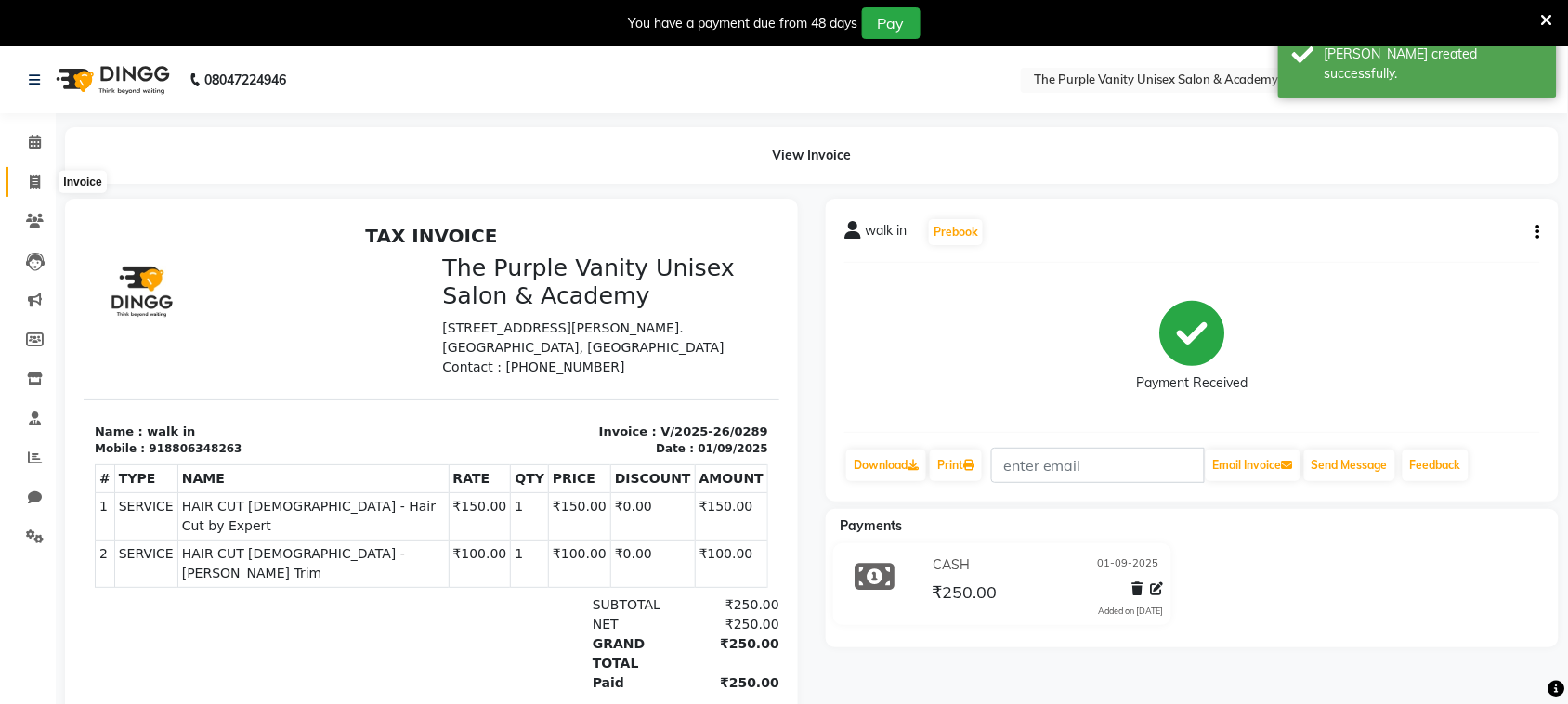
click at [34, 184] on icon at bounding box center [35, 181] width 10 height 14
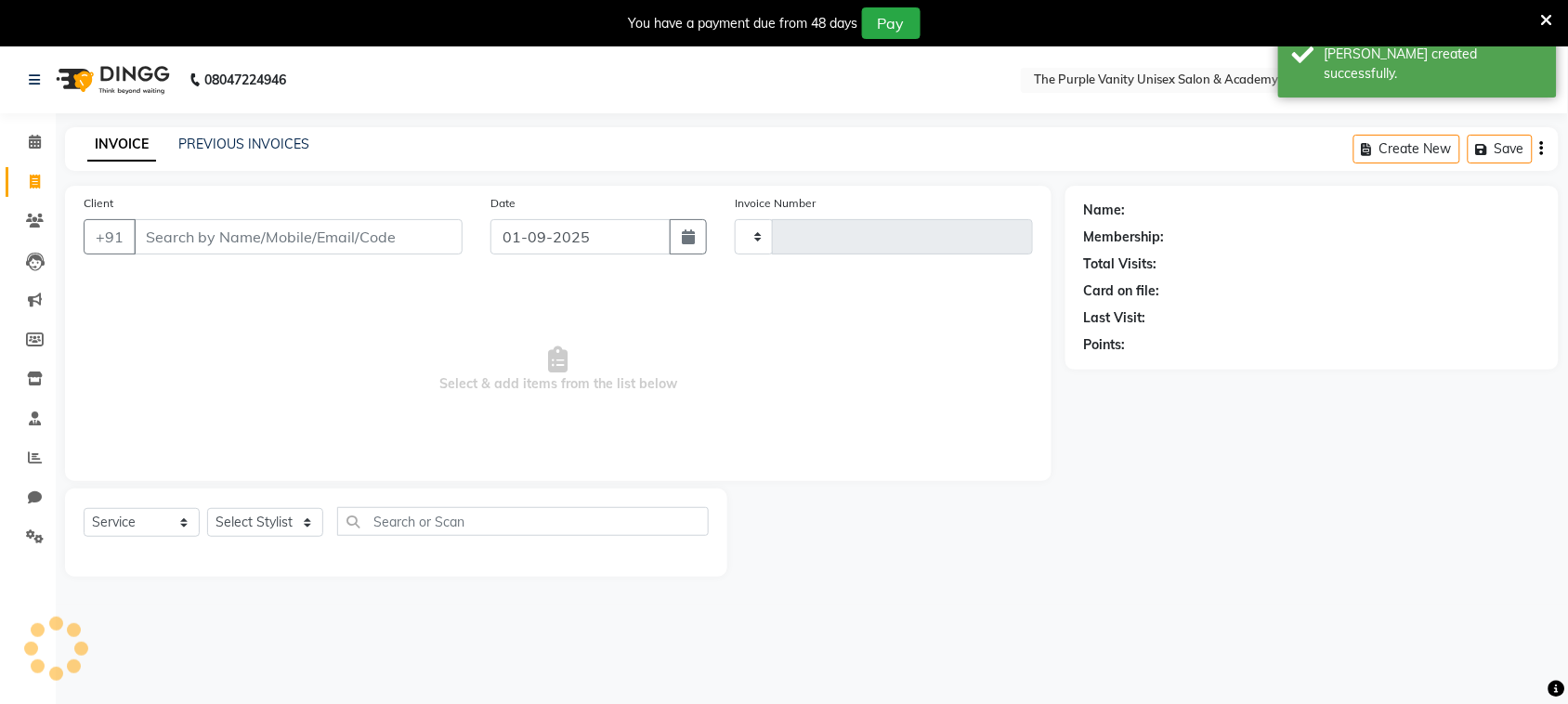
scroll to position [46, 0]
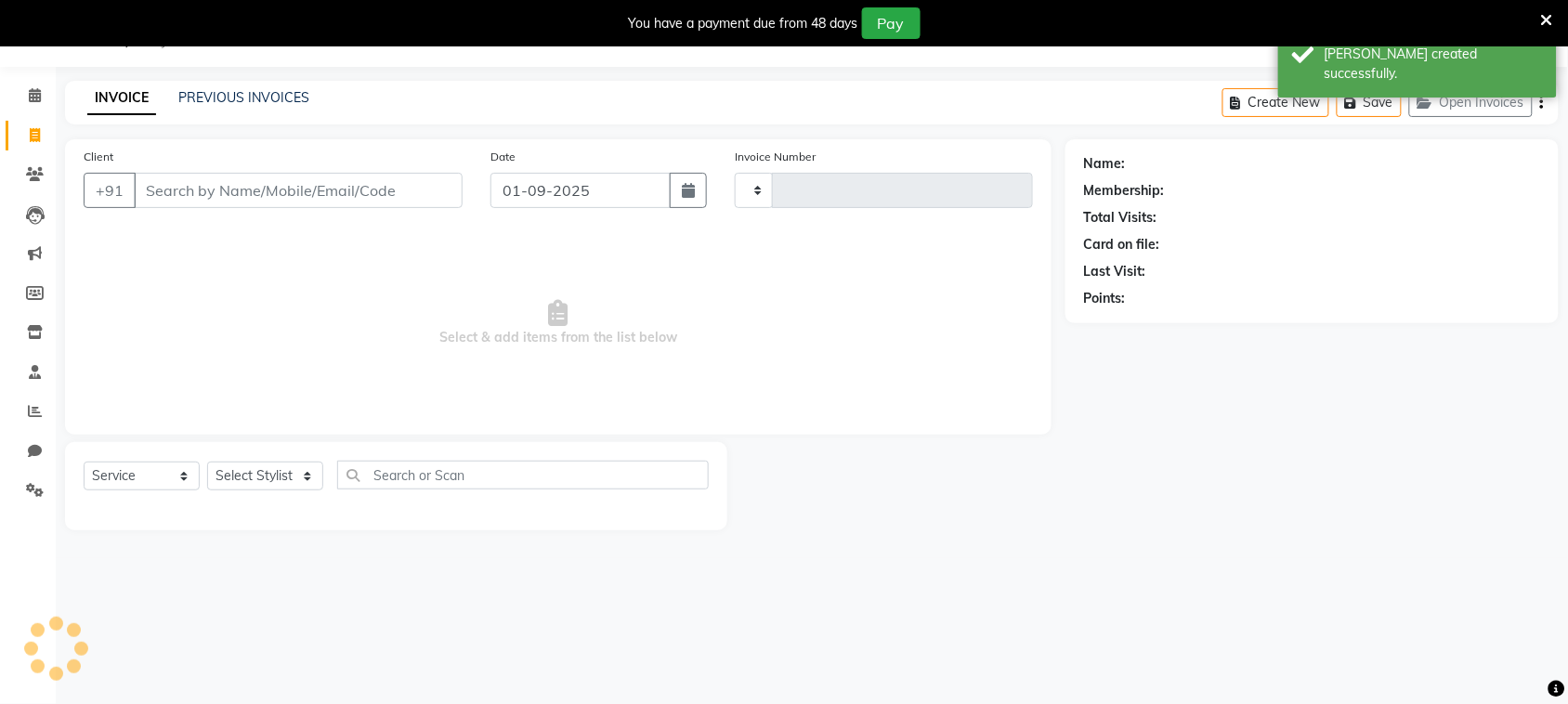
click at [212, 187] on input "Client" at bounding box center [298, 189] width 329 height 35
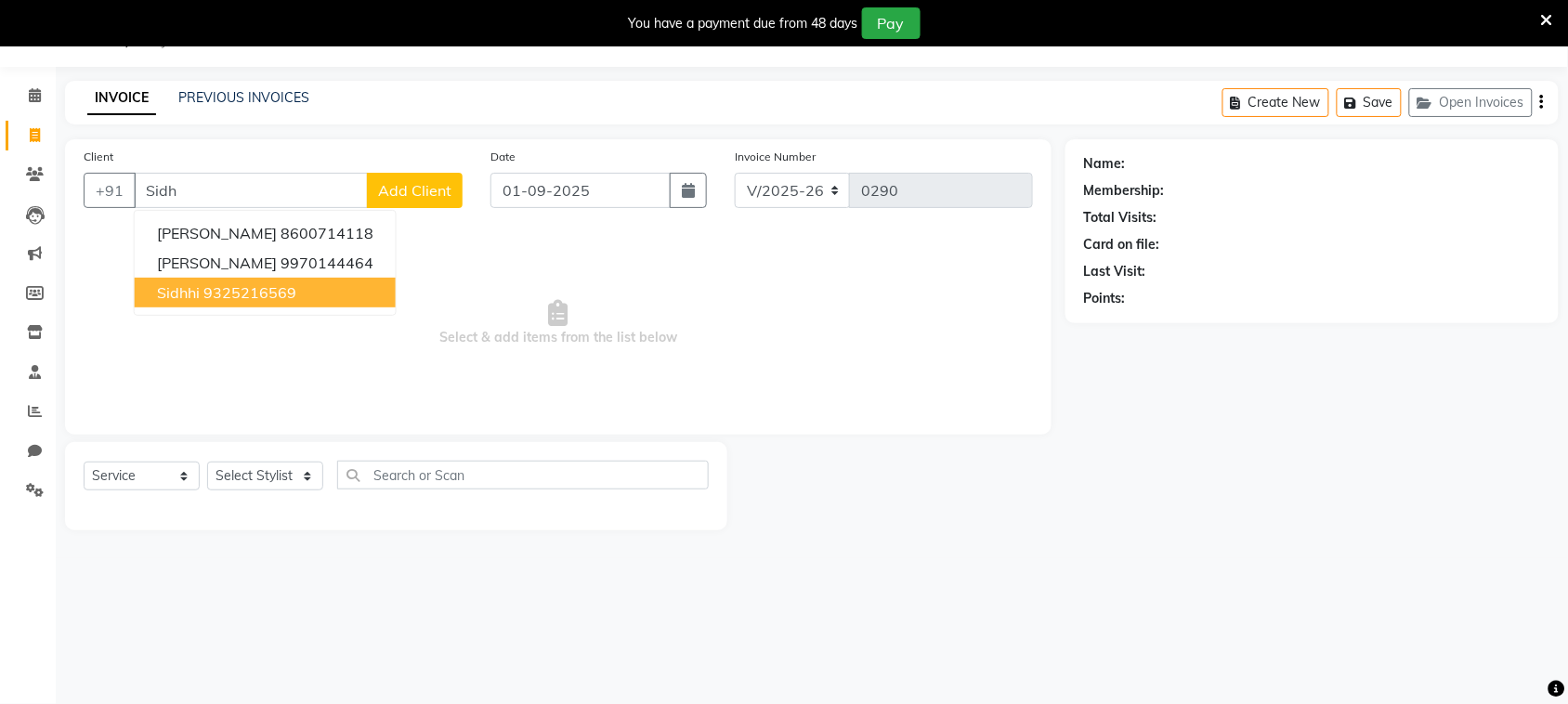
click at [229, 290] on ngb-highlight "9325216569" at bounding box center [250, 293] width 93 height 19
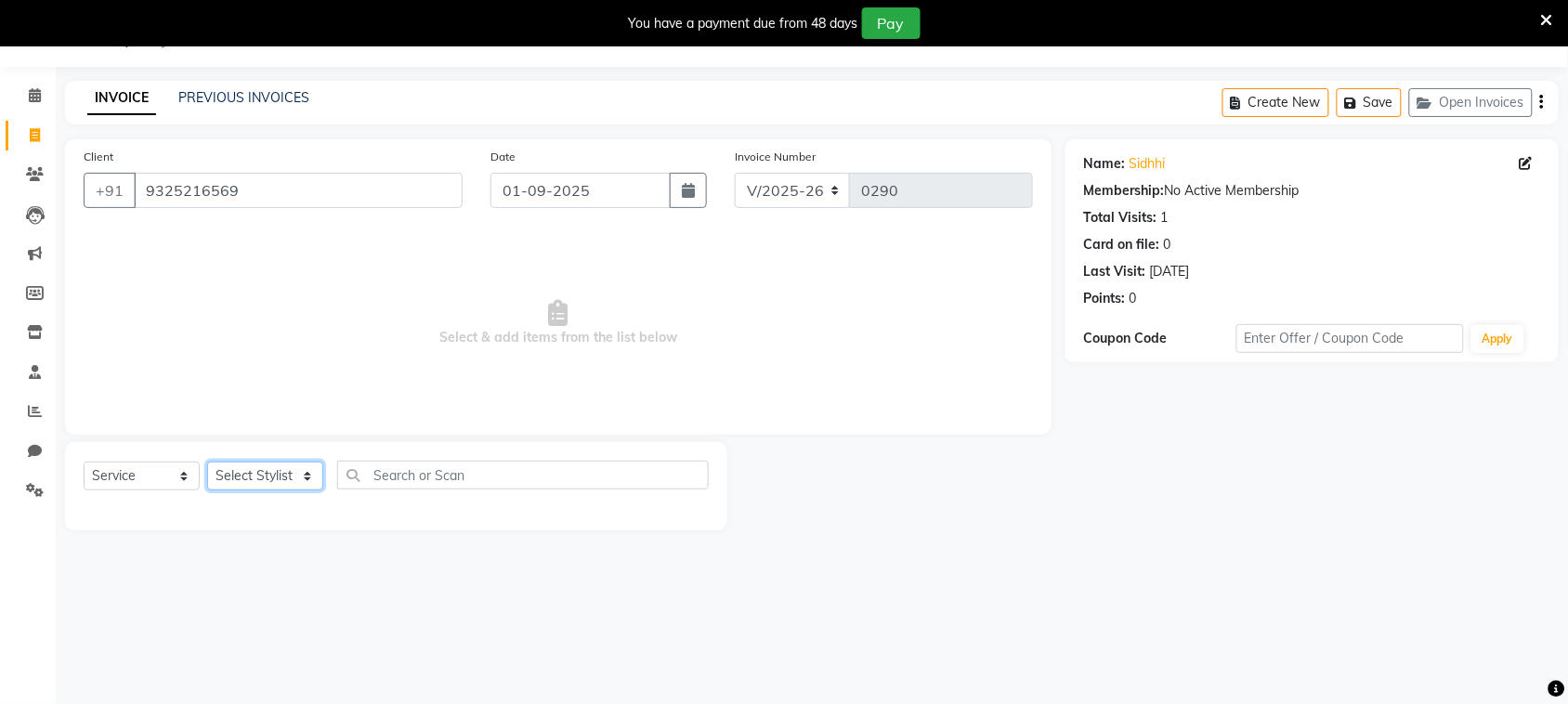
click at [270, 481] on select "Select Stylist [PERSON_NAME] [PERSON_NAME] [PERSON_NAME] [PERSON_NAME] [PERSON_…" at bounding box center [265, 476] width 116 height 29
click at [207, 462] on select "Select Stylist [PERSON_NAME] [PERSON_NAME] [PERSON_NAME] [PERSON_NAME] [PERSON_…" at bounding box center [265, 476] width 116 height 29
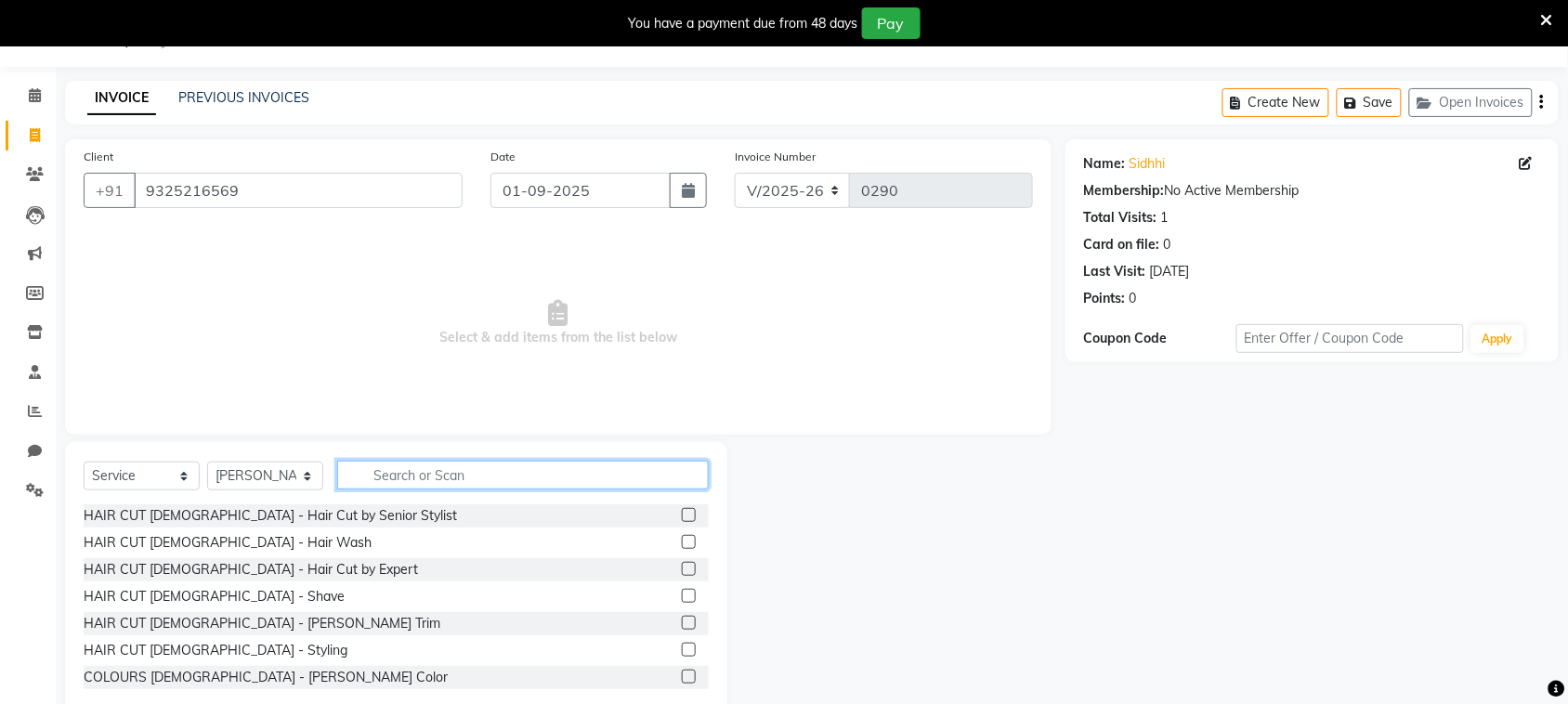
click at [432, 467] on input "text" at bounding box center [523, 475] width 371 height 29
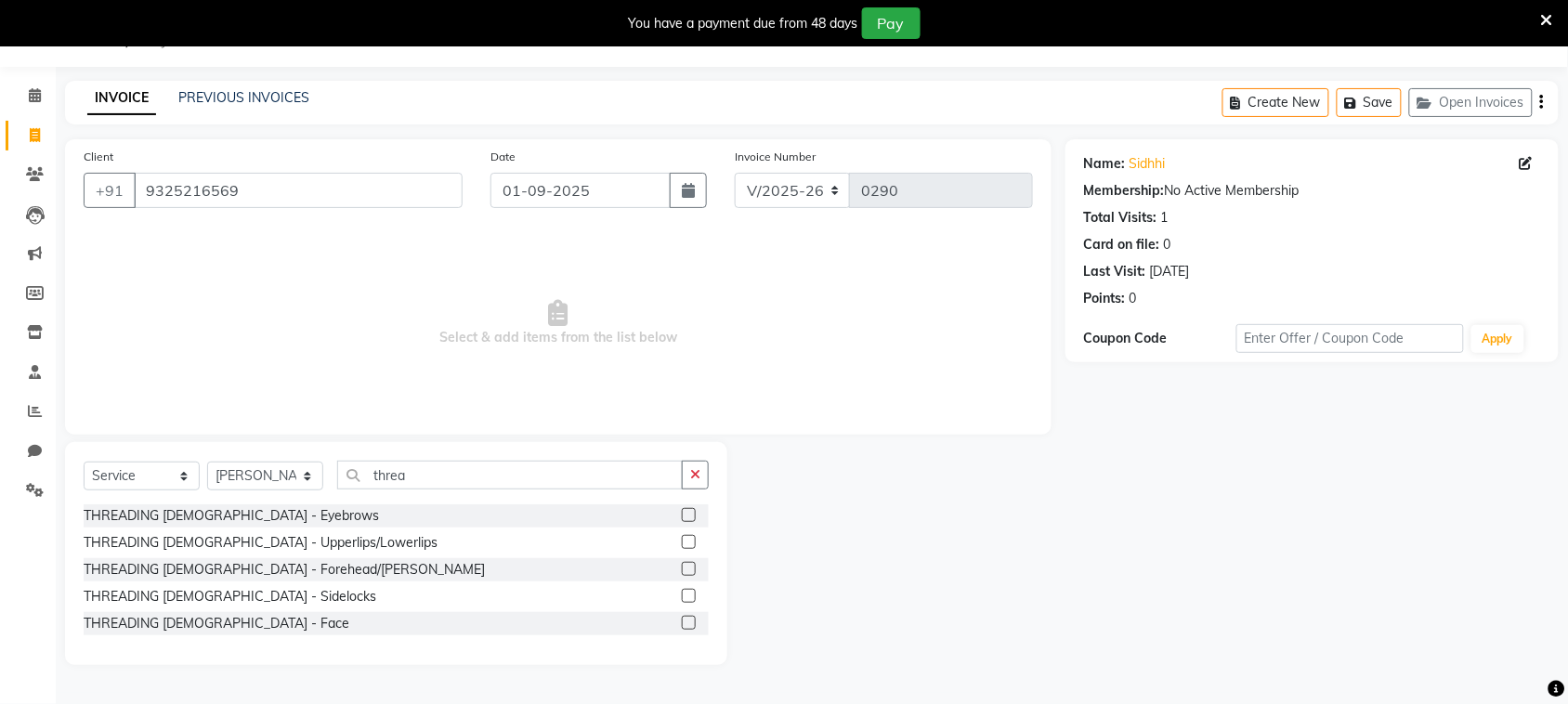
click at [688, 518] on label at bounding box center [689, 515] width 14 height 14
click at [688, 518] on input "checkbox" at bounding box center [688, 516] width 12 height 12
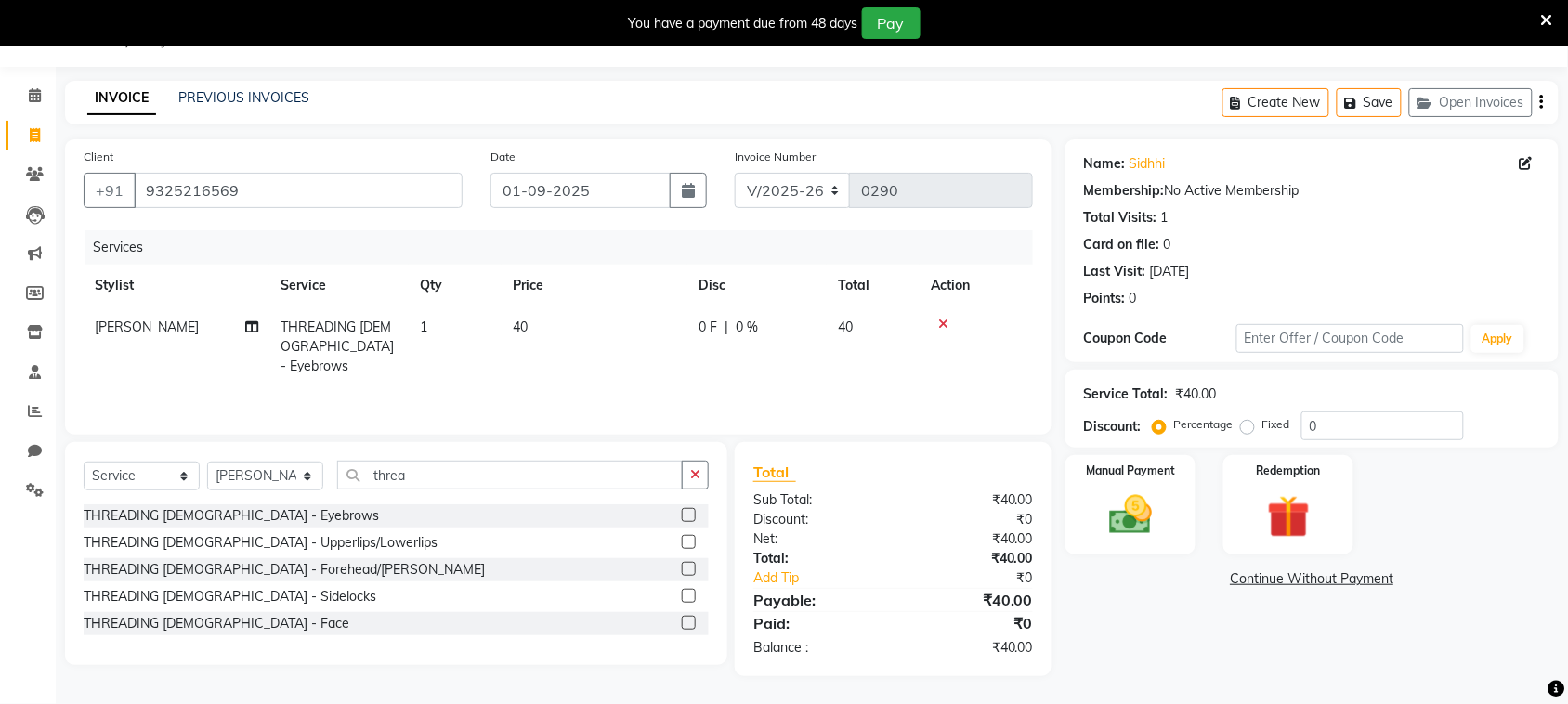
click at [690, 566] on label at bounding box center [689, 568] width 14 height 14
click at [690, 566] on input "checkbox" at bounding box center [688, 569] width 12 height 12
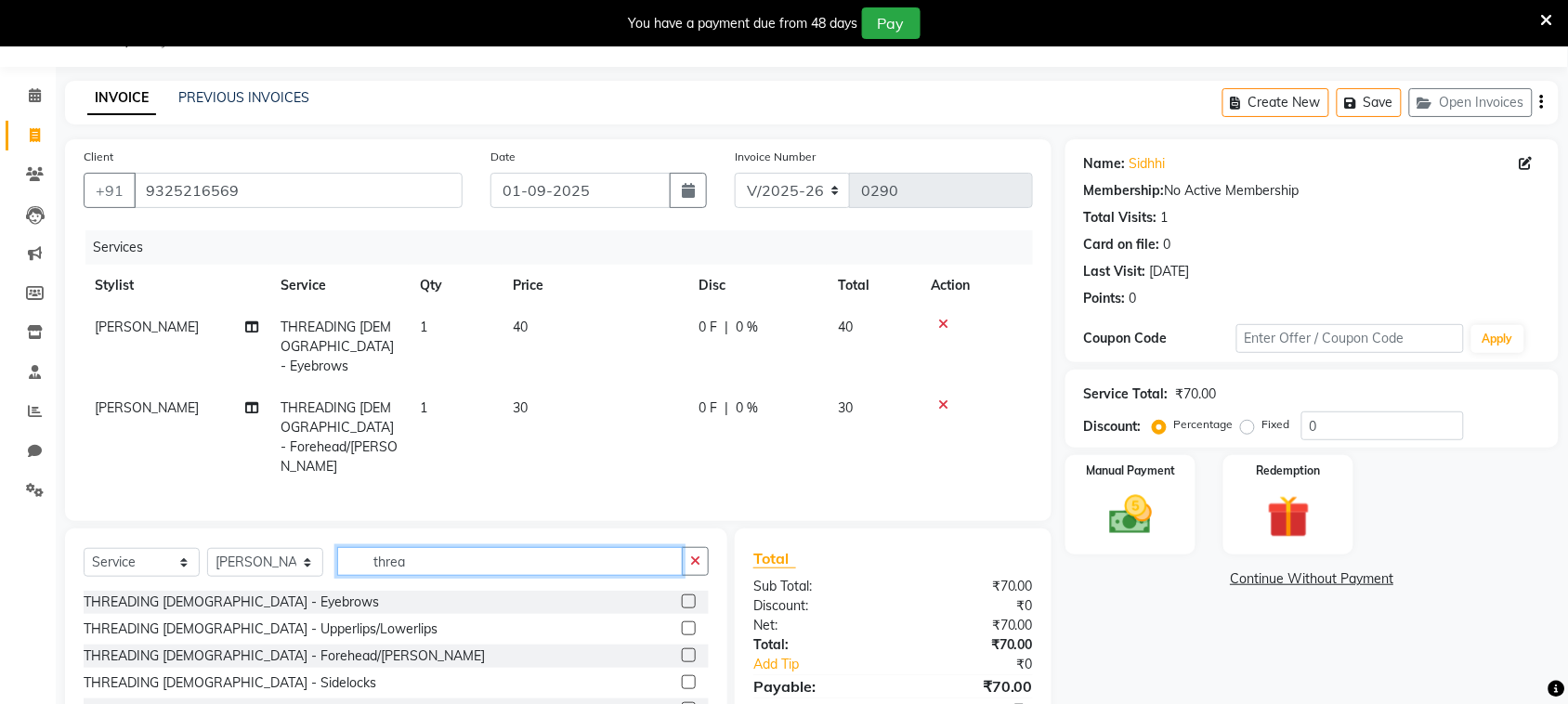
click at [571, 548] on input "threa" at bounding box center [510, 562] width 346 height 29
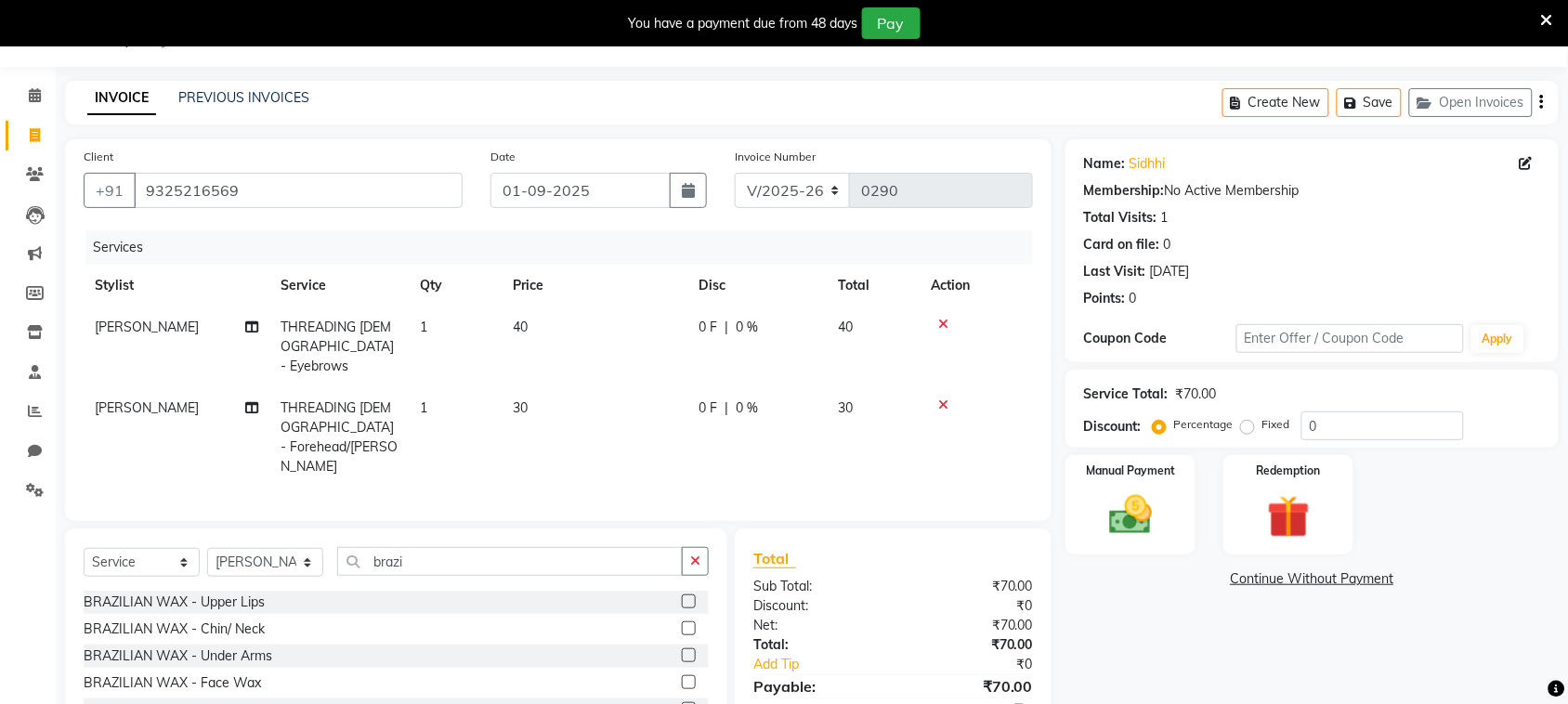
click at [682, 595] on label at bounding box center [689, 601] width 14 height 14
click at [682, 597] on input "checkbox" at bounding box center [688, 602] width 12 height 12
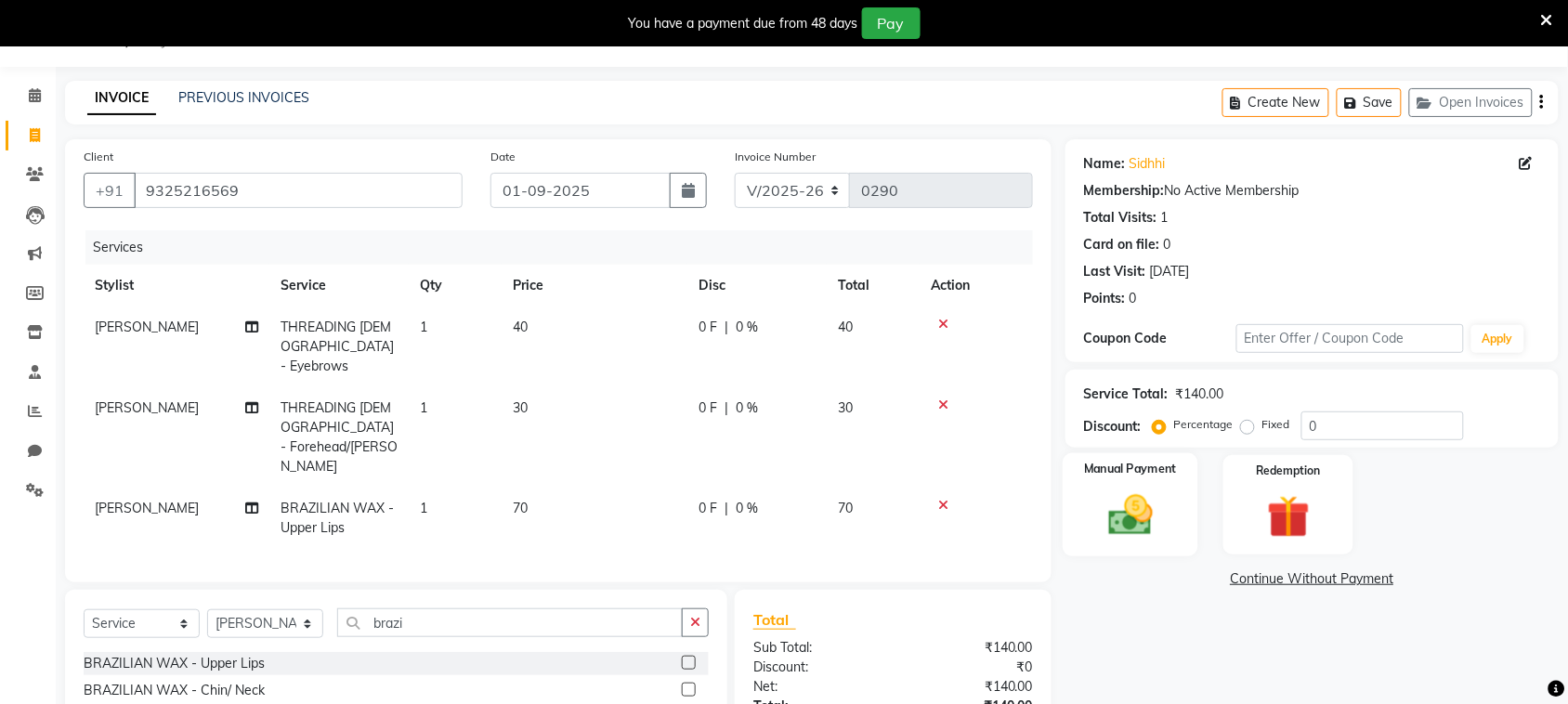
click at [1152, 516] on img at bounding box center [1130, 515] width 73 height 51
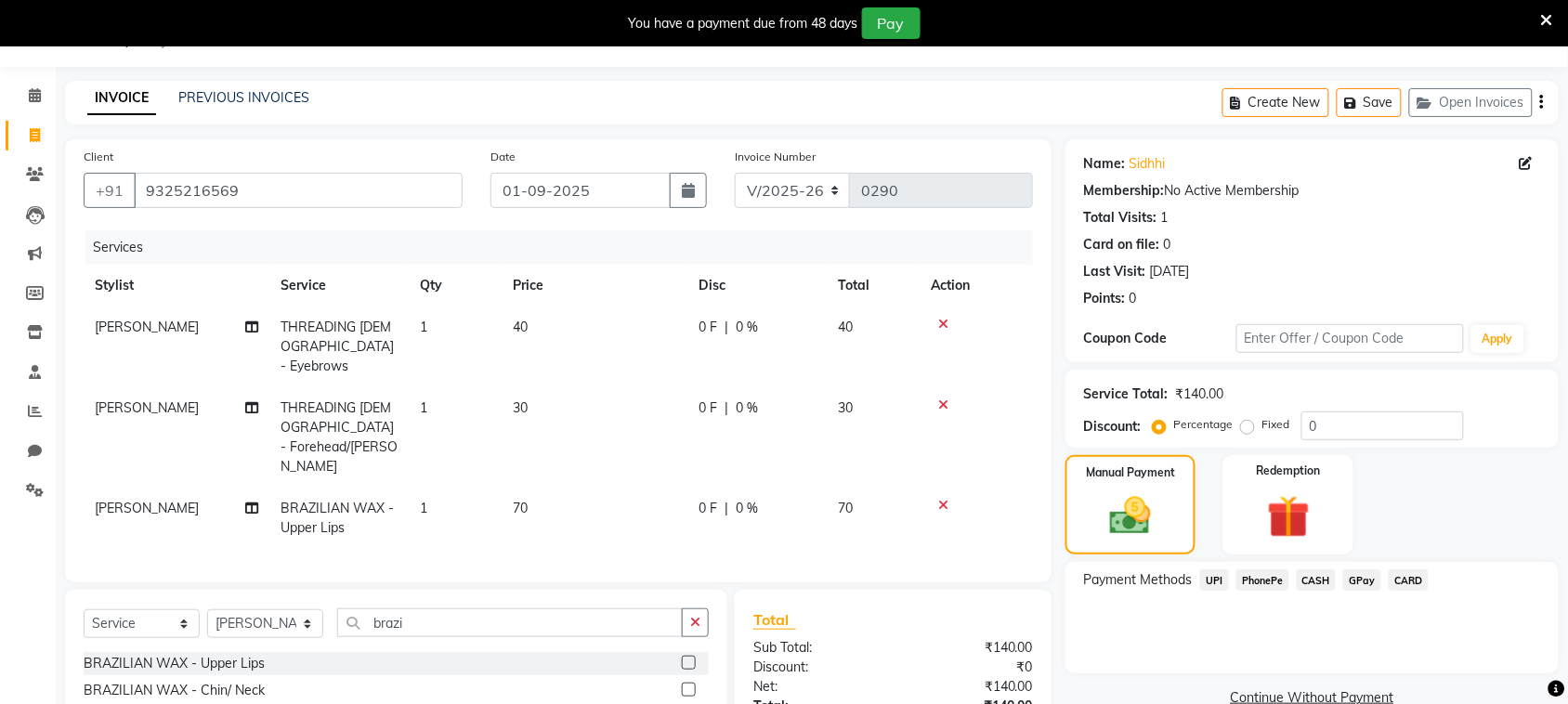
click at [1265, 581] on span "PhonePe" at bounding box center [1263, 580] width 53 height 22
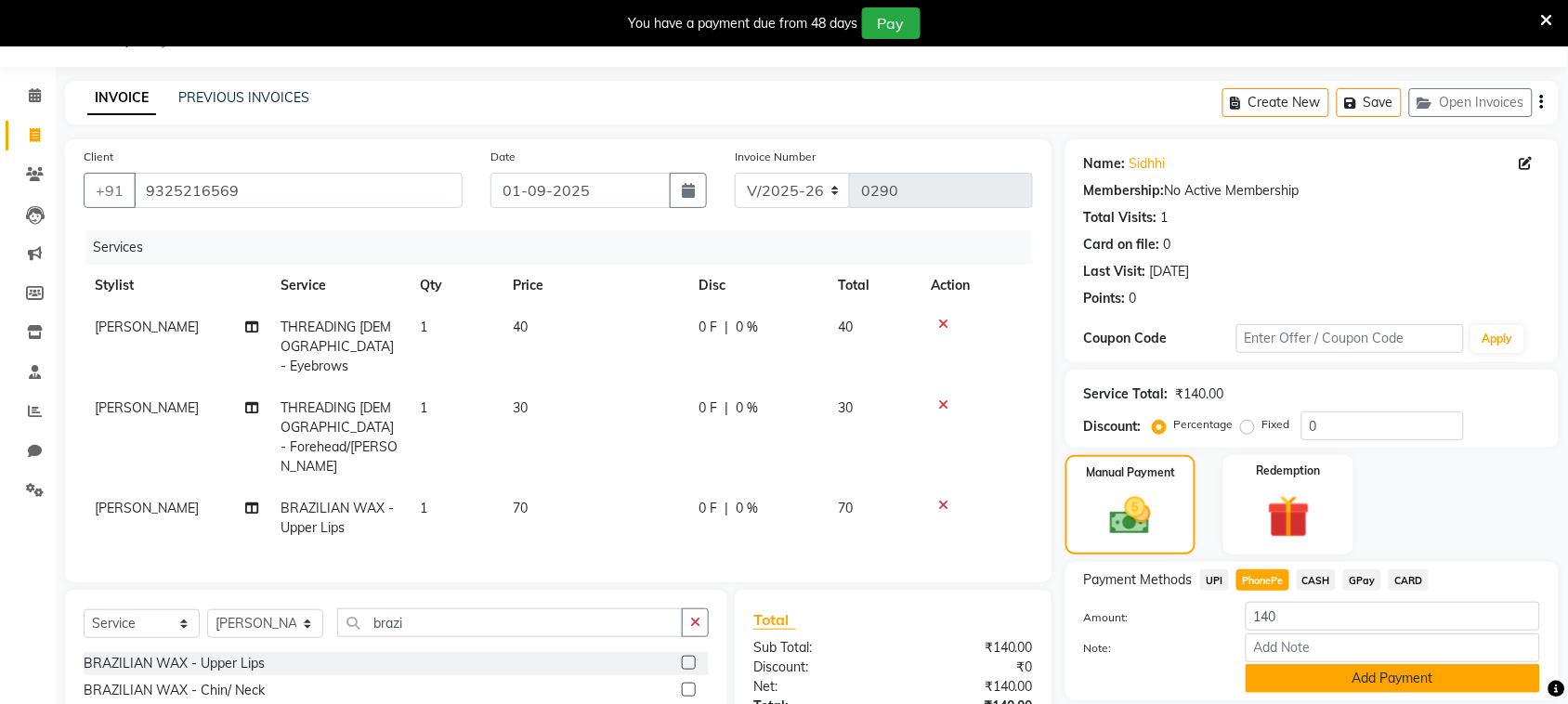
click at [1316, 681] on button "Add Payment" at bounding box center [1393, 679] width 294 height 29
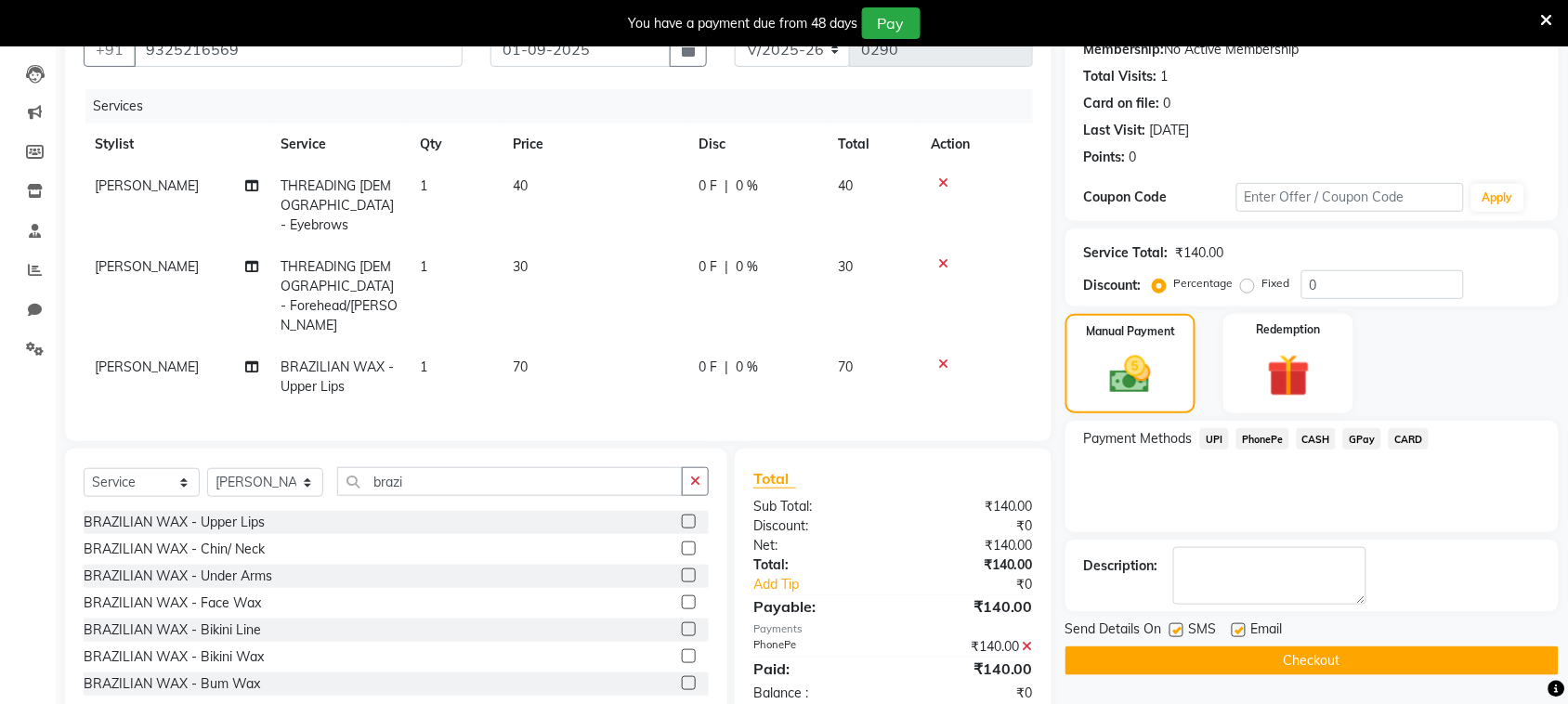
scroll to position [192, 0]
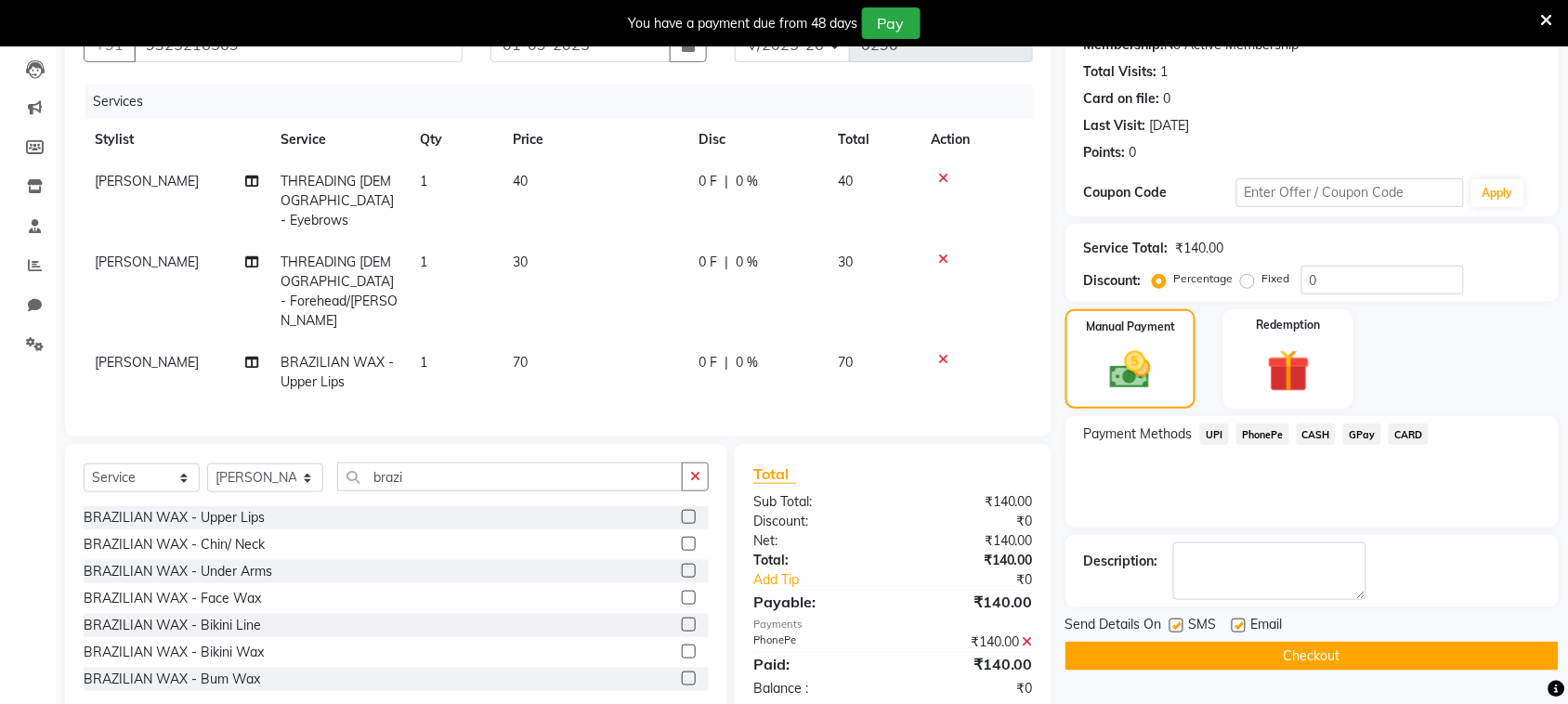
click at [1171, 627] on label at bounding box center [1176, 625] width 14 height 14
click at [1171, 627] on input "checkbox" at bounding box center [1175, 626] width 12 height 12
click at [1187, 652] on button "Checkout" at bounding box center [1312, 656] width 493 height 29
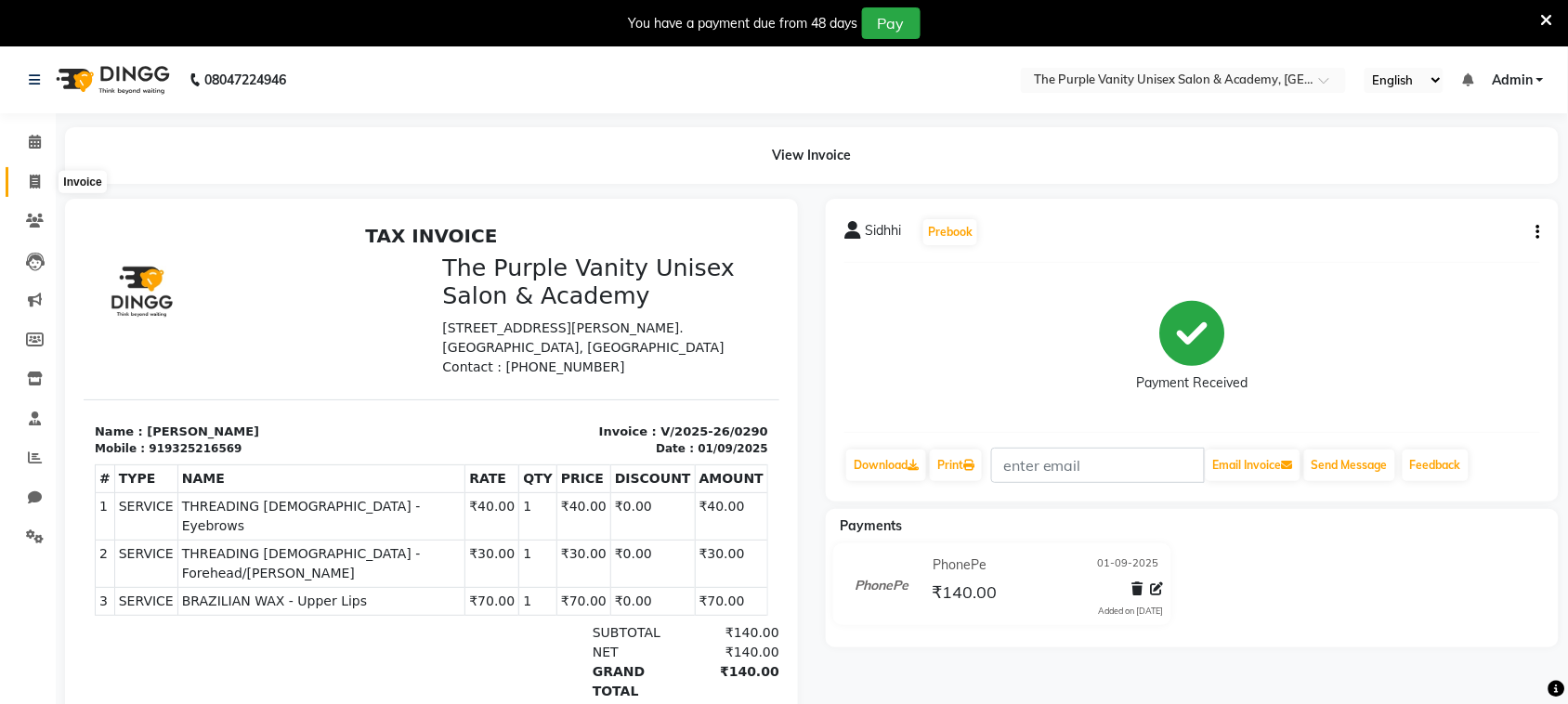
click at [35, 174] on icon at bounding box center [35, 181] width 10 height 14
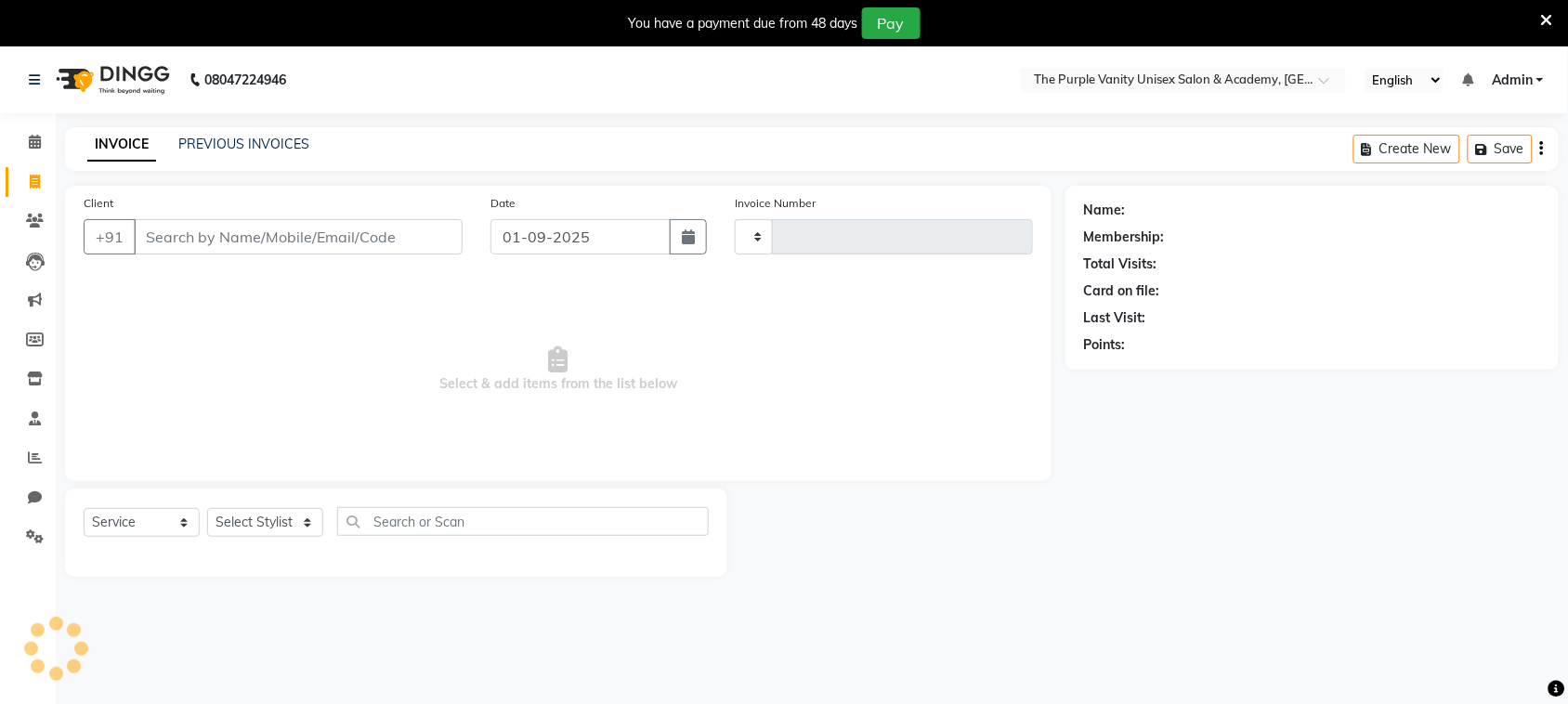
scroll to position [46, 0]
